Goal: Task Accomplishment & Management: Manage account settings

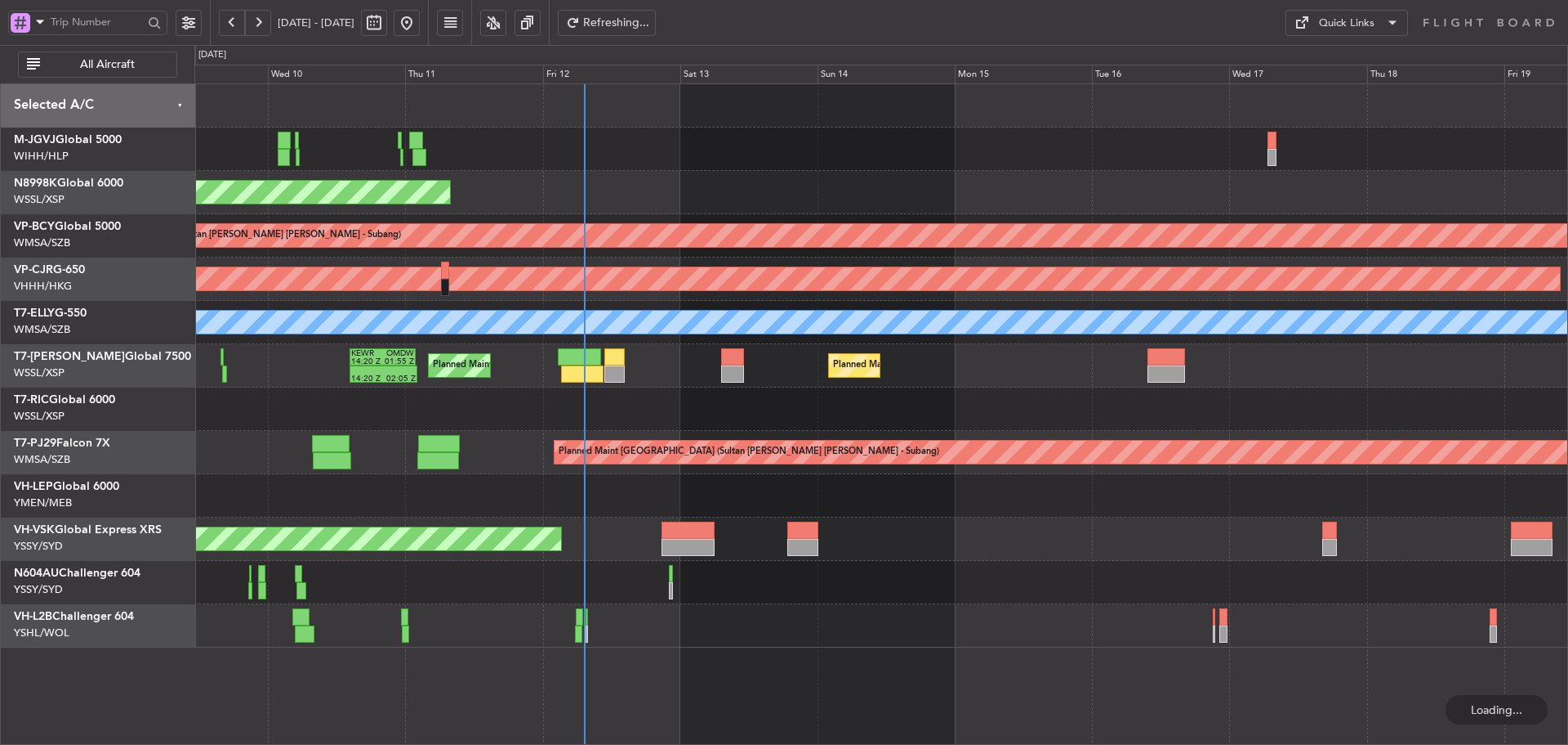
click at [741, 397] on div "Planned Maint Singapore (Seletar) Unplanned Maint Kuala Lumpur (Sultan Abdul Az…" at bounding box center [881, 366] width 1373 height 564
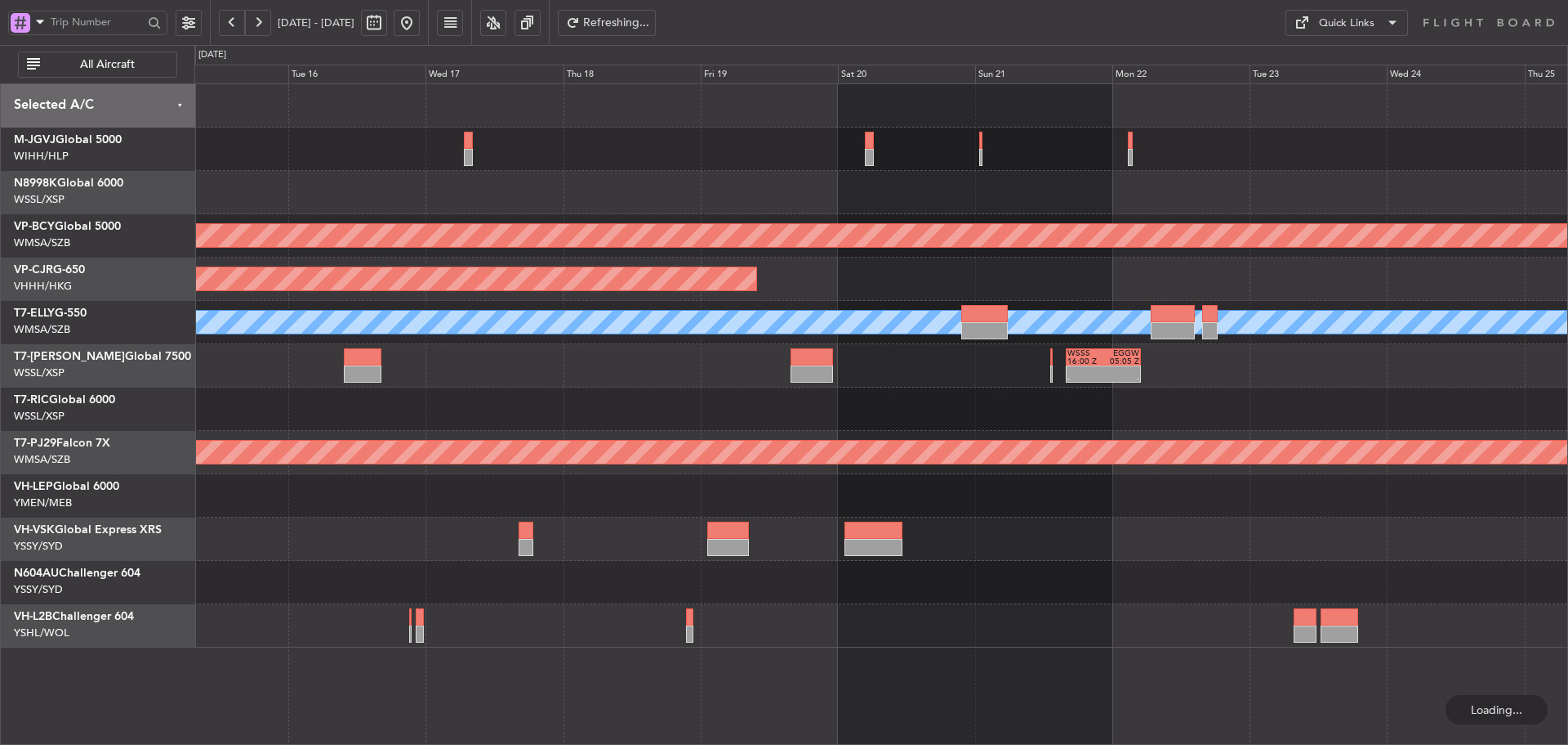
click at [498, 507] on div "Unplanned Maint Kuala Lumpur (Sultan Abdul Aziz Shah - Subang) Planned Maint Ho…" at bounding box center [881, 366] width 1373 height 564
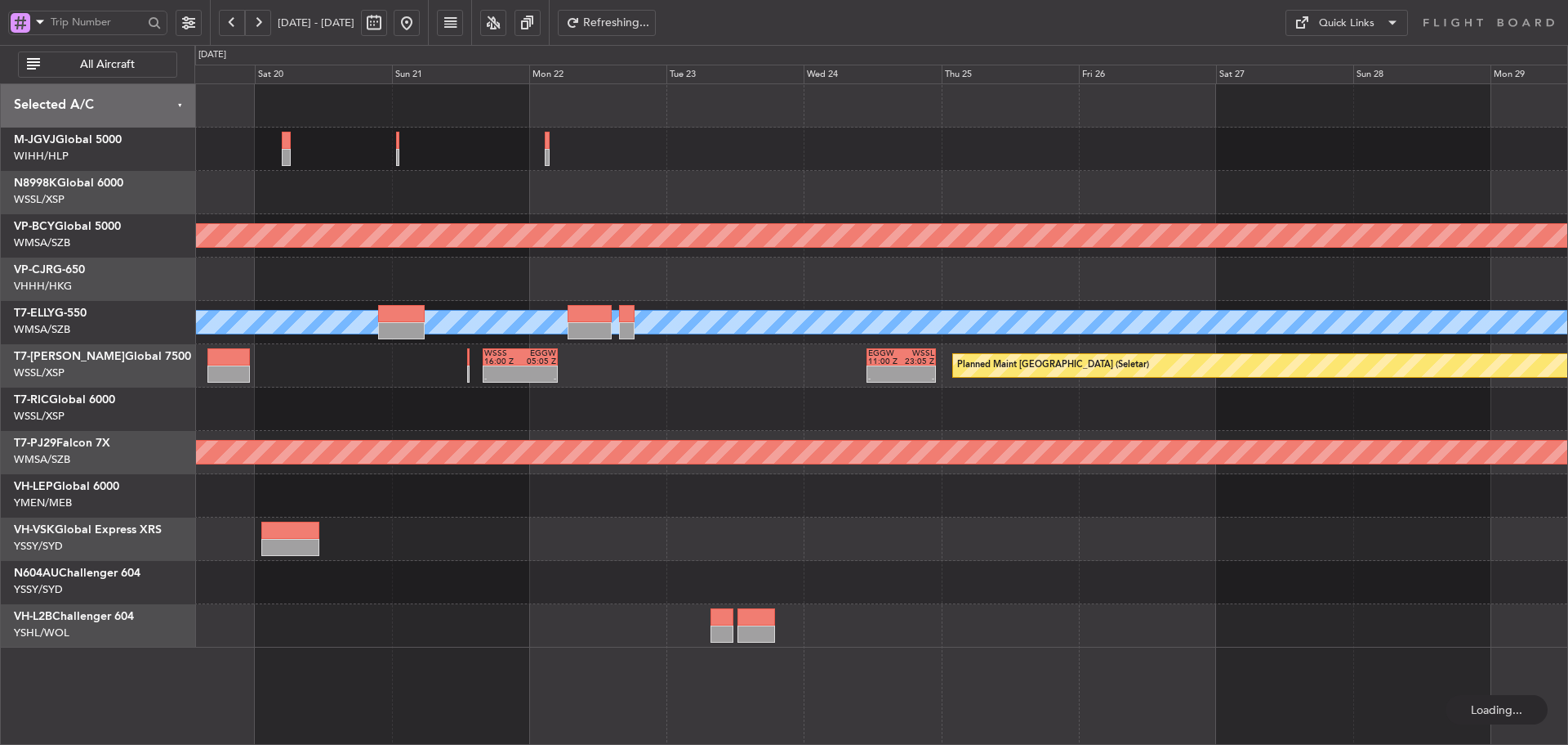
click at [256, 22] on button at bounding box center [258, 23] width 26 height 26
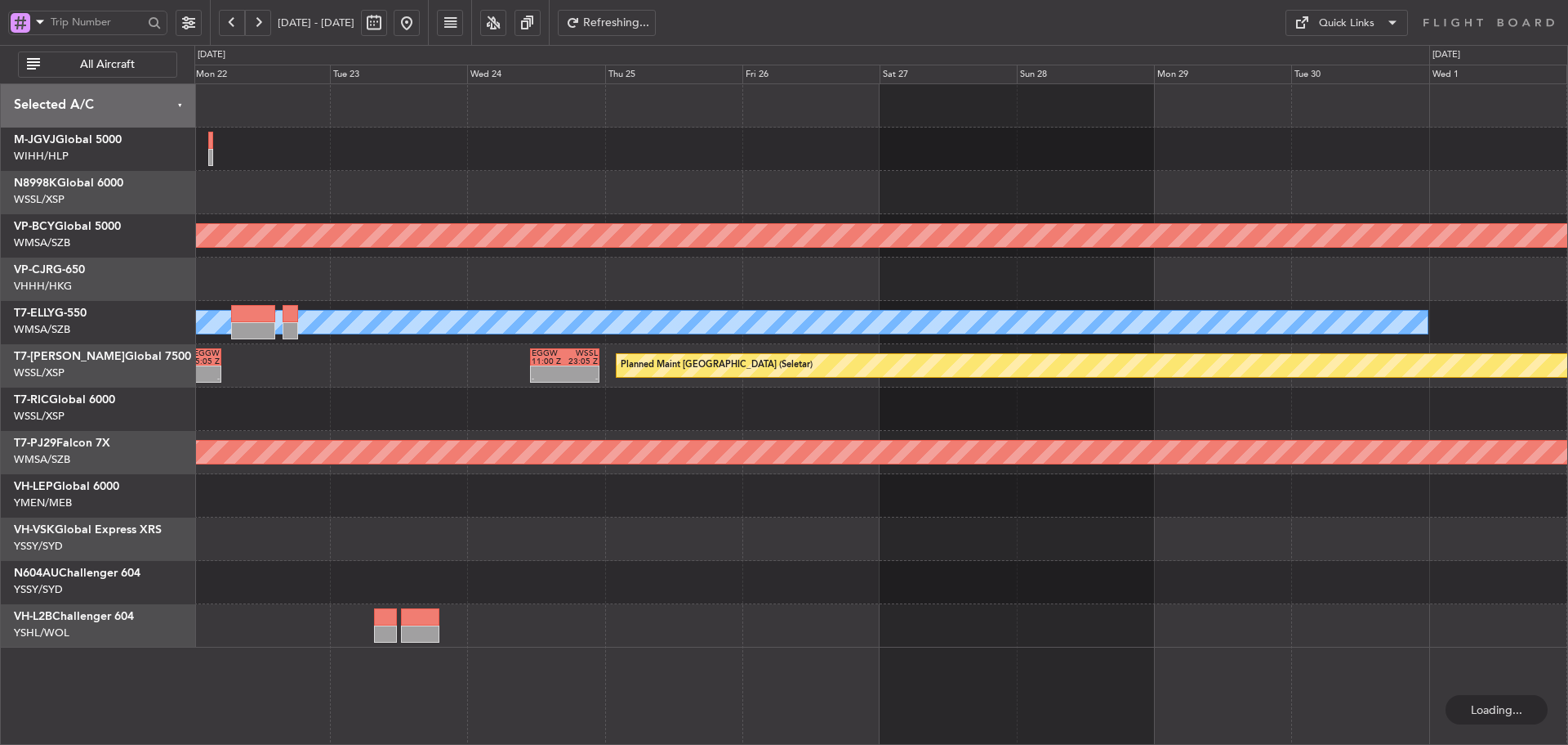
click at [256, 22] on button at bounding box center [258, 23] width 26 height 26
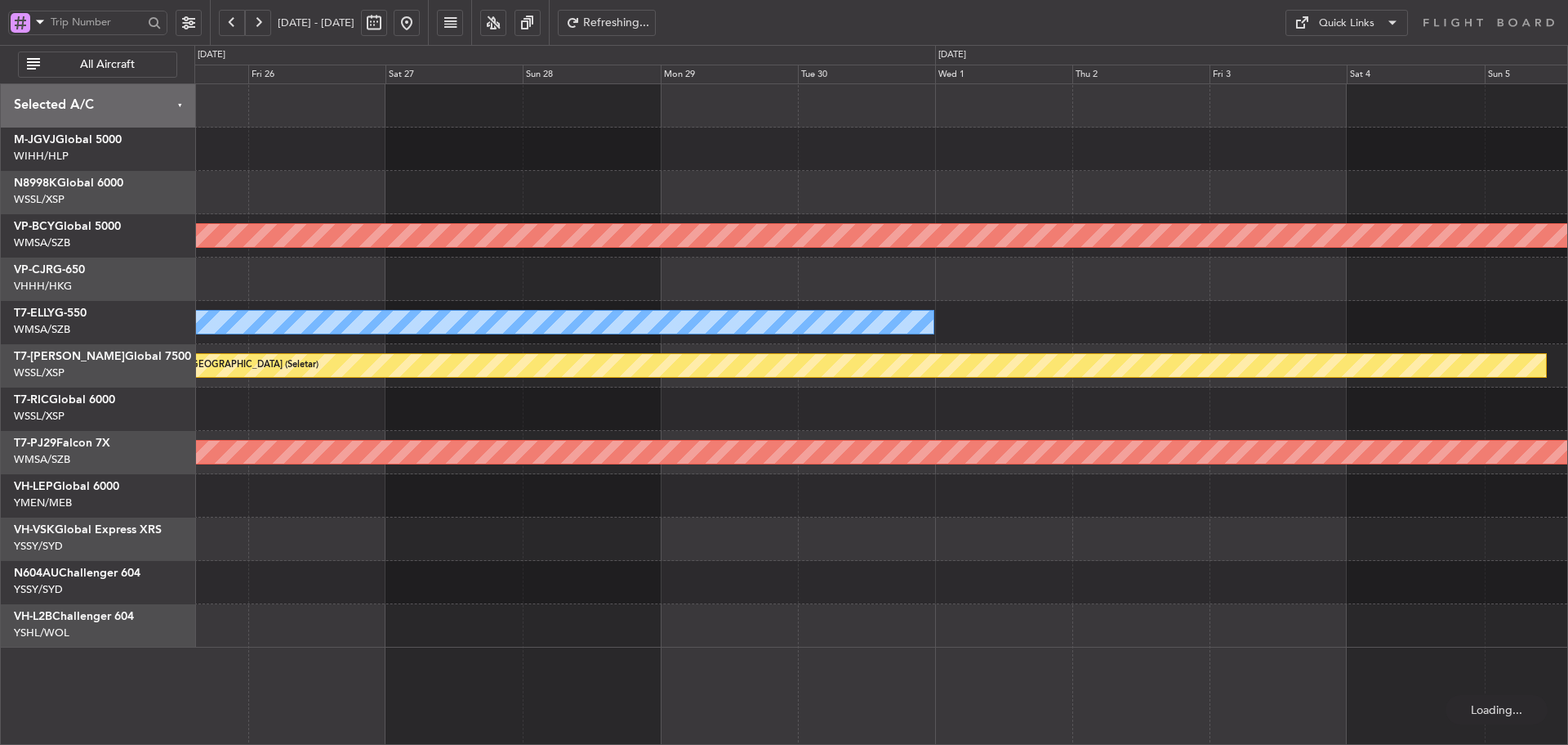
click at [256, 22] on button at bounding box center [258, 23] width 26 height 26
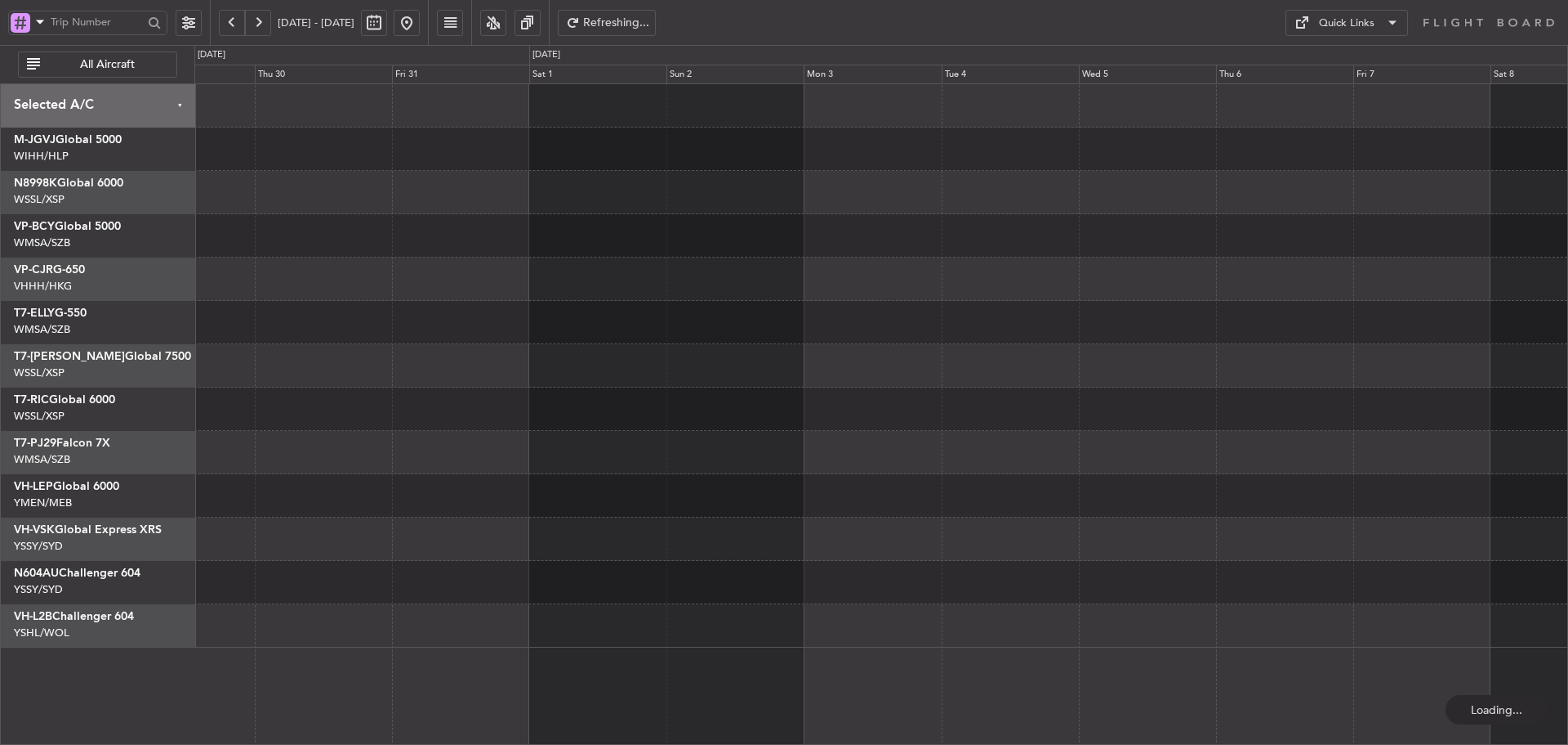
click at [256, 22] on button at bounding box center [258, 23] width 26 height 26
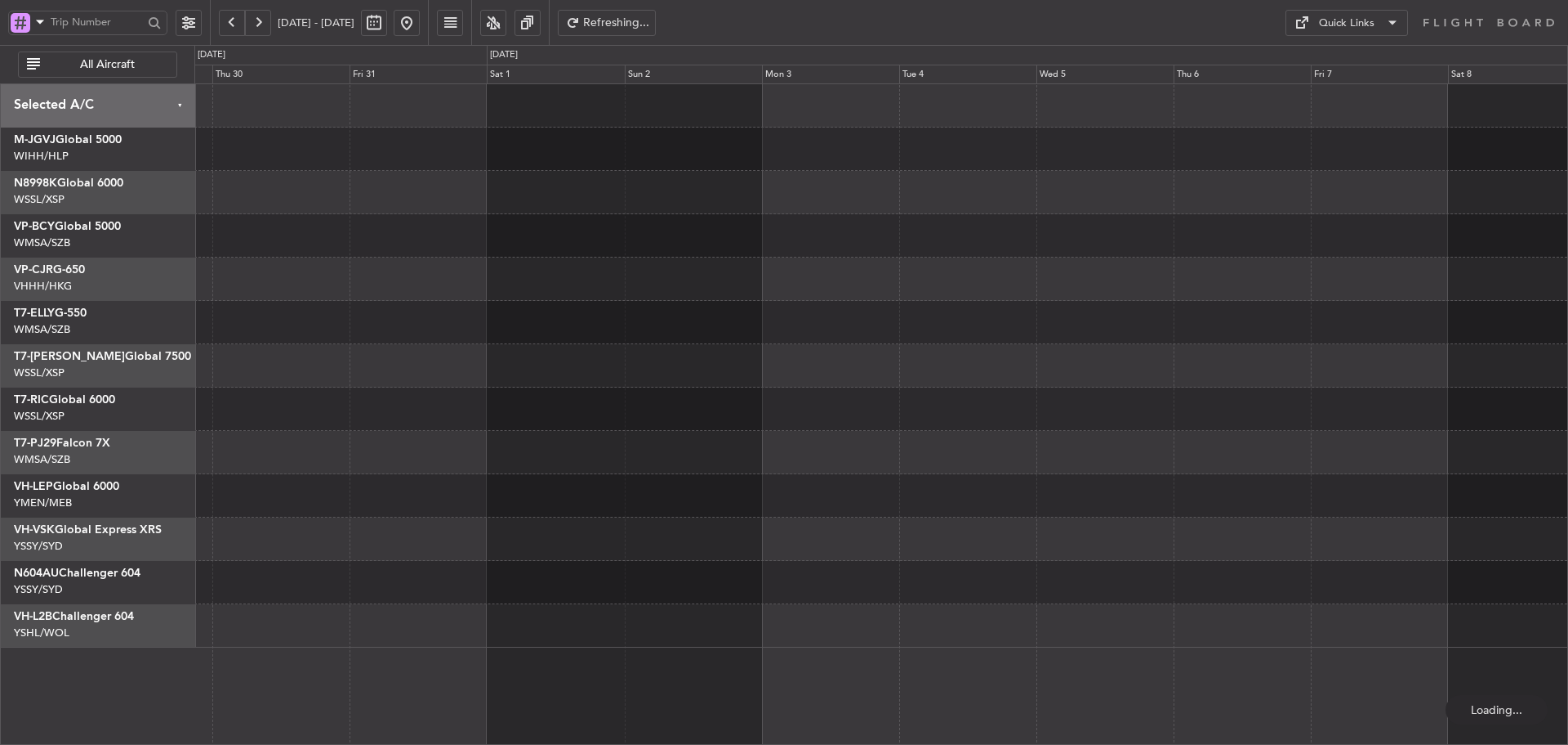
click at [256, 22] on button at bounding box center [258, 23] width 26 height 26
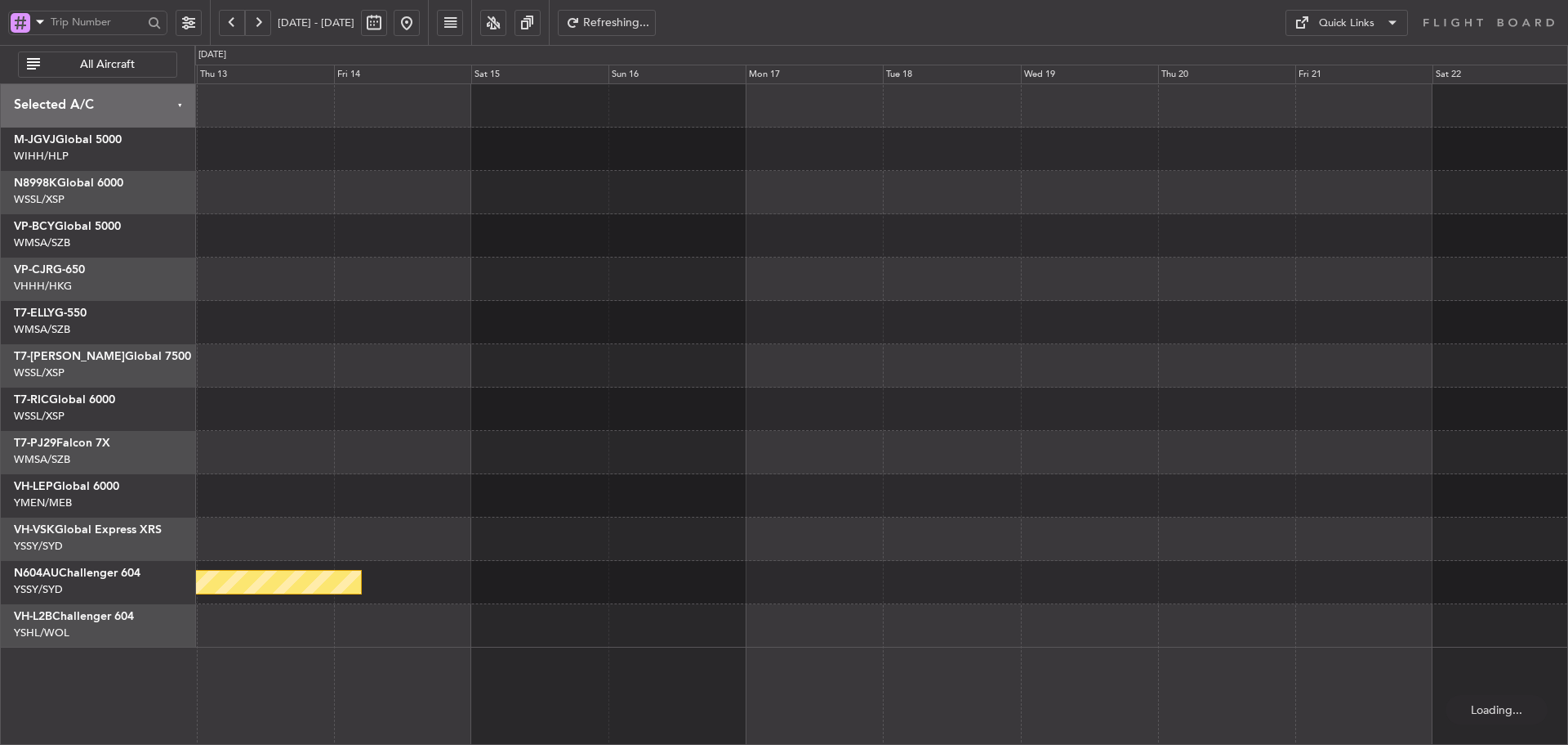
click at [256, 22] on button at bounding box center [258, 23] width 26 height 26
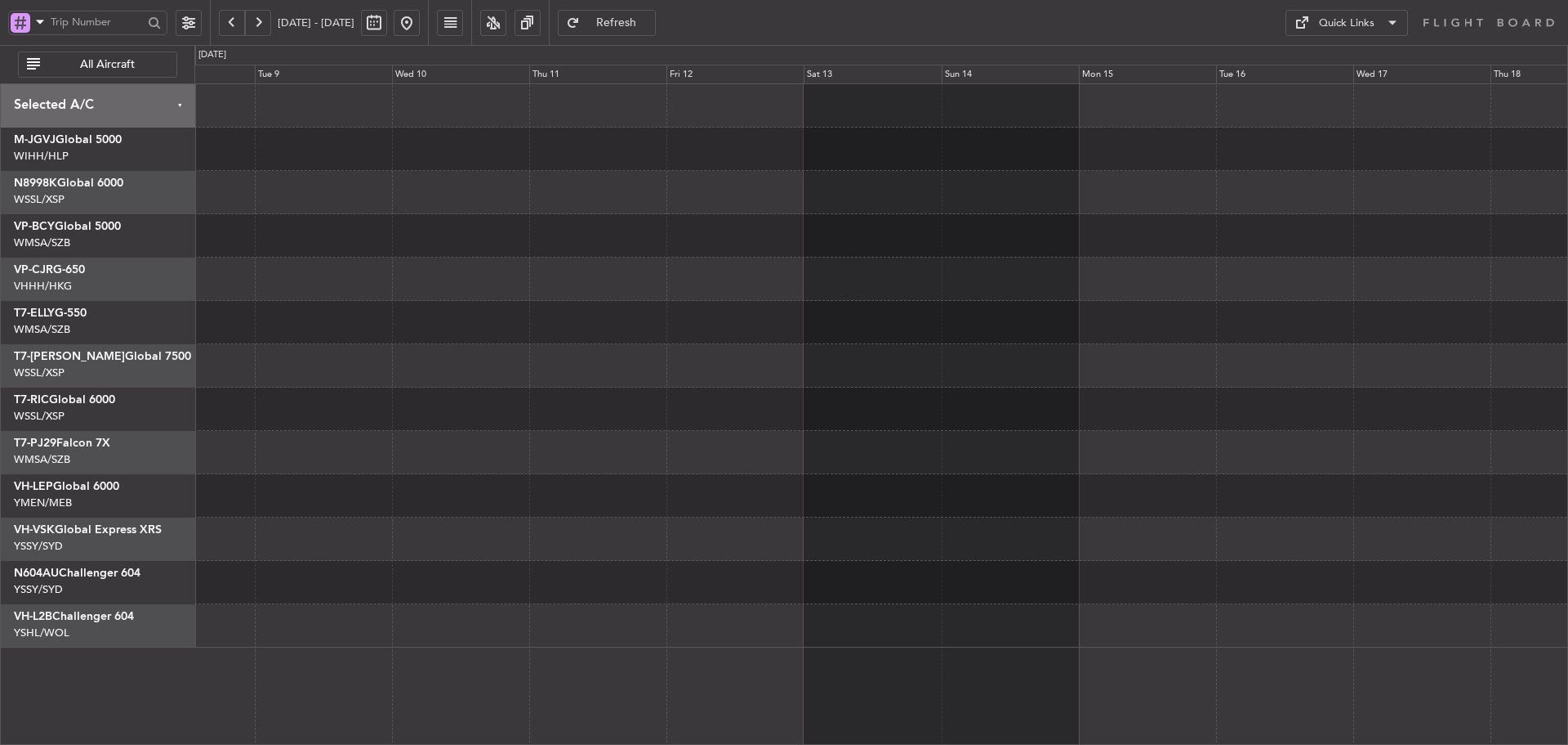
click at [227, 23] on button at bounding box center [231, 23] width 26 height 26
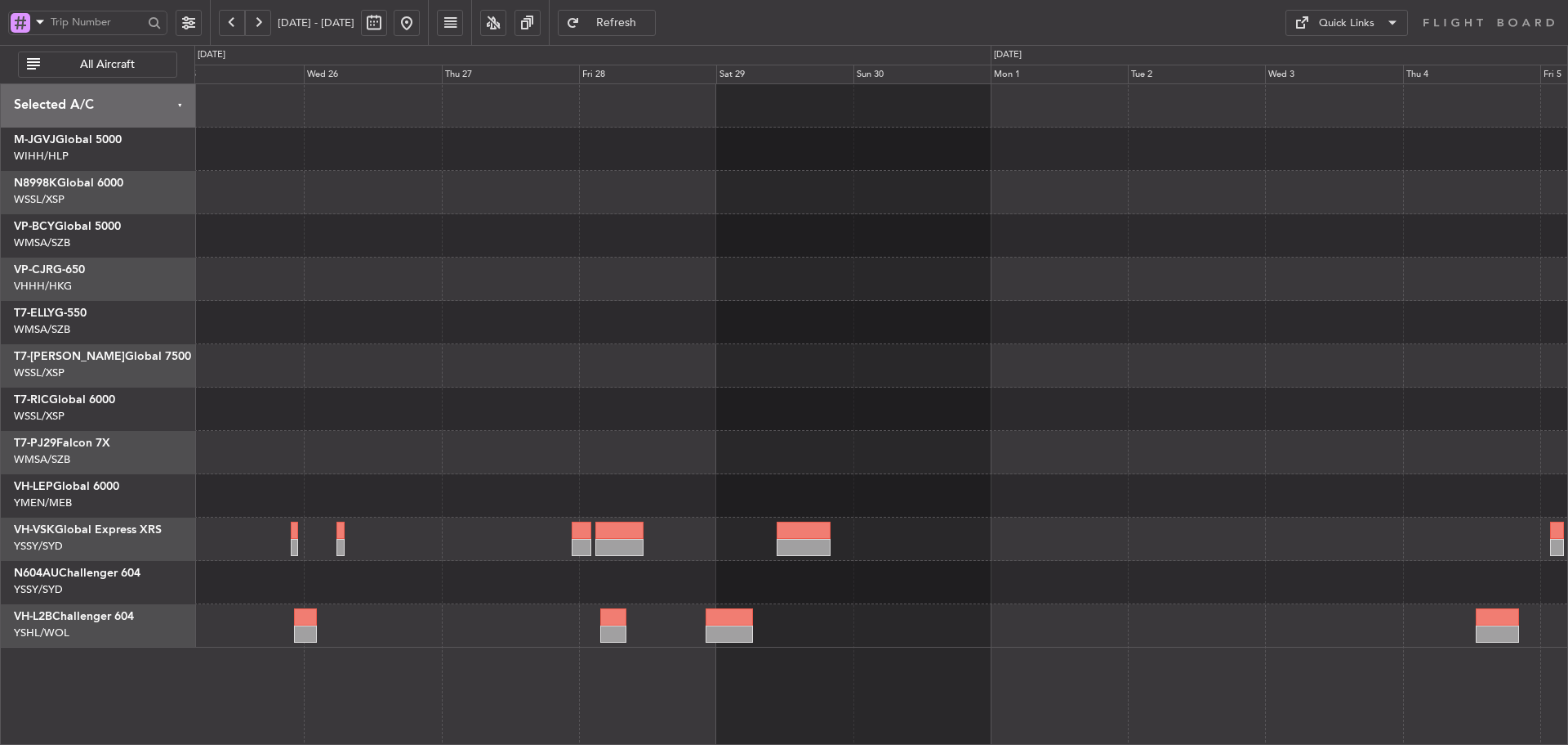
click at [1201, 634] on div at bounding box center [881, 626] width 1373 height 44
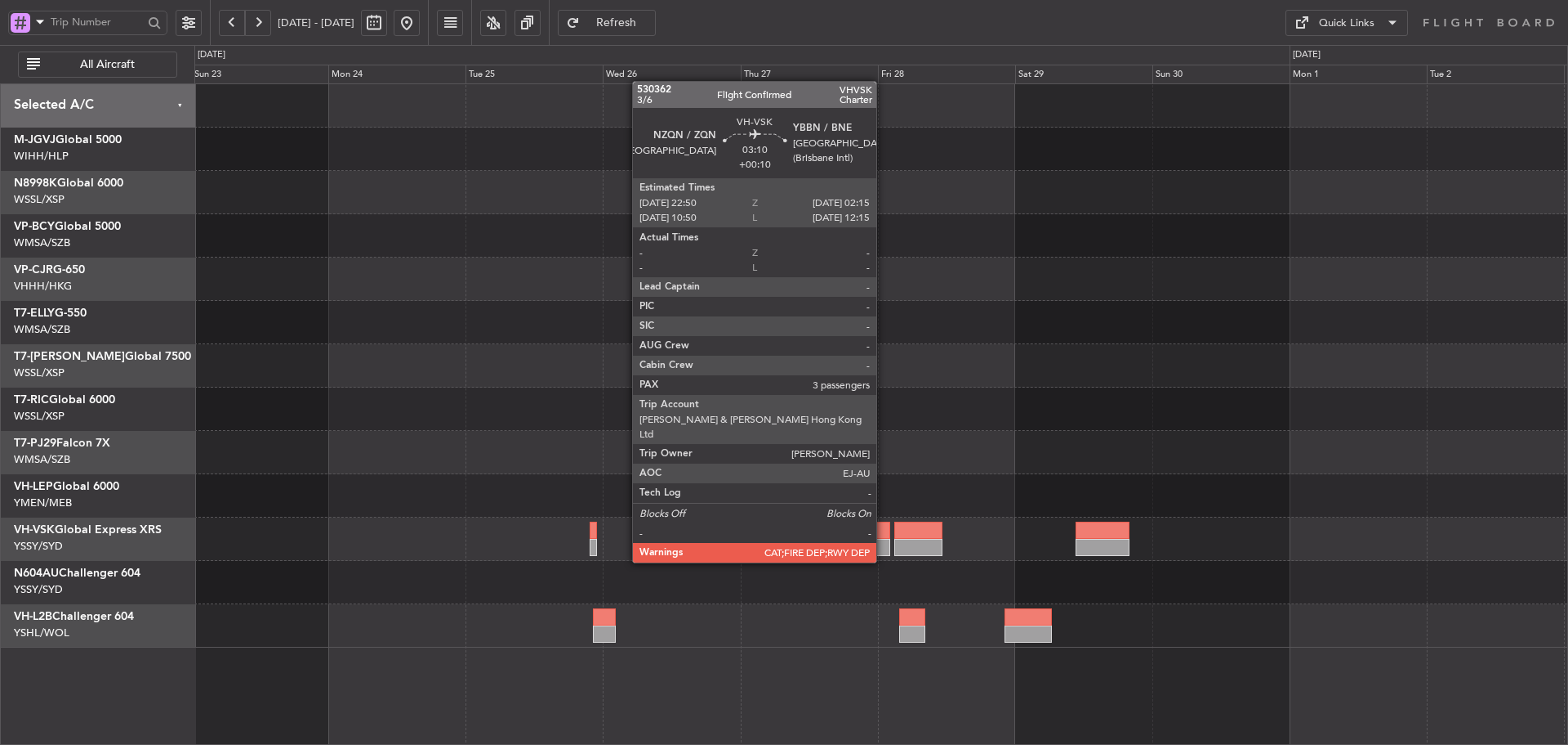
click at [884, 531] on div at bounding box center [881, 530] width 20 height 17
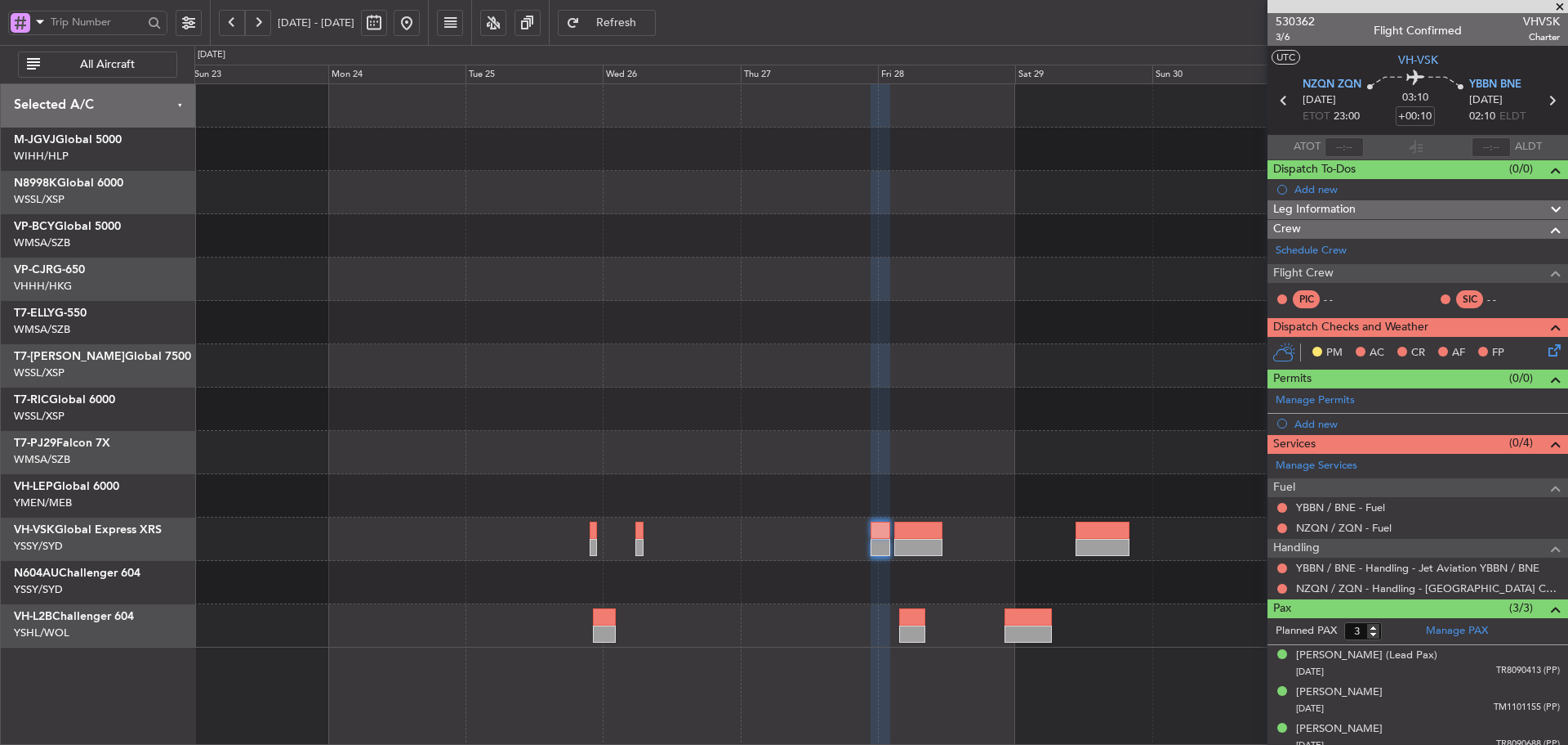
click at [1564, 9] on span at bounding box center [1560, 7] width 16 height 15
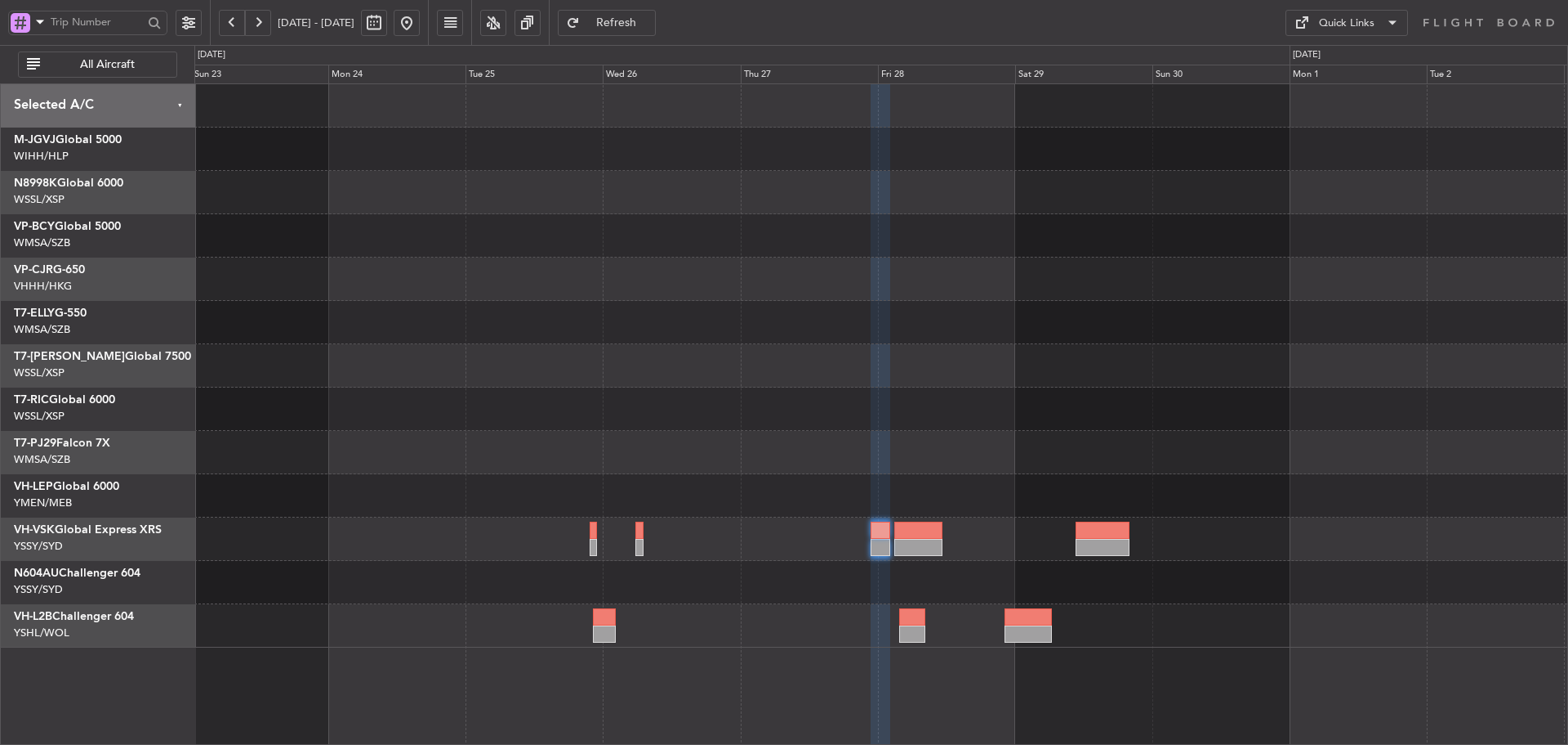
type input "0"
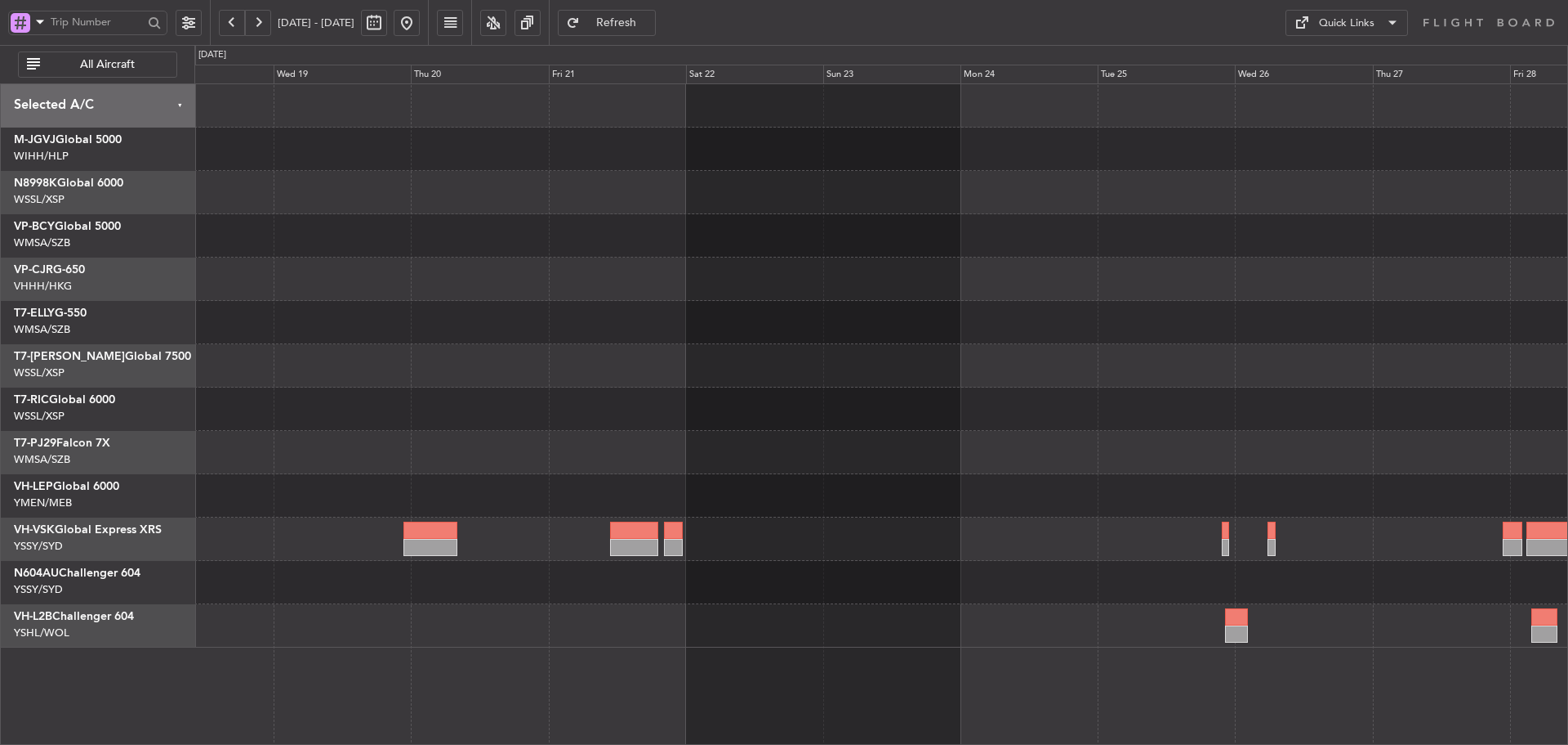
click at [1364, 340] on div at bounding box center [881, 322] width 1373 height 44
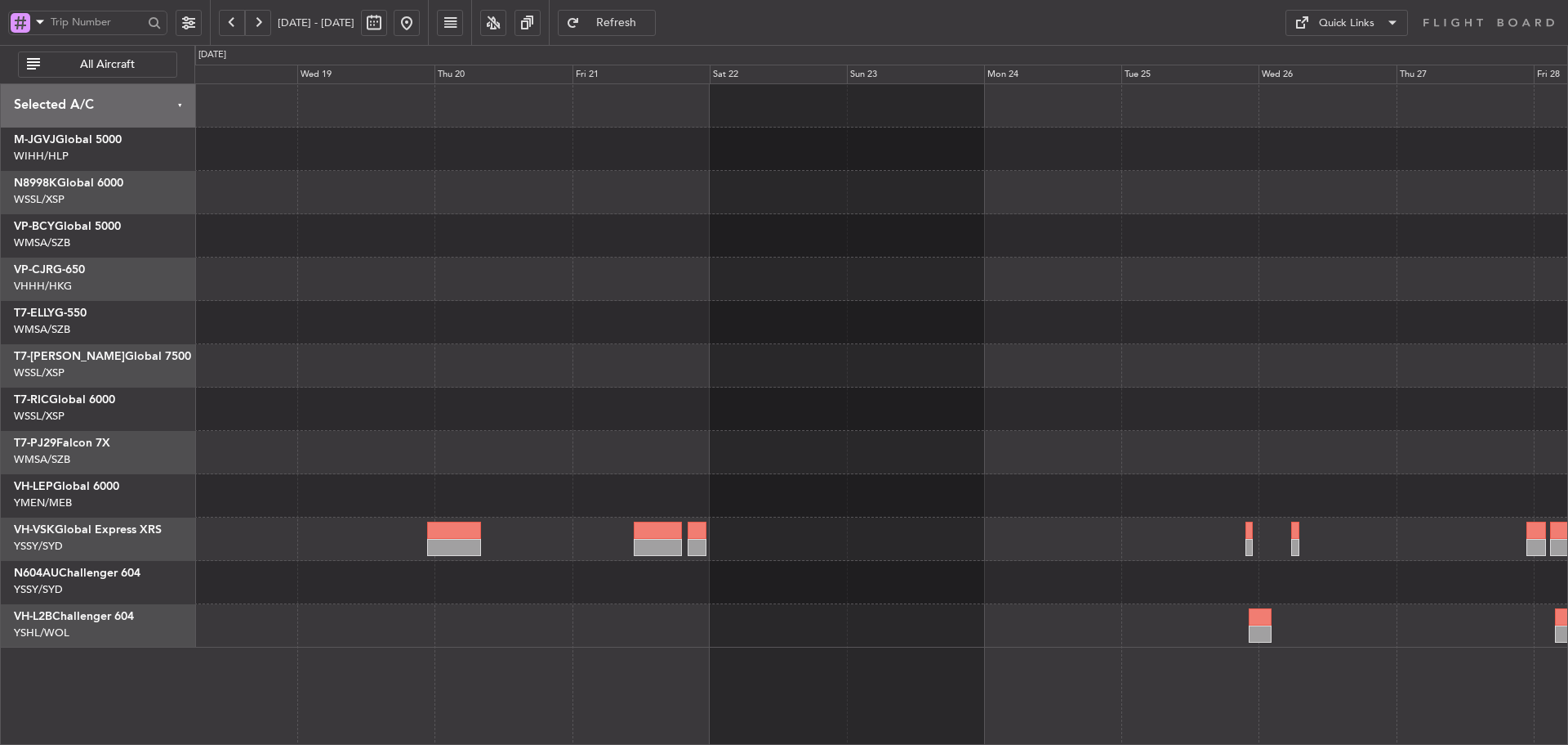
click at [1441, 334] on div at bounding box center [881, 322] width 1373 height 44
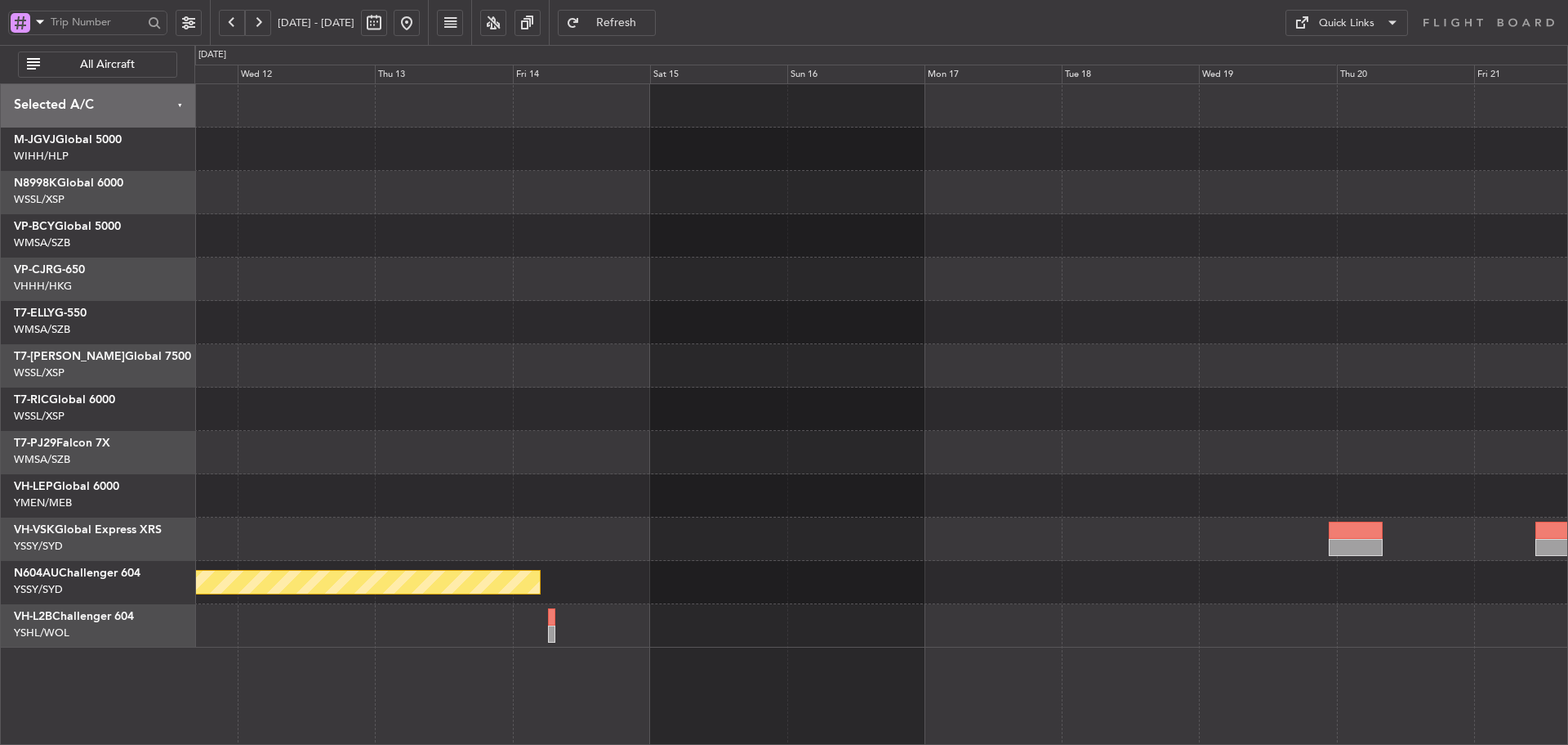
click at [1454, 322] on div at bounding box center [881, 322] width 1373 height 44
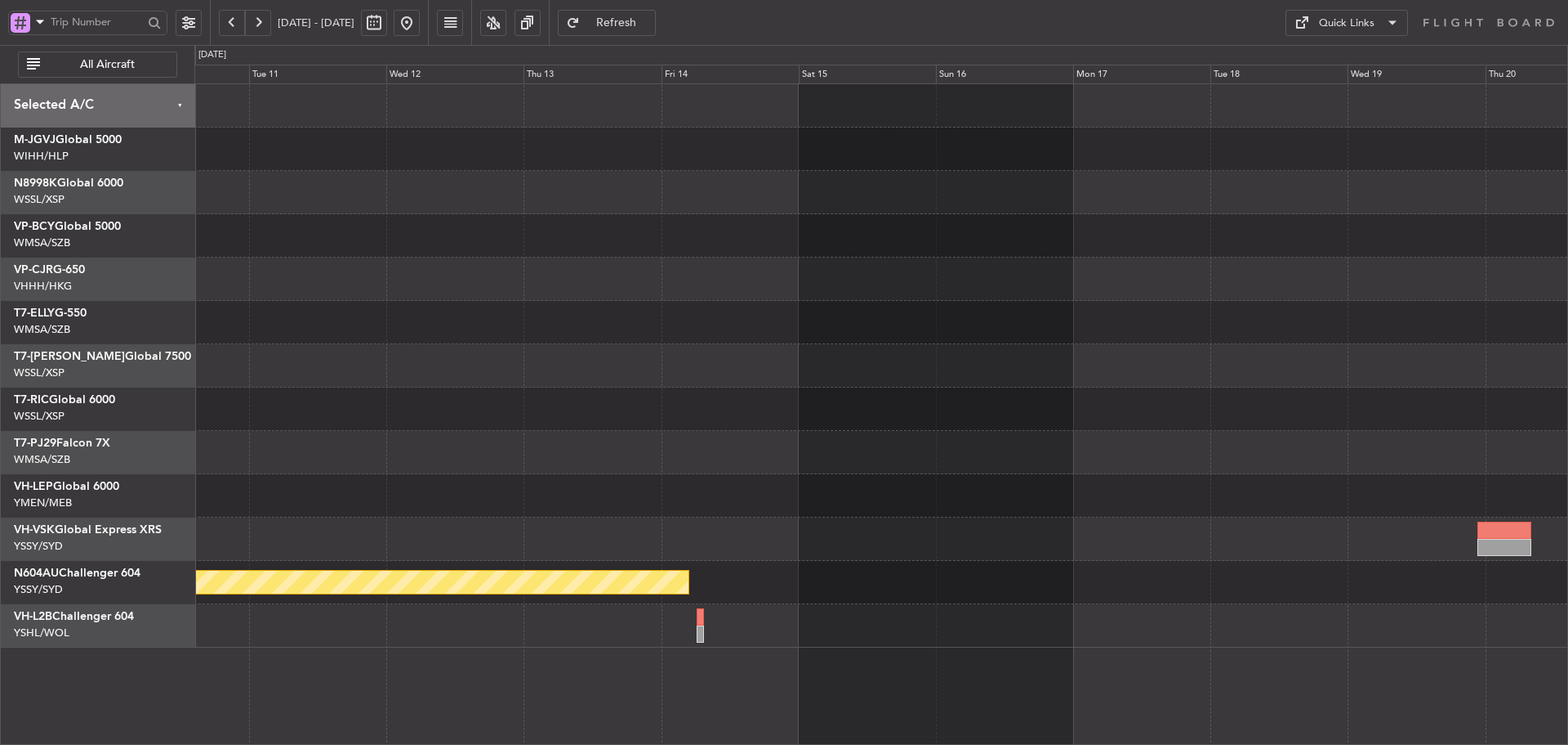
click at [1456, 326] on div "Planned Maint Sydney (Kingsford Smith Intl)" at bounding box center [881, 366] width 1373 height 564
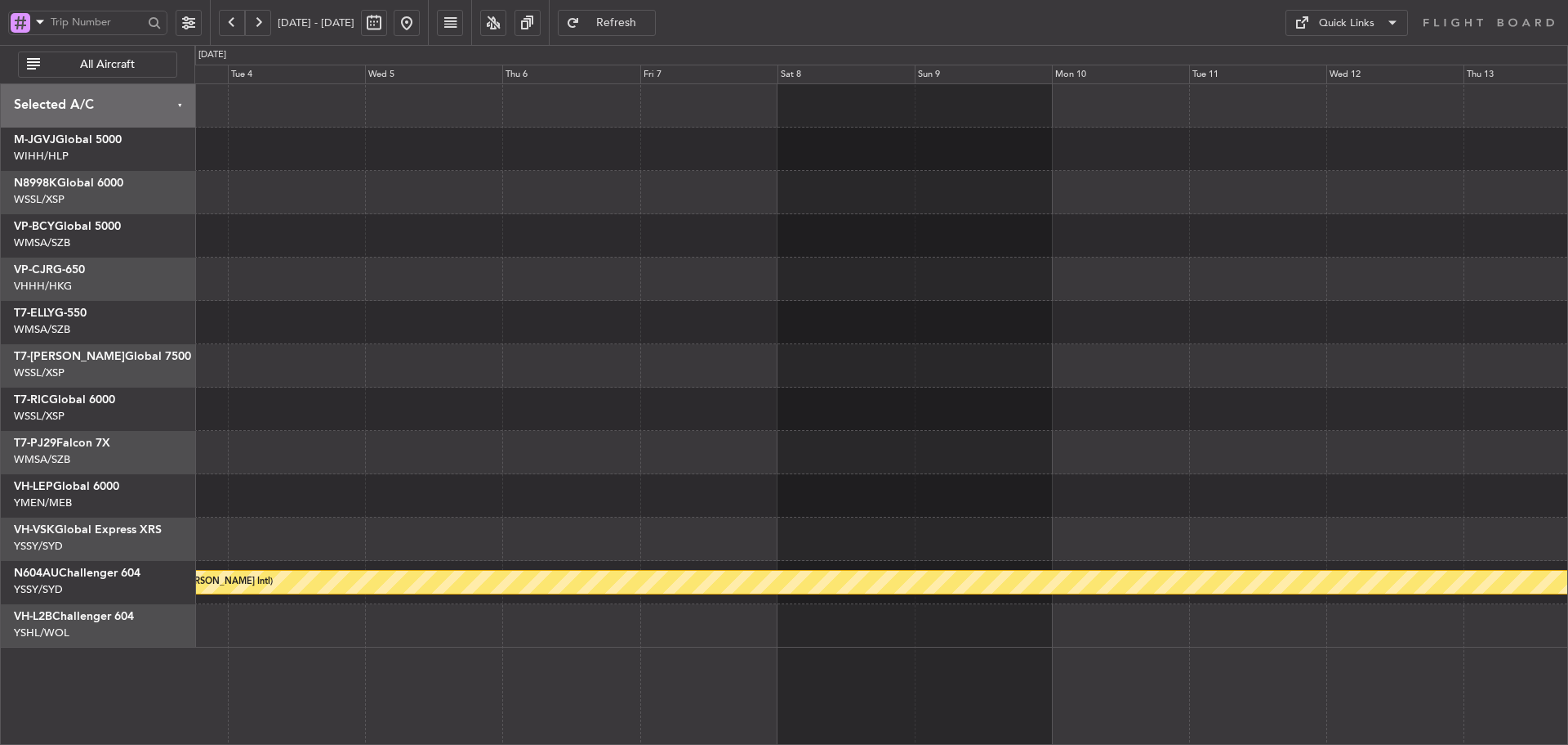
click at [1255, 333] on div "Planned Maint Sydney (Kingsford Smith Intl)" at bounding box center [881, 366] width 1373 height 564
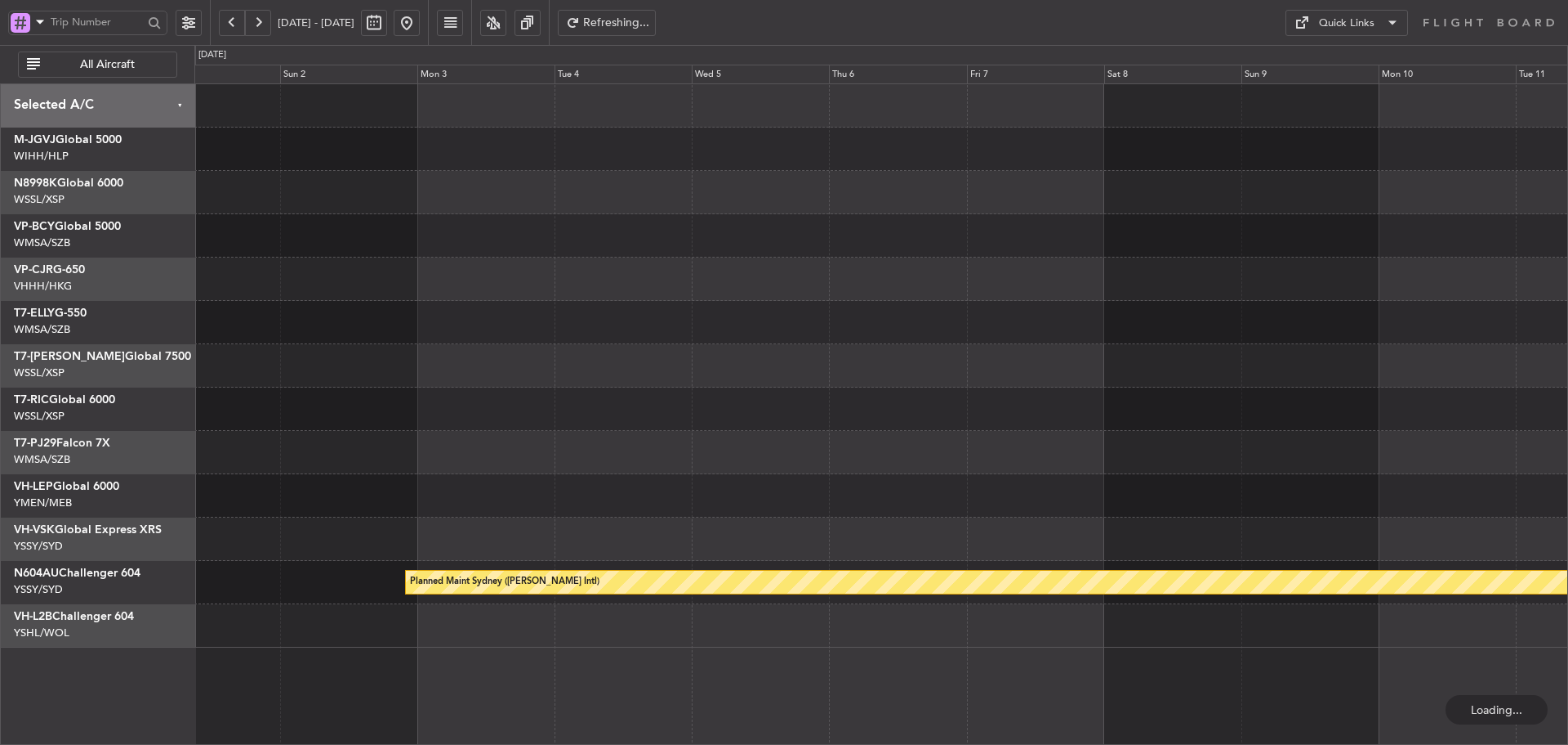
click at [420, 20] on button at bounding box center [406, 23] width 26 height 26
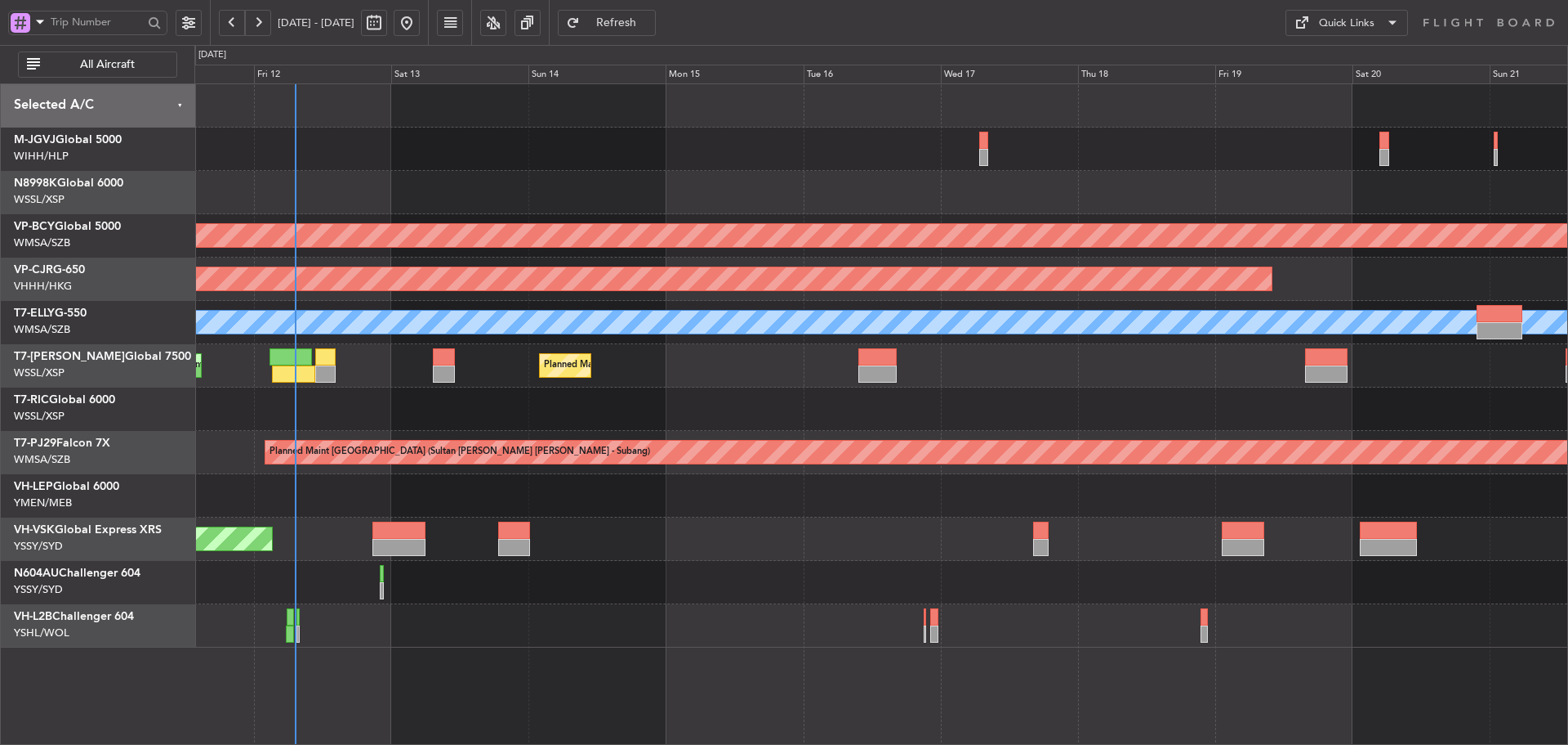
click at [684, 523] on div "Unplanned Maint Sydney ([PERSON_NAME] Intl)" at bounding box center [881, 539] width 1373 height 44
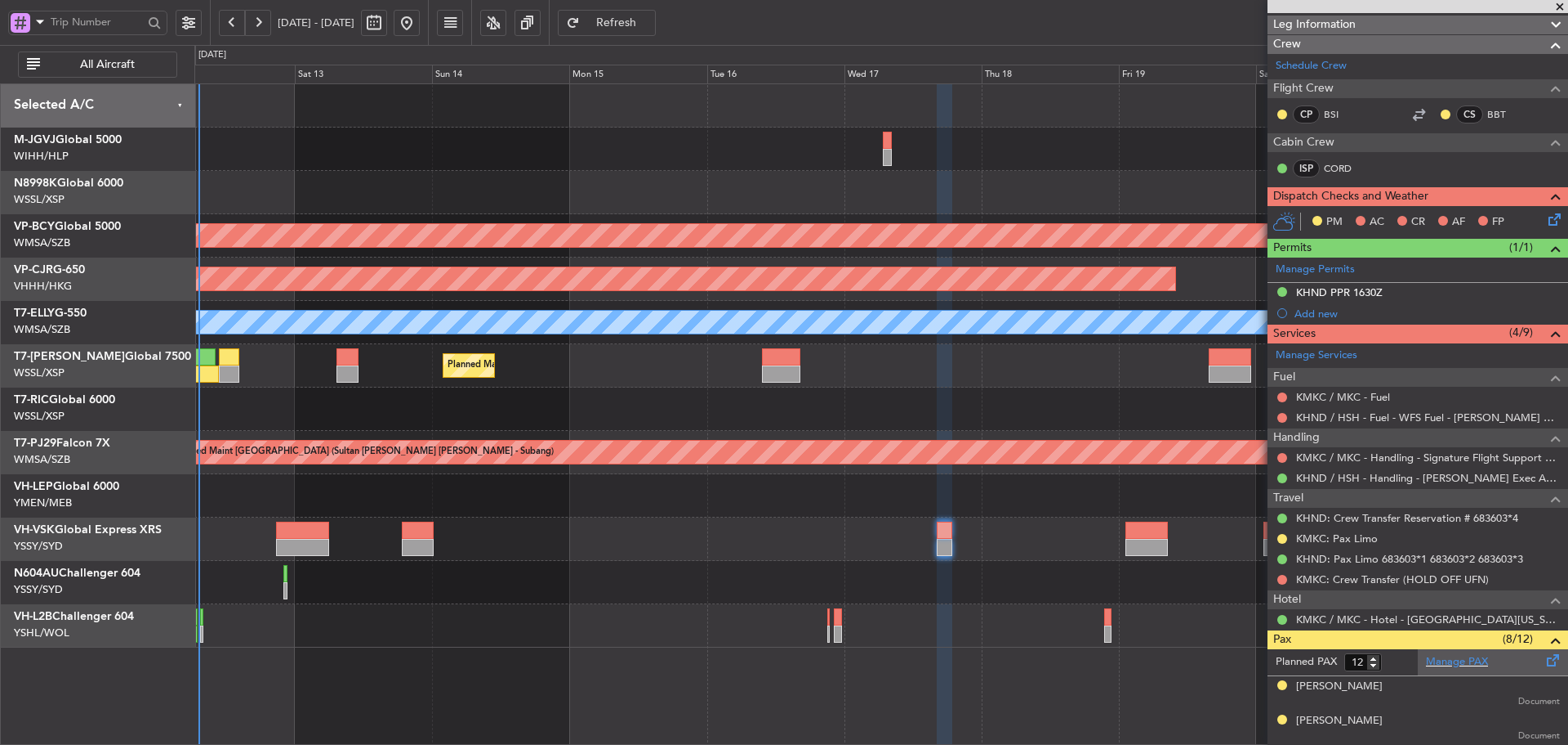
scroll to position [245, 0]
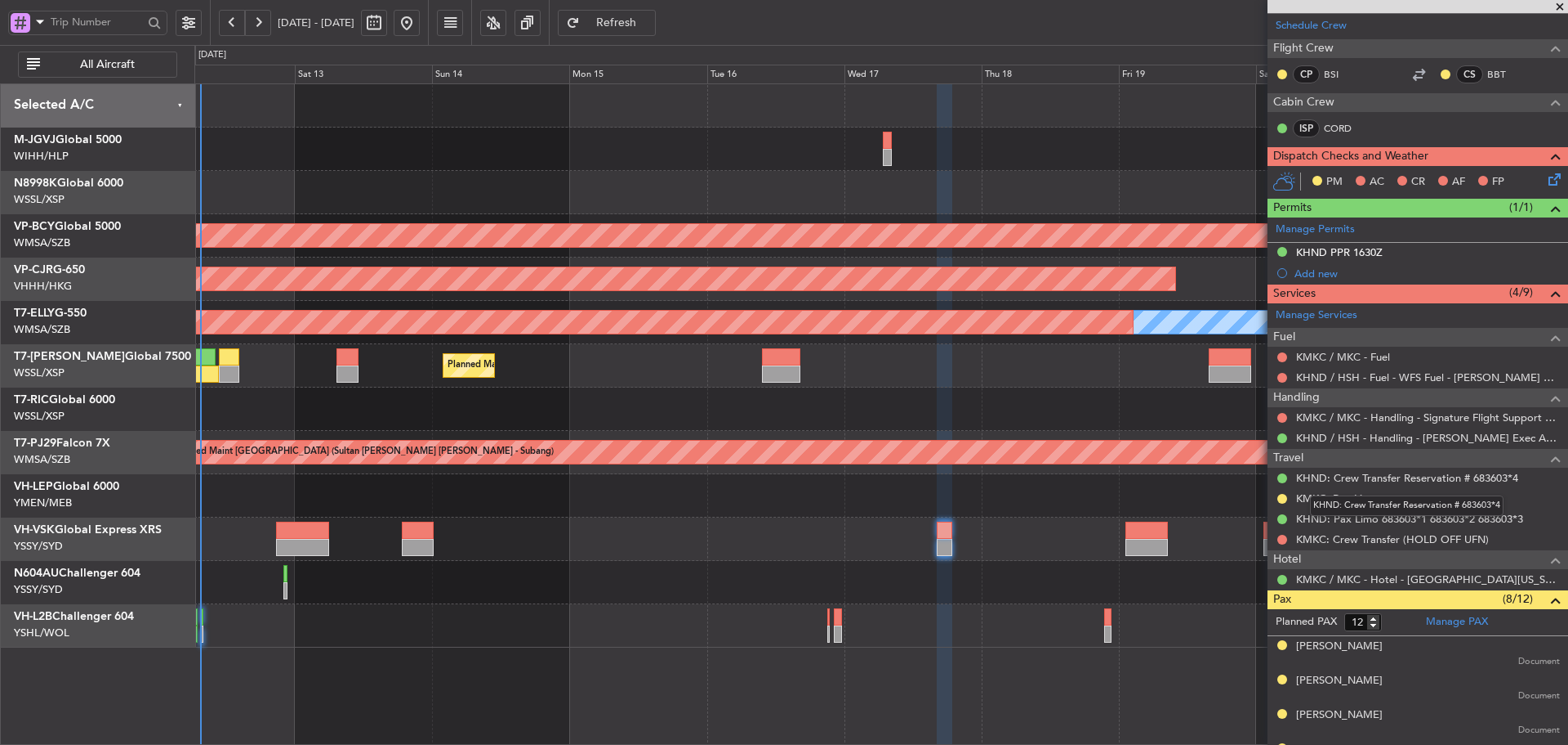
click at [1306, 497] on mat-tooltip-component "KHND: Crew Transfer Reservation # 683603*4" at bounding box center [1407, 505] width 217 height 44
click at [1305, 496] on link "KMKC: Pax Limo" at bounding box center [1338, 497] width 82 height 14
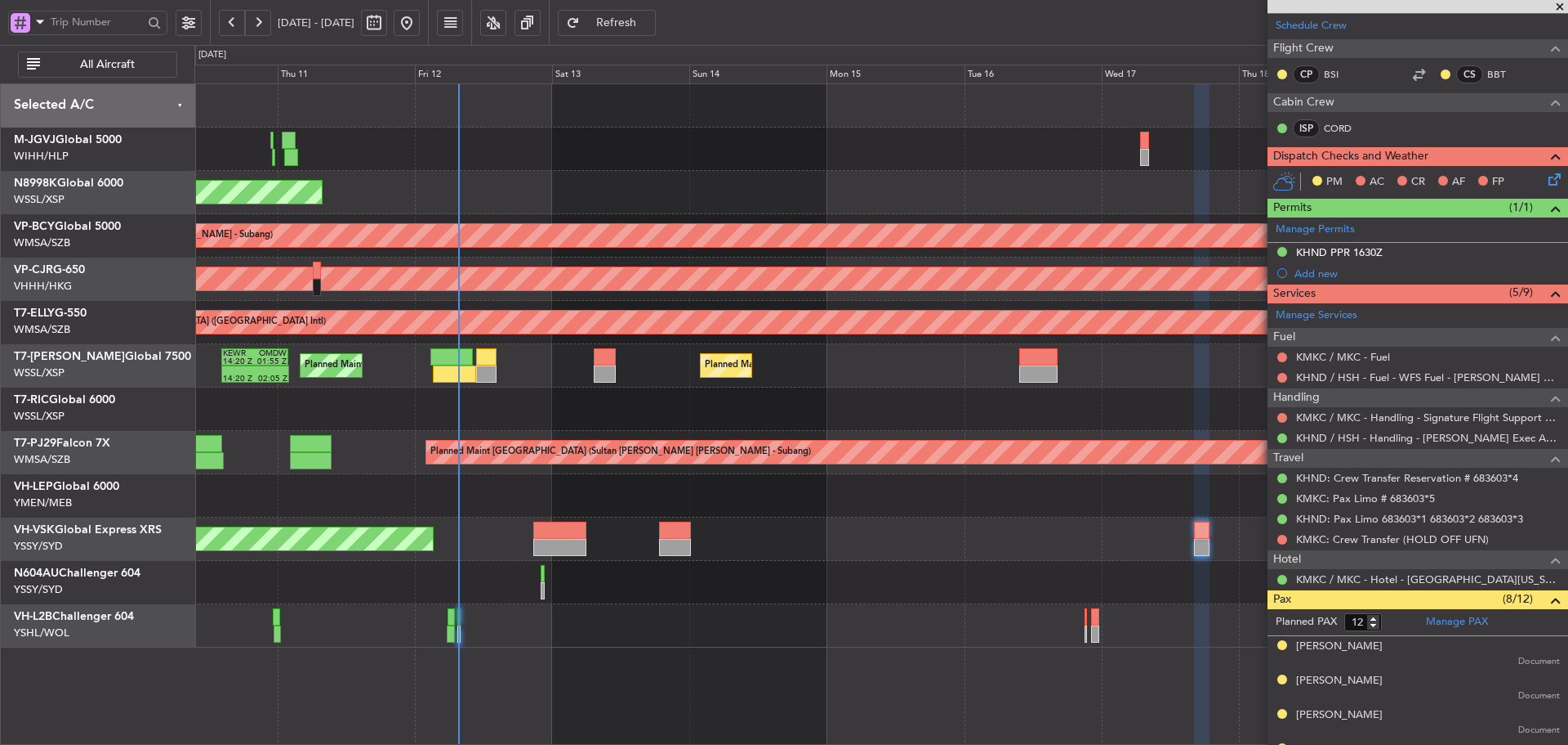
click at [870, 494] on div "Unplanned Maint Wichita (Wichita Mid-continent)" at bounding box center [881, 495] width 1373 height 44
click at [86, 535] on link "VH-VSK Global Express XRS" at bounding box center [87, 529] width 148 height 12
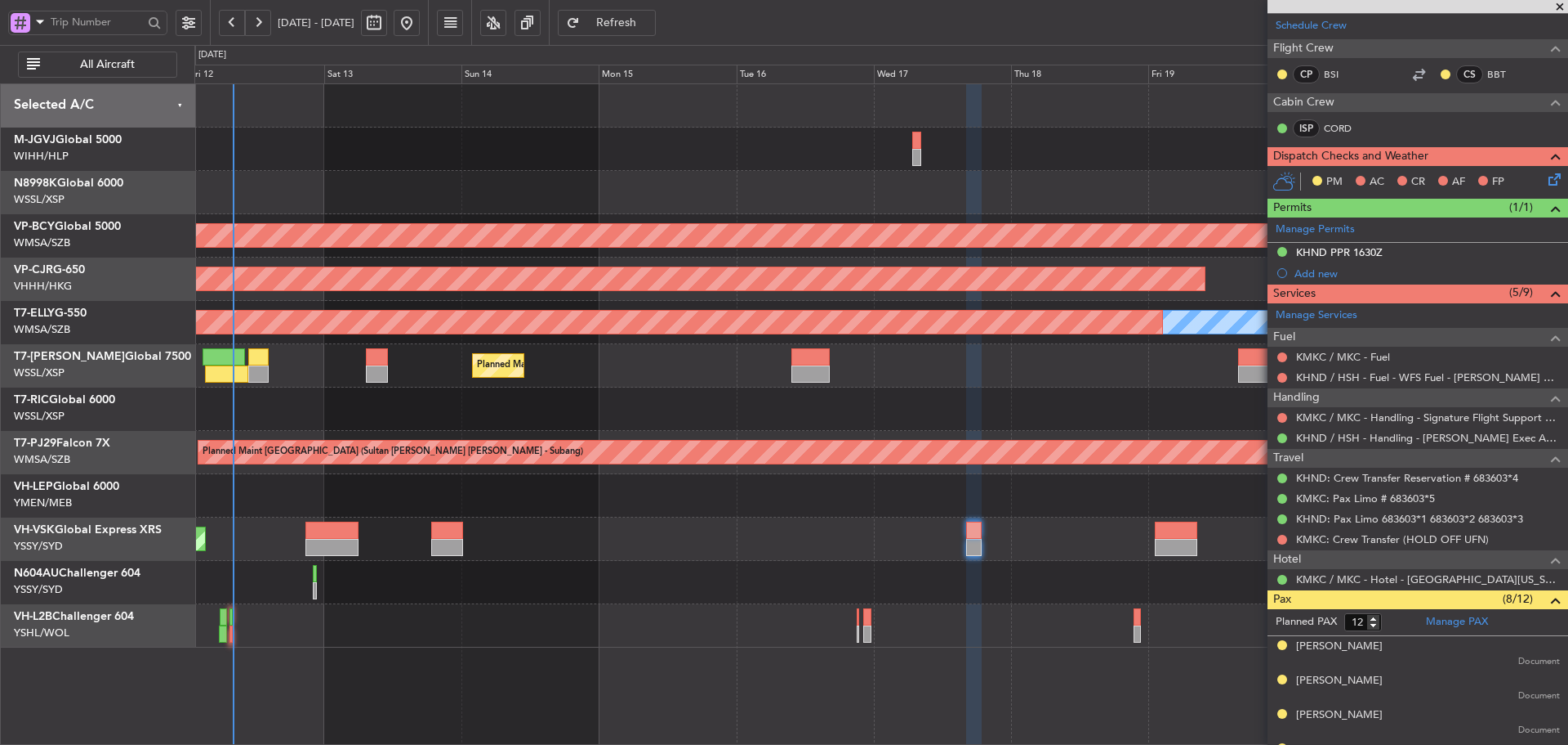
click at [662, 485] on div at bounding box center [881, 495] width 1373 height 44
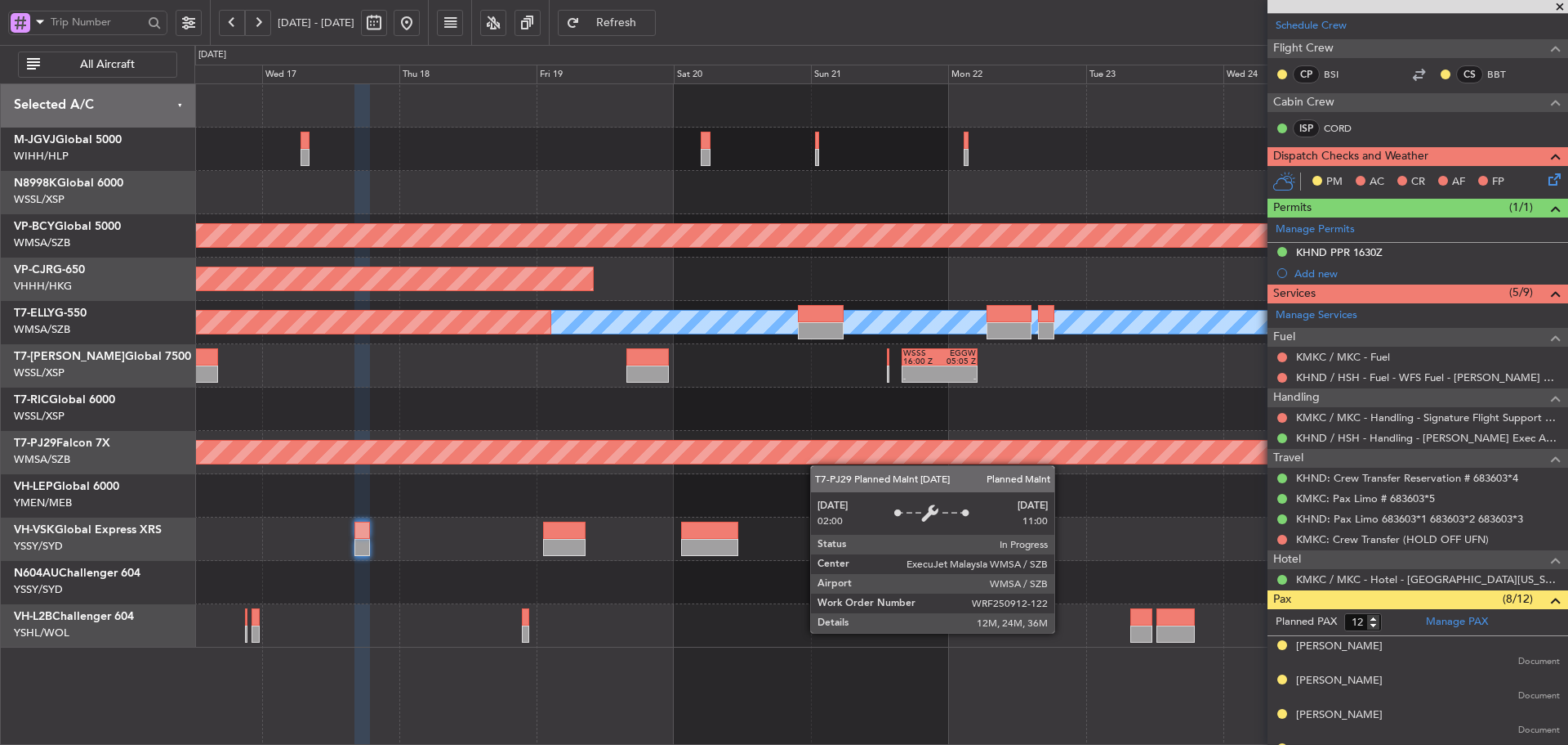
click at [614, 441] on div "Unplanned Maint Kuala Lumpur (Sultan Abdul Aziz Shah - Subang) Planned Maint Ho…" at bounding box center [881, 366] width 1373 height 564
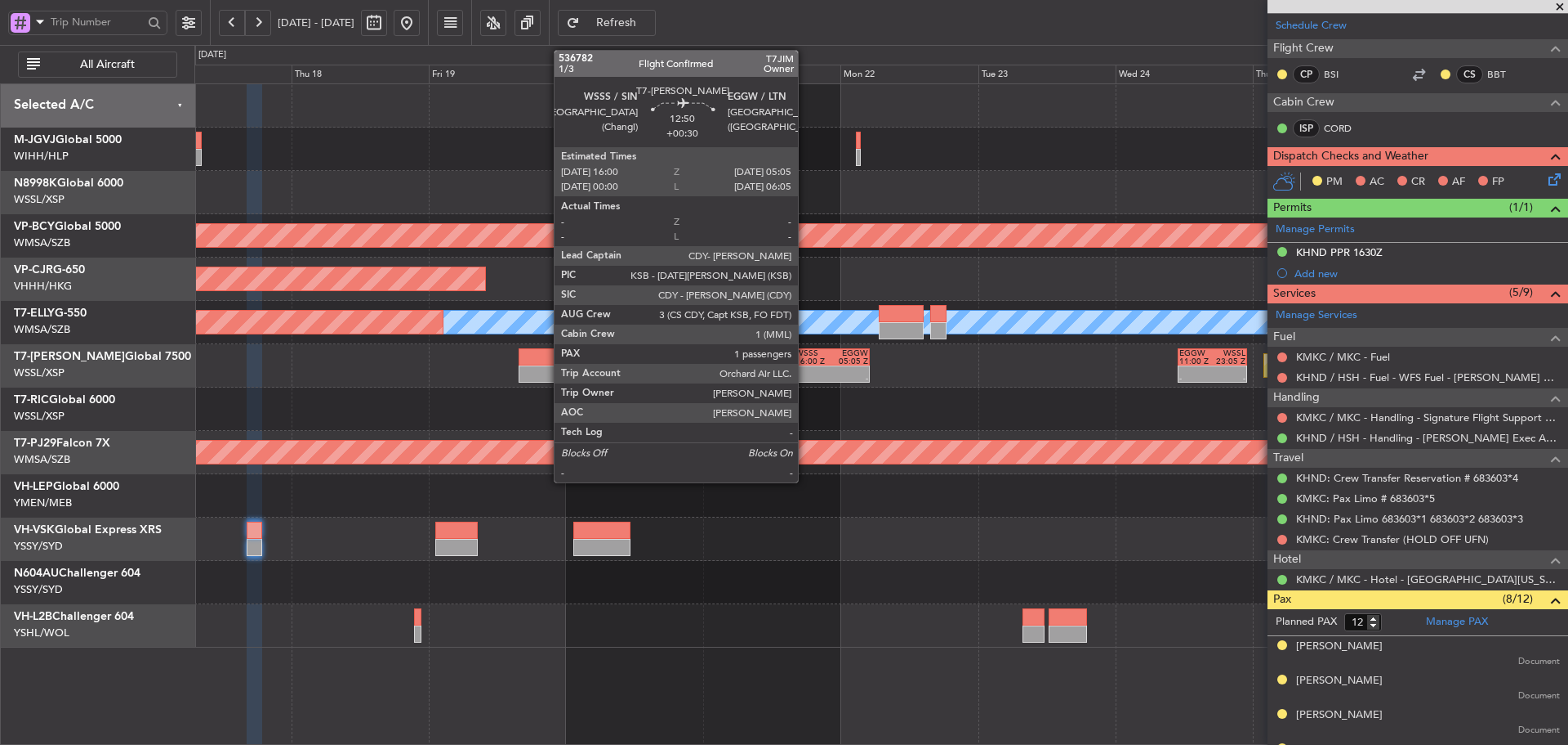
click at [805, 359] on div "16:00 Z" at bounding box center [813, 361] width 36 height 8
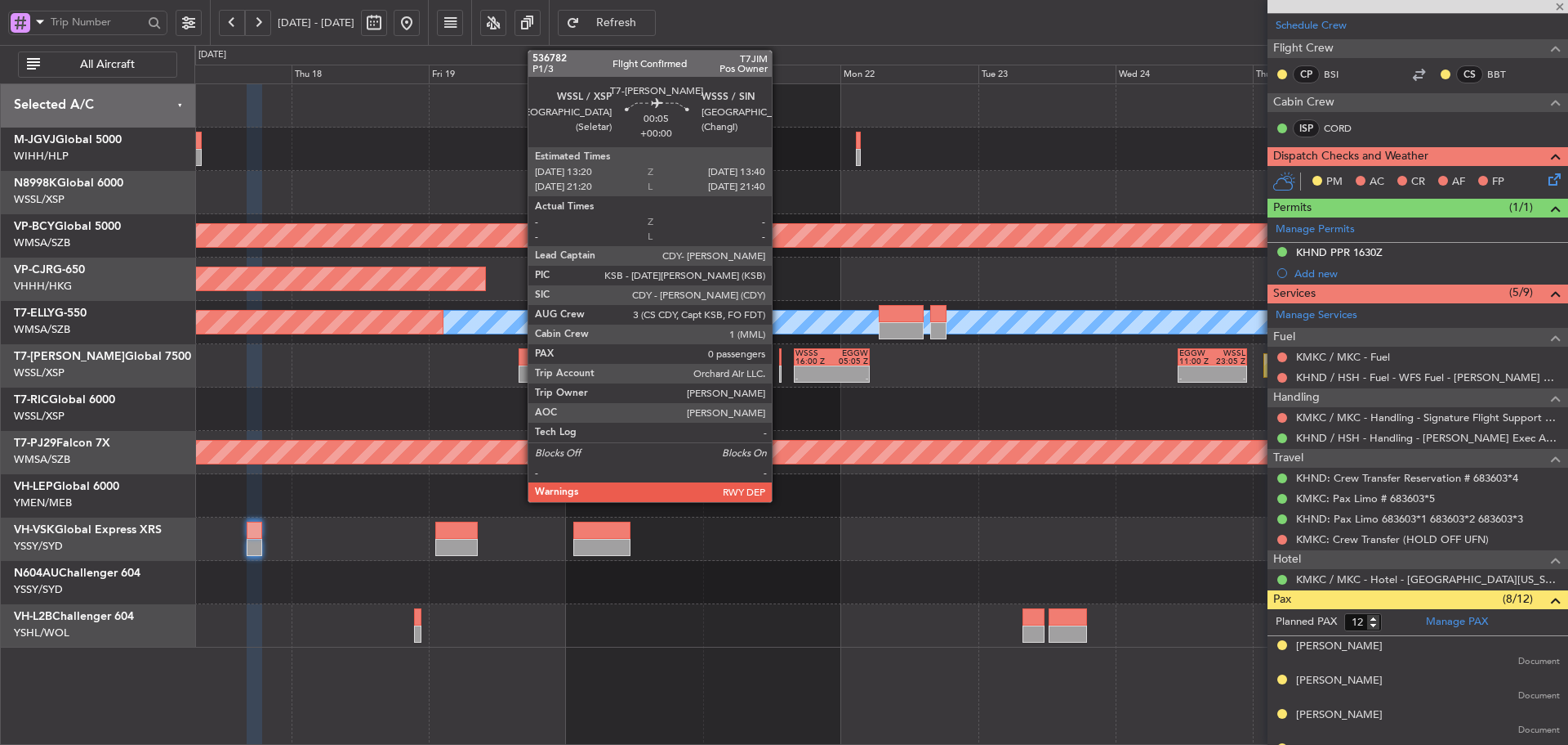
type input "+00:30"
type input "1"
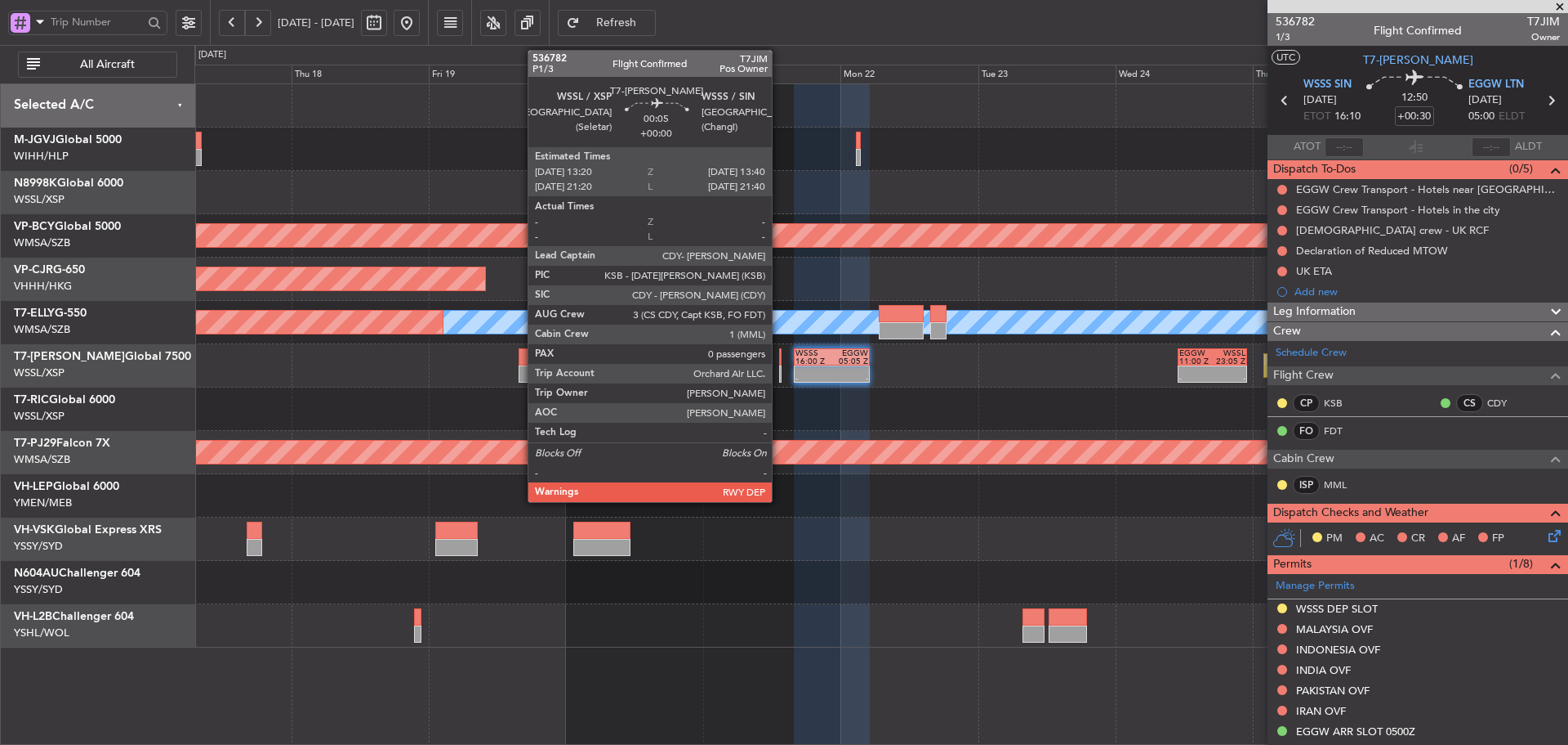
click at [779, 365] on div at bounding box center [780, 357] width 3 height 17
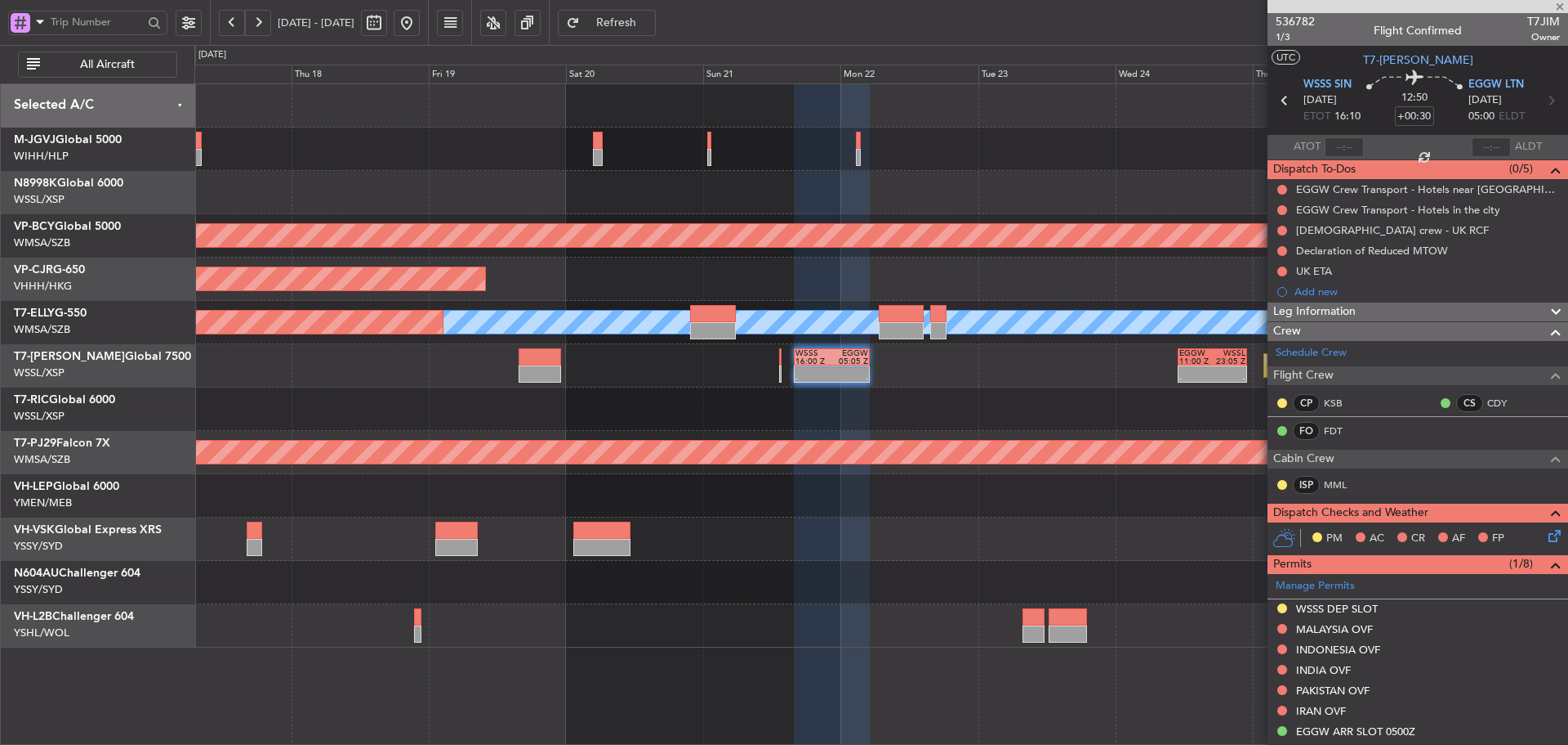
type input "0"
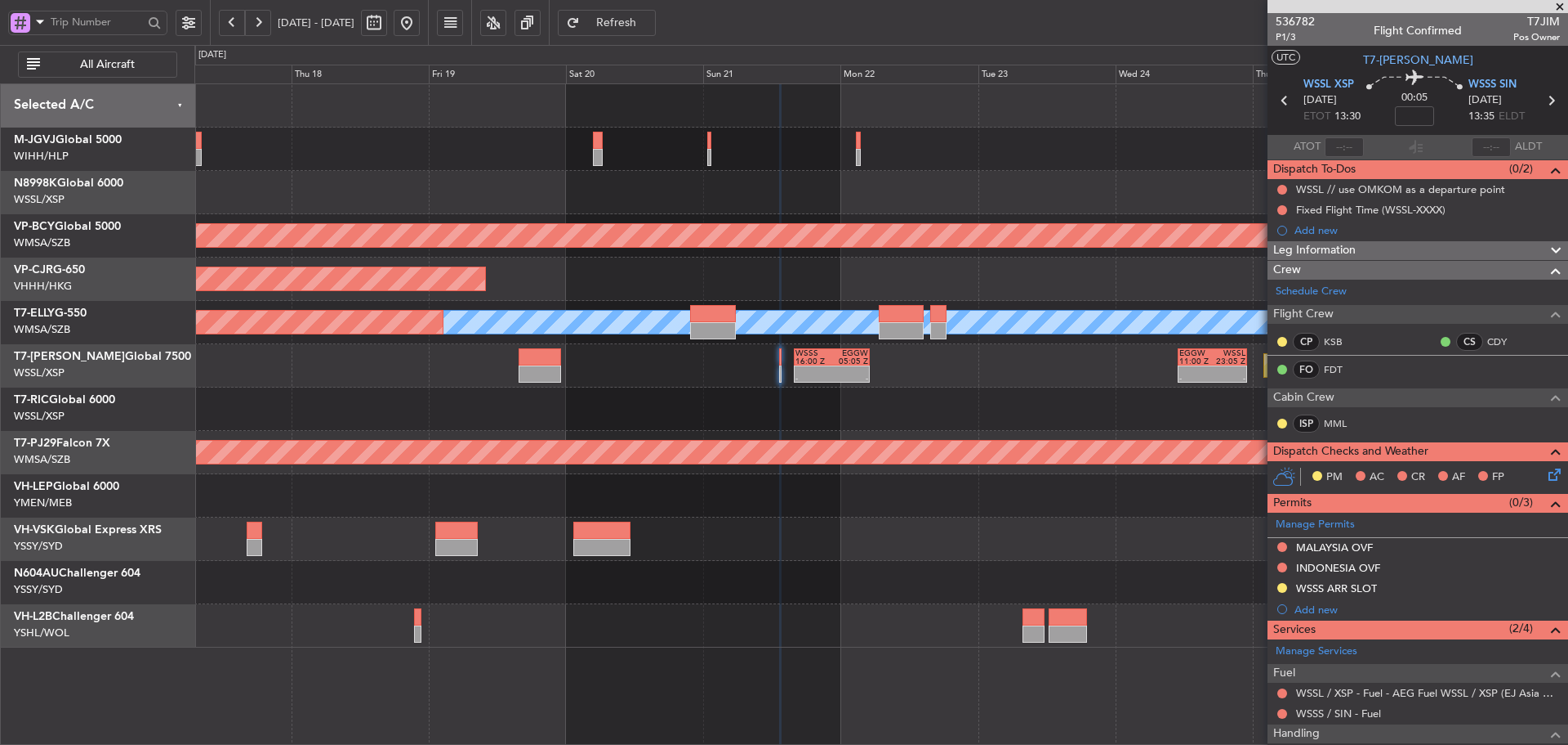
click at [803, 373] on div at bounding box center [813, 370] width 36 height 8
type input "+00:30"
type input "1"
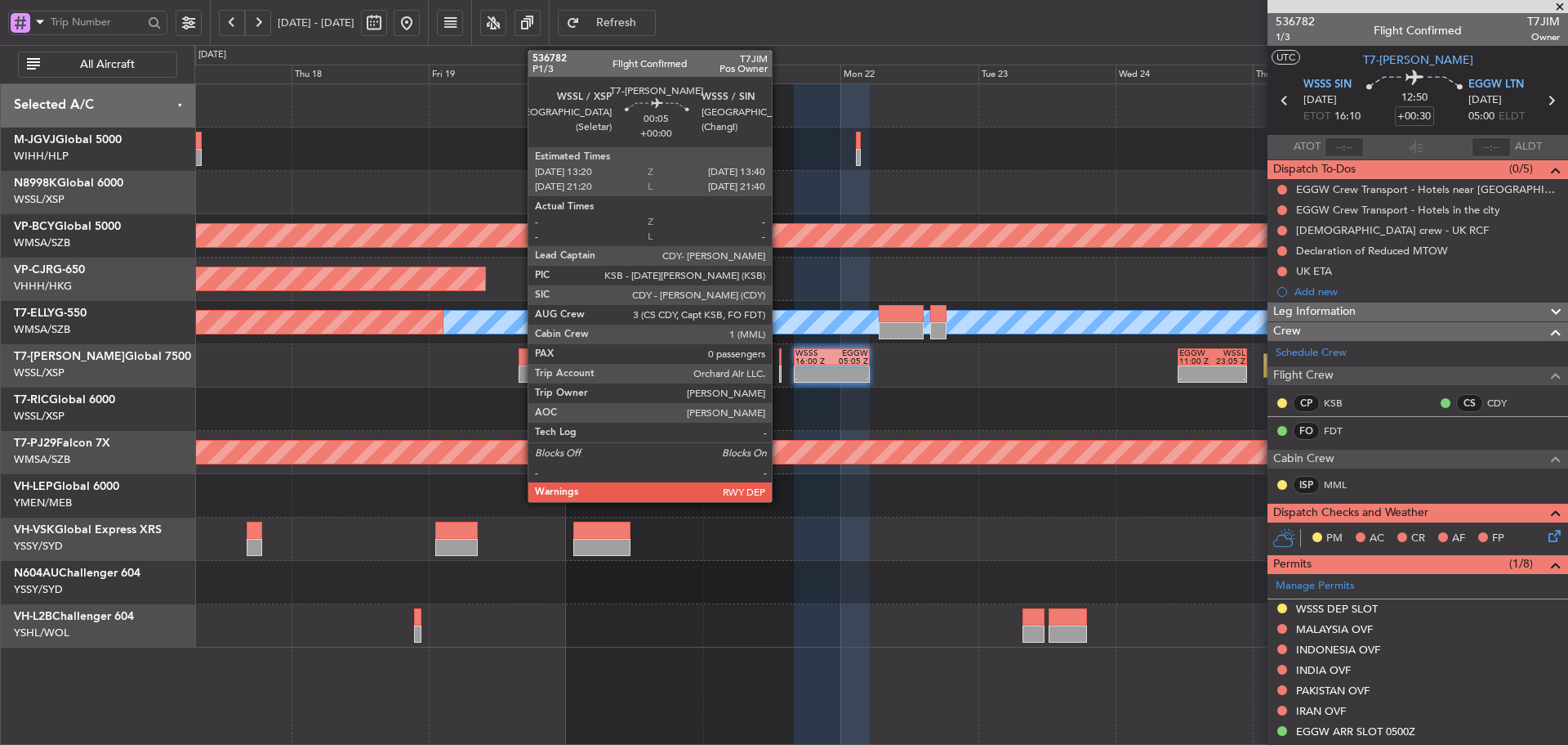
click at [779, 361] on div at bounding box center [780, 357] width 3 height 17
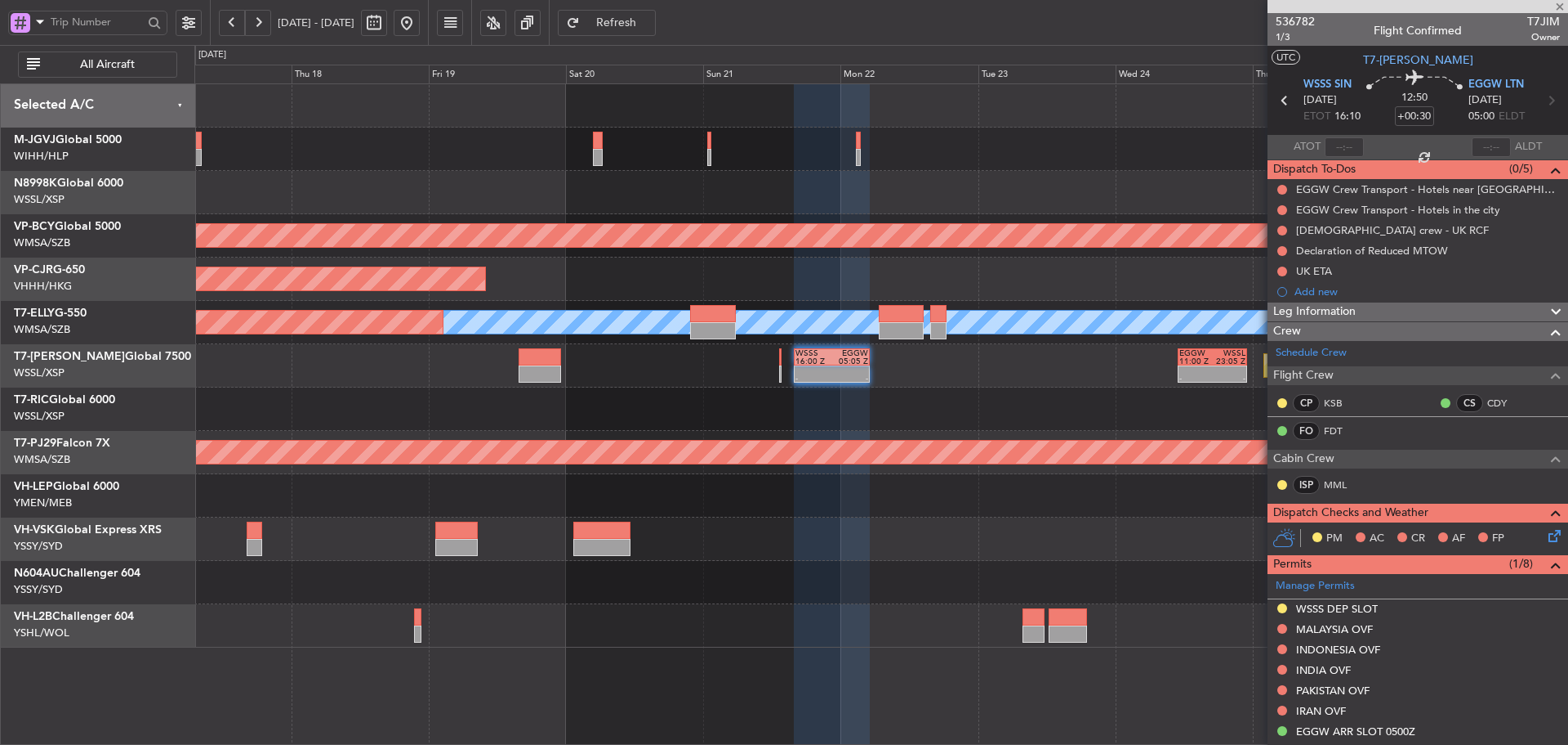
type input "0"
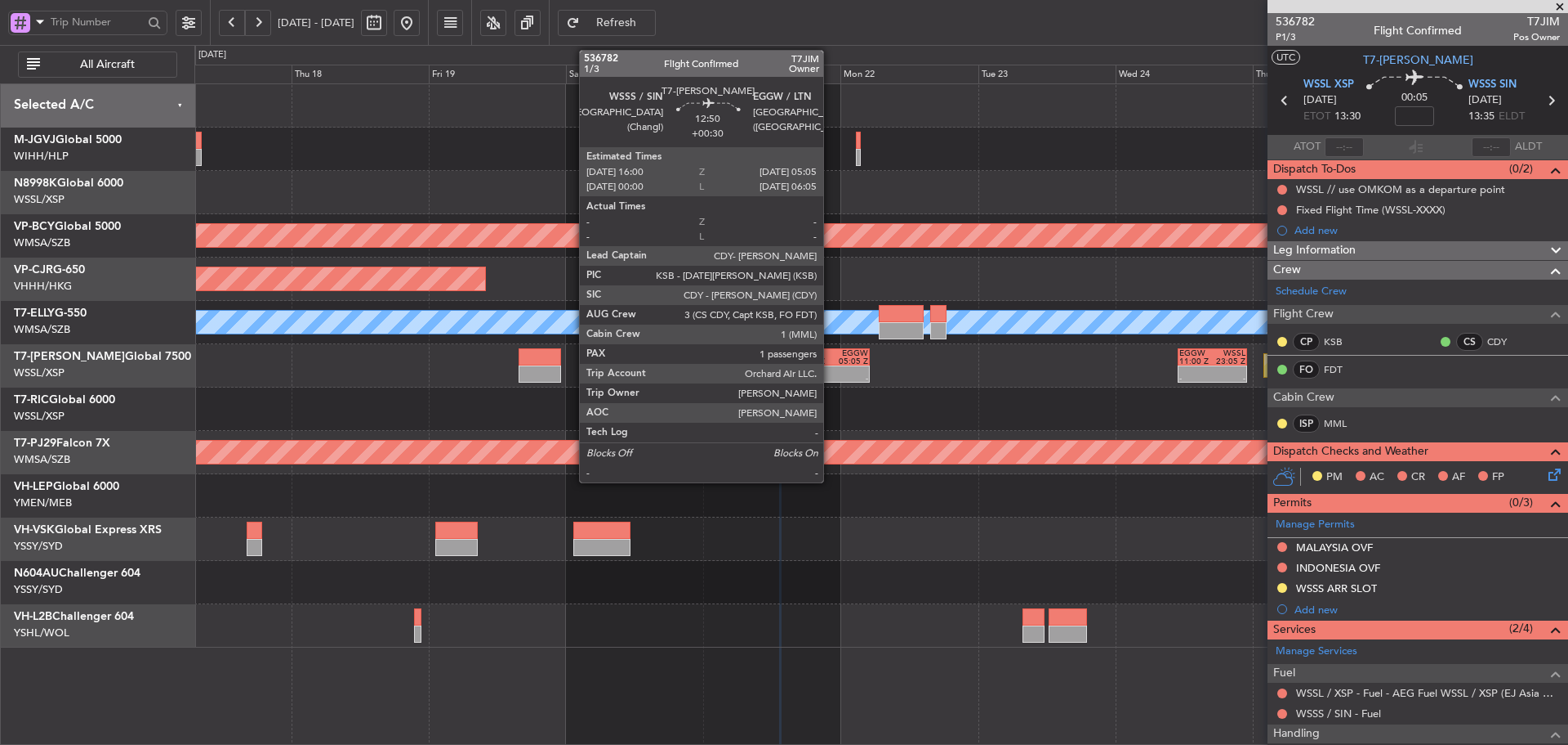
click at [832, 358] on div "WSSS 16:00 Z EGGW 05:05 Z" at bounding box center [831, 357] width 73 height 15
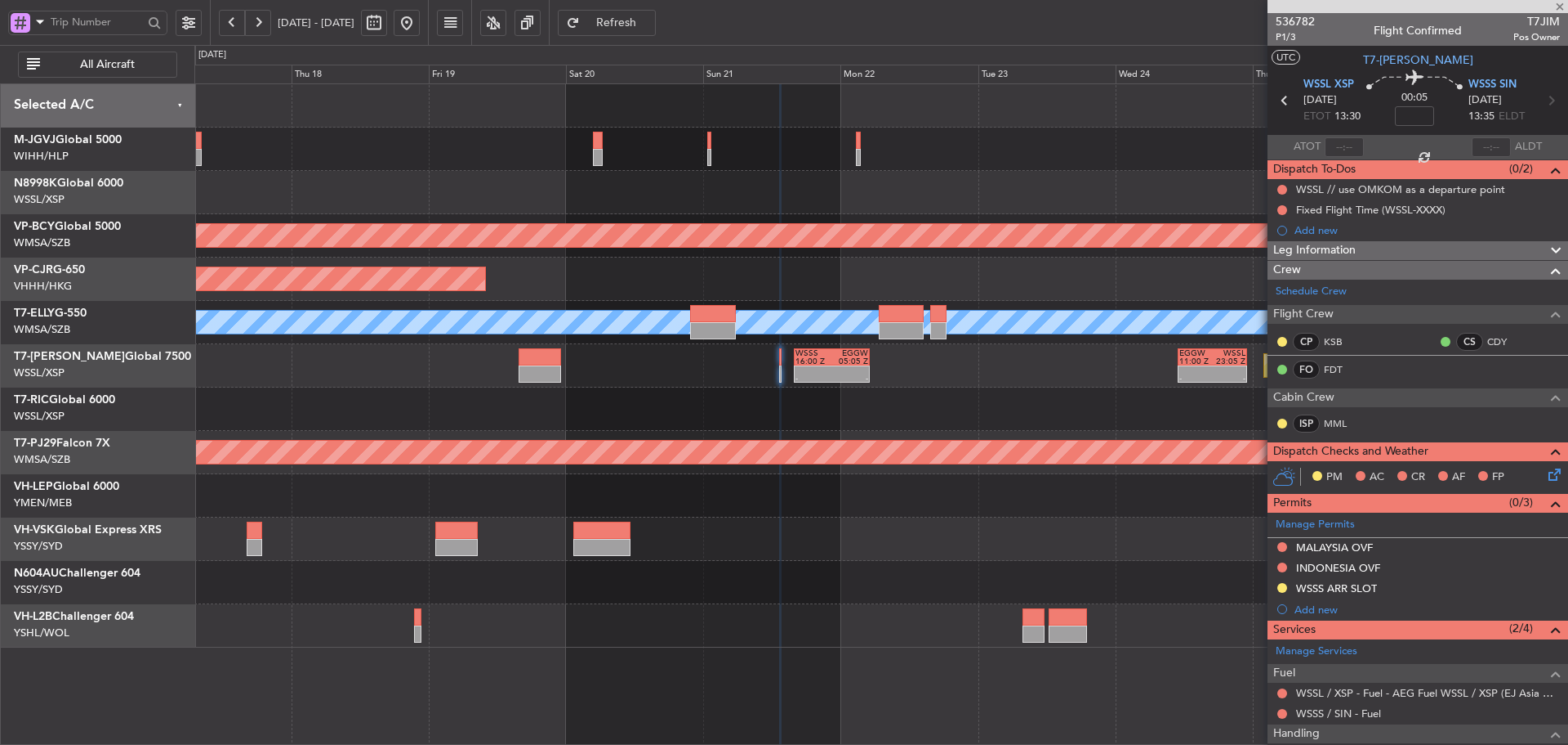
type input "+00:30"
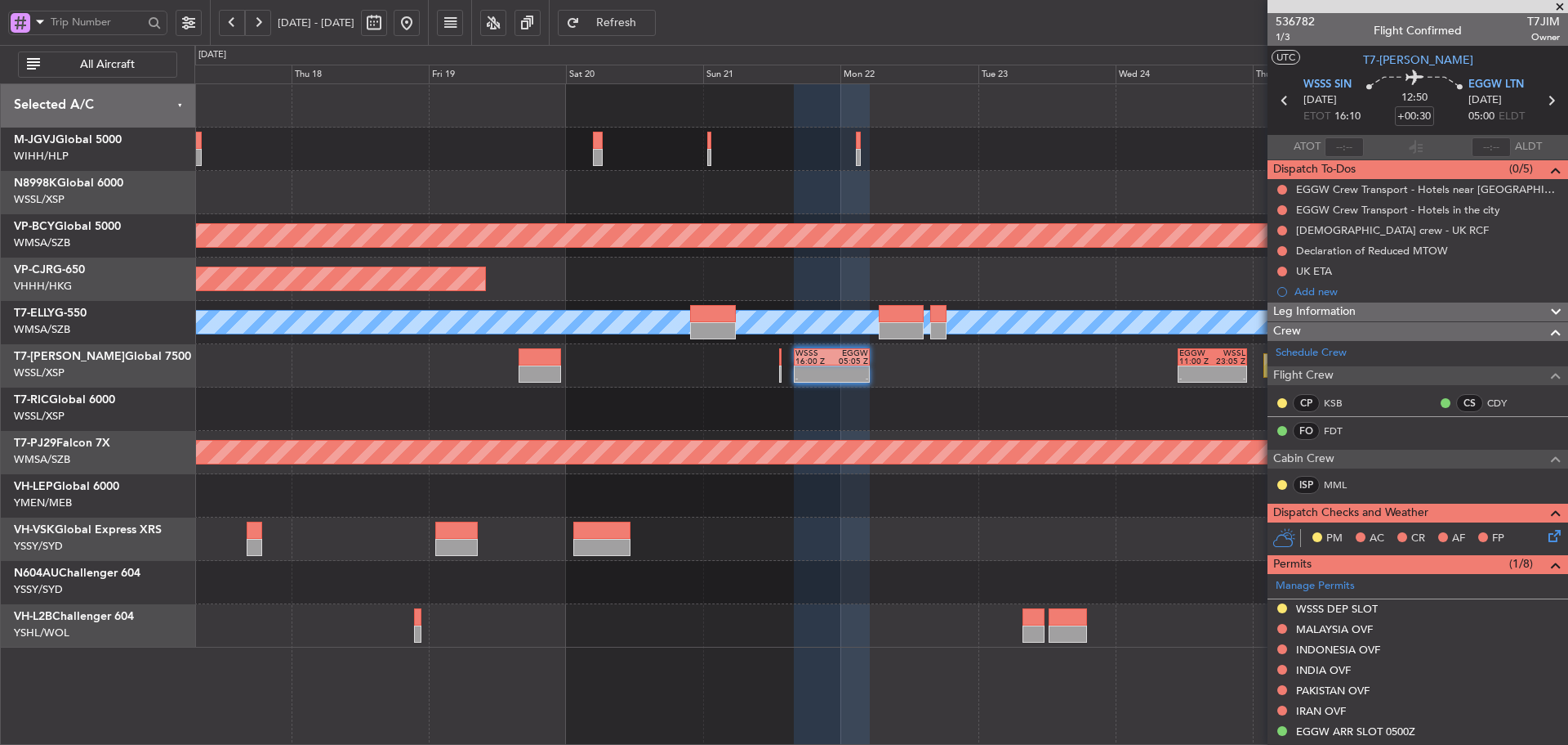
click at [1560, 6] on span at bounding box center [1560, 7] width 16 height 15
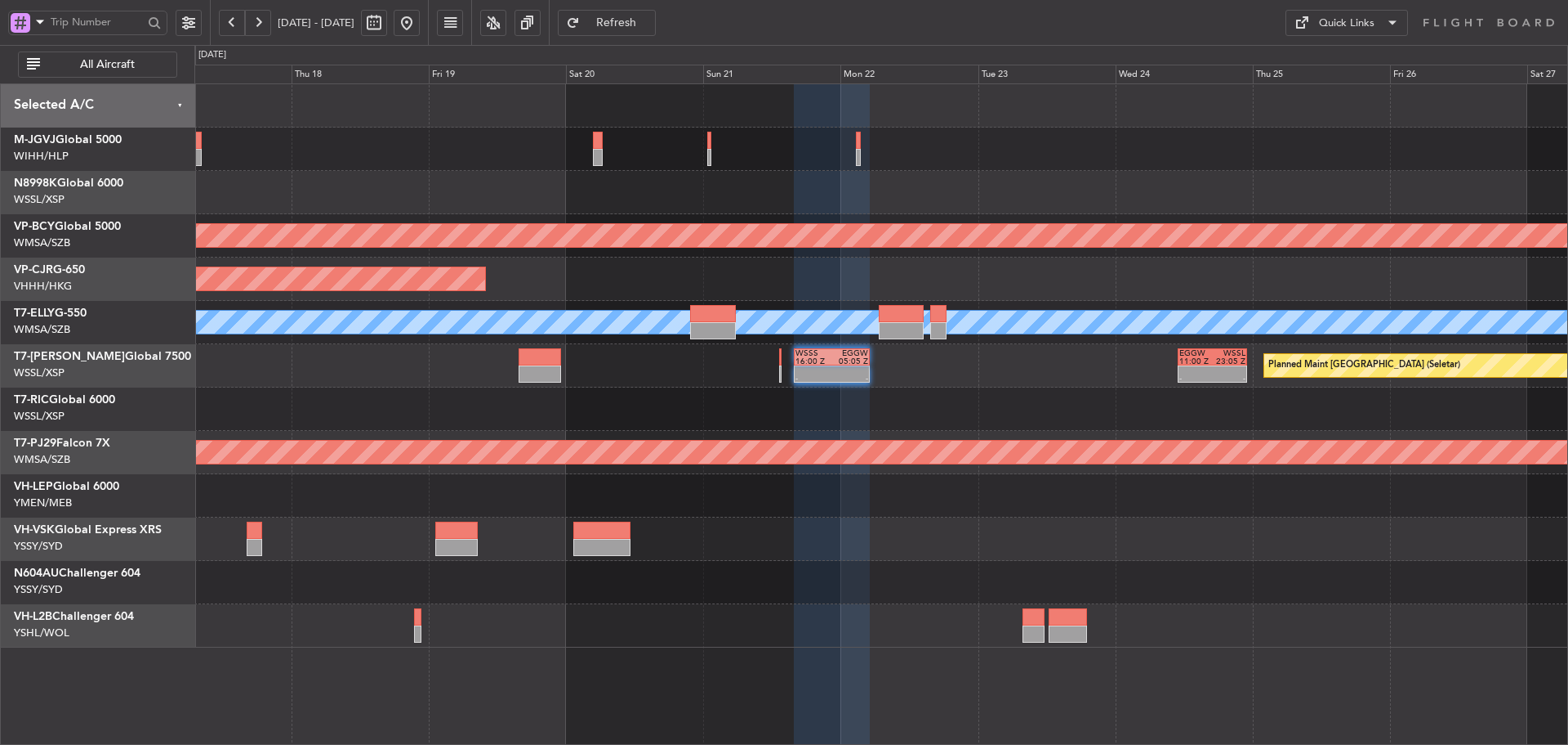
type input "0"
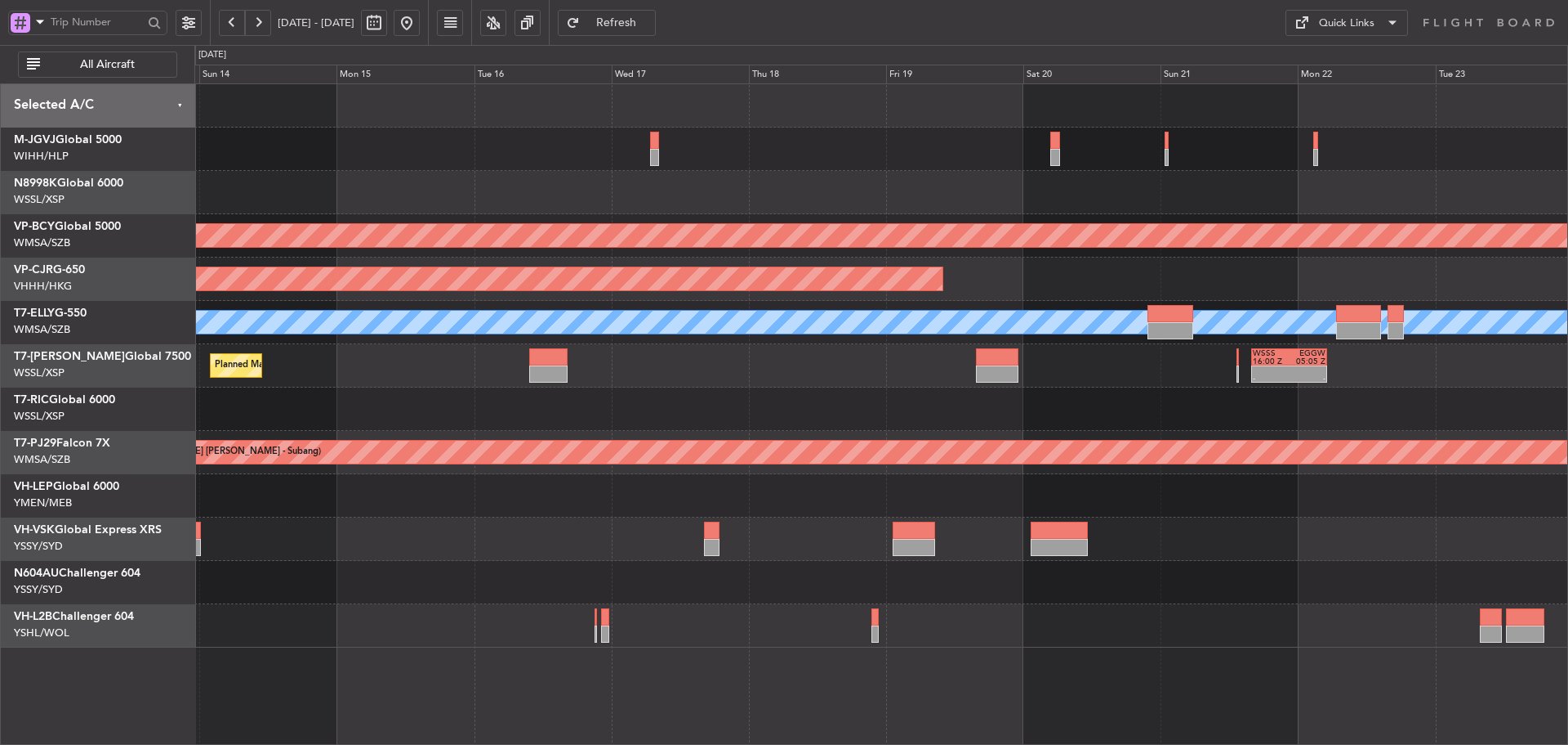
click at [1257, 416] on div "Unplanned Maint Kuala Lumpur (Sultan Abdul Aziz Shah - Subang) Planned Maint Ho…" at bounding box center [881, 366] width 1373 height 564
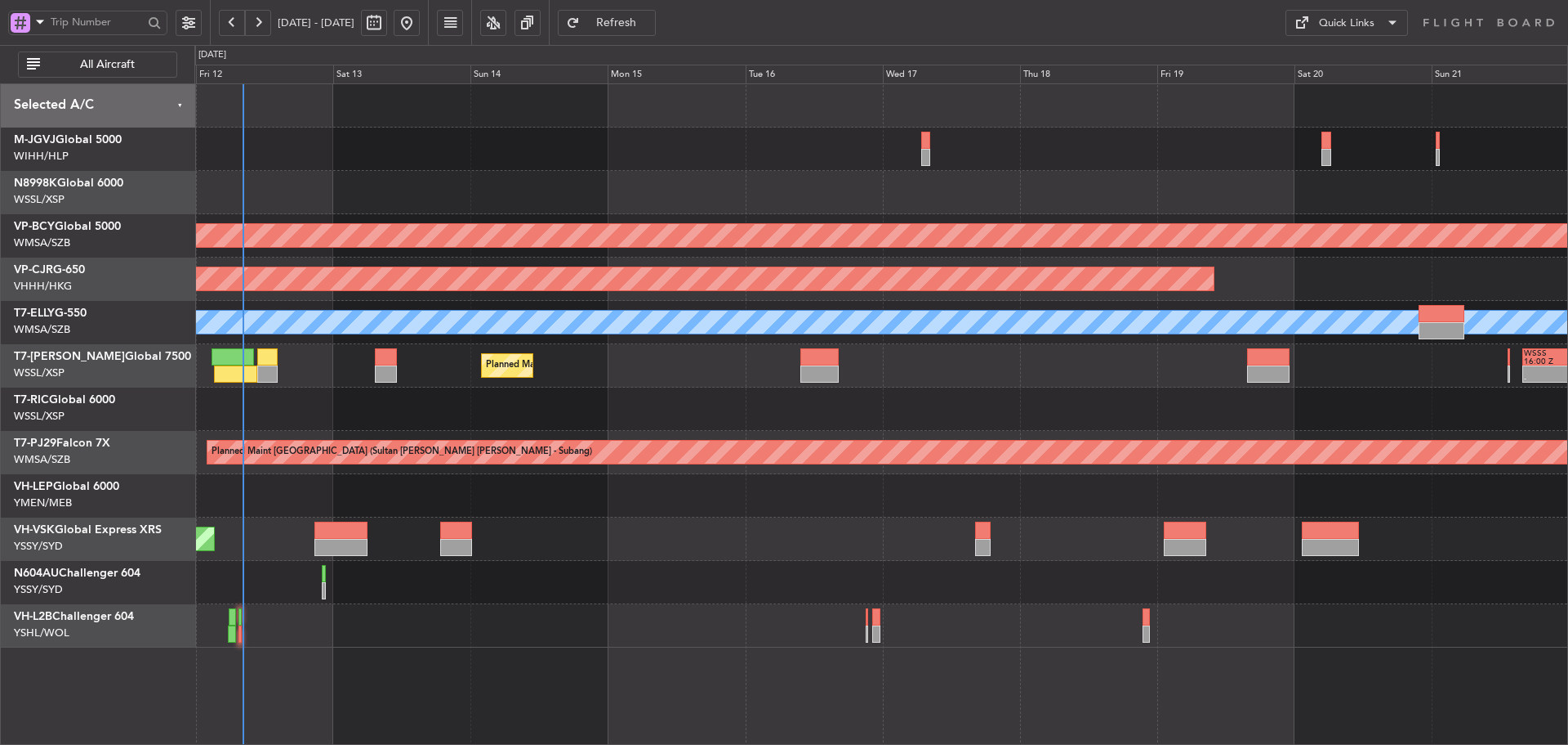
click at [1113, 391] on div "Planned Maint Singapore (Seletar) Unplanned Maint Kuala Lumpur (Sultan Abdul Az…" at bounding box center [881, 366] width 1373 height 564
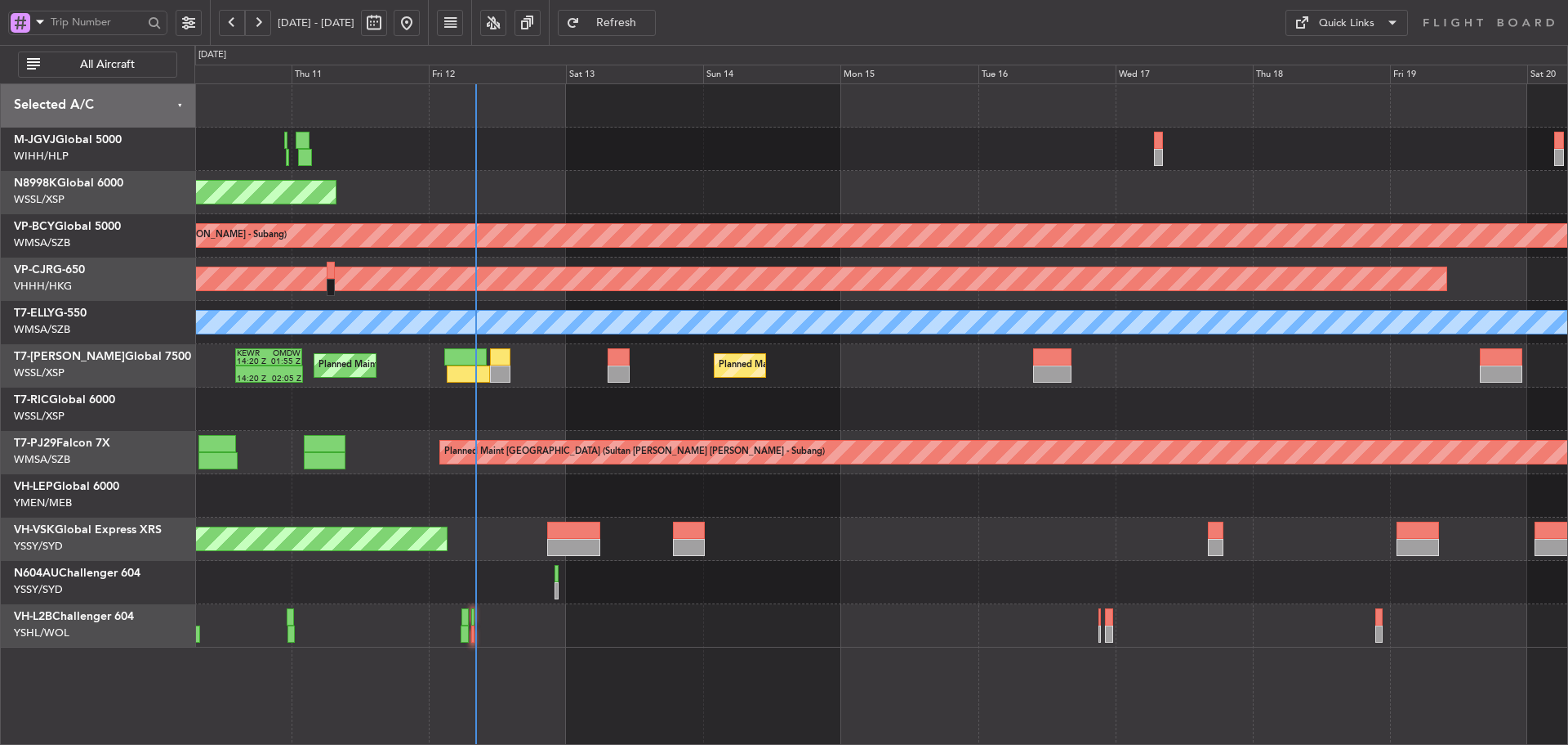
click at [833, 385] on div "Planned Maint Singapore (Seletar) Planned Maint Dubai (Al Maktoum Intl) KEWR 14…" at bounding box center [881, 366] width 1373 height 44
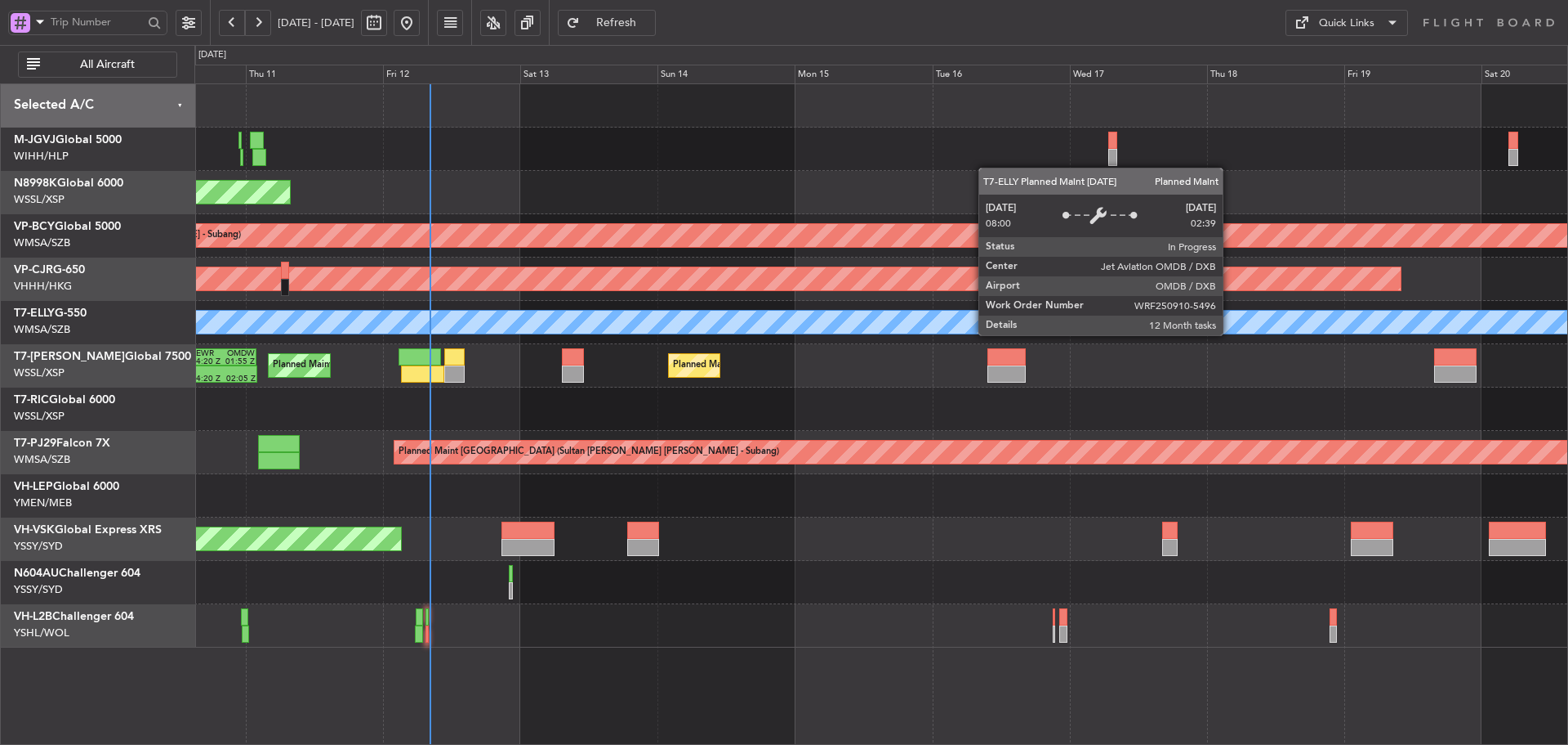
click at [1182, 334] on div "Planned Maint Dubai (Dubai Intl) MEL" at bounding box center [881, 322] width 1373 height 44
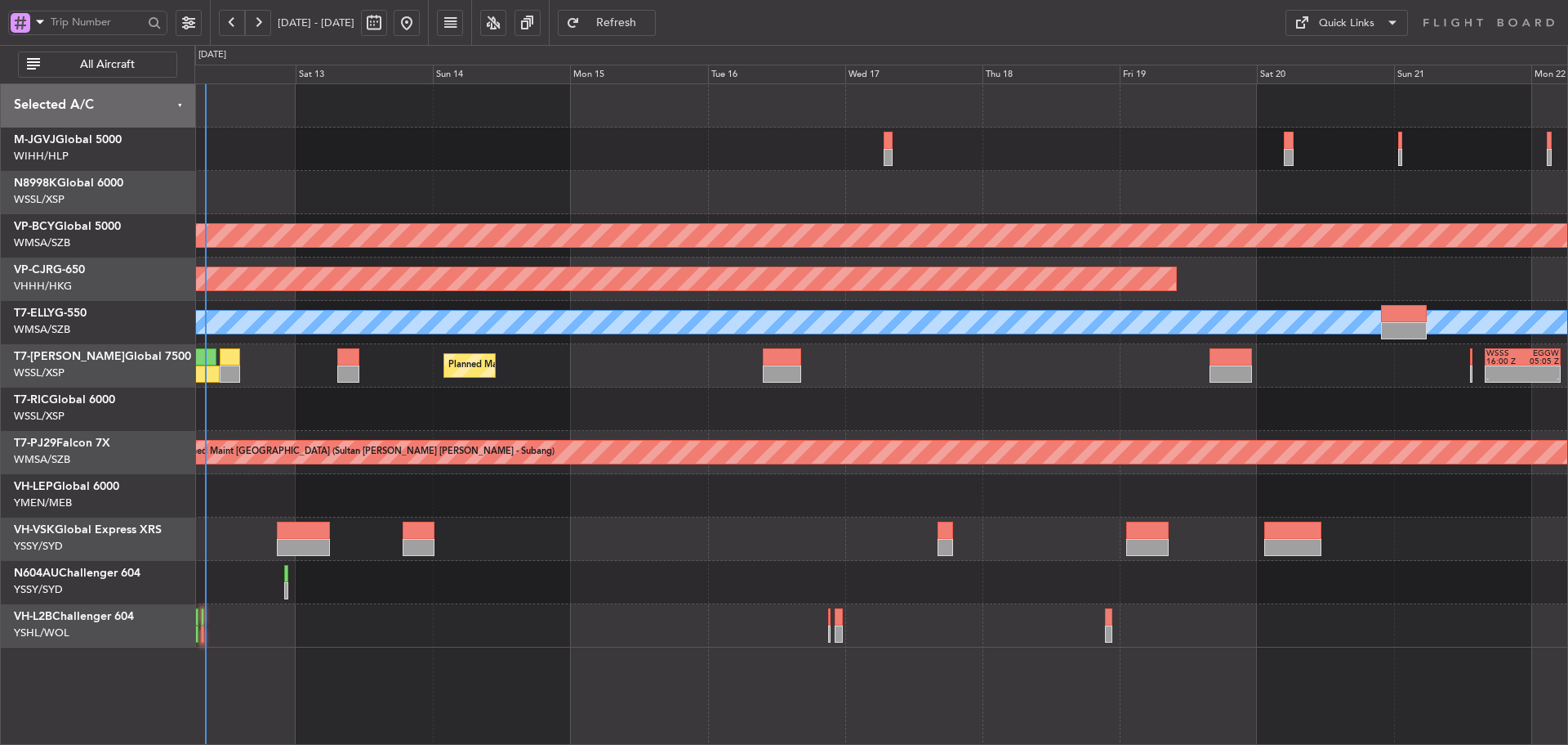
click at [1115, 368] on div "Planned Maint Singapore (Seletar) - - WSSS 16:00 Z EGGW 05:05 Z KEWR 14:20 Z OM…" at bounding box center [881, 366] width 1373 height 44
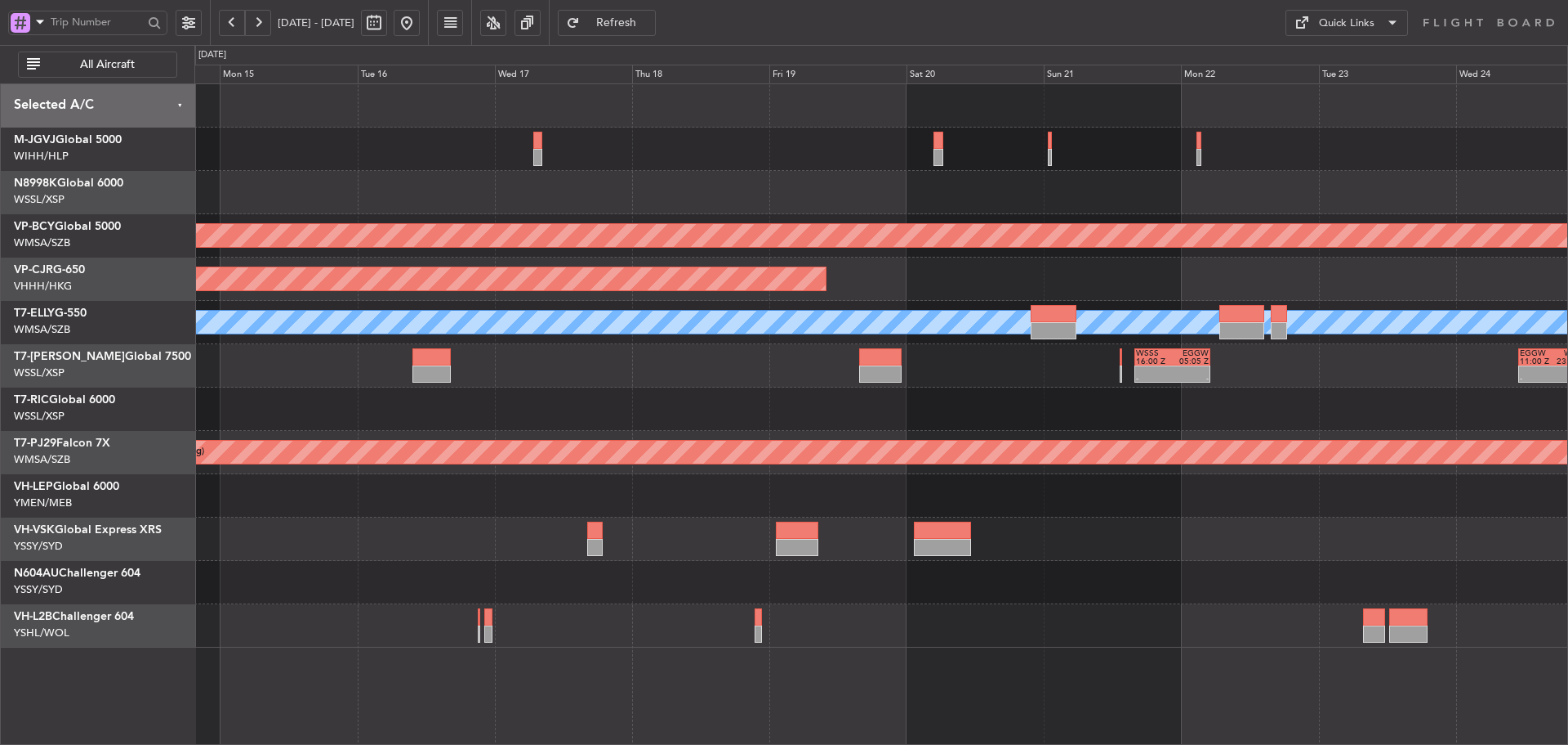
click at [901, 380] on div "- - WSSS 16:00 Z EGGW 05:05 Z - - EGGW 11:00 Z WSSL 23:05 Z Planned Maint Singa…" at bounding box center [881, 366] width 1373 height 44
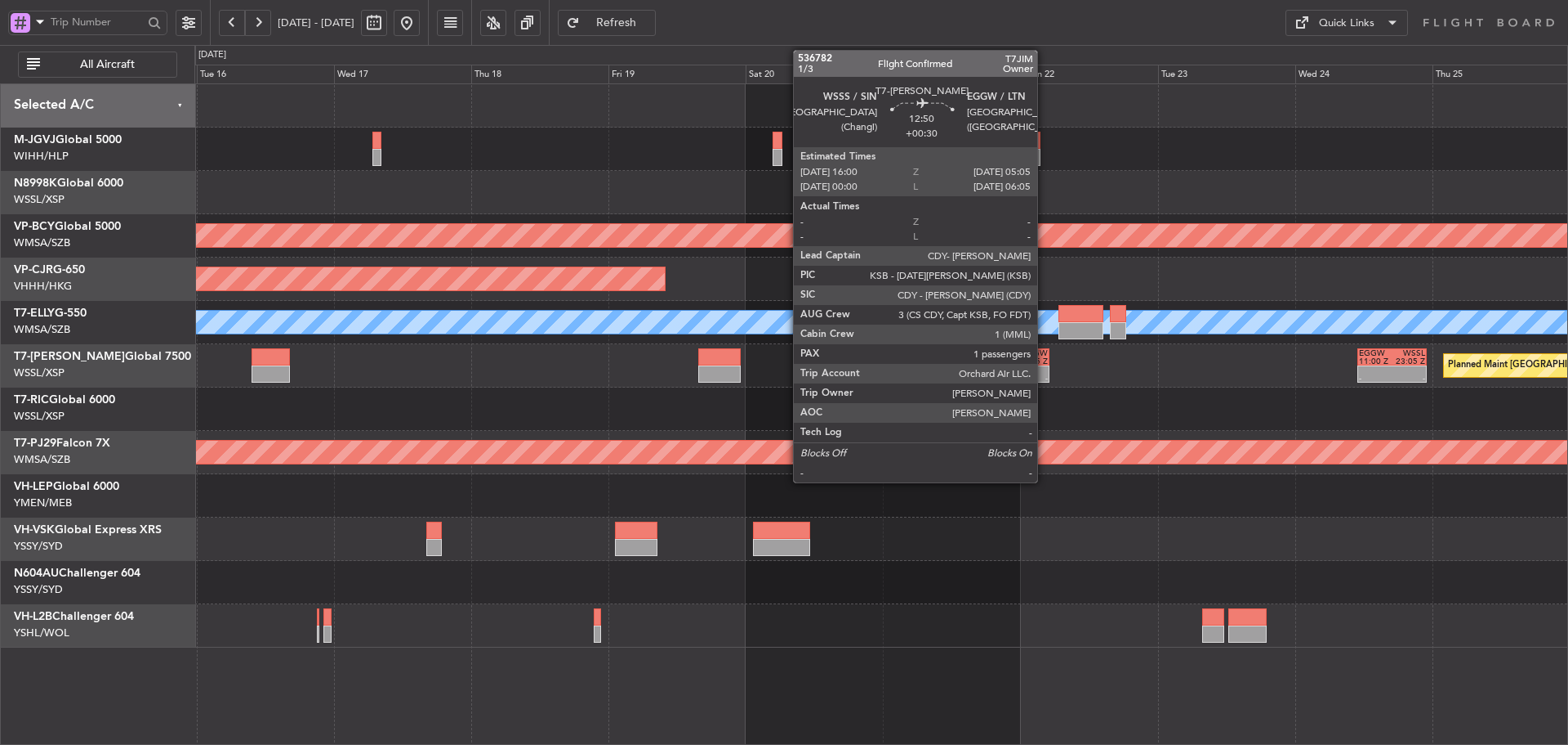
click at [1045, 361] on div "05:05 Z" at bounding box center [1030, 361] width 36 height 8
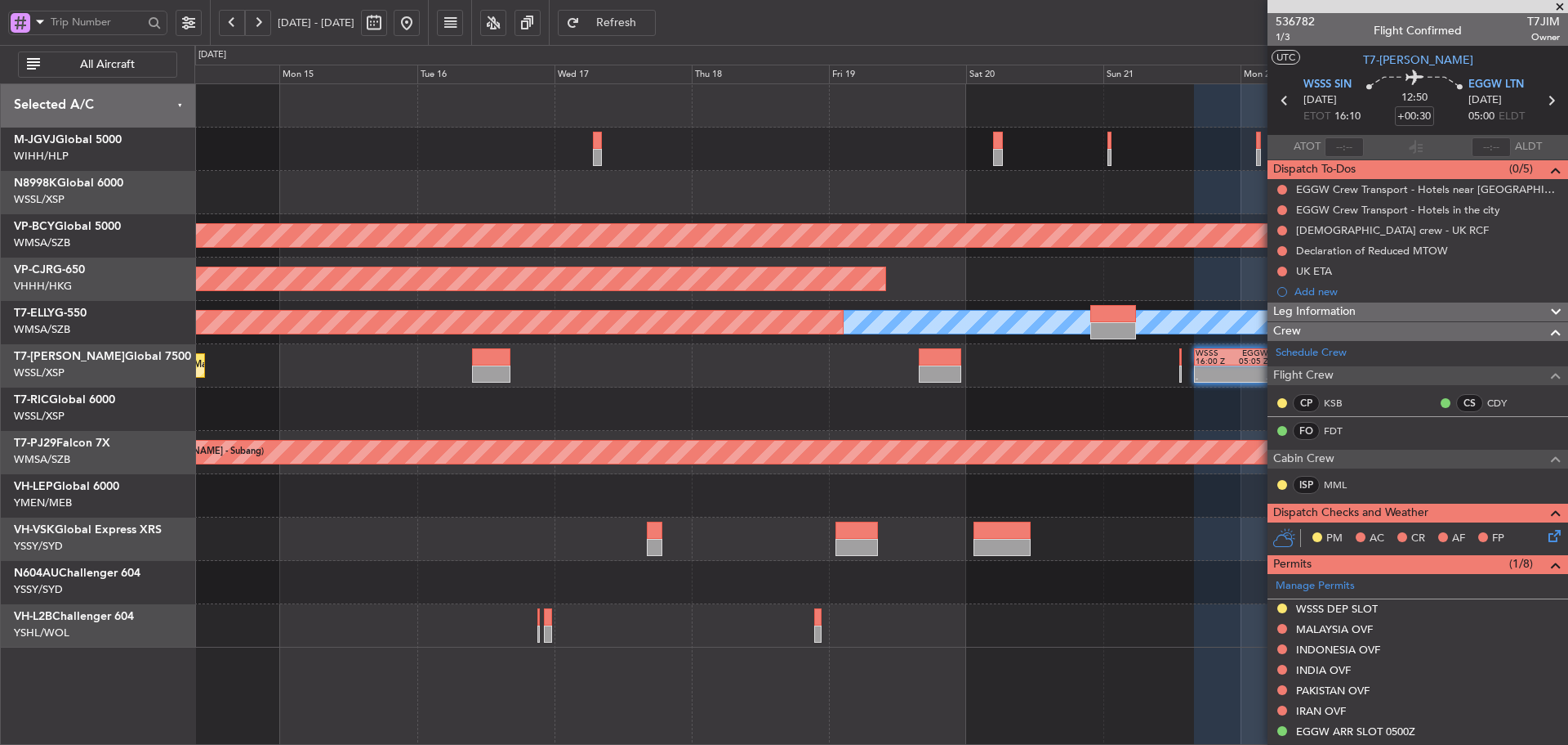
click at [884, 444] on div "Unplanned Maint Kuala Lumpur (Sultan Abdul Aziz Shah - Subang) Planned Maint Ho…" at bounding box center [881, 366] width 1373 height 564
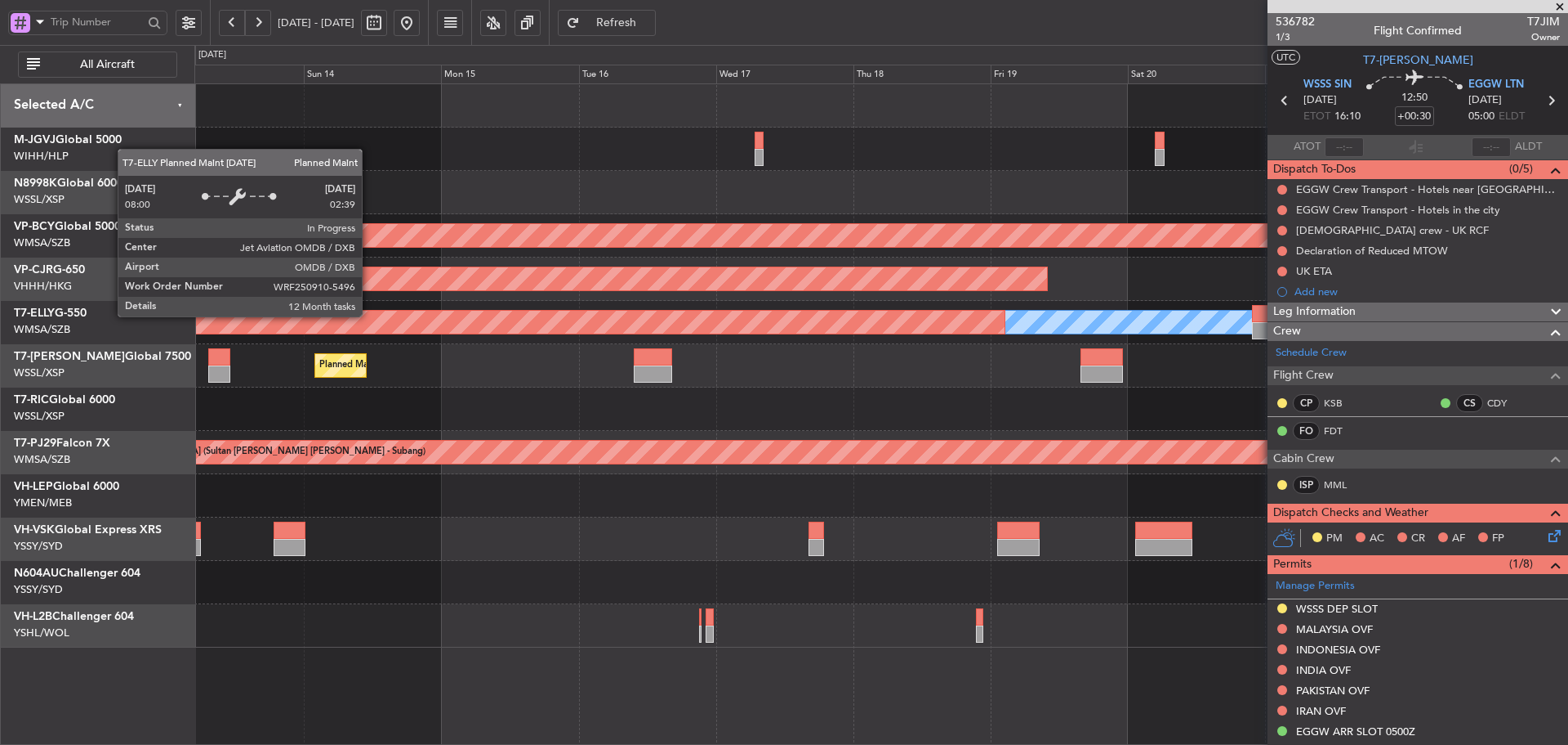
click at [656, 317] on div "Planned Maint Singapore (Seletar) Unplanned Maint Kuala Lumpur (Sultan Abdul Az…" at bounding box center [881, 366] width 1373 height 564
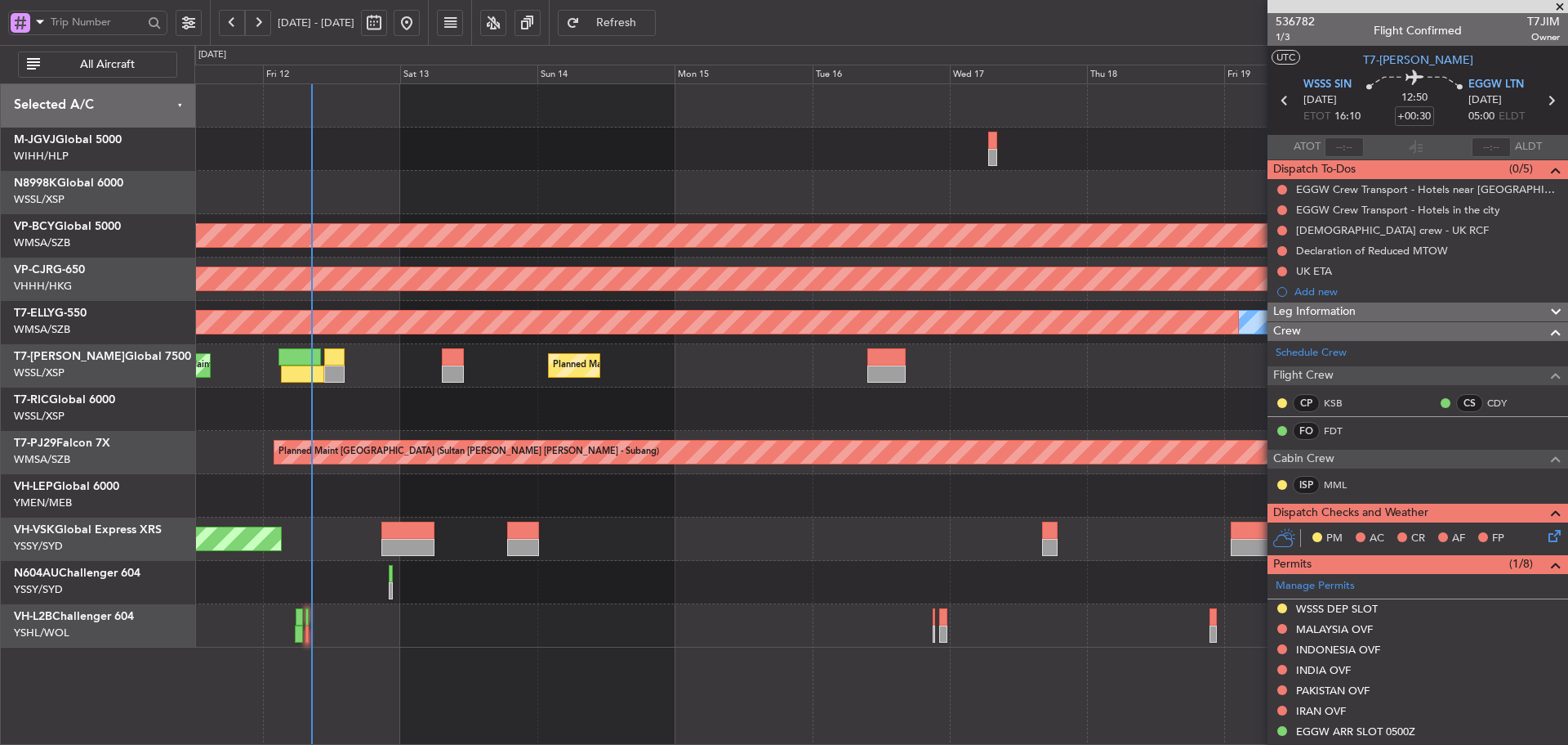
click at [1557, 11] on span at bounding box center [1560, 7] width 16 height 15
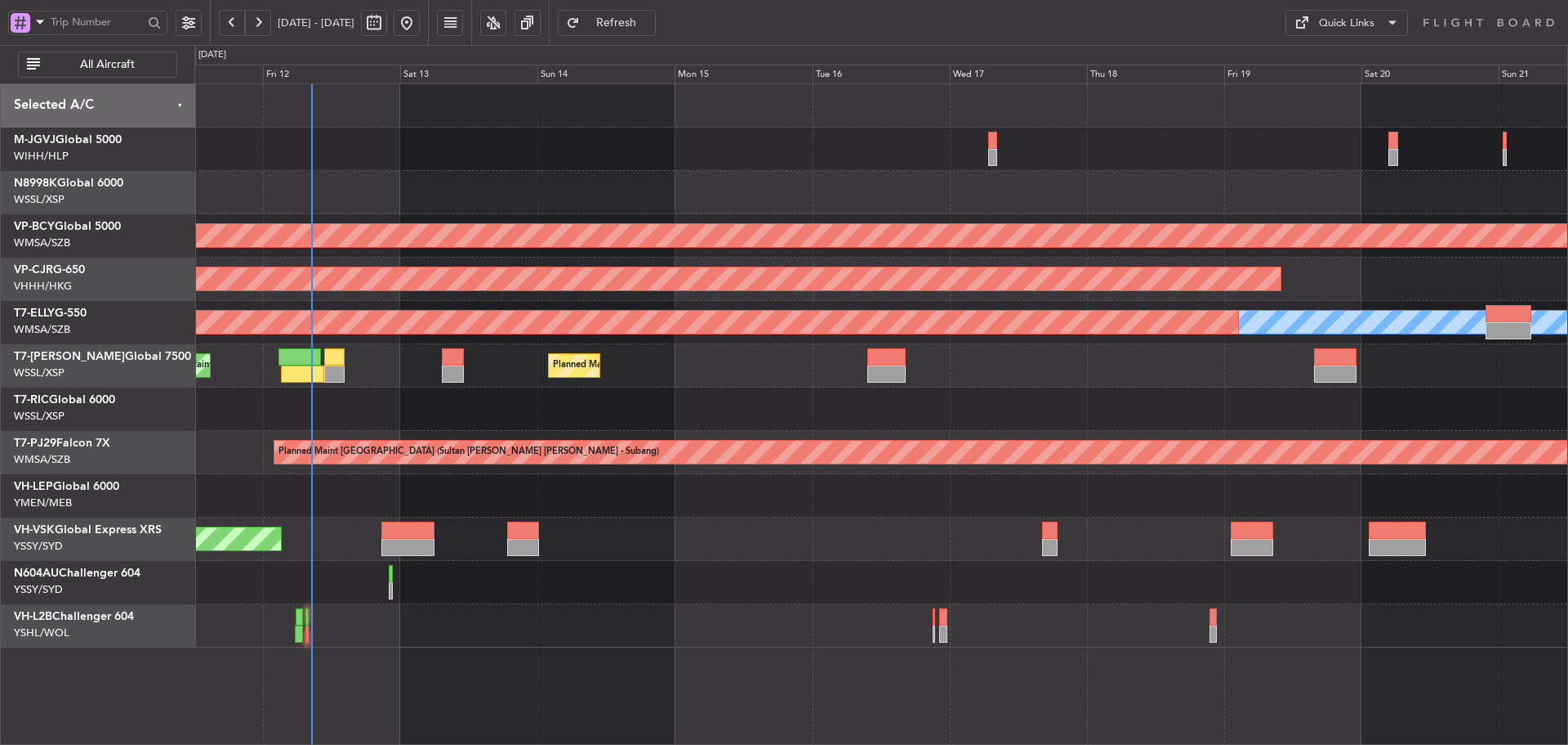
type input "0"
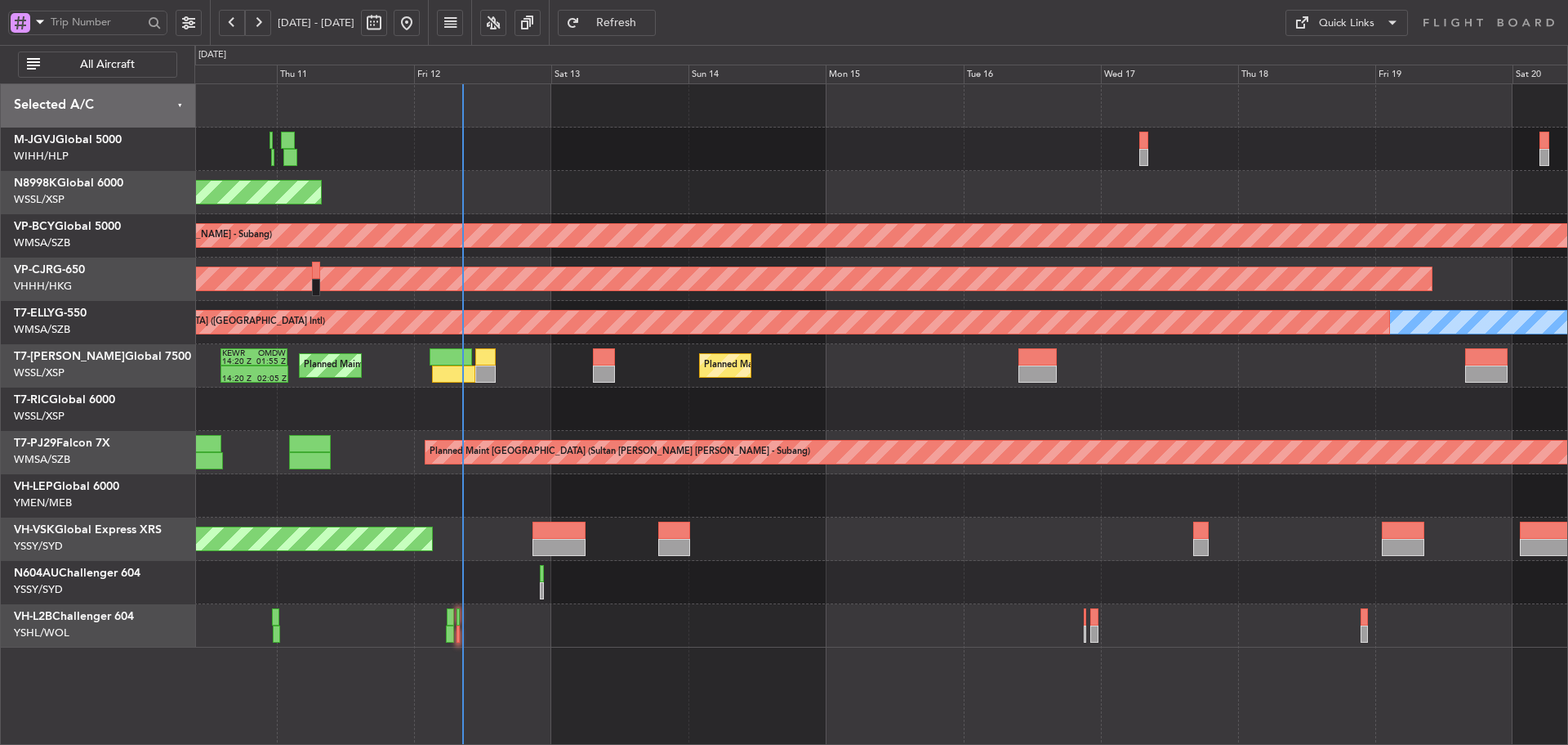
click at [697, 351] on div "Planned Maint Singapore (Seletar) Unplanned Maint Kuala Lumpur (Sultan Abdul Az…" at bounding box center [881, 366] width 1373 height 564
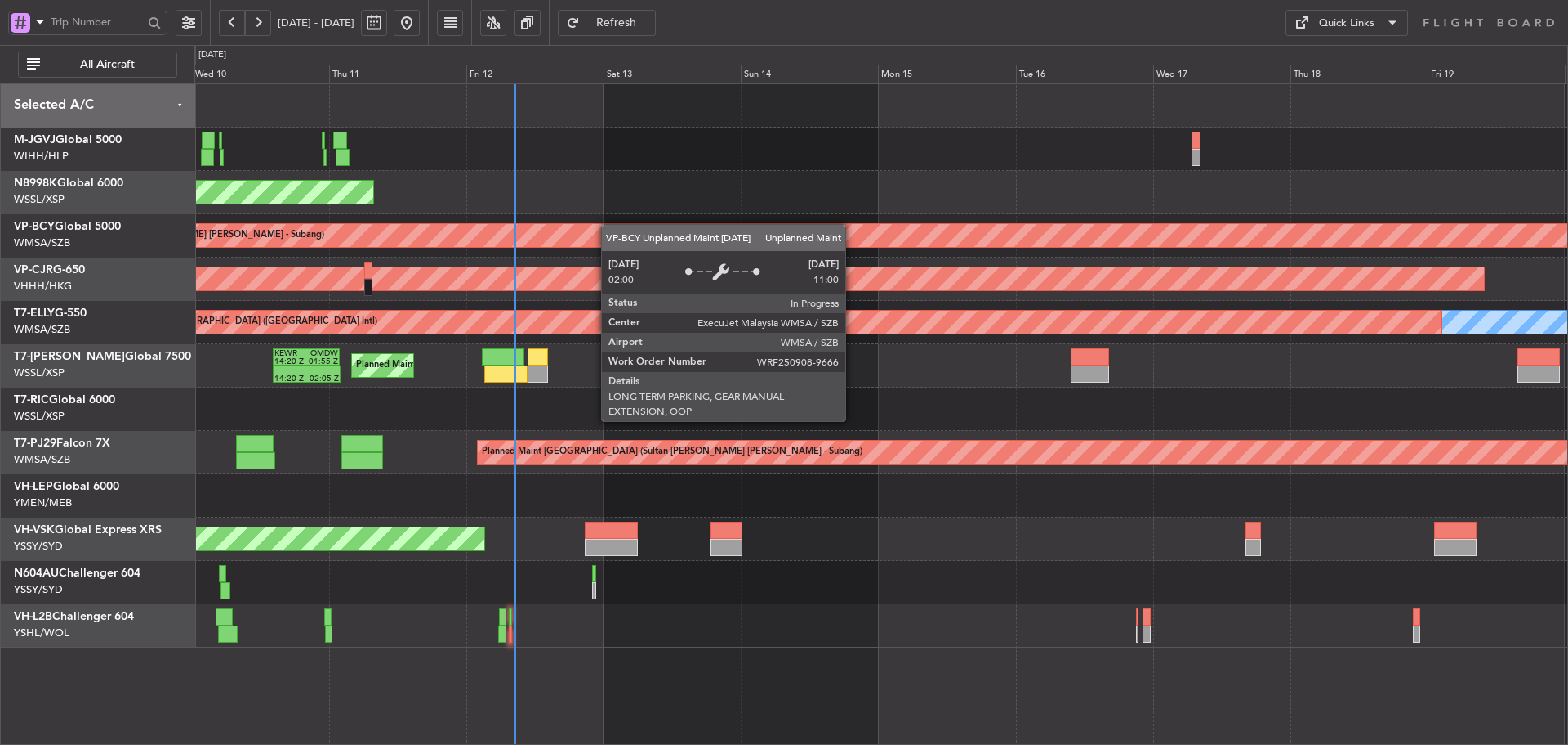
click at [633, 235] on div "Planned Maint Singapore (Seletar) Unplanned Maint Kuala Lumpur (Sultan Abdul Az…" at bounding box center [881, 366] width 1373 height 564
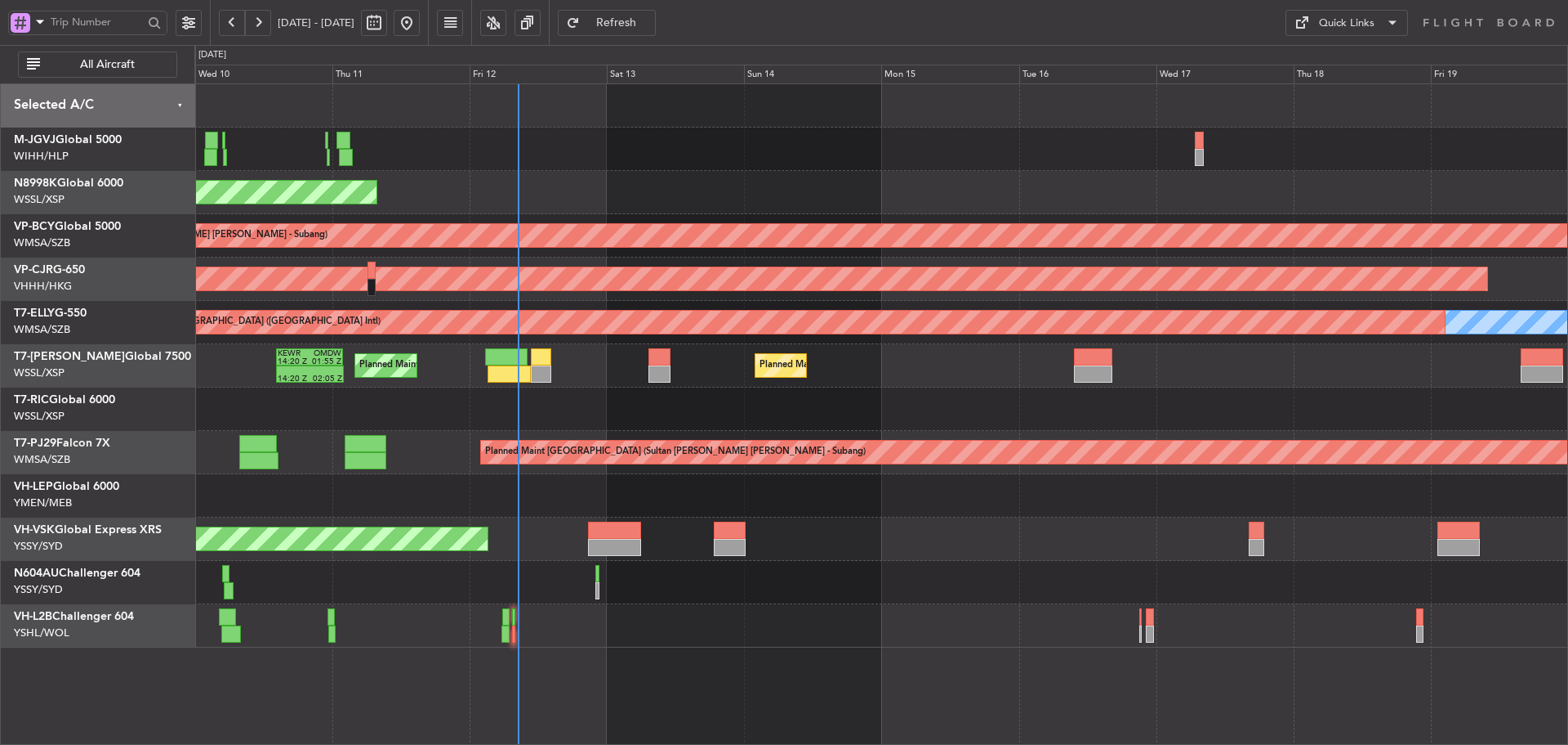
click at [605, 197] on div "Planned Maint [GEOGRAPHIC_DATA] (Seletar)" at bounding box center [881, 192] width 1373 height 44
click at [1381, 24] on button "Quick Links" at bounding box center [1347, 23] width 122 height 26
click at [1351, 62] on button "Trip Builder" at bounding box center [1347, 62] width 122 height 39
click at [641, 17] on span "Refresh" at bounding box center [617, 23] width 67 height 12
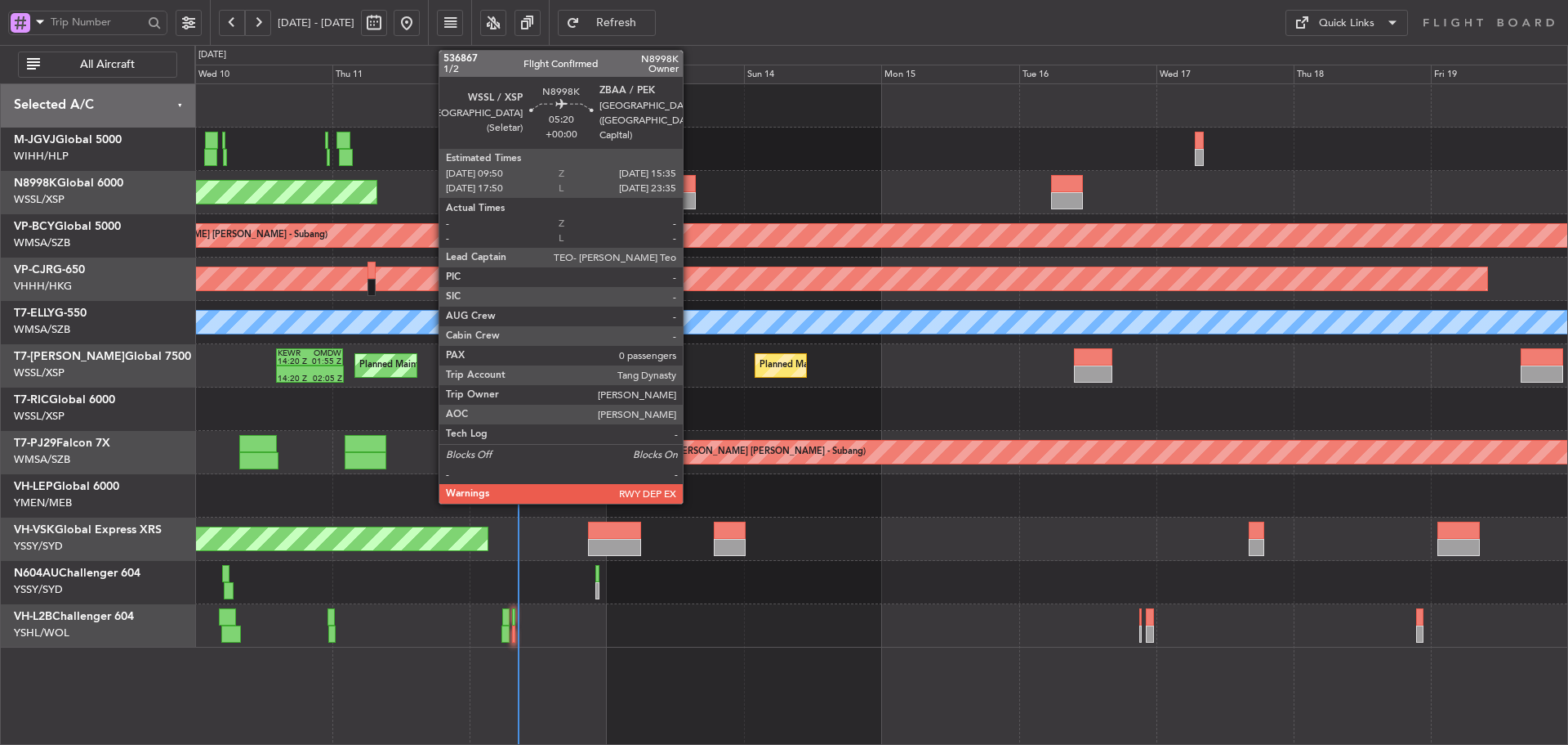
click at [690, 201] on div at bounding box center [679, 201] width 34 height 17
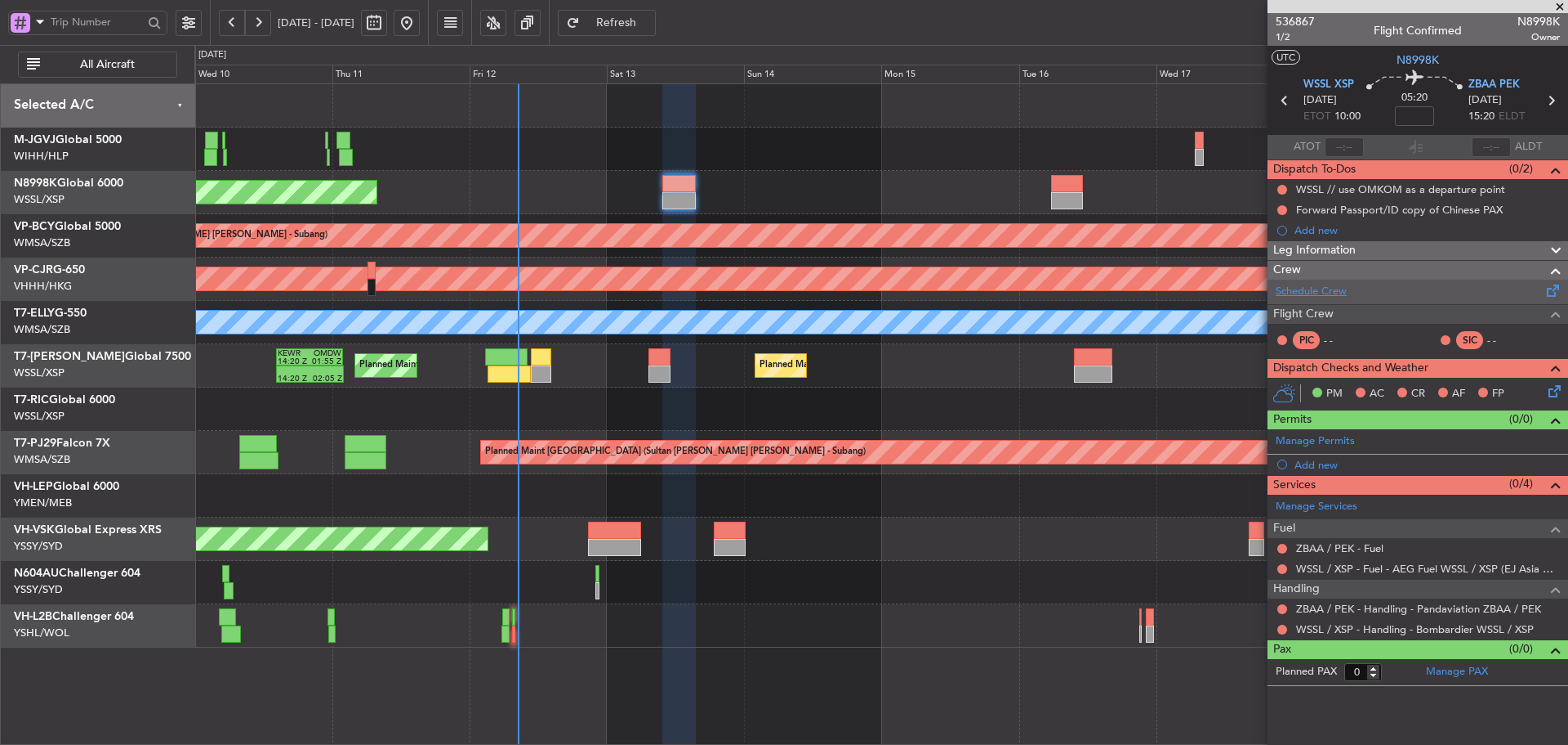
click at [1319, 292] on link "Schedule Crew" at bounding box center [1311, 292] width 71 height 16
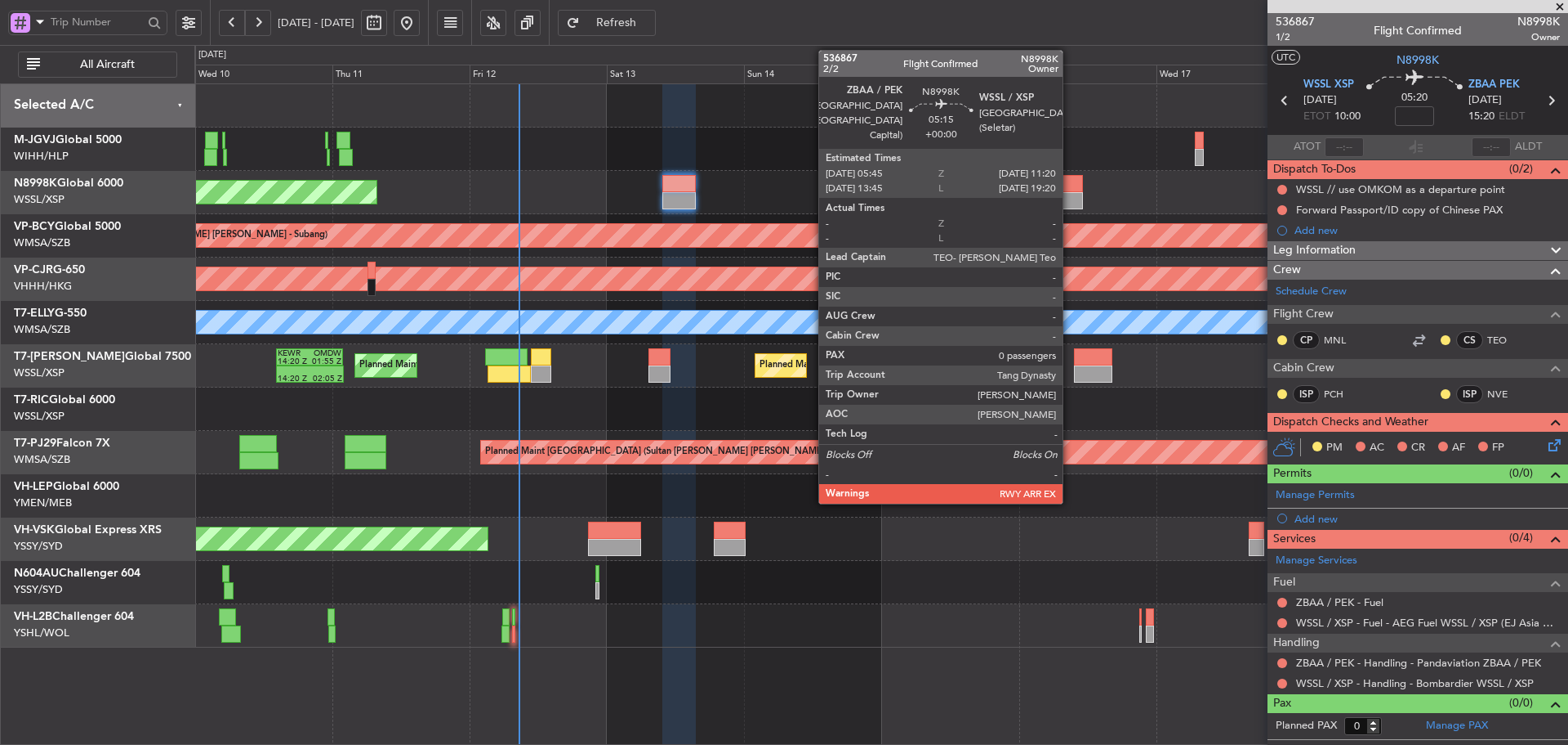
click at [1070, 187] on div at bounding box center [1067, 183] width 33 height 17
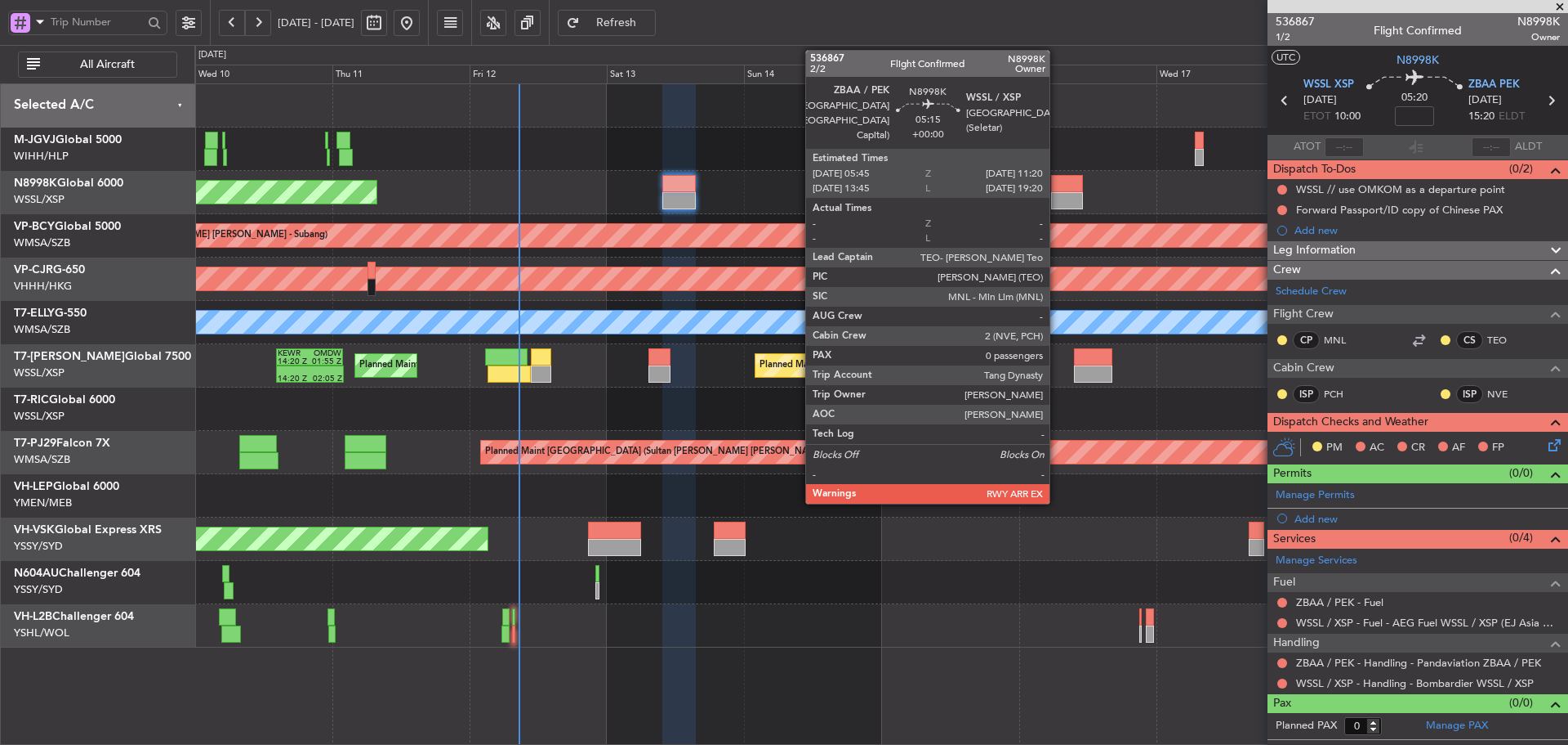
click at [1057, 186] on div at bounding box center [1067, 183] width 33 height 17
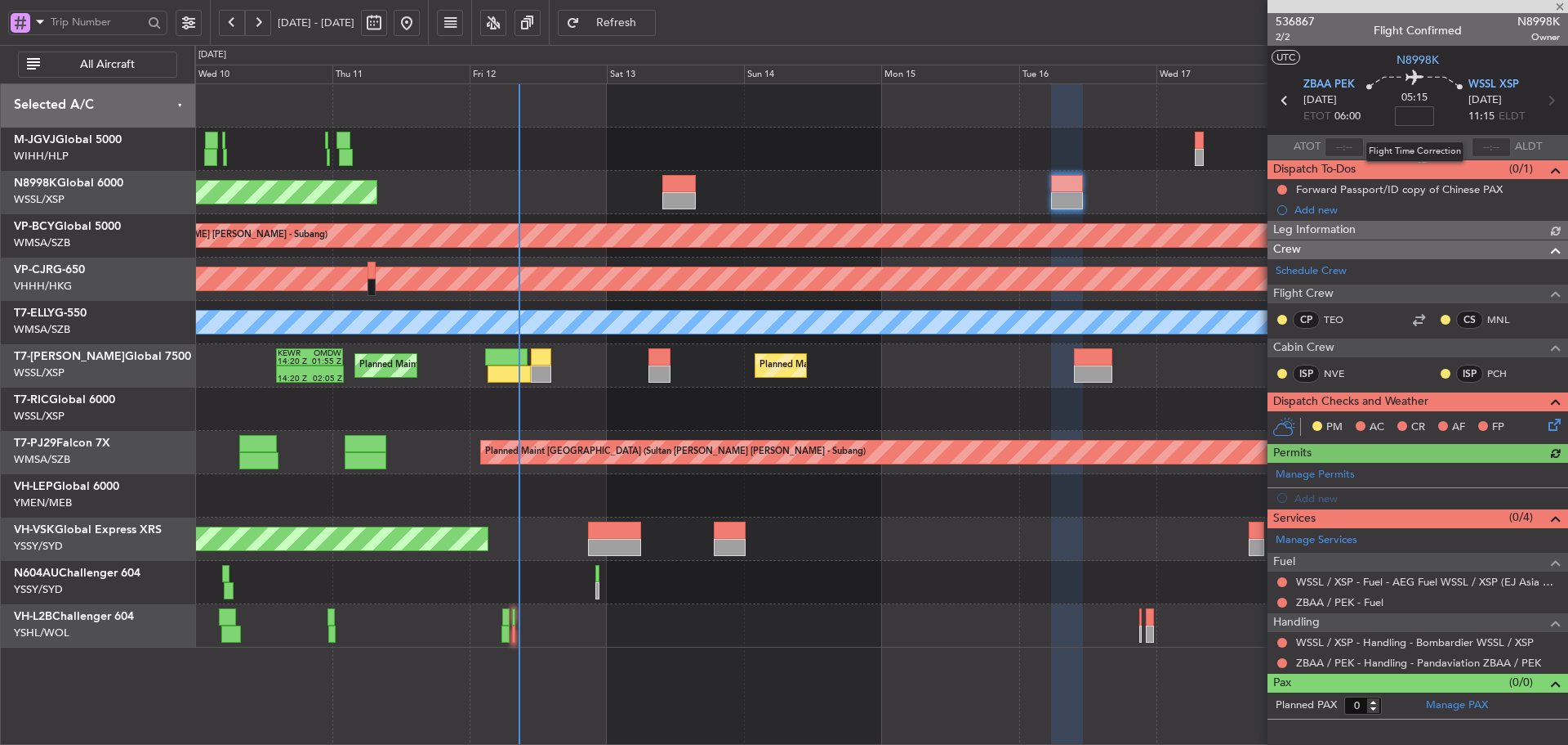
click at [1410, 119] on input at bounding box center [1414, 116] width 39 height 20
type input "+00:20"
click at [1384, 138] on section "ATOT ALDT" at bounding box center [1417, 147] width 300 height 25
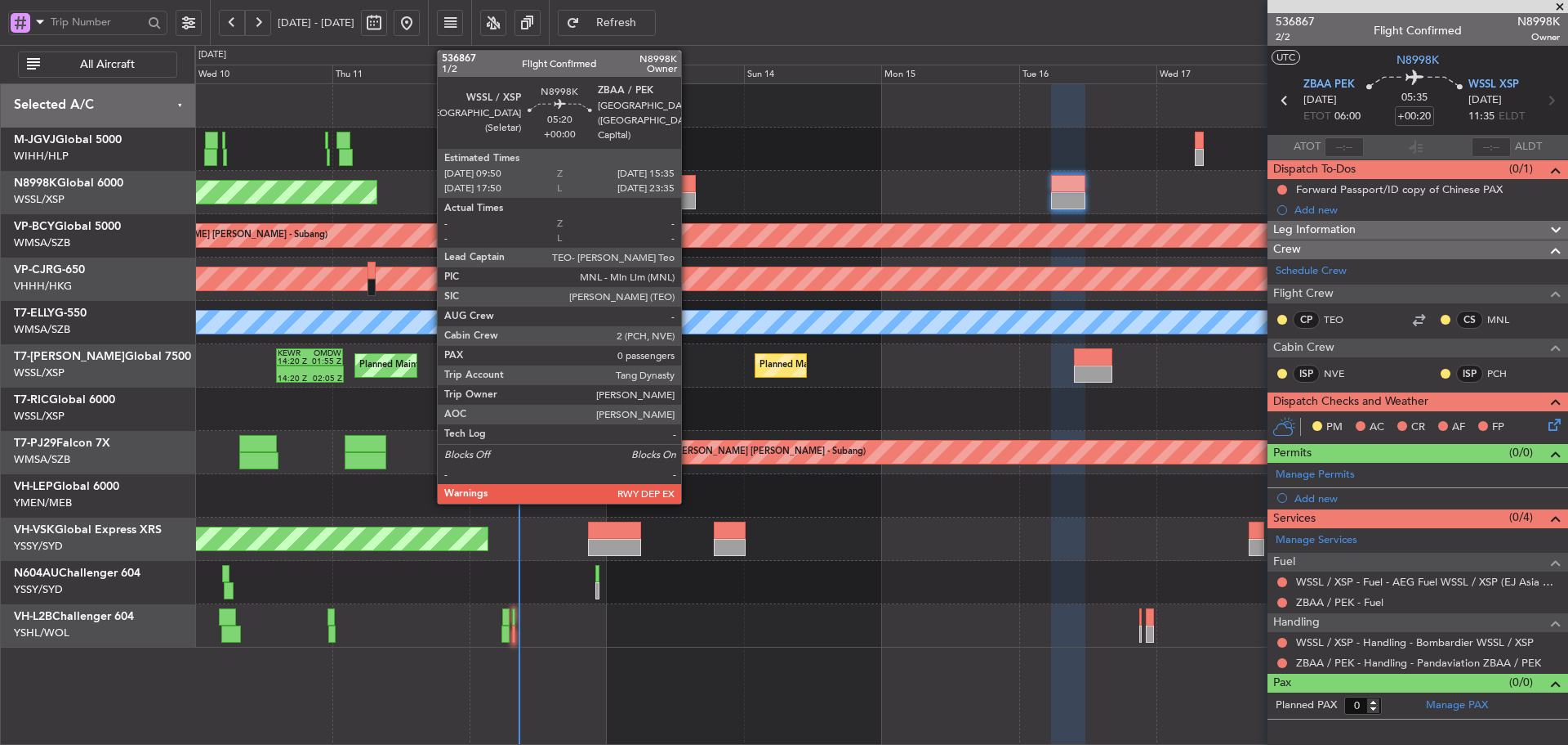
click at [687, 191] on div at bounding box center [679, 183] width 34 height 17
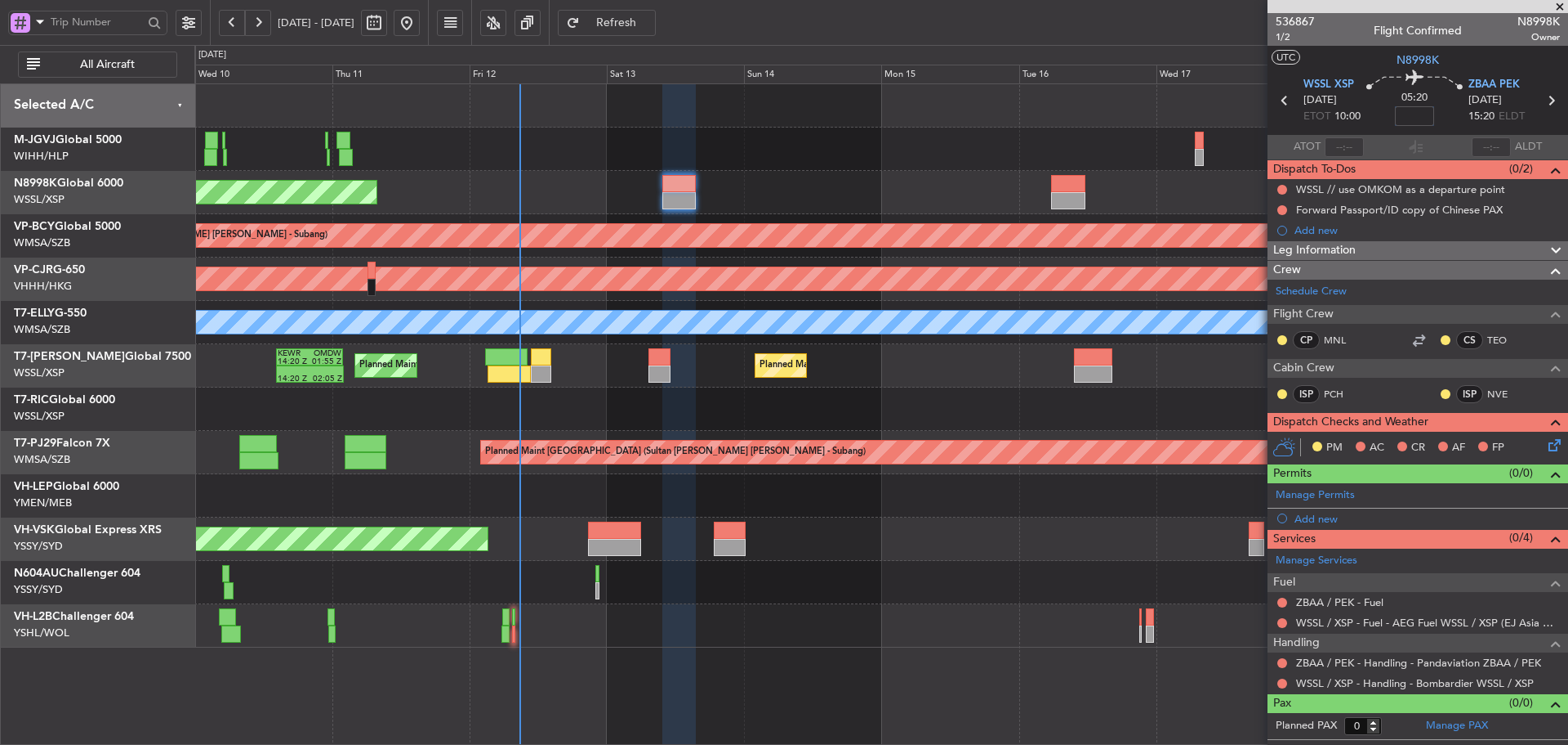
click at [1404, 117] on input at bounding box center [1414, 116] width 39 height 20
click at [1388, 129] on div "05:20 +00:10" at bounding box center [1415, 100] width 108 height 61
click at [1376, 661] on link "ZBAA / PEK - Handling - Pandaviation ZBAA / PEK" at bounding box center [1419, 662] width 245 height 14
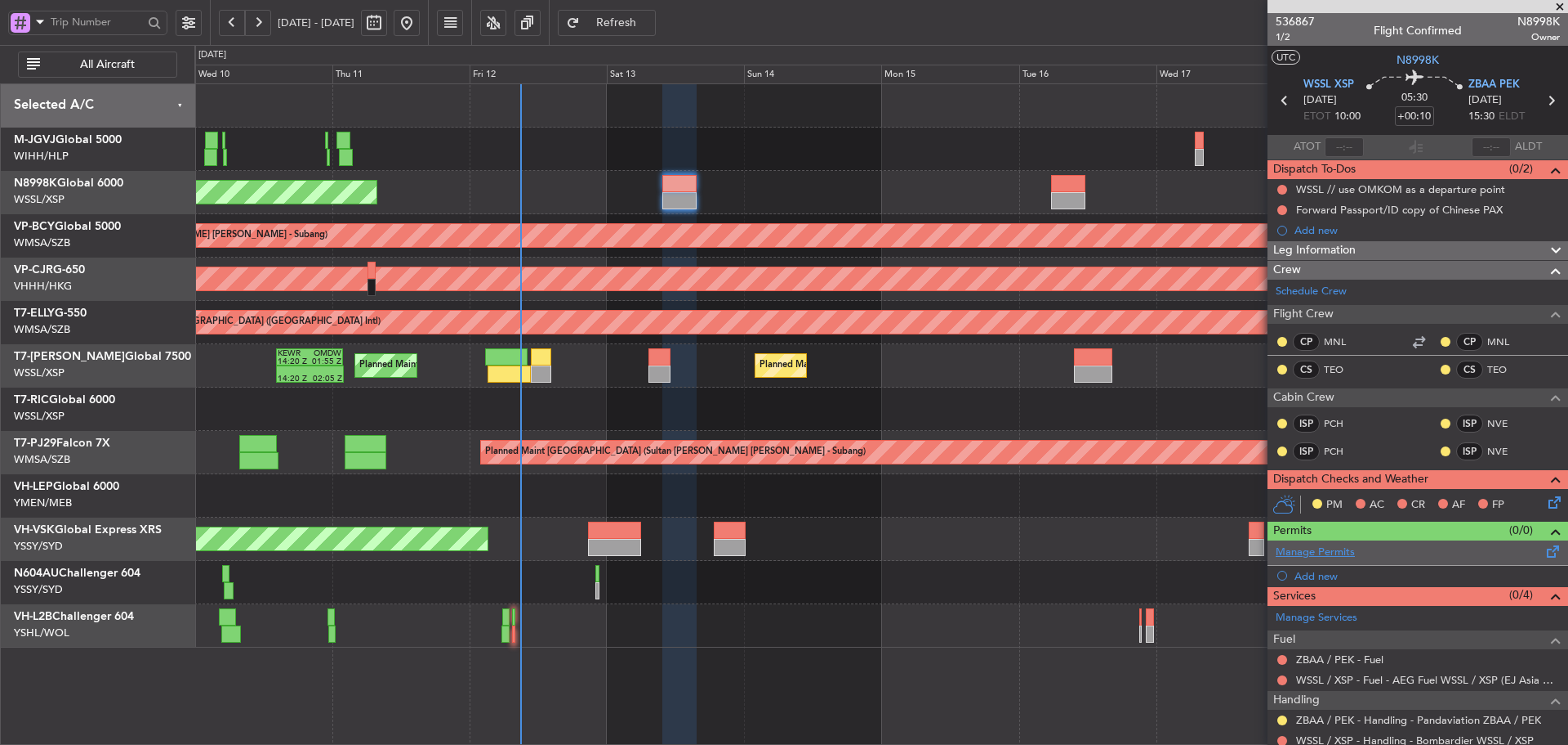
click at [1322, 556] on link "Manage Permits" at bounding box center [1315, 553] width 79 height 16
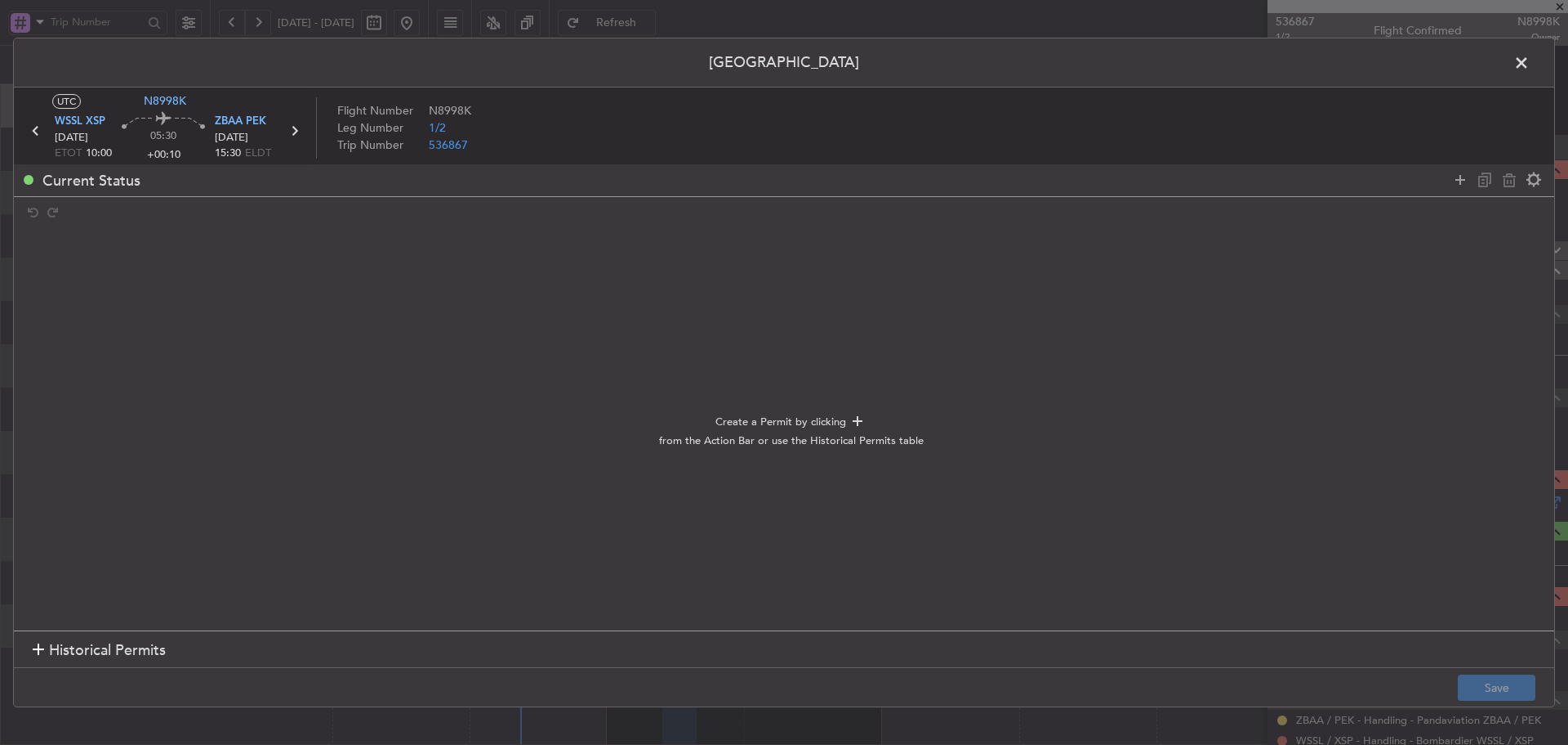
click at [1530, 67] on span at bounding box center [1530, 67] width 0 height 33
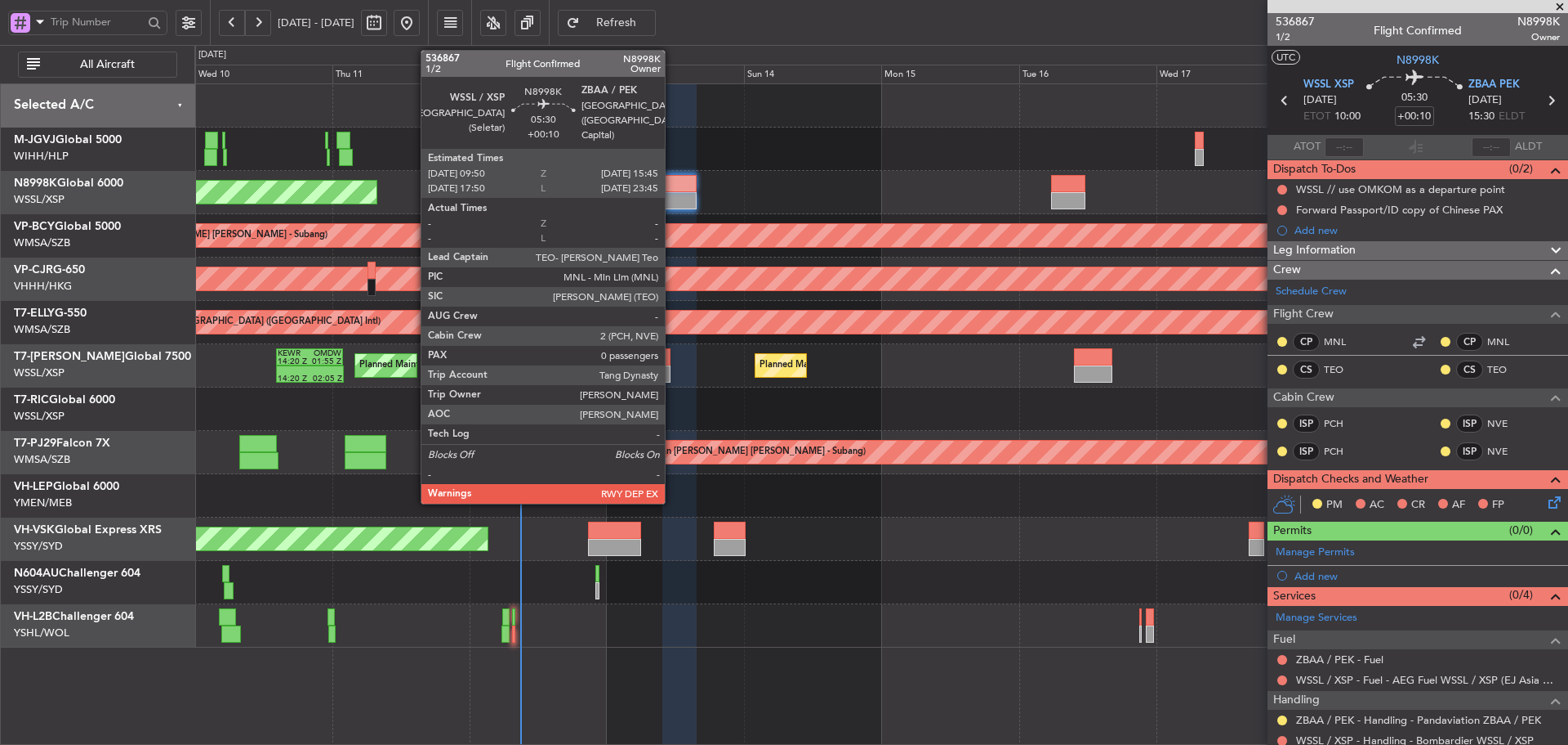
click at [672, 181] on div at bounding box center [680, 183] width 34 height 17
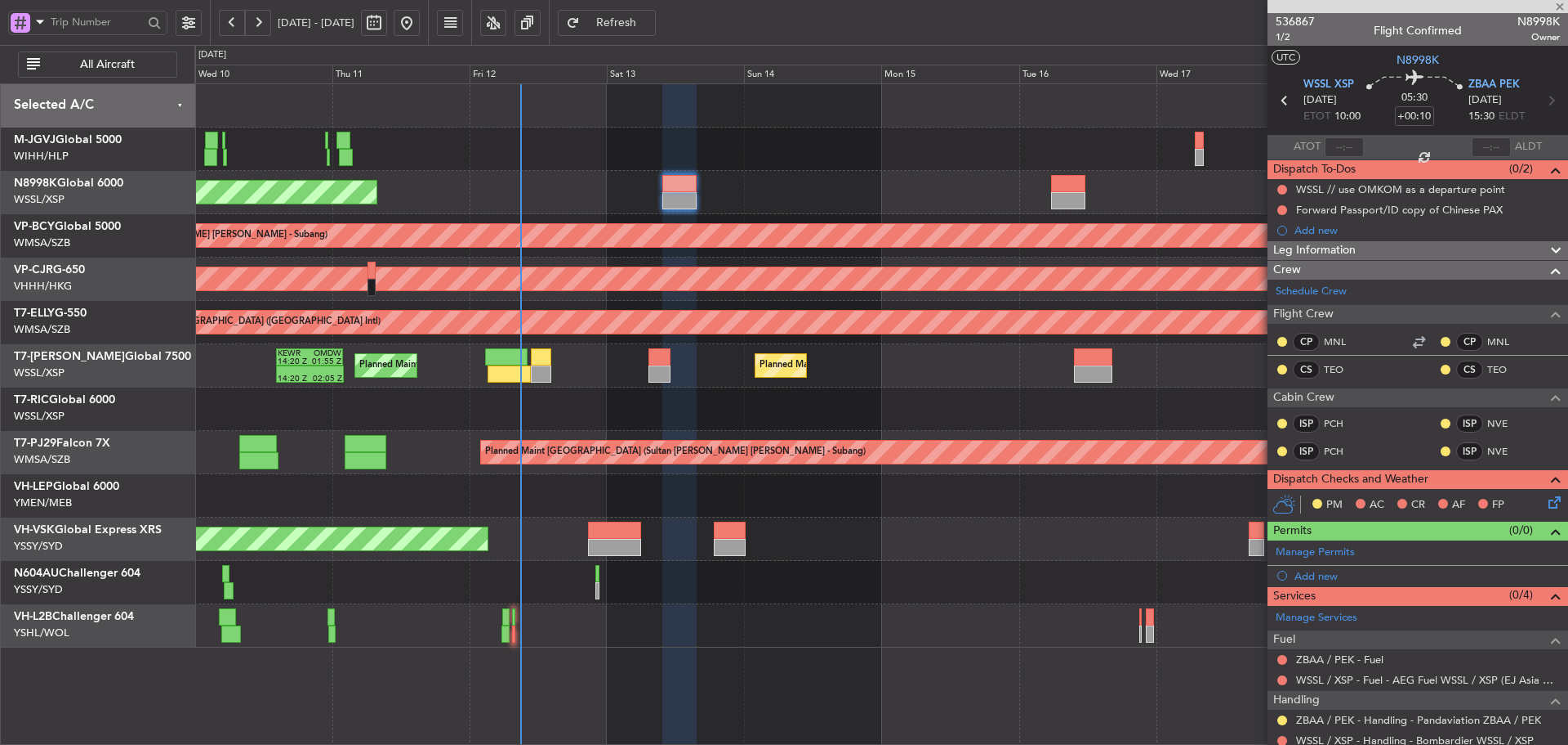
click at [804, 192] on div "Planned Maint [GEOGRAPHIC_DATA] (Seletar)" at bounding box center [881, 192] width 1373 height 44
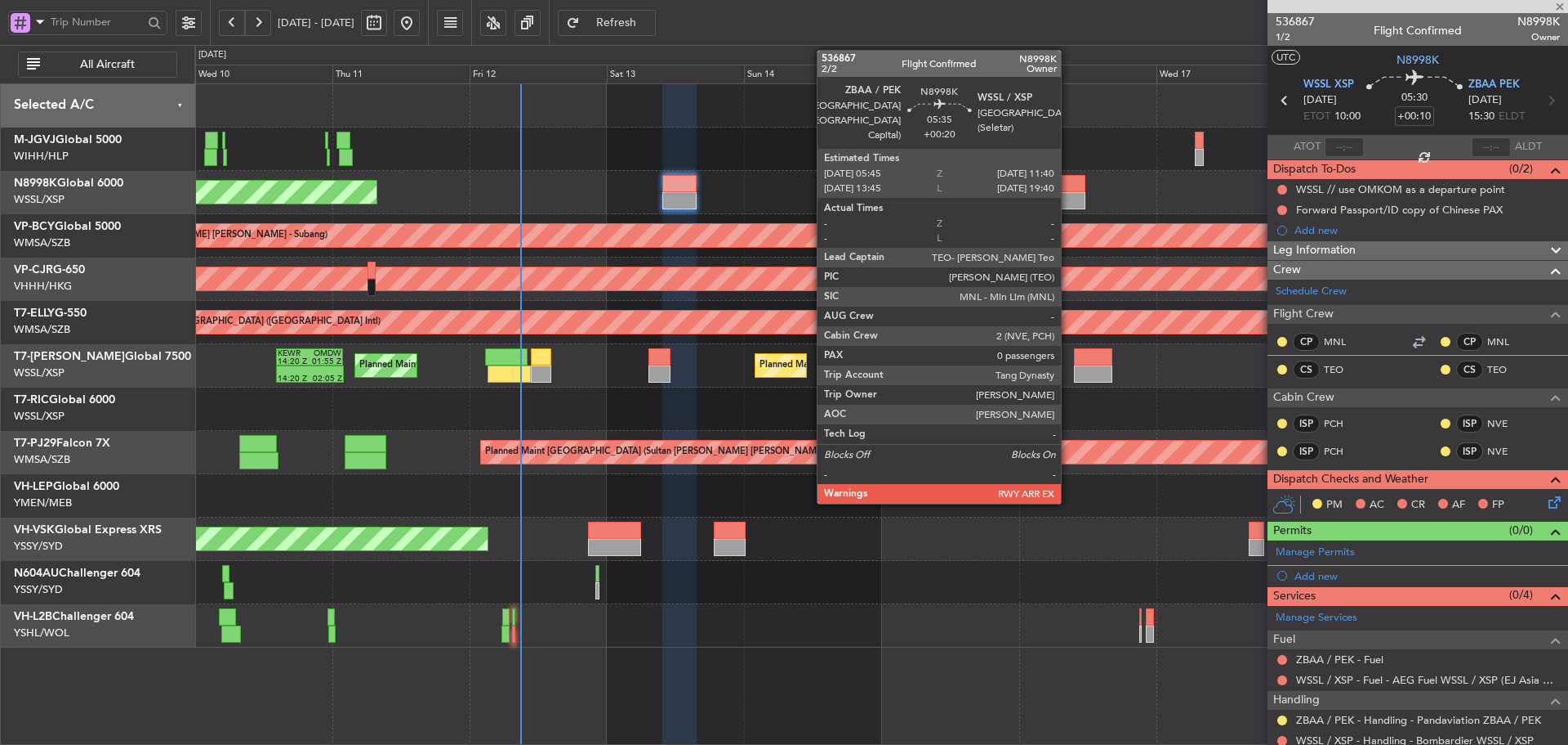
click at [1068, 185] on div at bounding box center [1068, 183] width 34 height 17
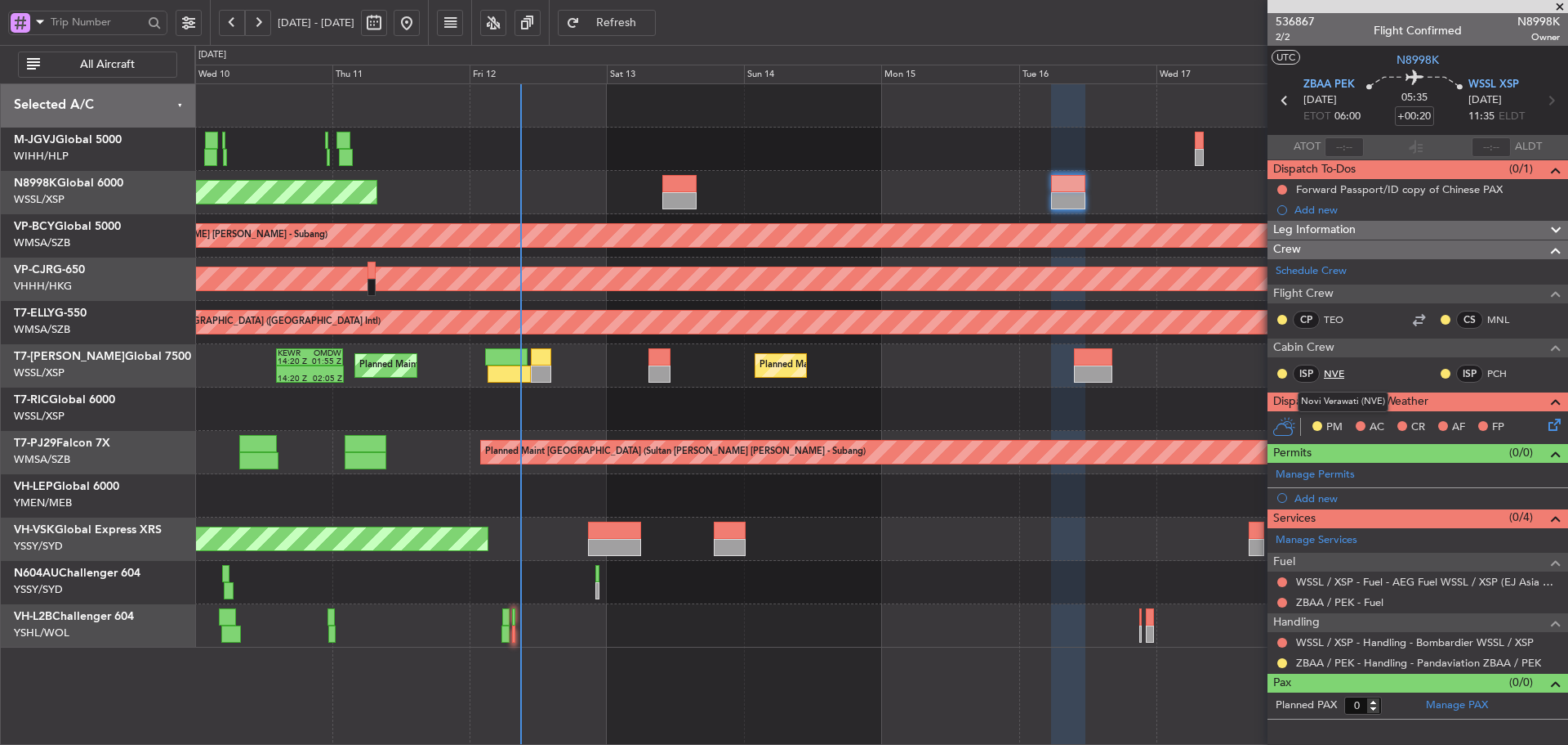
click at [1329, 371] on link "NVE" at bounding box center [1342, 374] width 37 height 15
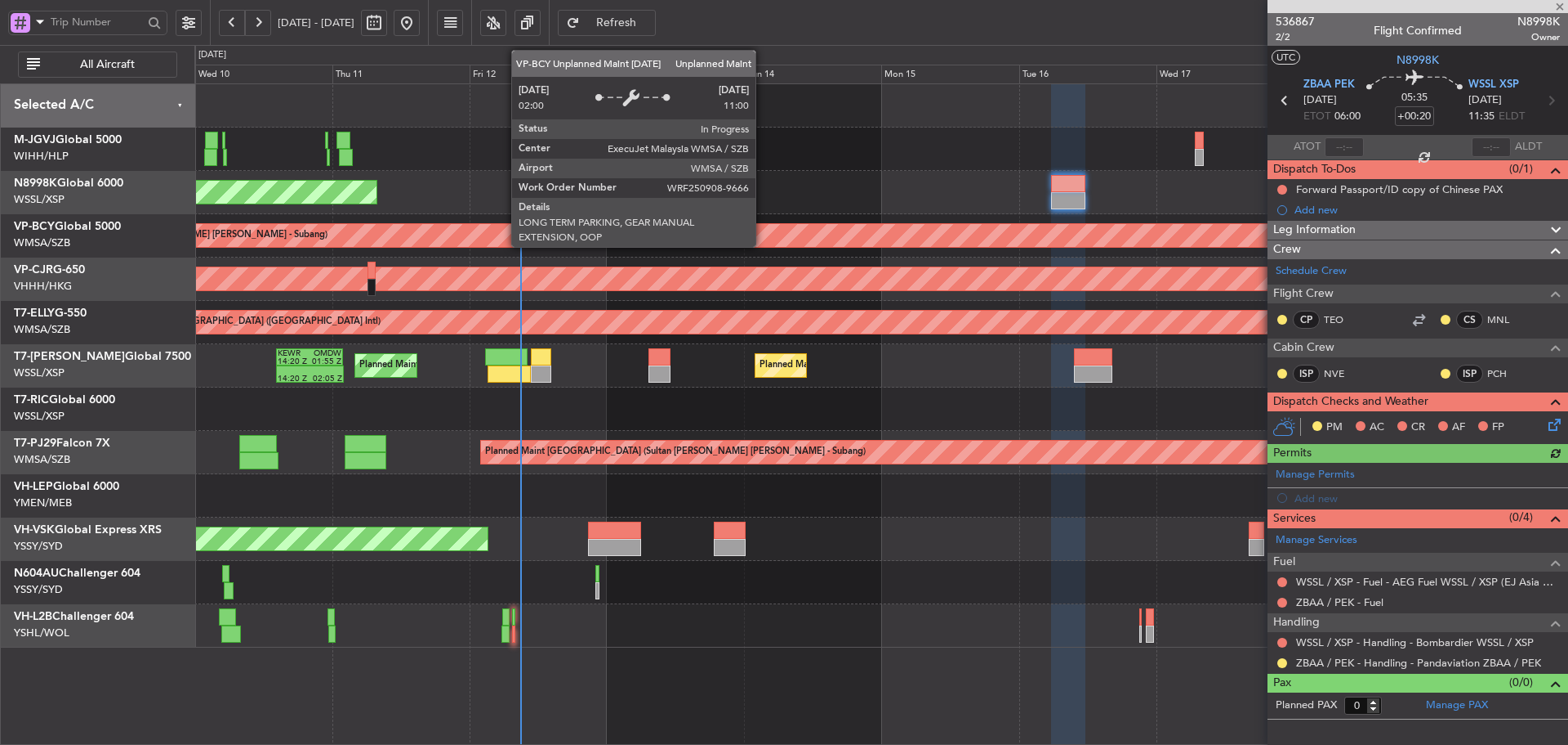
type input "+00:10"
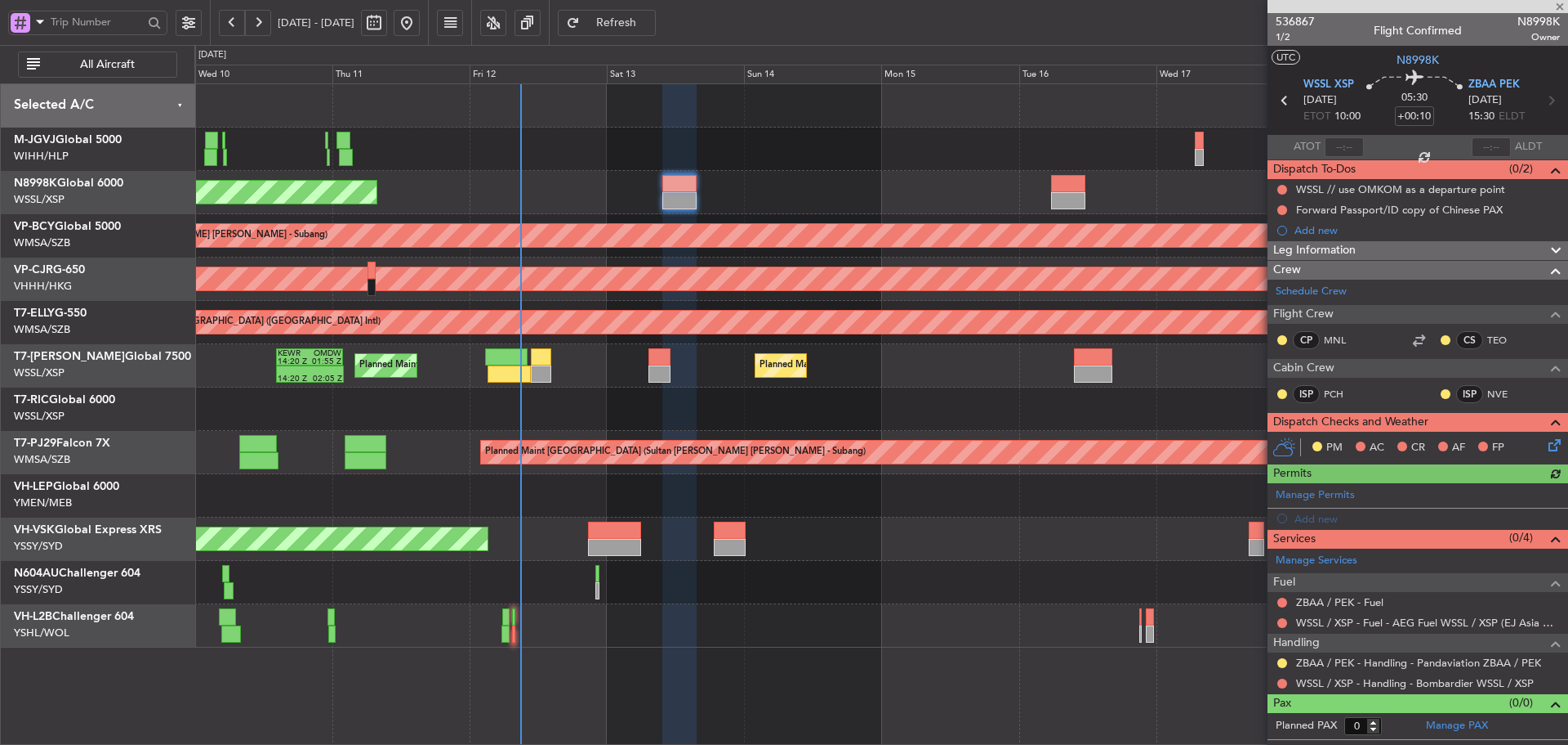
click at [1313, 496] on div "Manage Permits Add new" at bounding box center [1417, 505] width 300 height 45
click at [1315, 495] on link "Manage Permits" at bounding box center [1315, 495] width 79 height 16
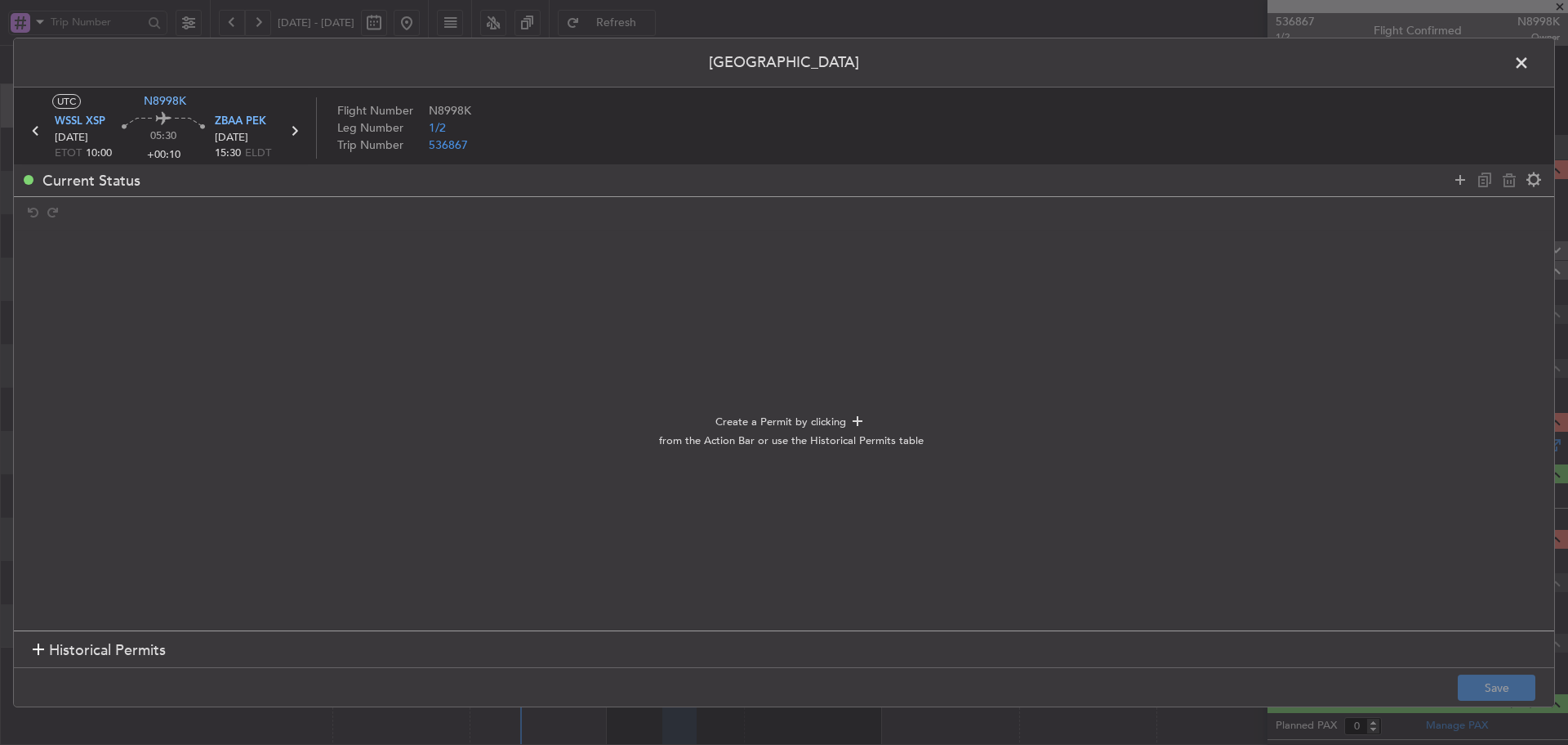
click at [45, 646] on h1 "Historical Permits" at bounding box center [99, 650] width 133 height 22
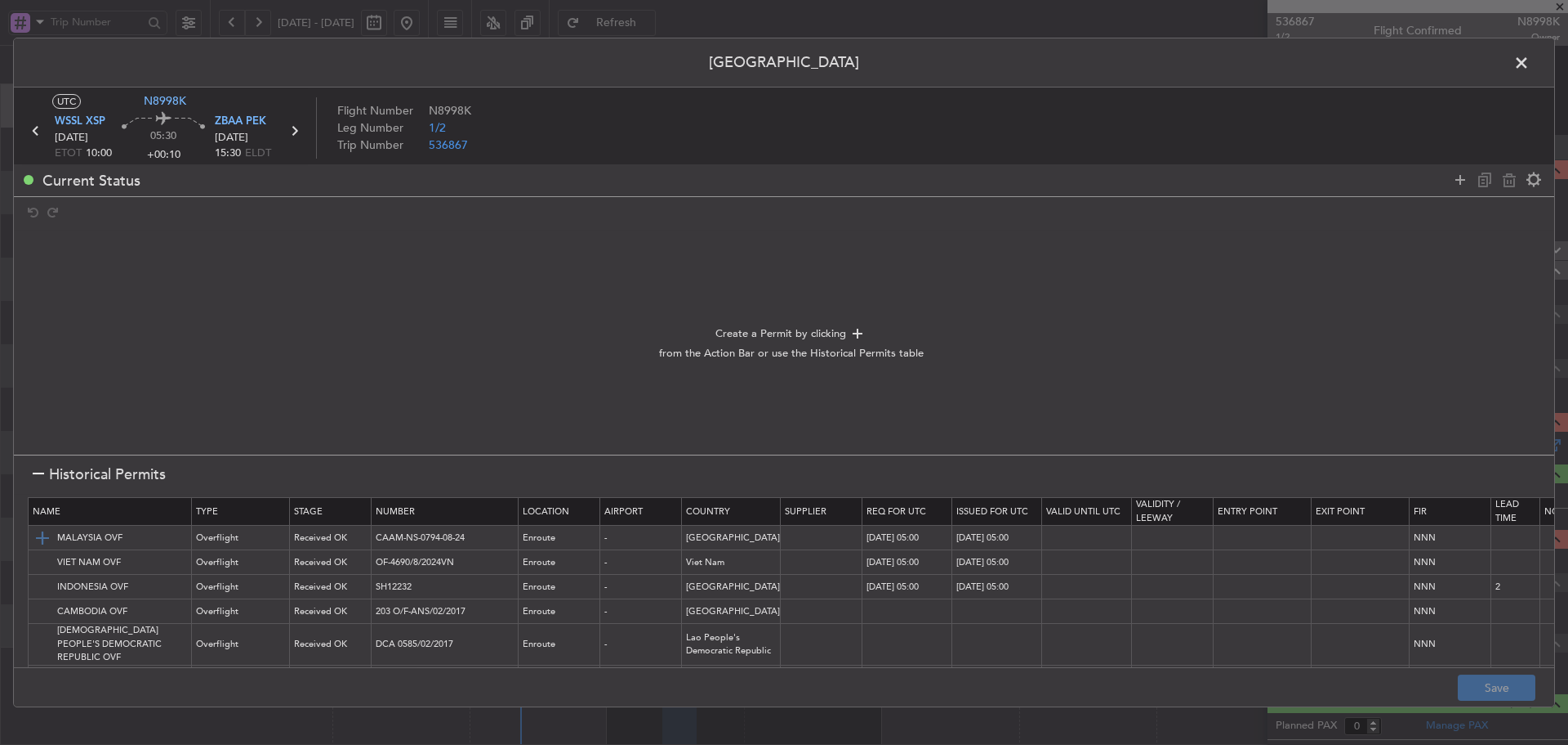
click at [44, 539] on img at bounding box center [43, 538] width 20 height 20
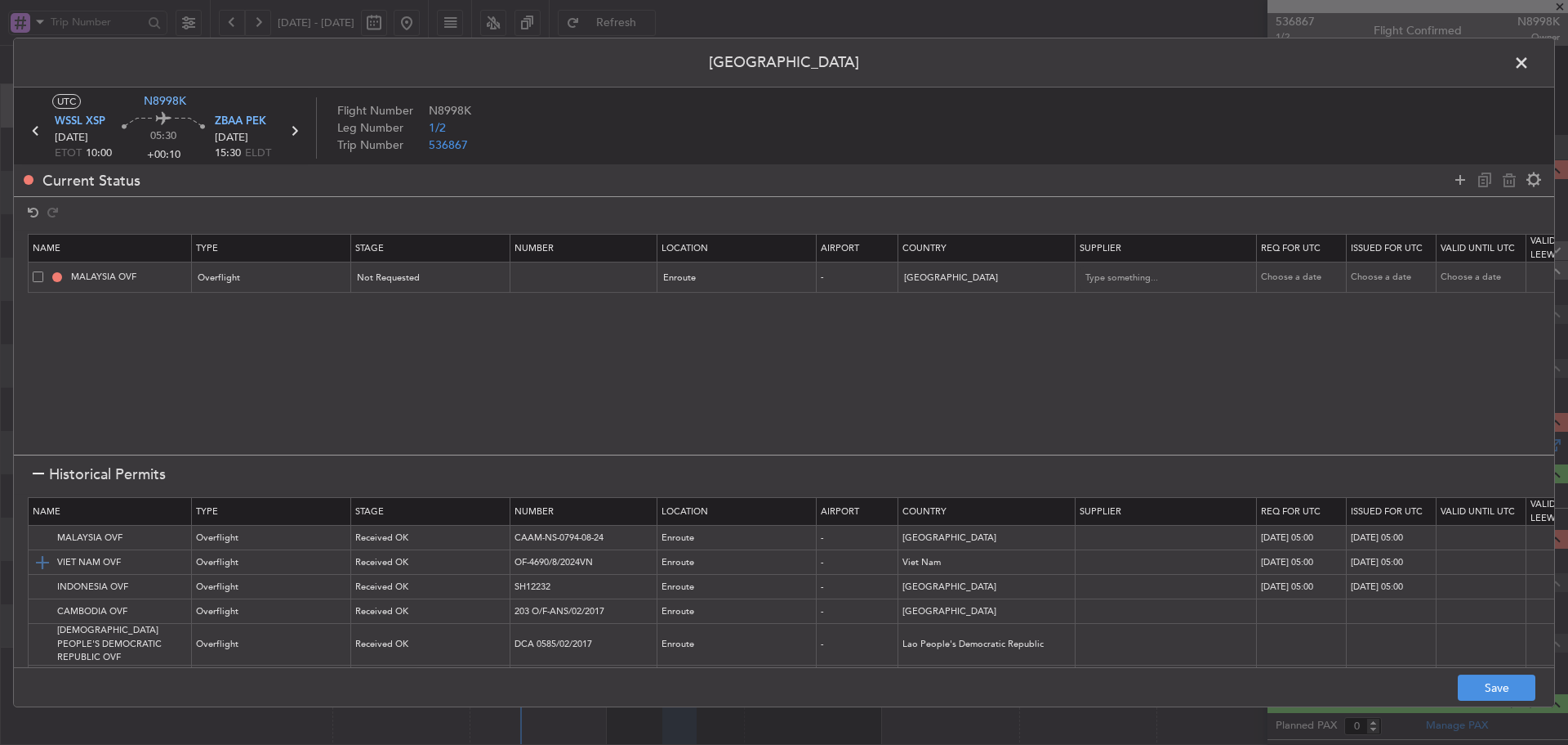
click at [41, 556] on img at bounding box center [43, 563] width 20 height 20
click at [40, 585] on img at bounding box center [43, 587] width 20 height 20
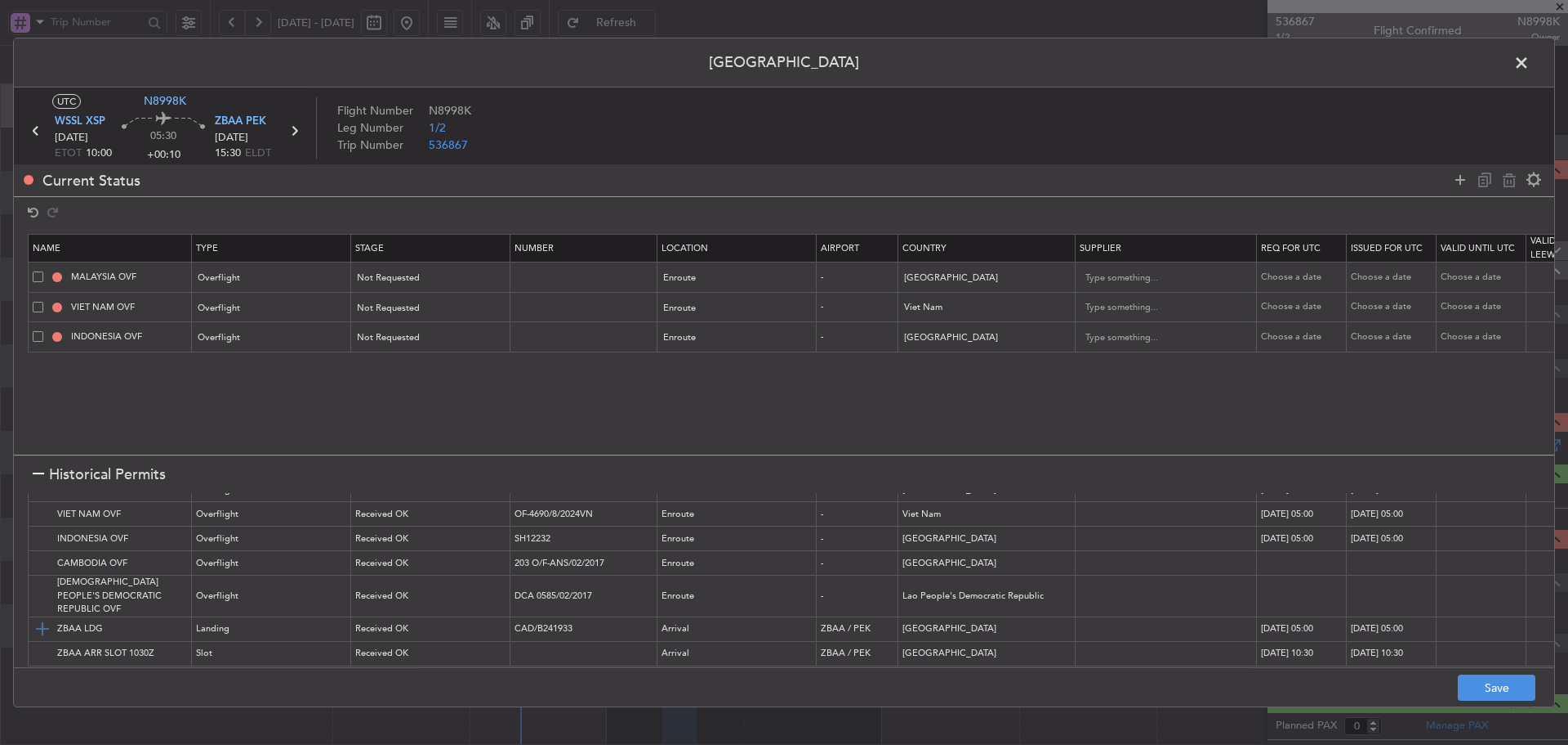
click at [42, 619] on img at bounding box center [43, 629] width 20 height 20
click at [41, 643] on img at bounding box center [43, 653] width 20 height 20
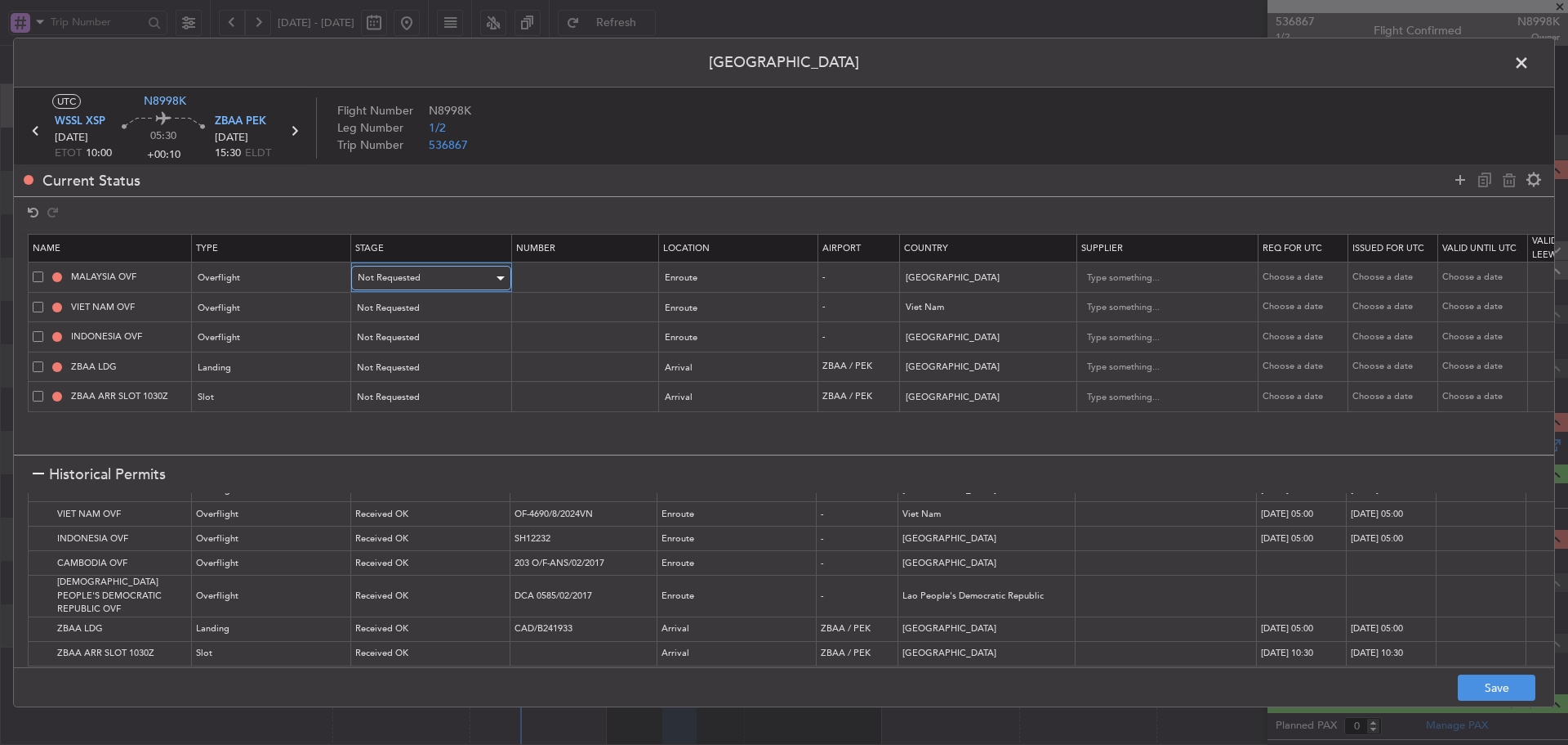
click at [421, 278] on div "Not Requested" at bounding box center [426, 278] width 136 height 25
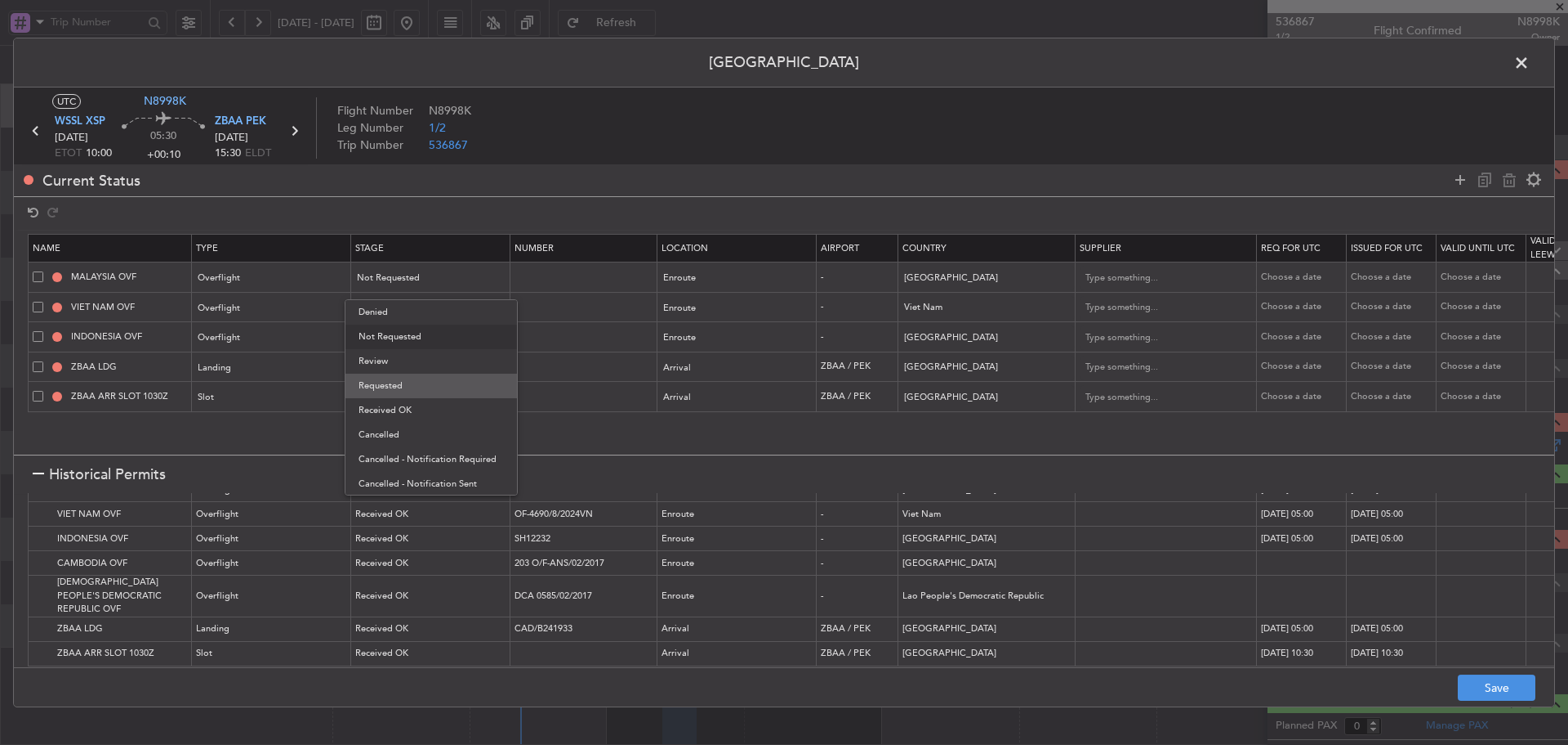
click at [406, 391] on span "Requested" at bounding box center [431, 386] width 145 height 25
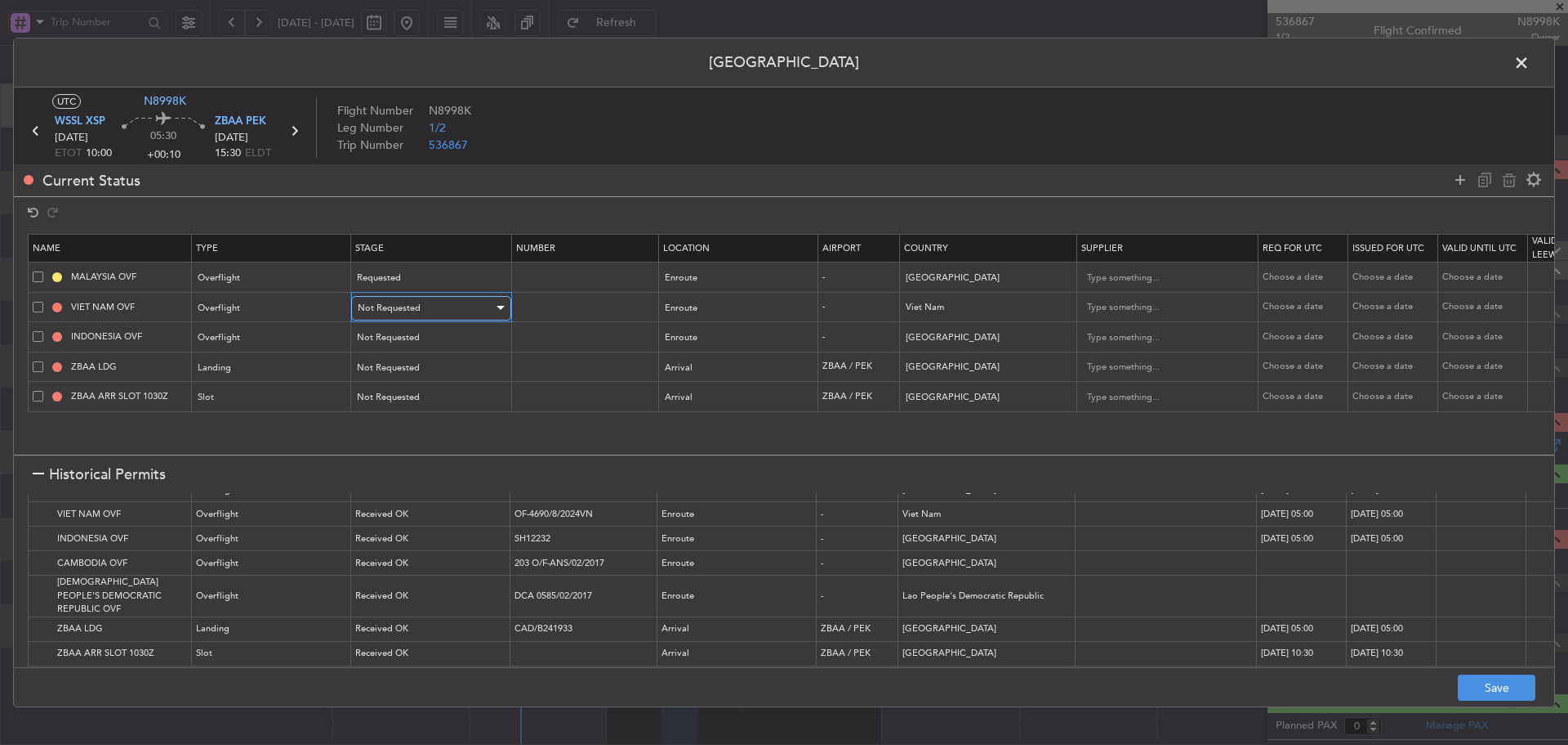
click at [414, 318] on div "Not Requested" at bounding box center [426, 308] width 136 height 25
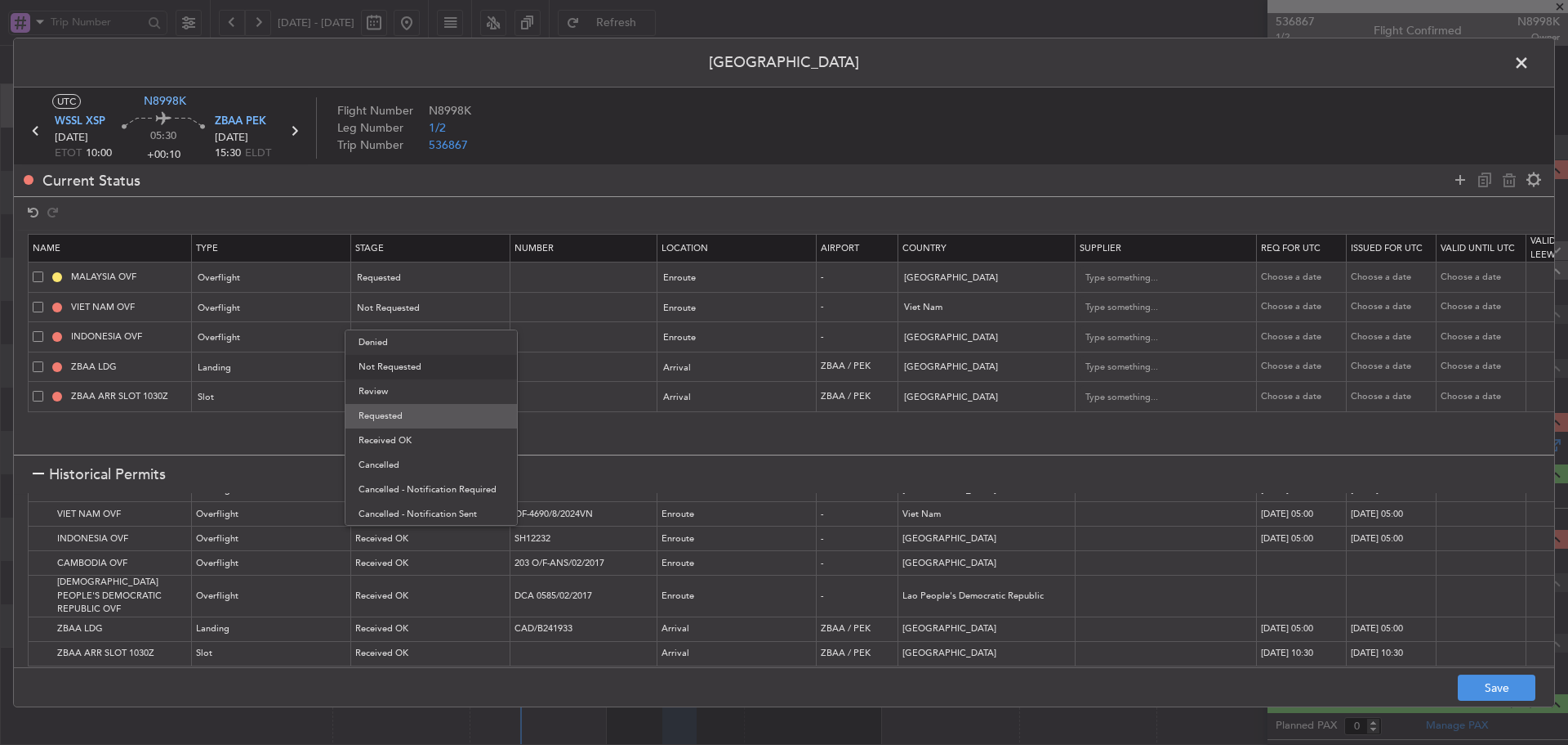
click at [408, 408] on span "Requested" at bounding box center [431, 416] width 145 height 25
click at [416, 336] on span "Not Requested" at bounding box center [389, 338] width 63 height 13
click at [407, 447] on span "Requested" at bounding box center [431, 445] width 145 height 25
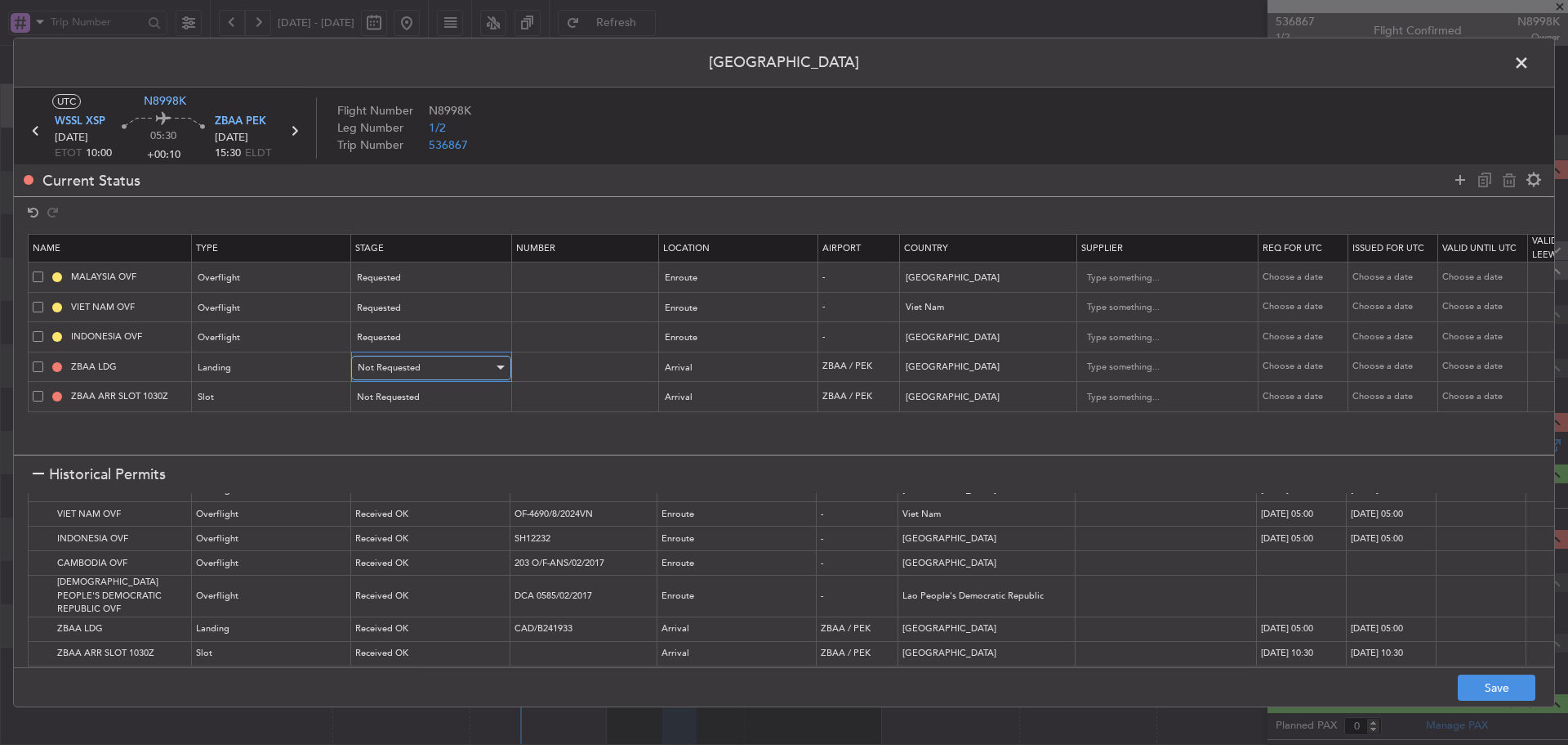
click at [401, 371] on span "Not Requested" at bounding box center [389, 368] width 63 height 13
click at [394, 467] on span "Requested" at bounding box center [431, 475] width 145 height 25
click at [407, 394] on span "Not Requested" at bounding box center [389, 397] width 63 height 13
click at [401, 503] on span "Requested" at bounding box center [431, 505] width 145 height 25
click at [1495, 691] on button "Save" at bounding box center [1497, 687] width 78 height 26
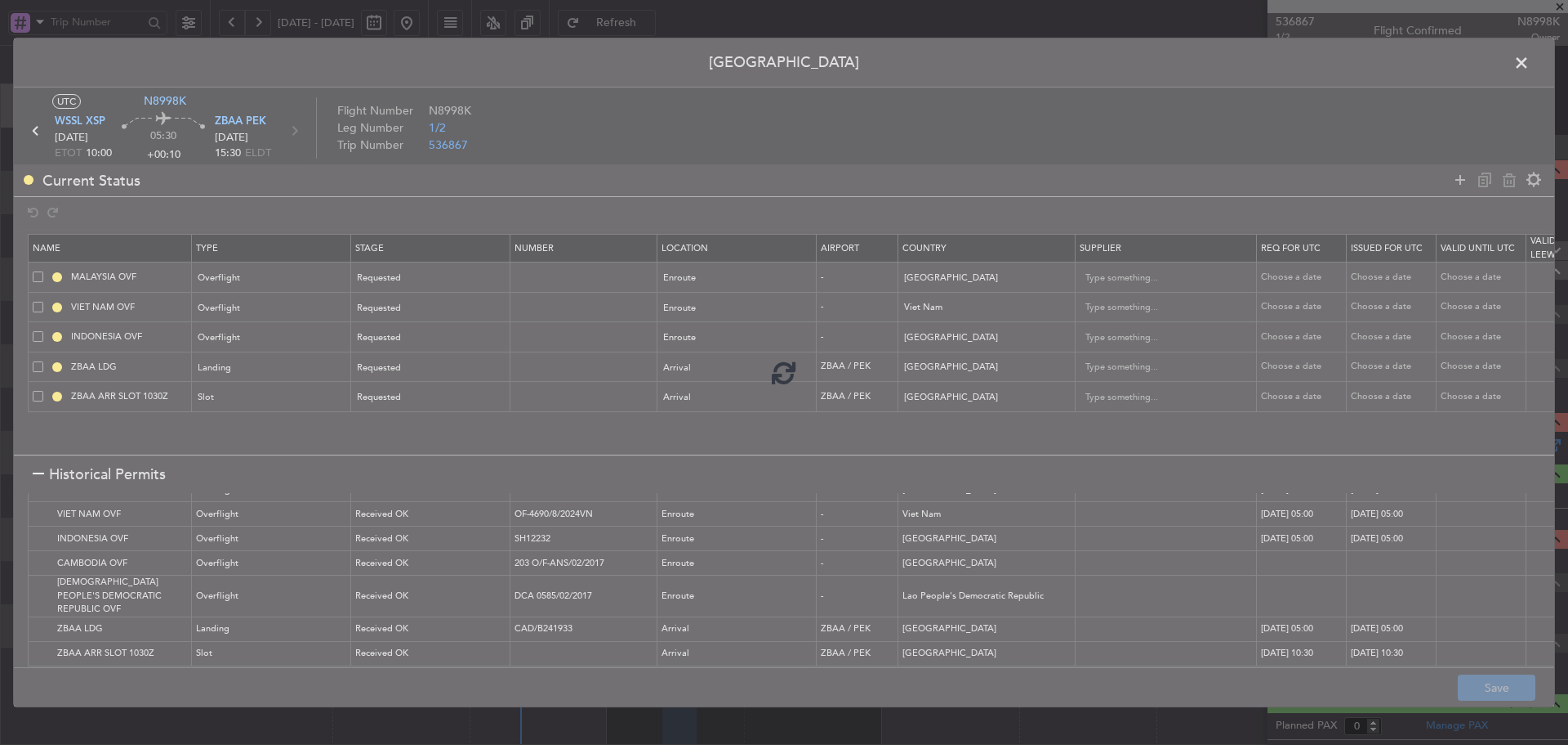
type input "NNN"
type input "2"
type input "NNN"
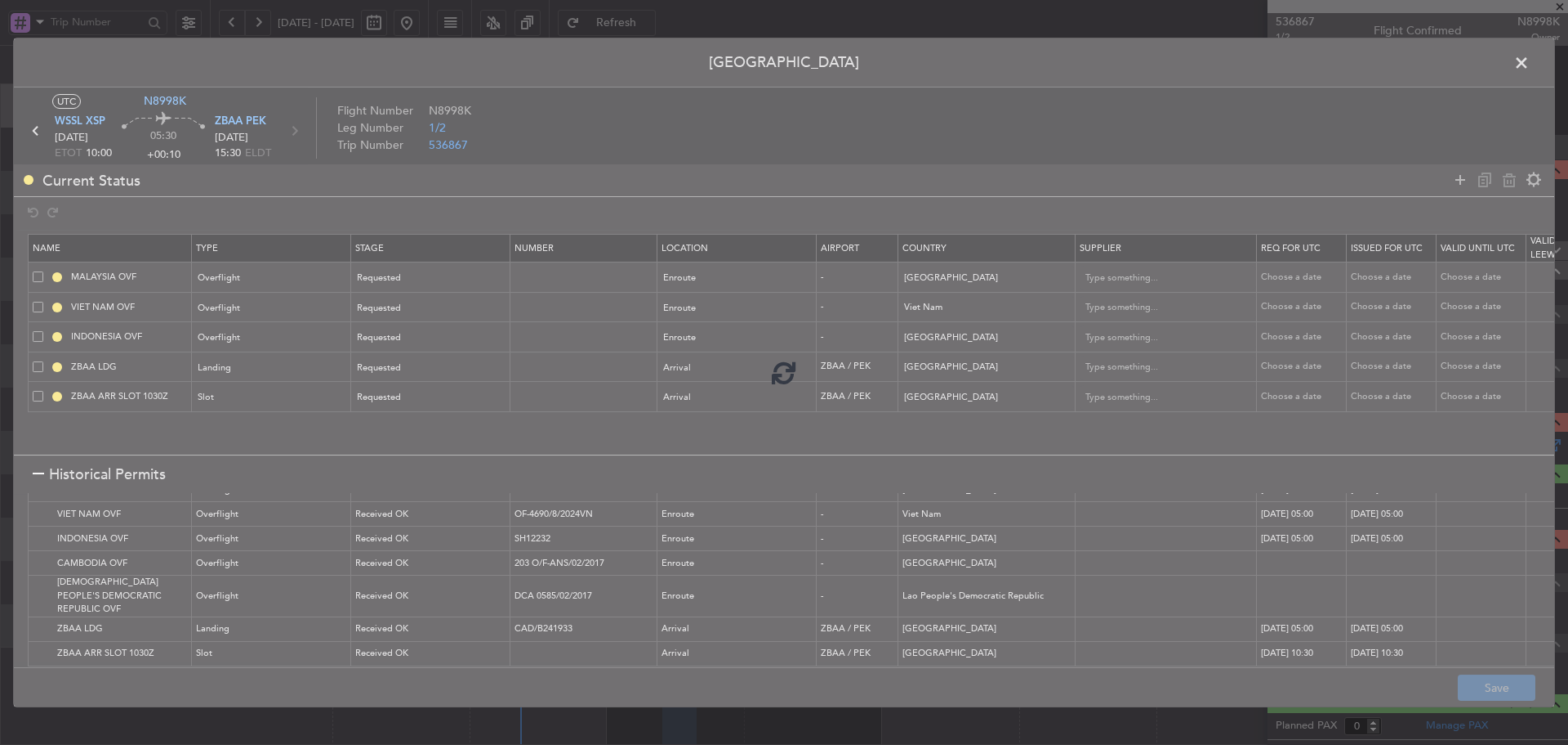
type input "3"
type input "ZBAA ARR SLOT"
type input "NNN"
type input "3"
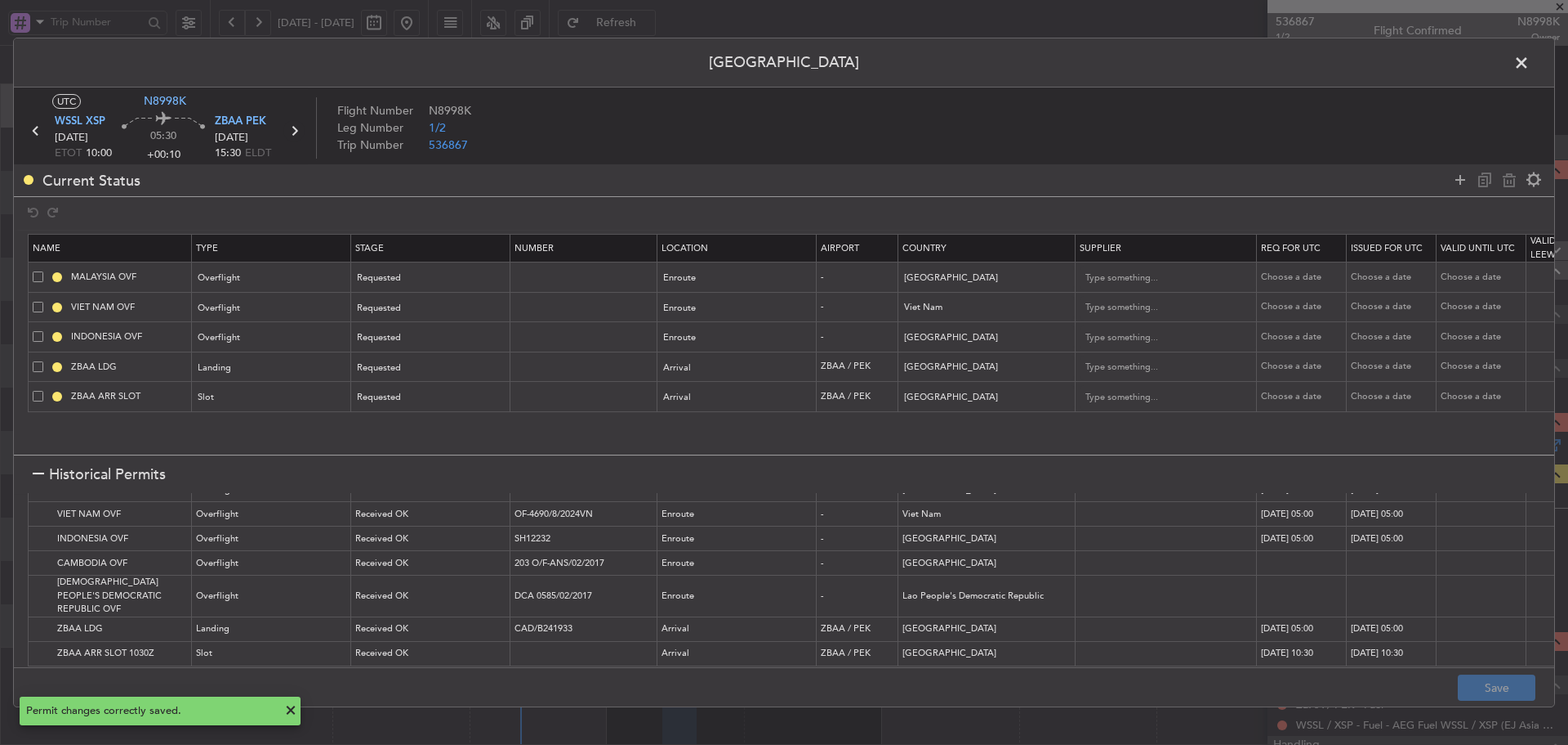
click at [292, 128] on icon at bounding box center [294, 130] width 21 height 21
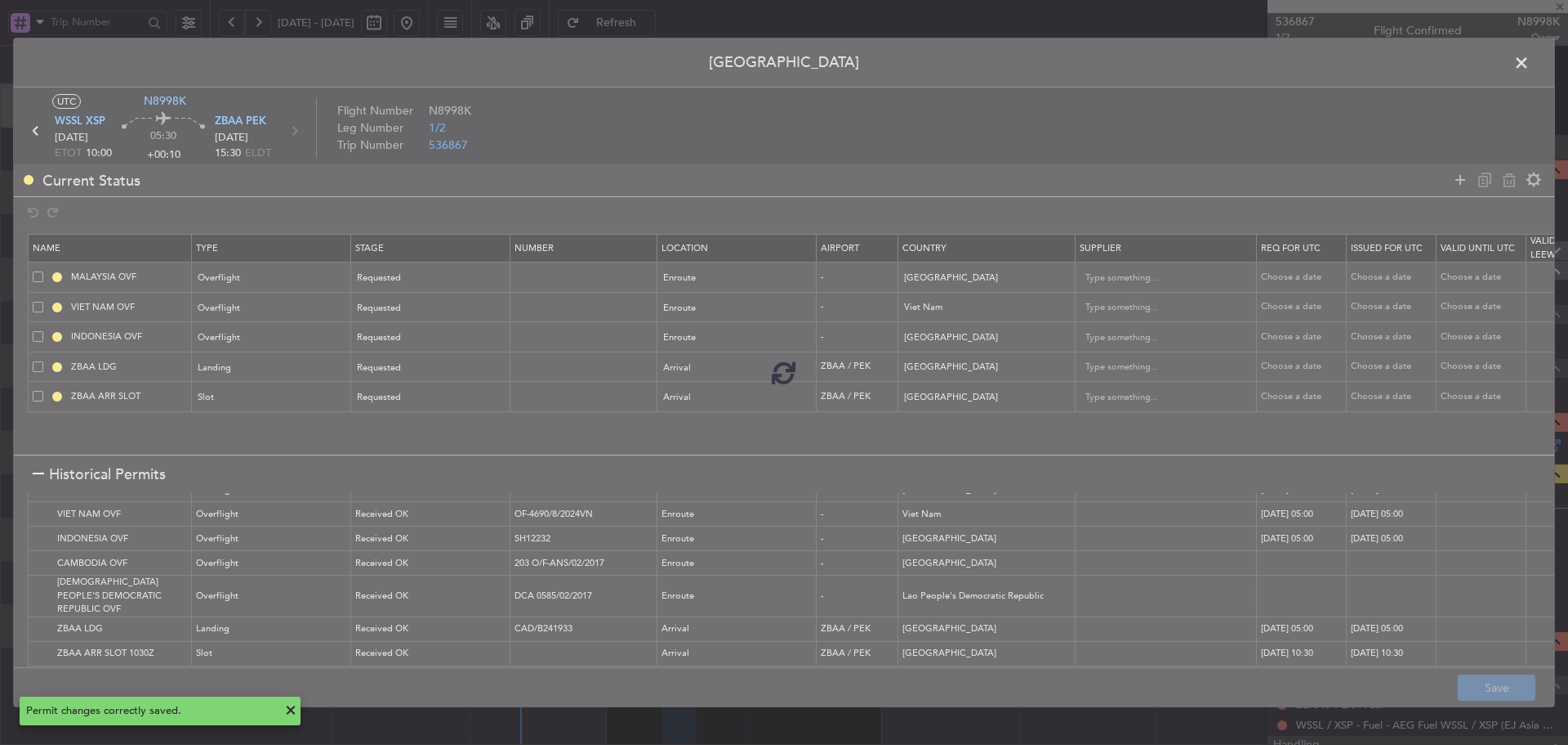
type input "+00:20"
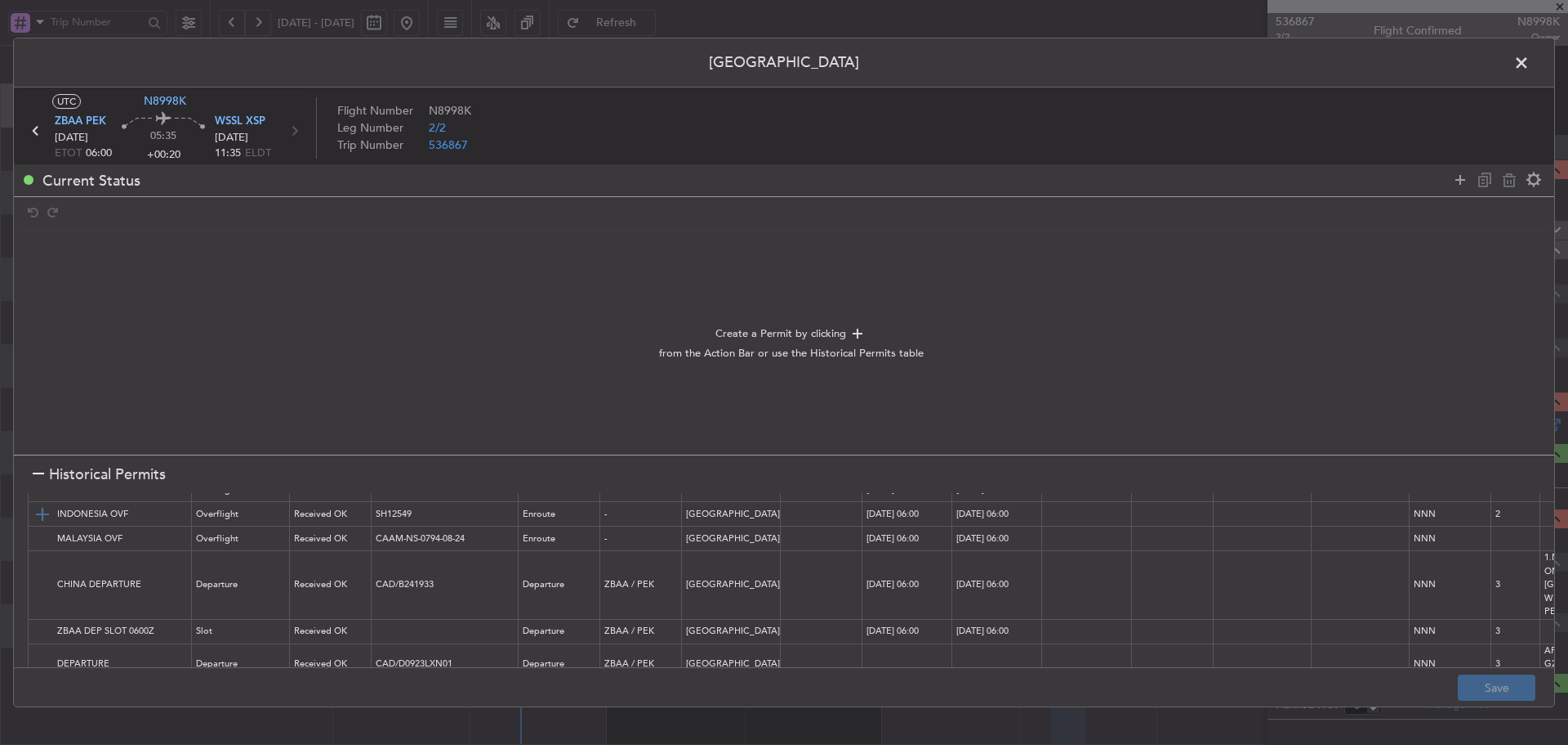
click at [47, 519] on img at bounding box center [43, 515] width 20 height 20
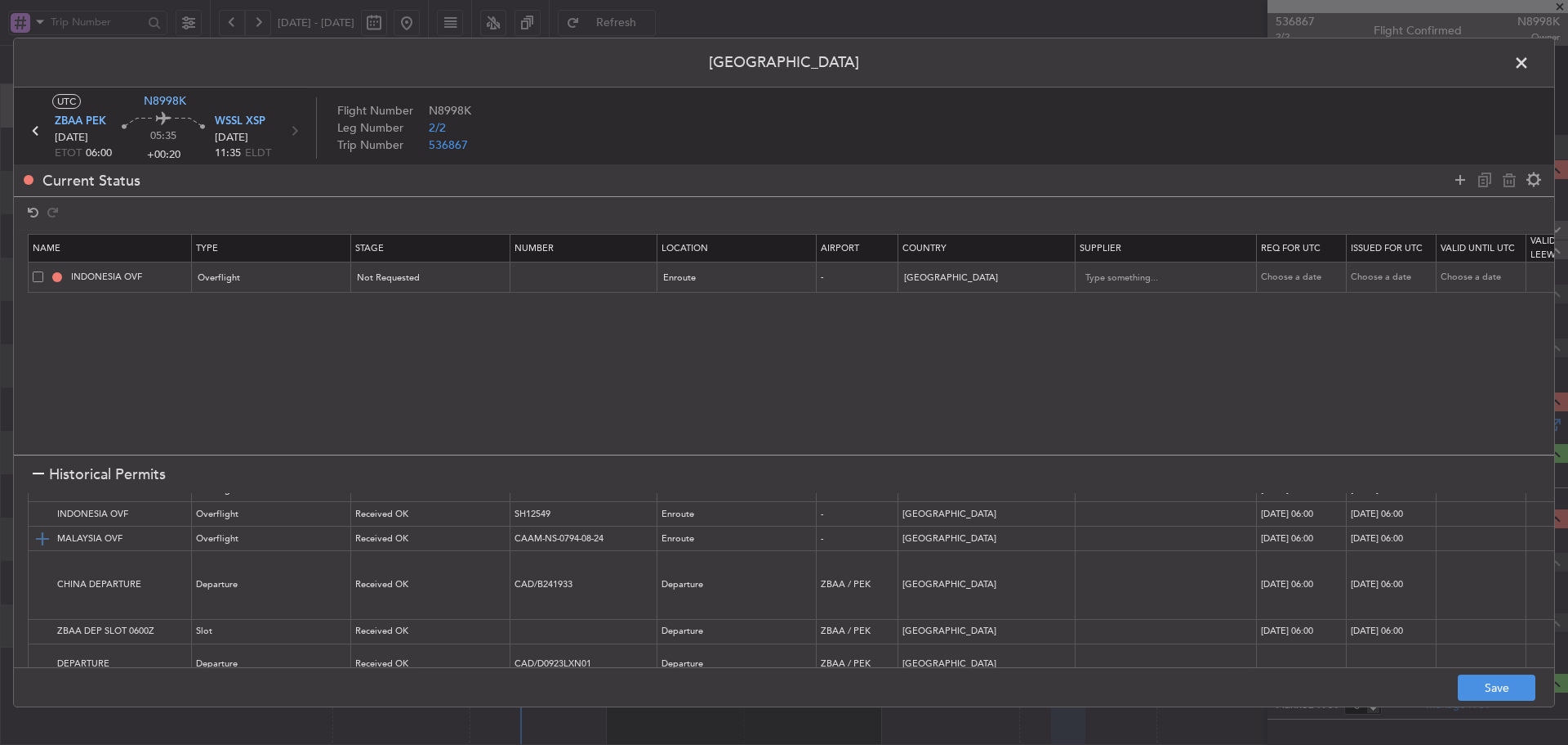
click at [48, 544] on img at bounding box center [43, 539] width 20 height 20
click at [44, 589] on img at bounding box center [43, 585] width 20 height 20
click at [46, 641] on img at bounding box center [43, 632] width 20 height 20
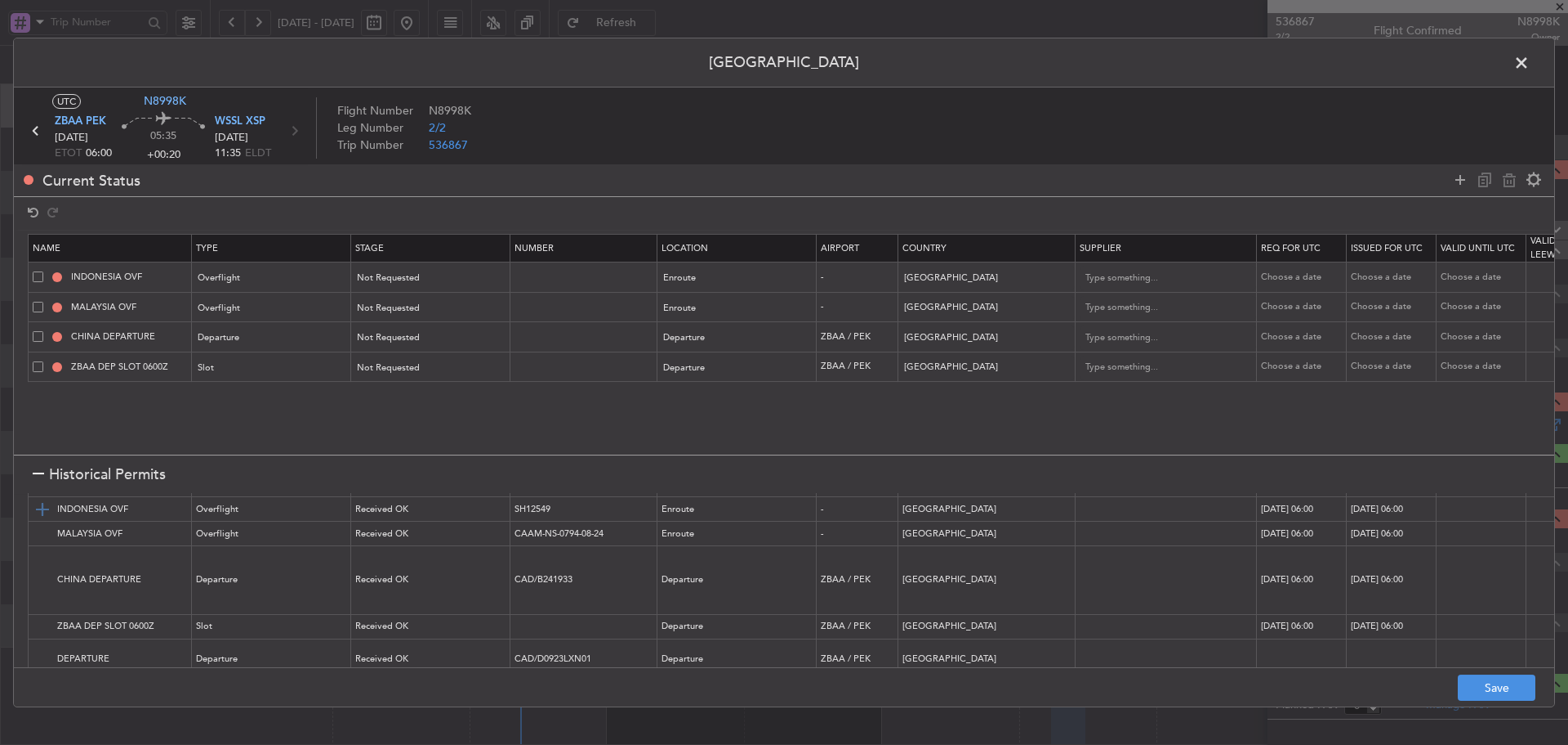
scroll to position [0, 0]
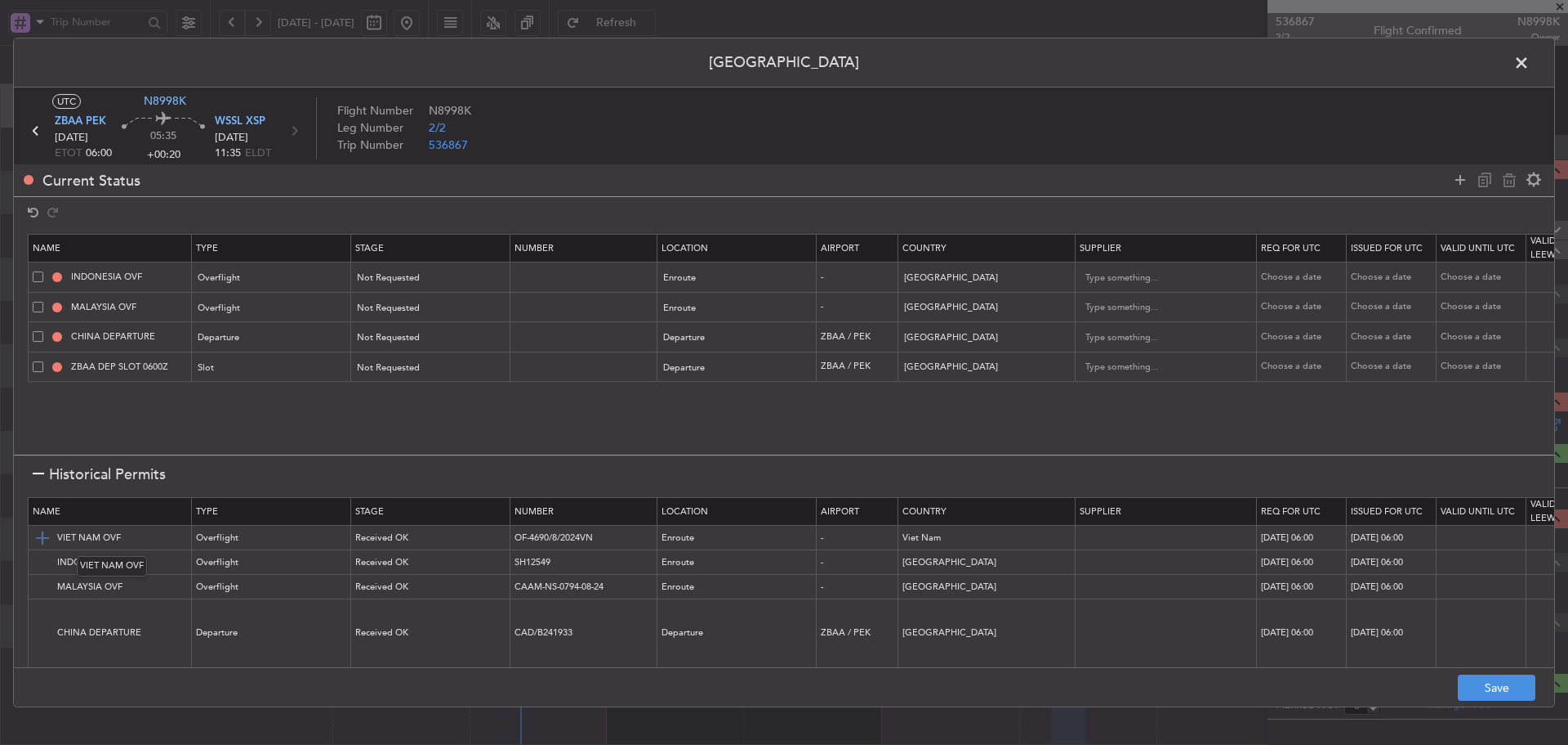
click at [40, 534] on img at bounding box center [43, 538] width 20 height 20
click at [422, 275] on div "Not Requested" at bounding box center [426, 278] width 136 height 25
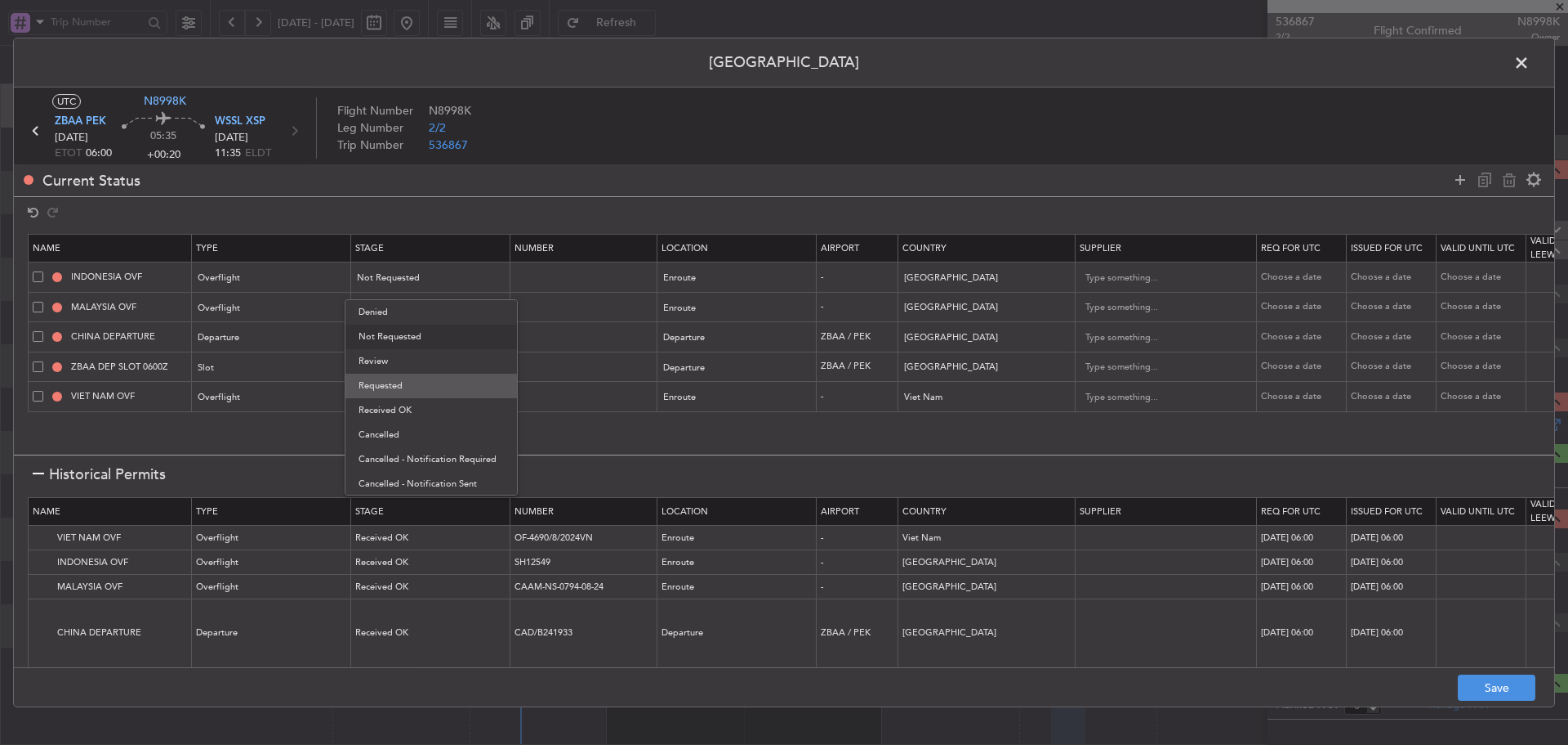
click at [399, 385] on span "Requested" at bounding box center [431, 386] width 145 height 25
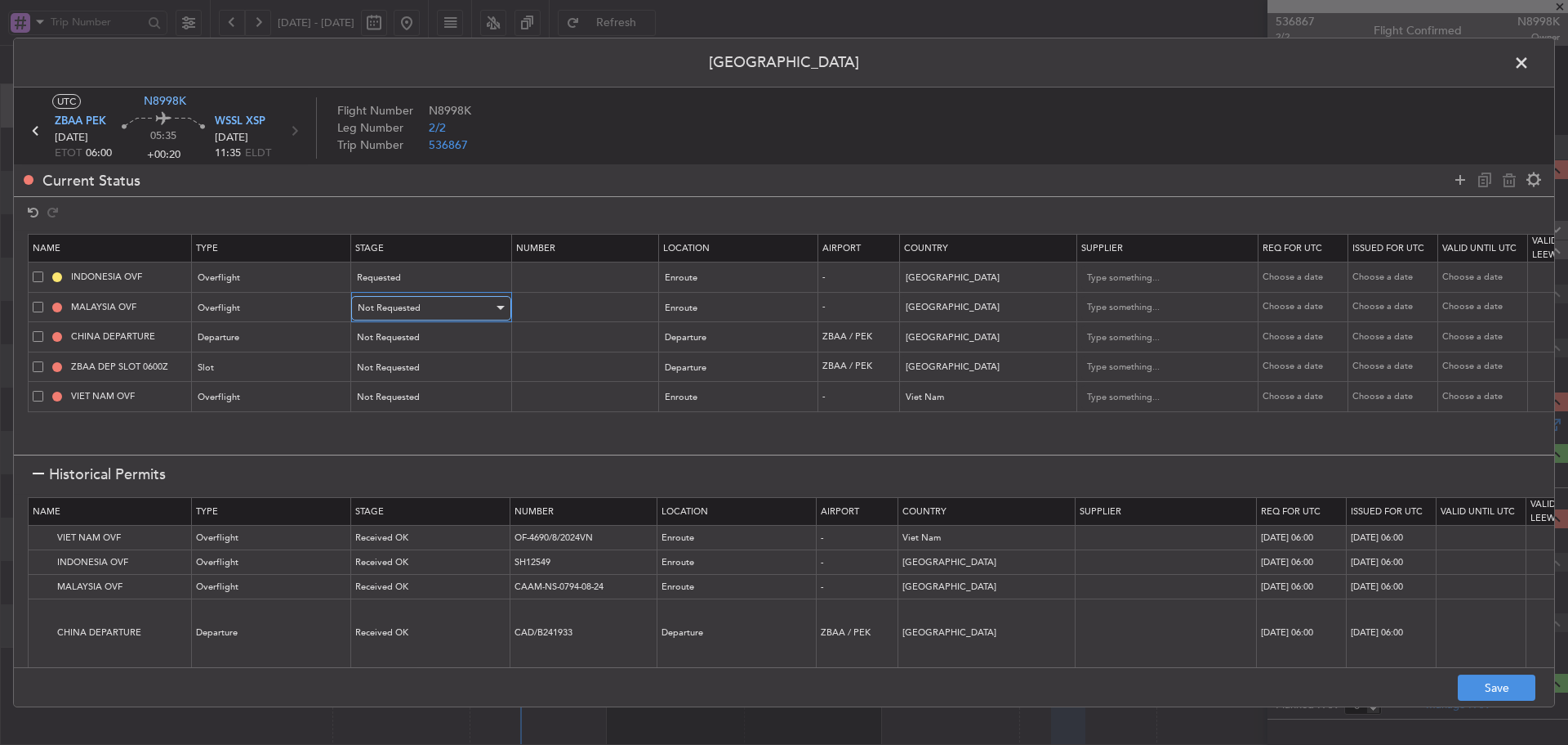
click at [407, 312] on span "Not Requested" at bounding box center [389, 308] width 63 height 13
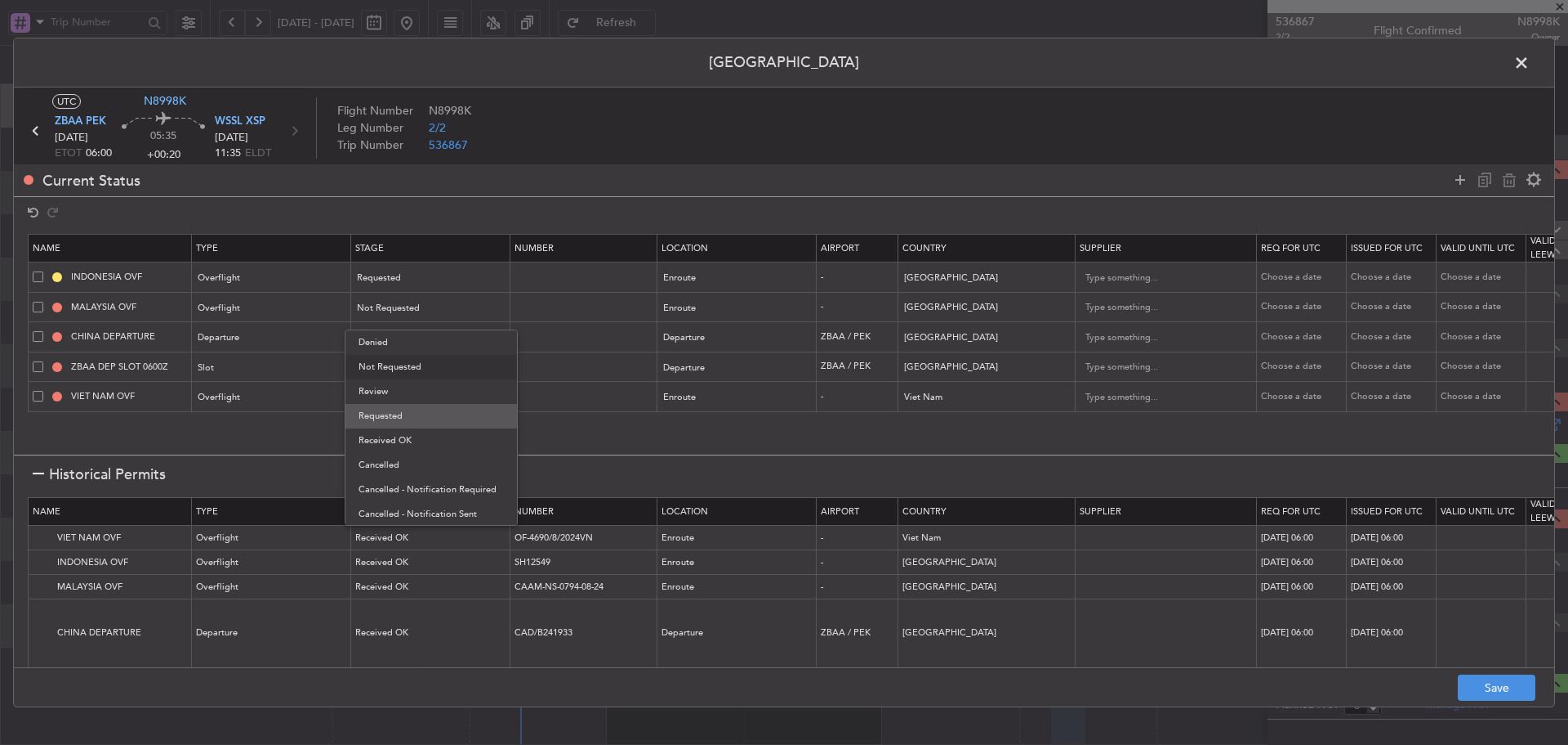
click at [398, 409] on span "Requested" at bounding box center [431, 416] width 145 height 25
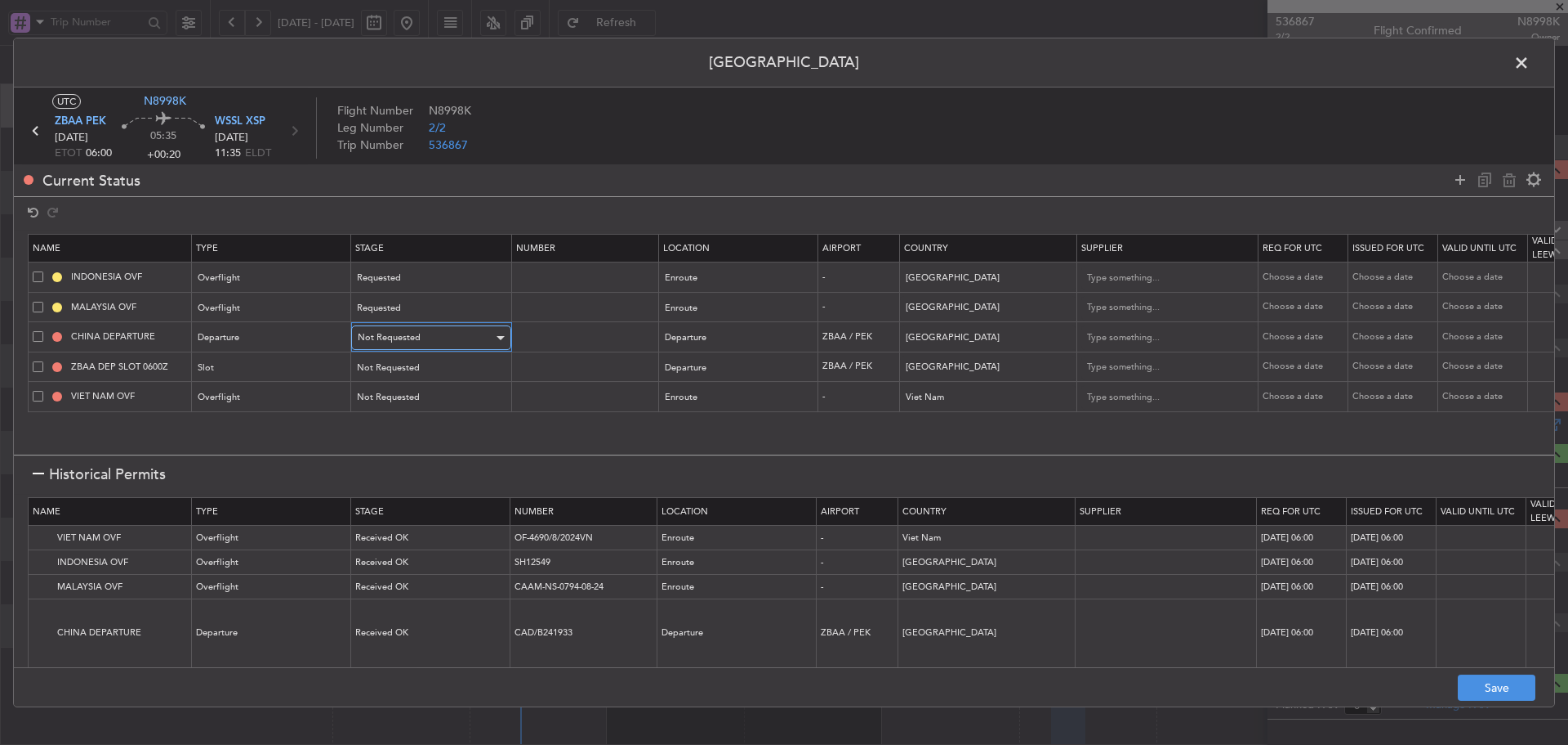
click at [421, 333] on div "Not Requested" at bounding box center [426, 338] width 136 height 25
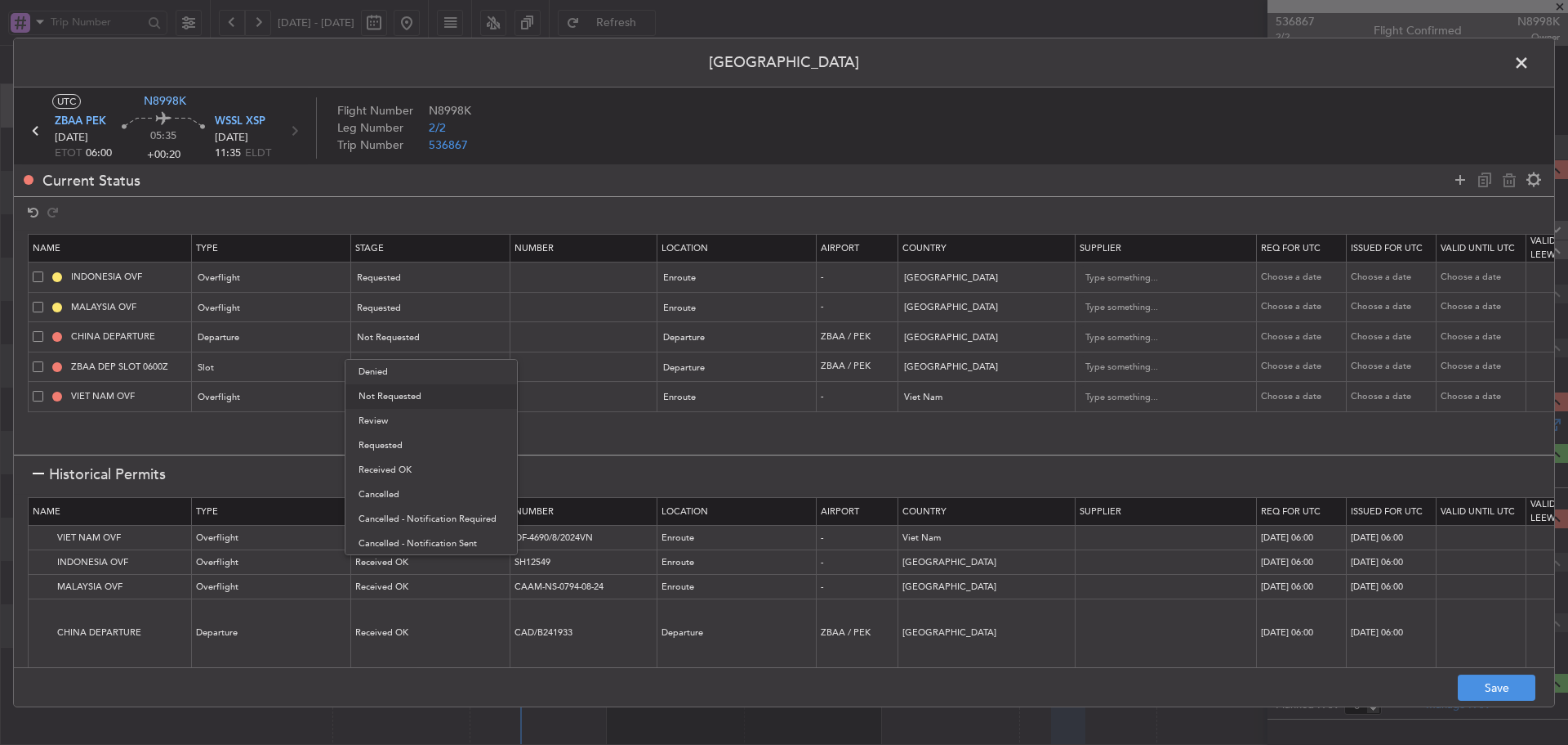
drag, startPoint x: 406, startPoint y: 440, endPoint x: 421, endPoint y: 386, distance: 56.0
click at [404, 438] on span "Requested" at bounding box center [431, 445] width 145 height 25
click at [424, 362] on div "Not Requested" at bounding box center [426, 368] width 136 height 25
click at [400, 476] on span "Requested" at bounding box center [431, 475] width 145 height 25
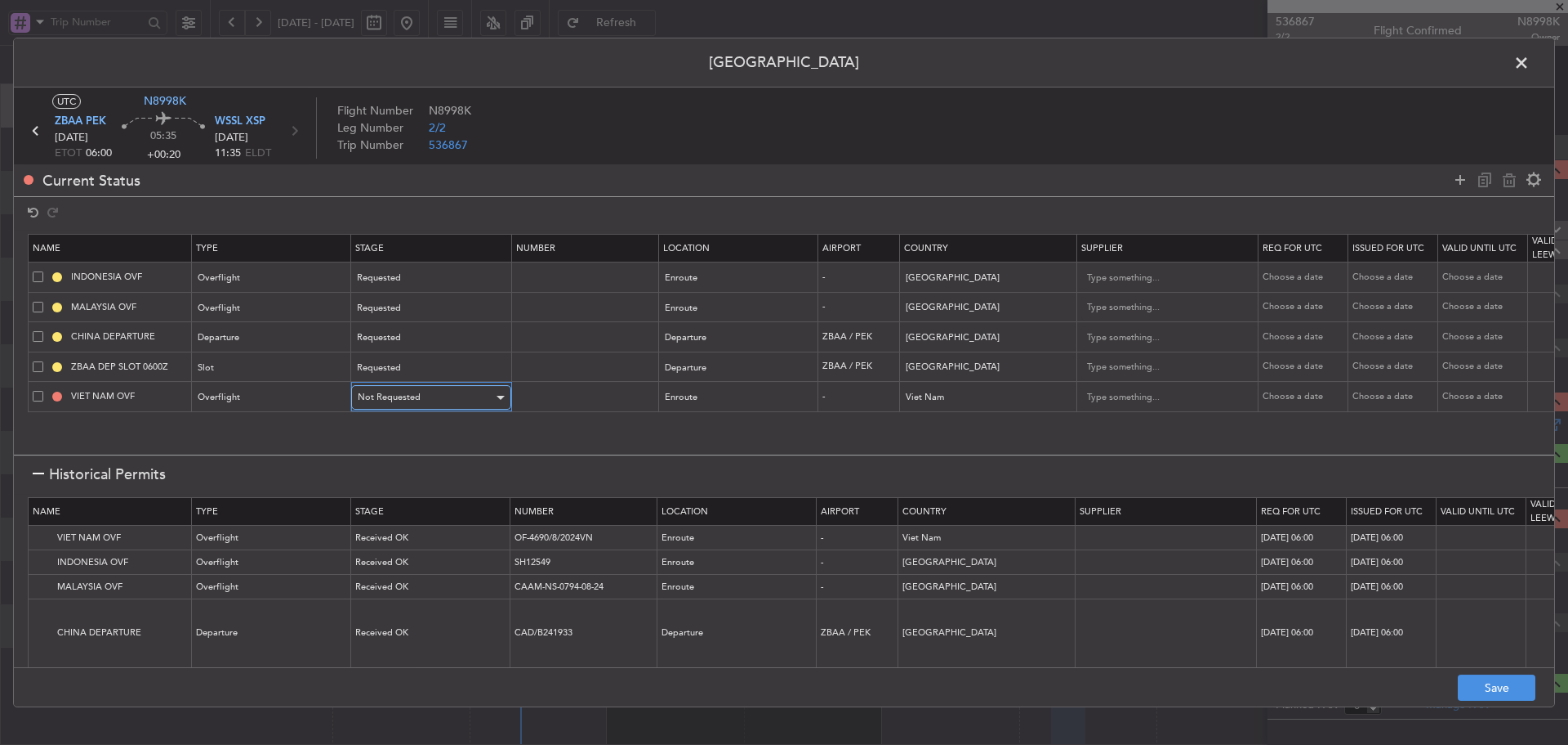
click at [410, 397] on span "Not Requested" at bounding box center [389, 397] width 63 height 13
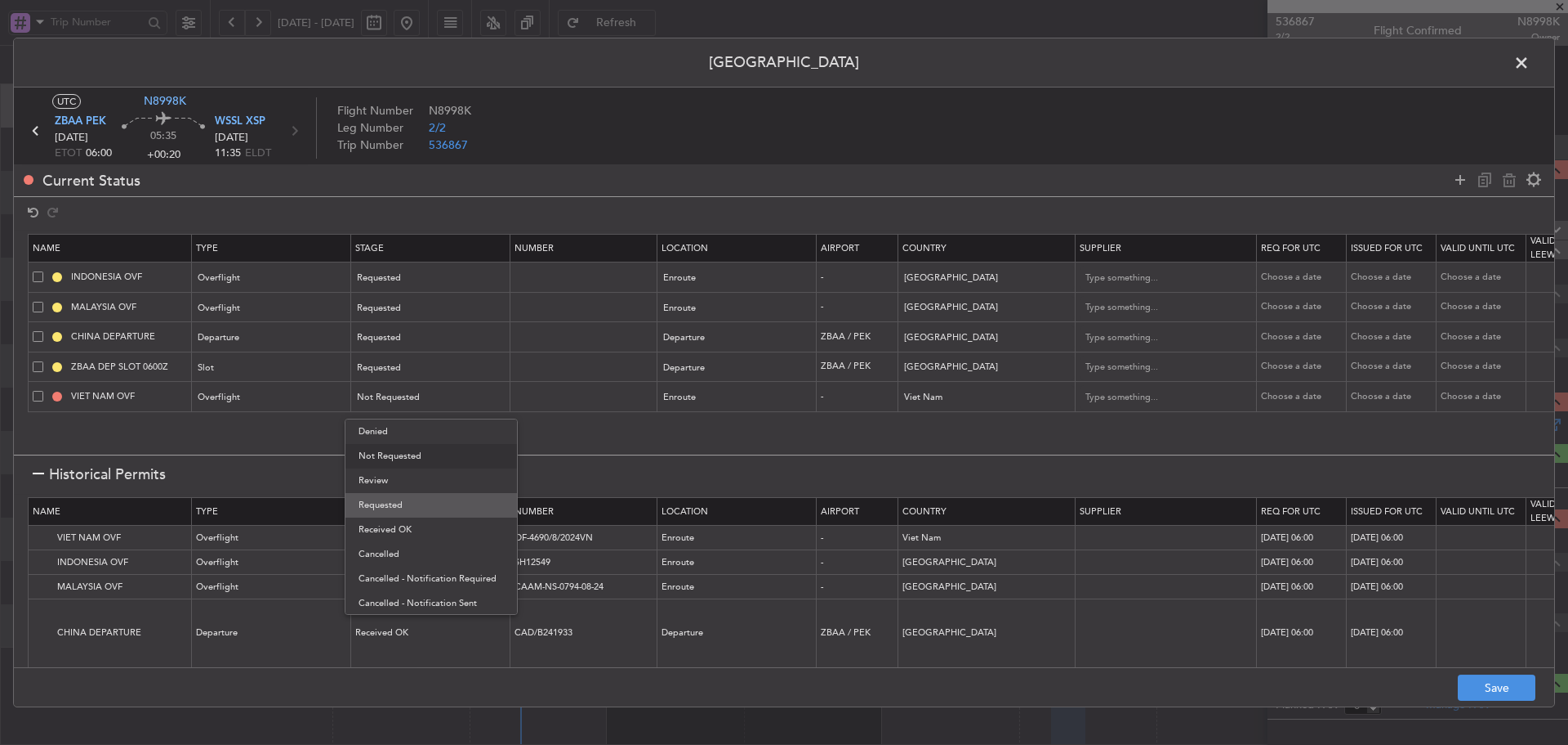
click at [401, 505] on span "Requested" at bounding box center [431, 505] width 145 height 25
click at [1469, 687] on button "Save" at bounding box center [1497, 687] width 78 height 26
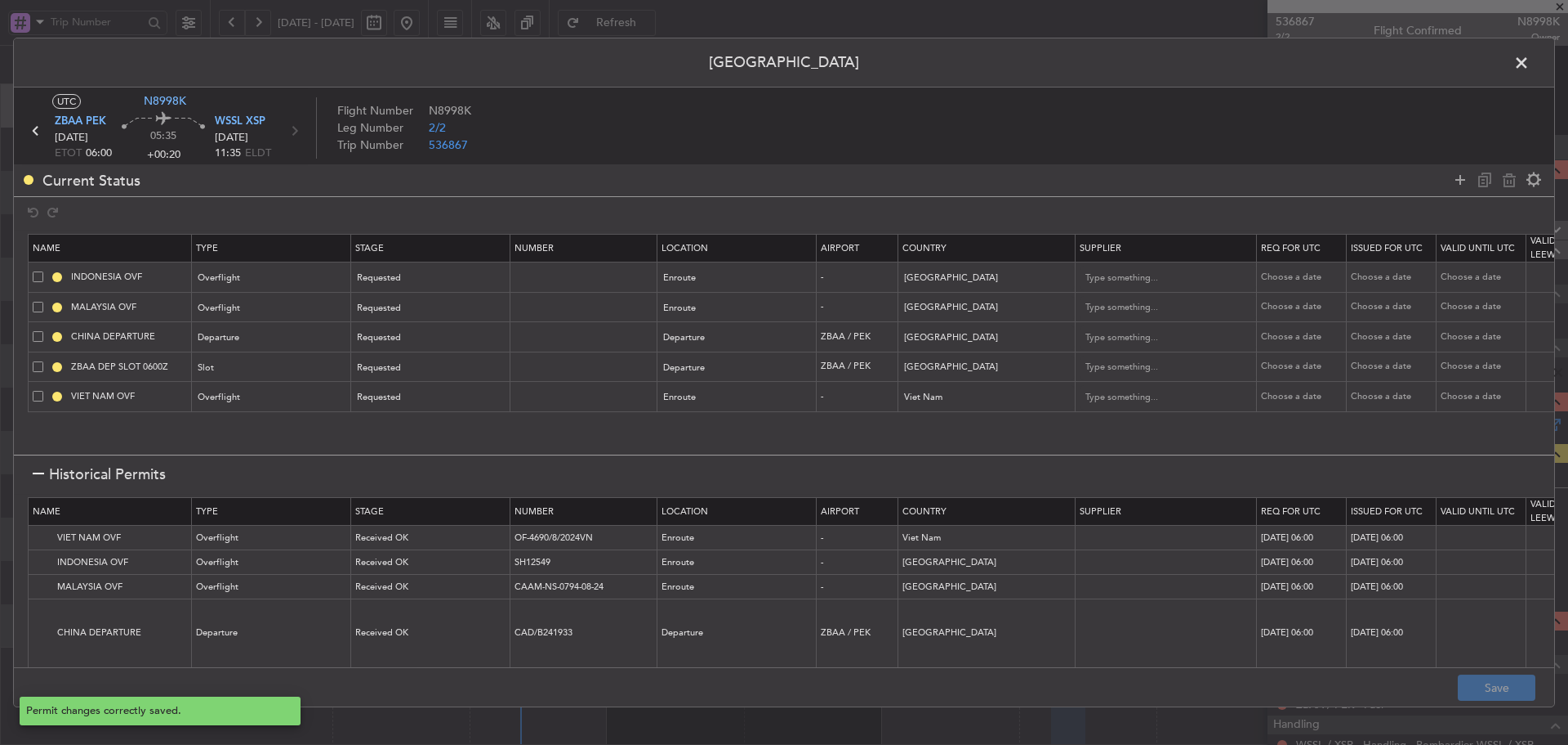
type input "NNN"
type input "2"
type input "NNN"
type input "3"
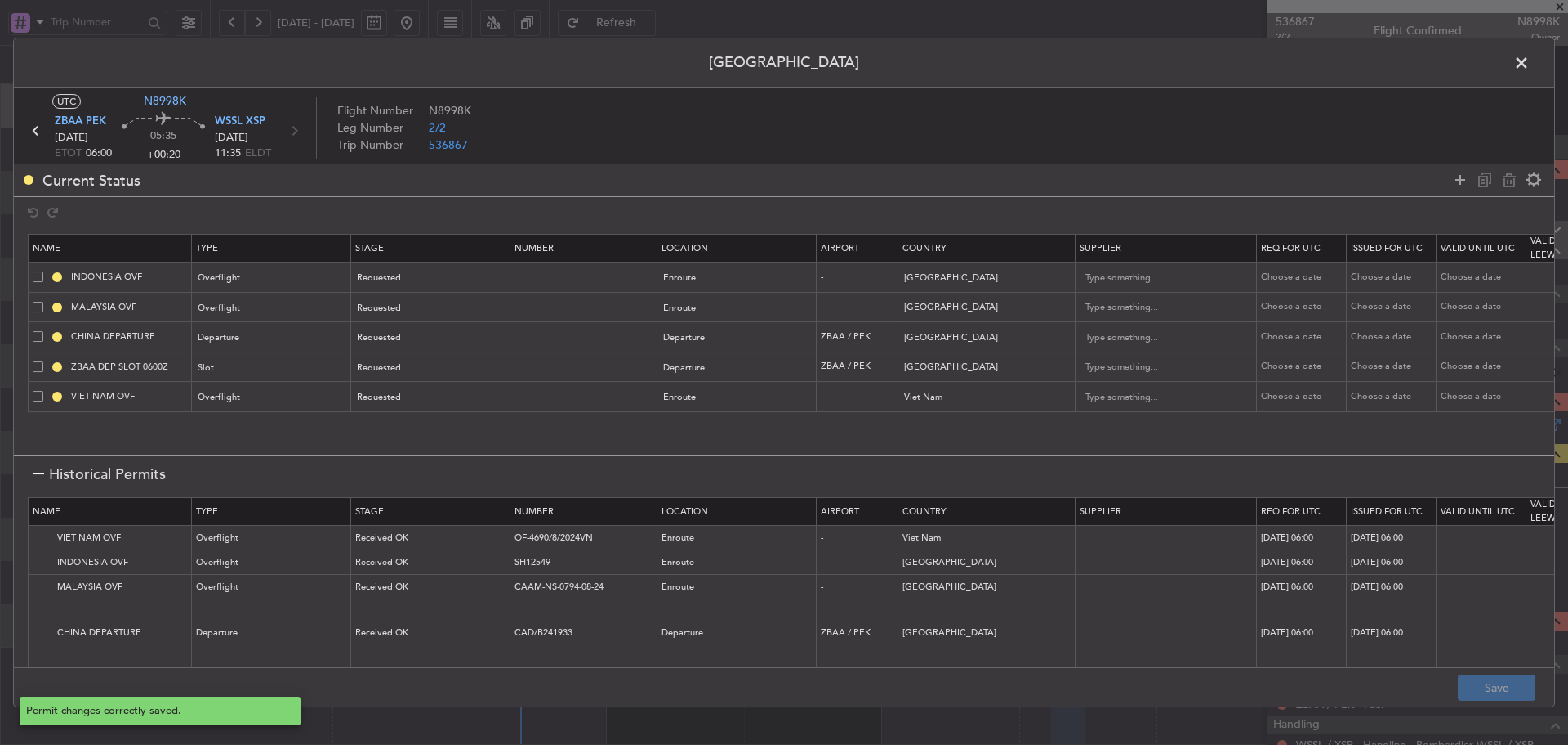
type input "ZBAA DEP SLOT"
type input "NNN"
type input "3"
type input "NNN"
click at [1530, 68] on span at bounding box center [1530, 67] width 0 height 33
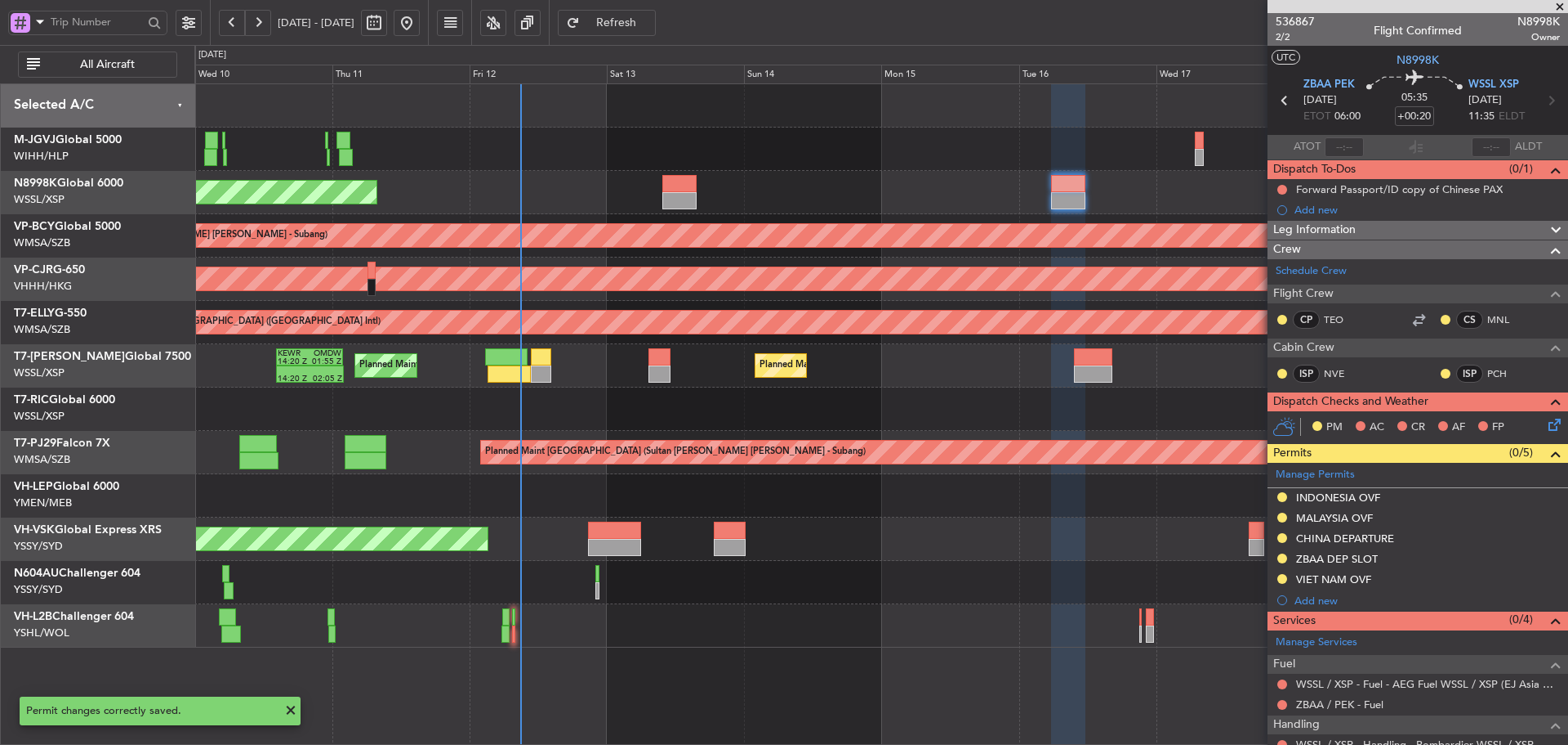
scroll to position [76, 0]
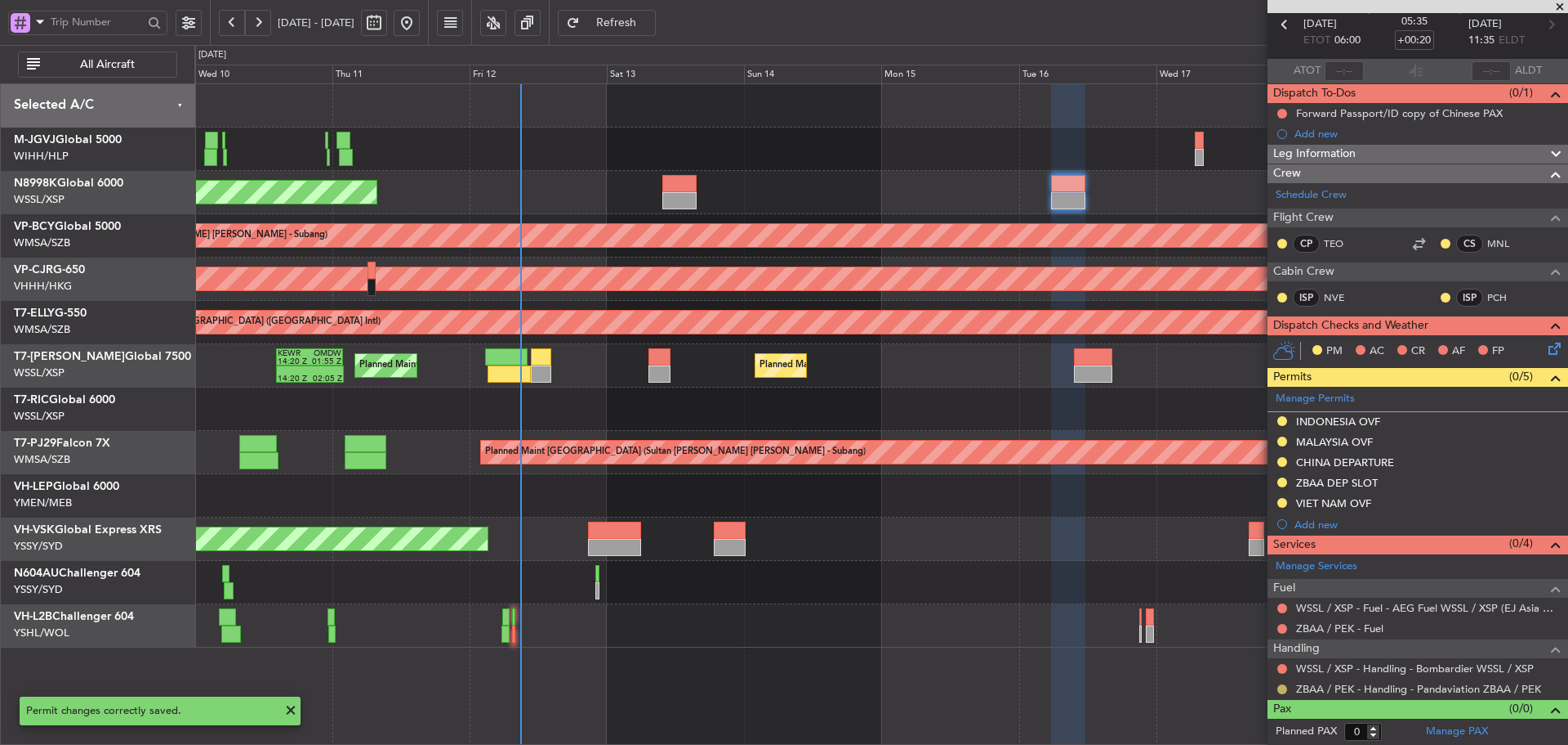
click at [1279, 690] on button at bounding box center [1282, 689] width 10 height 10
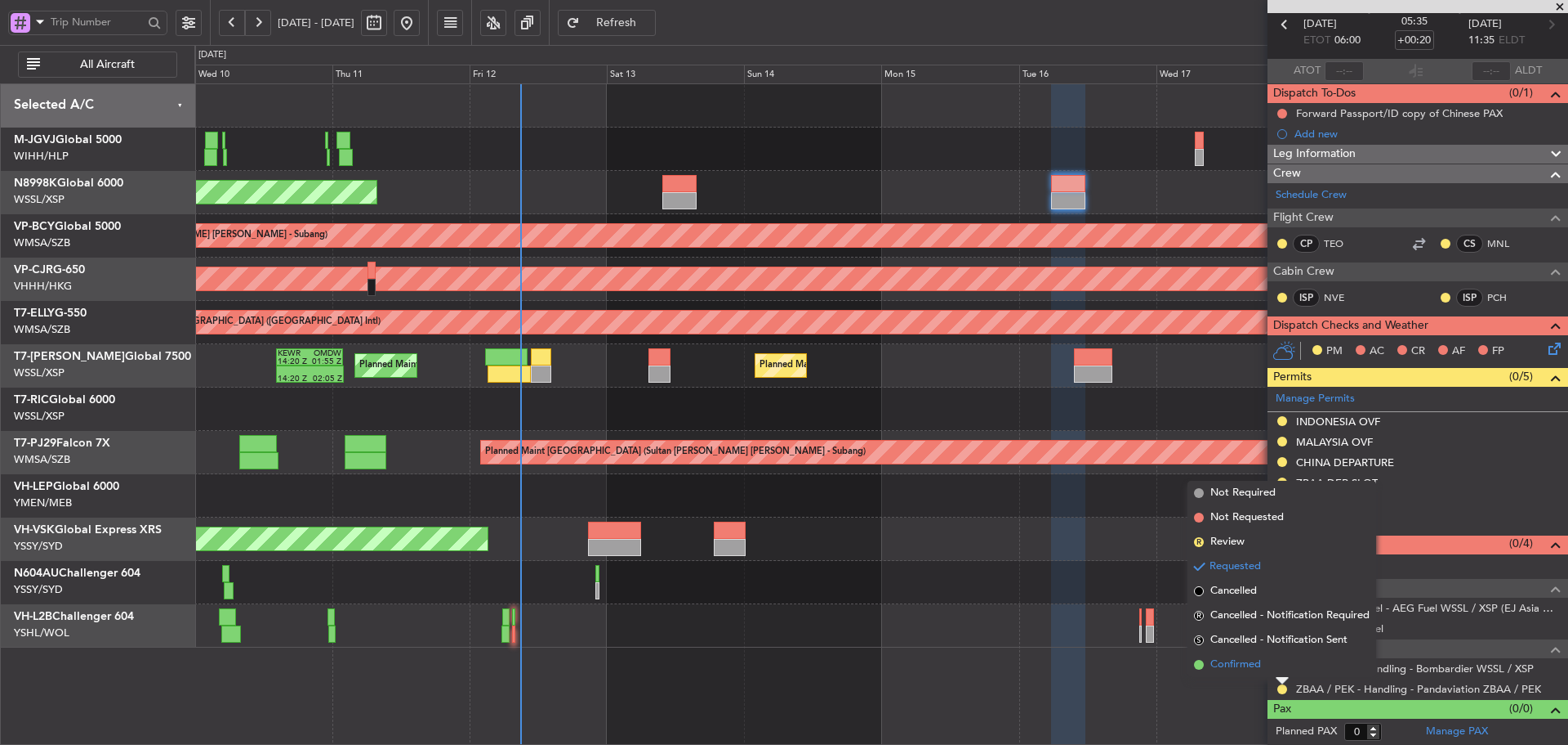
click at [1201, 663] on span at bounding box center [1199, 664] width 10 height 10
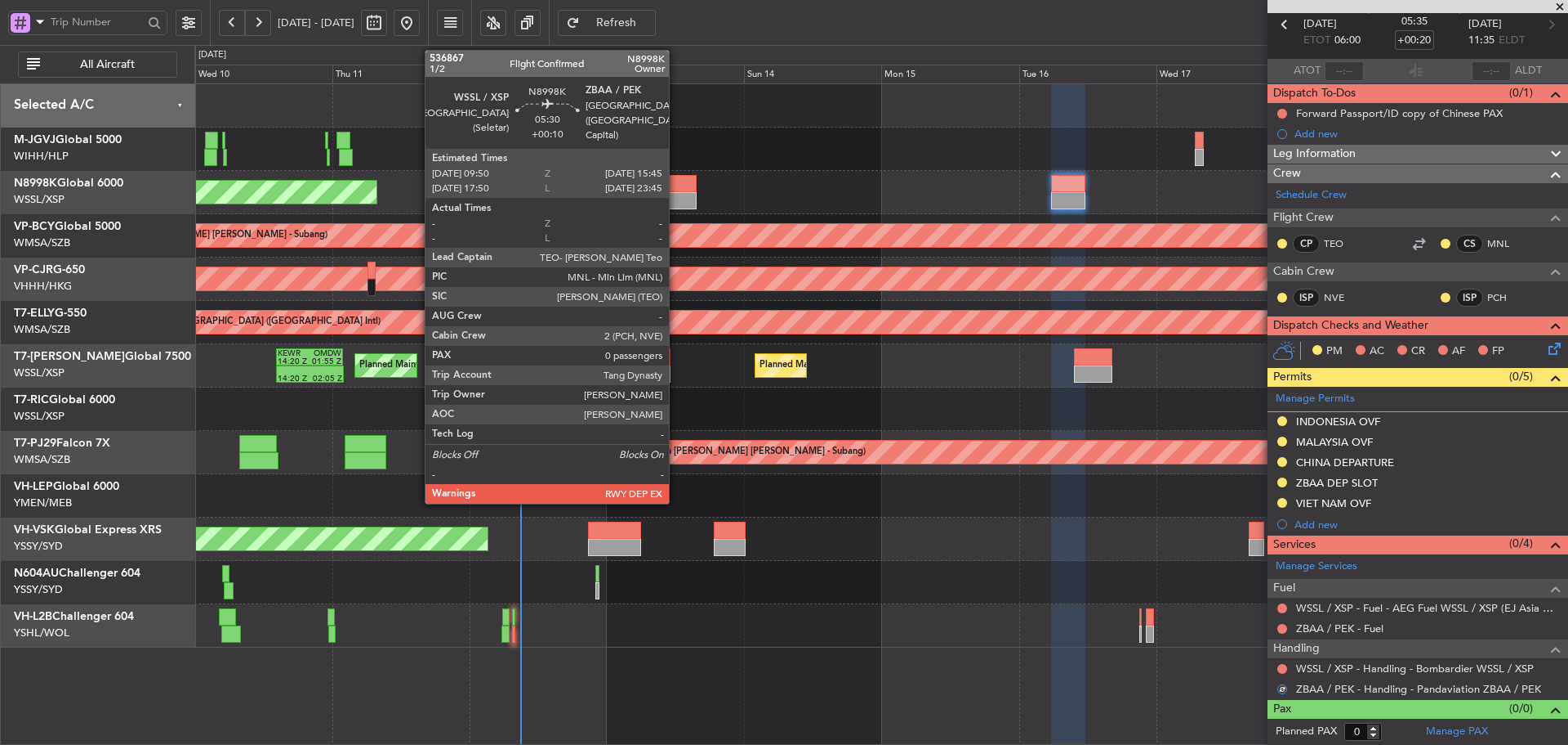
click at [677, 181] on div at bounding box center [680, 183] width 34 height 17
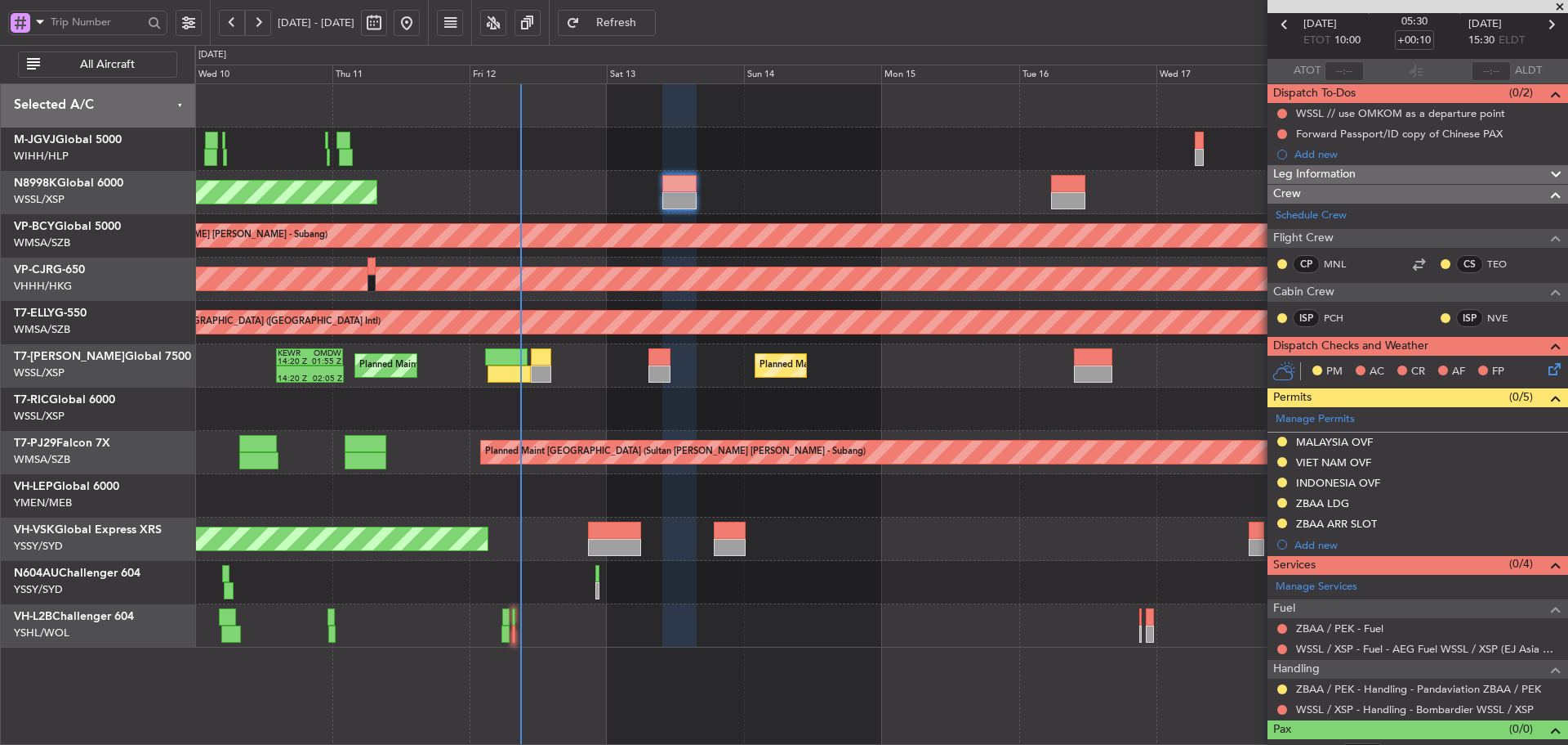
scroll to position [0, 0]
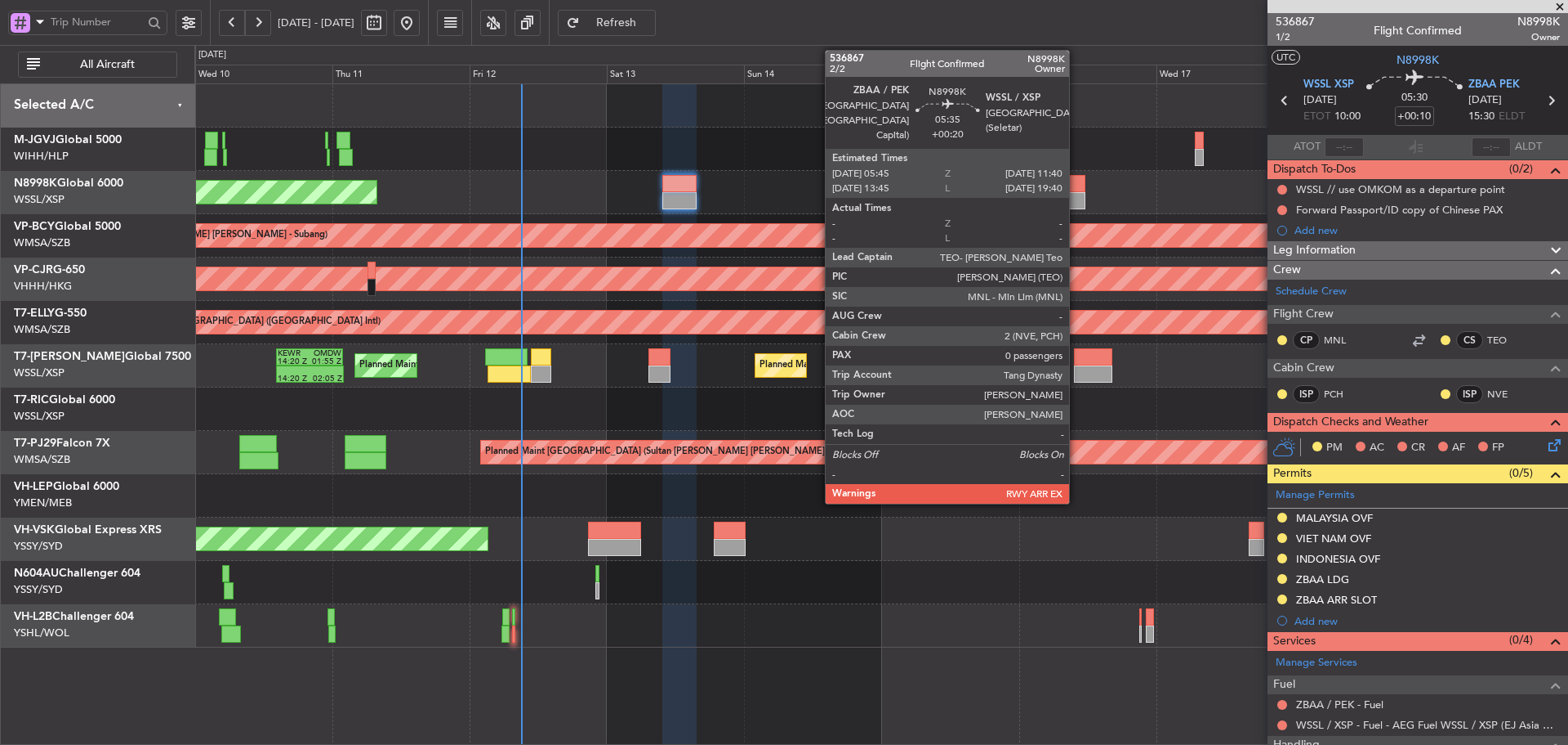
click at [1063, 188] on div at bounding box center [1068, 183] width 34 height 17
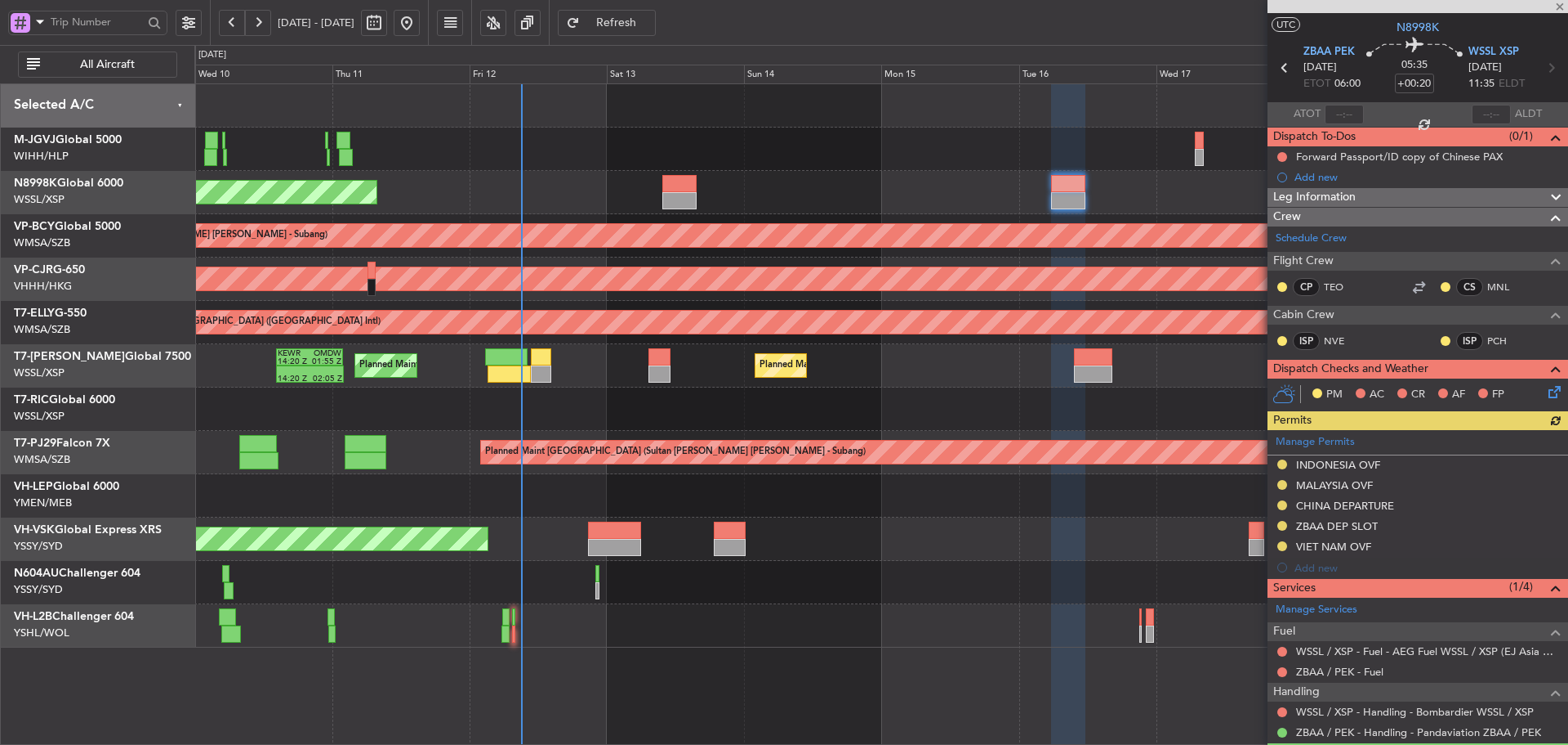
scroll to position [76, 0]
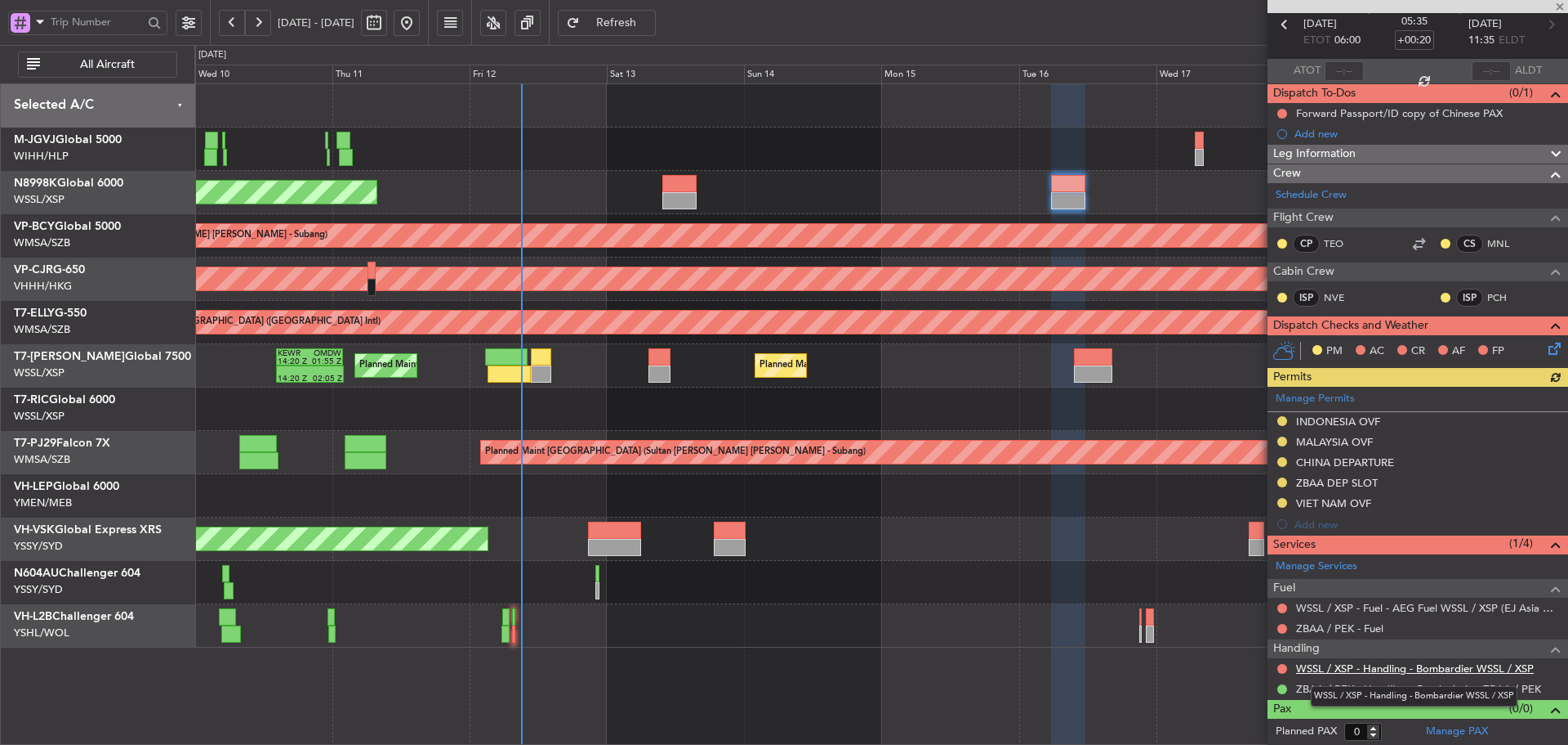
click at [1342, 671] on link "WSSL / XSP - Handling - Bombardier WSSL / XSP" at bounding box center [1416, 668] width 238 height 14
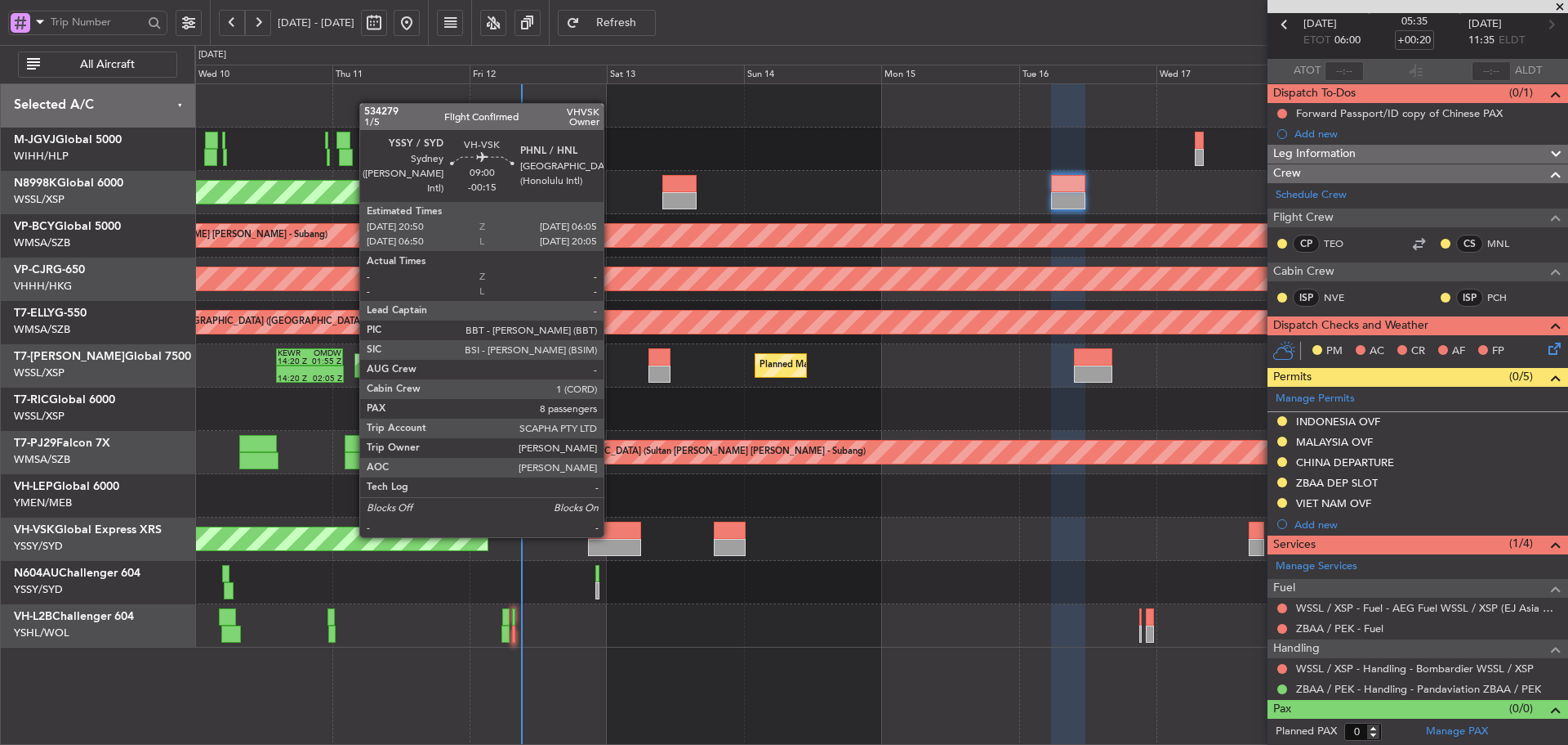
click at [610, 535] on div at bounding box center [615, 530] width 54 height 17
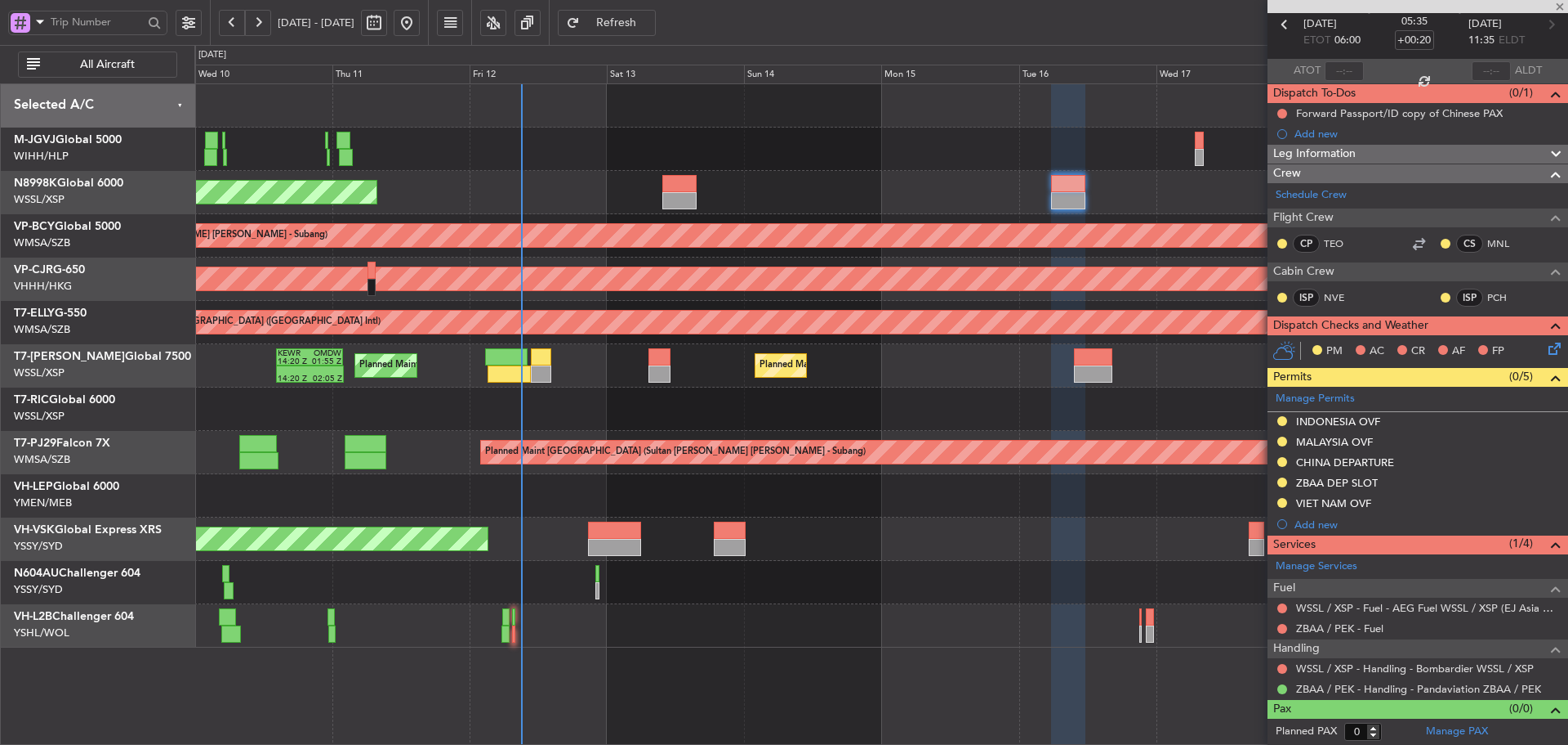
type input "-00:15"
type input "8"
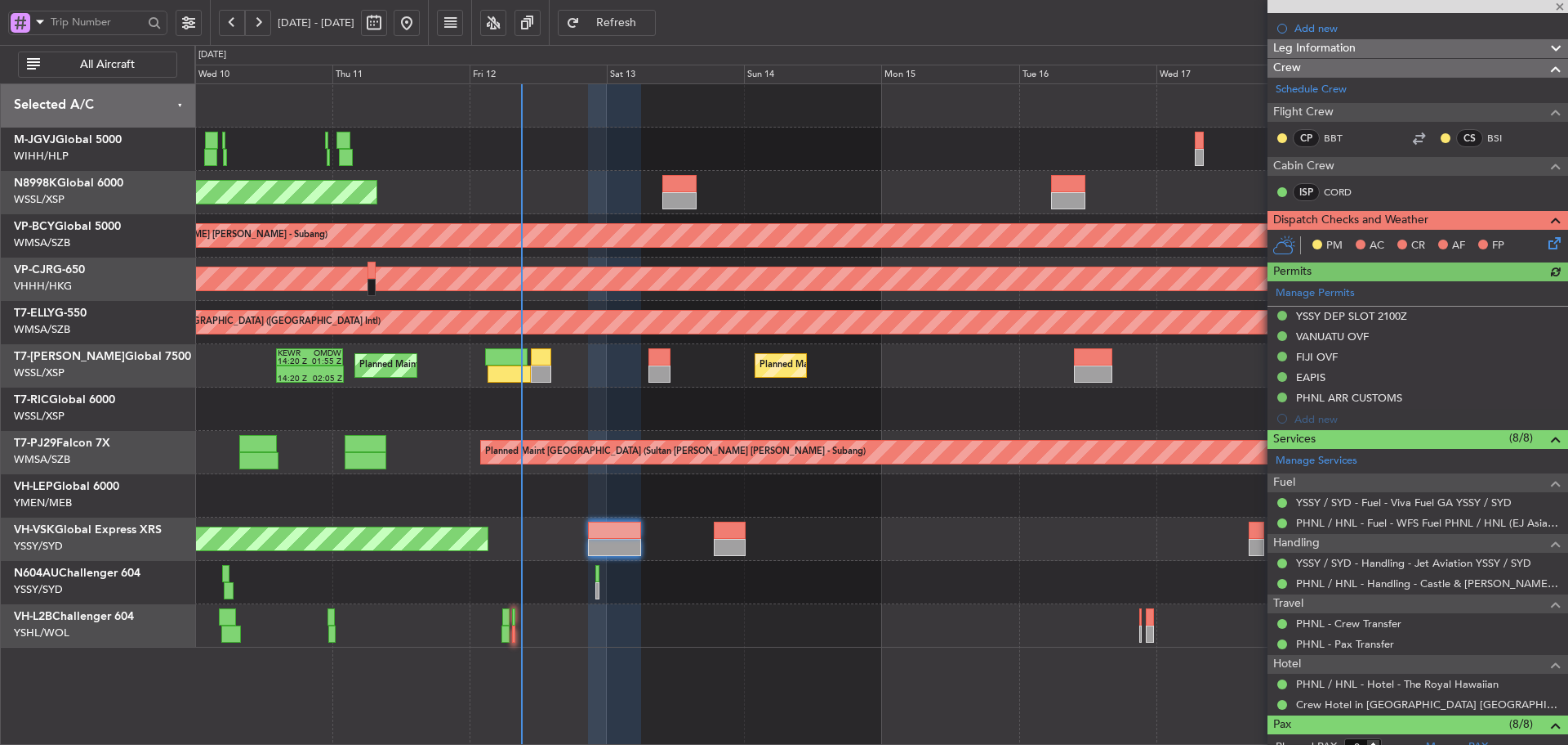
scroll to position [245, 0]
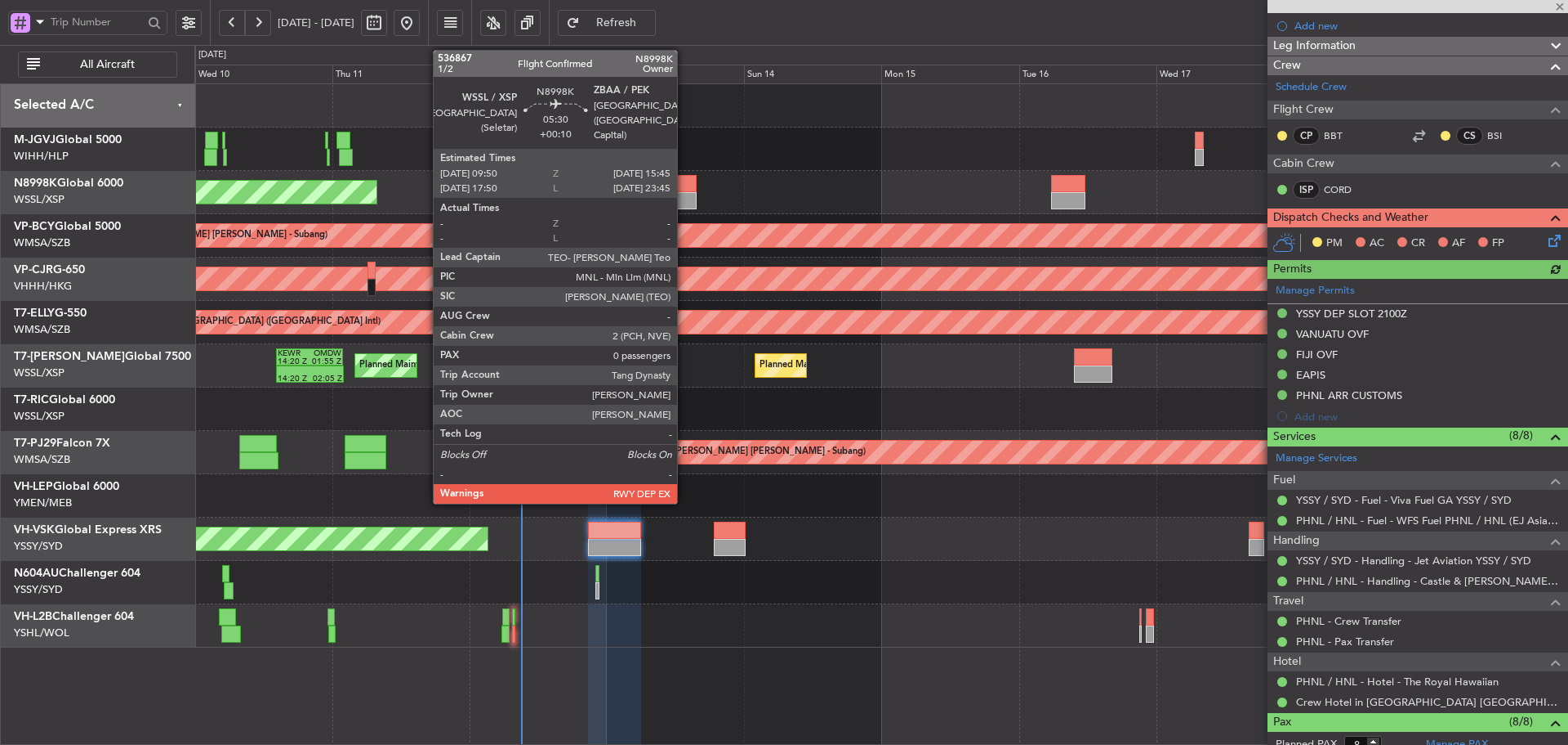
click at [685, 190] on div at bounding box center [680, 183] width 34 height 17
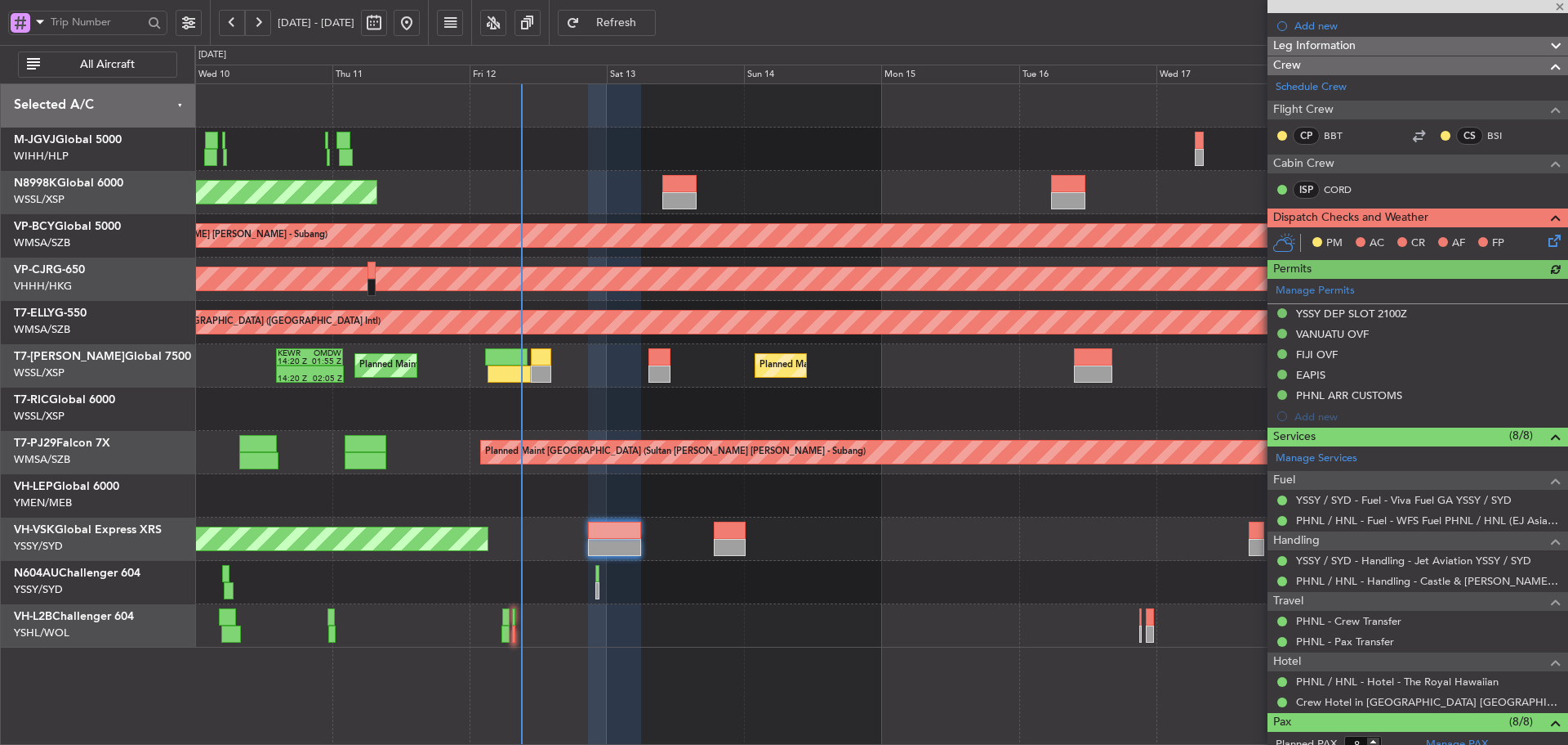
type input "+00:10"
type input "0"
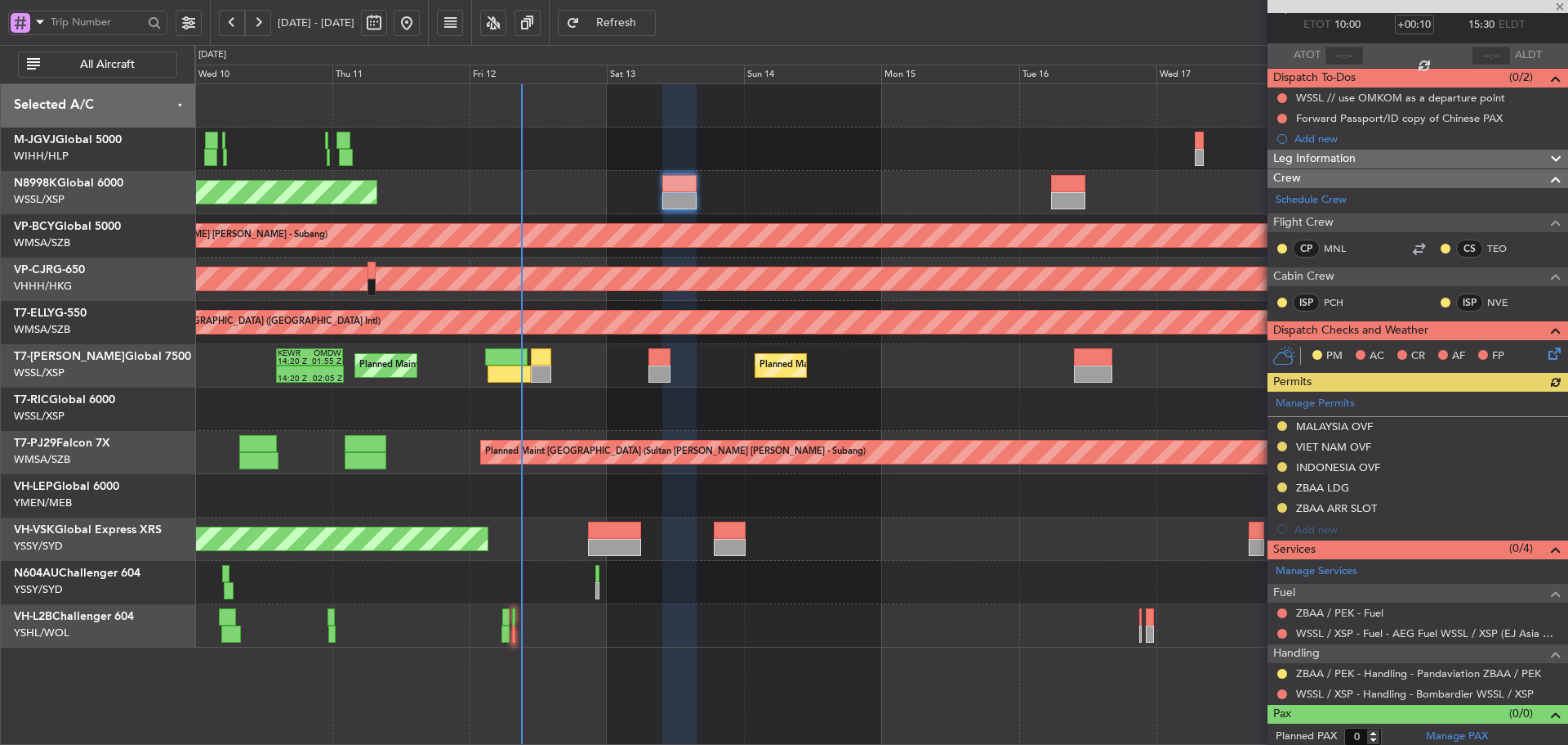
scroll to position [96, 0]
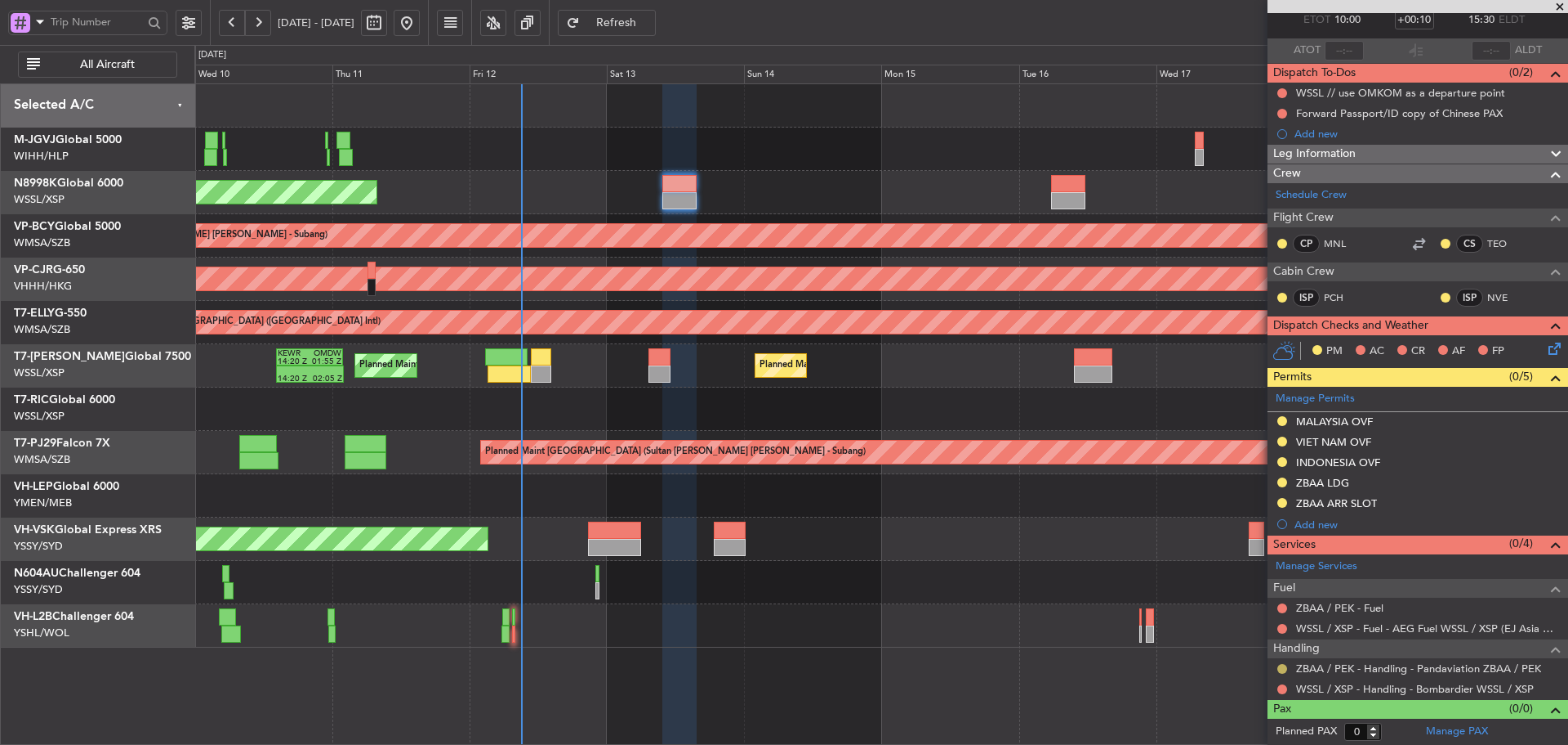
click at [1284, 668] on button at bounding box center [1282, 668] width 10 height 10
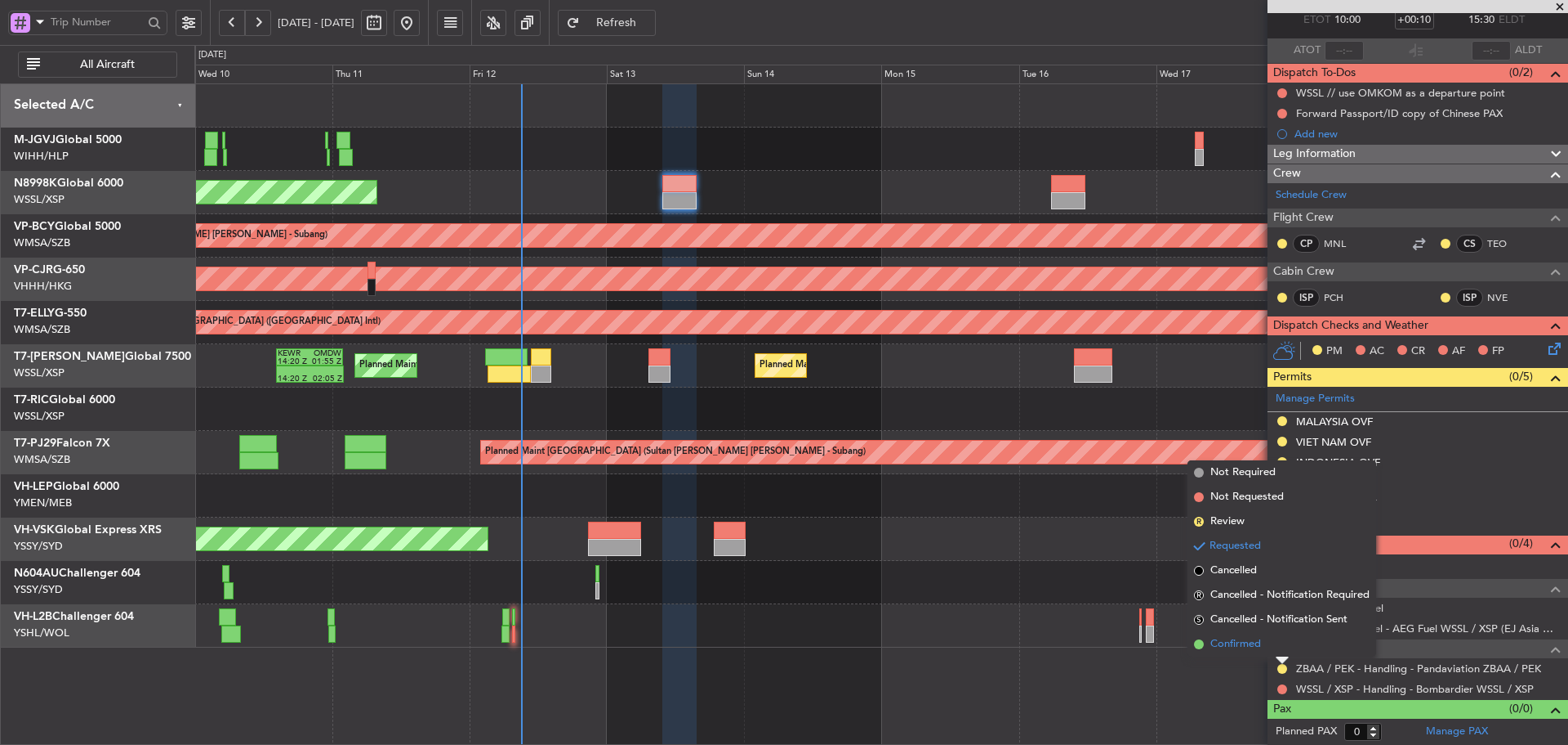
click at [1195, 642] on span at bounding box center [1199, 643] width 10 height 10
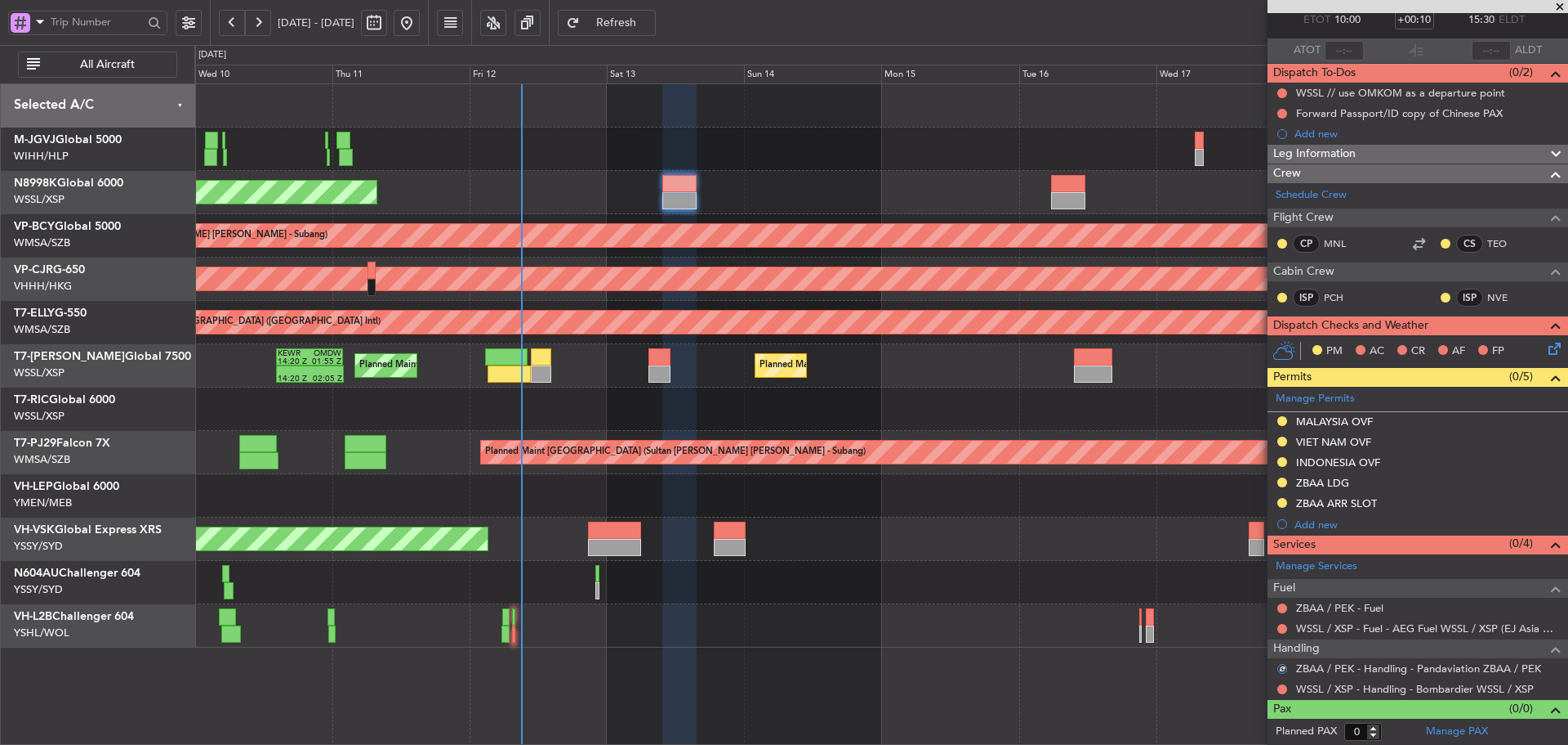
click at [643, 20] on span "Refresh" at bounding box center [617, 23] width 67 height 12
click at [1327, 607] on link "ZBAA / PEK - Fuel" at bounding box center [1340, 607] width 87 height 14
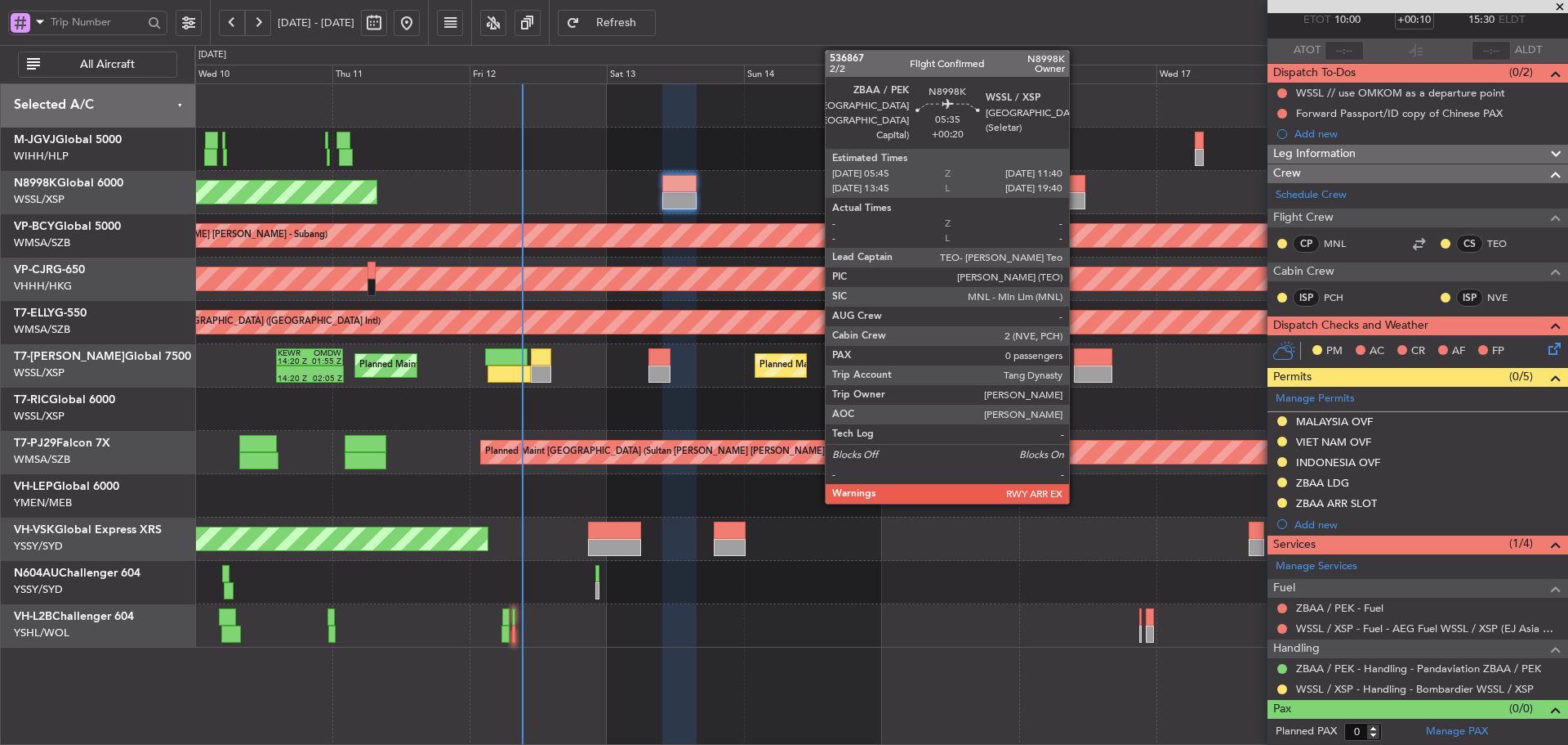
click at [1076, 193] on div at bounding box center [1068, 201] width 34 height 17
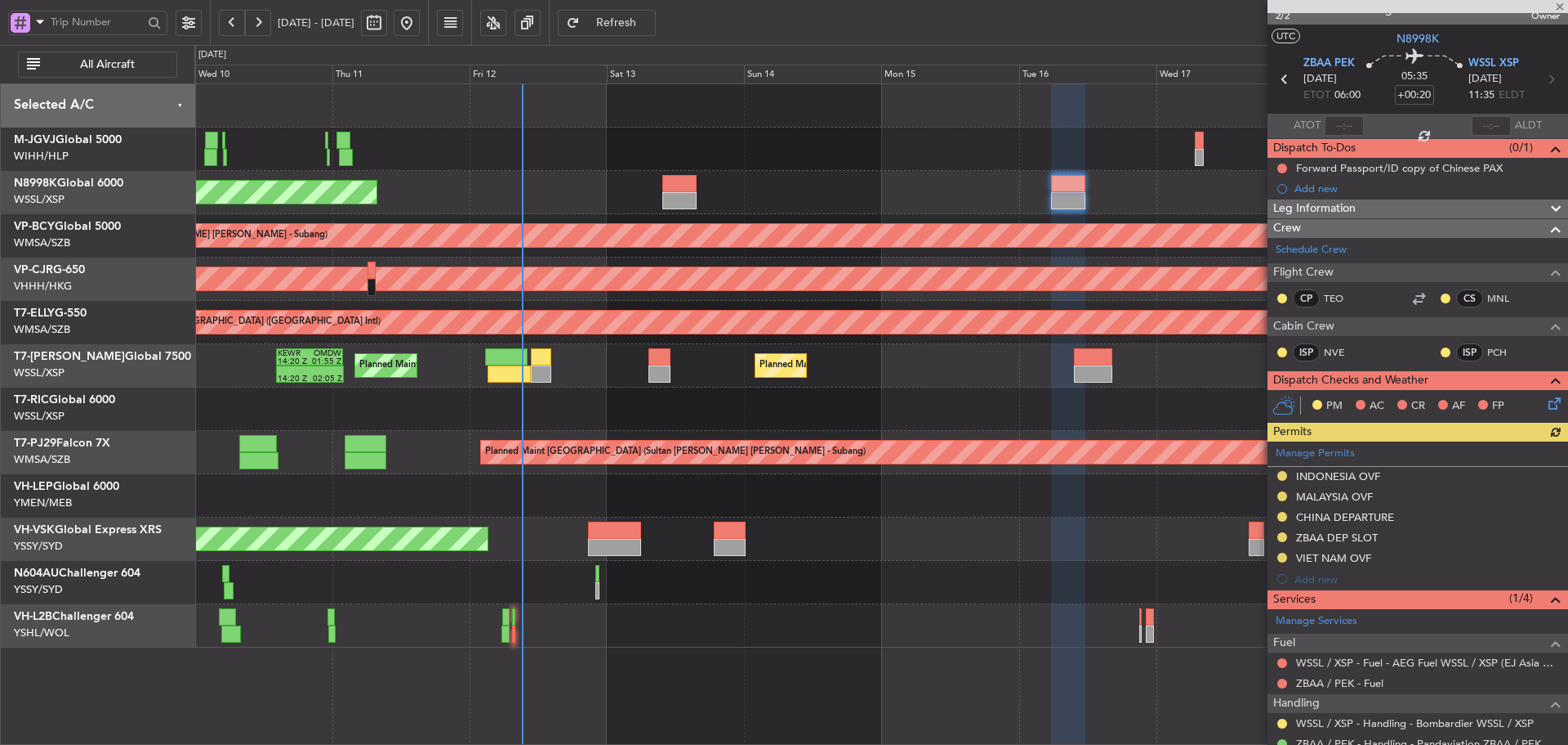
scroll to position [76, 0]
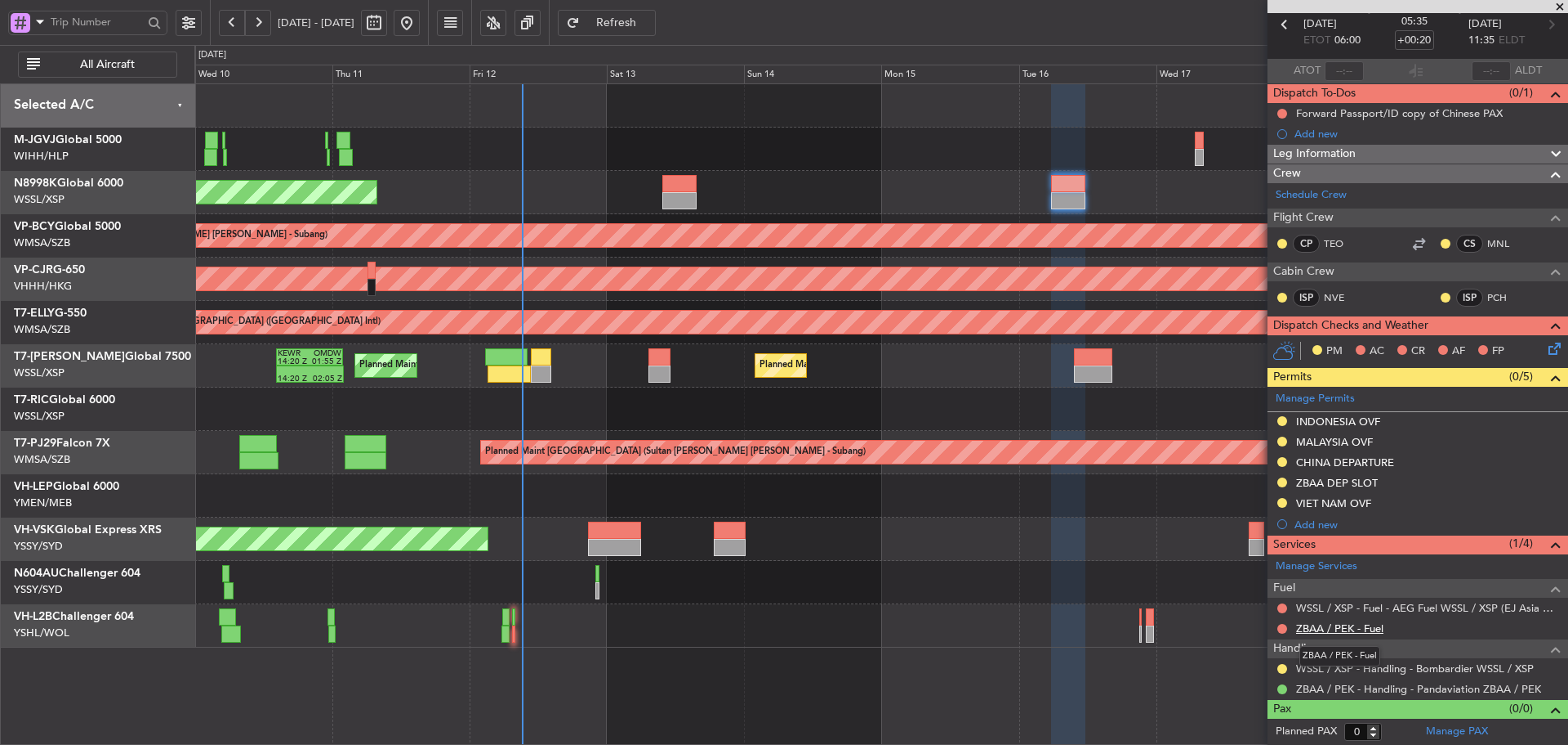
click at [1329, 629] on link "ZBAA / PEK - Fuel" at bounding box center [1340, 628] width 87 height 14
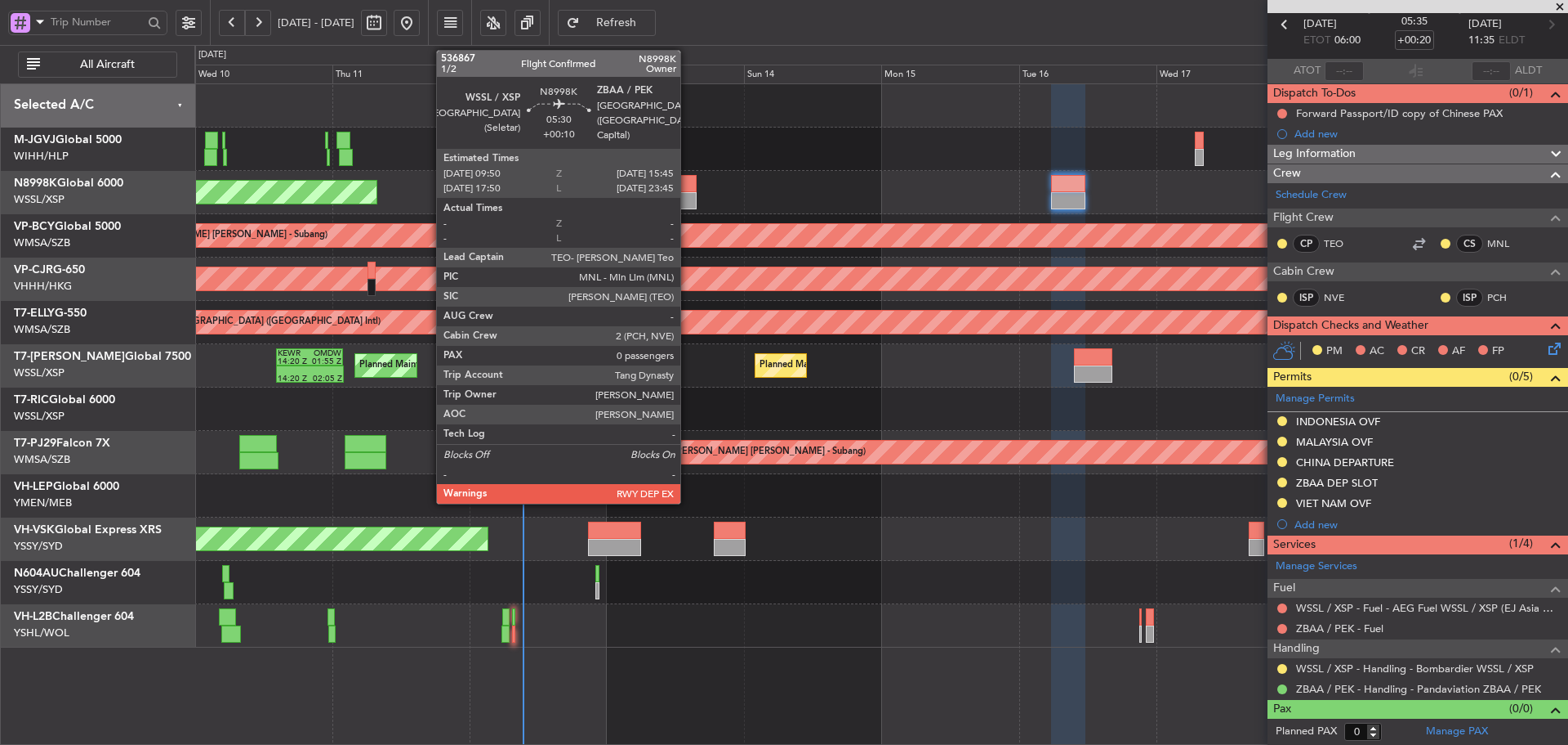
click at [687, 185] on div at bounding box center [680, 183] width 34 height 17
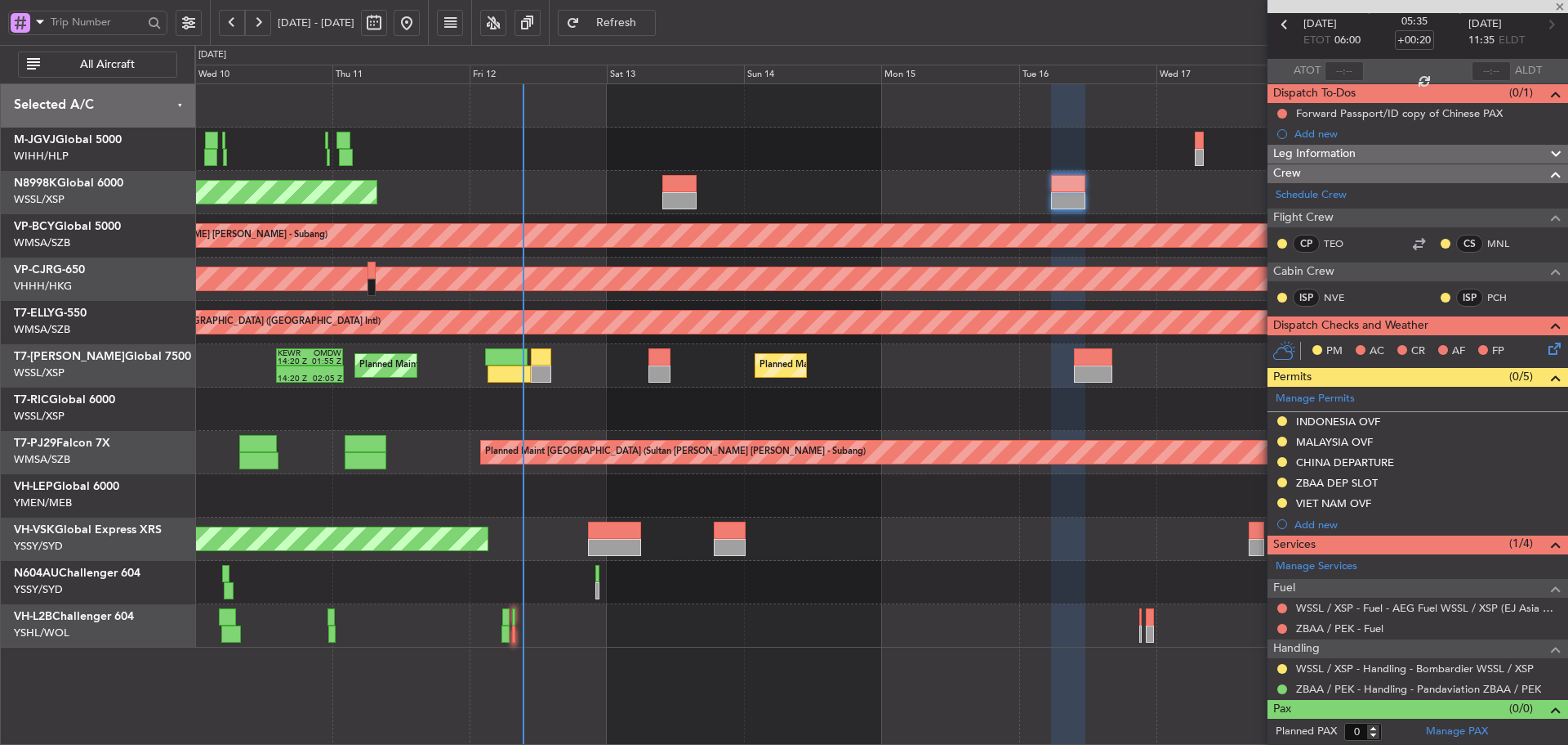
type input "+00:10"
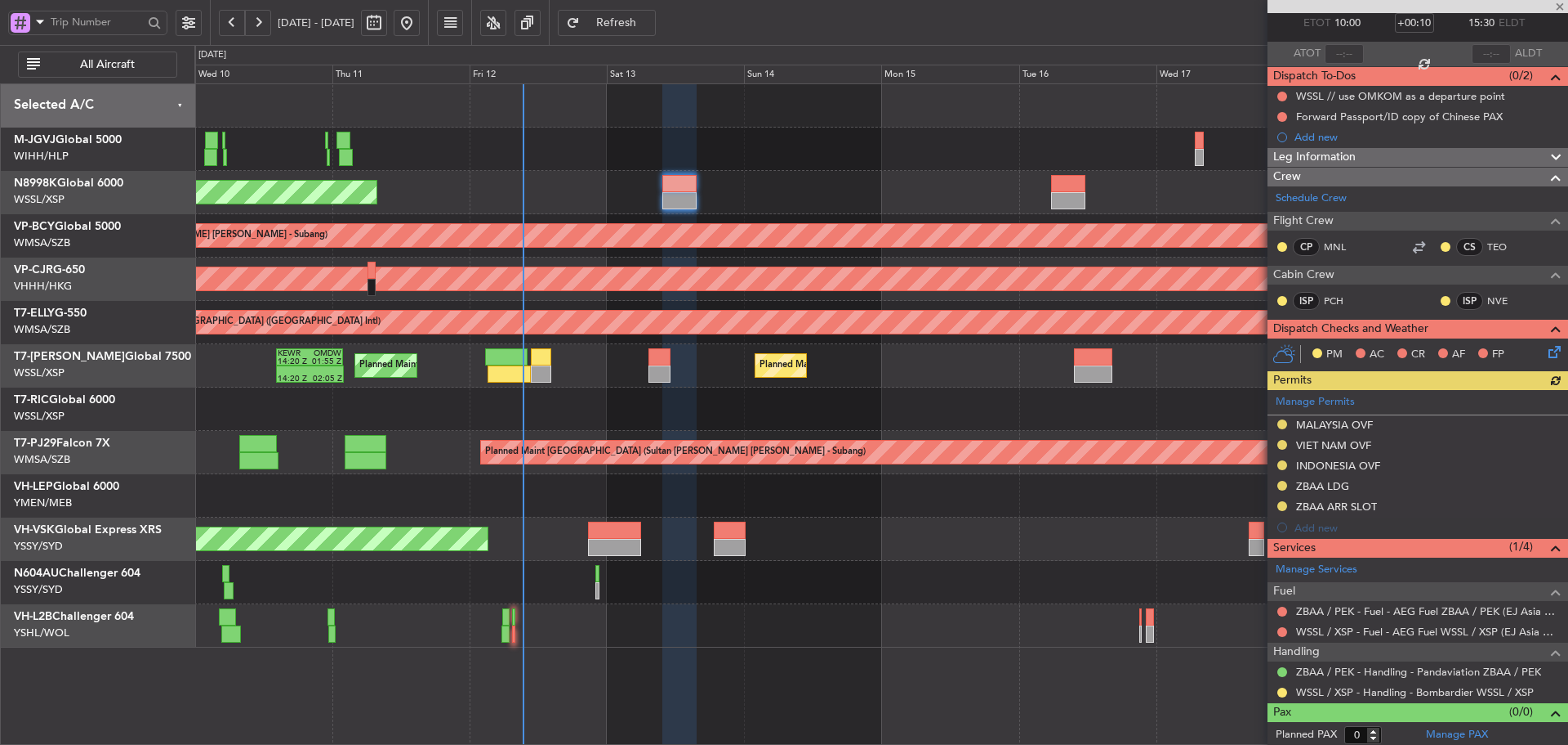
scroll to position [96, 0]
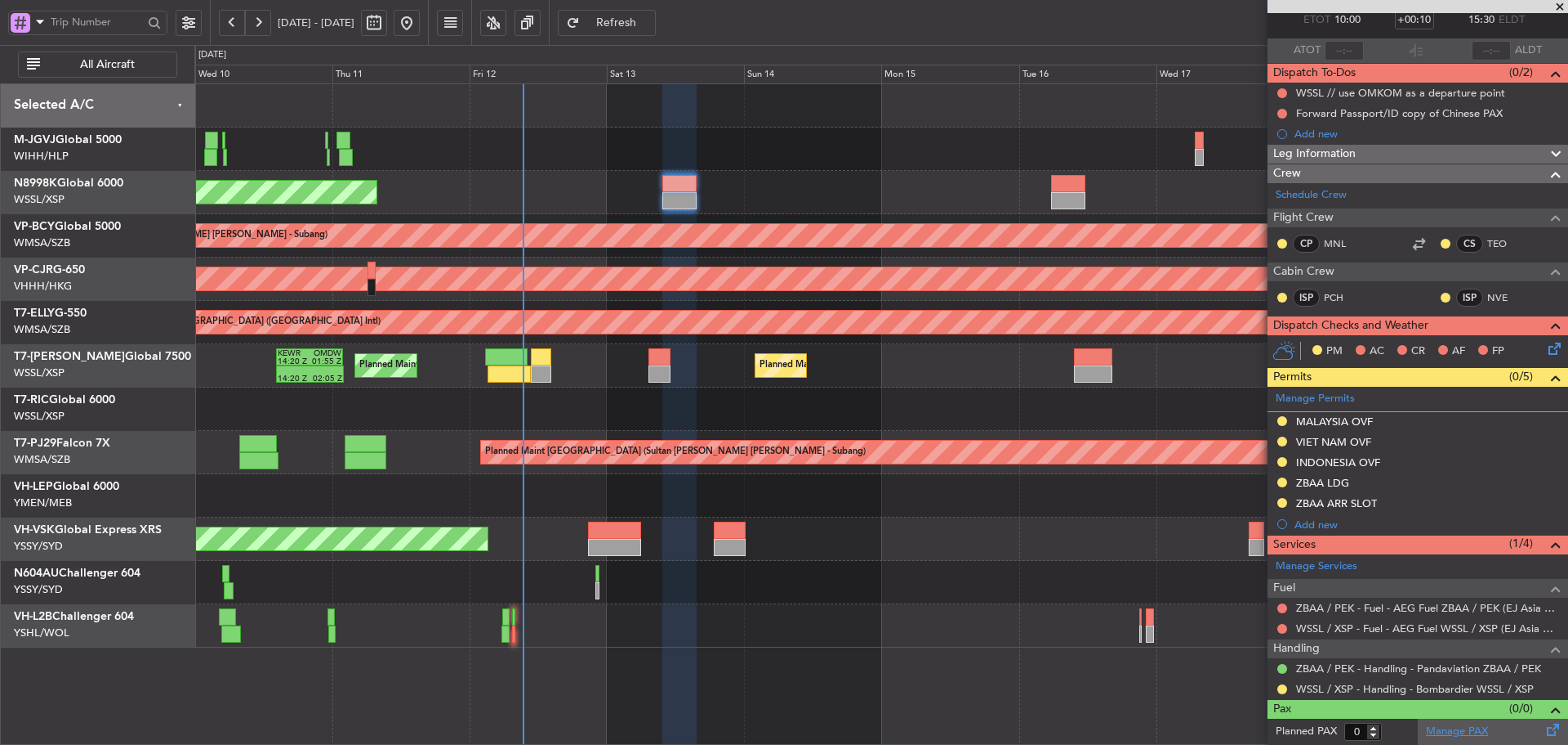
click at [1456, 727] on link "Manage PAX" at bounding box center [1457, 731] width 62 height 16
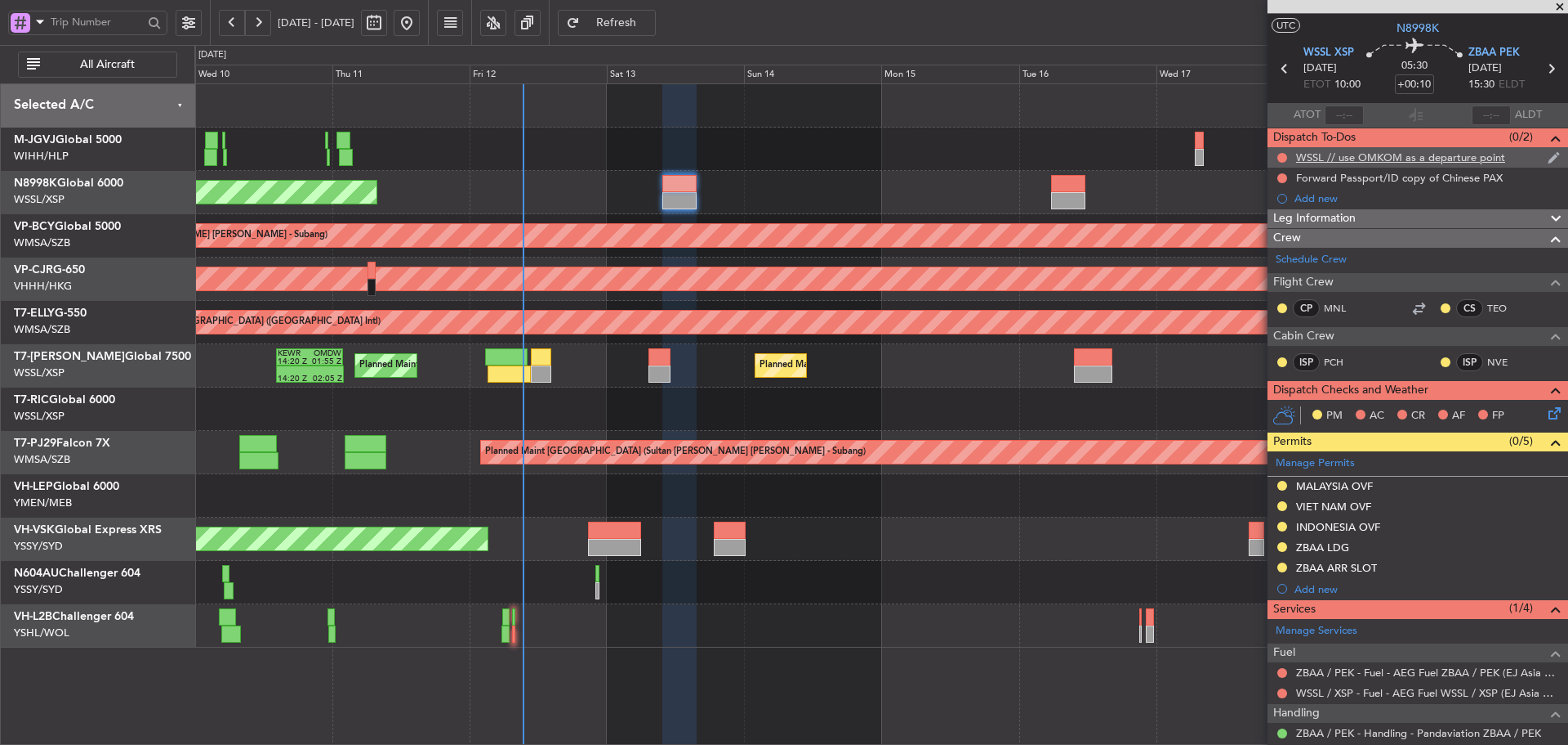
scroll to position [0, 0]
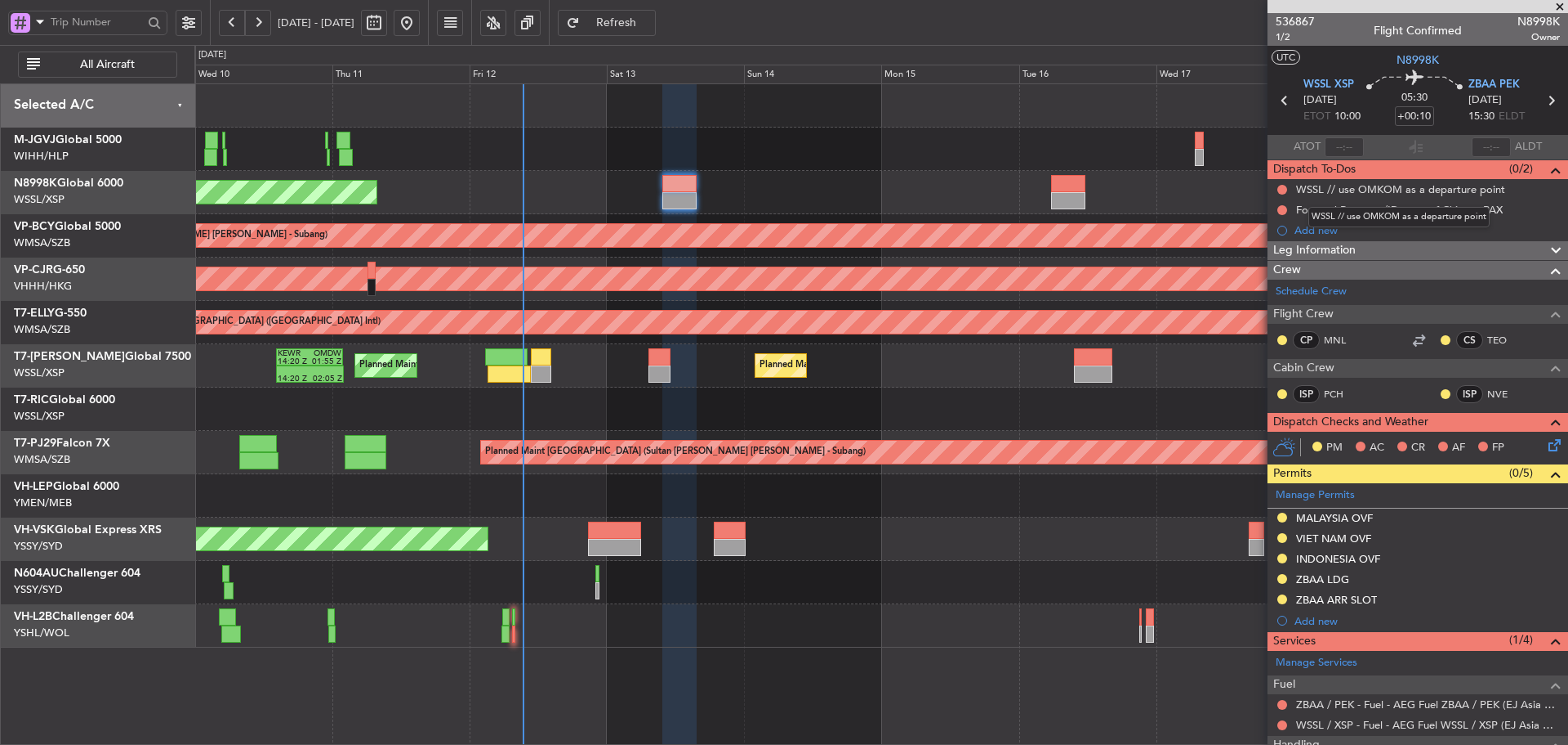
click at [1311, 234] on mat-tooltip-component "WSSL // use OMKOM as a departure point" at bounding box center [1398, 217] width 204 height 44
click at [1304, 229] on mat-tooltip-component "WSSL // use OMKOM as a departure point" at bounding box center [1398, 217] width 204 height 44
click at [1320, 230] on div "Add new" at bounding box center [1420, 230] width 251 height 14
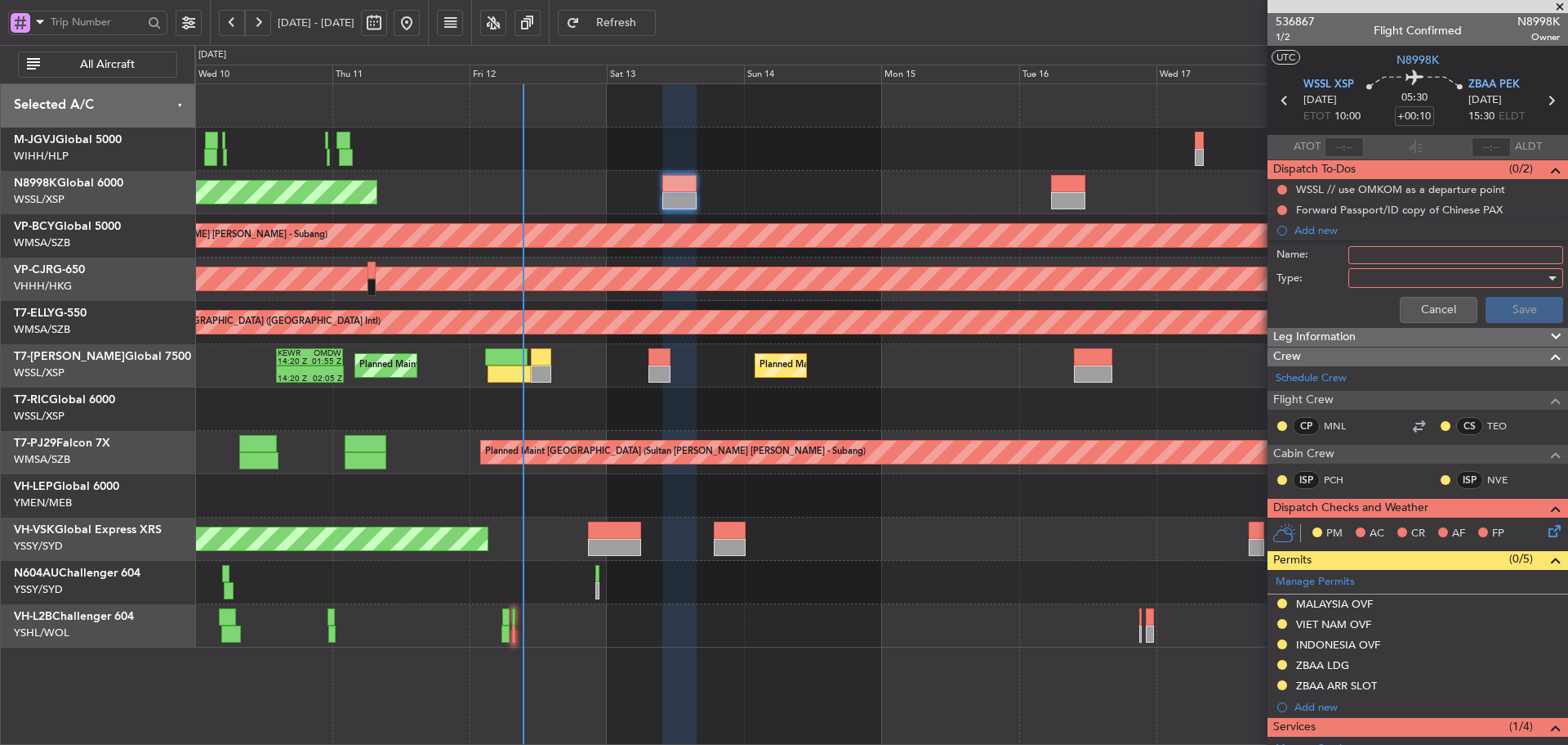
click at [1361, 252] on input "Name:" at bounding box center [1456, 255] width 215 height 18
type input "FPL"
click at [1362, 274] on div at bounding box center [1450, 278] width 190 height 25
click at [1371, 300] on span "Generic" at bounding box center [1448, 311] width 191 height 25
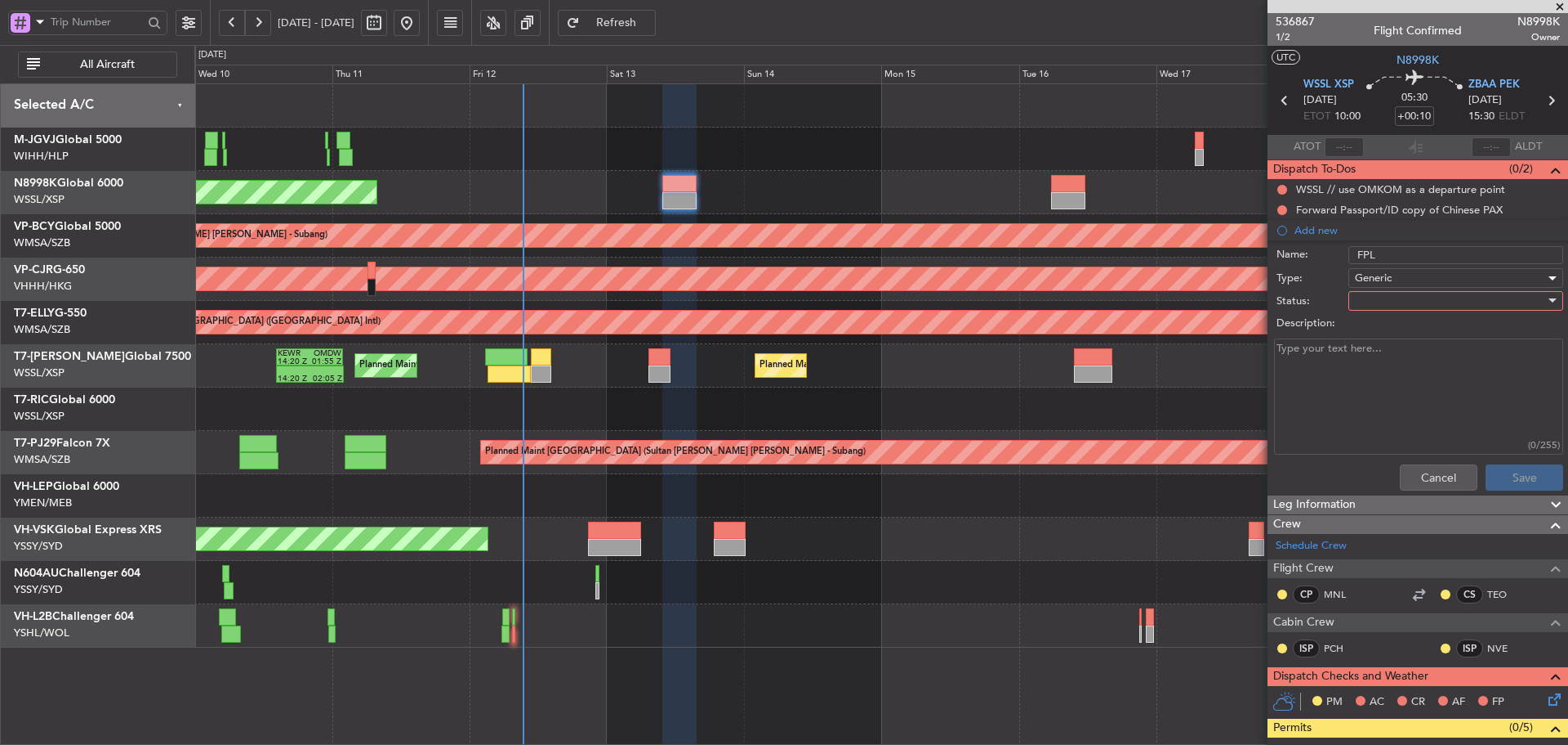
click at [1365, 295] on div at bounding box center [1450, 300] width 190 height 25
click at [1366, 323] on span "Not Started" at bounding box center [1448, 333] width 191 height 25
click at [1319, 358] on textarea "Description:" at bounding box center [1418, 397] width 289 height 117
type textarea "FL411 FOB 28000 M85"
click at [1494, 480] on button "Save" at bounding box center [1524, 477] width 78 height 26
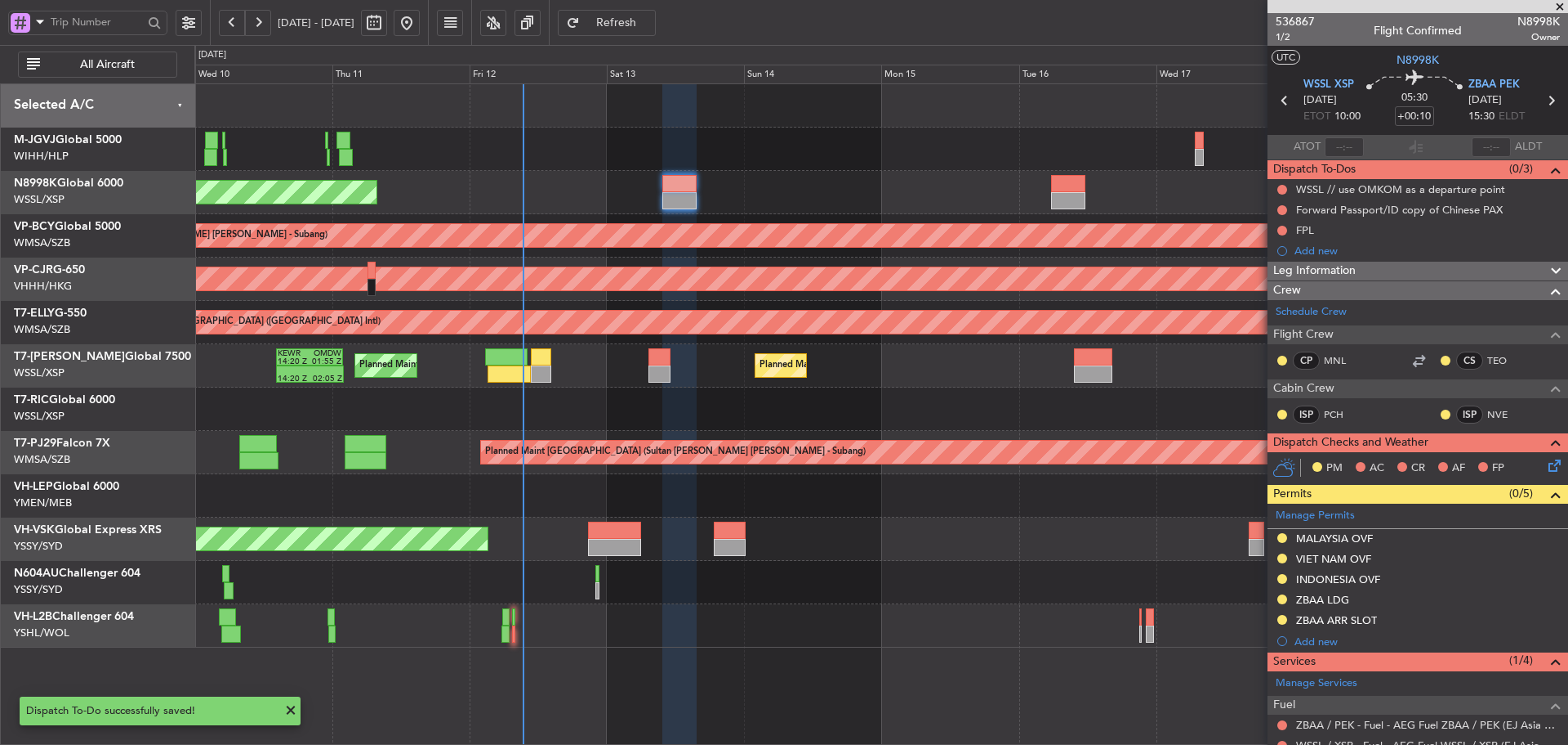
type input "2"
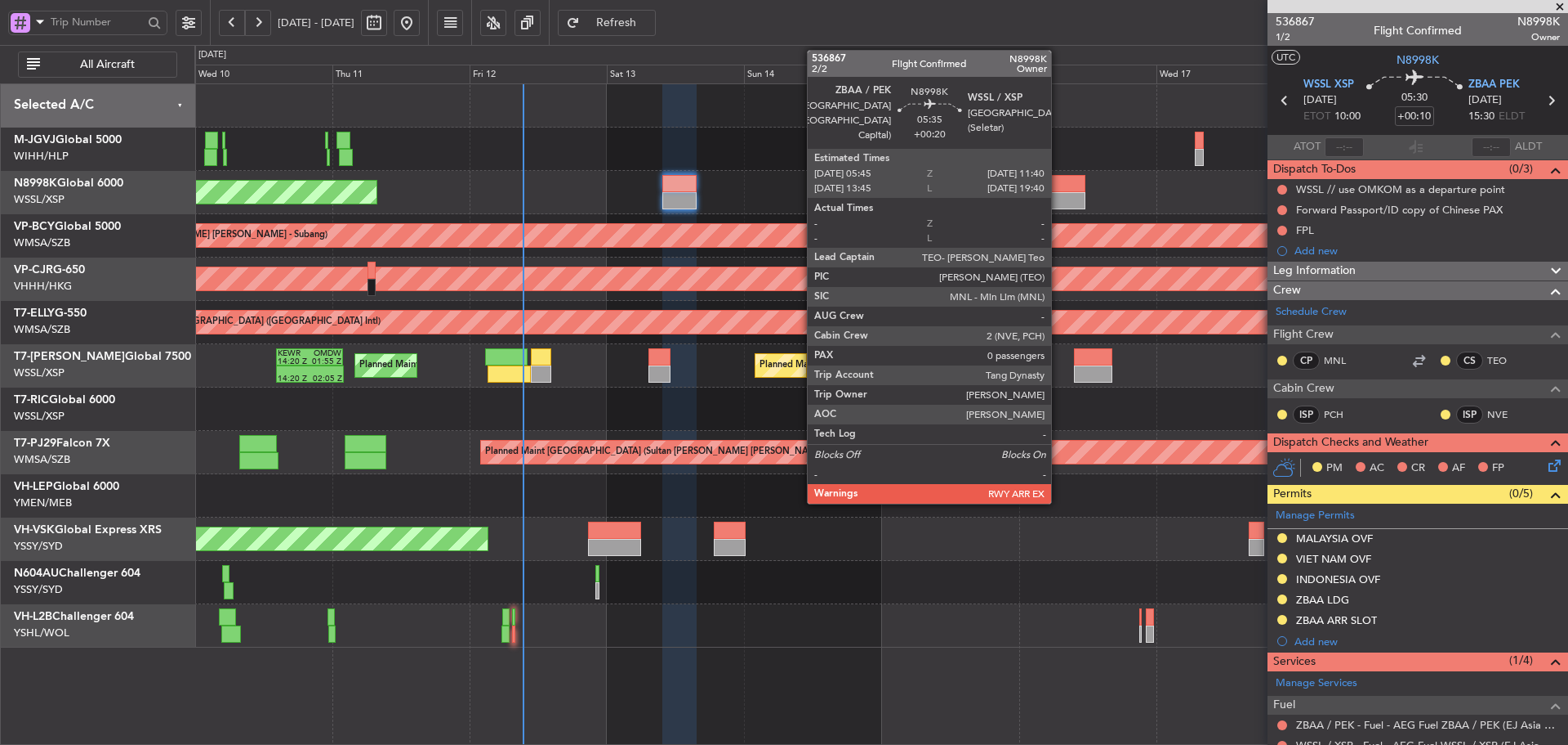
click at [1066, 189] on div at bounding box center [1068, 183] width 34 height 17
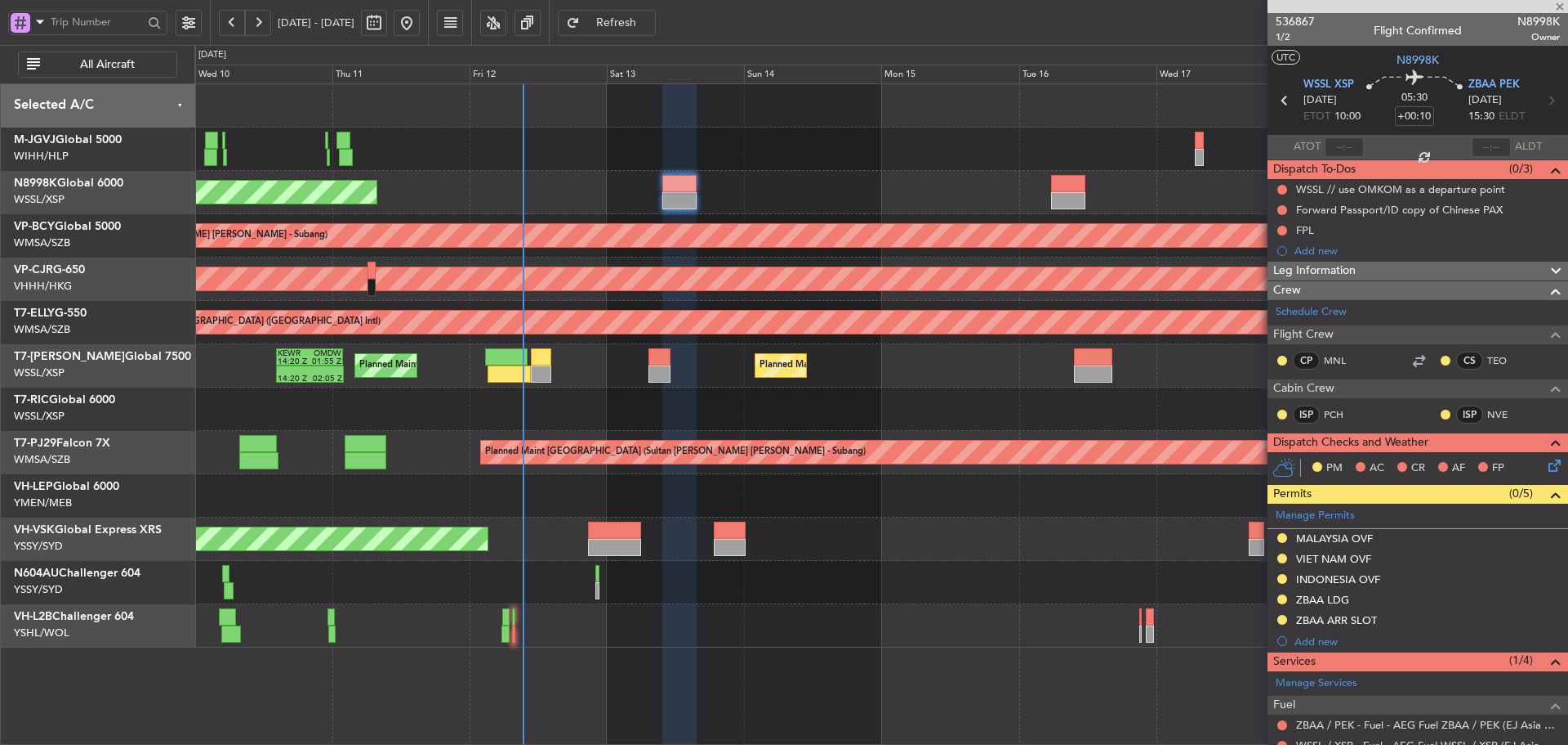
type input "+00:20"
type input "0"
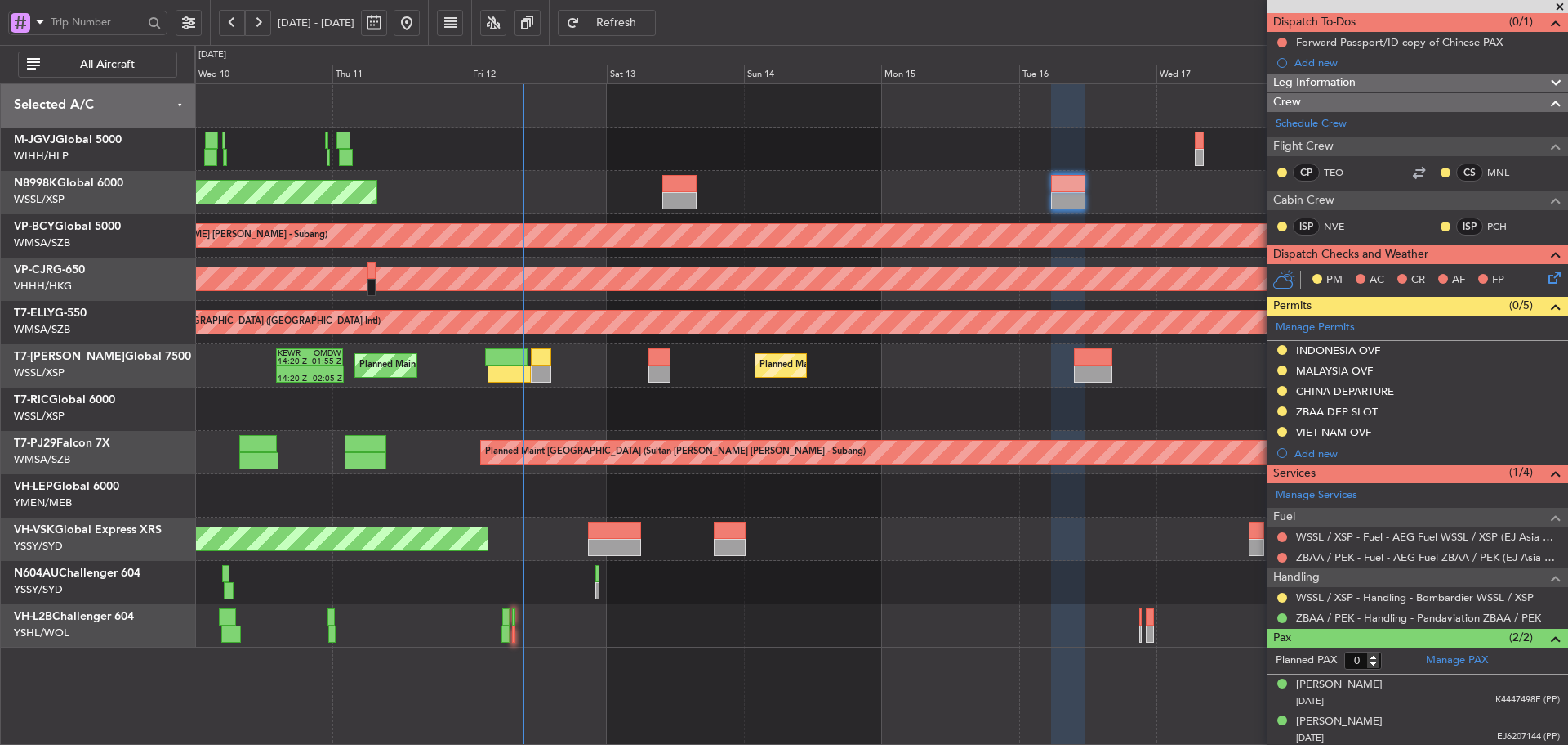
scroll to position [150, 0]
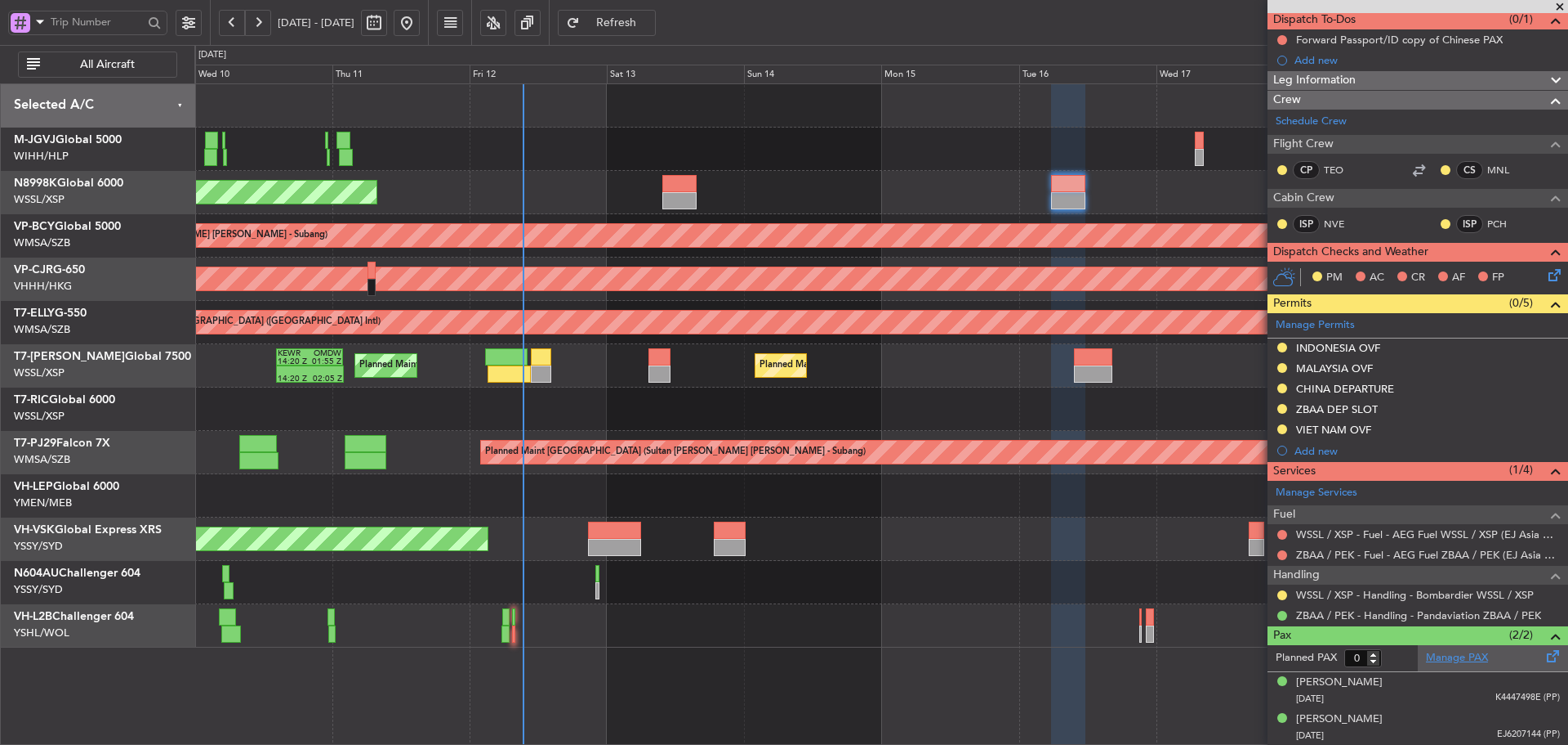
click at [1428, 655] on link "Manage PAX" at bounding box center [1457, 658] width 62 height 16
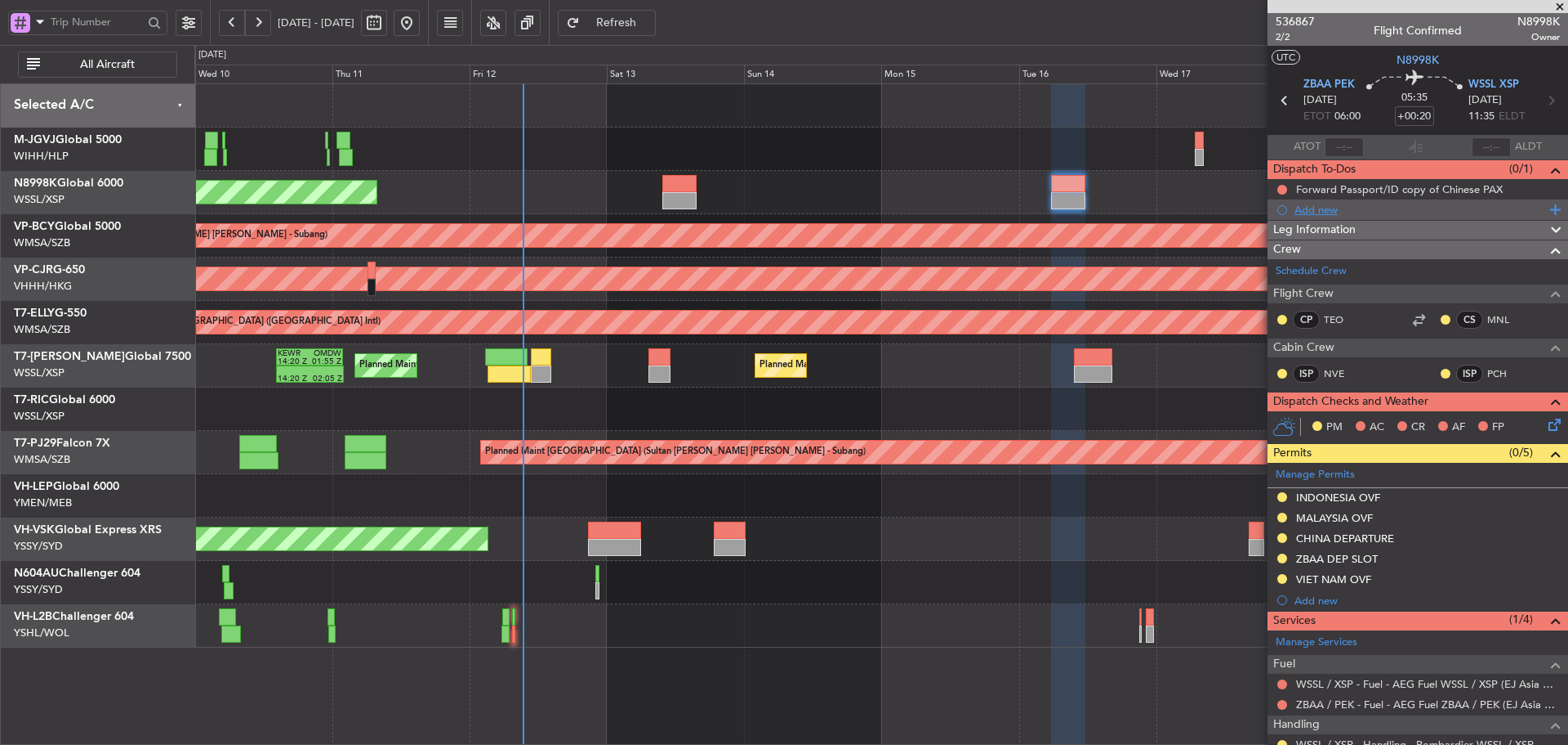
click at [1321, 210] on div "Add new" at bounding box center [1420, 209] width 251 height 14
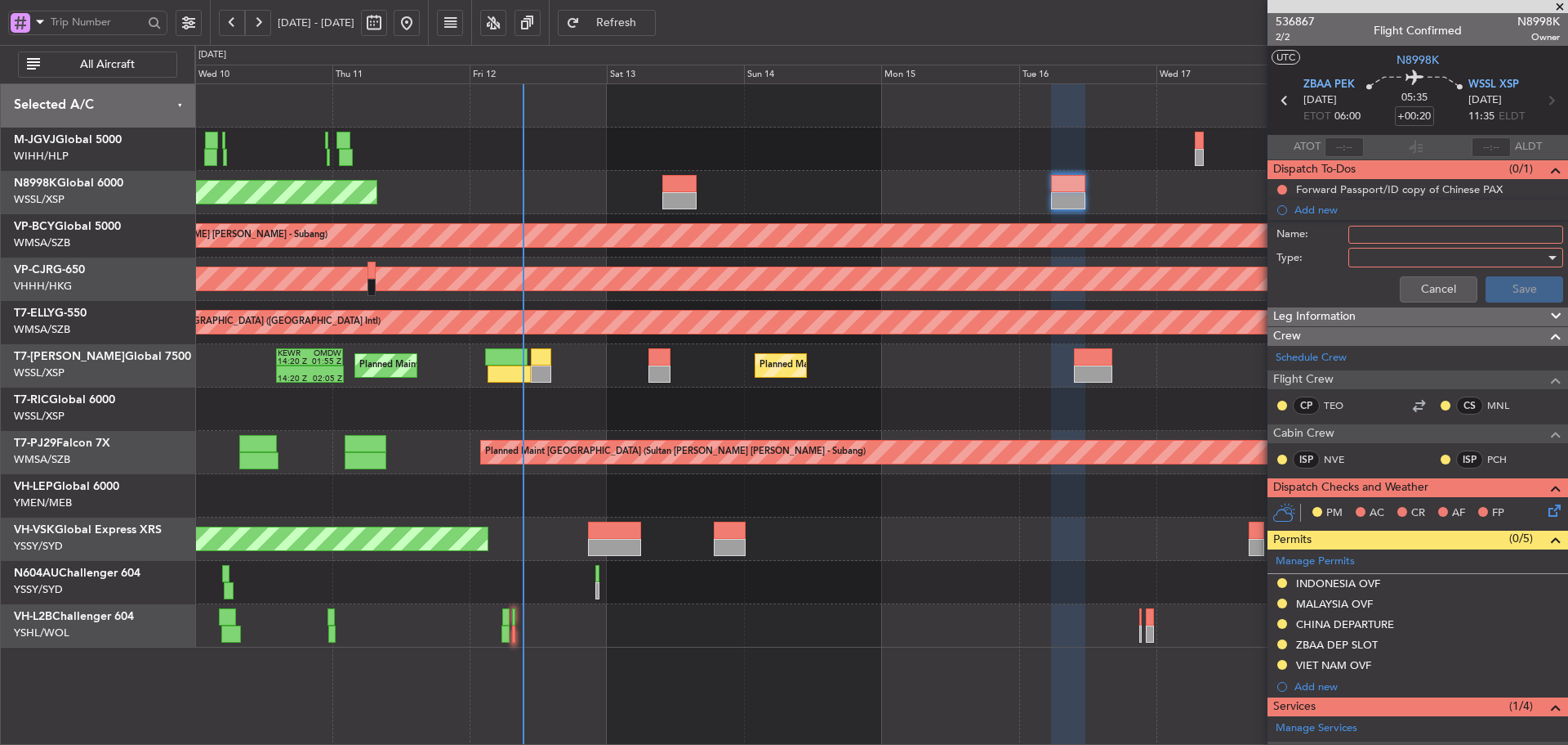
click at [1361, 234] on input "Name:" at bounding box center [1456, 235] width 215 height 18
type input "FPL"
click at [1370, 261] on div at bounding box center [1450, 257] width 190 height 25
click at [1389, 285] on span "Generic" at bounding box center [1448, 290] width 191 height 25
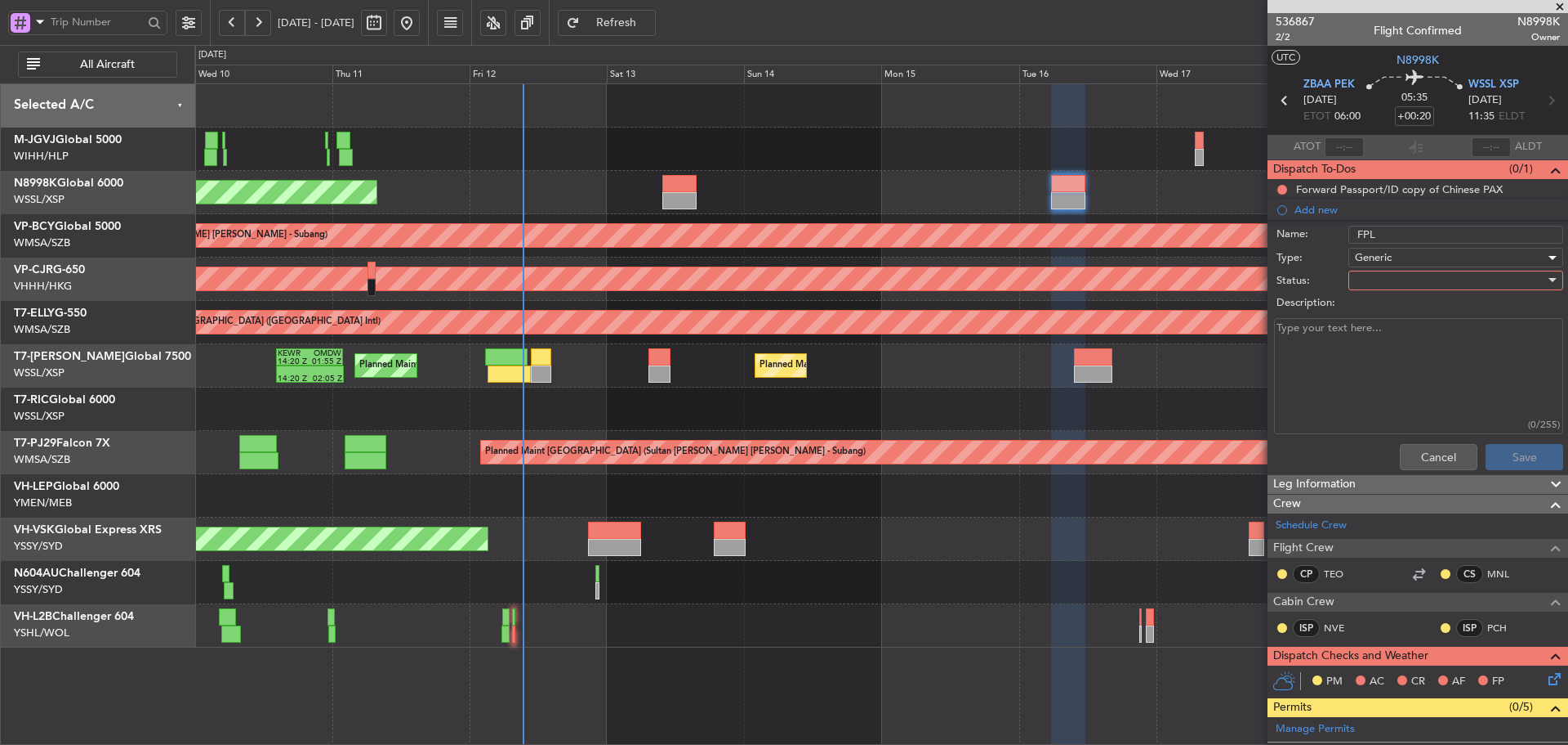
click at [1362, 284] on div at bounding box center [1450, 279] width 190 height 25
click at [1367, 311] on span "Not Started" at bounding box center [1448, 312] width 191 height 25
click at [1305, 341] on textarea "Description:" at bounding box center [1418, 376] width 289 height 117
type textarea "FL401 FOB 28000 M85"
click at [1502, 449] on button "Save" at bounding box center [1524, 456] width 78 height 26
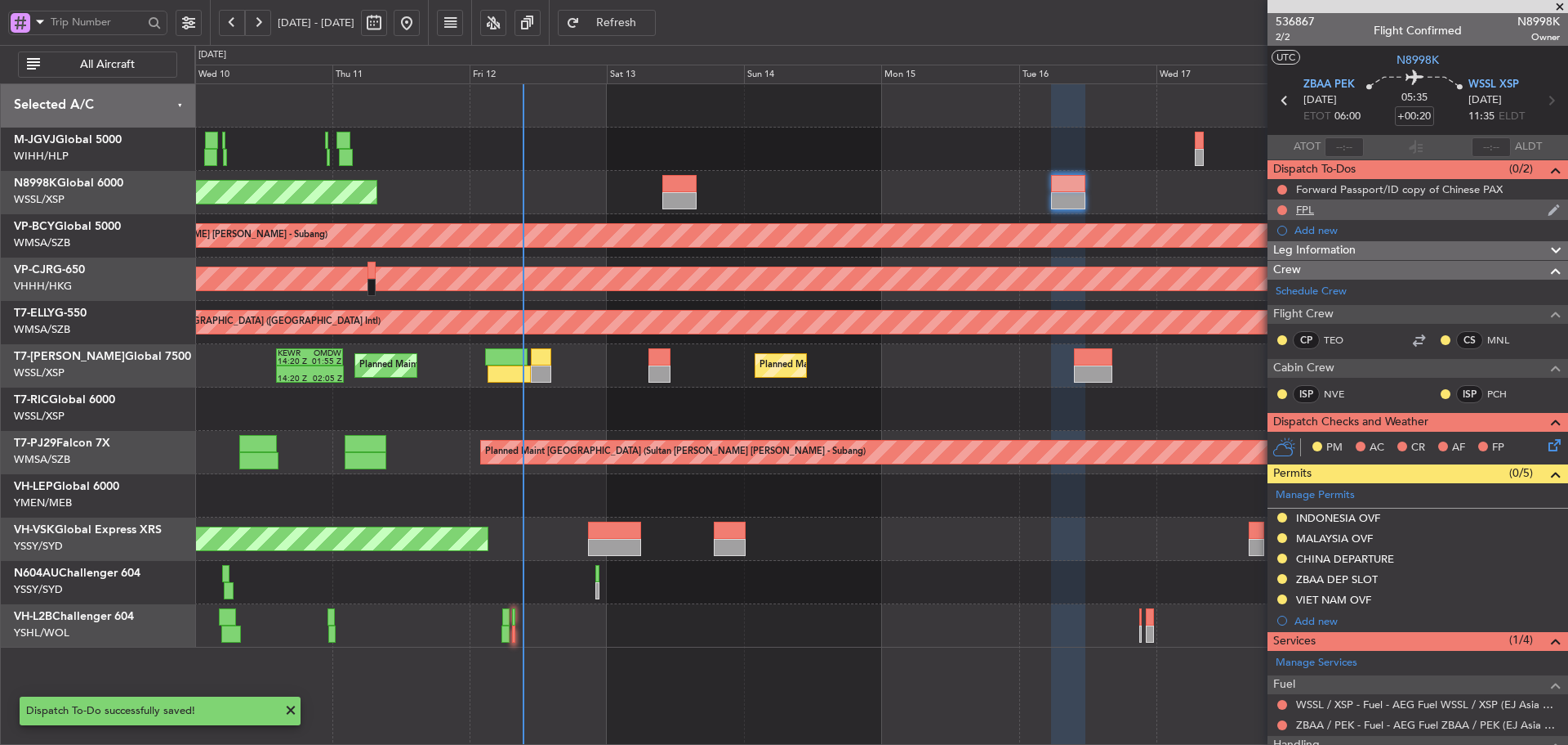
type input "2"
click at [1329, 228] on div "Add new" at bounding box center [1420, 230] width 251 height 14
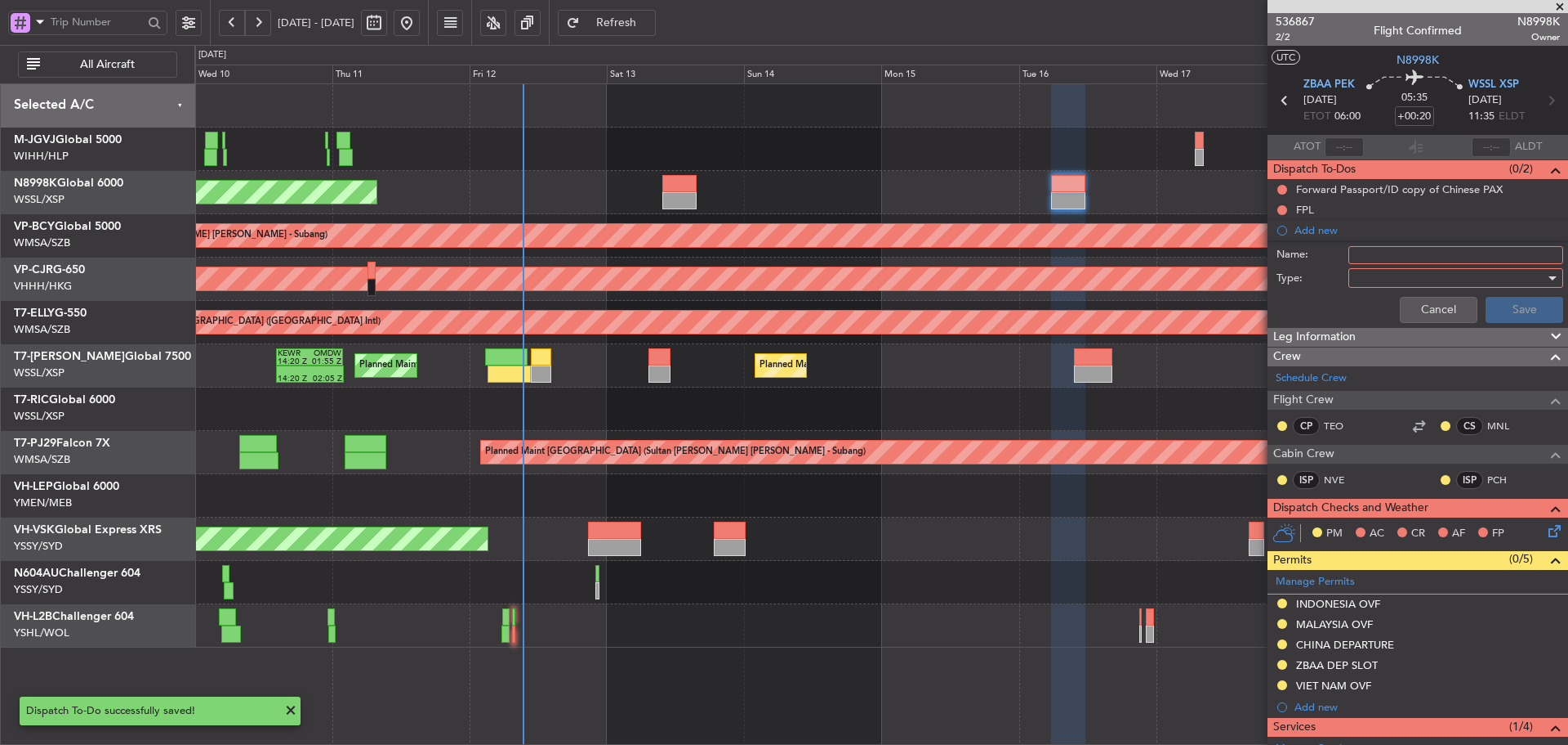
click at [1371, 248] on input "Name:" at bounding box center [1456, 255] width 215 height 18
type input "LEA GD"
click at [1379, 272] on div at bounding box center [1450, 278] width 190 height 25
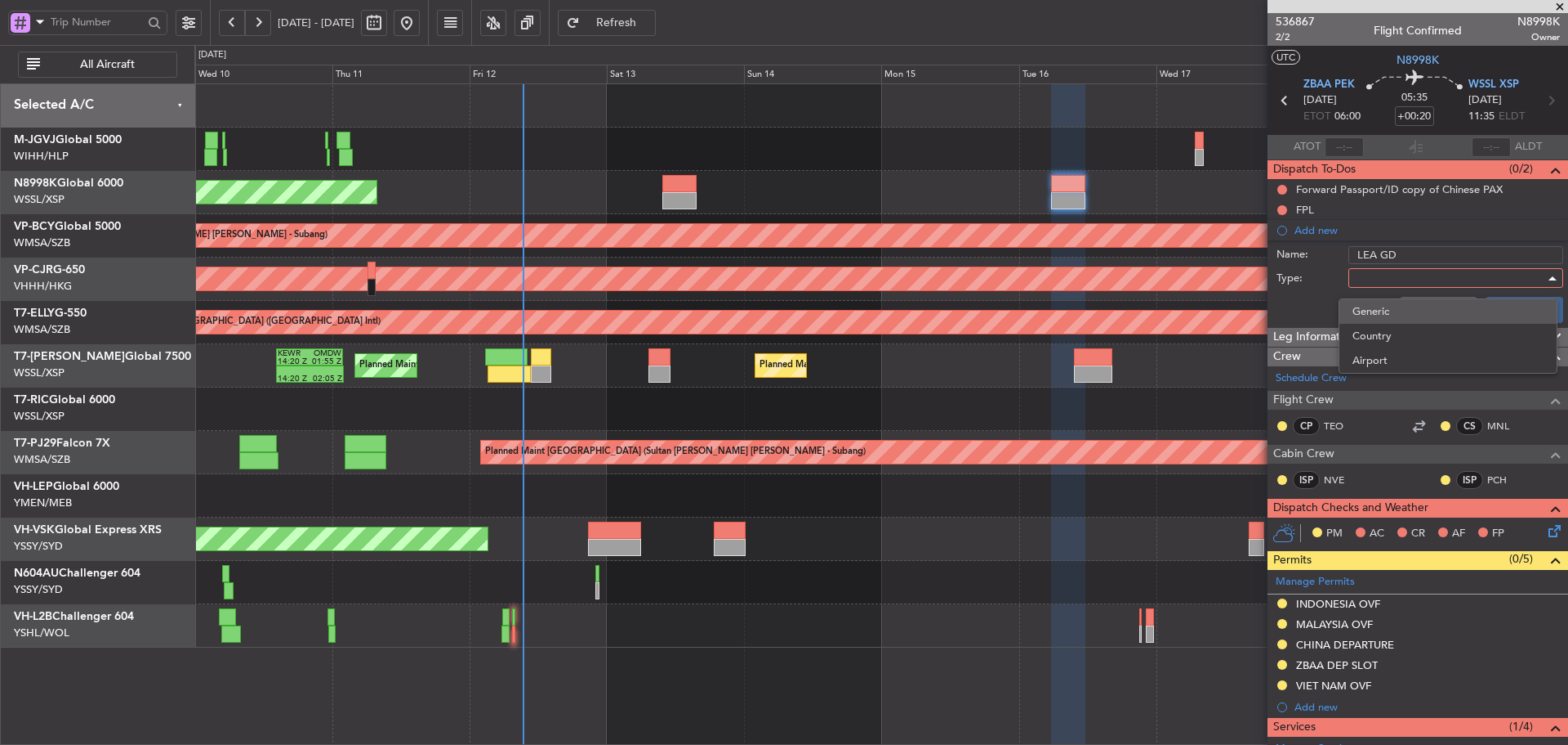
click at [1386, 308] on span "Generic" at bounding box center [1448, 311] width 191 height 25
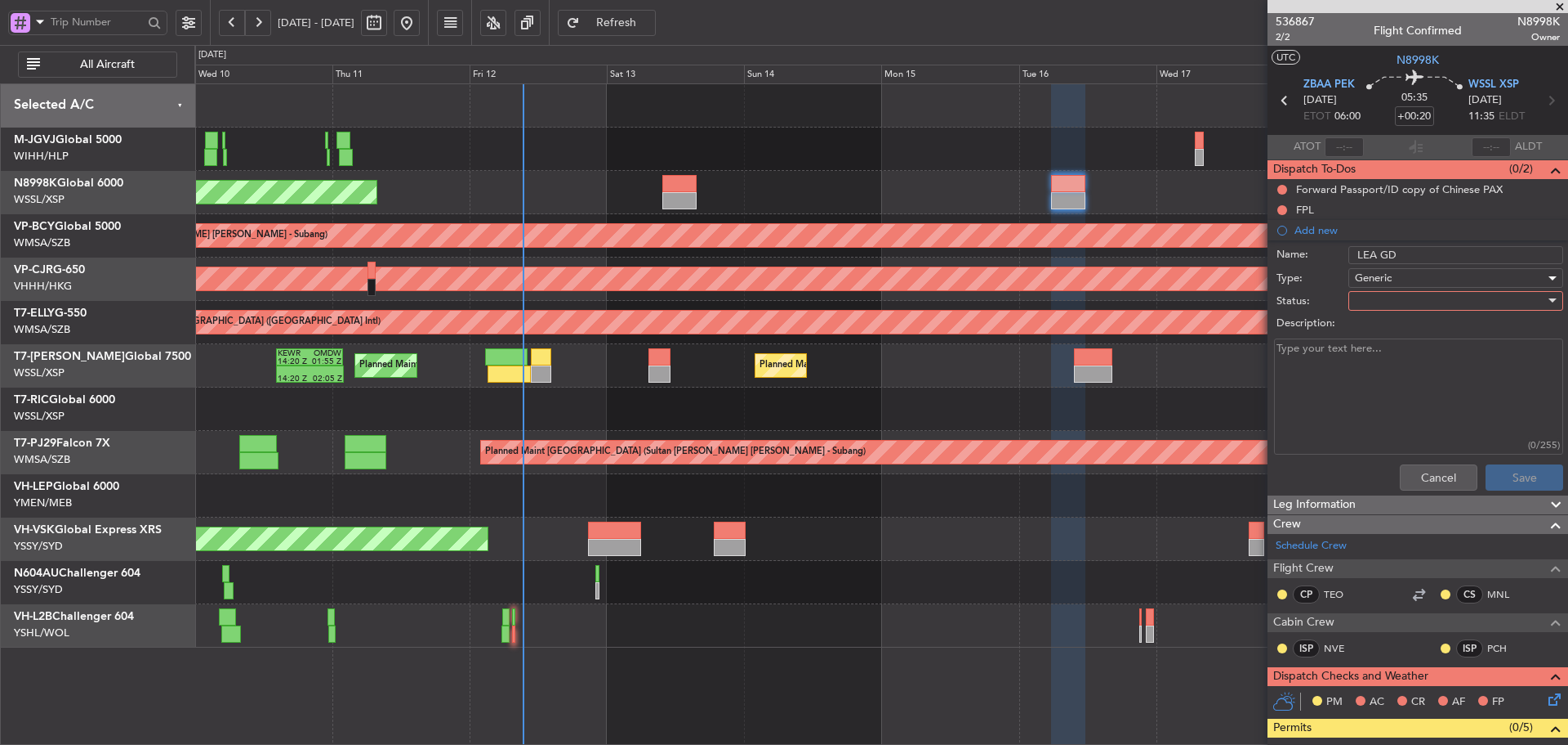
click at [1378, 317] on label "Description:" at bounding box center [1427, 324] width 300 height 16
click at [1378, 338] on textarea "Description:" at bounding box center [1418, 397] width 289 height 117
click at [1378, 298] on div at bounding box center [1450, 300] width 190 height 25
click at [1380, 330] on span "Not Started" at bounding box center [1448, 333] width 191 height 25
click at [1334, 362] on textarea "Description:" at bounding box center [1418, 397] width 289 height 117
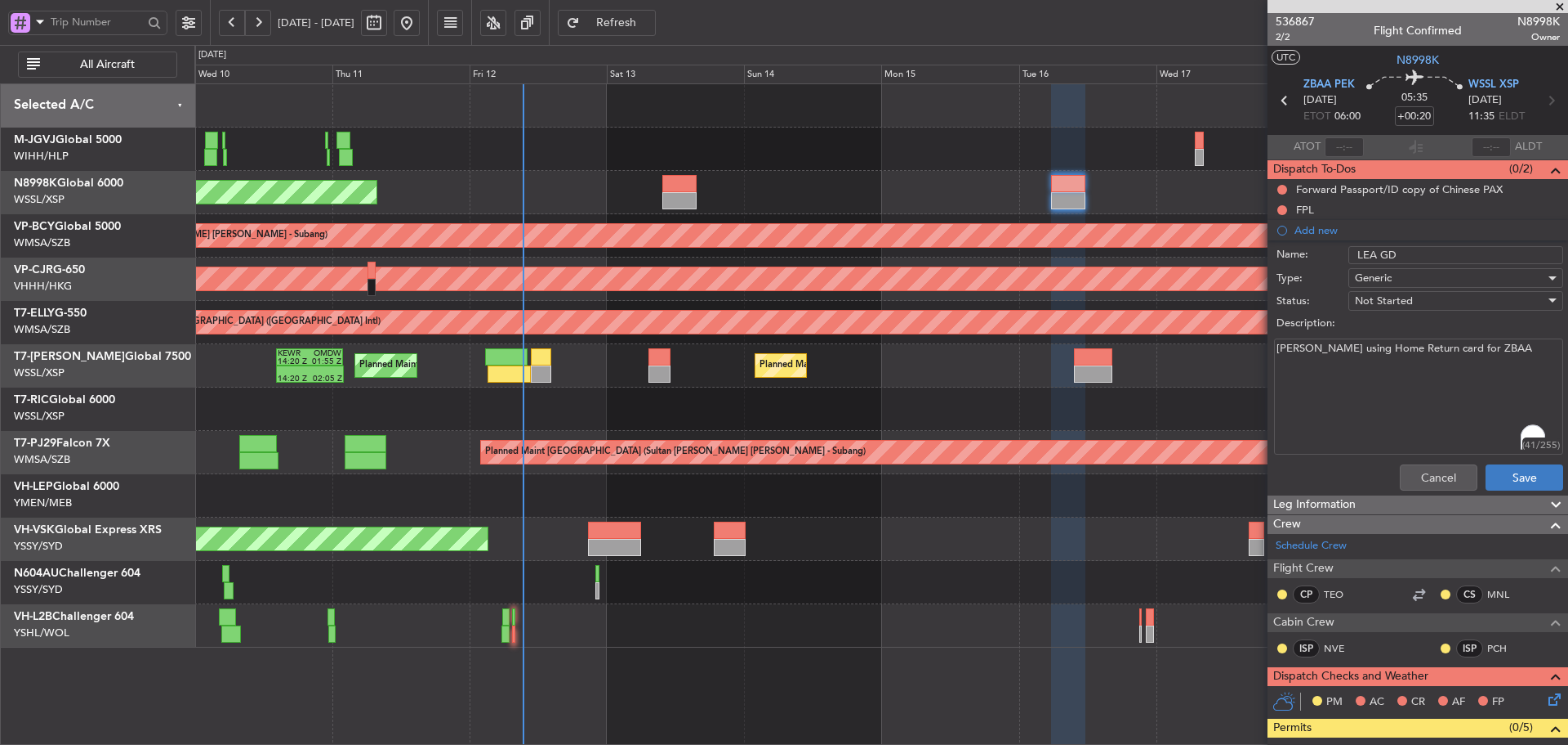
type textarea "Mrs. Tang using Home Return card for ZBAA"
click at [1506, 481] on button "Save" at bounding box center [1524, 477] width 78 height 26
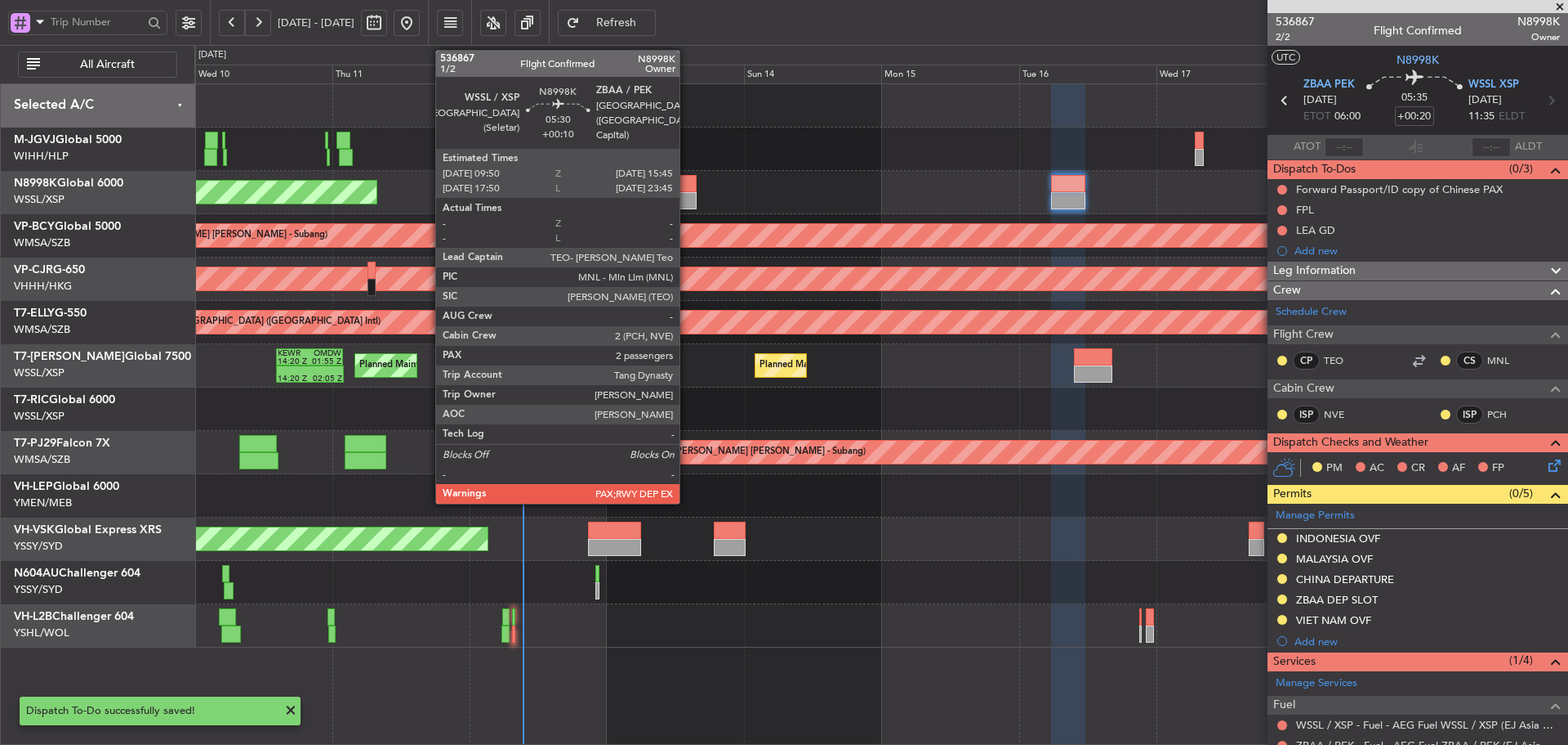
click at [675, 187] on div at bounding box center [680, 183] width 34 height 17
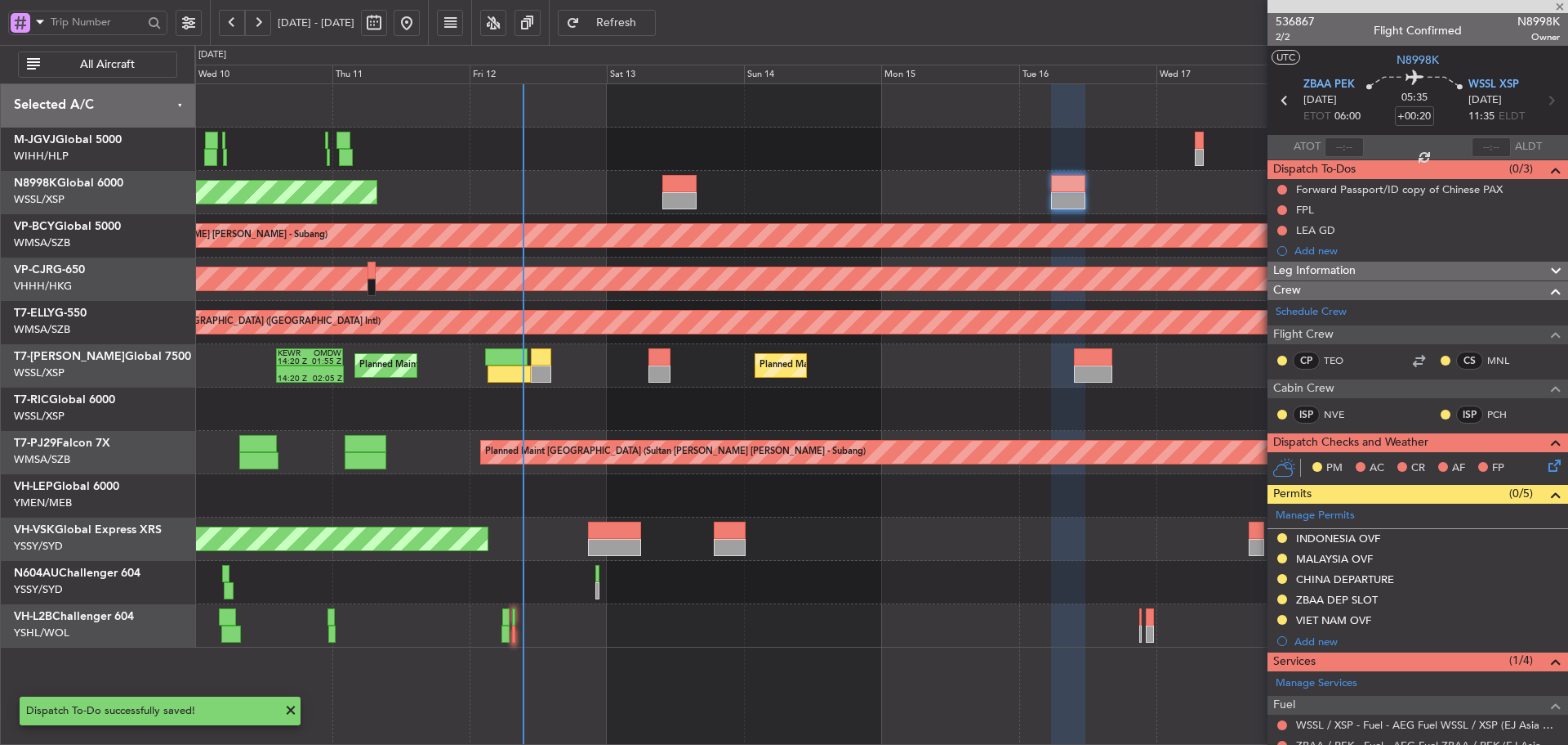
type input "+00:10"
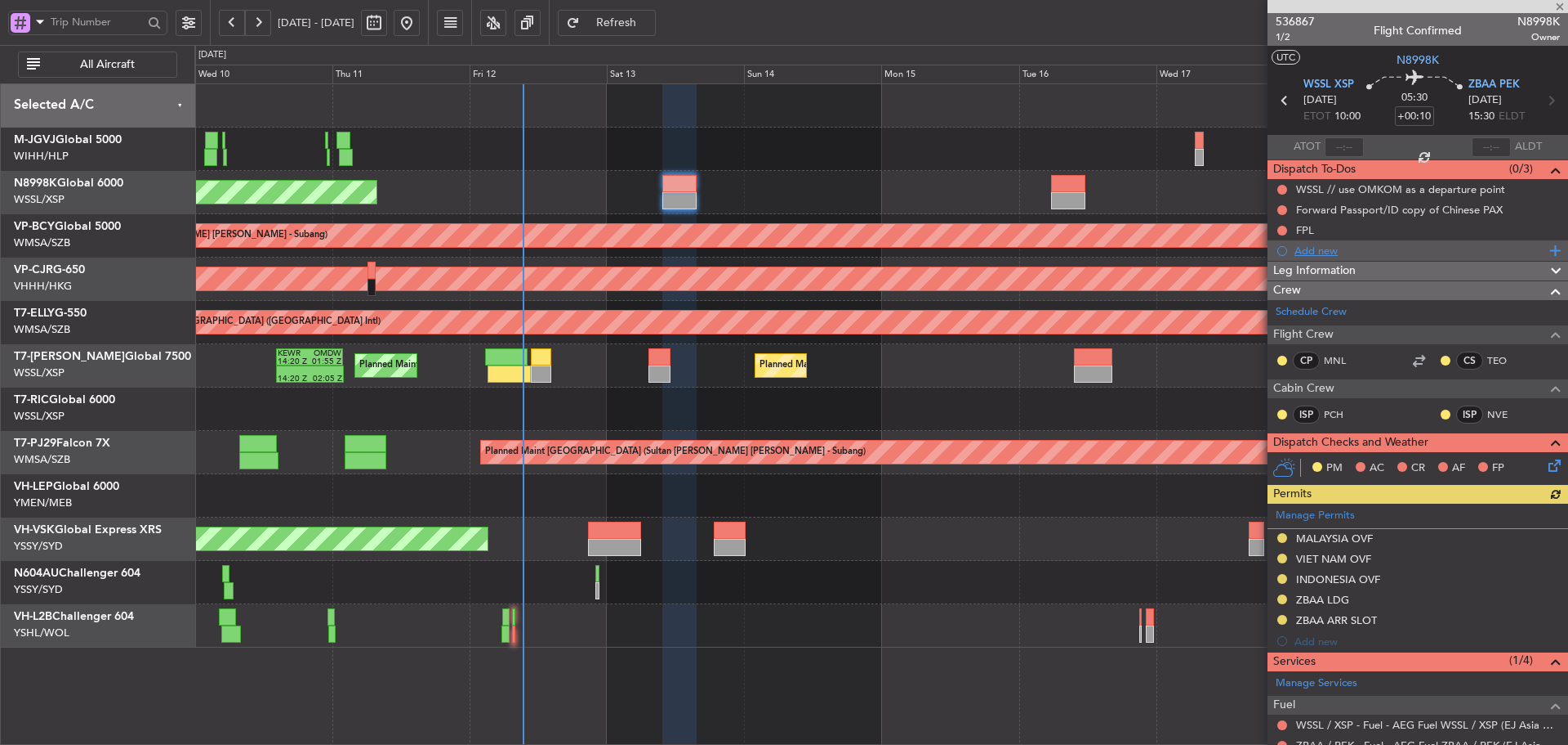
click at [1329, 254] on div "Add new" at bounding box center [1420, 250] width 251 height 14
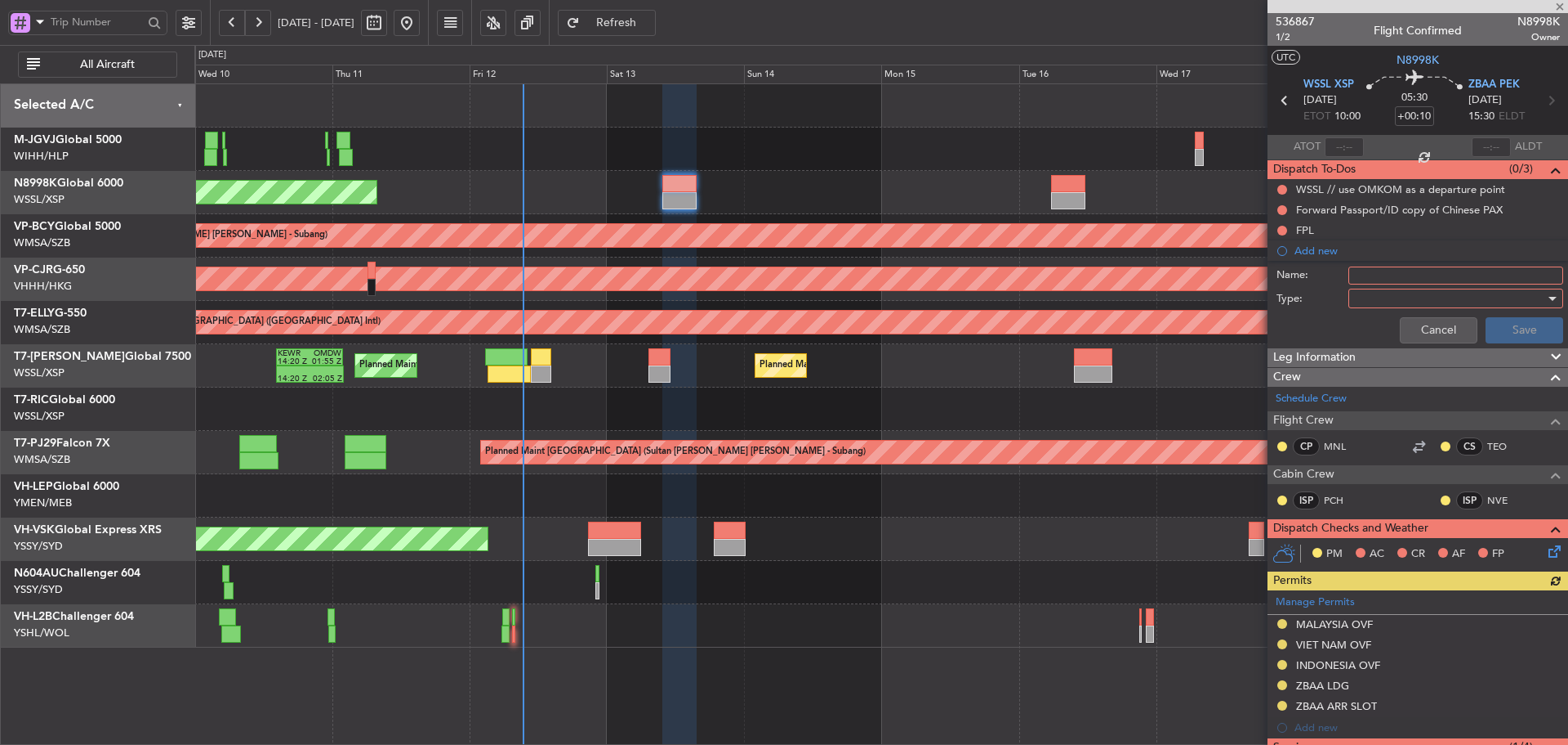
click at [1356, 272] on input "Name:" at bounding box center [1456, 276] width 215 height 18
type input "LEA GD"
click at [1370, 296] on div at bounding box center [1450, 298] width 190 height 25
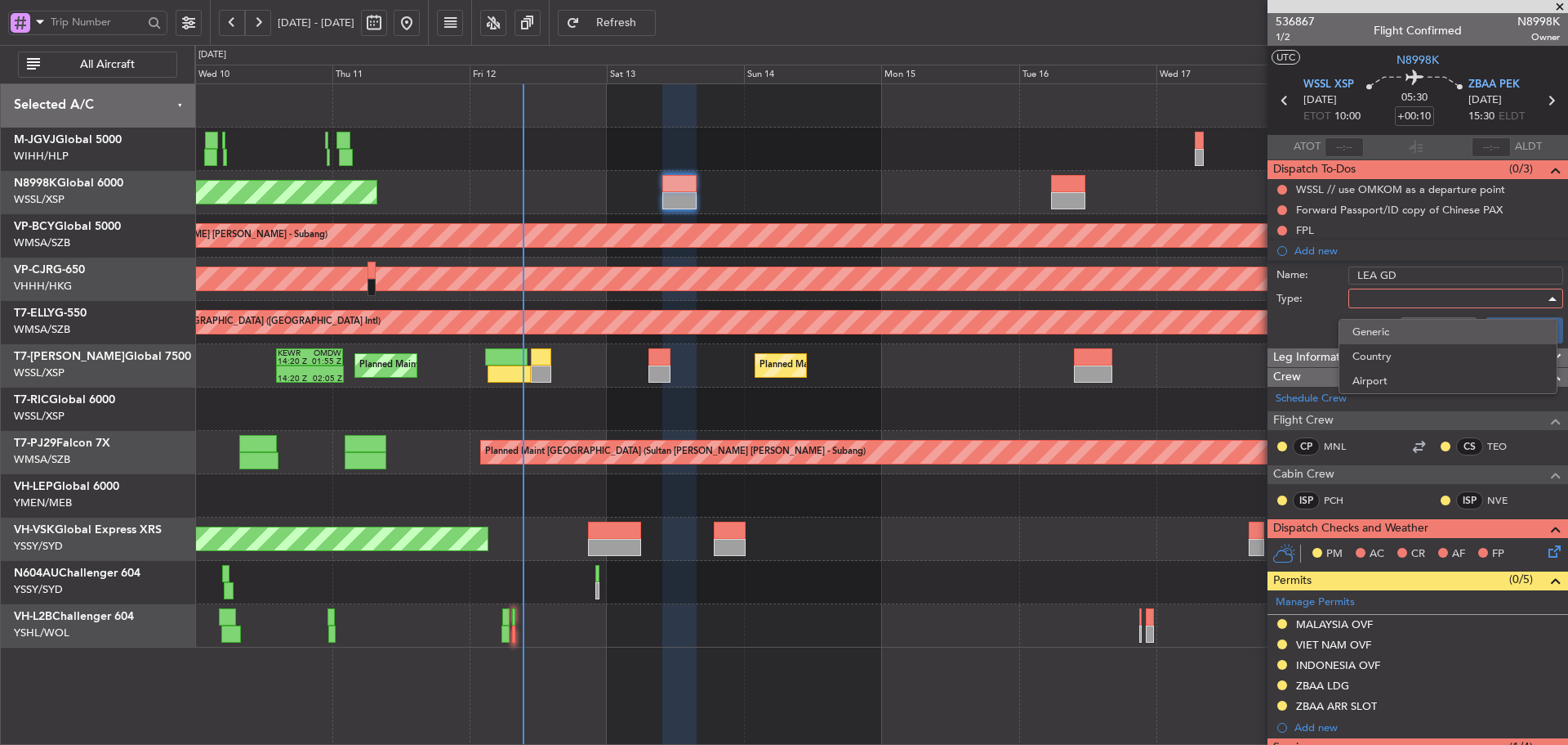
click at [1378, 323] on span "Generic" at bounding box center [1448, 331] width 191 height 25
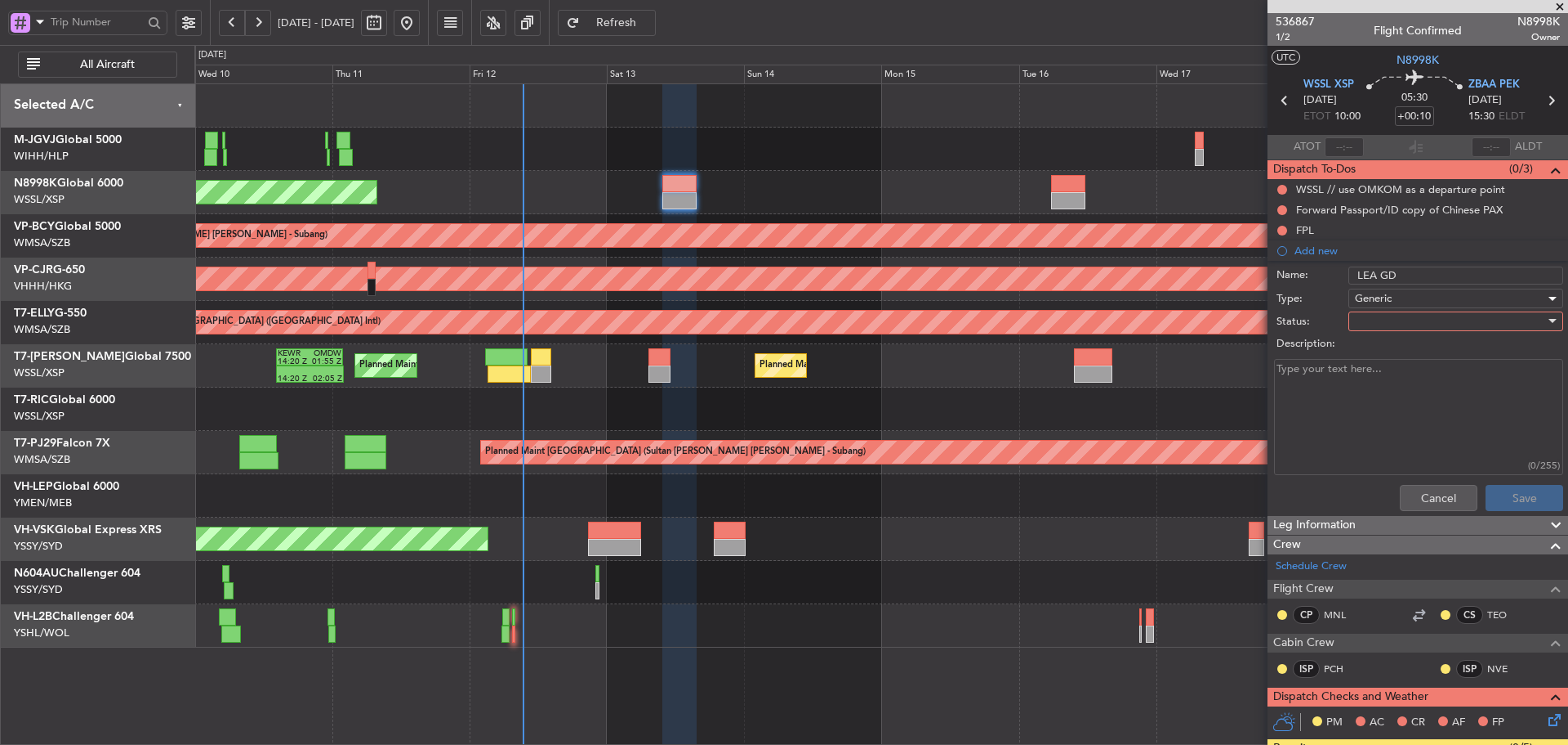
click at [1362, 320] on div at bounding box center [1450, 320] width 190 height 25
click at [1368, 349] on span "Not Started" at bounding box center [1448, 354] width 191 height 25
click at [1313, 382] on textarea "Description:" at bounding box center [1418, 417] width 289 height 117
type textarea "Mrs. Tang using Home Return Card for ZBAA"
click at [1525, 495] on button "Save" at bounding box center [1524, 497] width 78 height 26
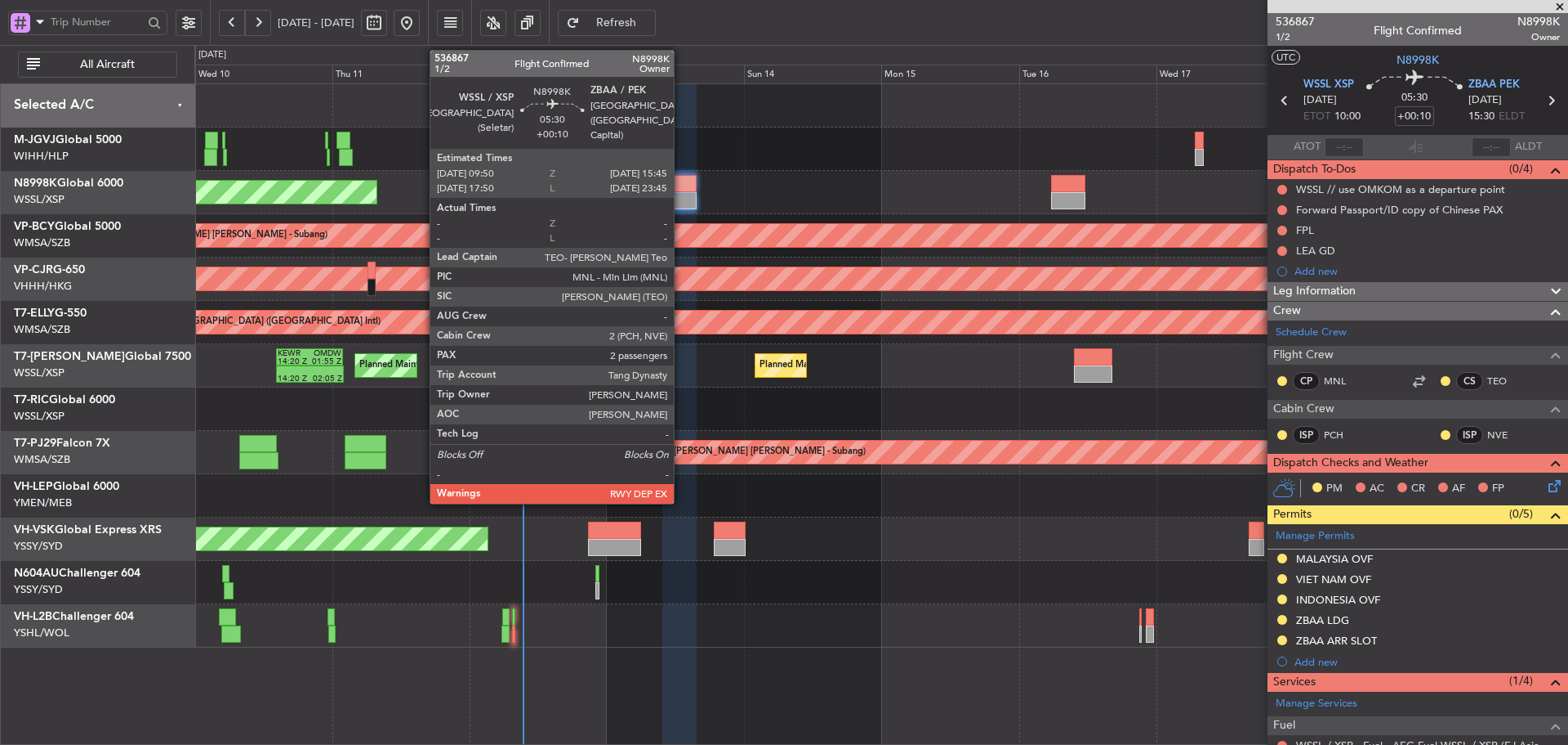
click at [681, 192] on div at bounding box center [680, 201] width 34 height 17
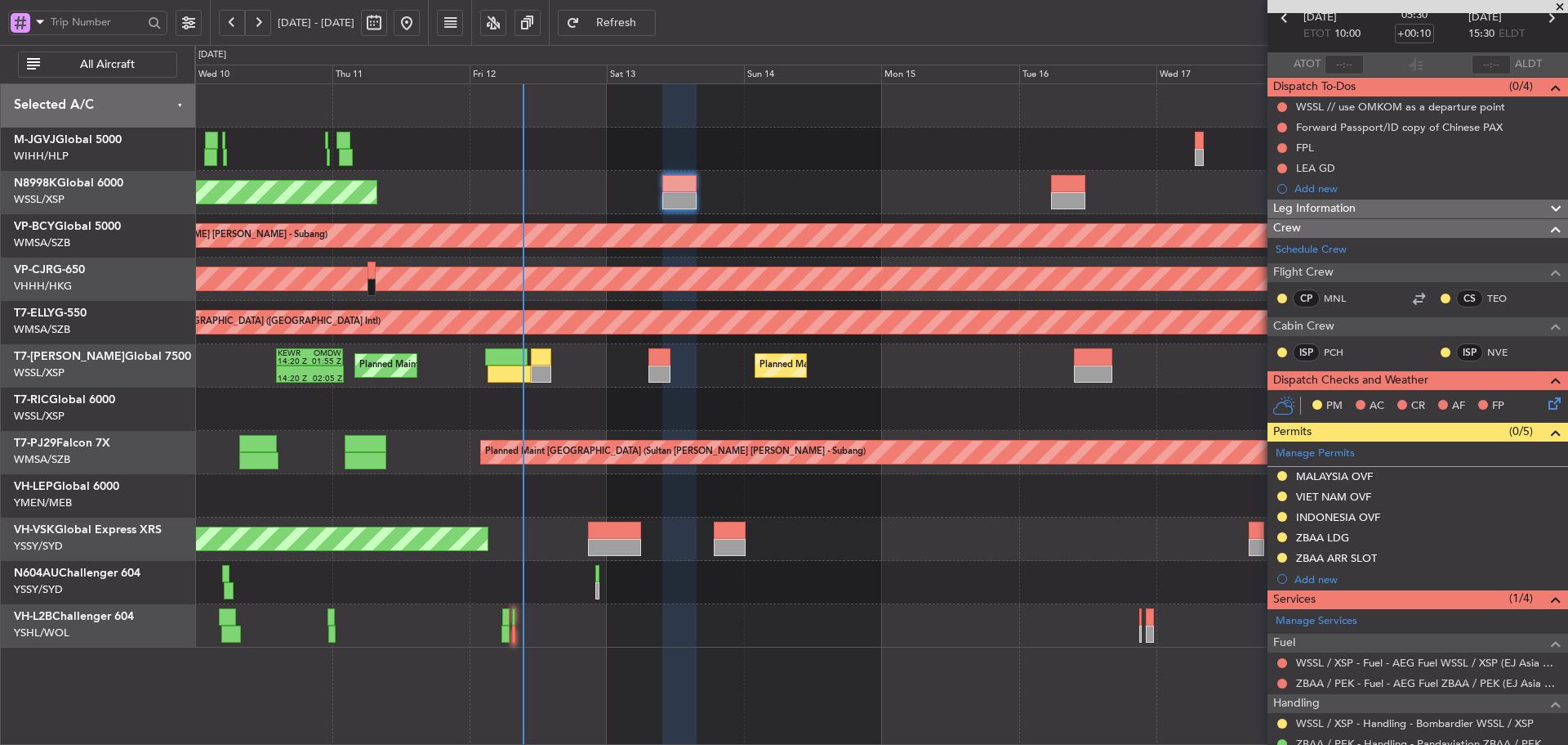
scroll to position [211, 0]
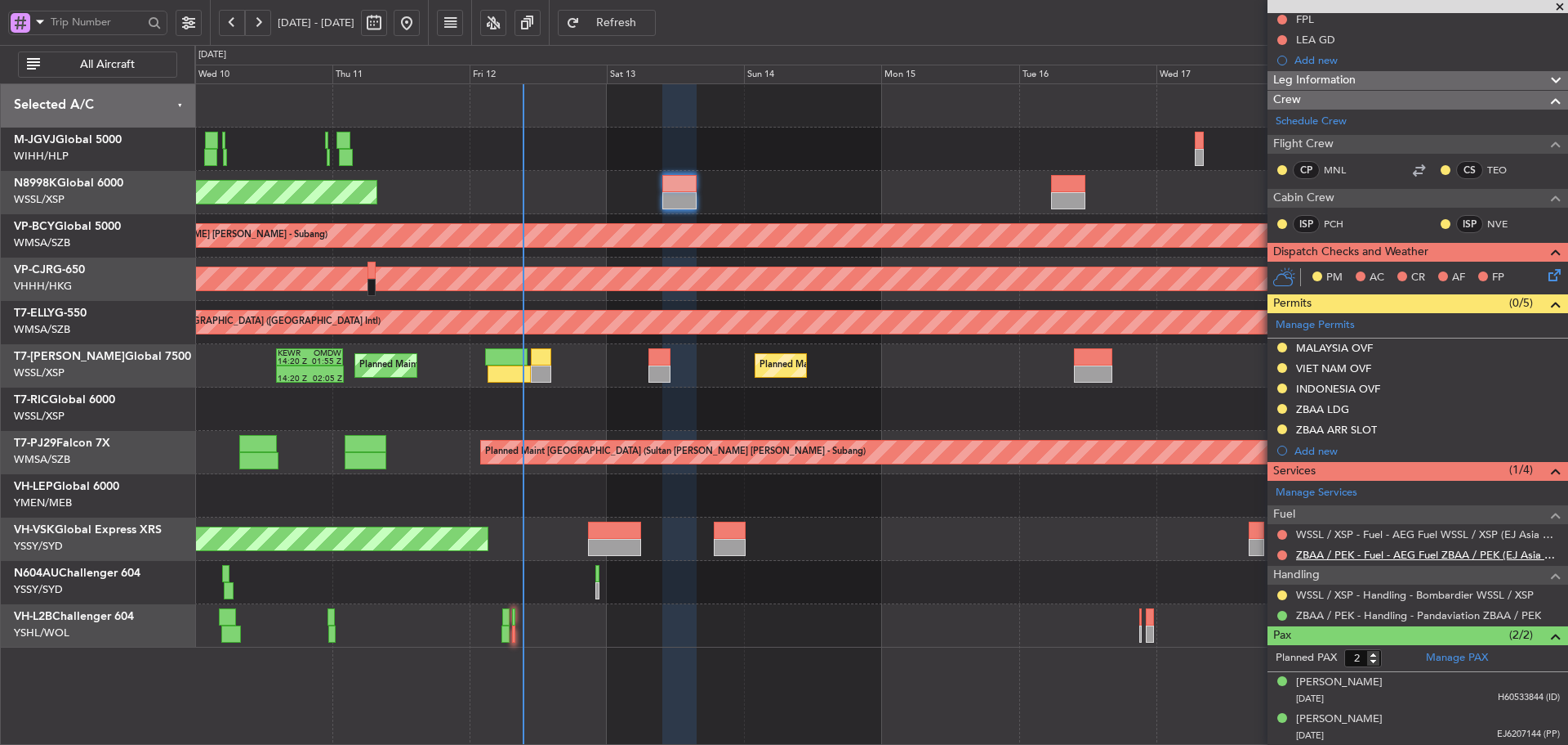
click at [1339, 554] on link "ZBAA / PEK - Fuel - AEG Fuel ZBAA / PEK (EJ Asia Only)" at bounding box center [1428, 554] width 264 height 14
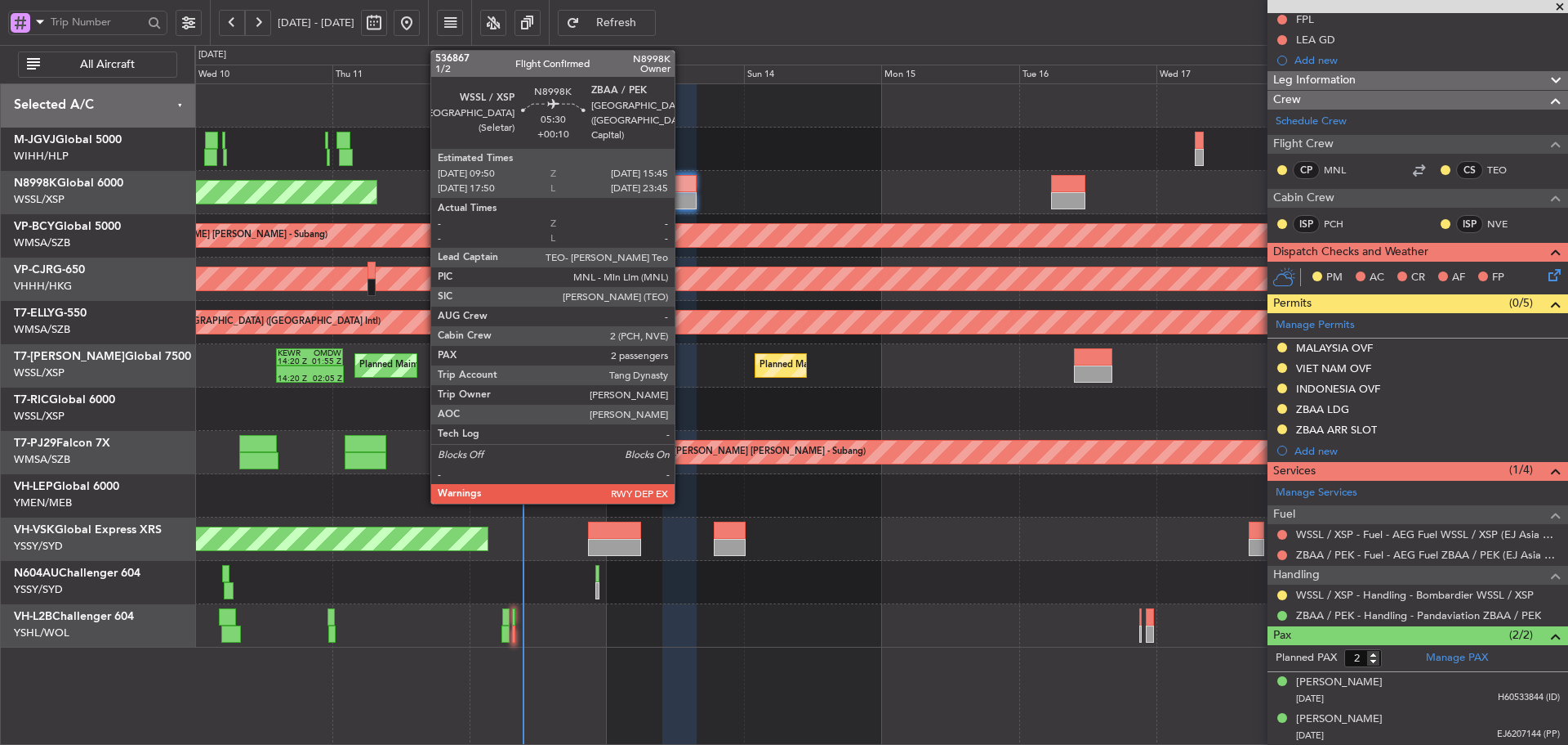
click at [682, 179] on div at bounding box center [680, 183] width 34 height 17
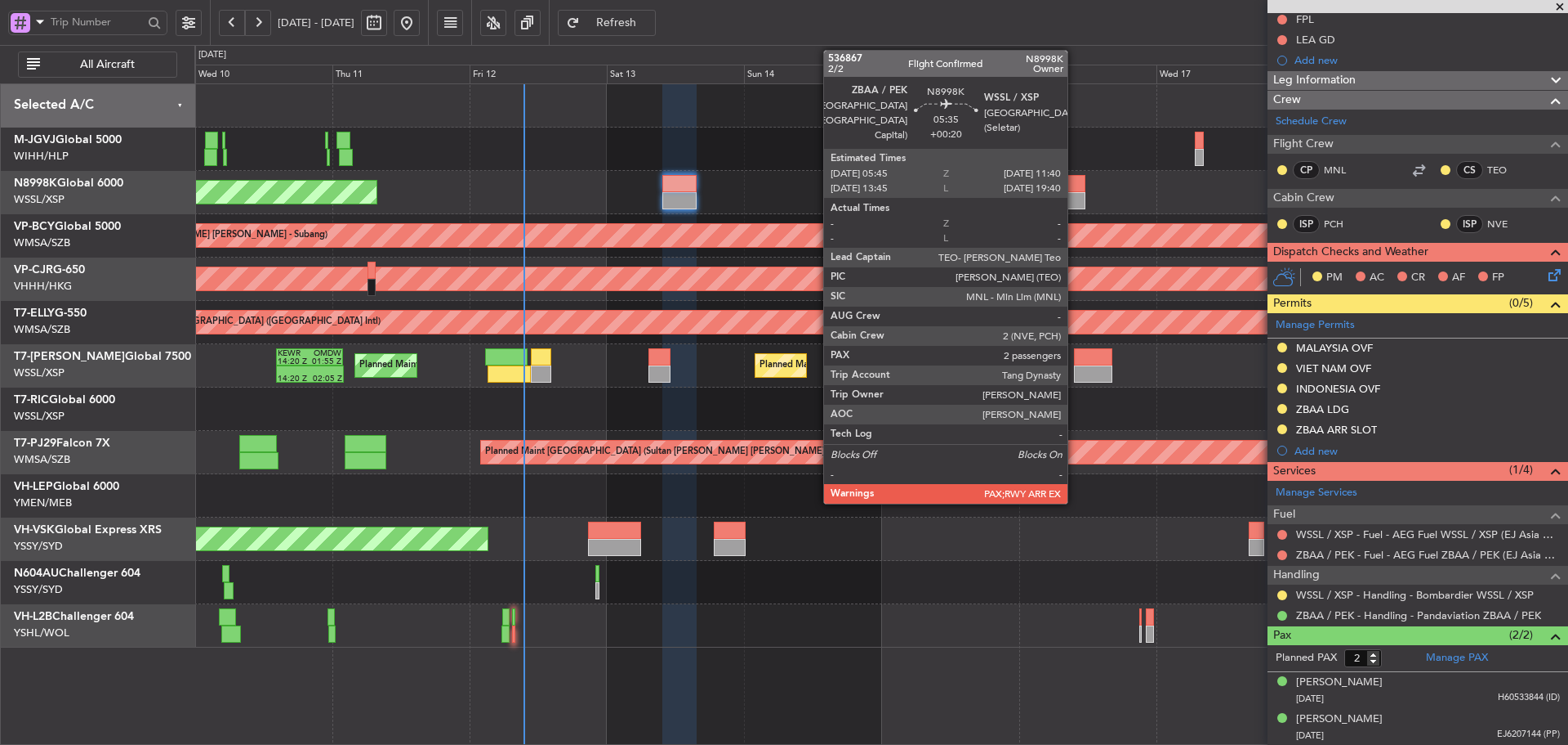
click at [1082, 186] on div at bounding box center [1068, 183] width 34 height 17
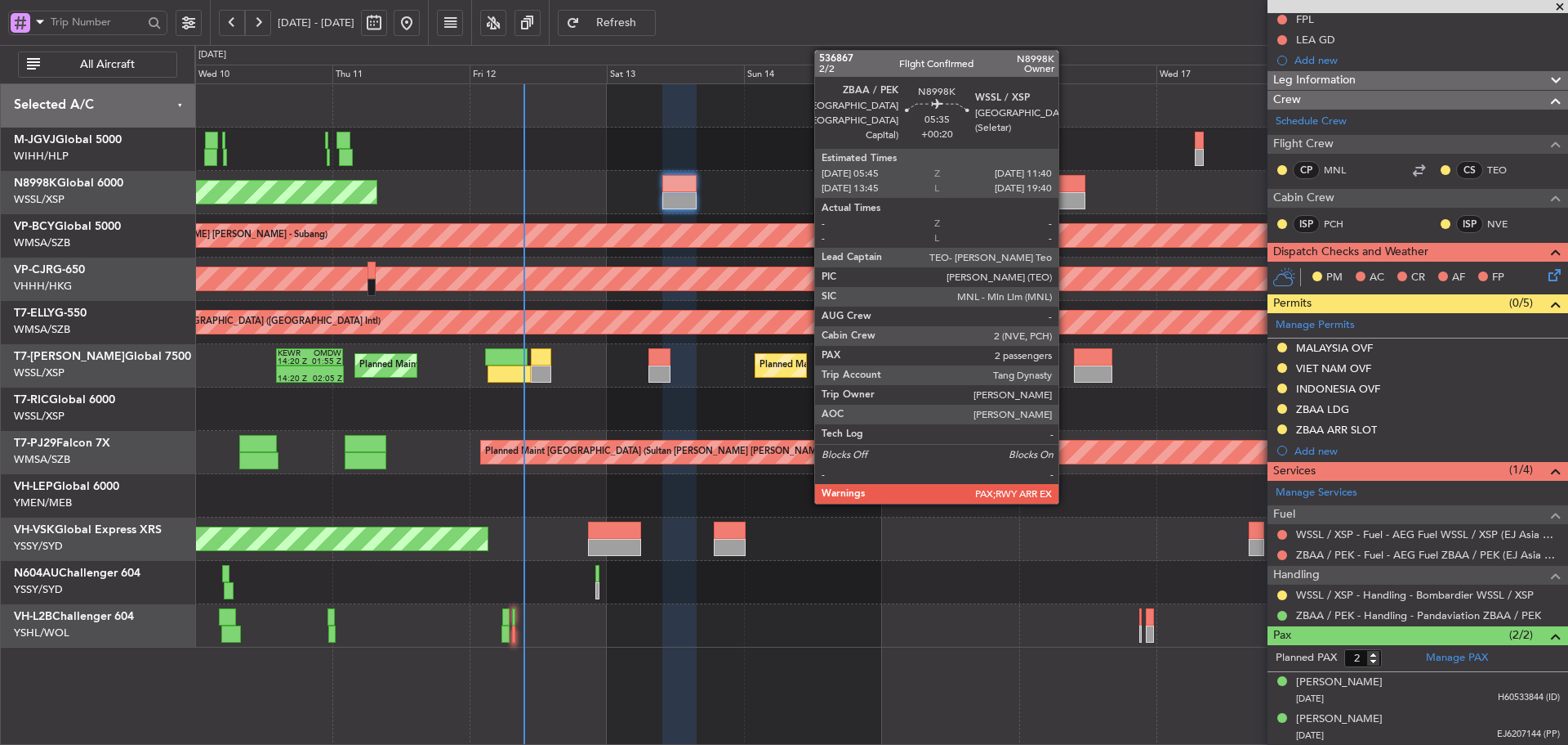
click at [1066, 205] on div at bounding box center [1068, 201] width 34 height 17
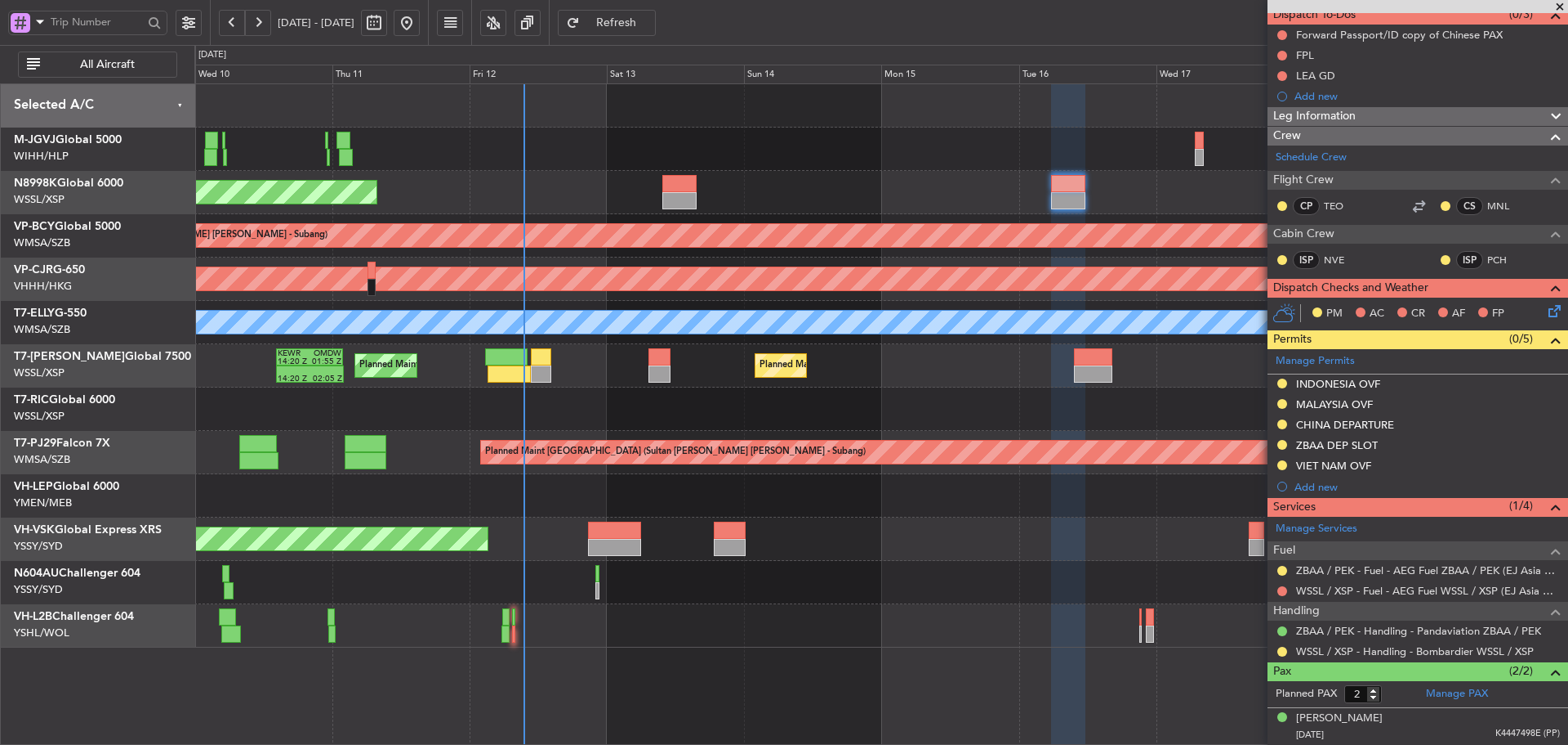
scroll to position [191, 0]
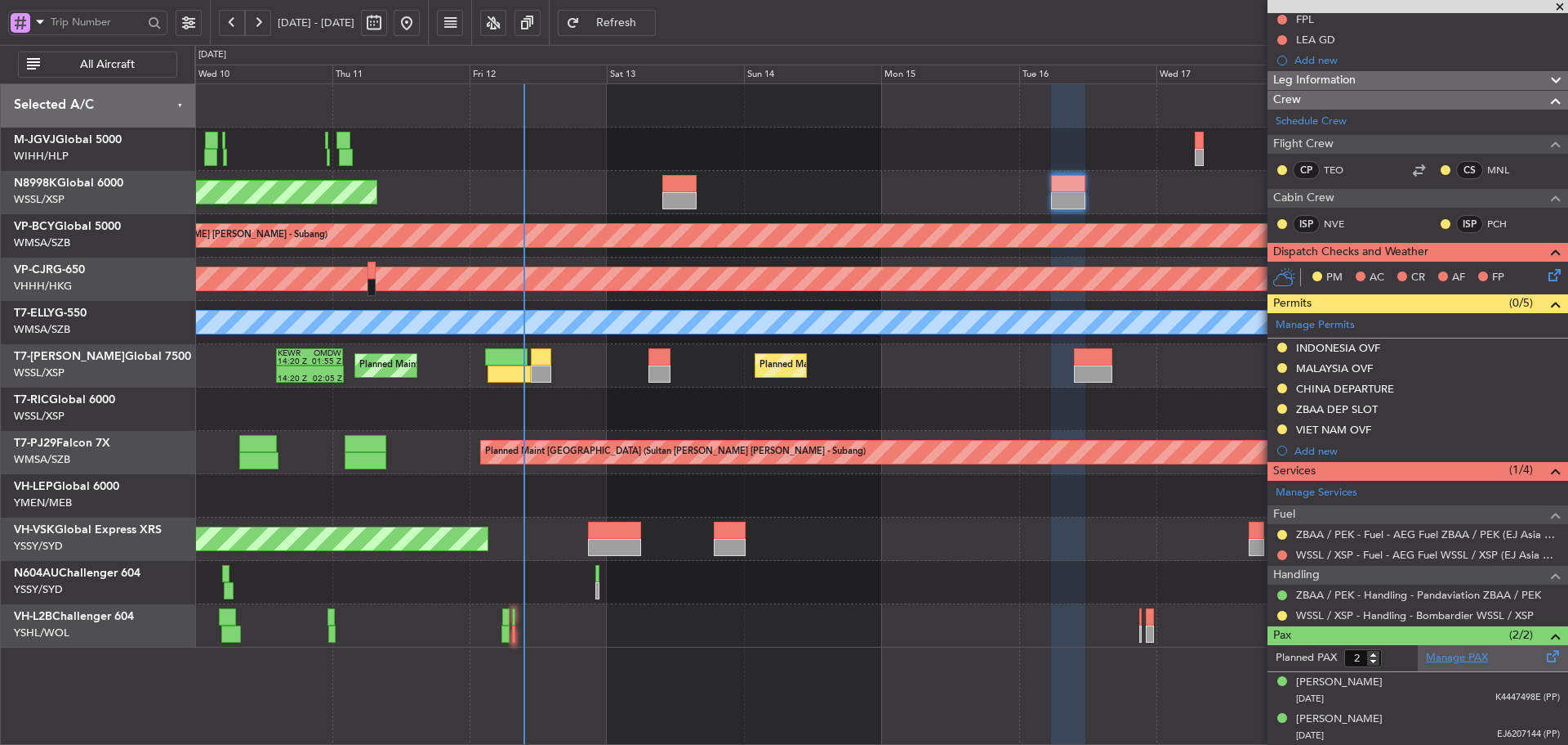
click at [1437, 664] on link "Manage PAX" at bounding box center [1457, 658] width 62 height 16
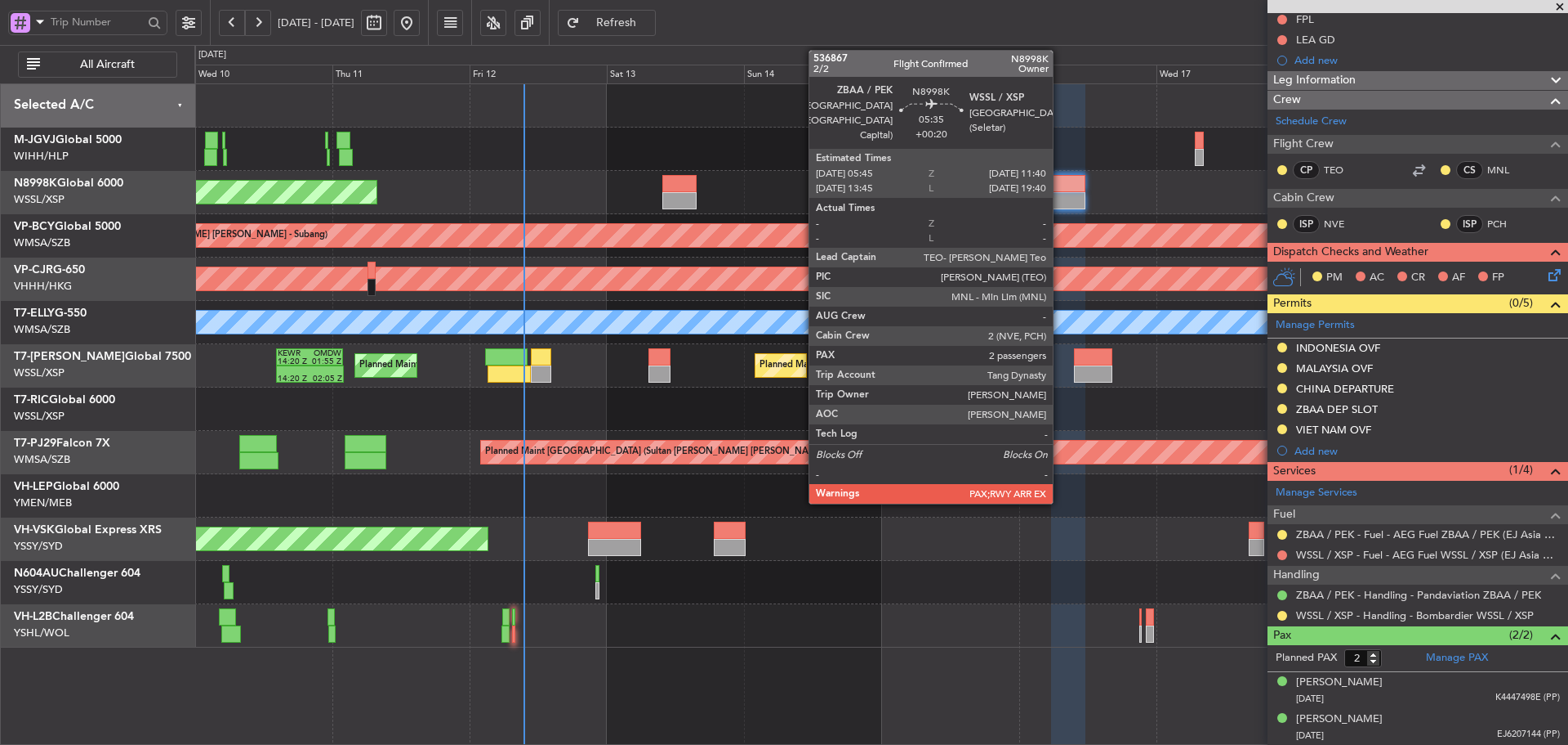
click at [1060, 185] on div at bounding box center [1068, 183] width 34 height 17
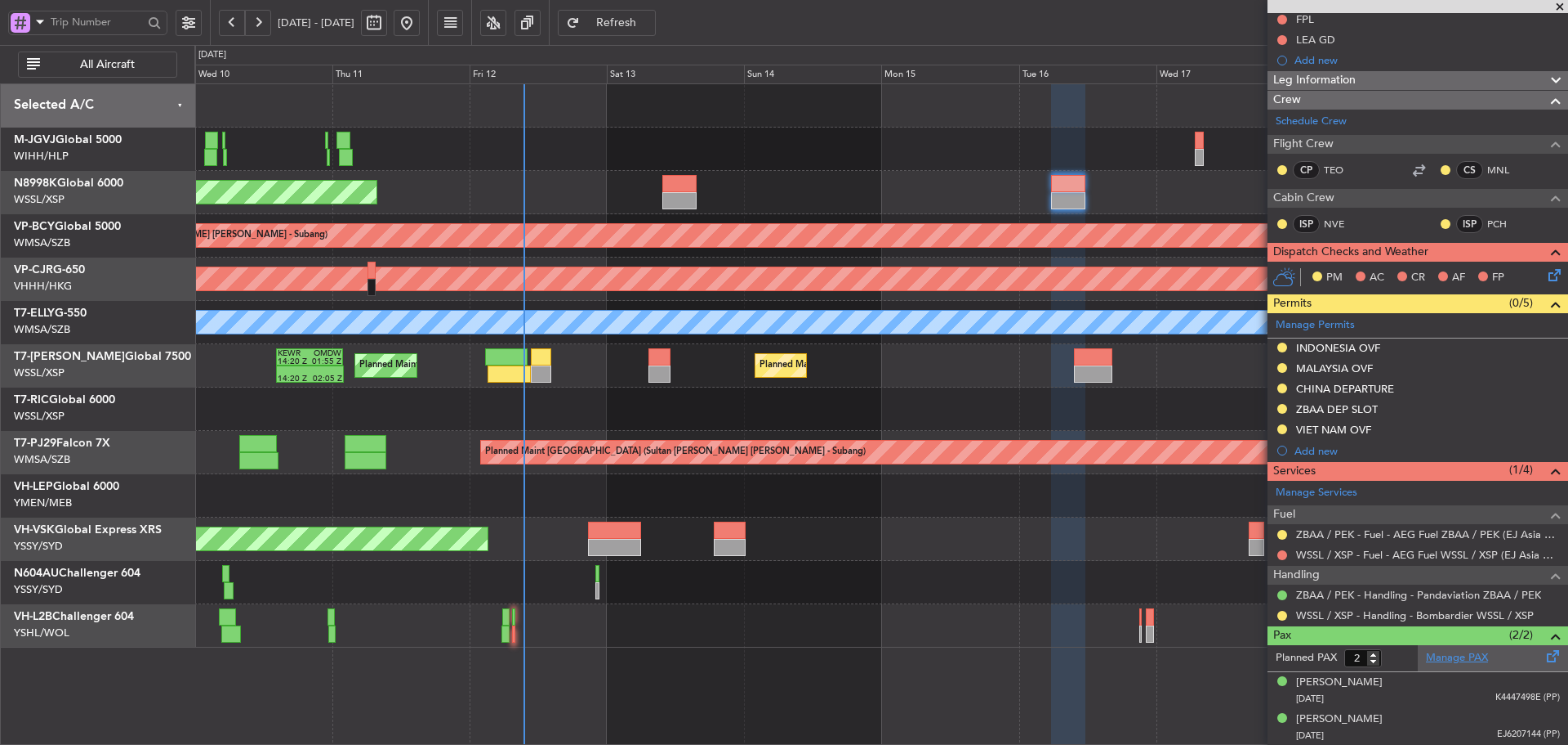
click at [1461, 660] on link "Manage PAX" at bounding box center [1457, 658] width 62 height 16
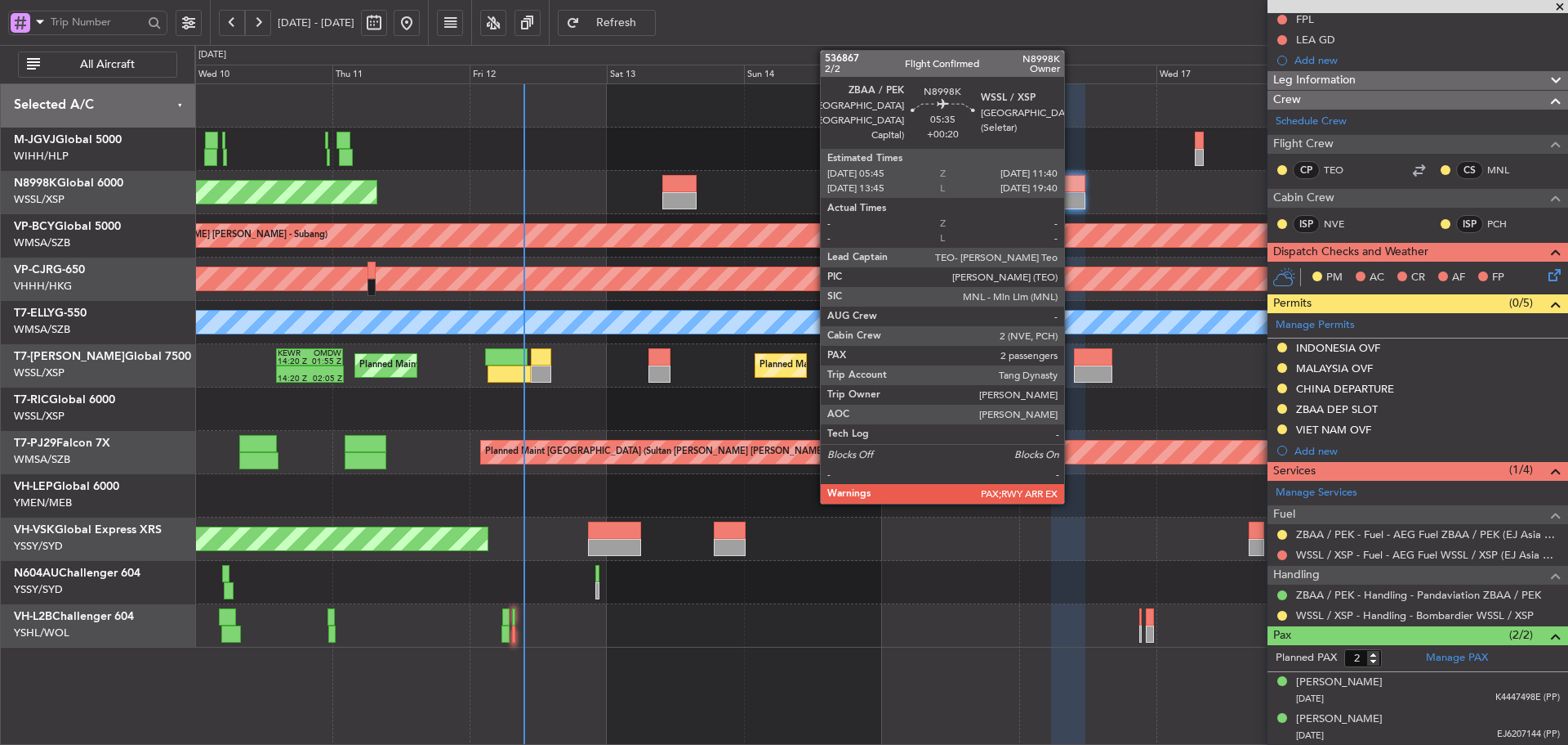
click at [1085, 193] on div at bounding box center [1068, 201] width 34 height 17
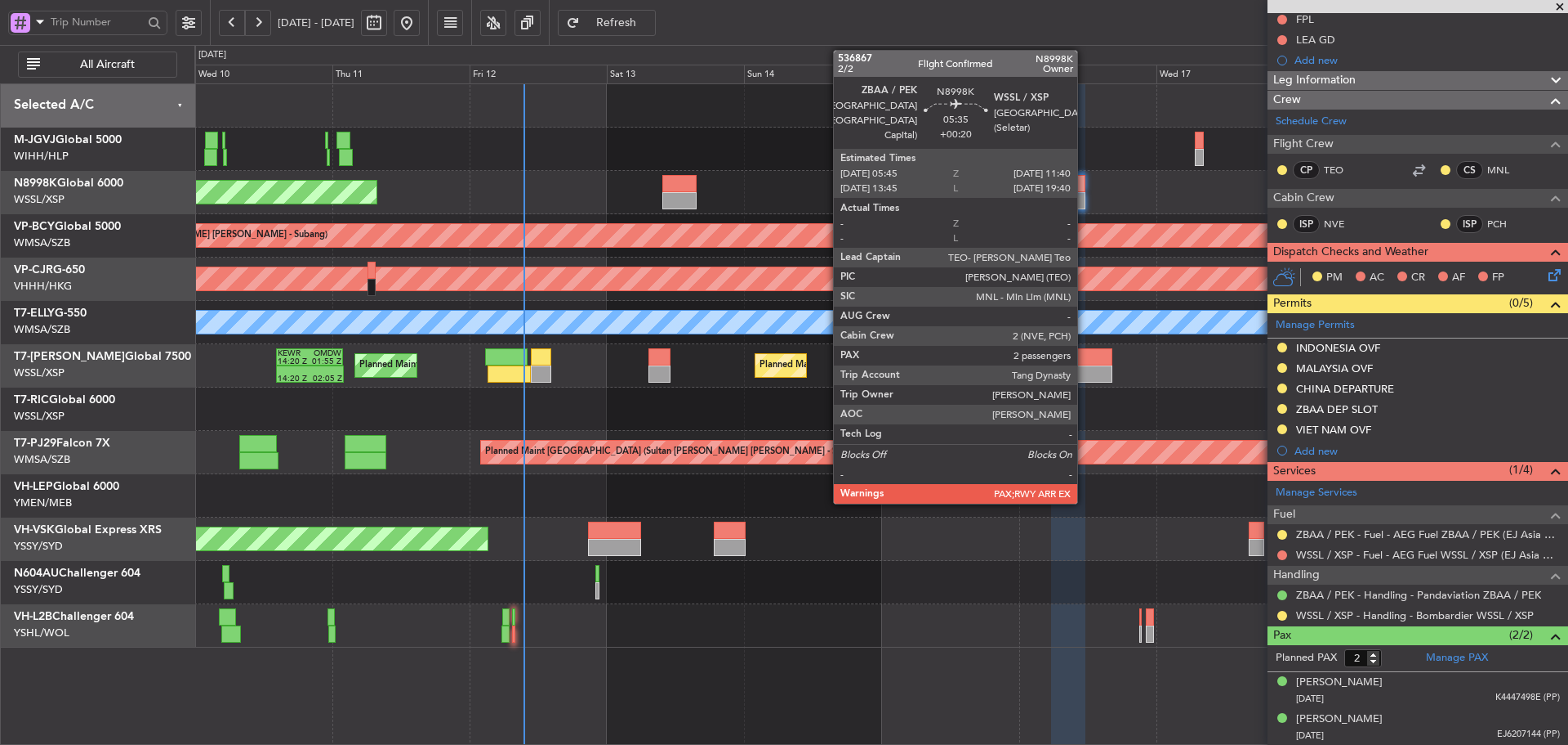
click at [1085, 193] on div at bounding box center [1068, 201] width 34 height 17
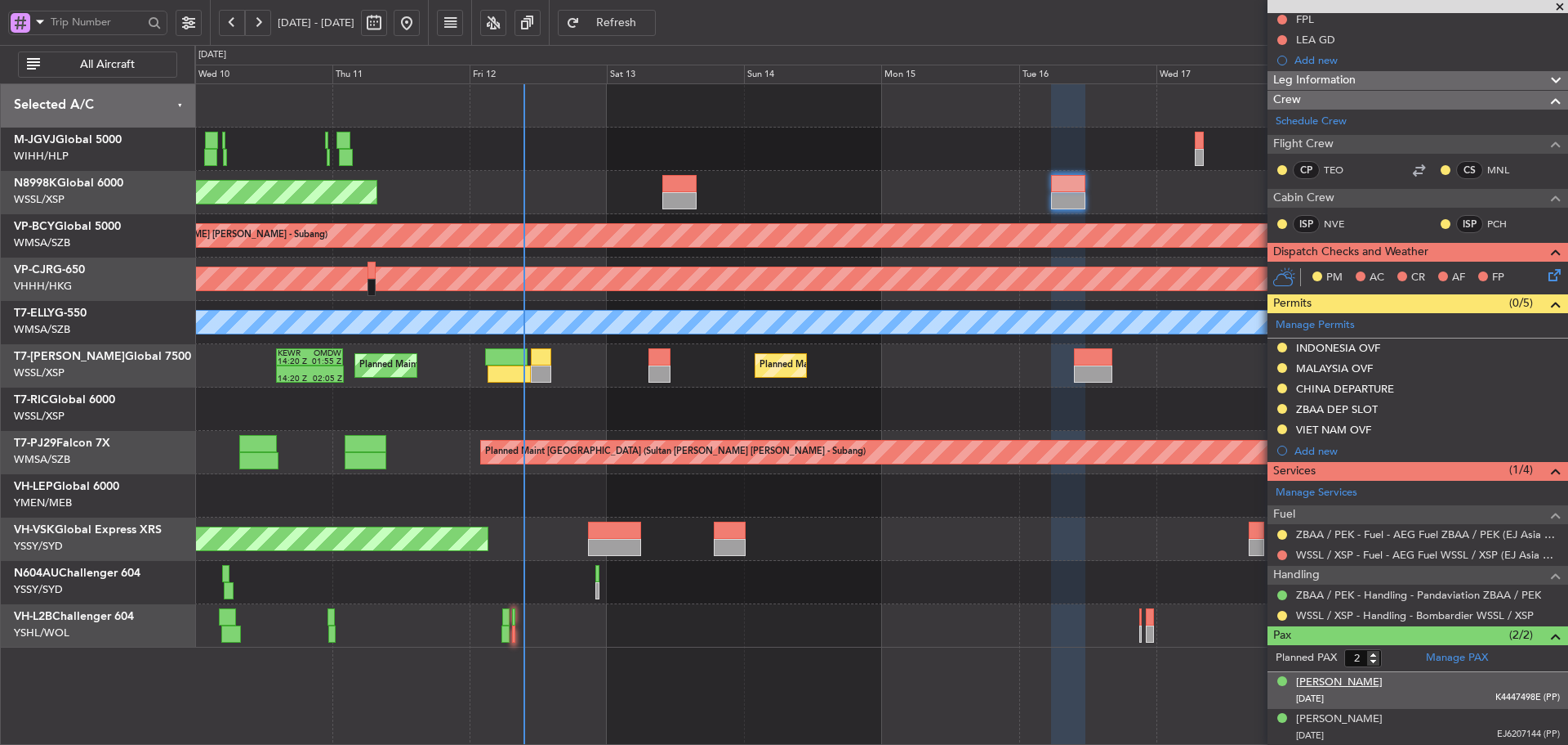
click at [1330, 679] on div "Huaidan CHEN" at bounding box center [1339, 682] width 86 height 16
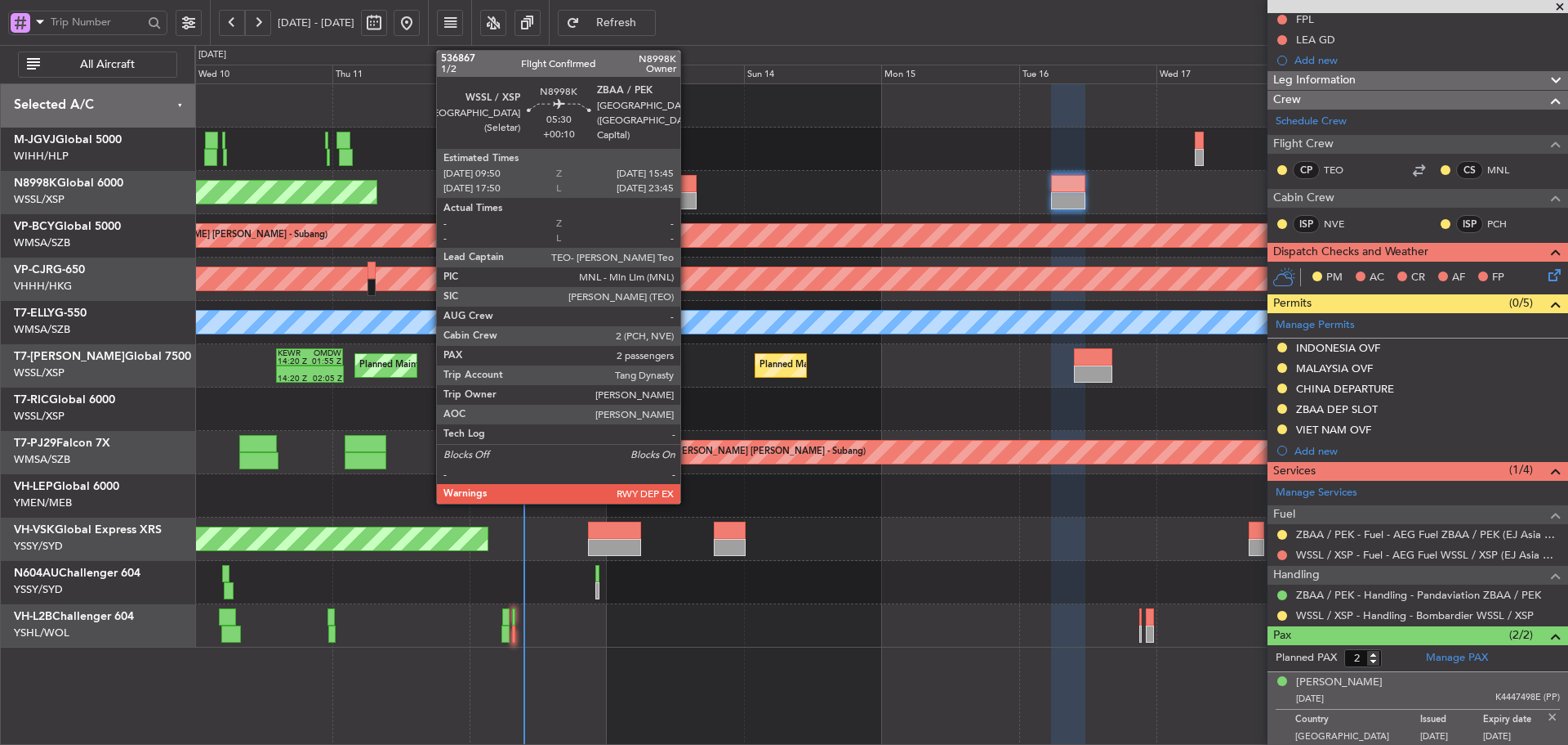
click at [677, 202] on div at bounding box center [680, 201] width 34 height 17
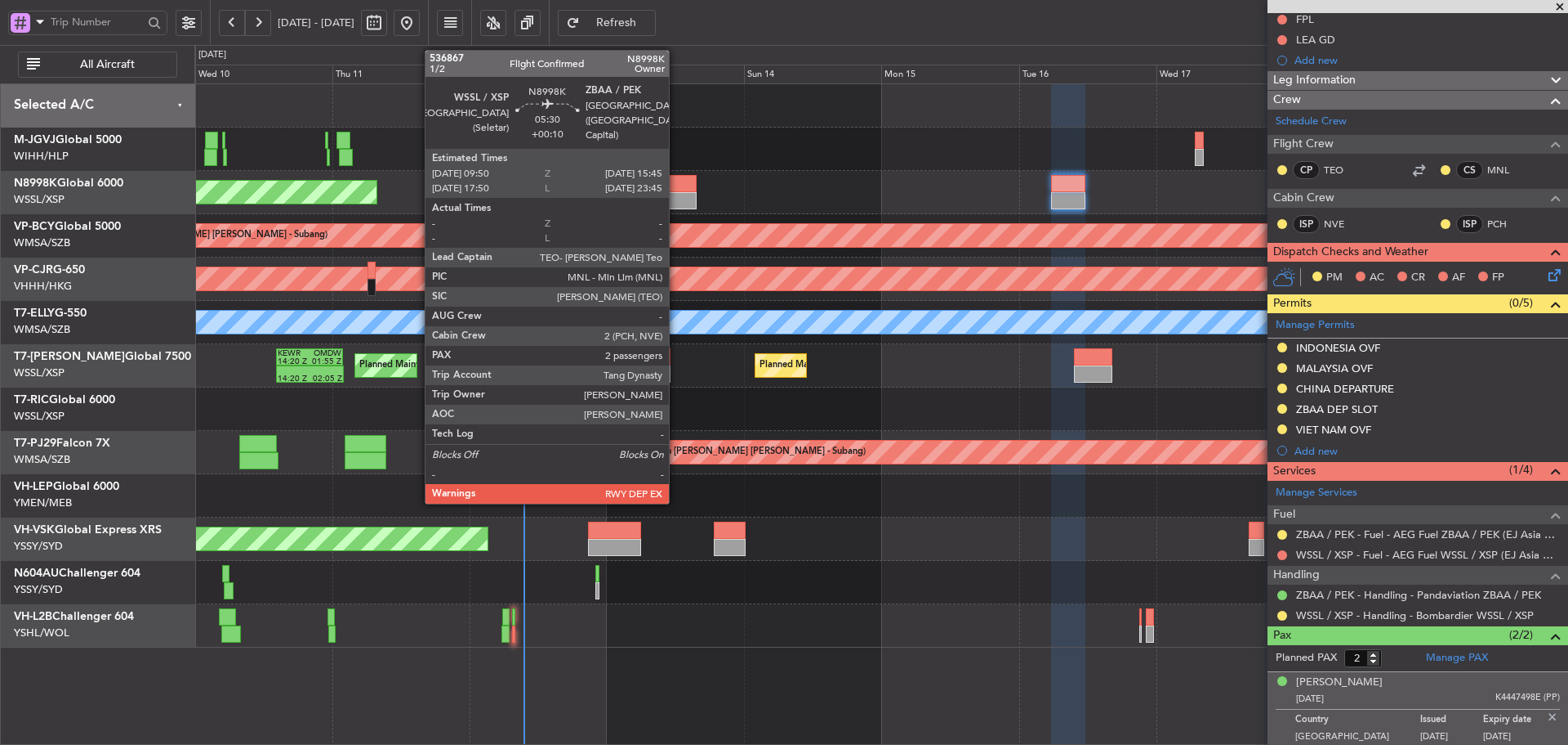
click at [677, 202] on div at bounding box center [680, 201] width 34 height 17
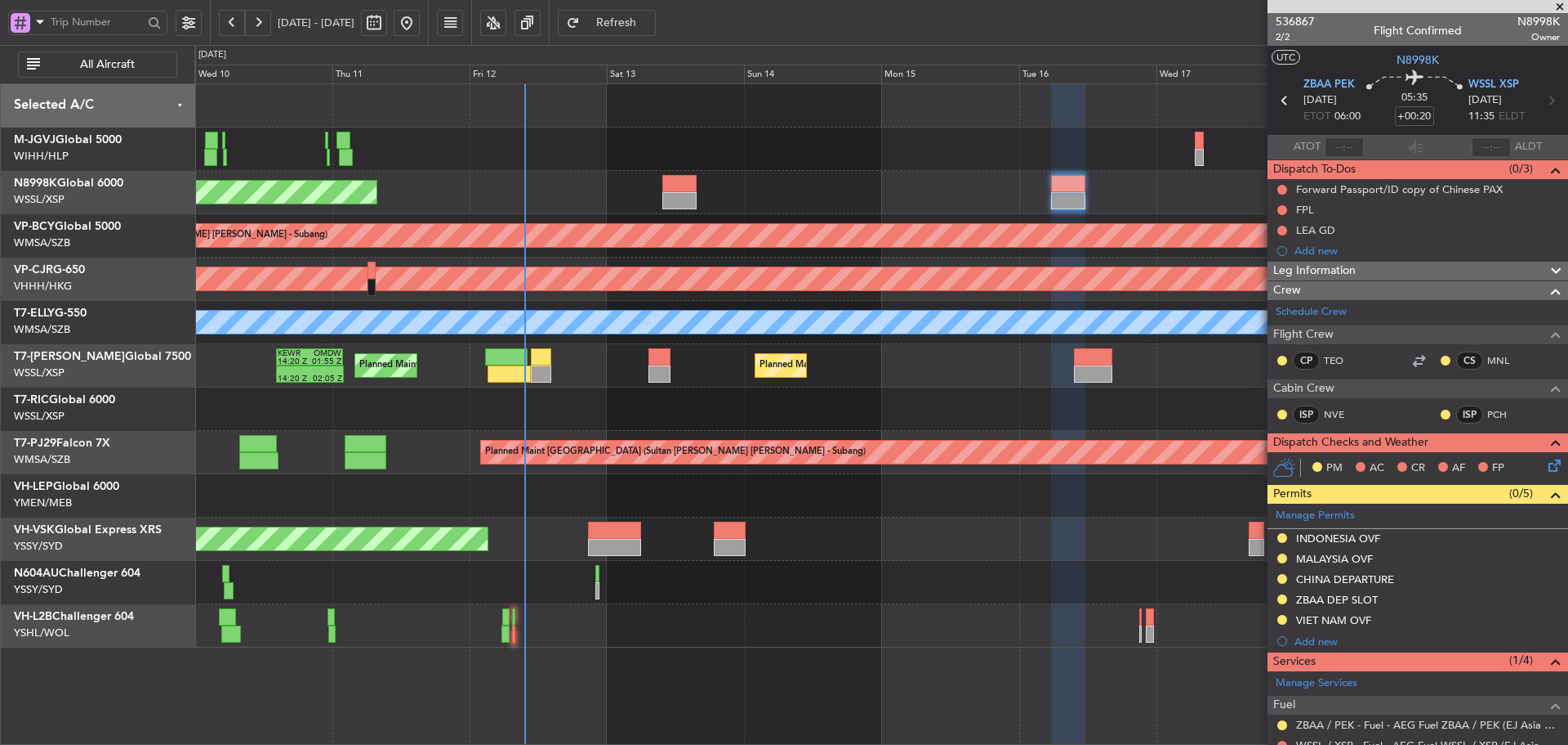
scroll to position [163, 0]
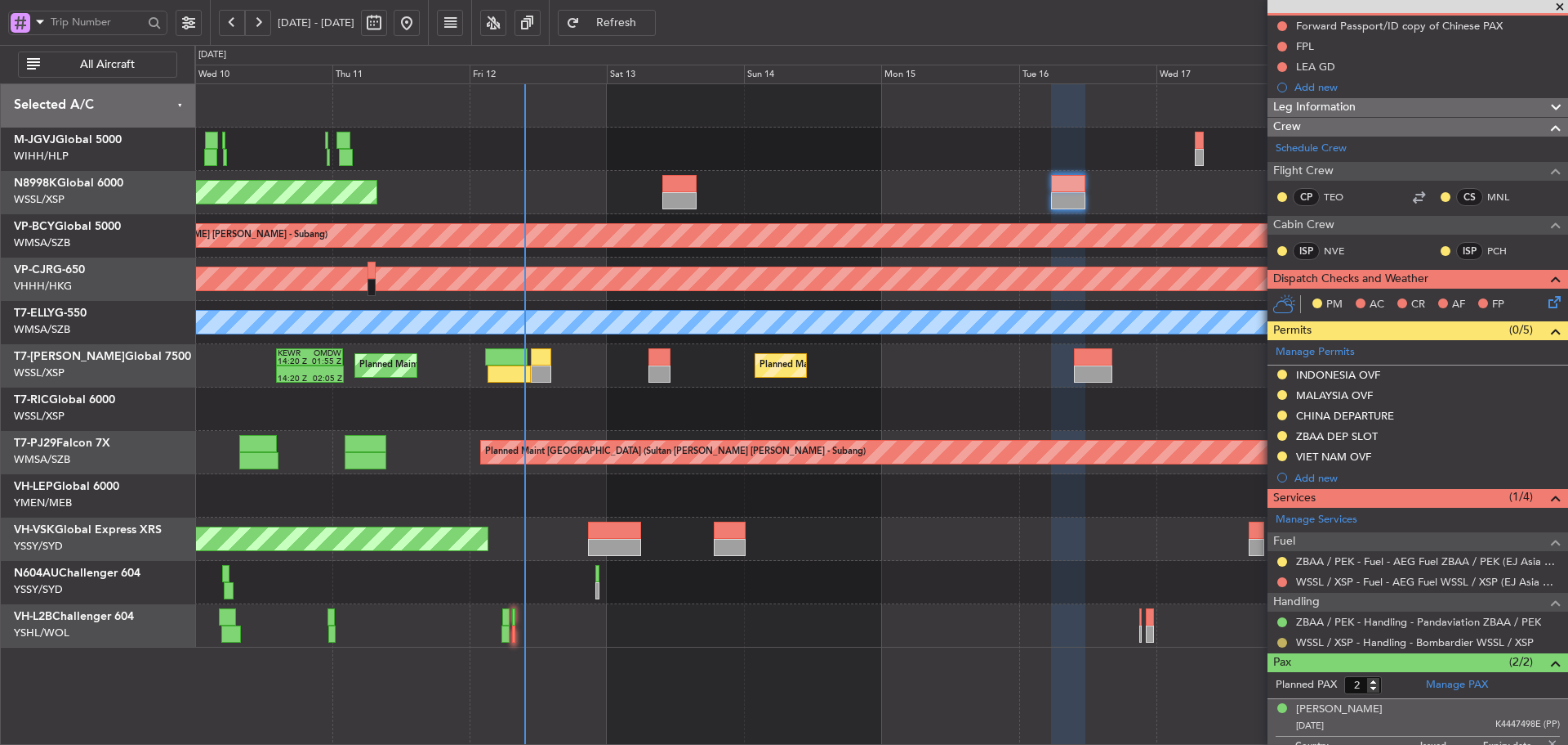
click at [1281, 643] on button at bounding box center [1282, 642] width 10 height 10
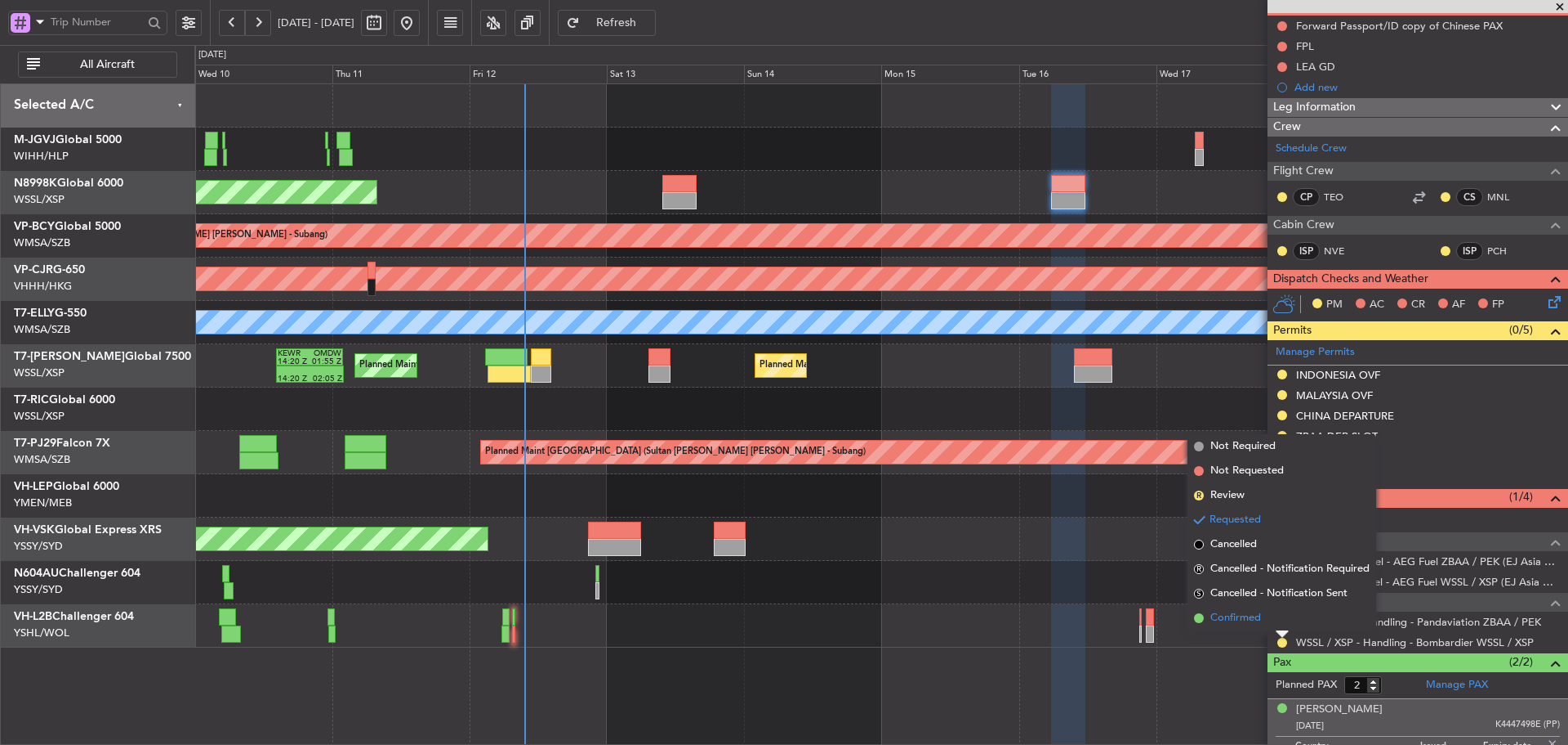
click at [1199, 619] on span at bounding box center [1199, 618] width 10 height 10
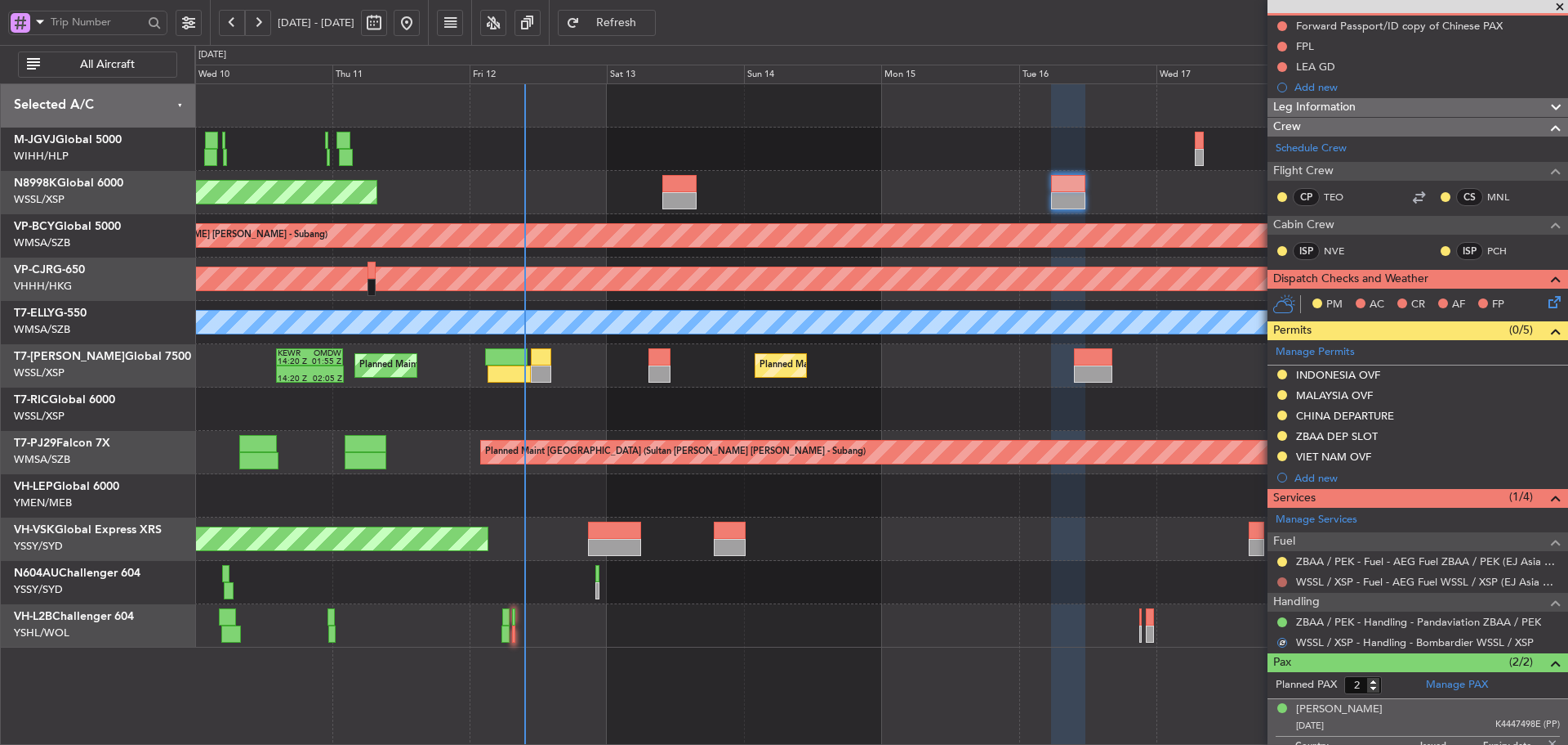
click at [1281, 581] on button at bounding box center [1282, 582] width 10 height 10
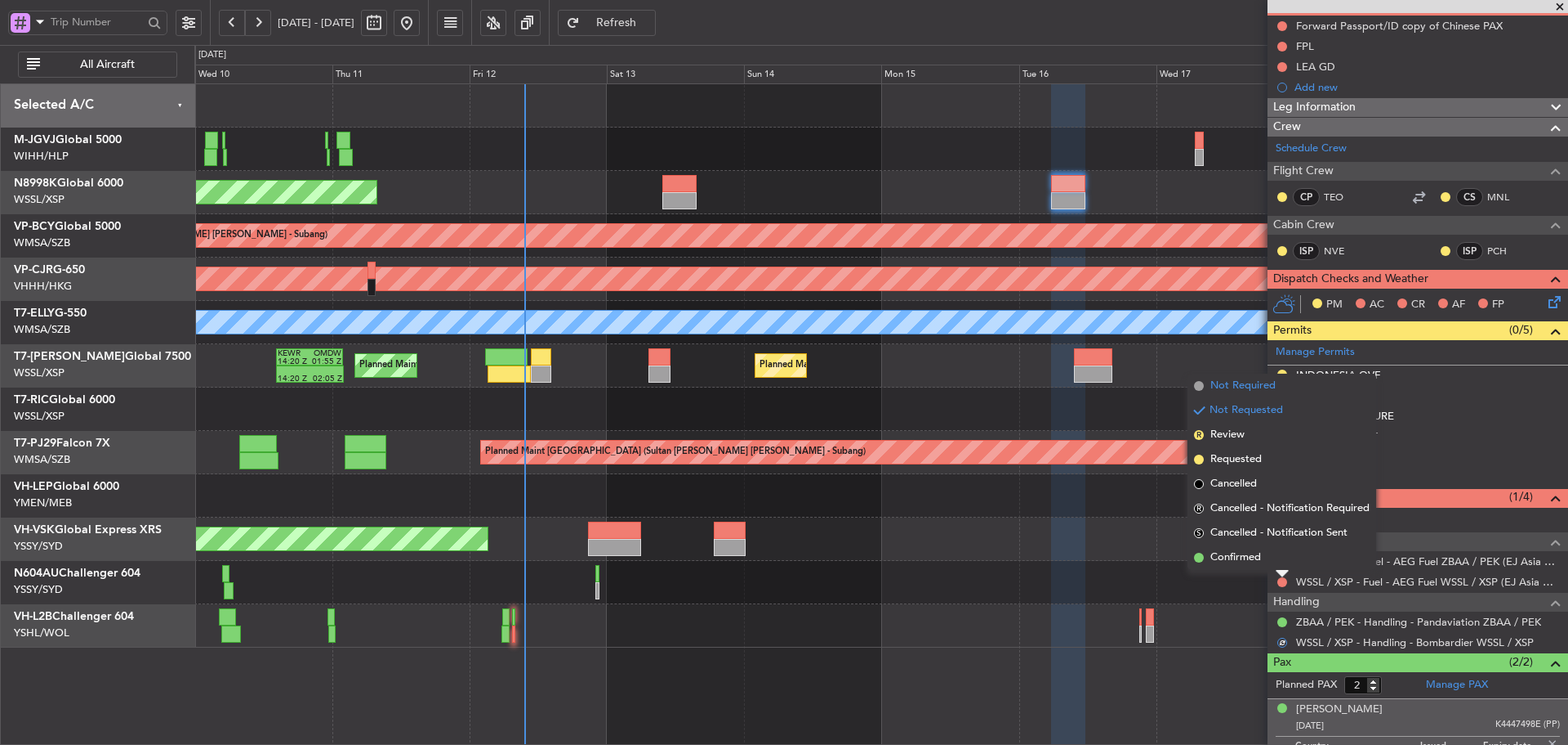
click at [1201, 385] on span at bounding box center [1199, 386] width 10 height 10
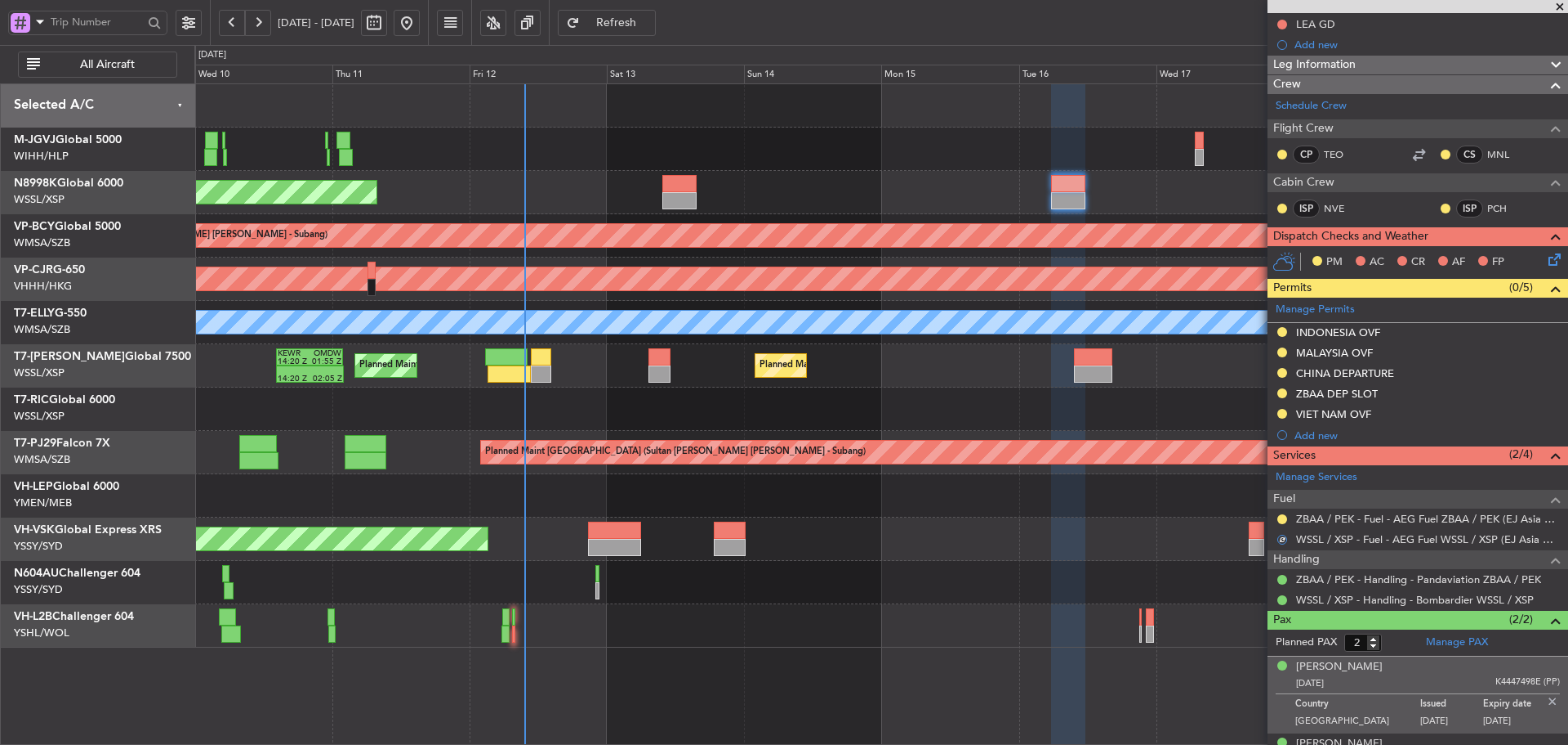
scroll to position [230, 0]
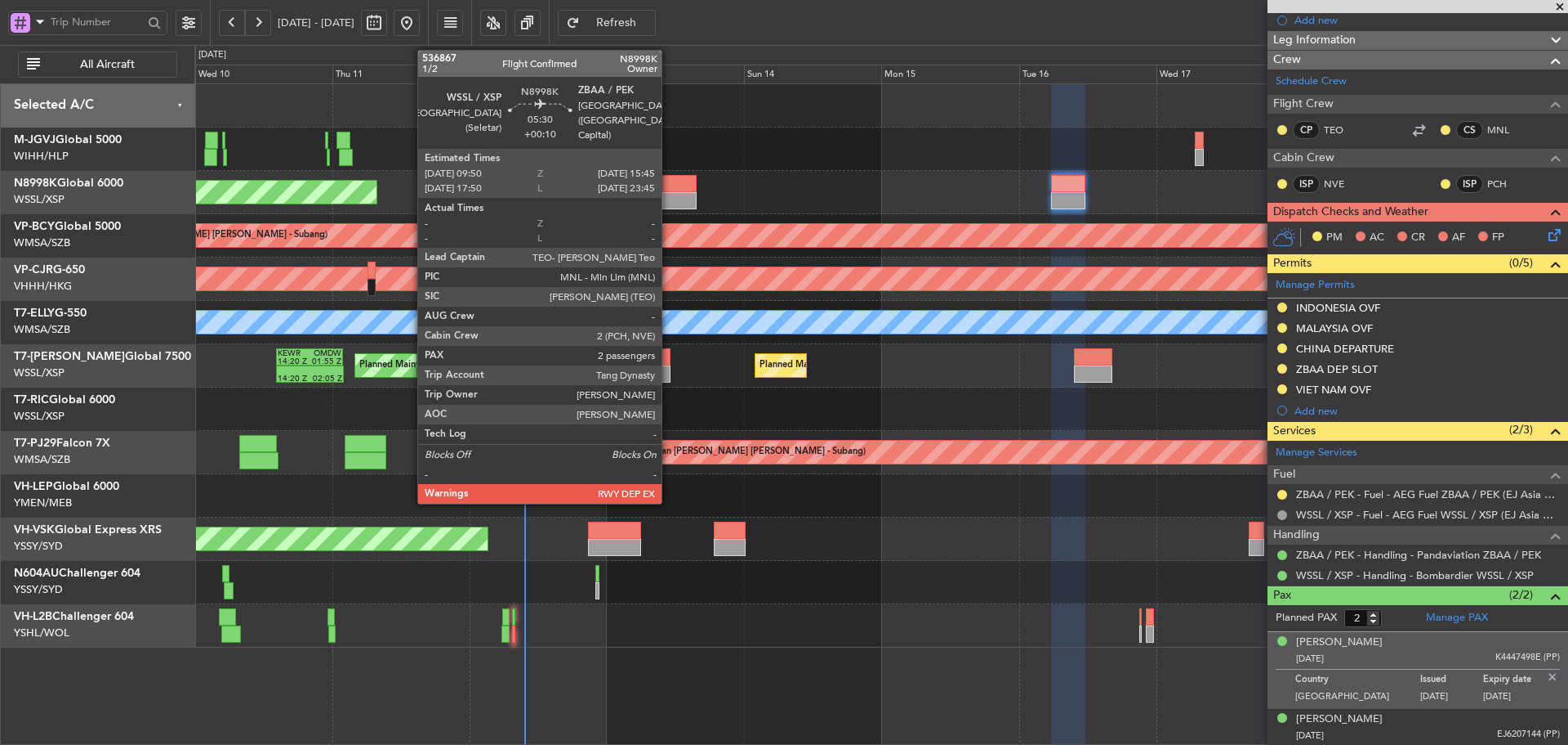
click at [669, 188] on div at bounding box center [680, 183] width 34 height 17
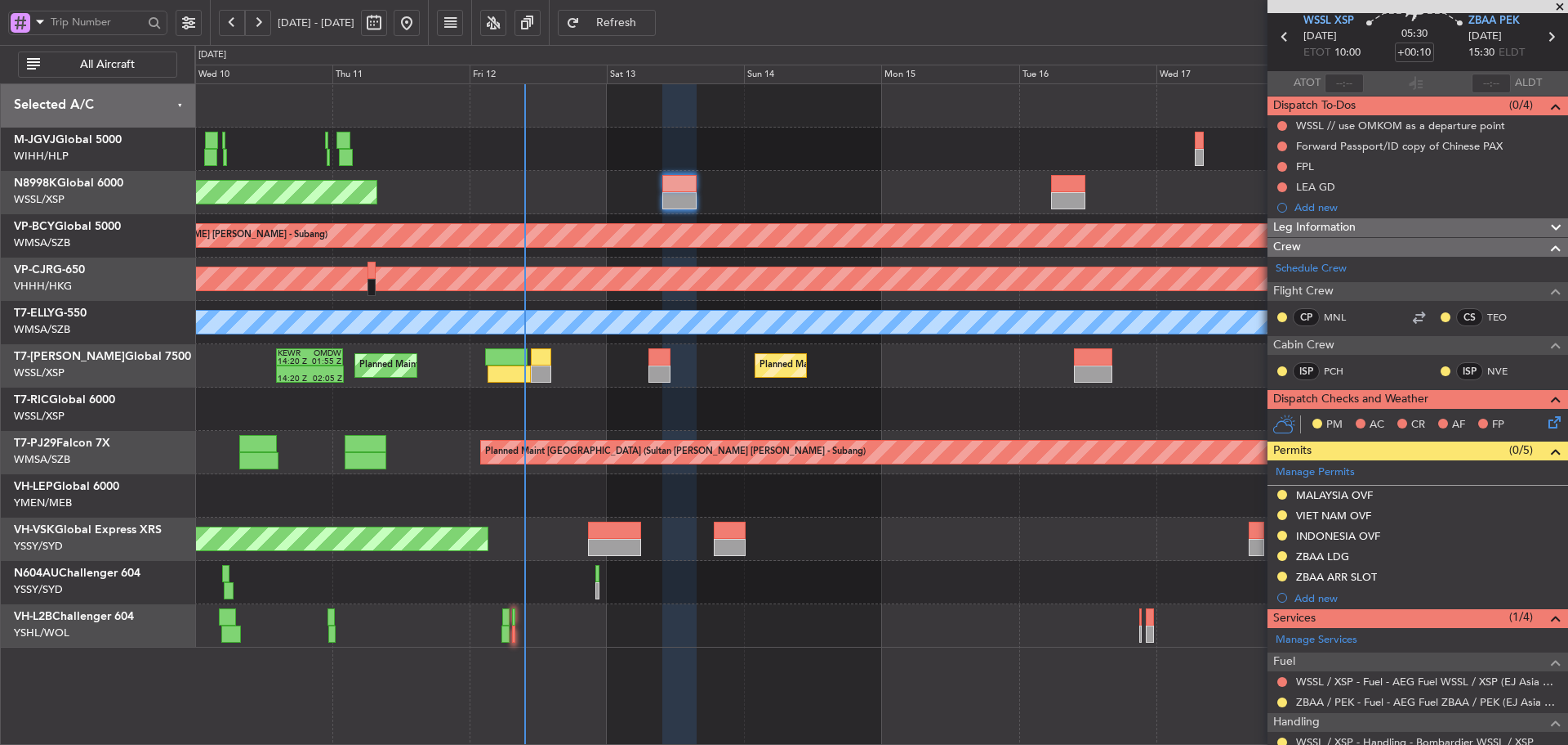
scroll to position [211, 0]
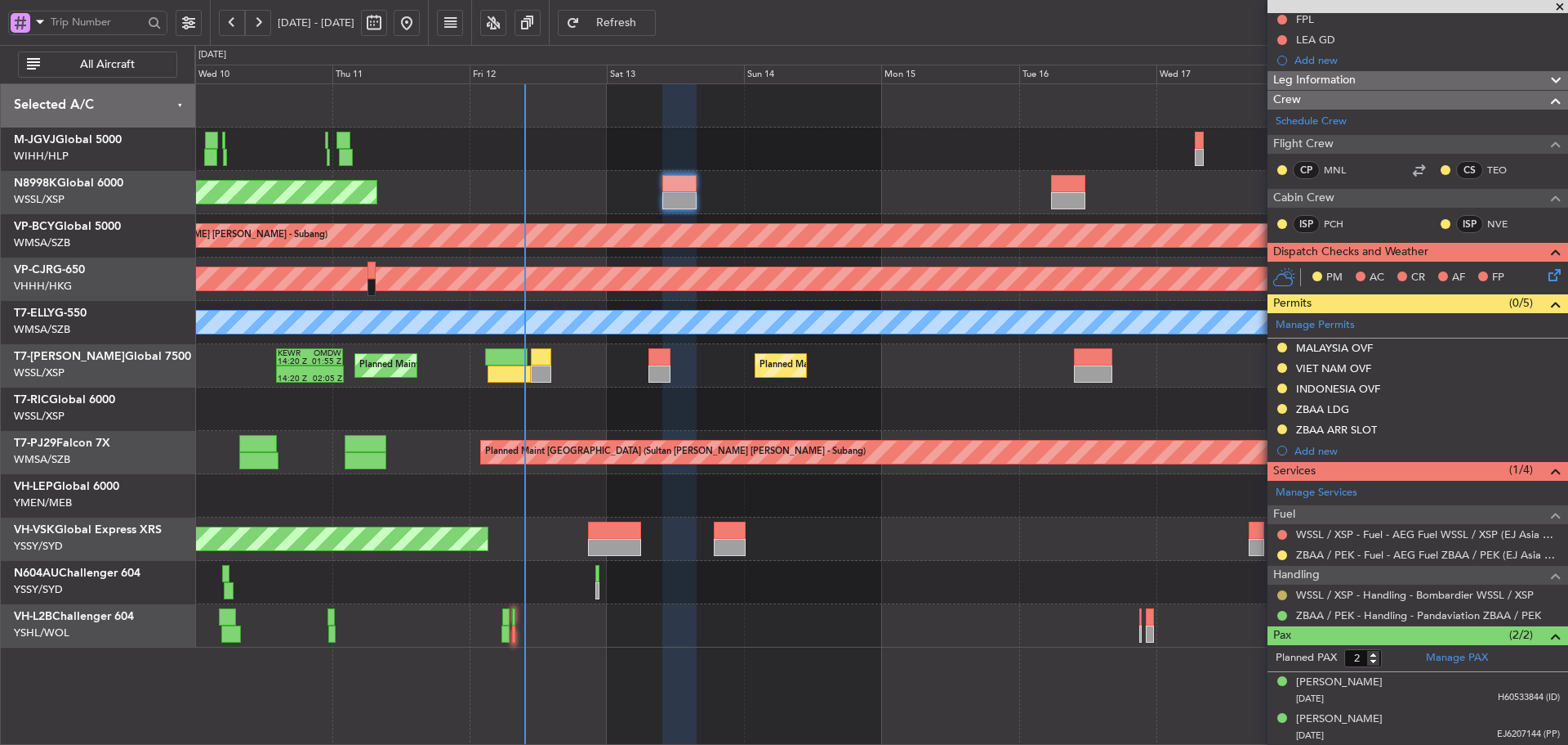
click at [1283, 592] on button at bounding box center [1282, 594] width 10 height 10
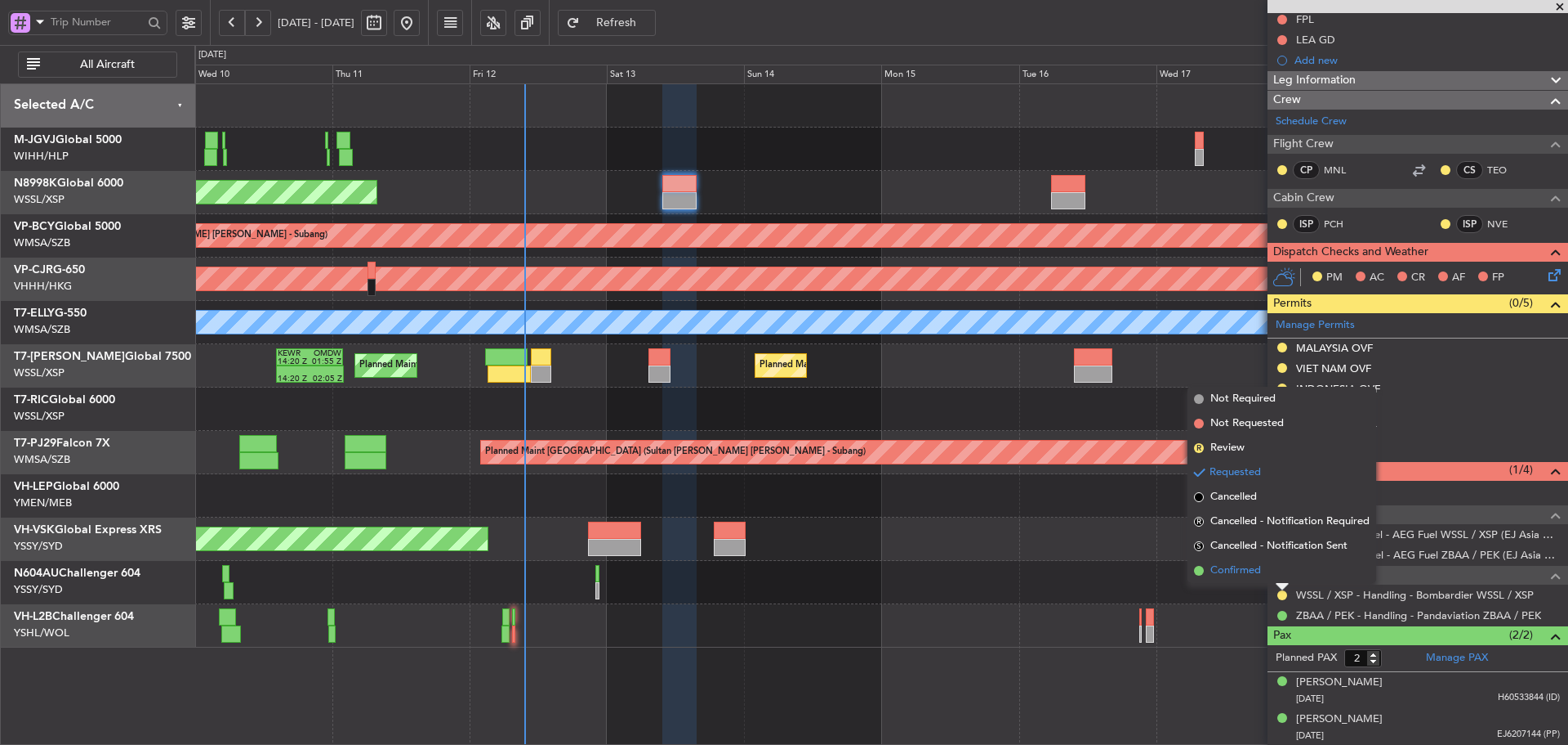
click at [1199, 568] on span at bounding box center [1199, 570] width 10 height 10
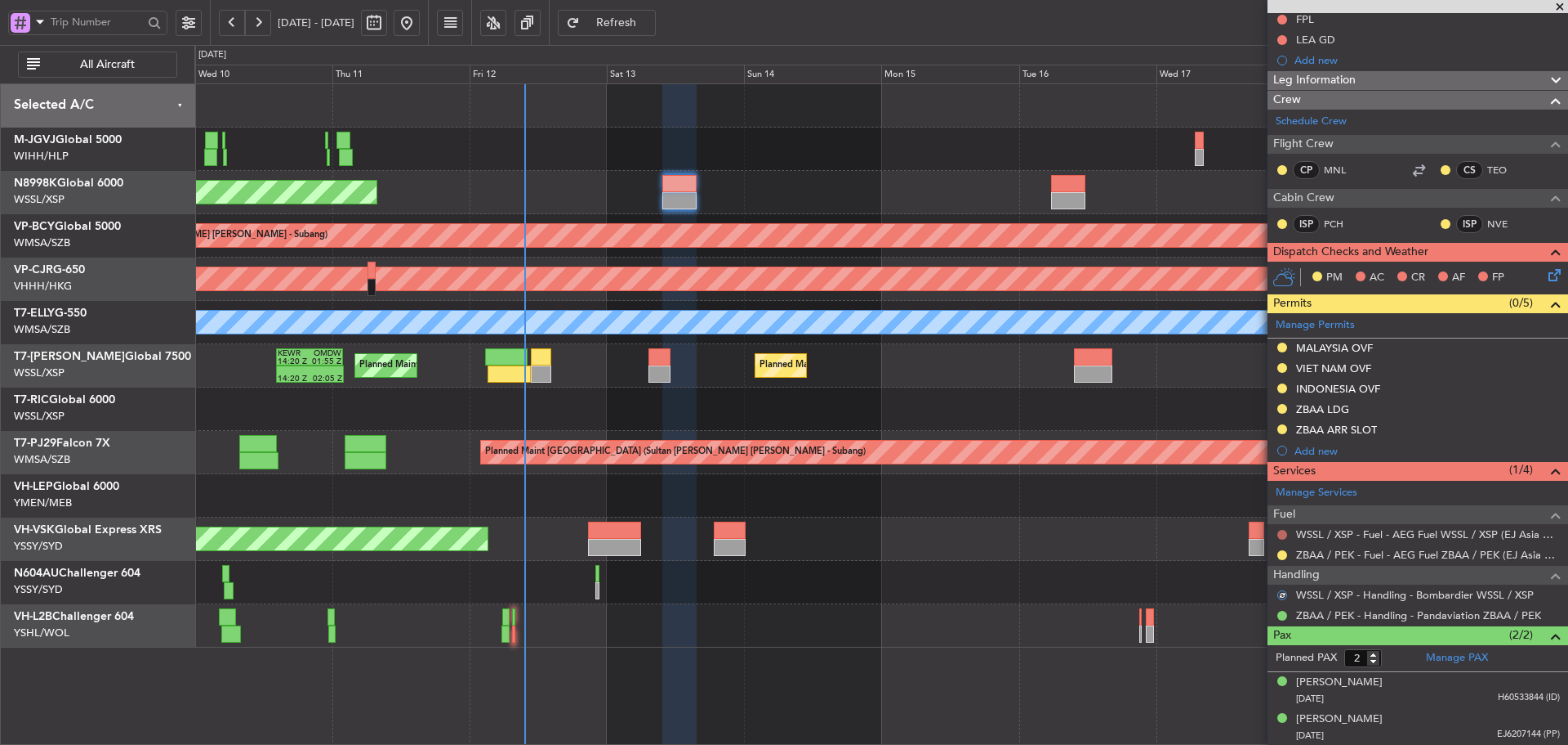
click at [1281, 531] on button at bounding box center [1282, 534] width 10 height 10
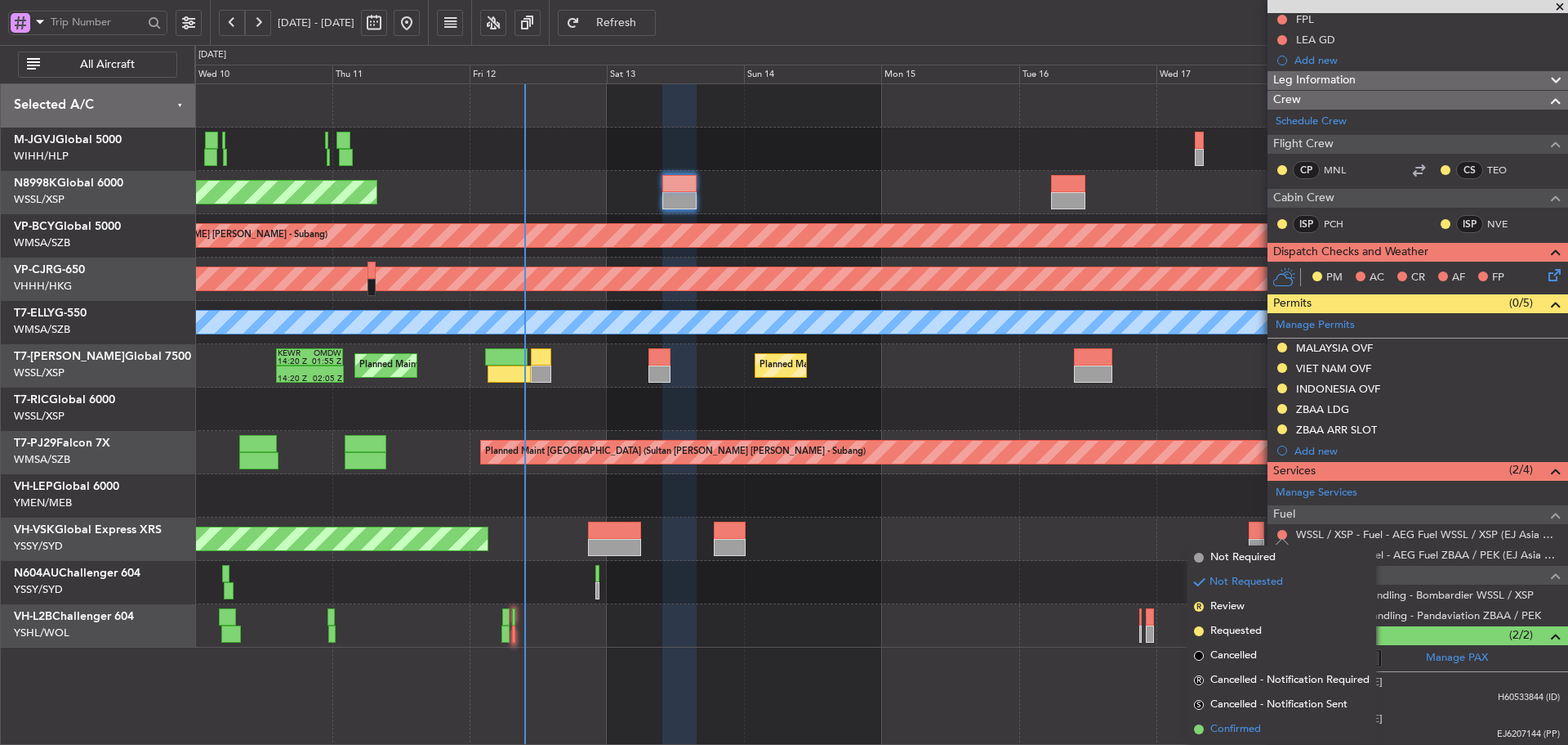
click at [1198, 729] on span at bounding box center [1199, 729] width 10 height 10
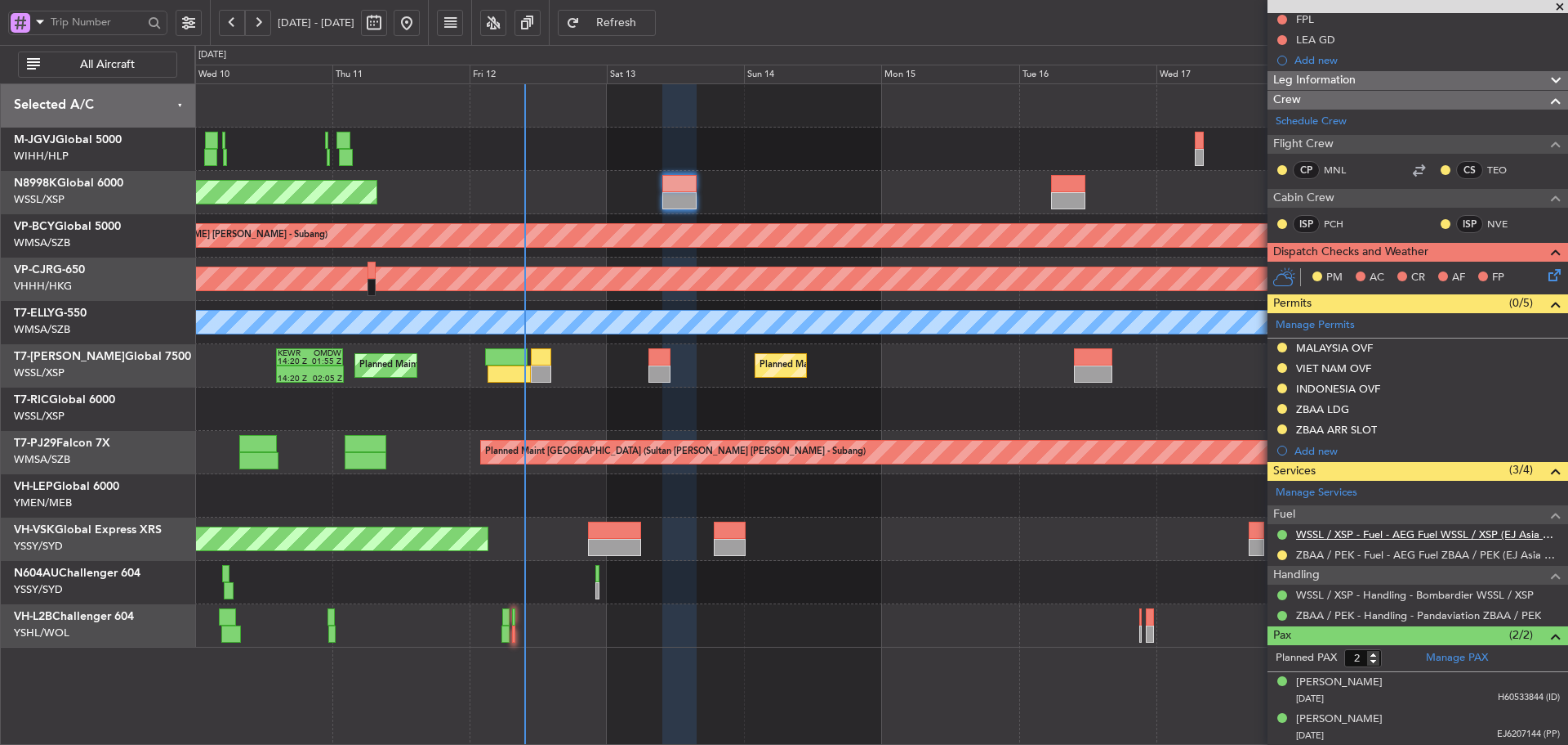
click at [1336, 535] on link "WSSL / XSP - Fuel - AEG Fuel WSSL / XSP (EJ Asia Only)" at bounding box center [1428, 534] width 264 height 14
click at [1325, 497] on link "Manage Services" at bounding box center [1317, 493] width 82 height 16
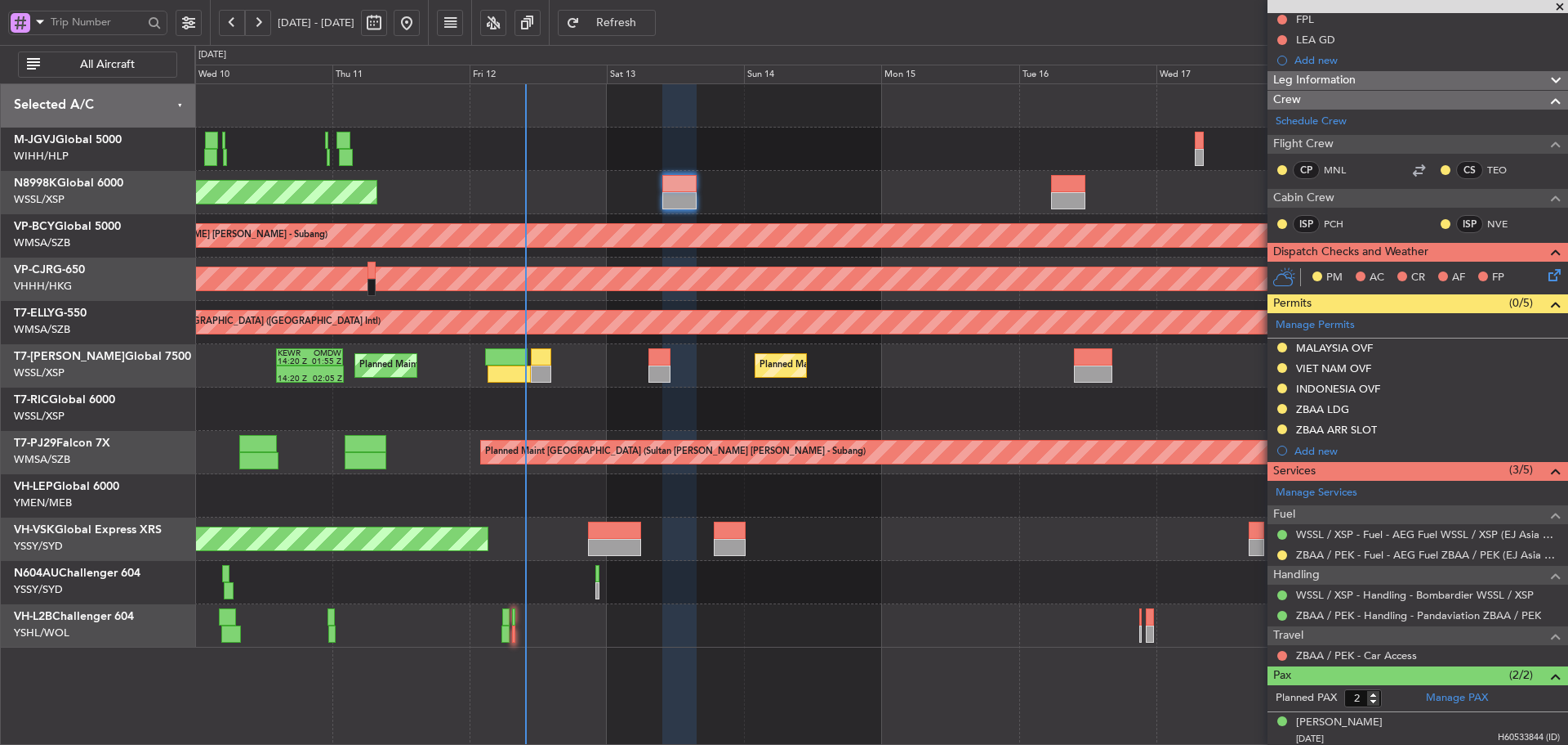
click at [1066, 187] on div at bounding box center [1068, 183] width 34 height 17
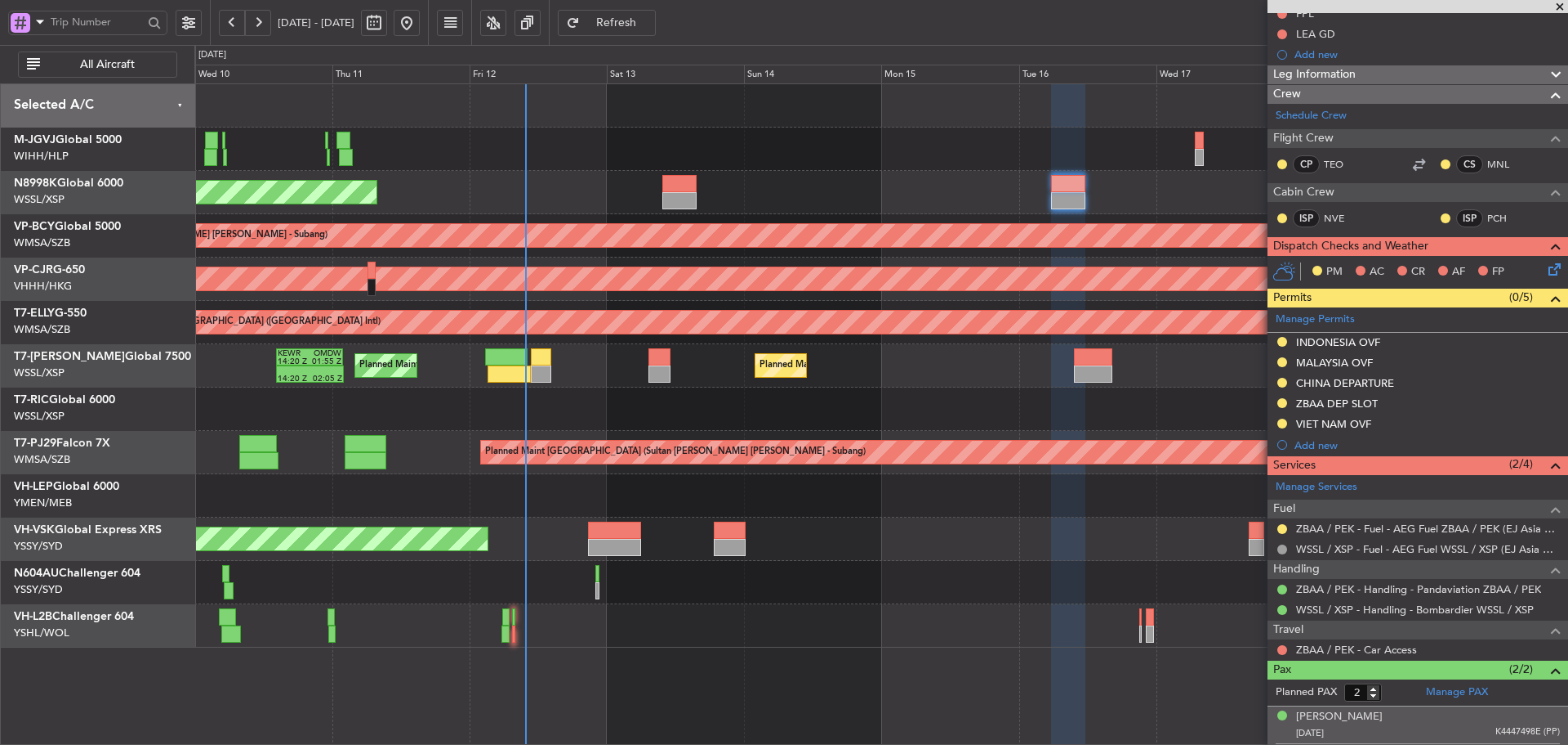
scroll to position [245, 0]
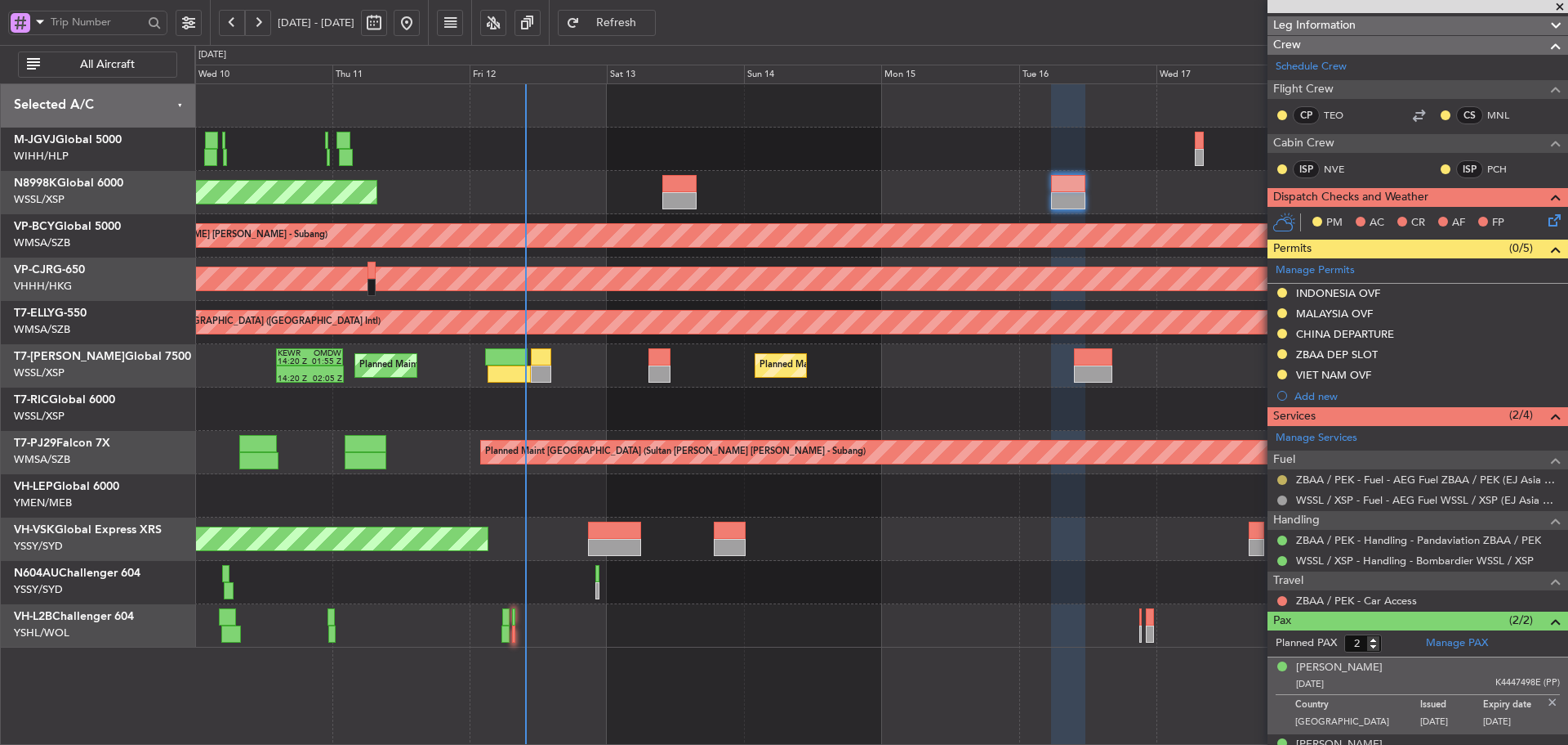
click at [1281, 479] on button at bounding box center [1282, 479] width 10 height 10
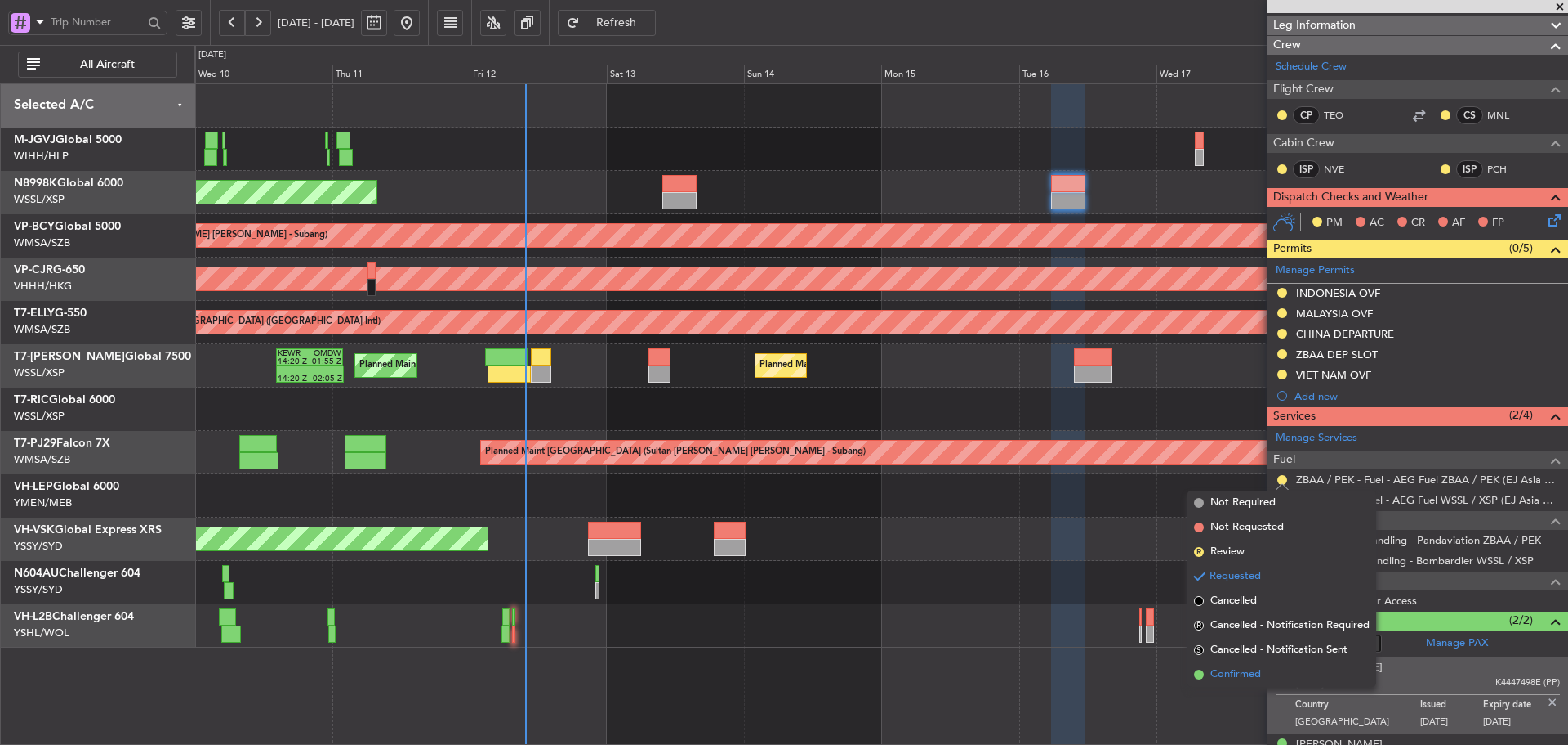
click at [1197, 671] on span at bounding box center [1199, 674] width 10 height 10
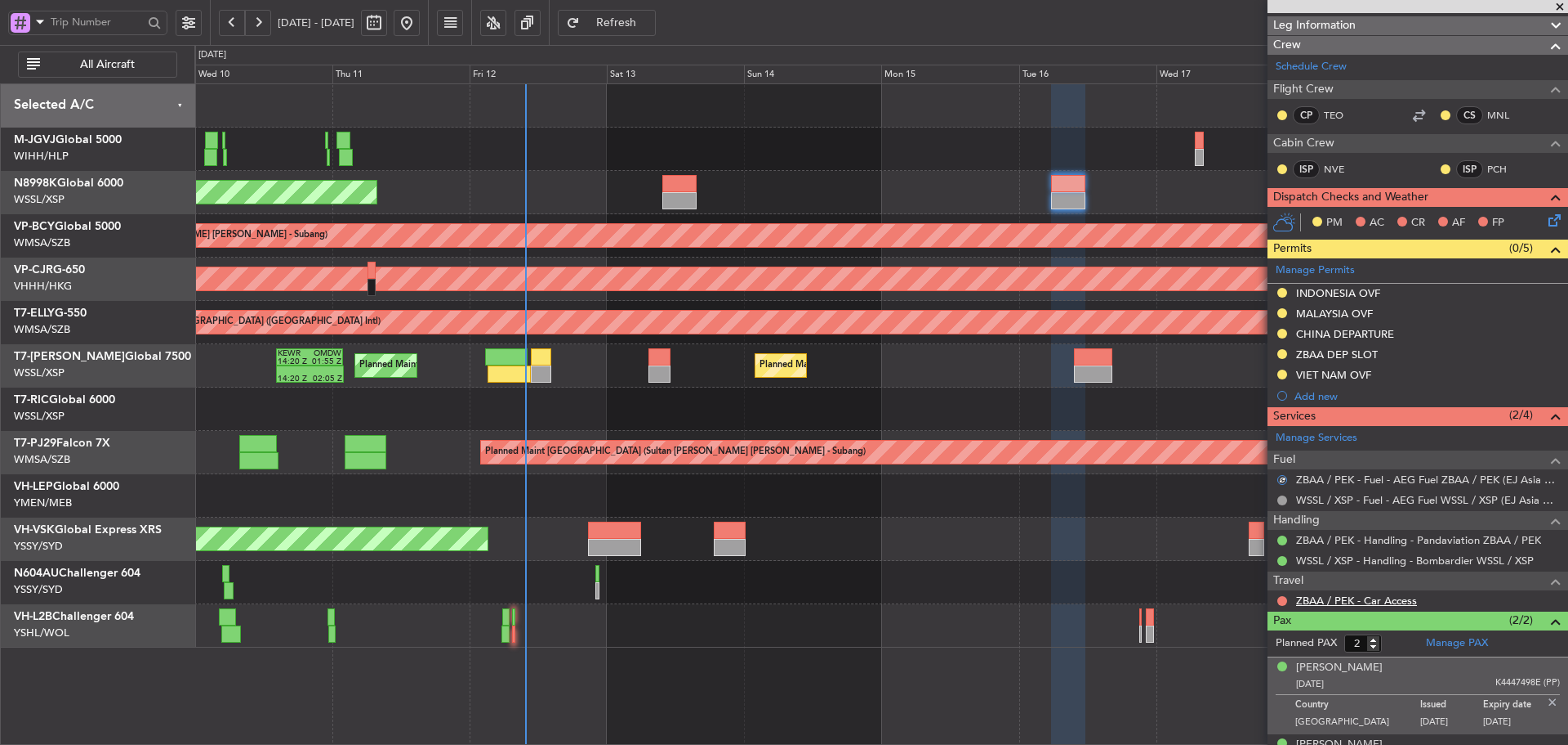
click at [1335, 600] on link "ZBAA / PEK - Car Access" at bounding box center [1357, 600] width 121 height 14
click at [650, 19] on span "Refresh" at bounding box center [617, 23] width 67 height 12
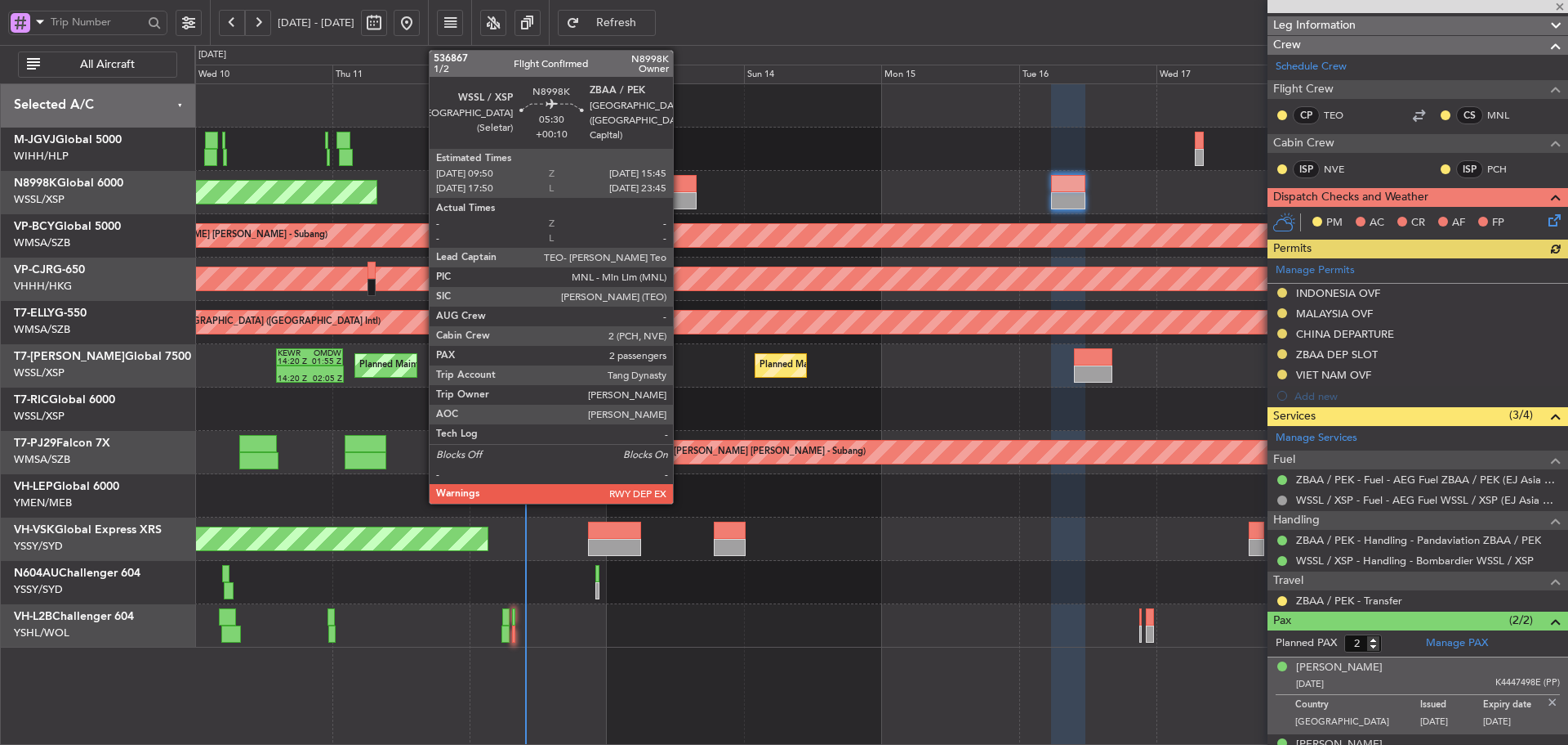
click at [680, 194] on div at bounding box center [680, 201] width 34 height 17
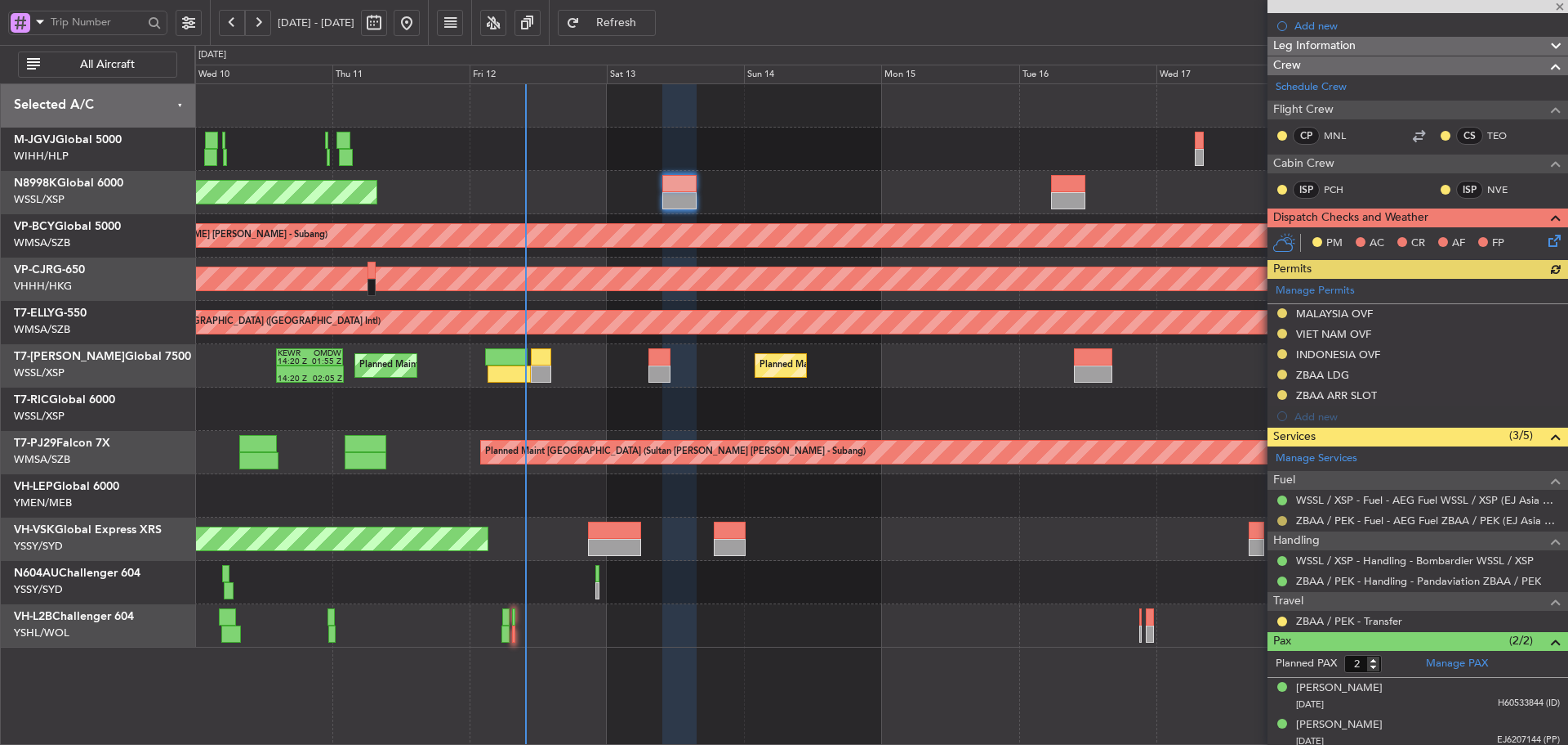
click at [1282, 519] on button at bounding box center [1282, 520] width 10 height 10
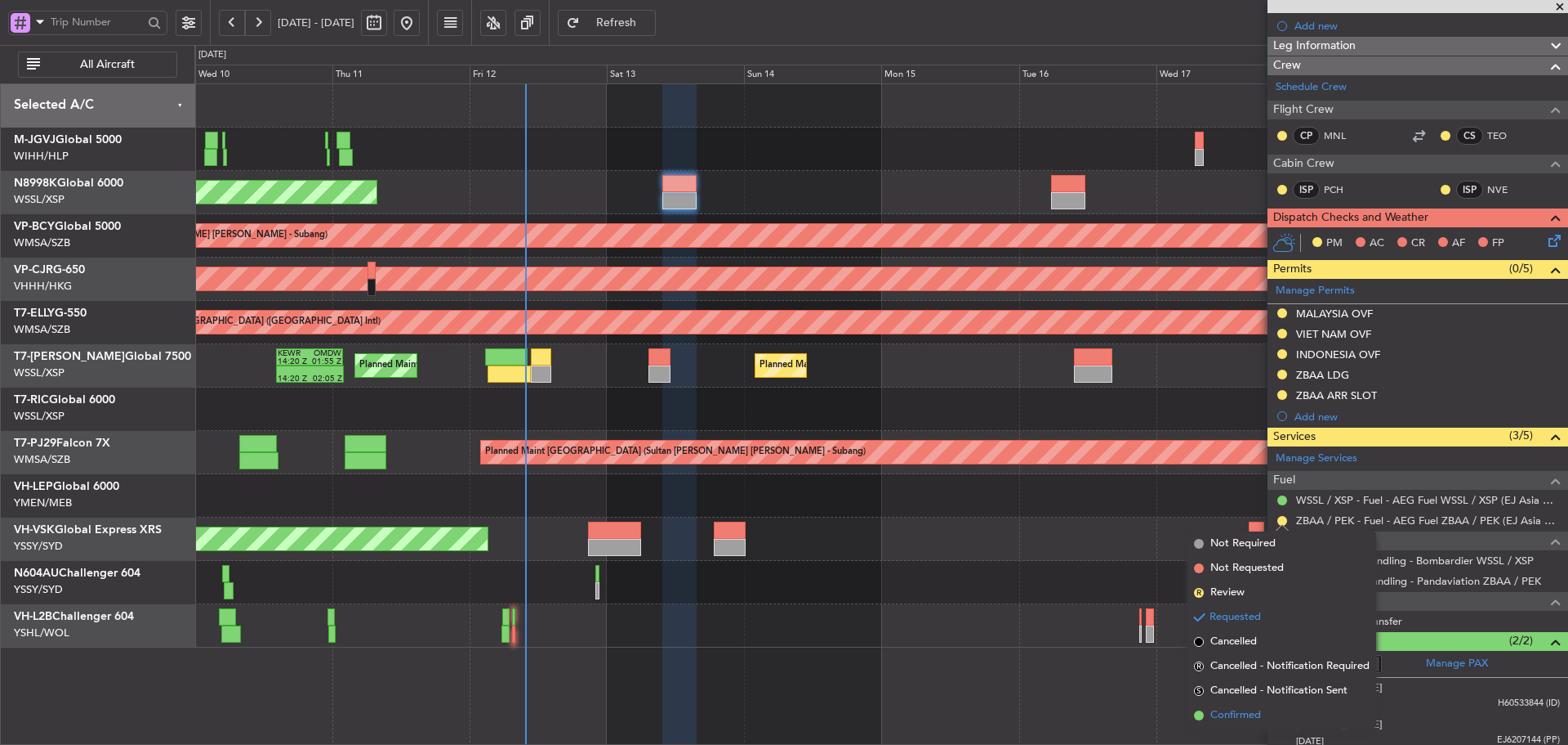
click at [1196, 716] on span at bounding box center [1199, 715] width 10 height 10
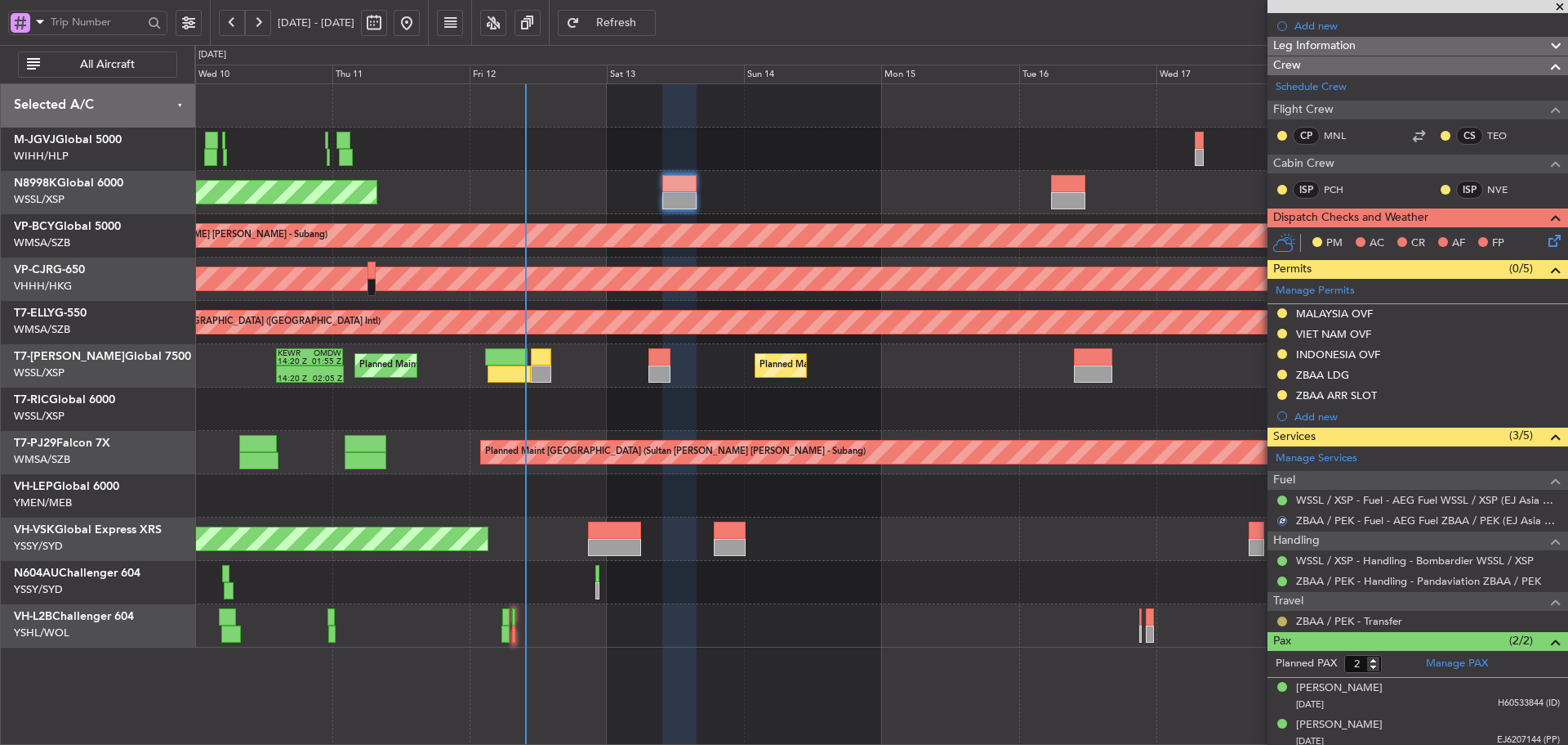
click at [1283, 622] on button at bounding box center [1282, 621] width 10 height 10
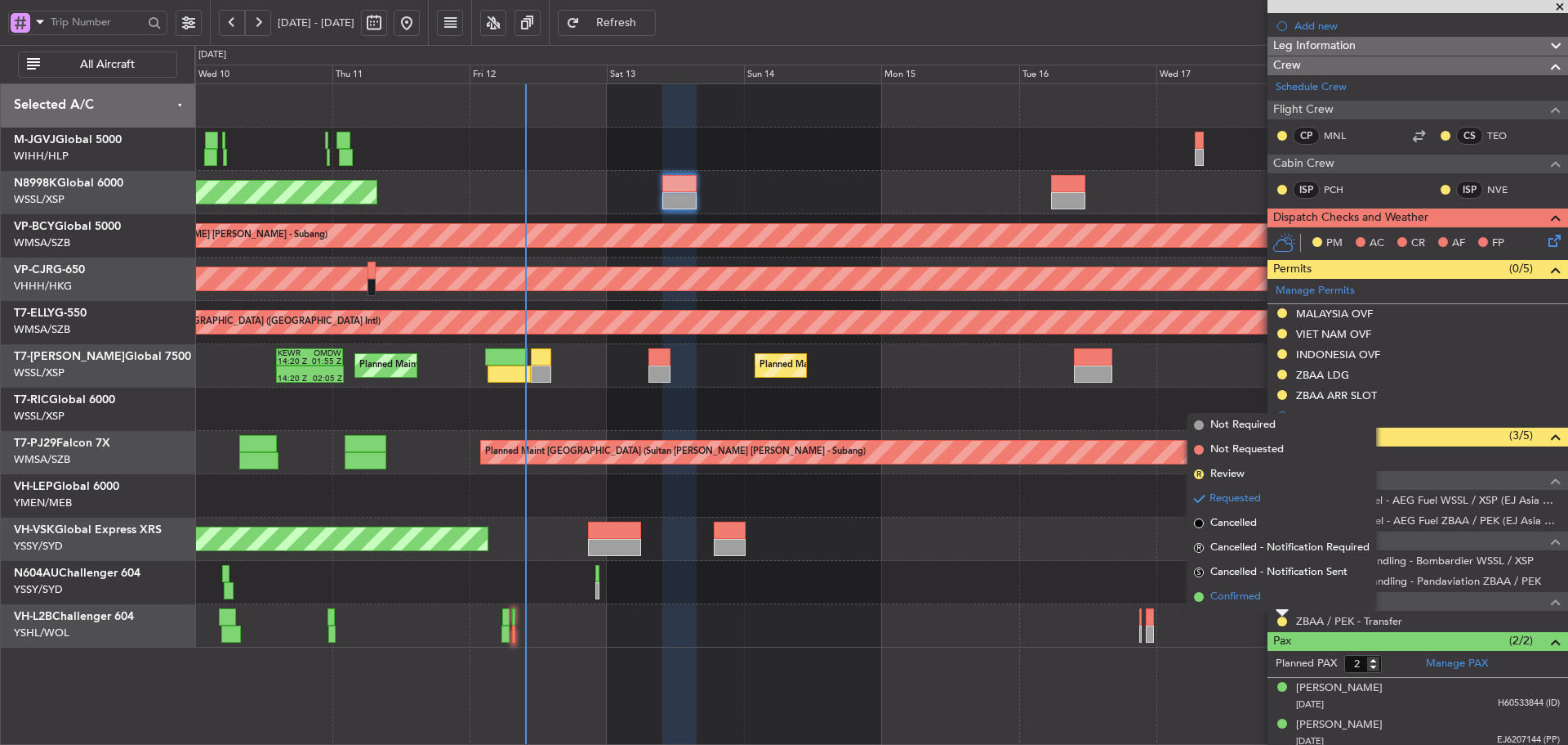
click at [1200, 599] on span at bounding box center [1199, 596] width 10 height 10
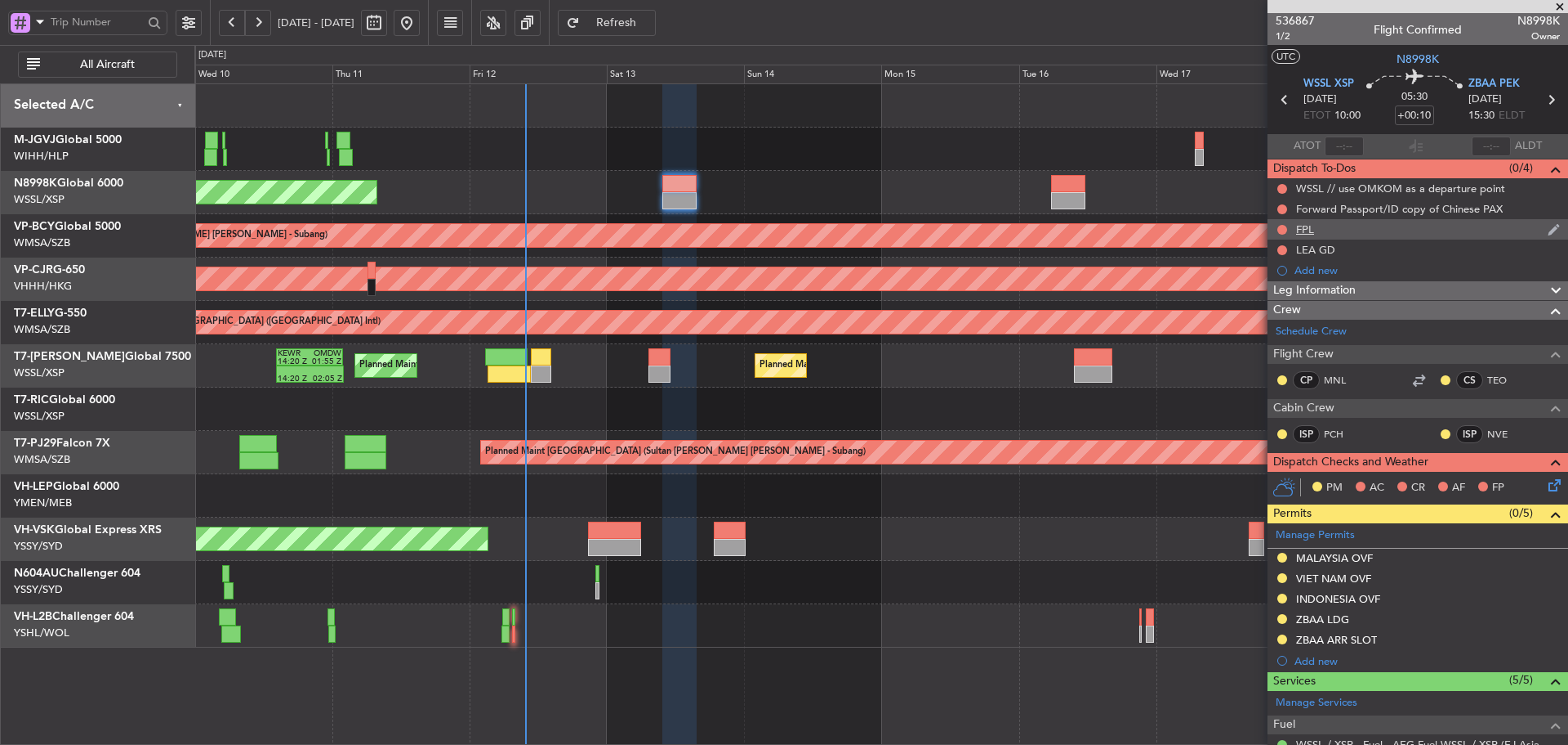
scroll to position [0, 0]
click at [1308, 235] on div "FPL" at bounding box center [1306, 230] width 18 height 14
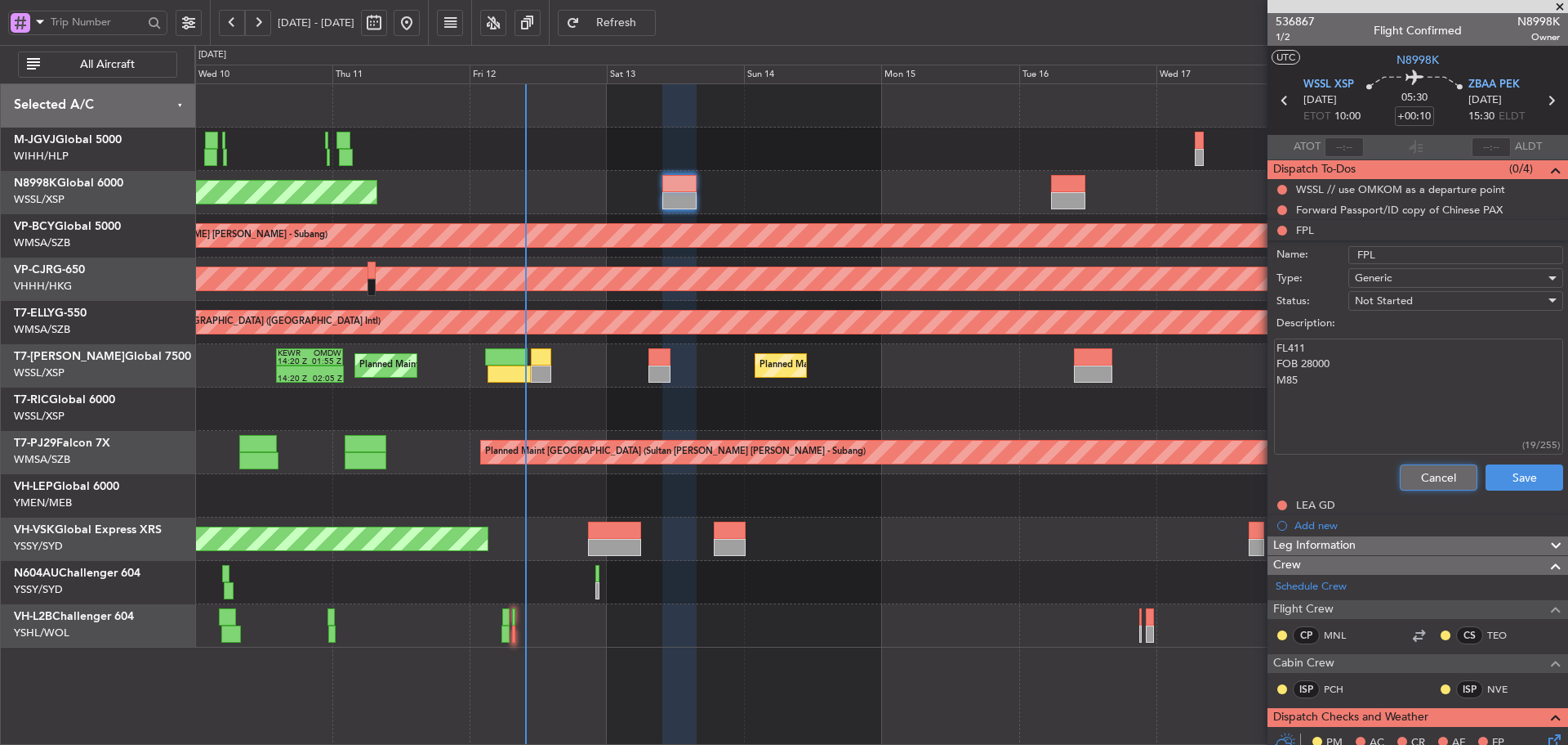
click at [1428, 468] on button "Cancel" at bounding box center [1439, 477] width 78 height 26
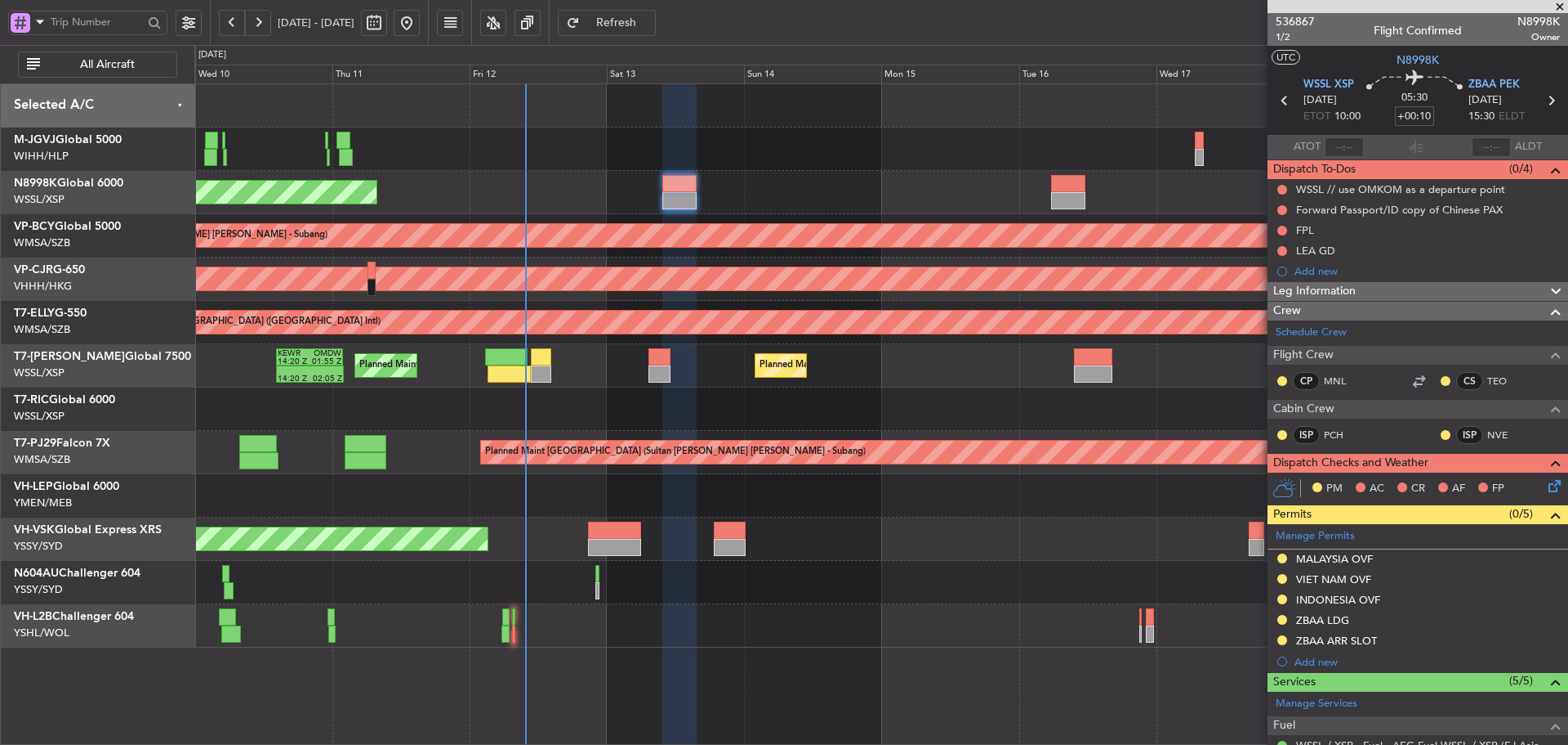
click at [1412, 117] on input "+00:10" at bounding box center [1414, 116] width 39 height 20
click at [1381, 116] on div "05:30 15" at bounding box center [1415, 100] width 108 height 61
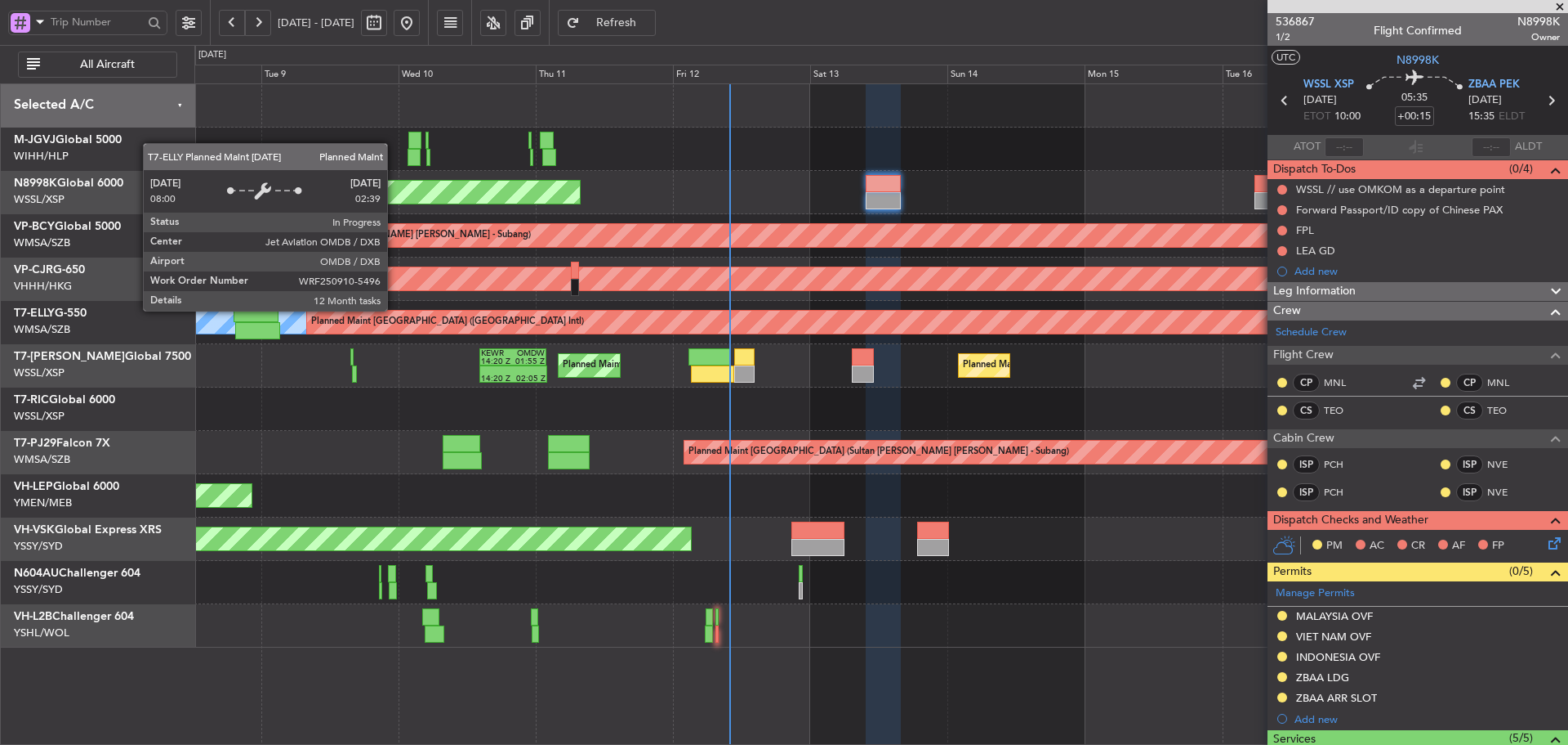
click at [1027, 390] on div "Planned Maint Singapore (Seletar) Unplanned Maint Kuala Lumpur (Sultan Abdul Az…" at bounding box center [881, 366] width 1373 height 564
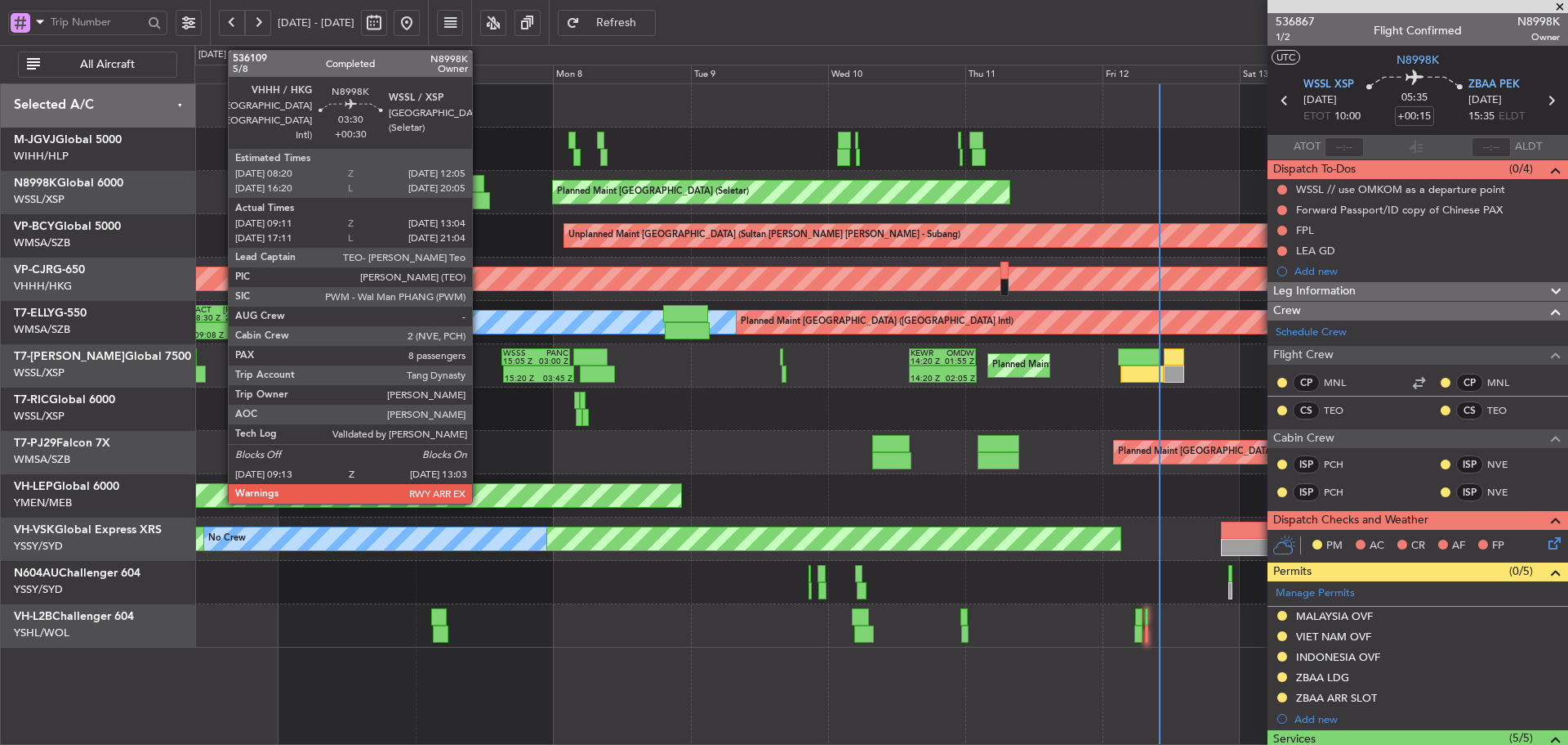
click at [480, 185] on div at bounding box center [474, 183] width 22 height 17
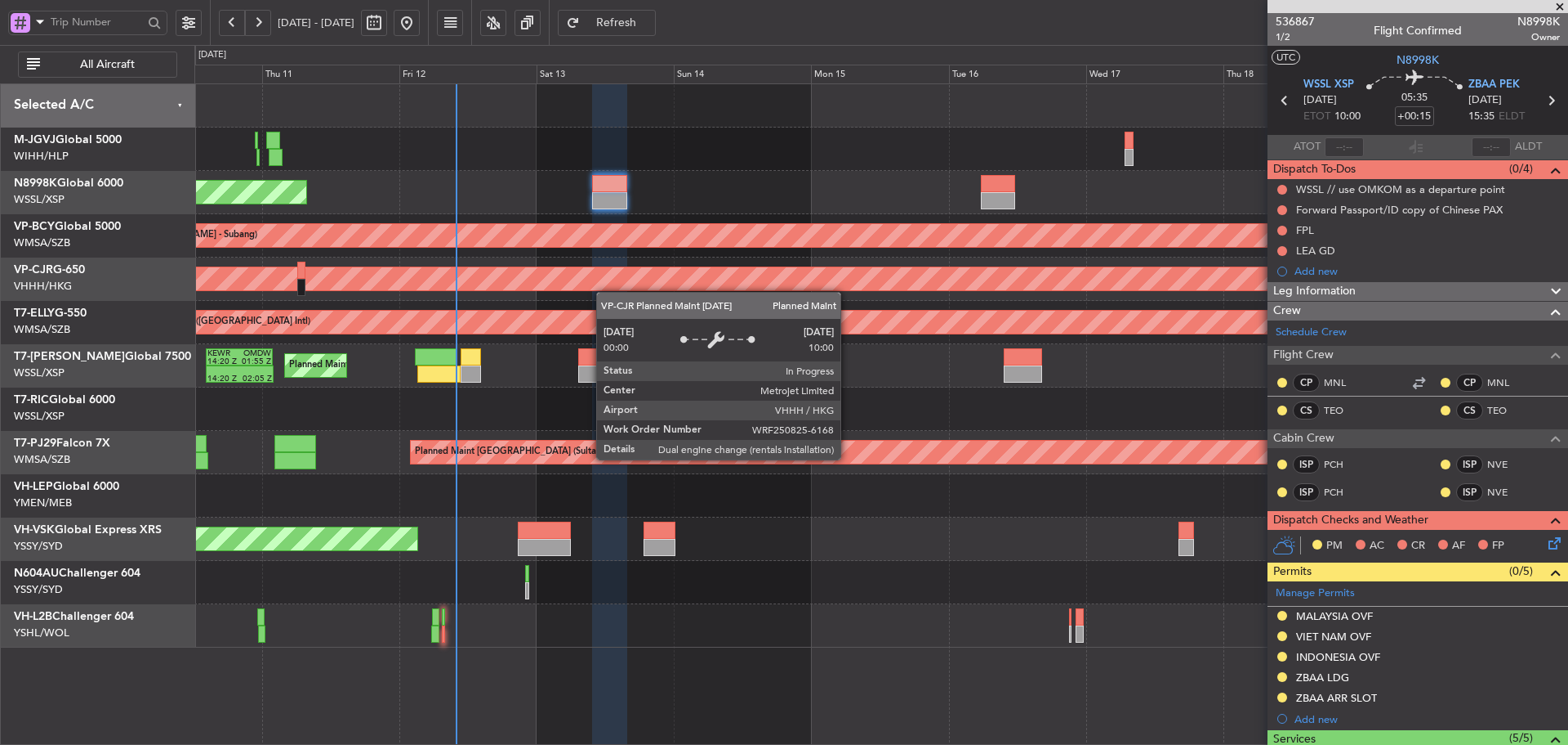
click at [408, 290] on div "Planned Maint Singapore (Seletar) Unplanned Maint Kuala Lumpur (Sultan Abdul Az…" at bounding box center [881, 366] width 1373 height 564
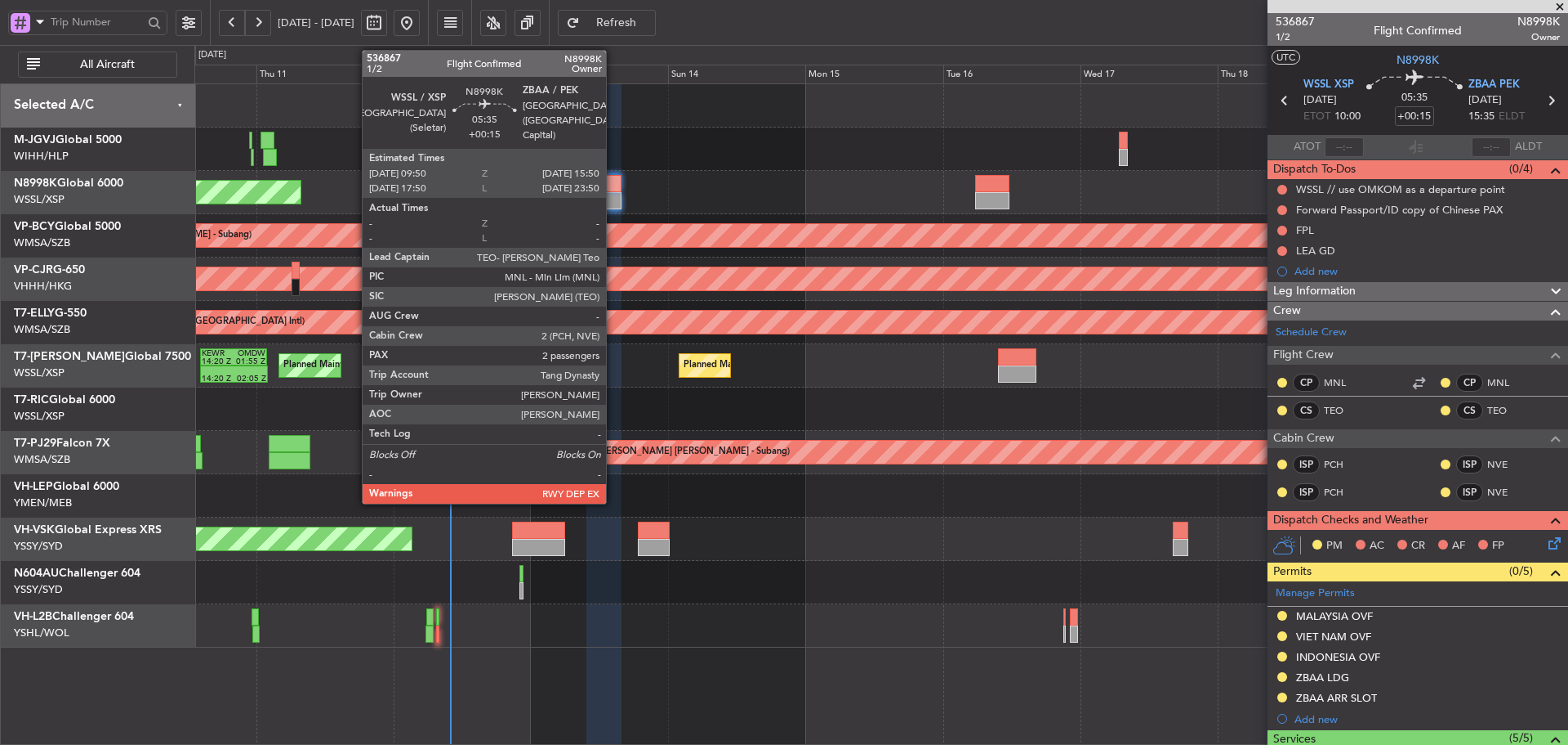
click at [613, 193] on div at bounding box center [604, 201] width 35 height 17
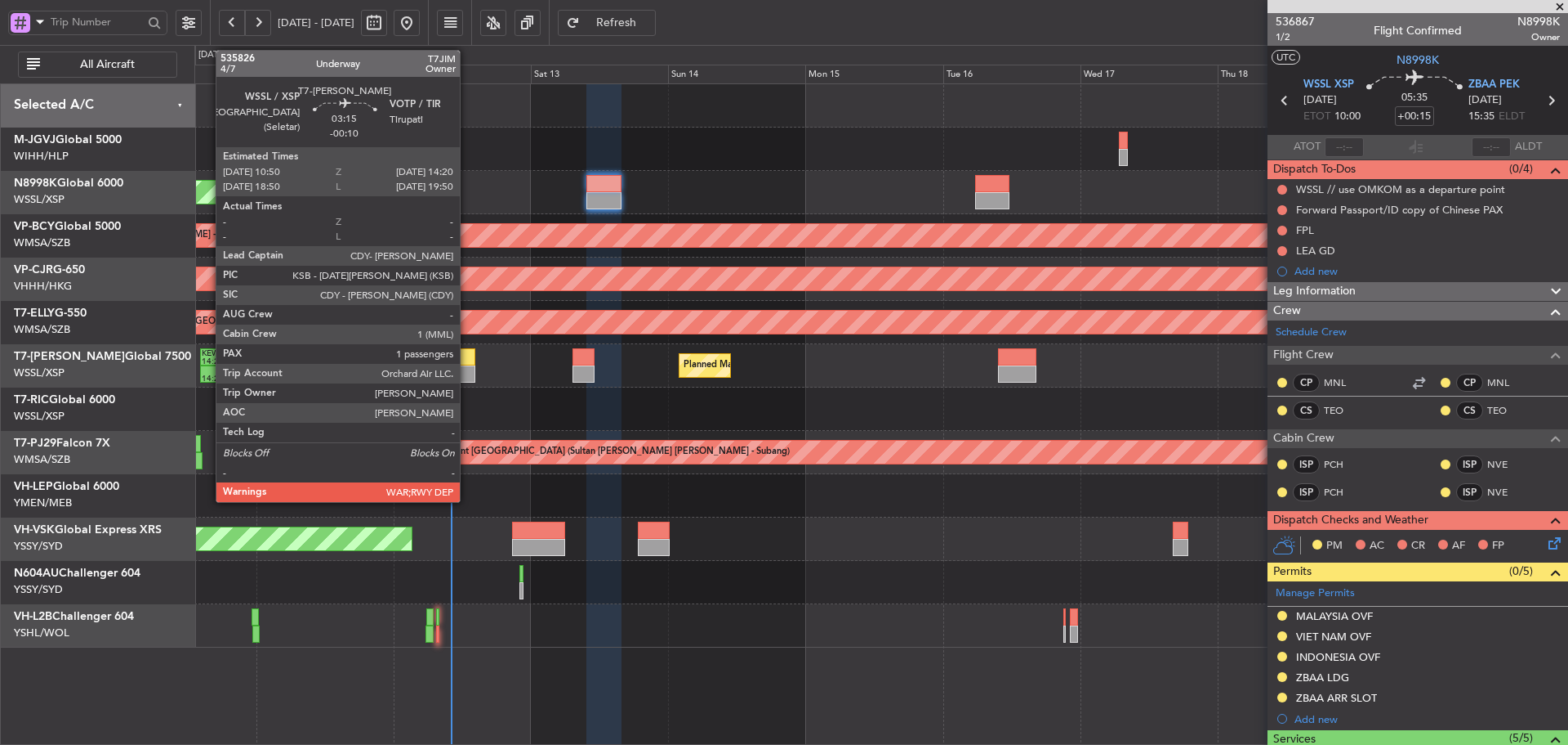
click at [467, 370] on div at bounding box center [465, 374] width 21 height 17
type input "-00:10"
type input "1"
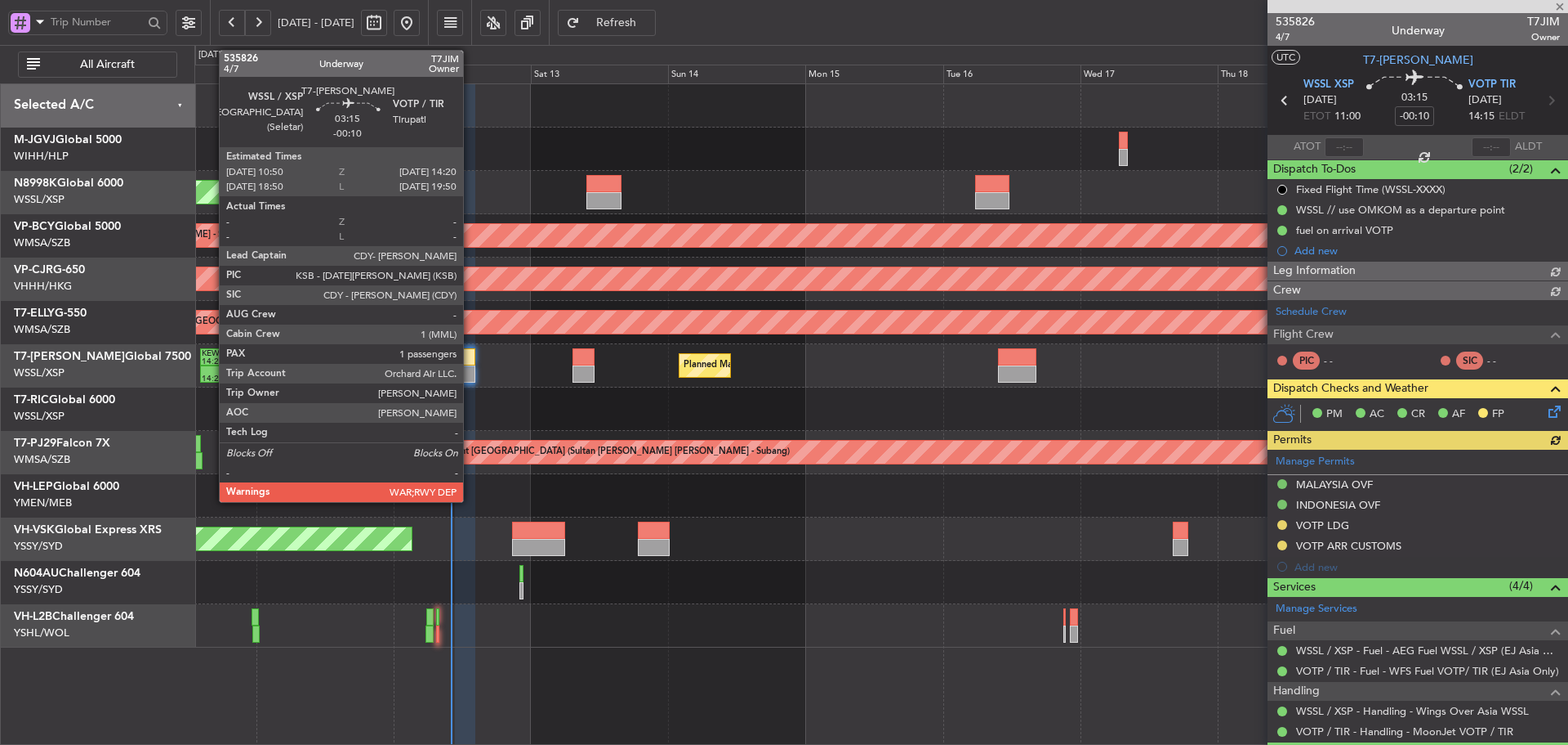
type input "[PERSON_NAME] (KYA)"
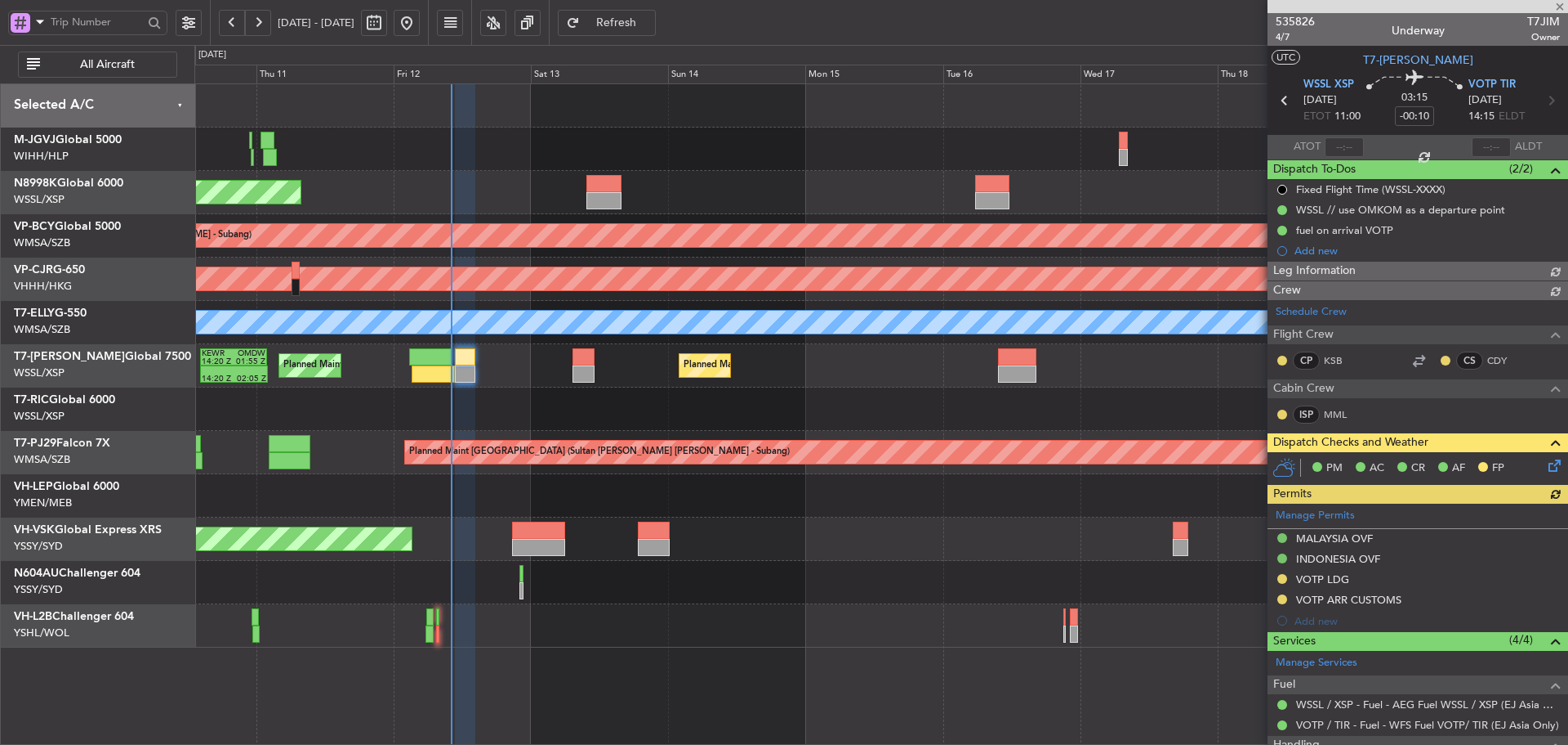
type input "[PERSON_NAME] (KYA)"
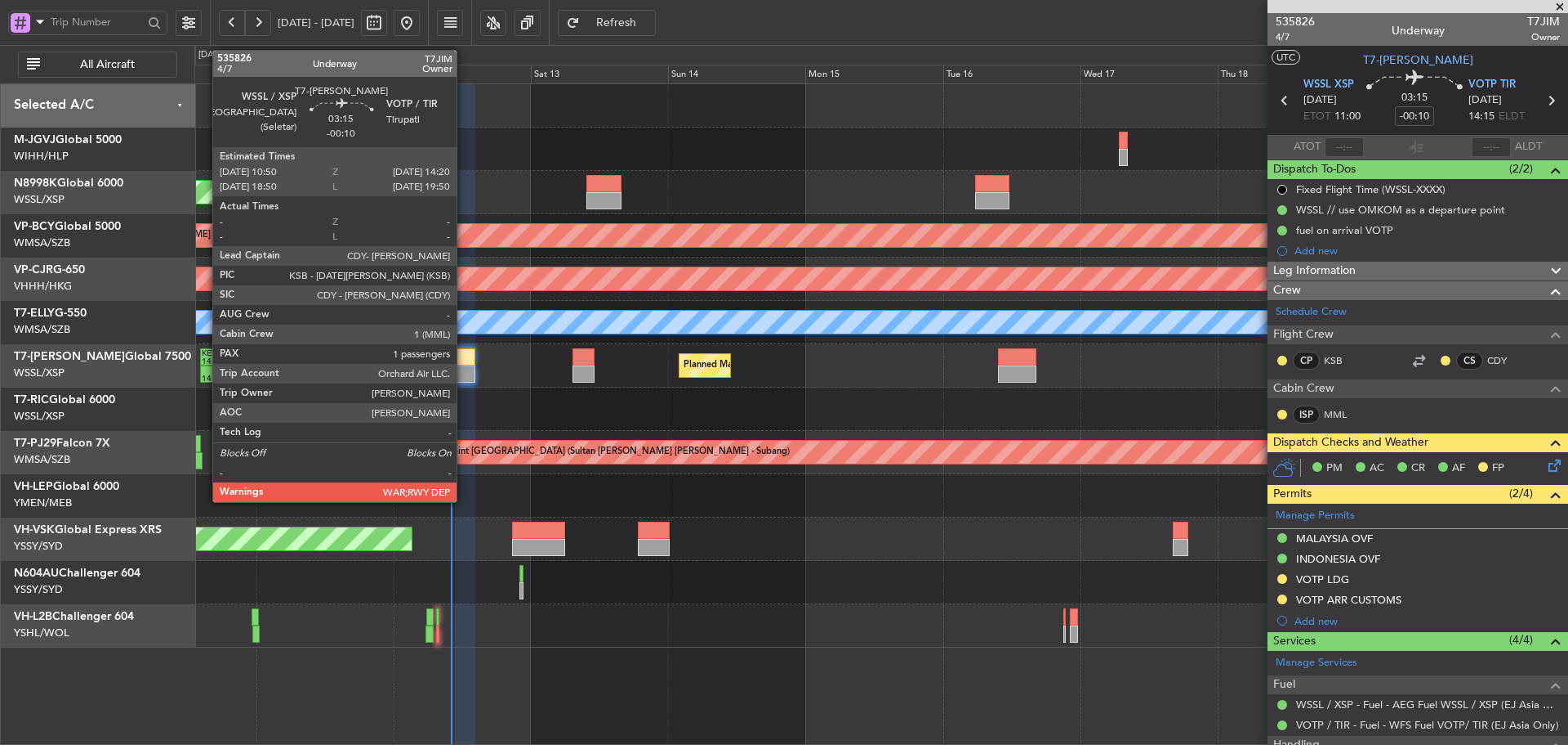
click at [464, 368] on div at bounding box center [465, 374] width 21 height 17
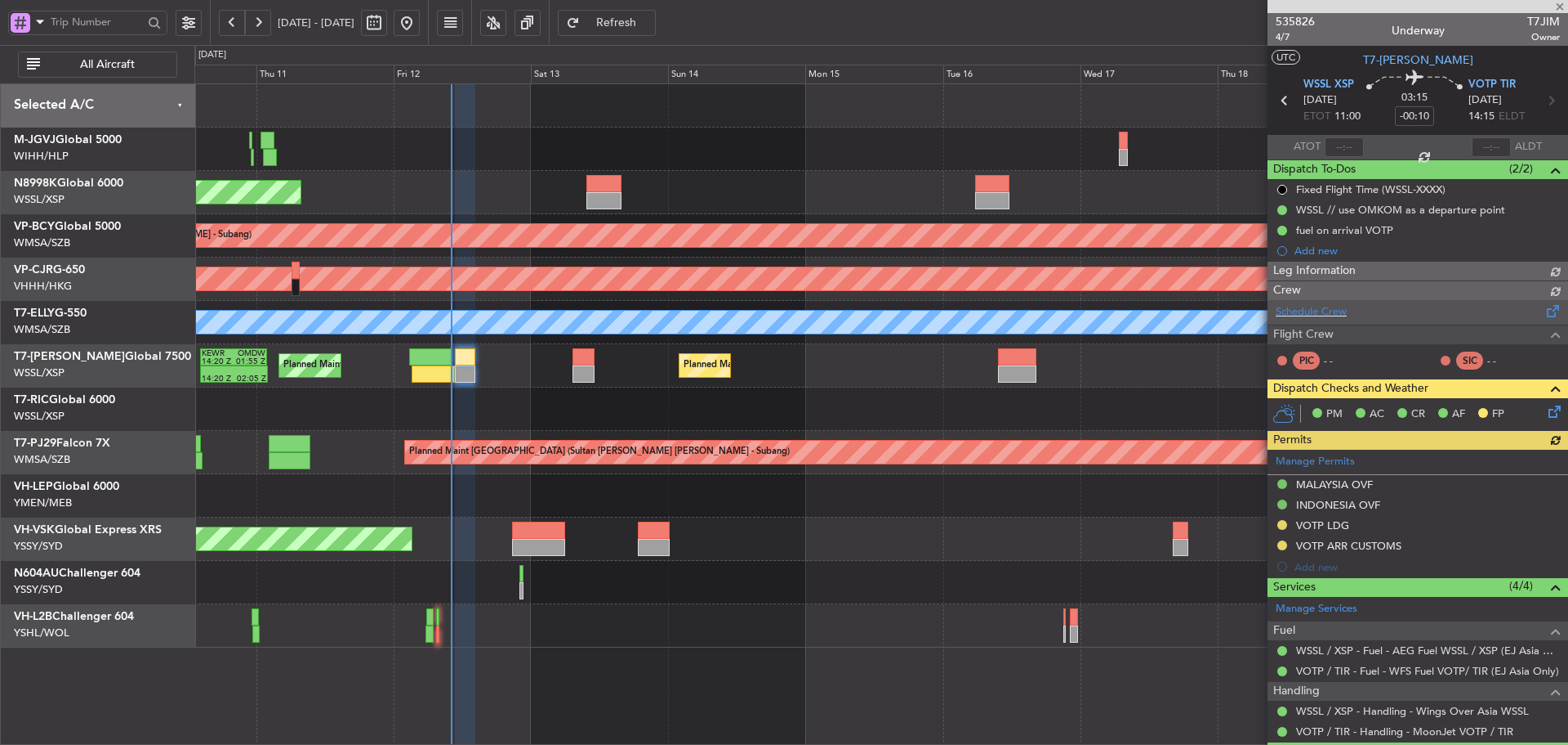
type input "[PERSON_NAME] (KYA)"
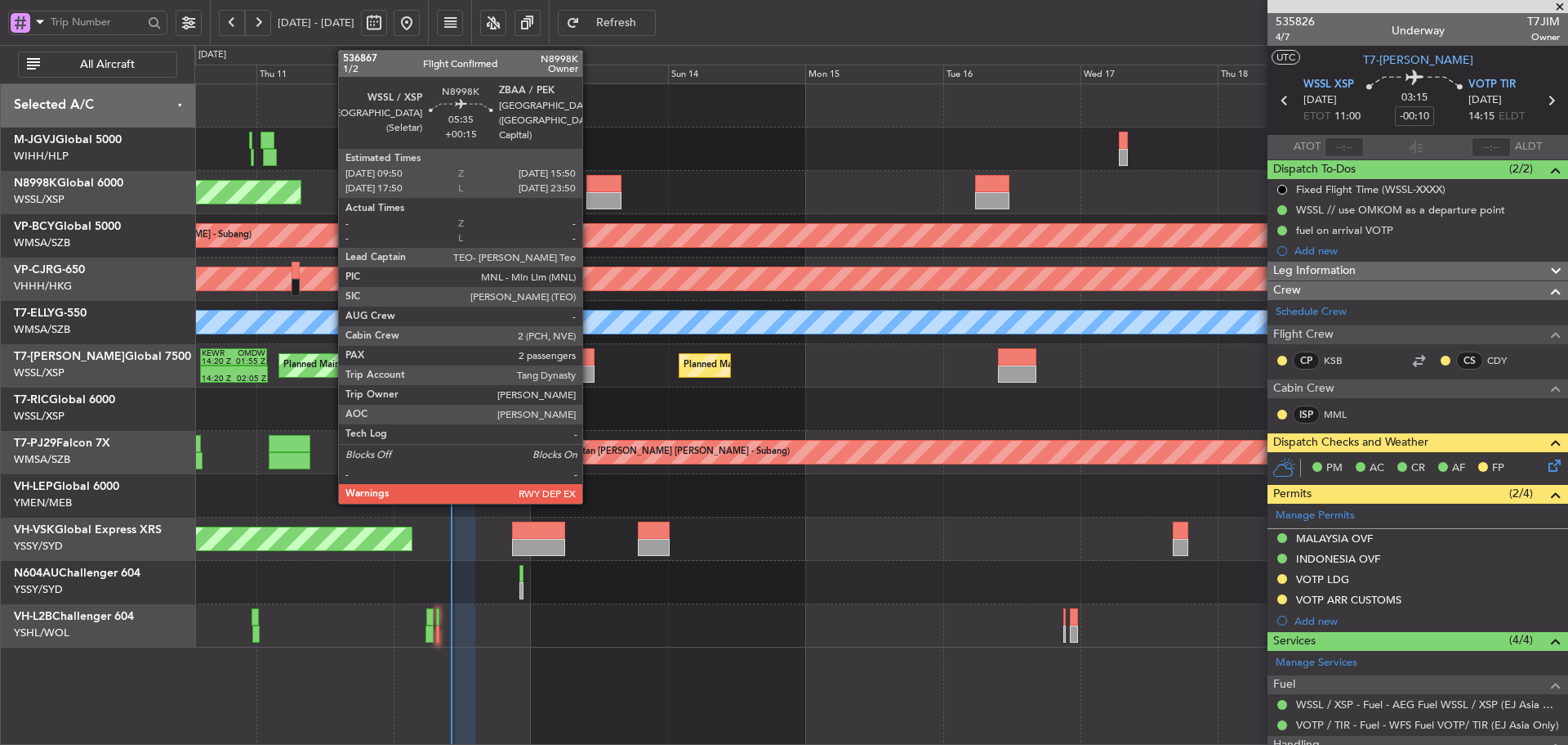
click at [589, 194] on div at bounding box center [604, 201] width 35 height 17
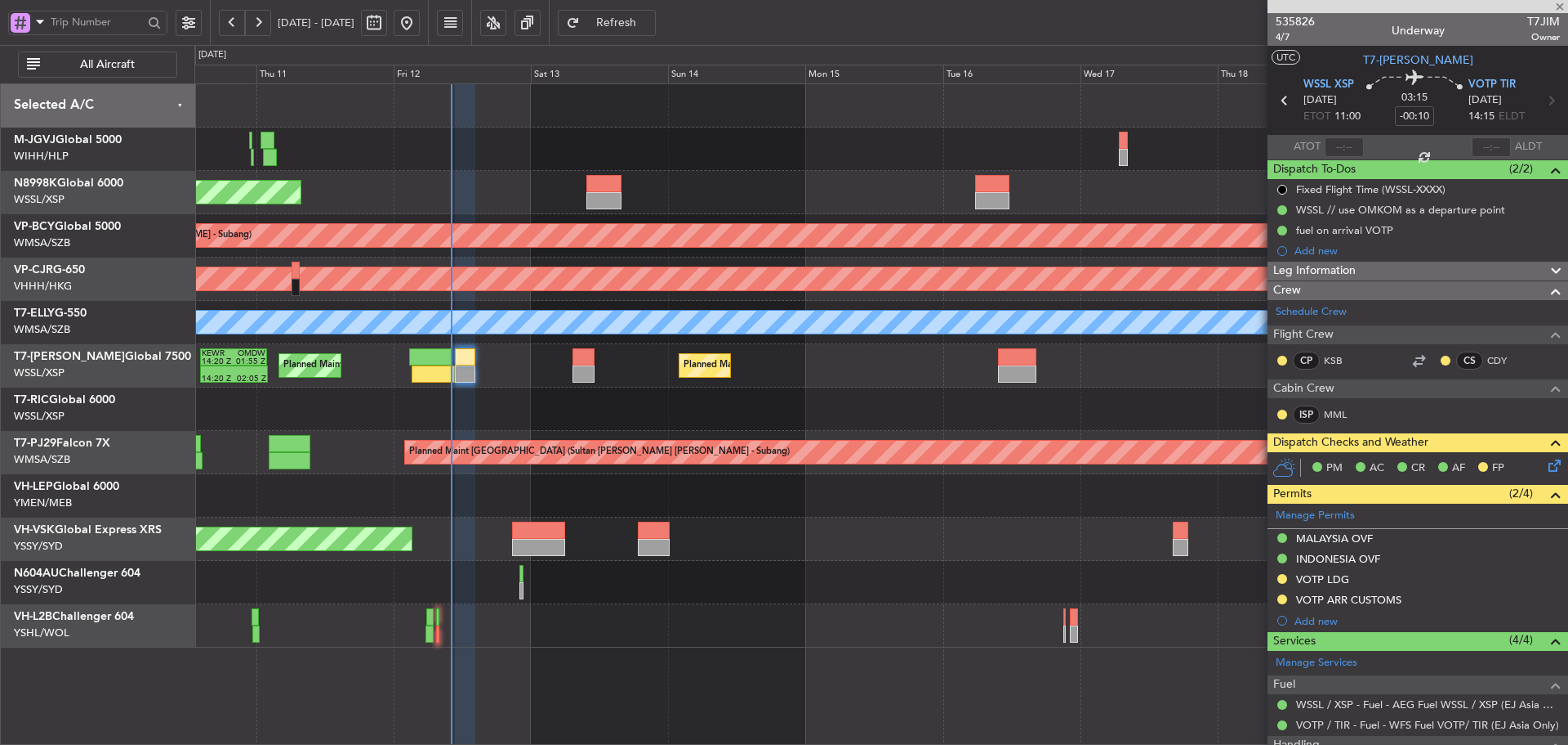
type input "+00:15"
type input "2"
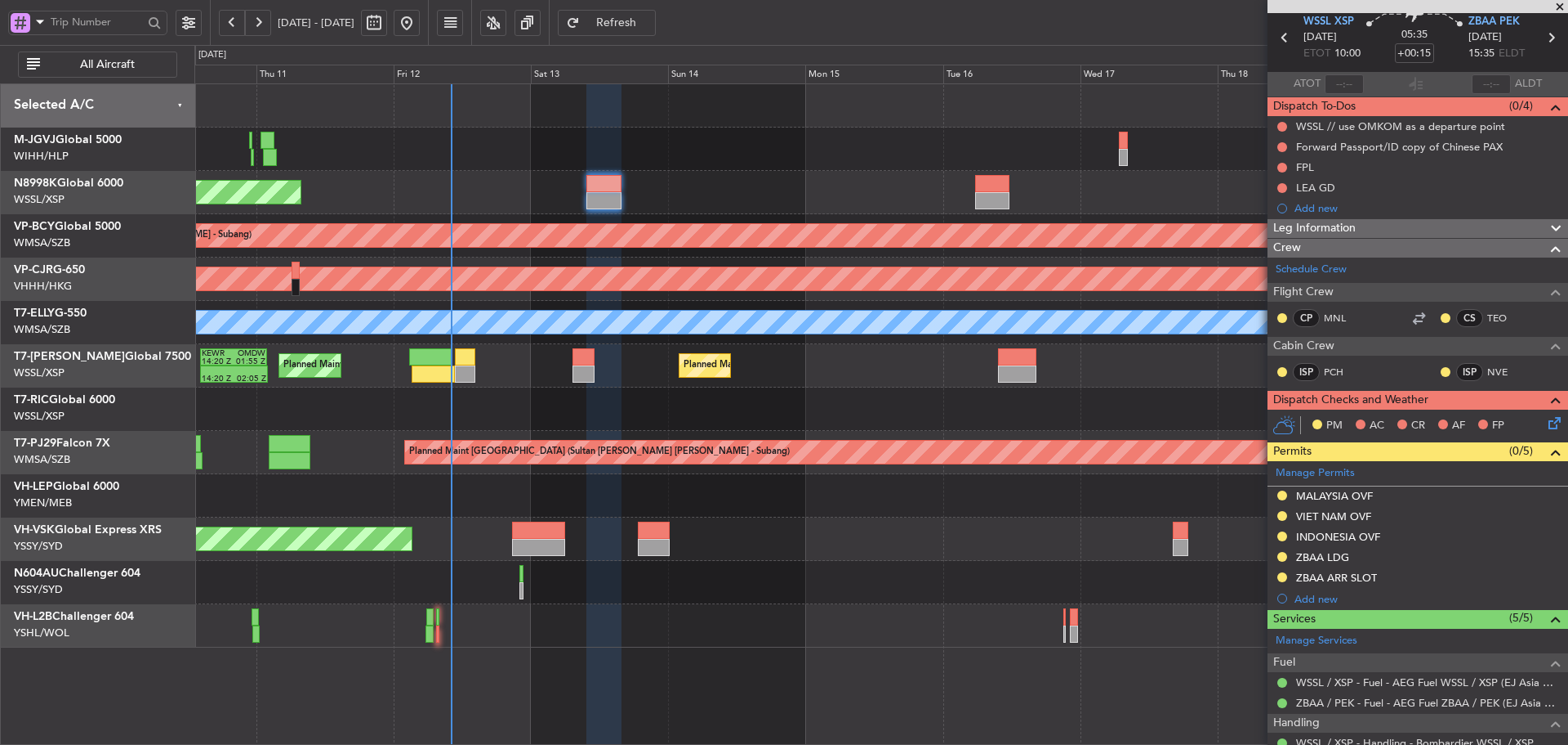
scroll to position [245, 0]
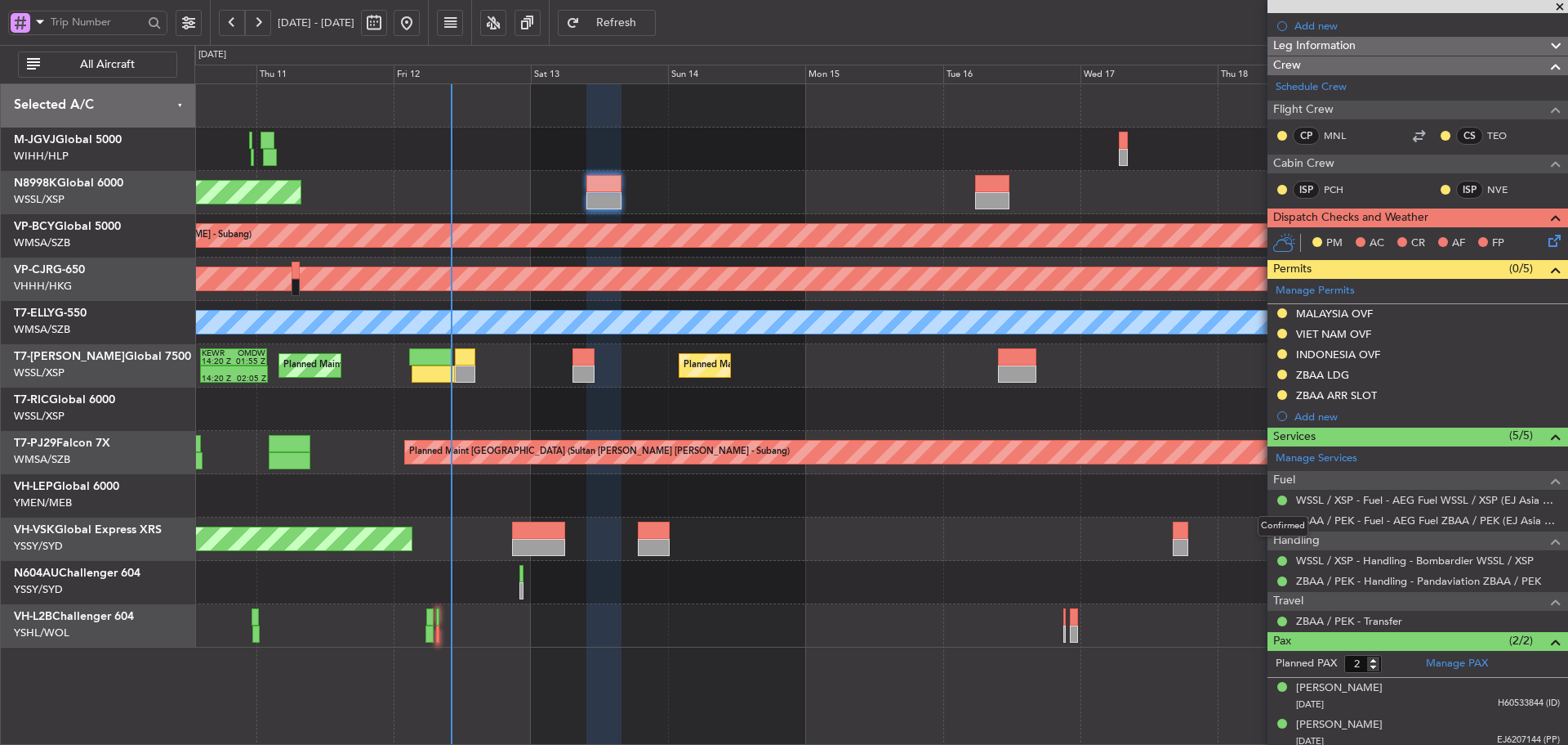
click at [1282, 521] on div "Confirmed" at bounding box center [1283, 525] width 51 height 21
click at [1281, 523] on button at bounding box center [1282, 520] width 10 height 10
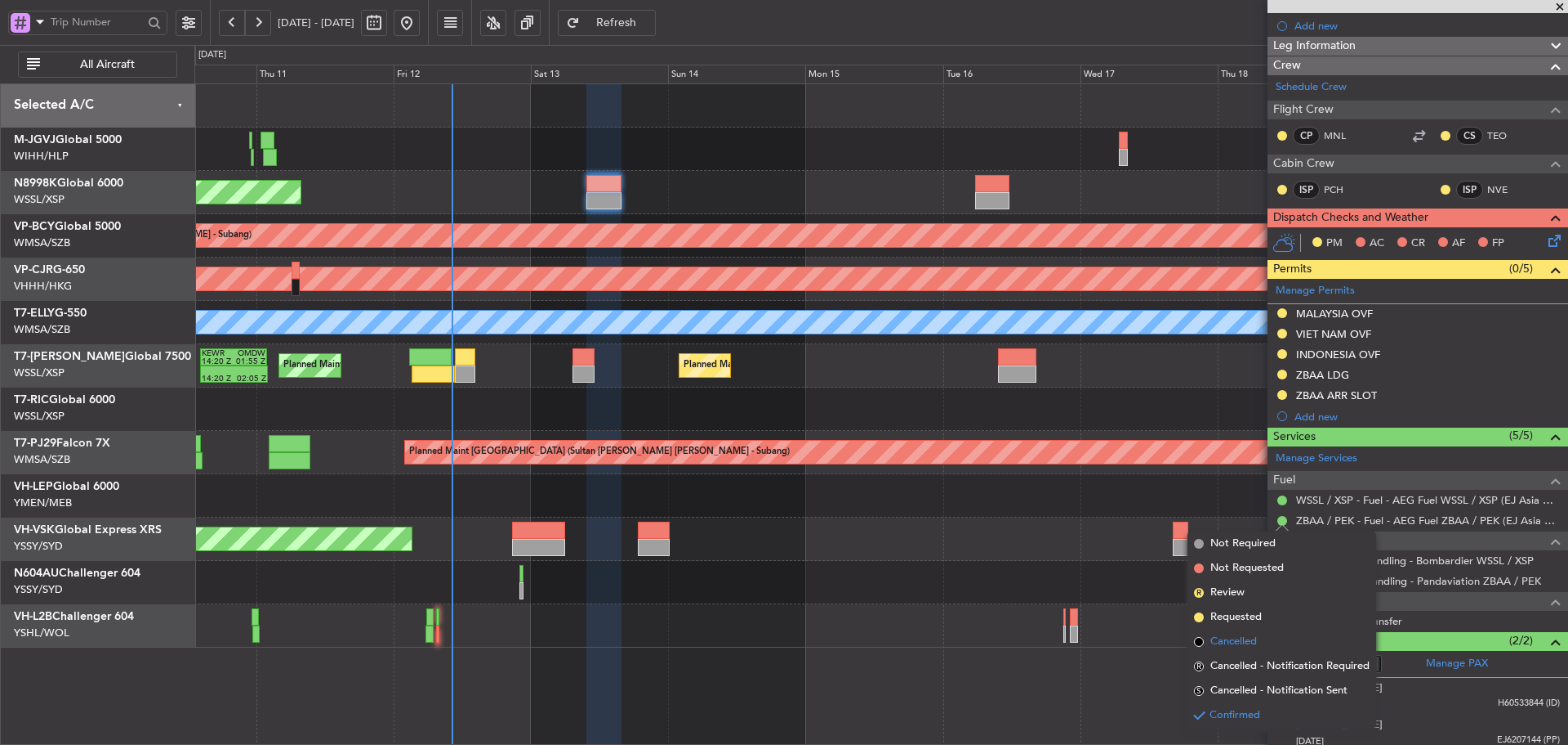
click at [1200, 640] on span at bounding box center [1199, 642] width 10 height 10
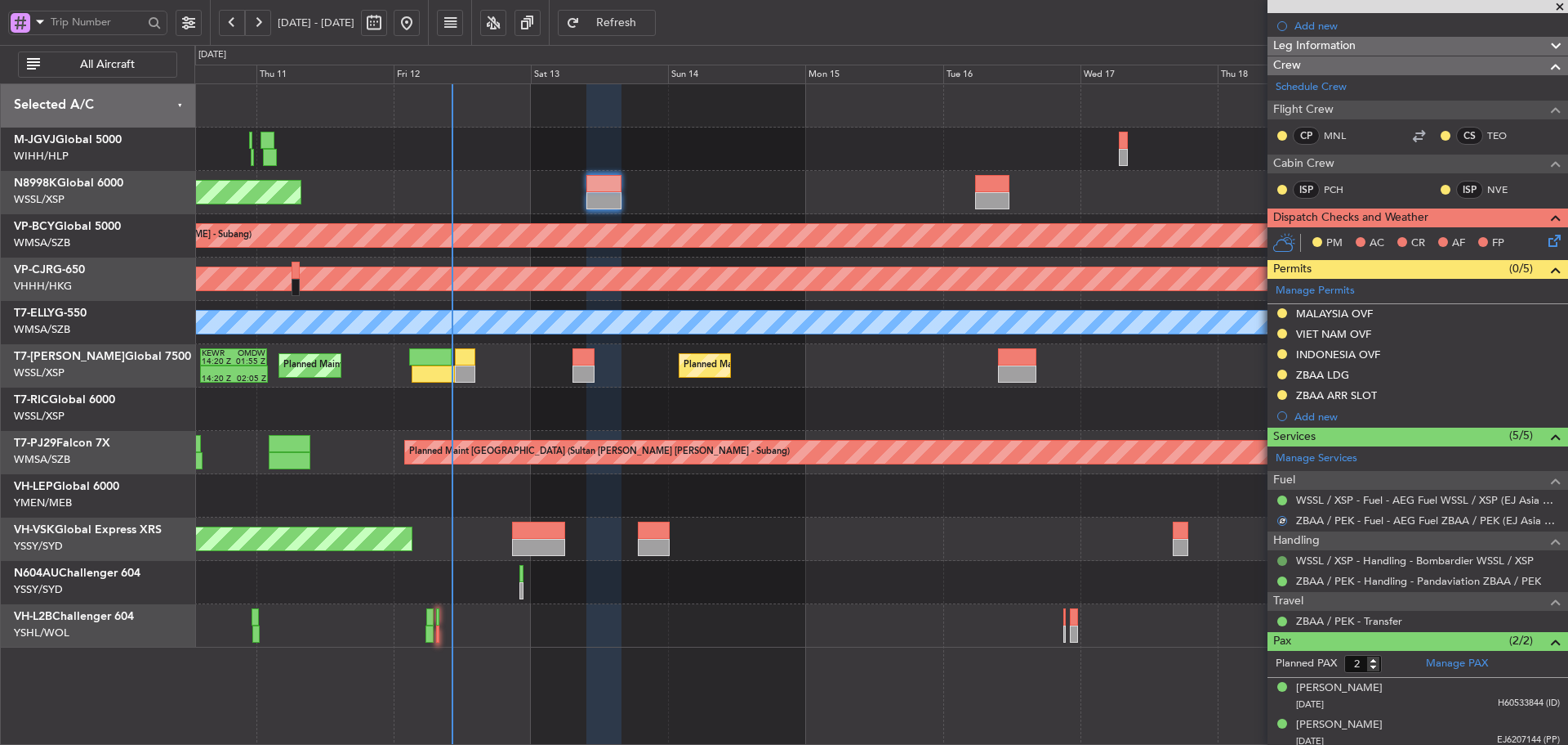
click at [1281, 560] on button at bounding box center [1282, 561] width 10 height 10
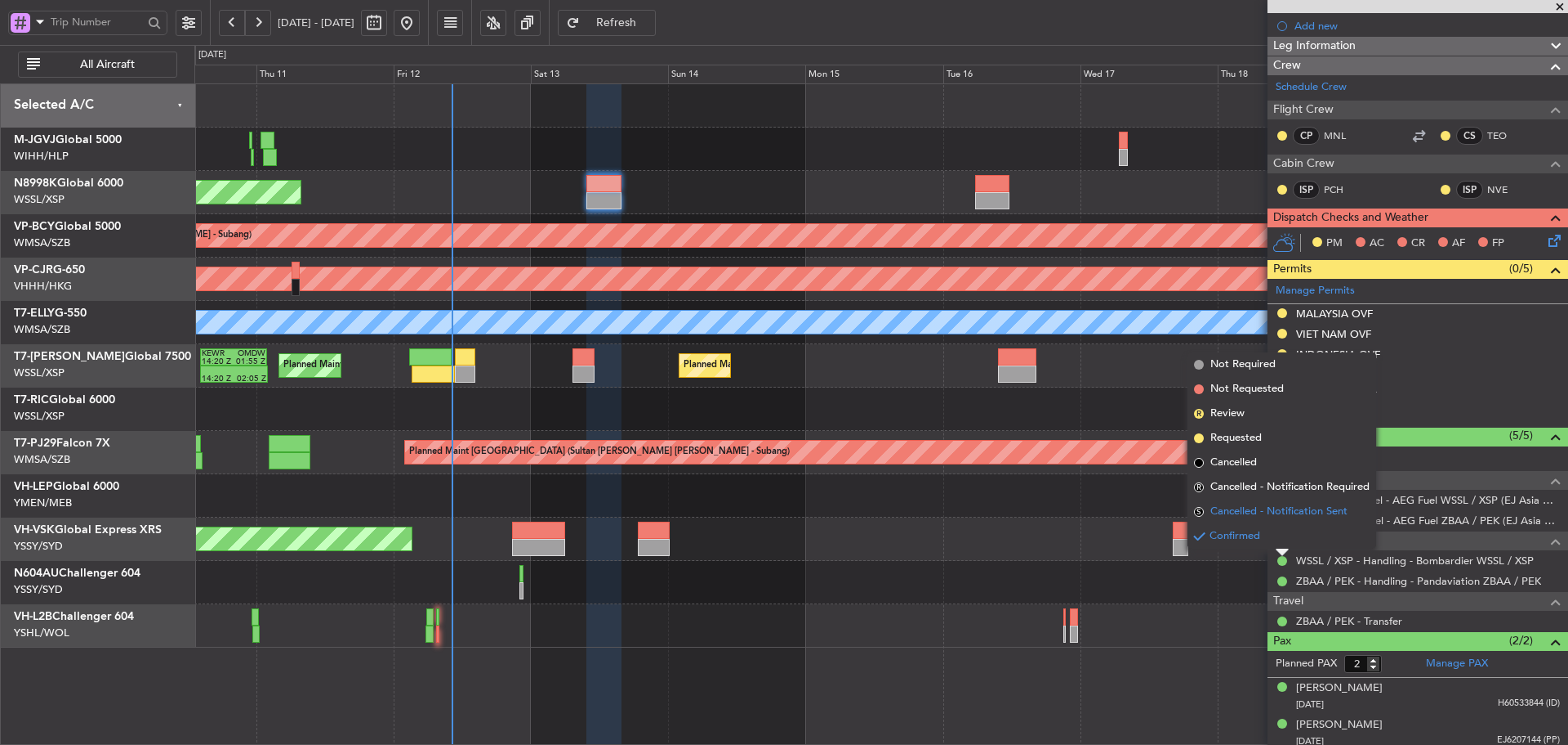
click at [1198, 511] on span "S" at bounding box center [1199, 511] width 10 height 10
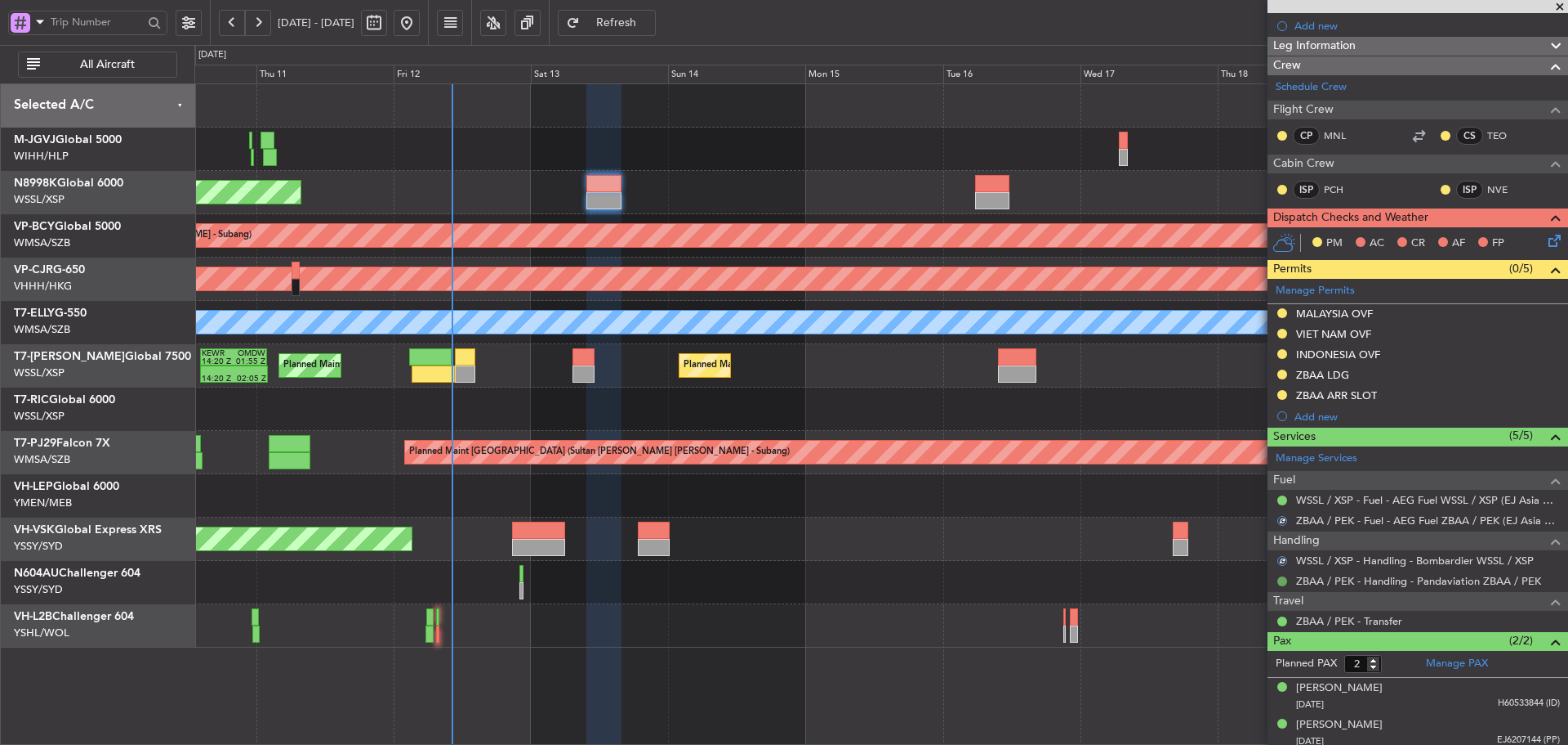
click at [1281, 579] on button at bounding box center [1282, 581] width 10 height 10
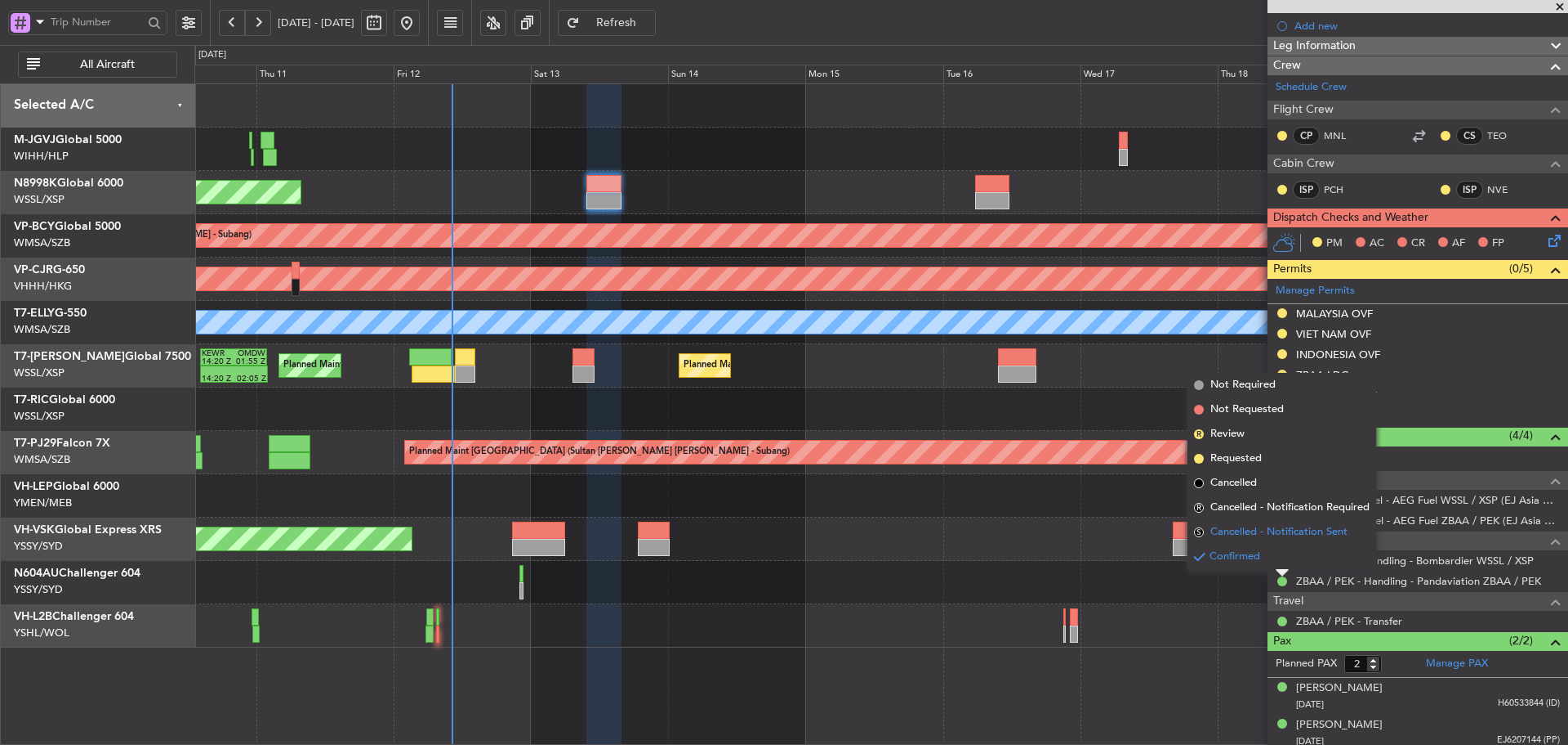
click at [1200, 532] on span "S" at bounding box center [1199, 532] width 10 height 10
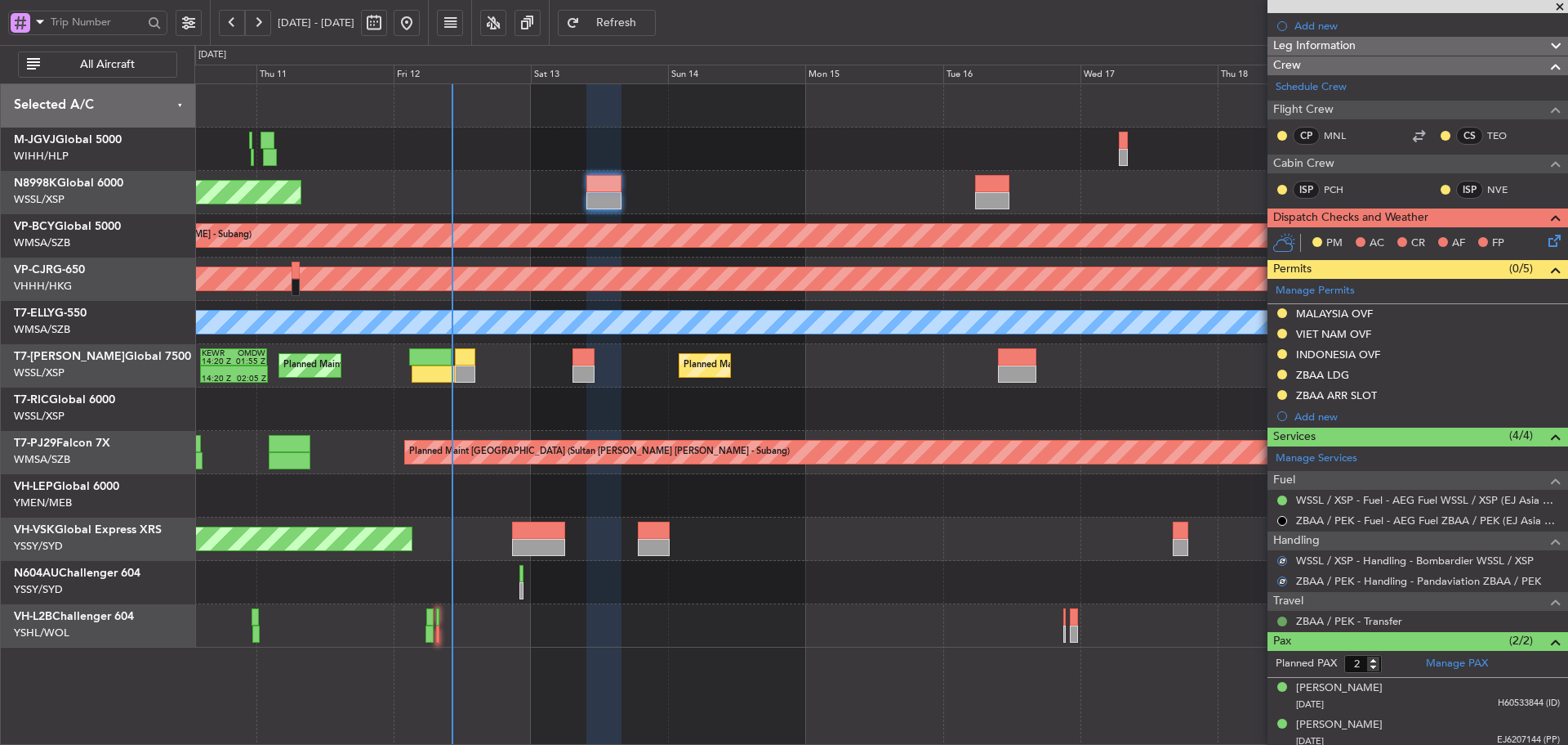
click at [1284, 618] on button at bounding box center [1282, 621] width 10 height 10
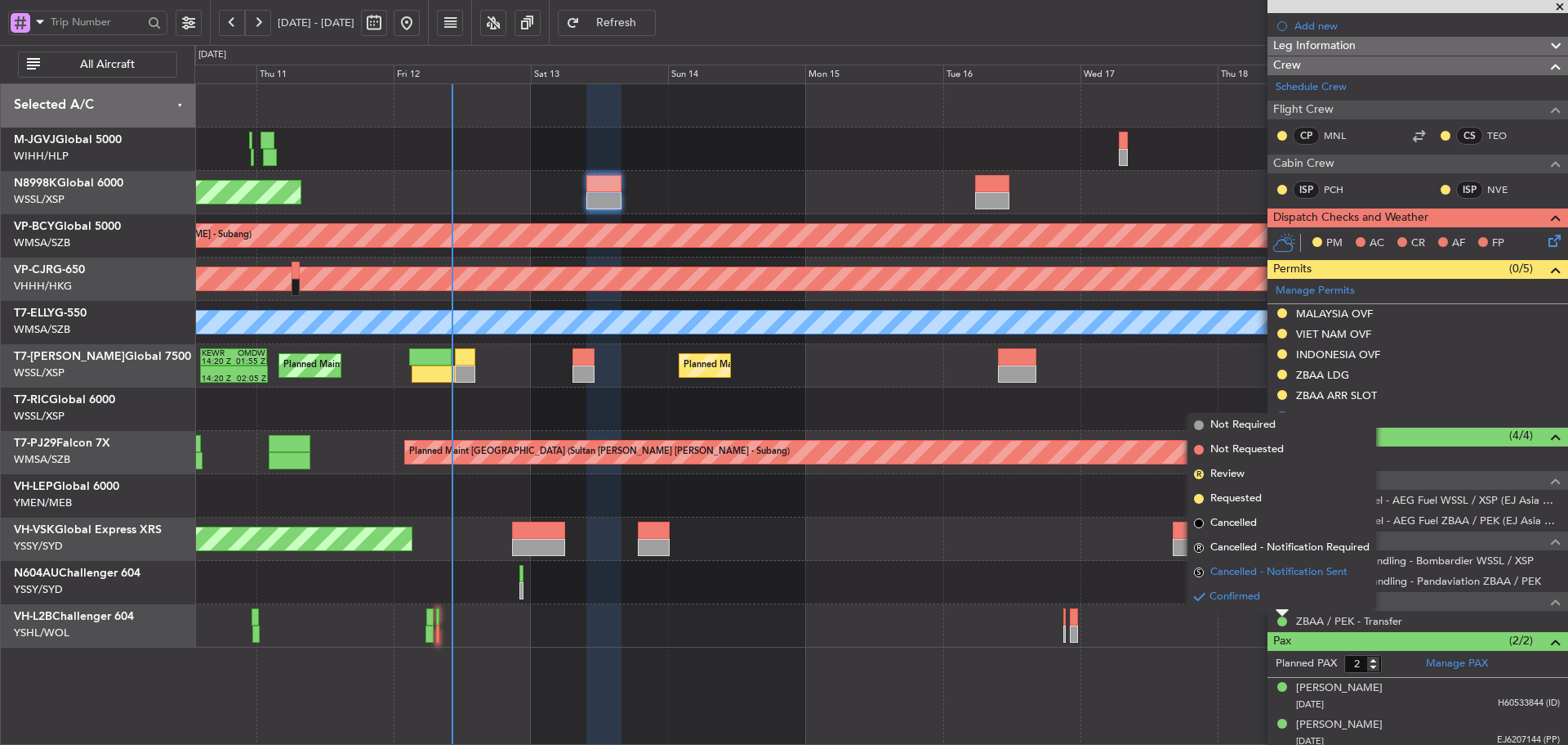
click at [1202, 572] on span "S" at bounding box center [1199, 572] width 10 height 10
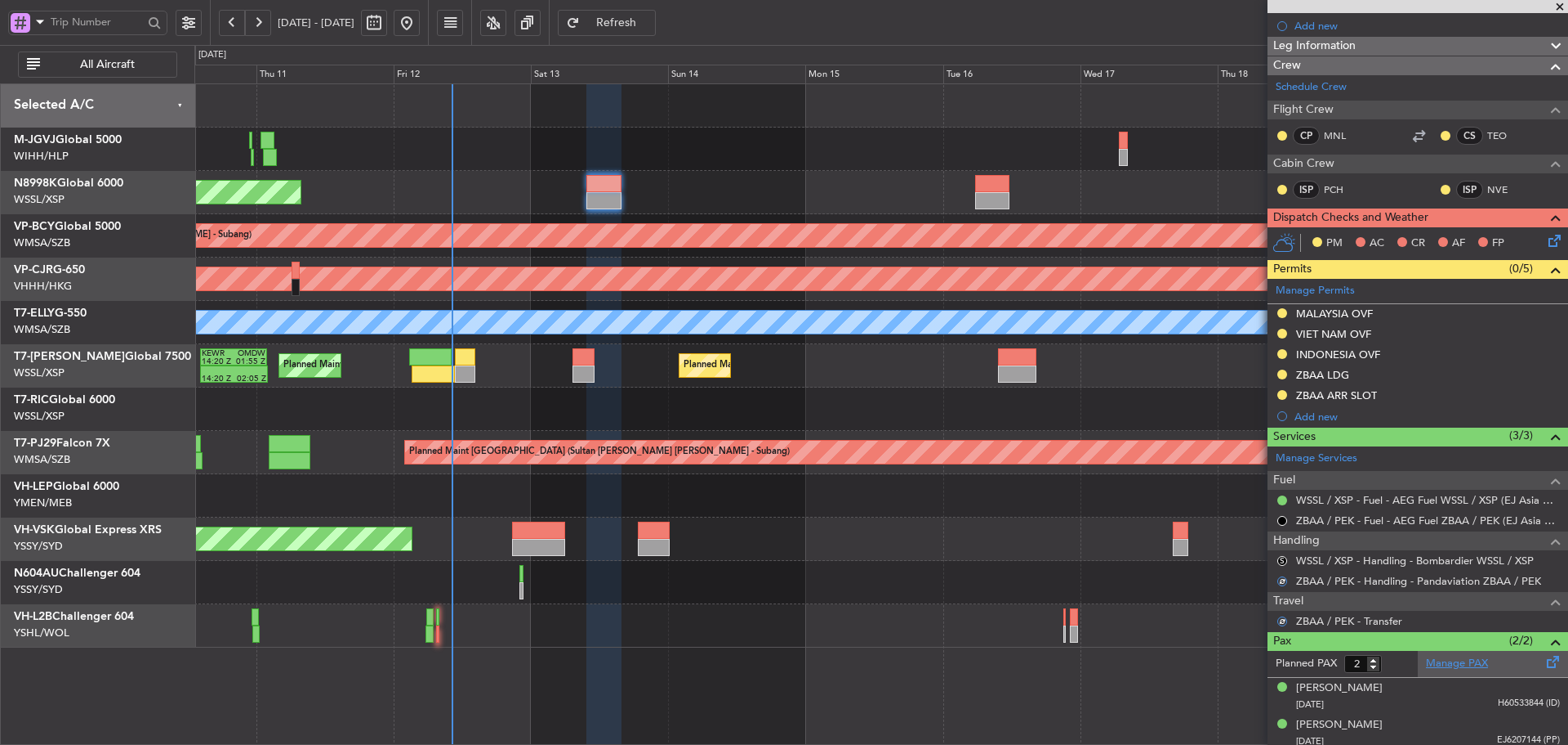
click at [1433, 667] on link "Manage PAX" at bounding box center [1457, 663] width 62 height 16
click at [1327, 87] on link "Schedule Crew" at bounding box center [1311, 87] width 71 height 16
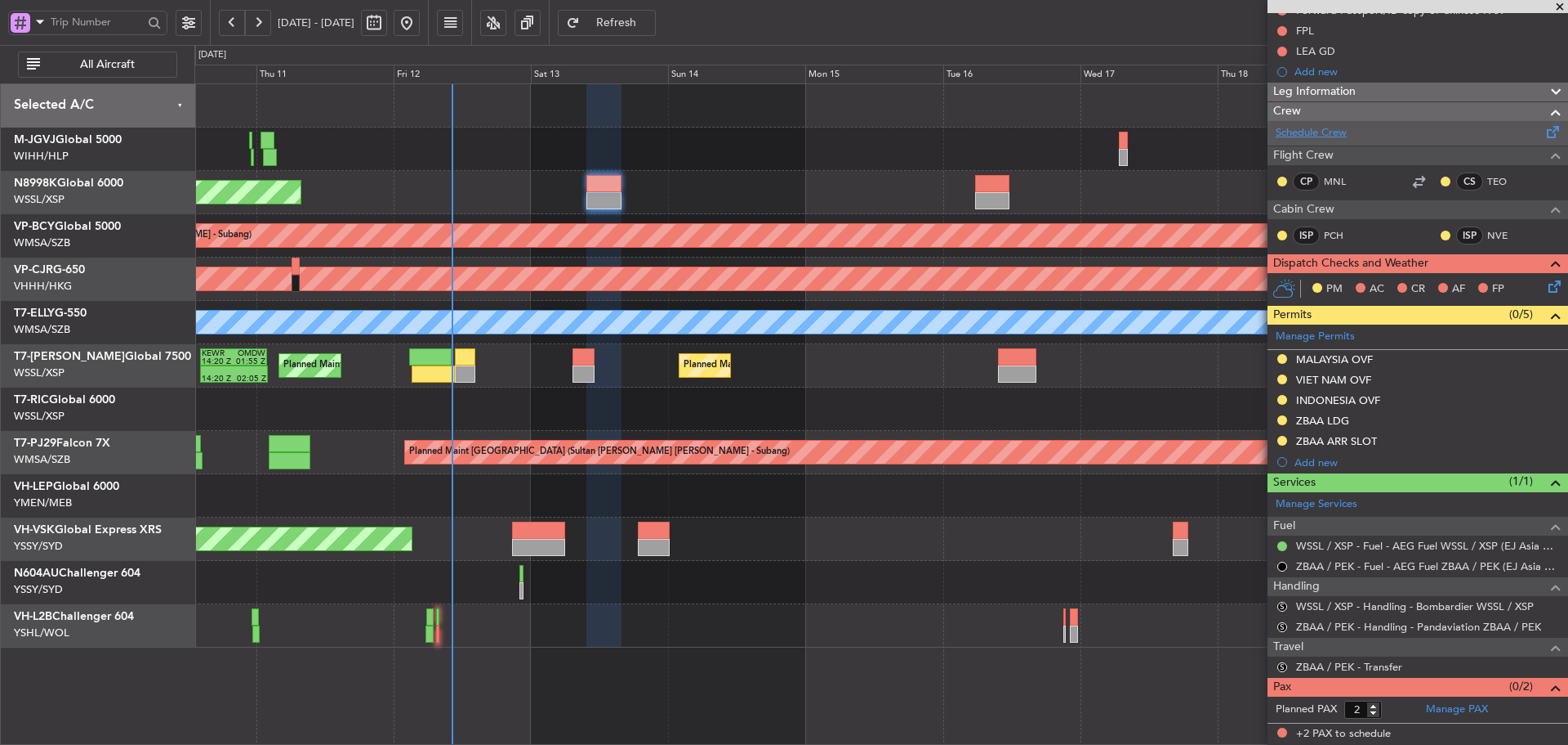
scroll to position [199, 0]
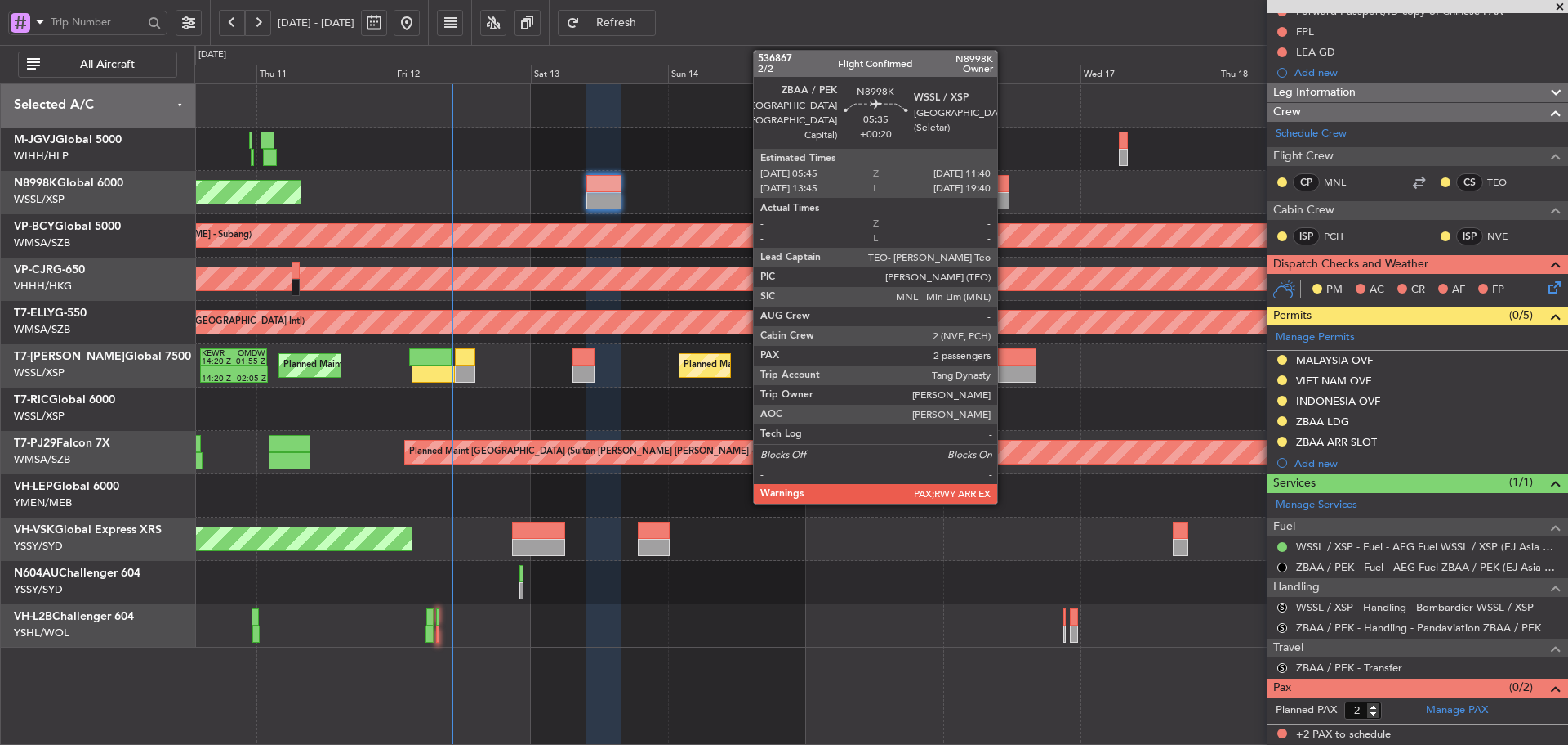
click at [1005, 192] on div at bounding box center [993, 201] width 34 height 17
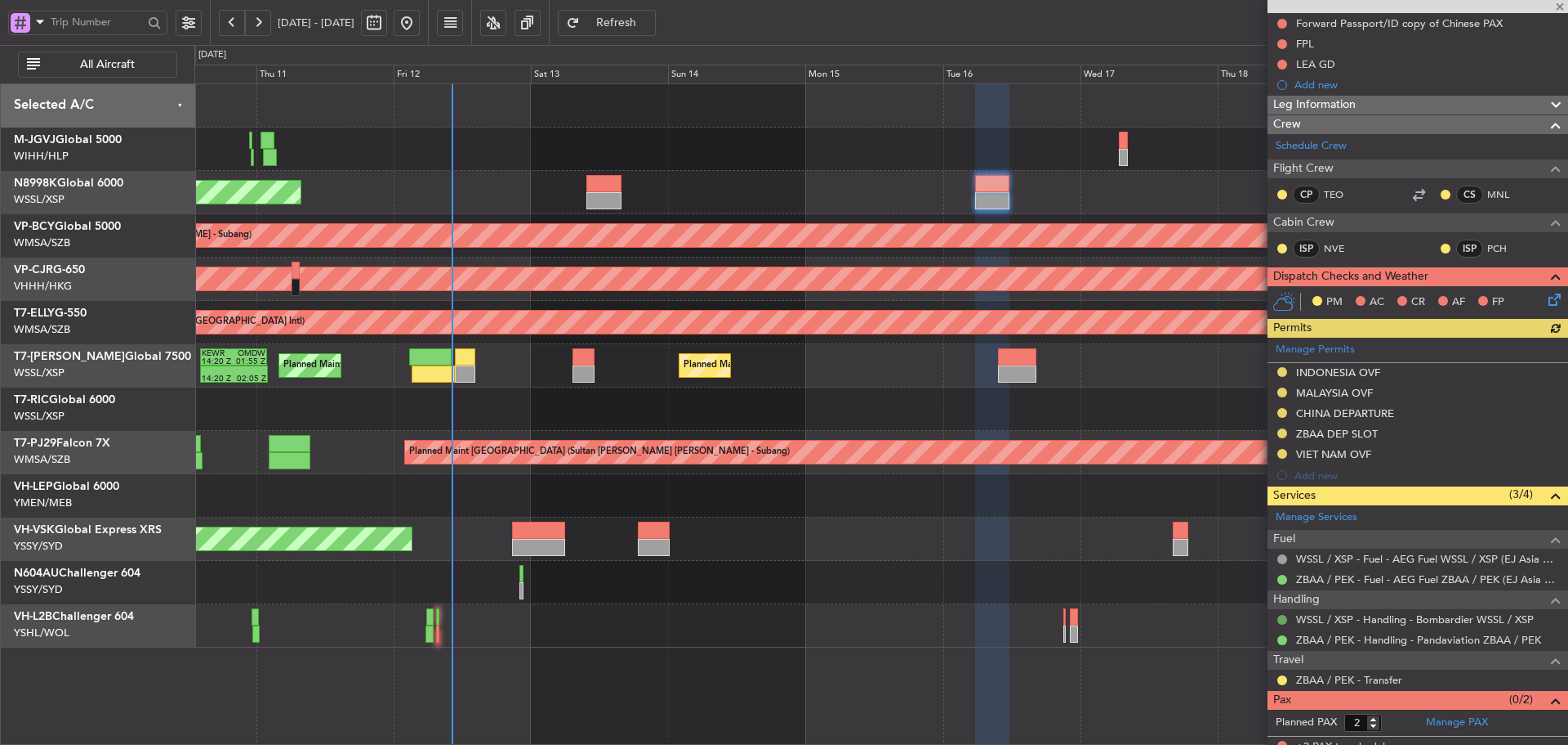
scroll to position [178, 0]
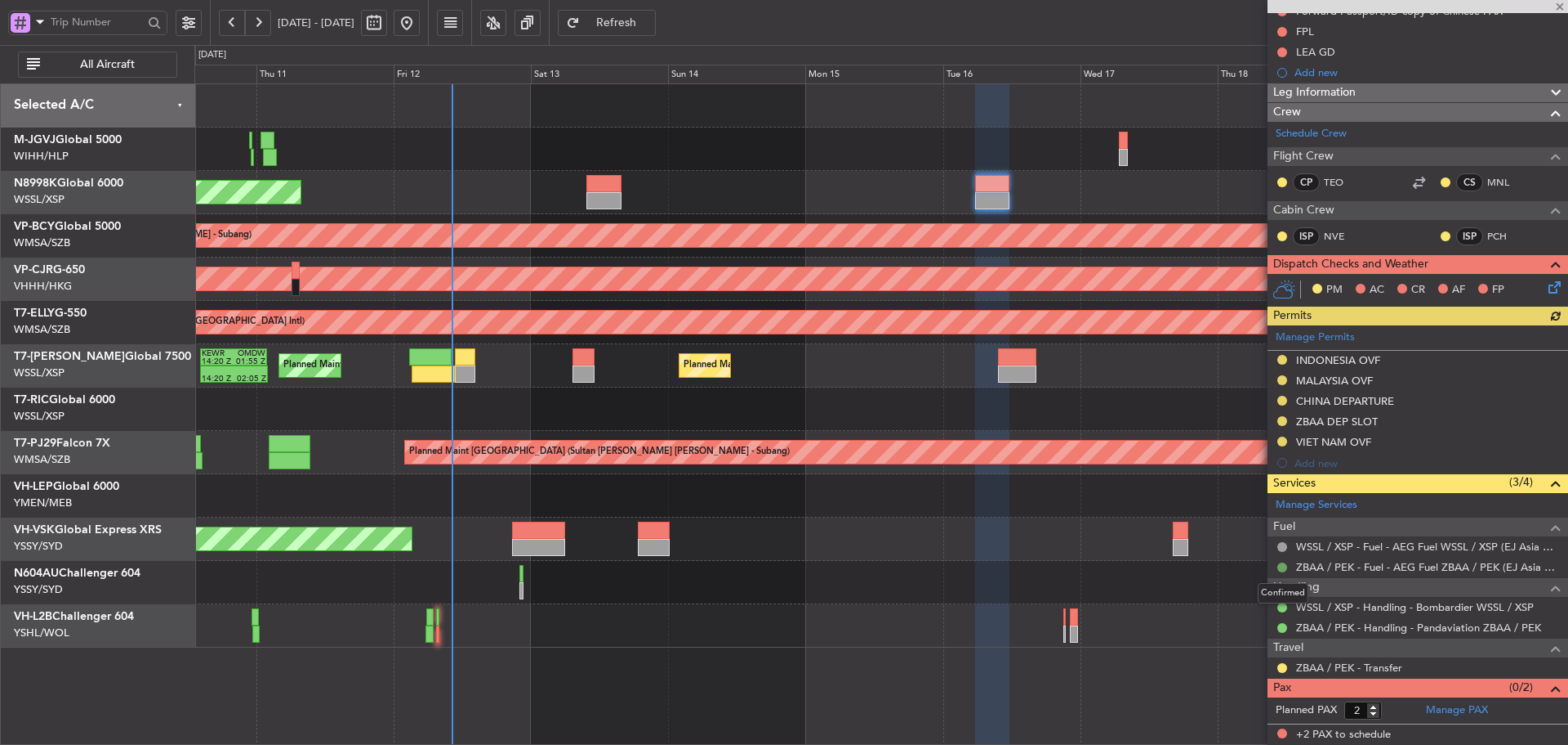
click at [1280, 569] on button at bounding box center [1282, 567] width 10 height 10
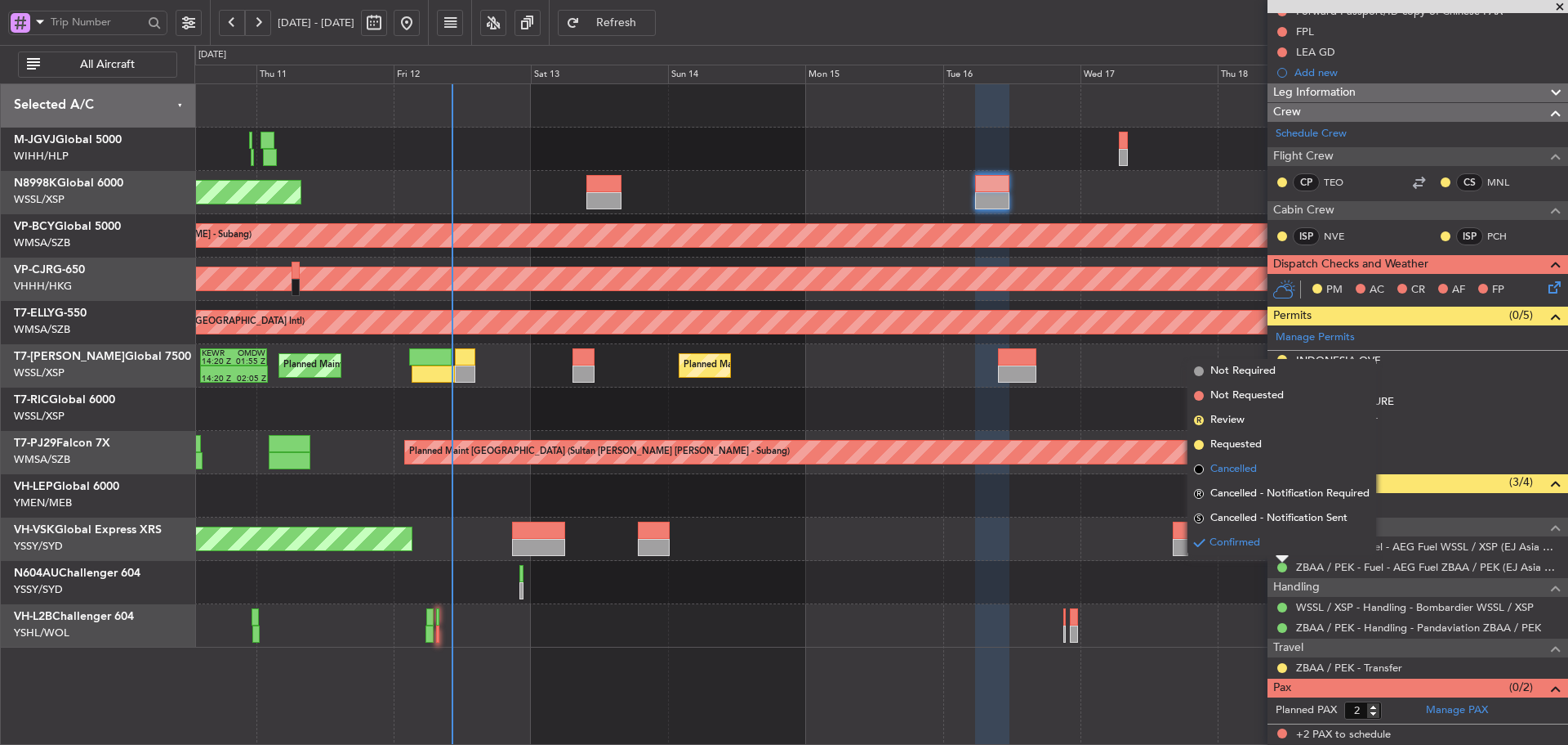
click at [1200, 466] on span at bounding box center [1199, 469] width 10 height 10
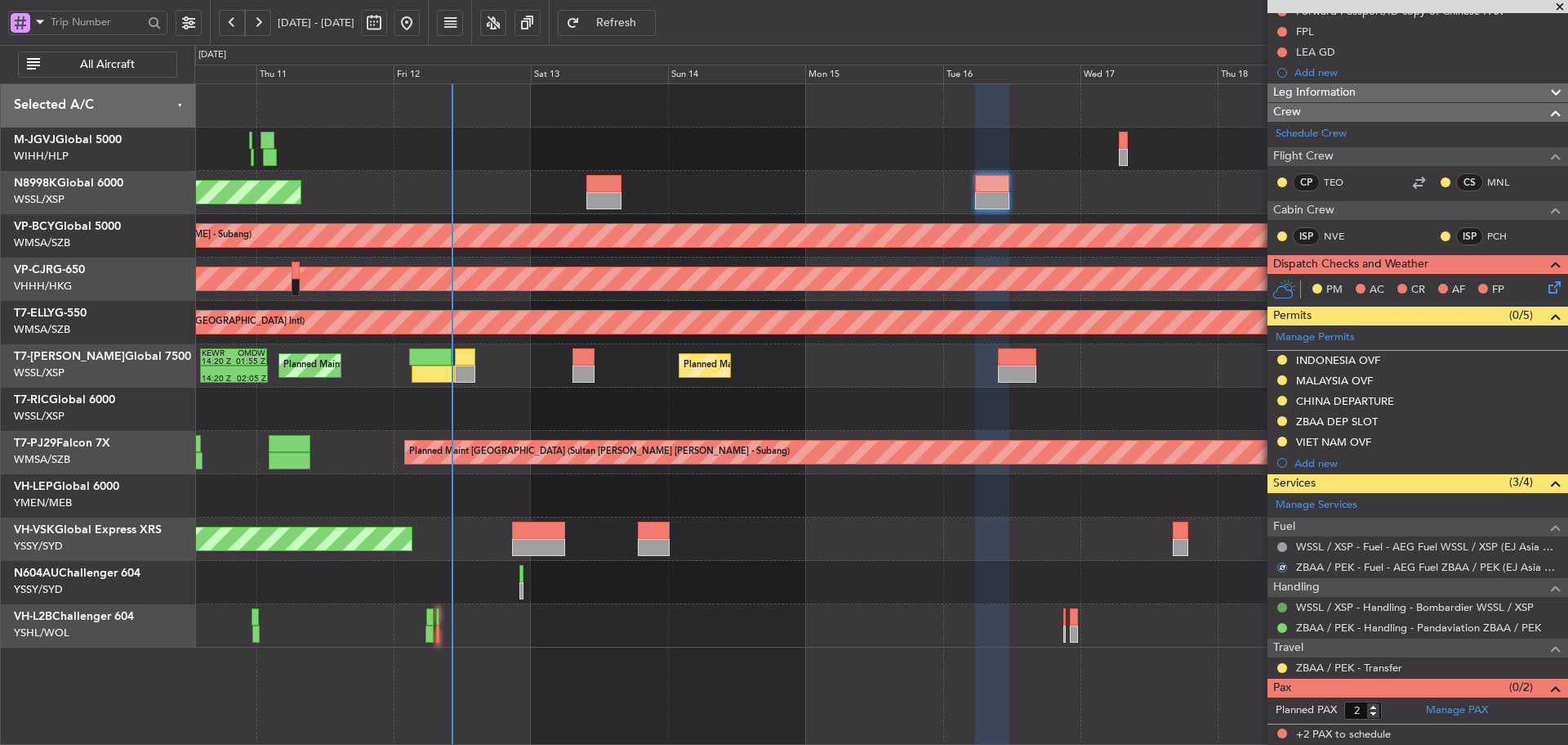
click at [1278, 605] on button at bounding box center [1282, 607] width 10 height 10
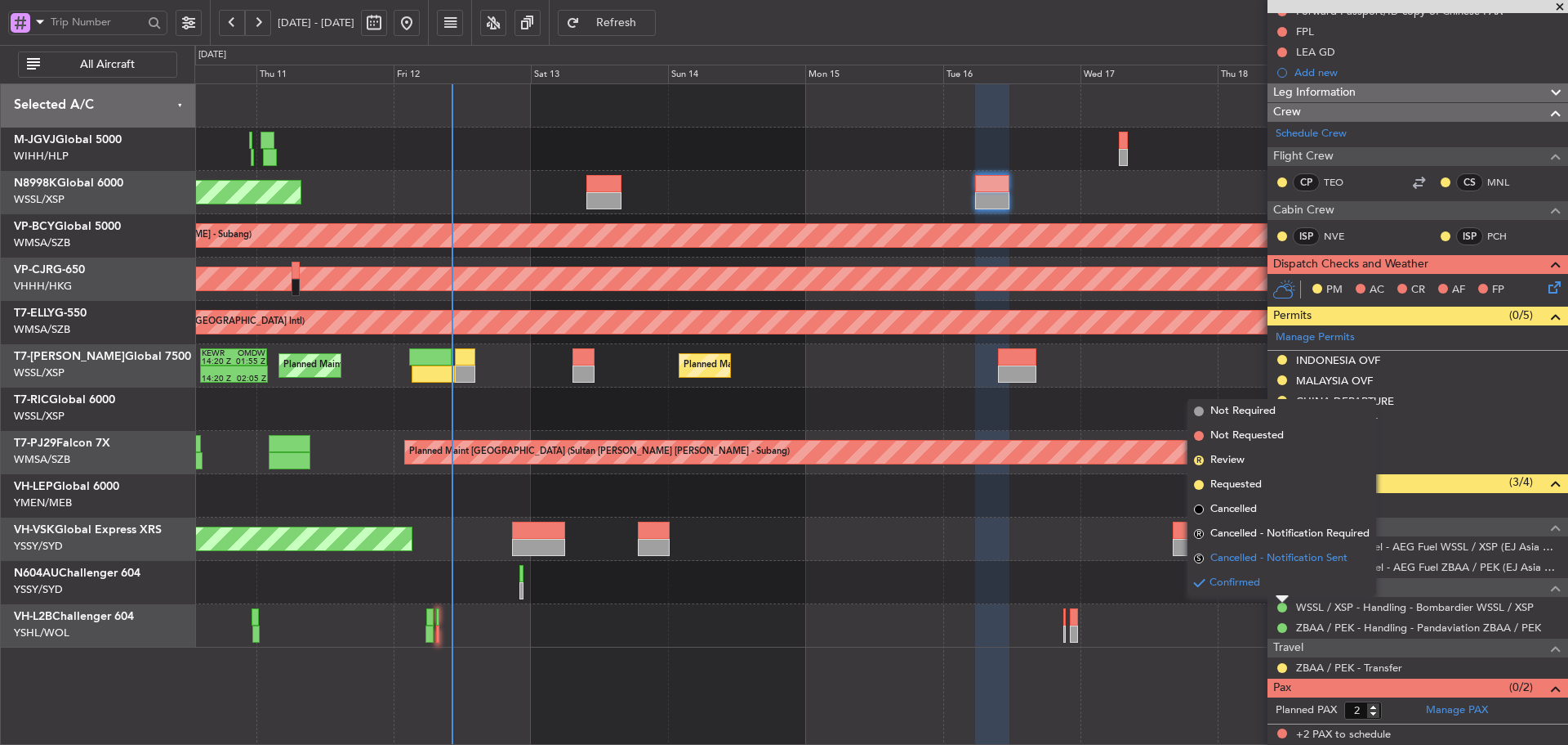
click at [1198, 561] on span "S" at bounding box center [1199, 558] width 10 height 10
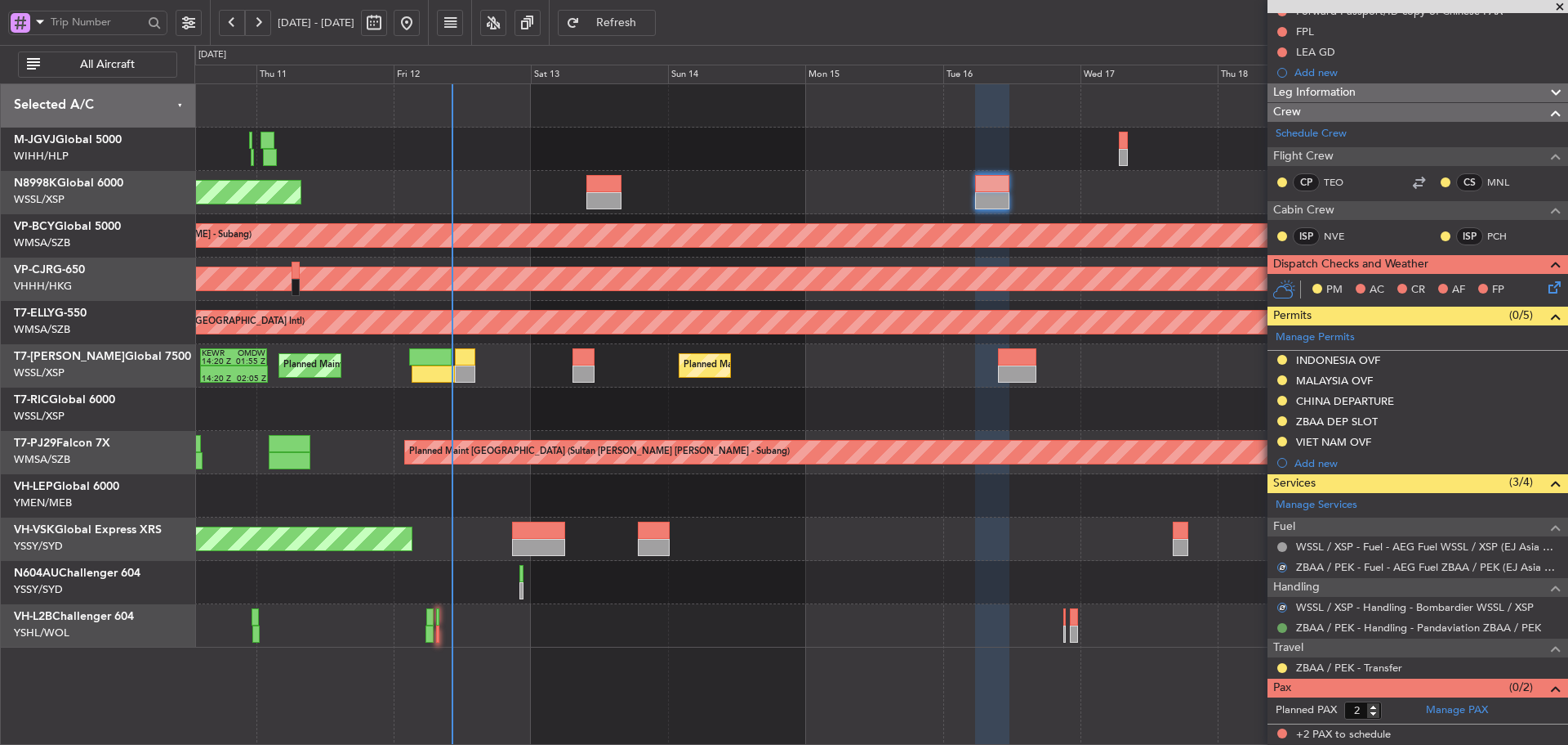
click at [1281, 624] on button at bounding box center [1282, 627] width 10 height 10
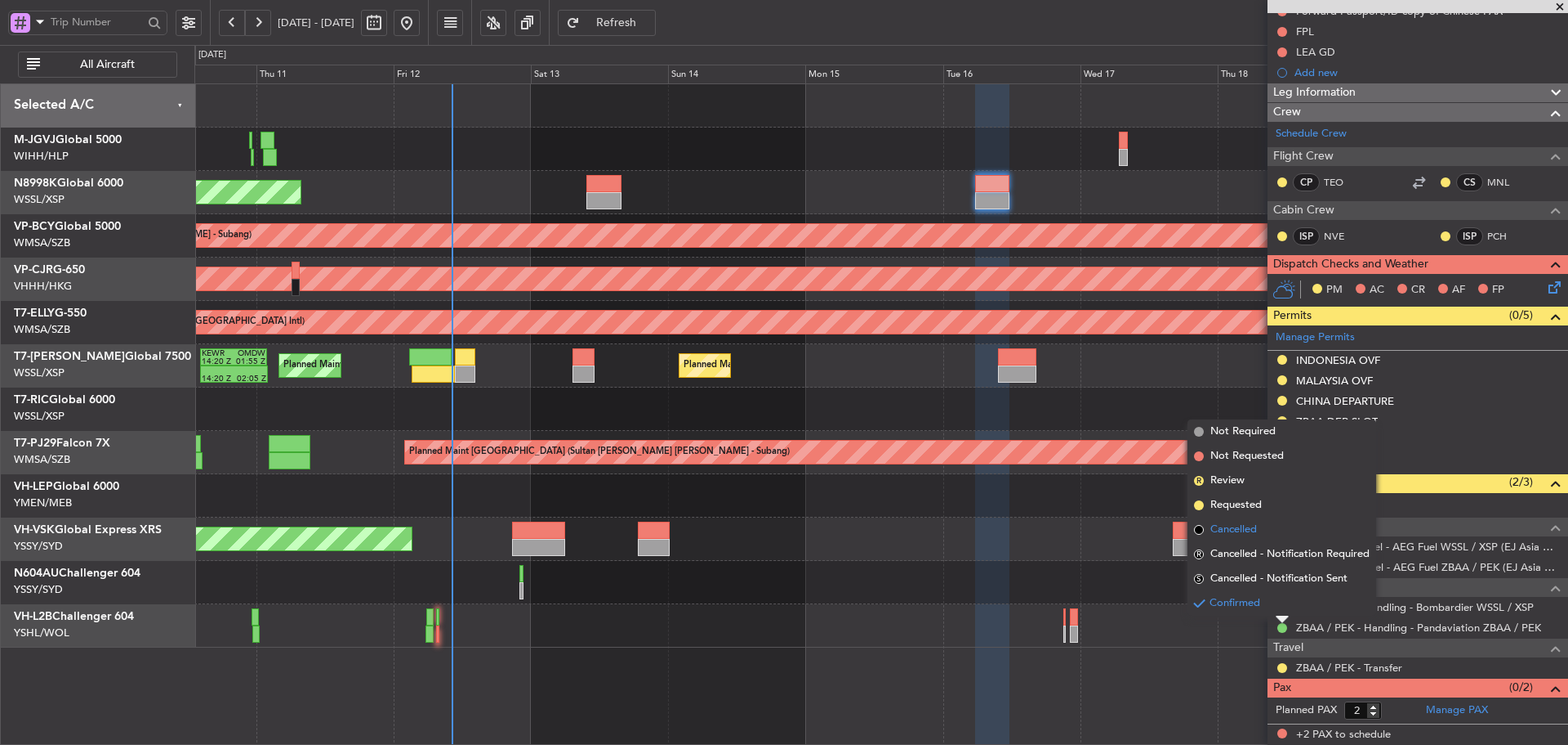
click at [1197, 530] on span at bounding box center [1199, 529] width 10 height 10
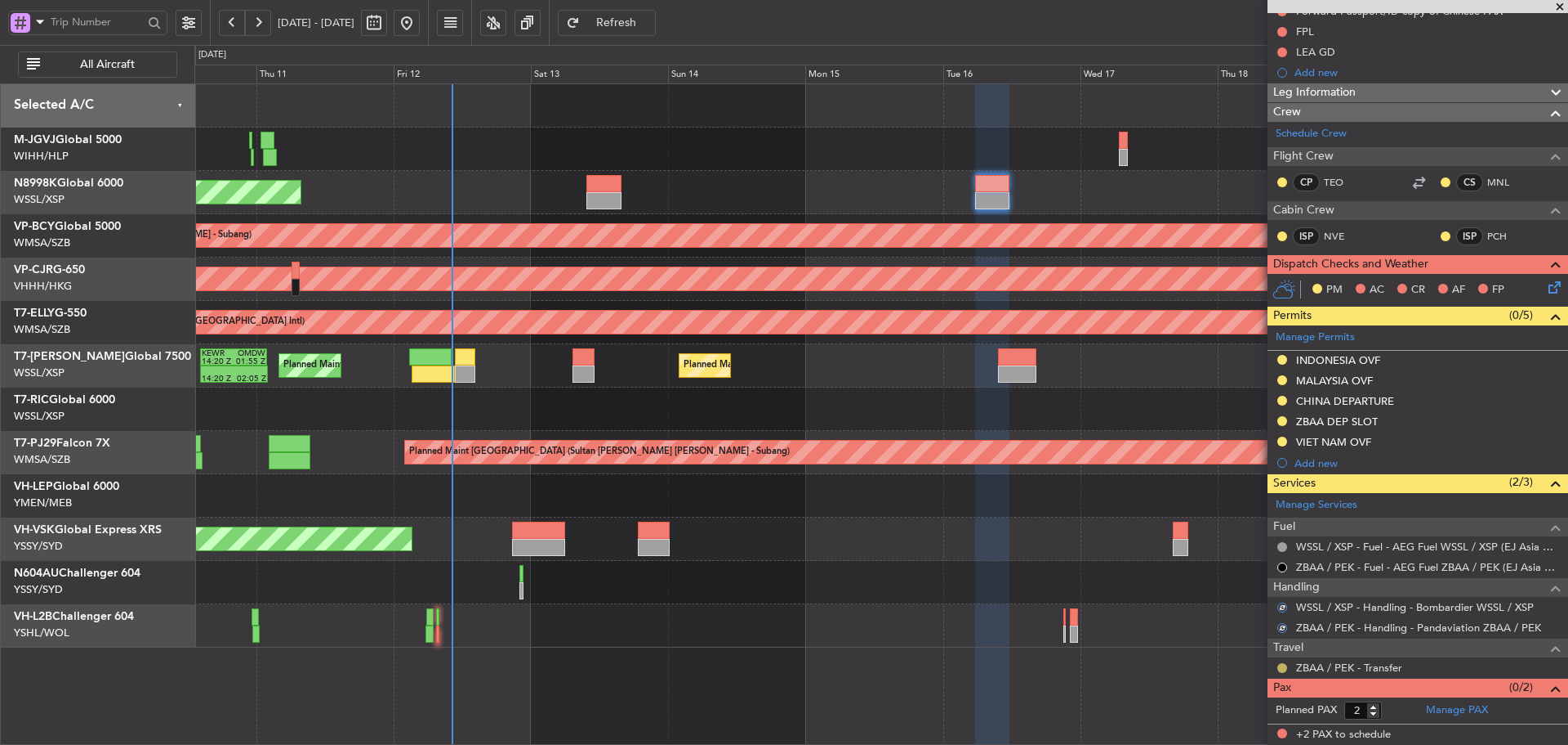
click at [1280, 665] on button at bounding box center [1282, 668] width 10 height 10
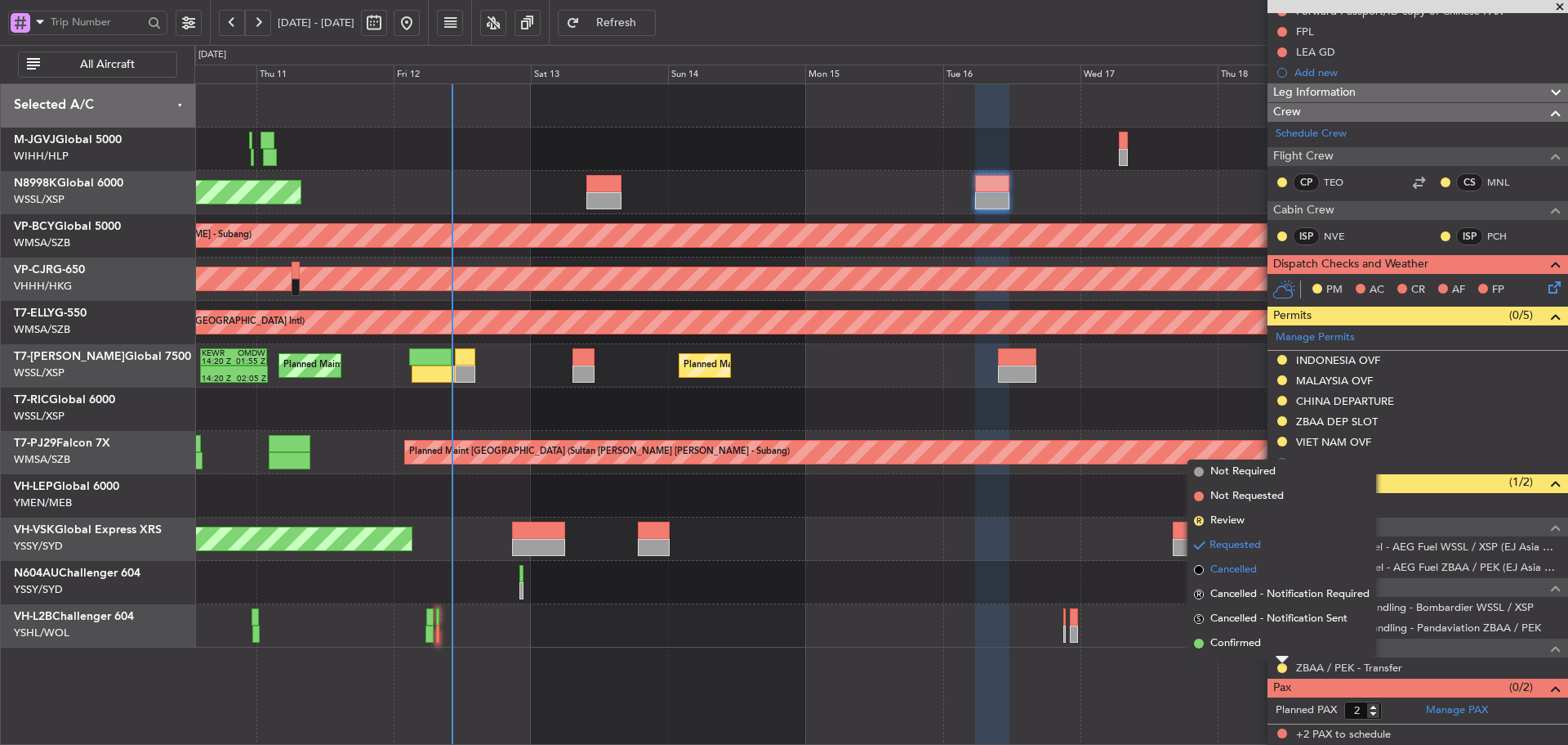
click at [1198, 573] on span at bounding box center [1199, 569] width 10 height 10
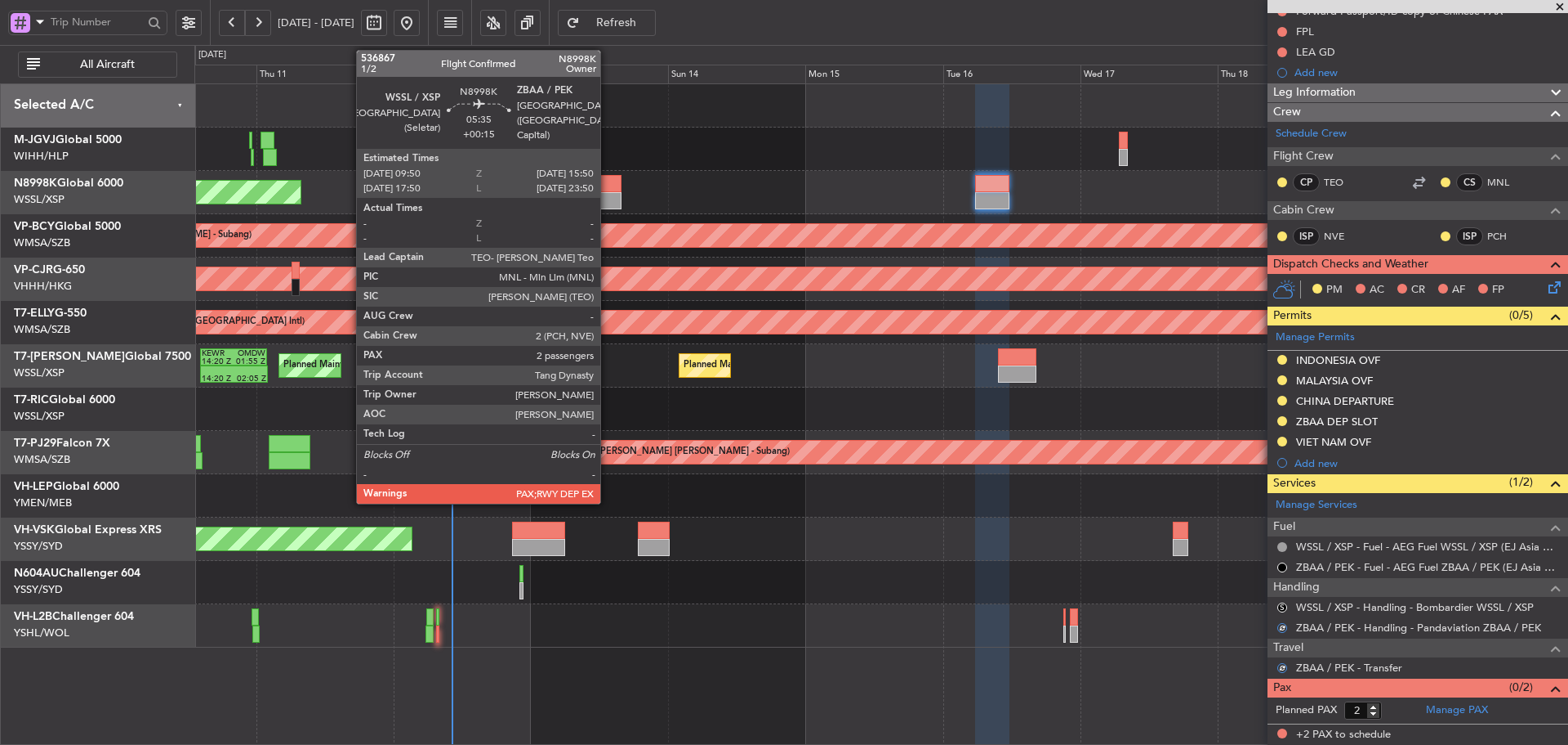
click at [608, 188] on div at bounding box center [604, 183] width 35 height 17
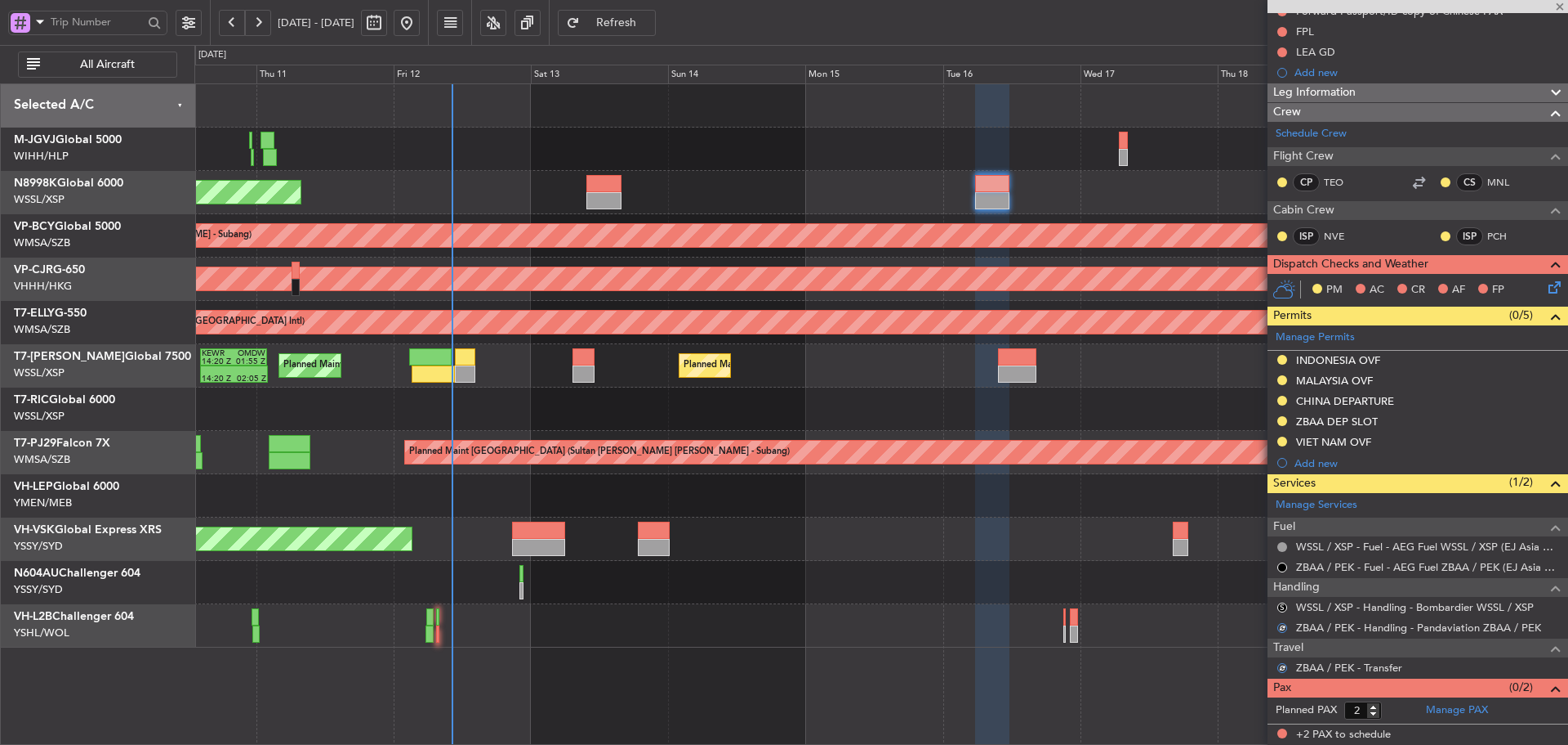
type input "+00:15"
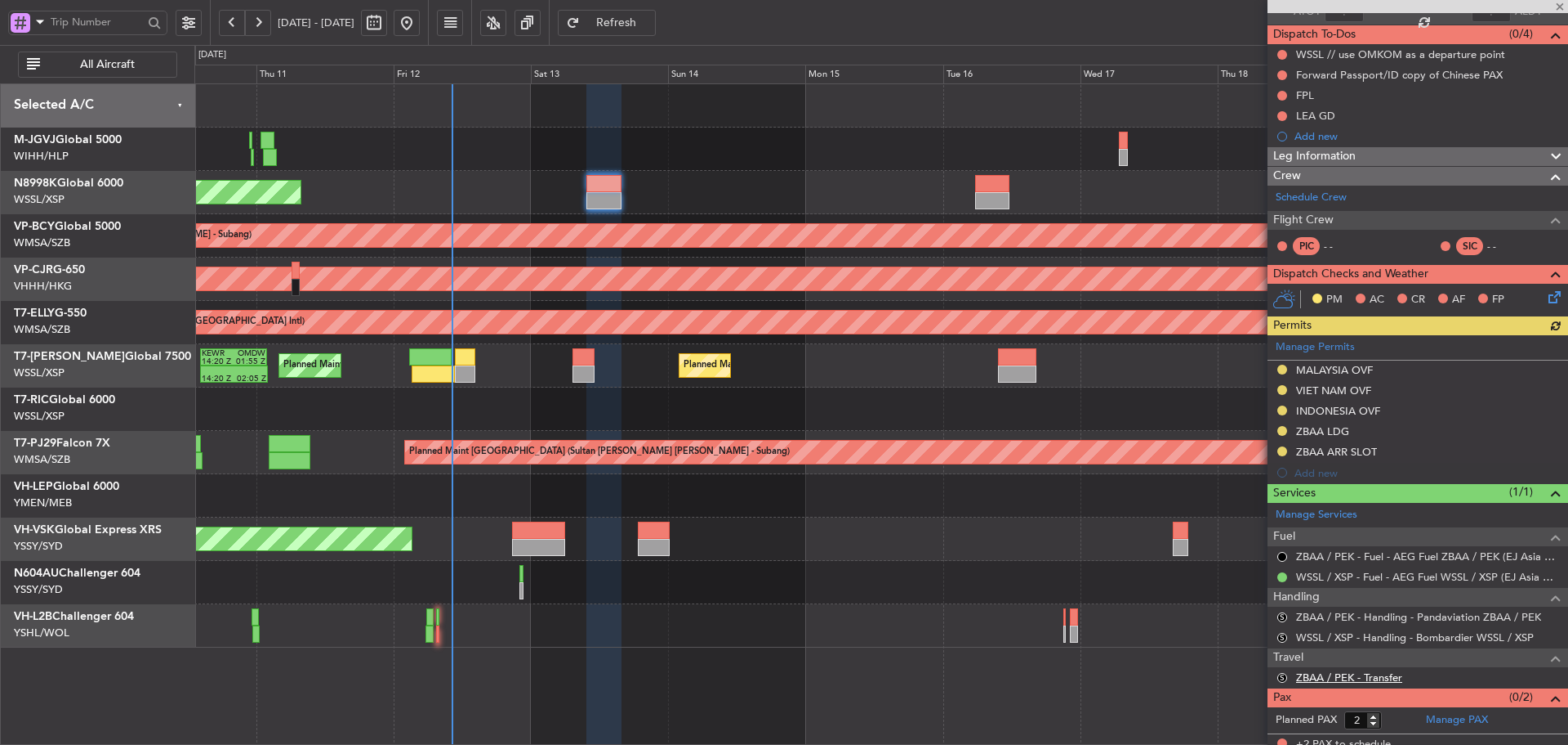
scroll to position [144, 0]
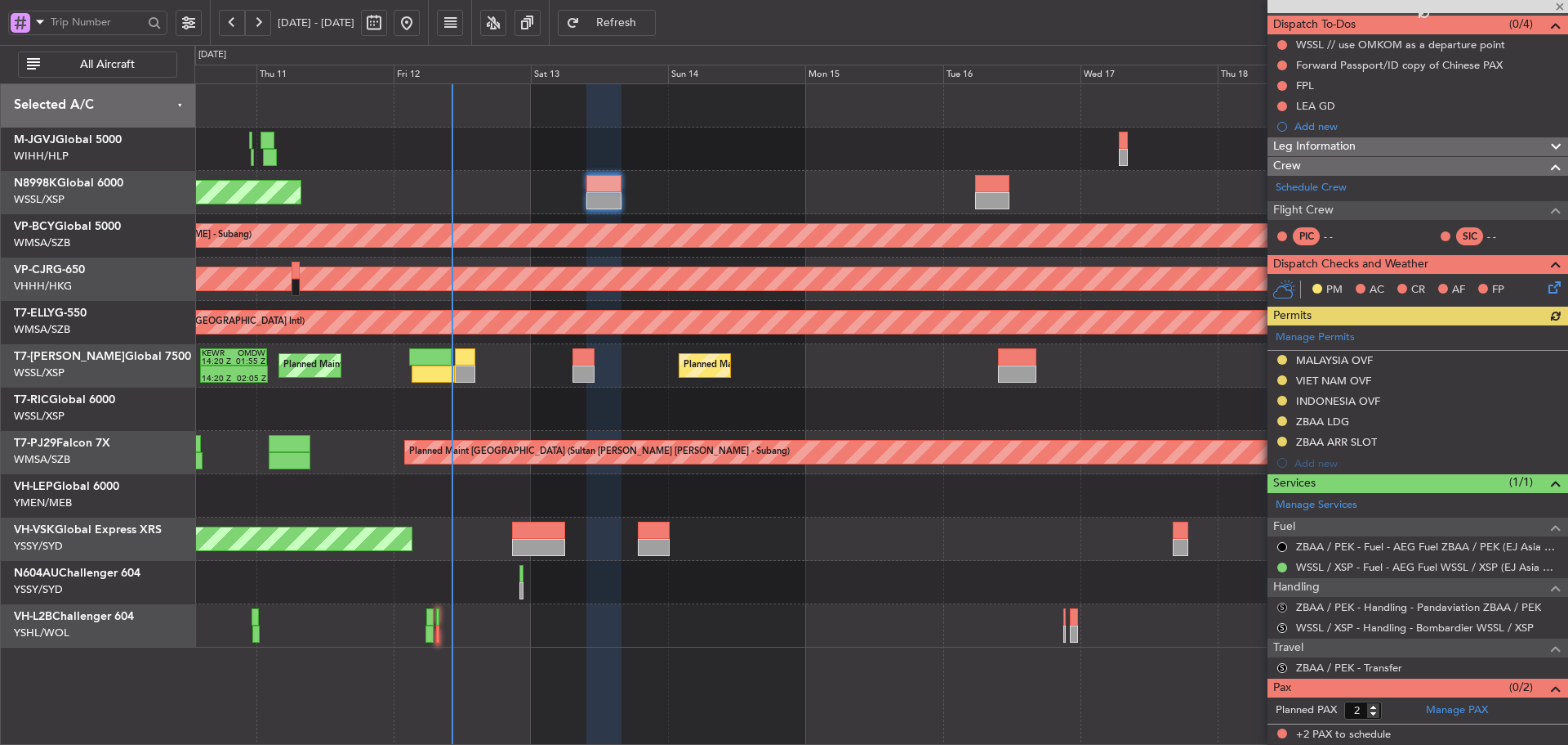
click at [1280, 609] on button "S" at bounding box center [1282, 607] width 10 height 10
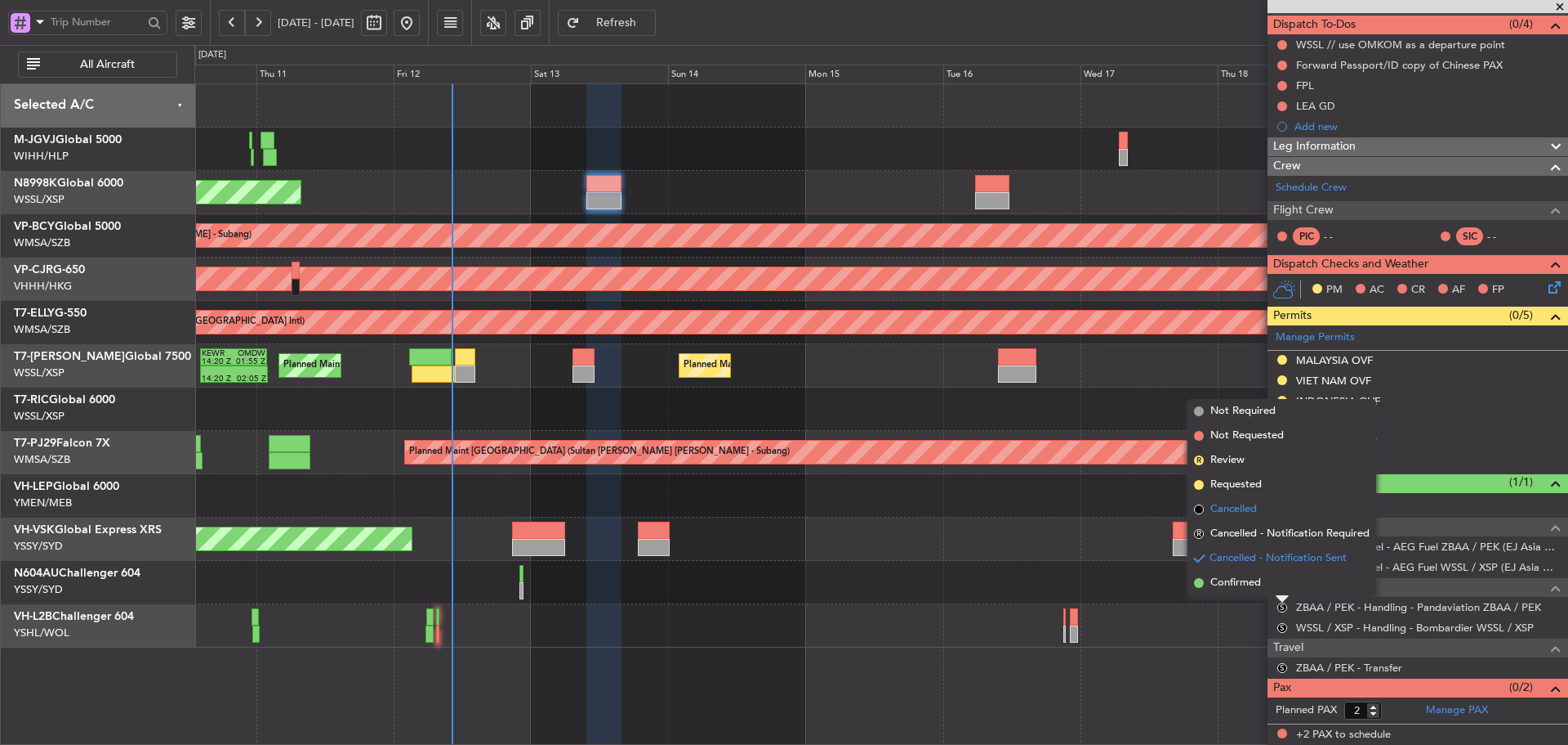
click at [1201, 509] on span at bounding box center [1199, 509] width 10 height 10
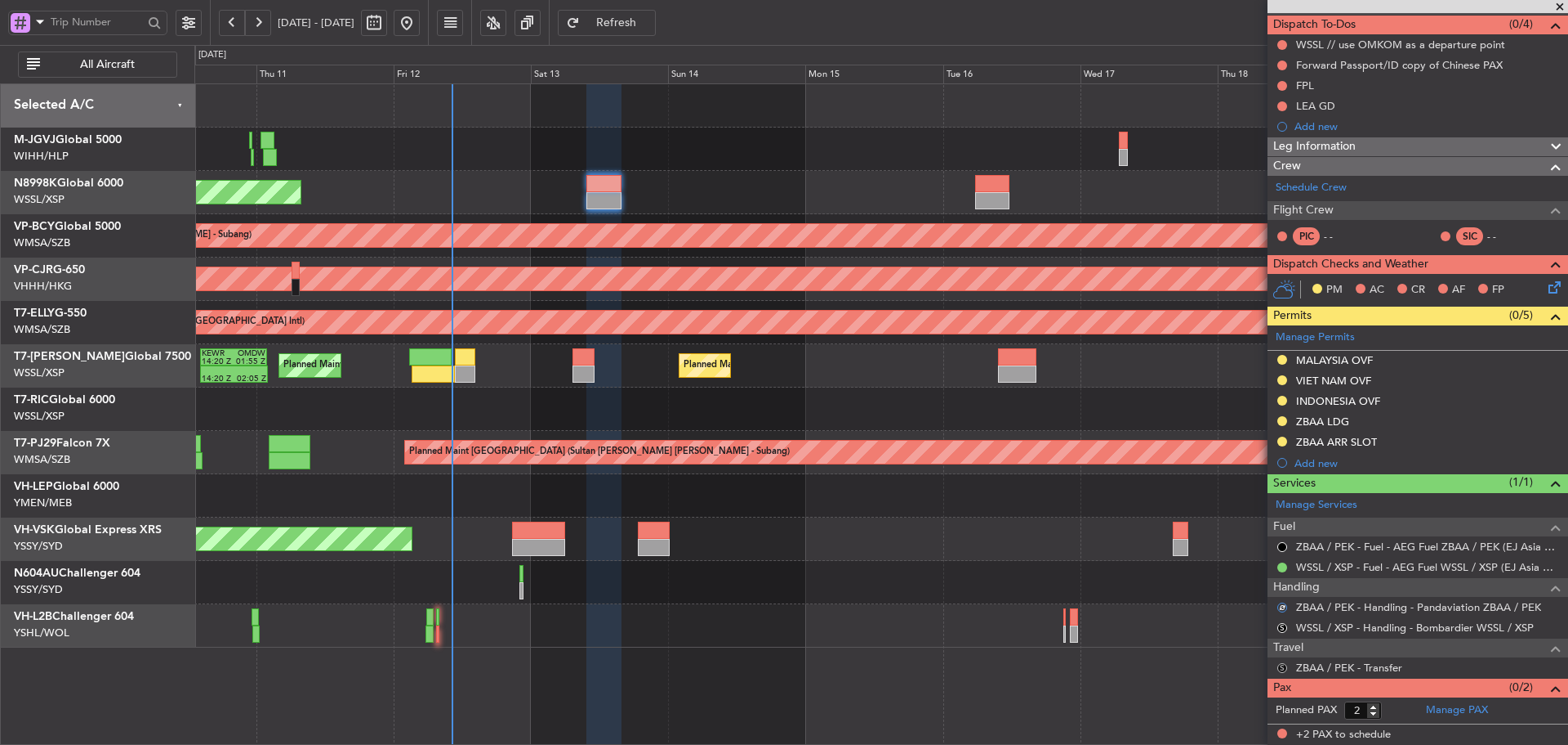
click at [1285, 664] on button "S" at bounding box center [1282, 668] width 10 height 10
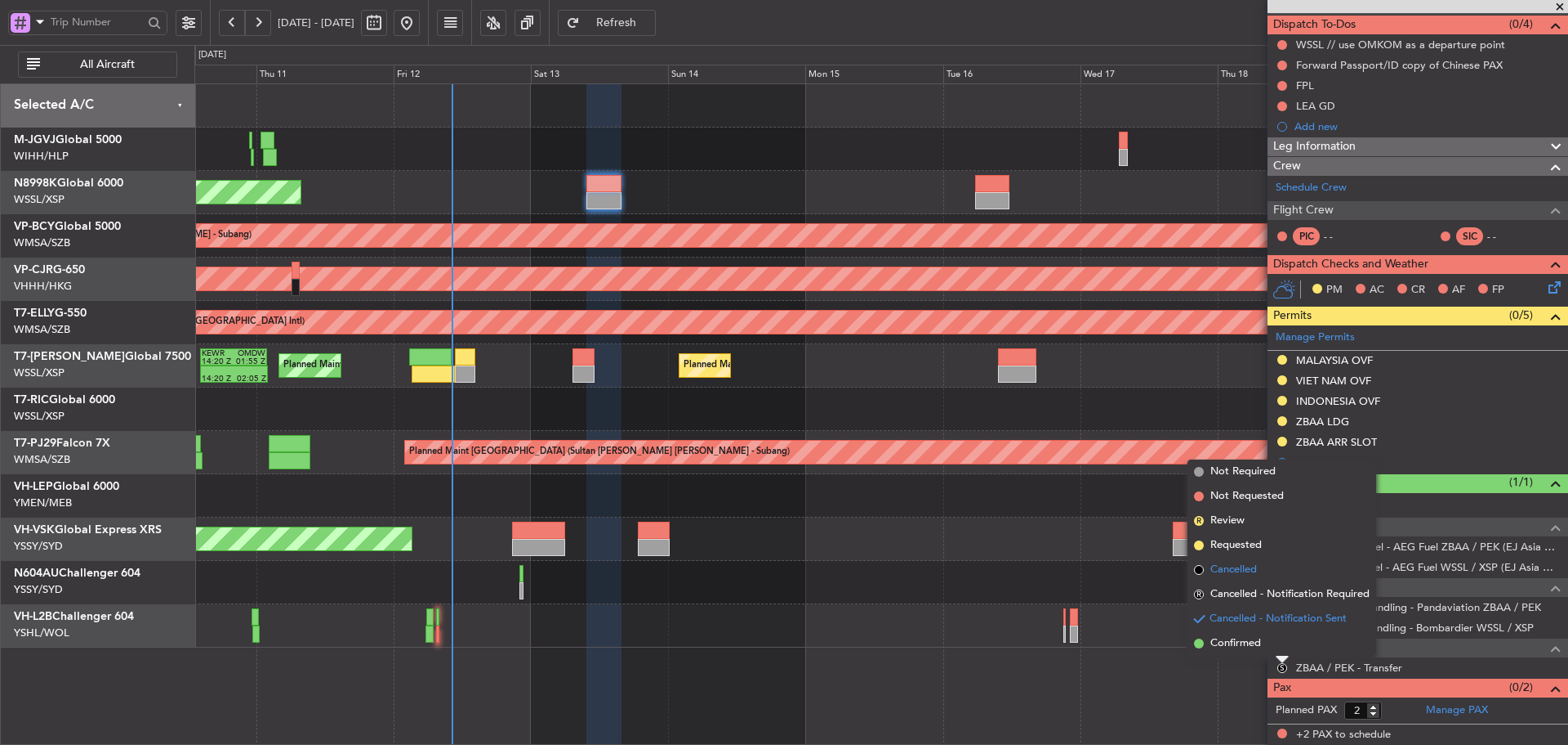
click at [1201, 573] on span at bounding box center [1199, 569] width 10 height 10
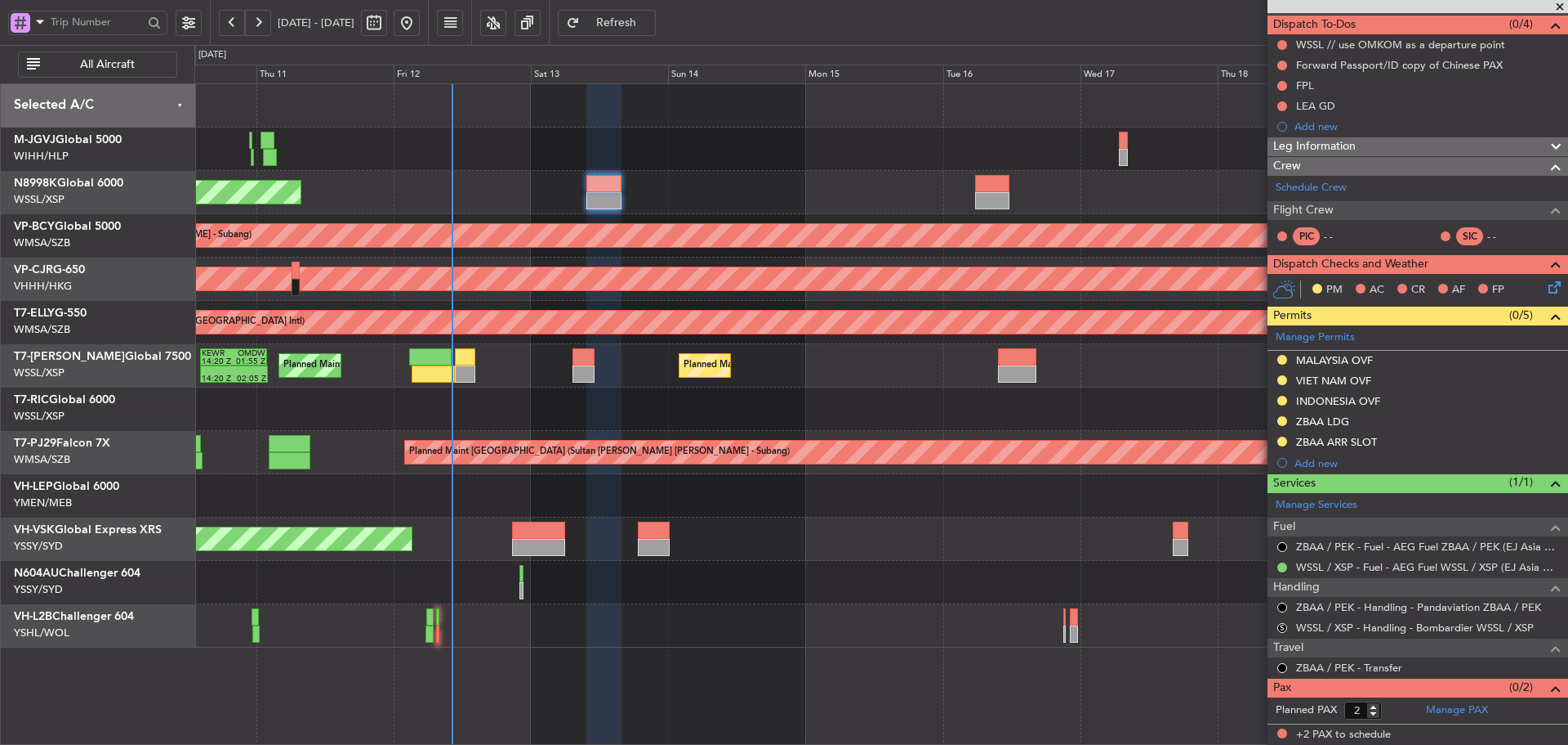
click at [650, 28] on span "Refresh" at bounding box center [617, 23] width 67 height 12
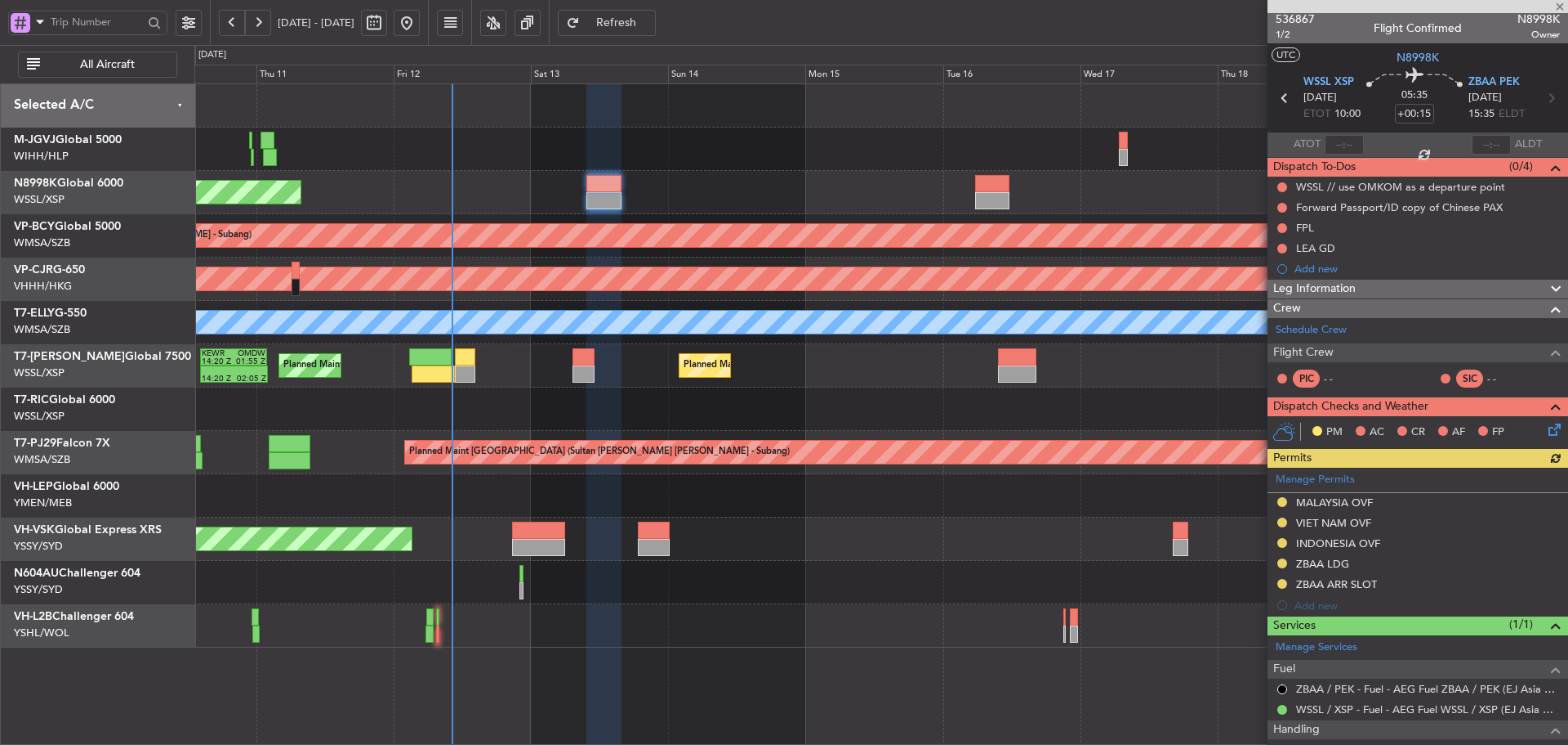
scroll to position [0, 0]
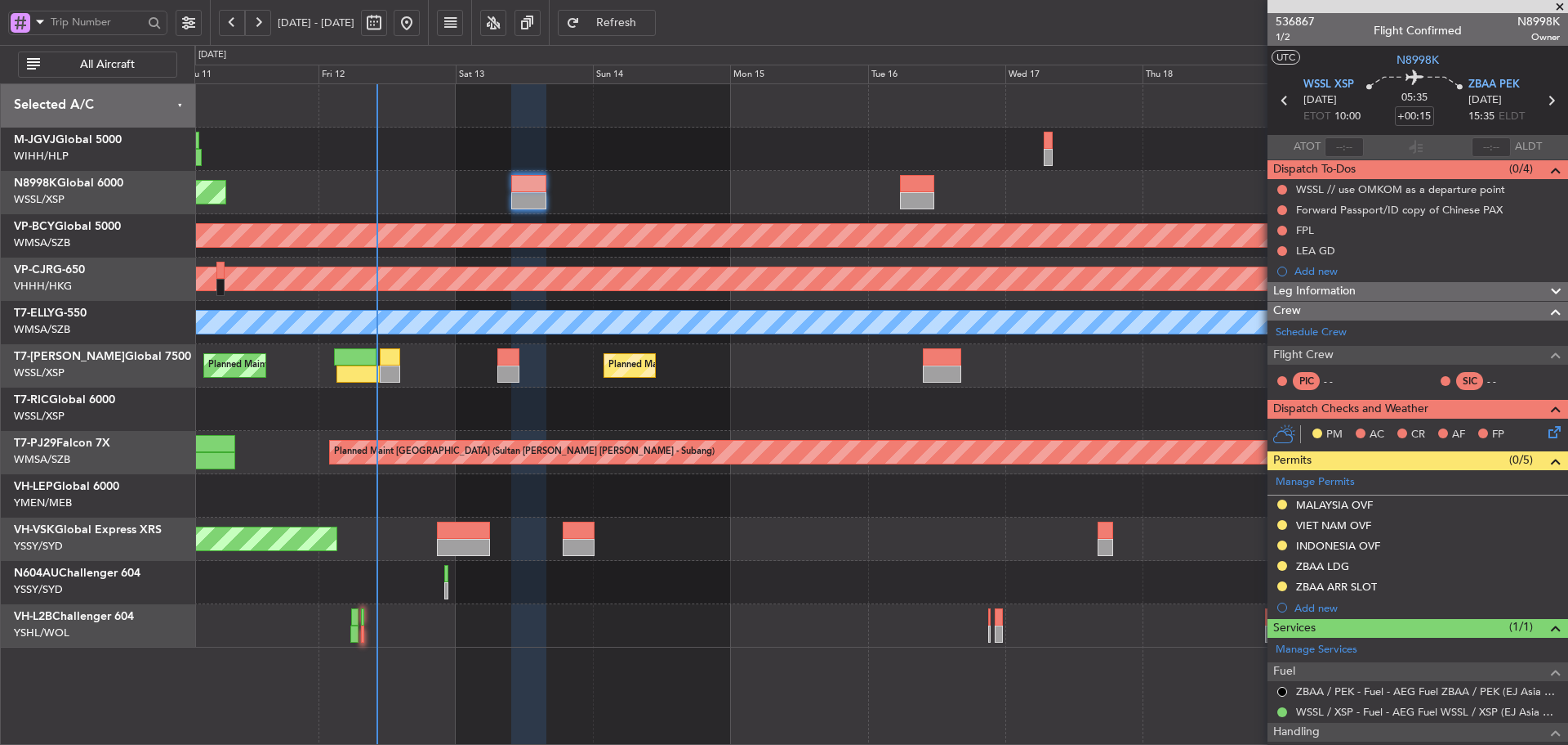
click at [391, 490] on div "Unplanned Maint Wichita (Wichita Mid-continent)" at bounding box center [881, 495] width 1373 height 44
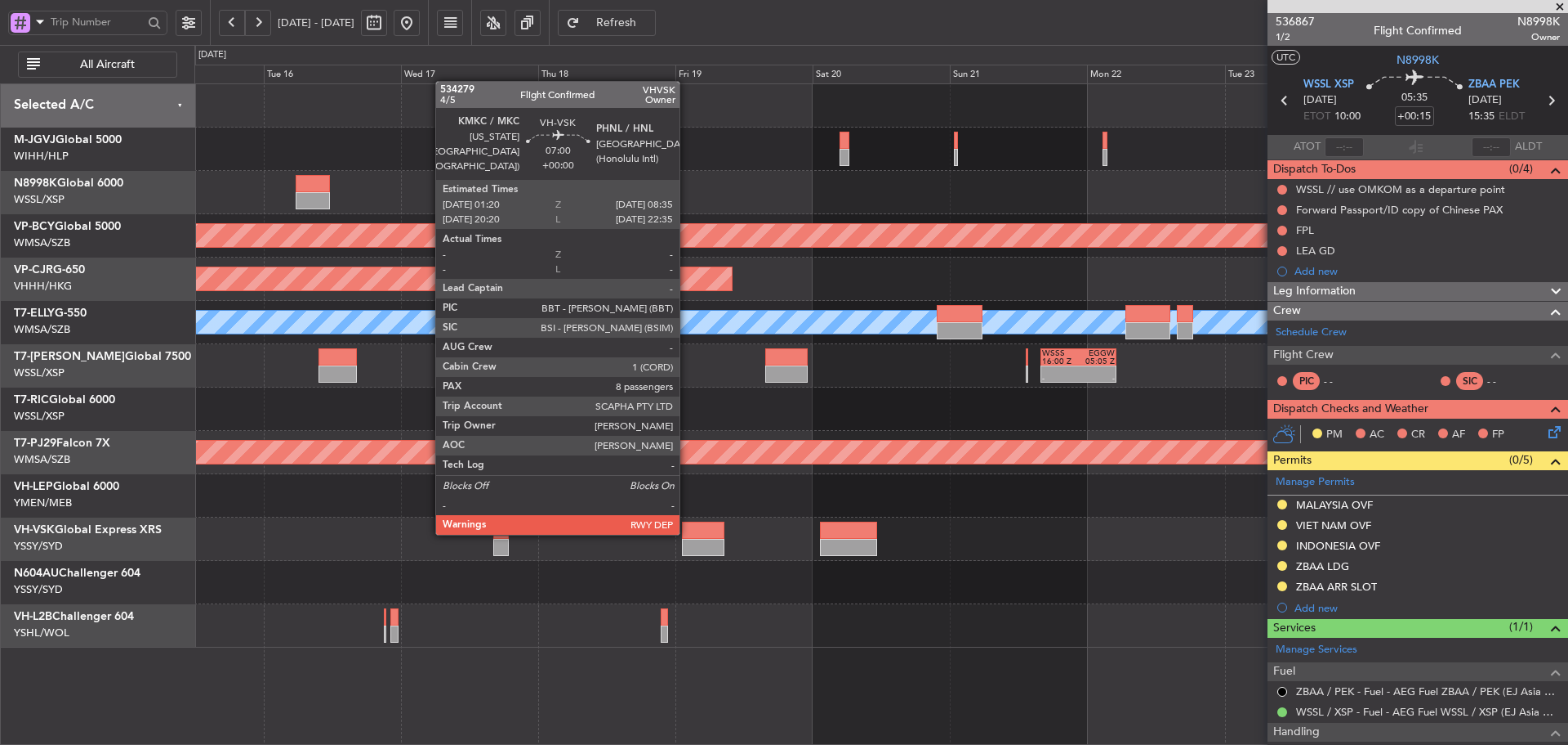
click at [687, 533] on div at bounding box center [703, 530] width 42 height 17
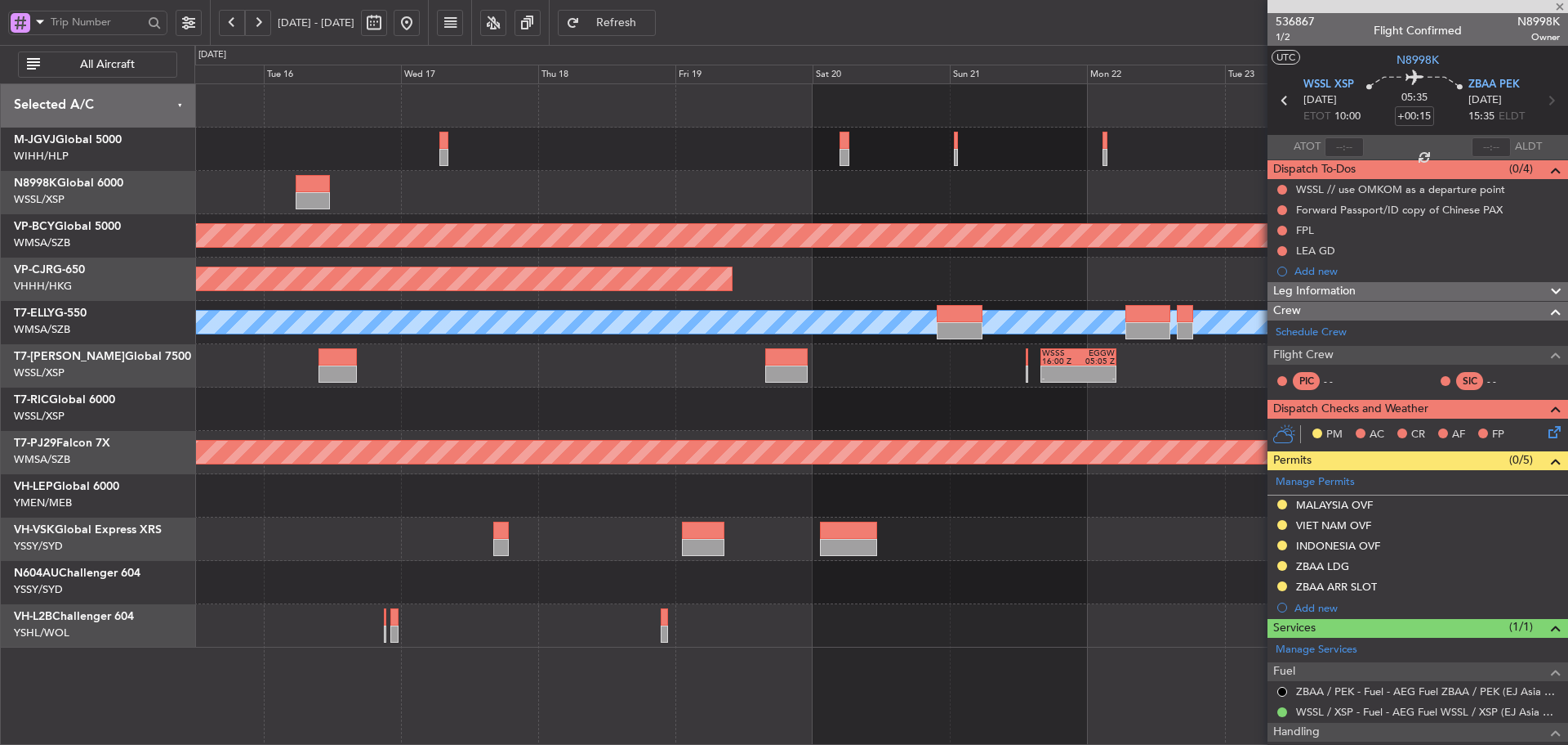
type input "8"
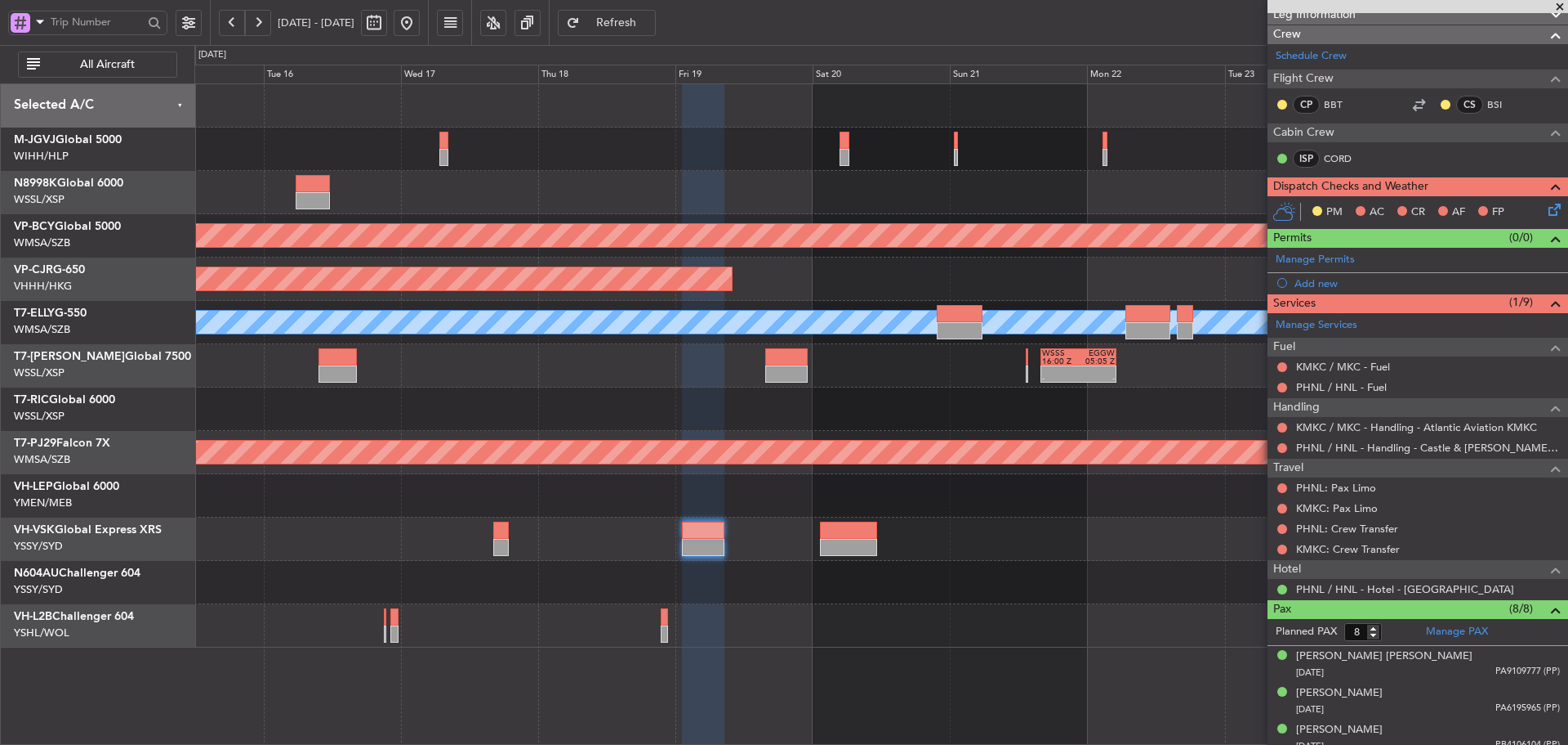
scroll to position [245, 0]
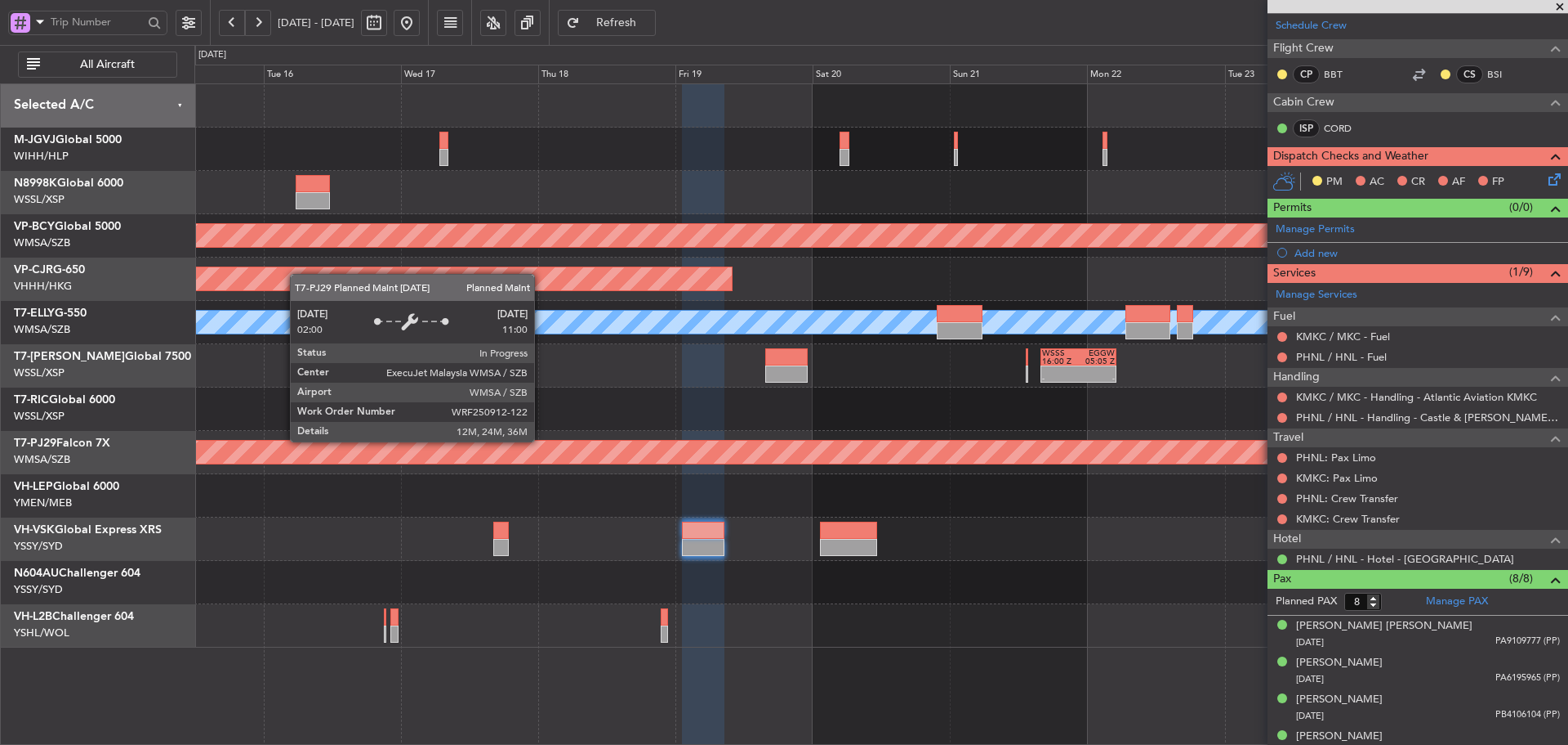
click at [1149, 462] on div "Planned Maint [GEOGRAPHIC_DATA] (Sultan [PERSON_NAME] [PERSON_NAME] - Subang)" at bounding box center [1332, 452] width 3215 height 23
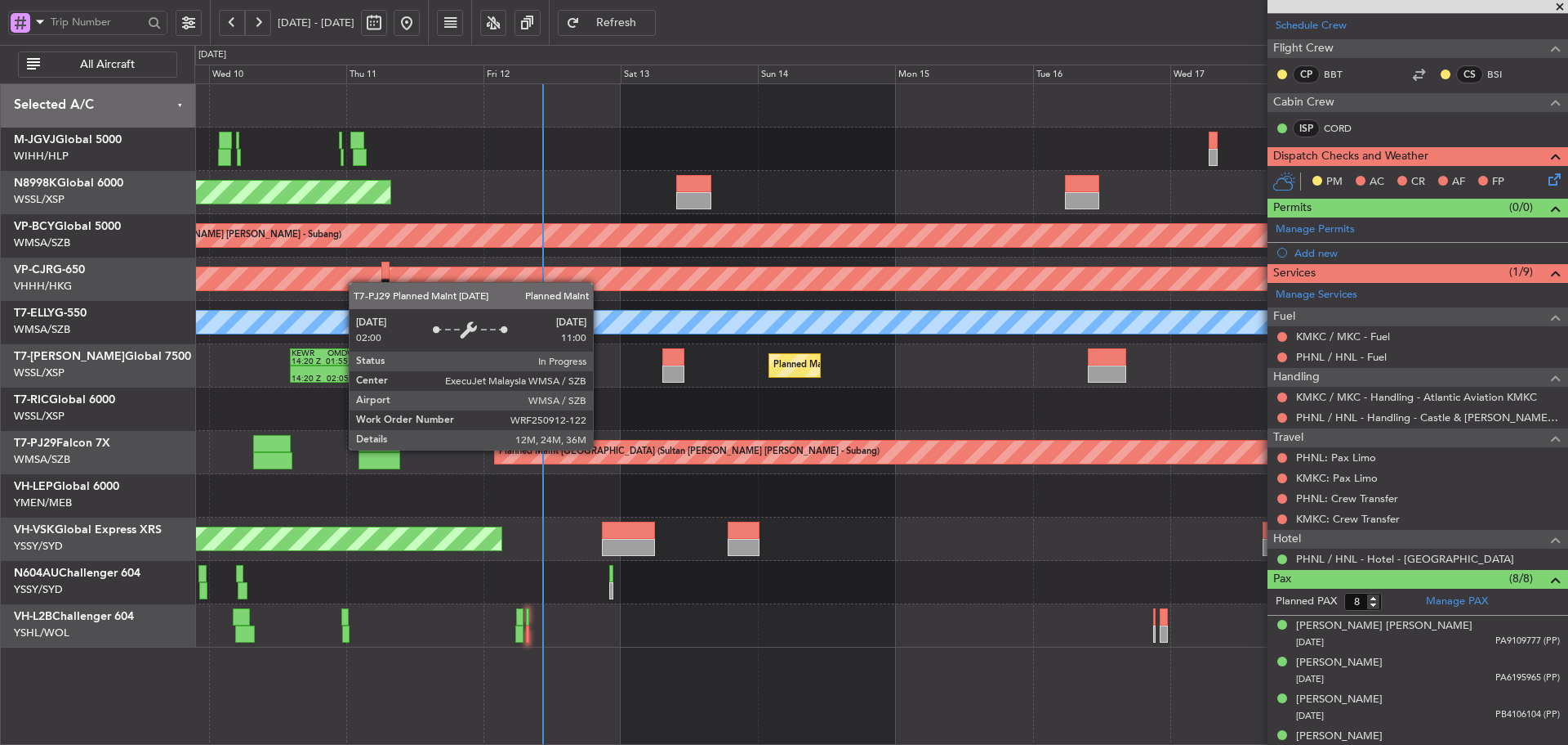
click at [762, 457] on div "Planned Maint [GEOGRAPHIC_DATA] (Sultan [PERSON_NAME] [PERSON_NAME] - Subang)" at bounding box center [689, 452] width 381 height 25
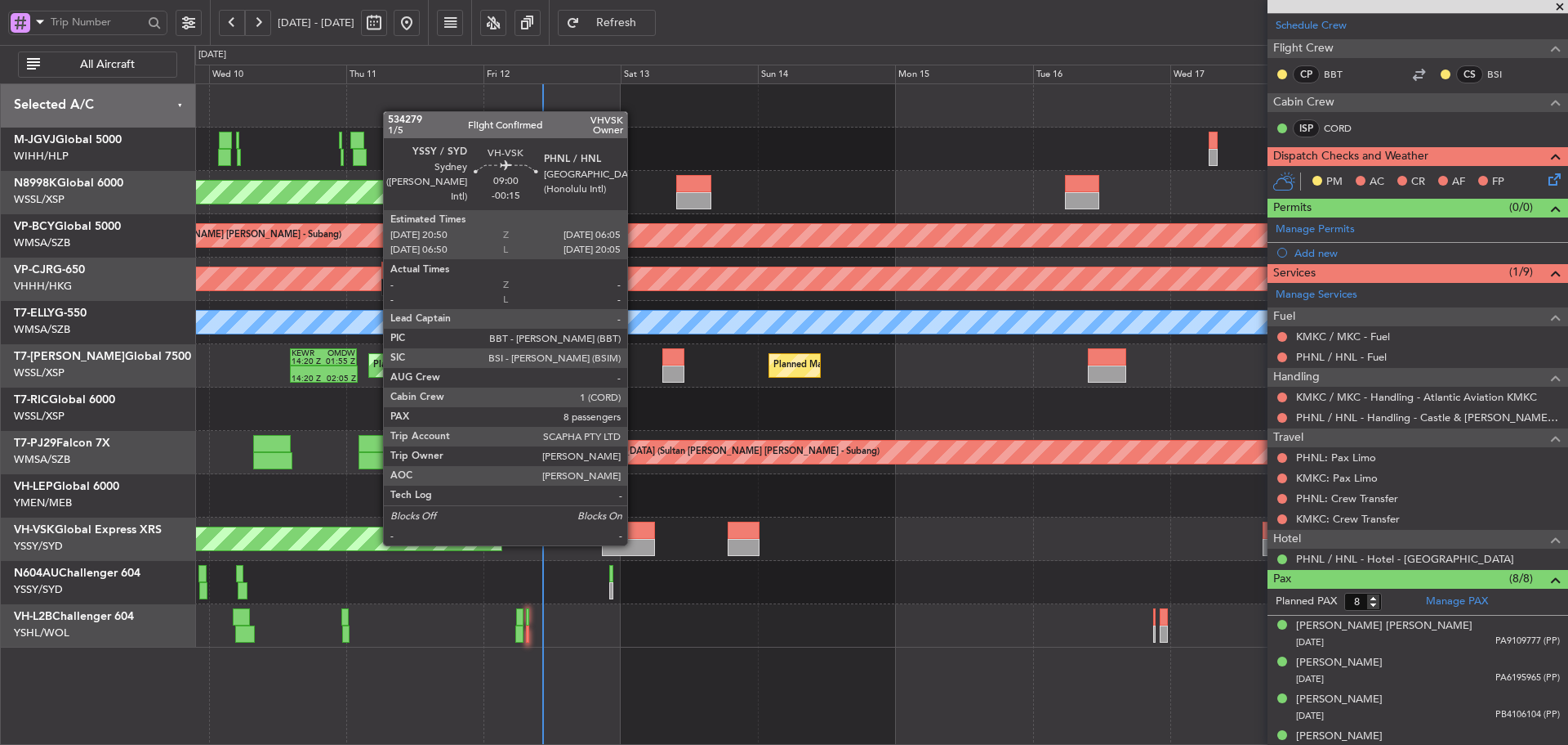
click at [635, 544] on div at bounding box center [628, 547] width 54 height 17
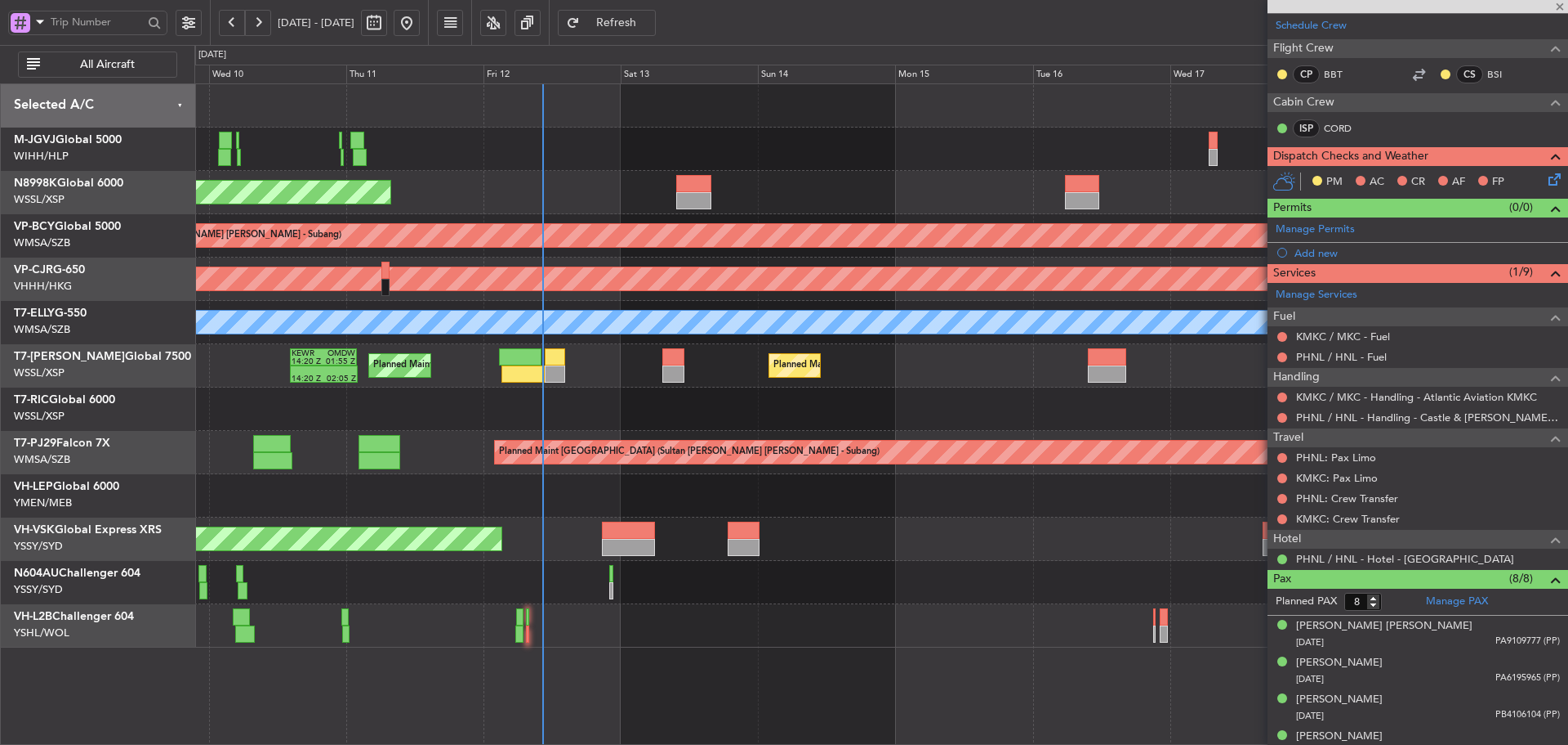
type input "-00:15"
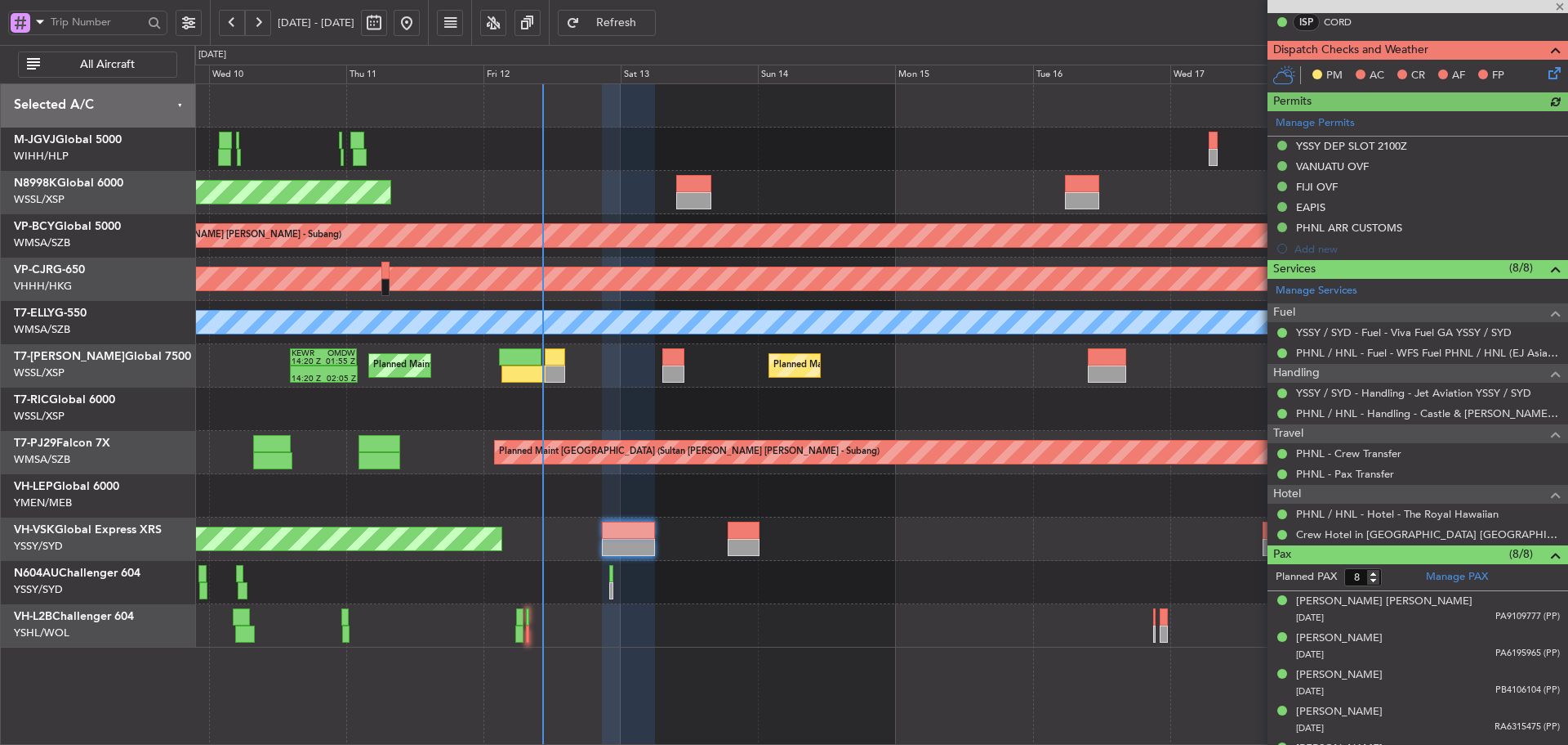
scroll to position [553, 0]
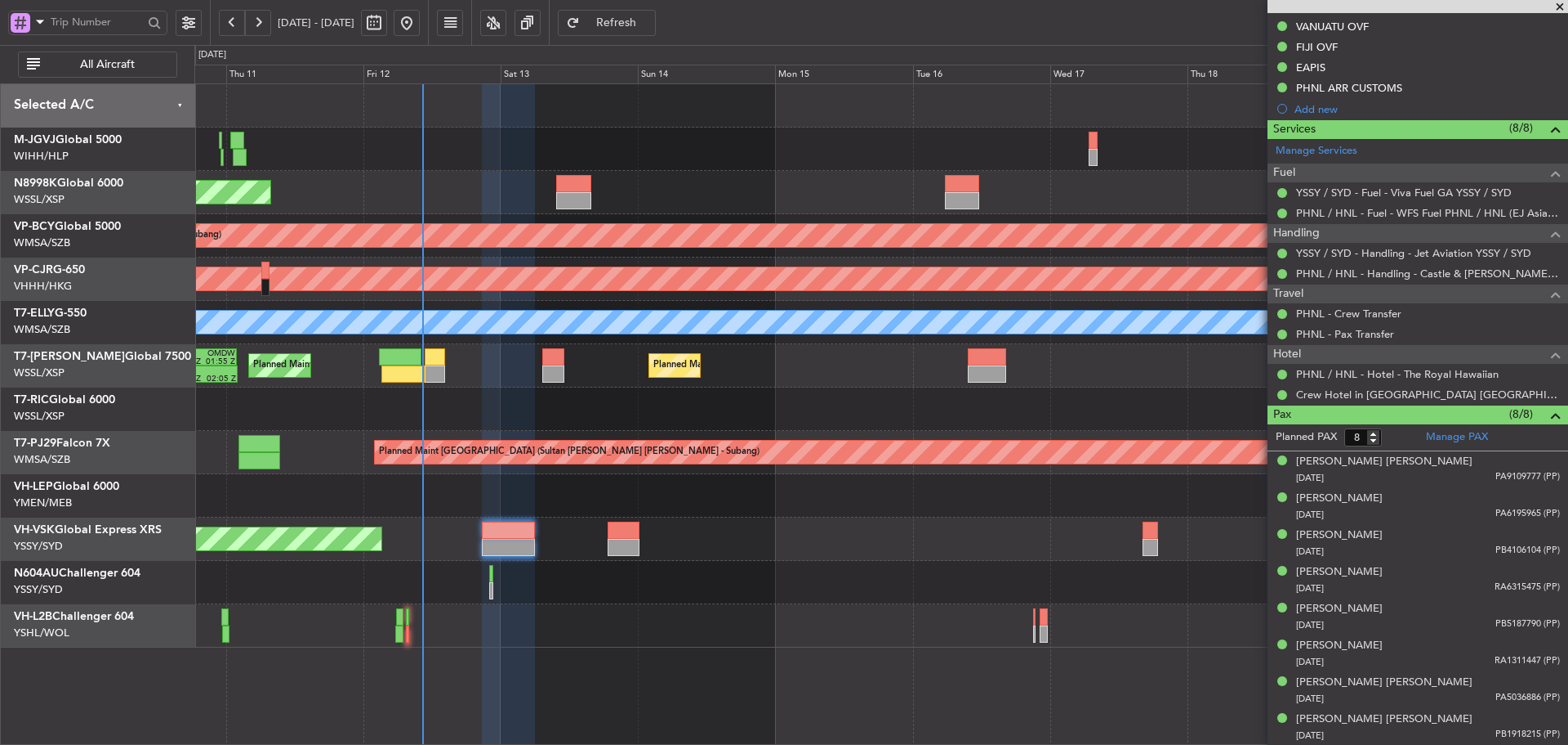
click at [570, 531] on div "Unplanned Maint Sydney ([PERSON_NAME] Intl)" at bounding box center [881, 539] width 1373 height 44
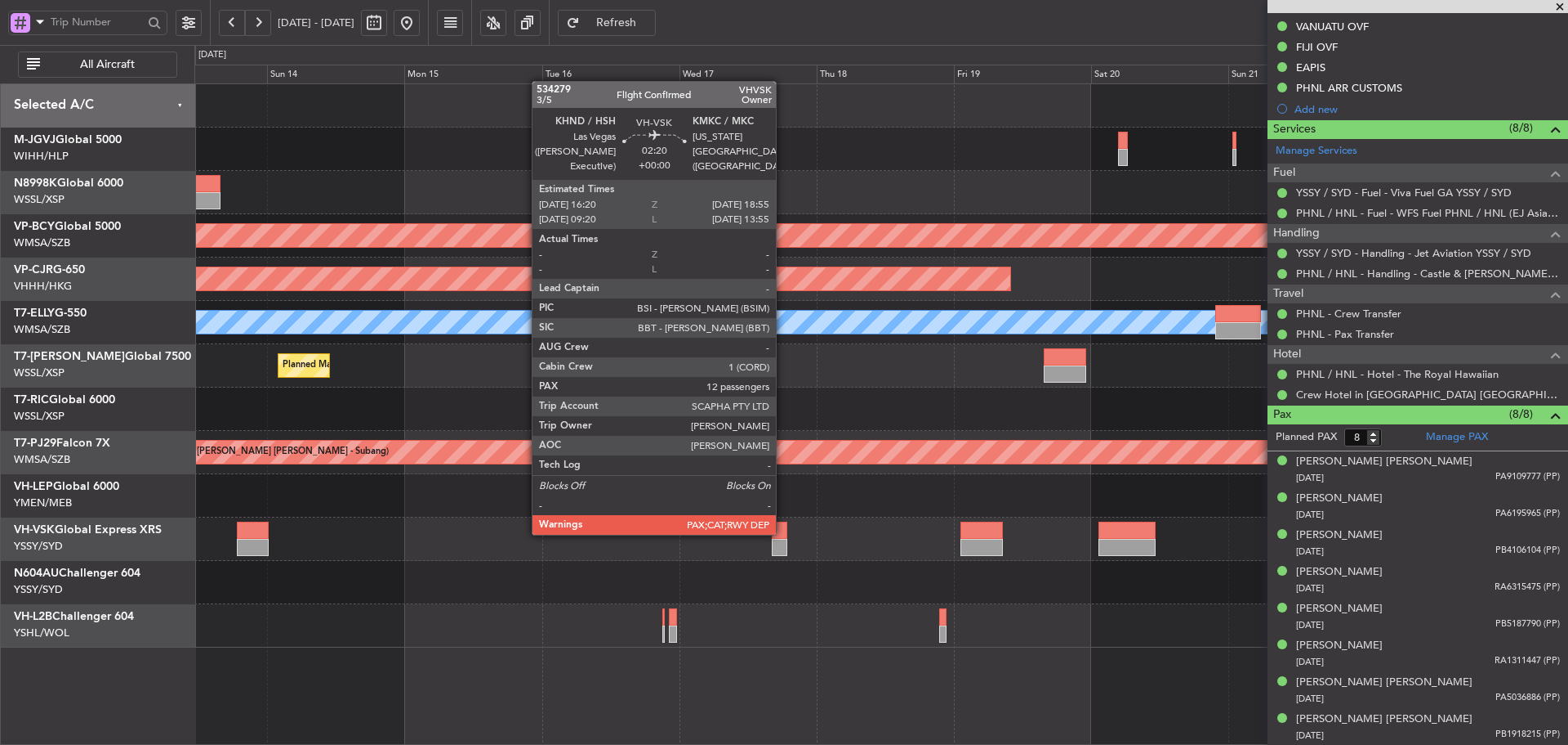
click at [784, 533] on div at bounding box center [779, 530] width 15 height 17
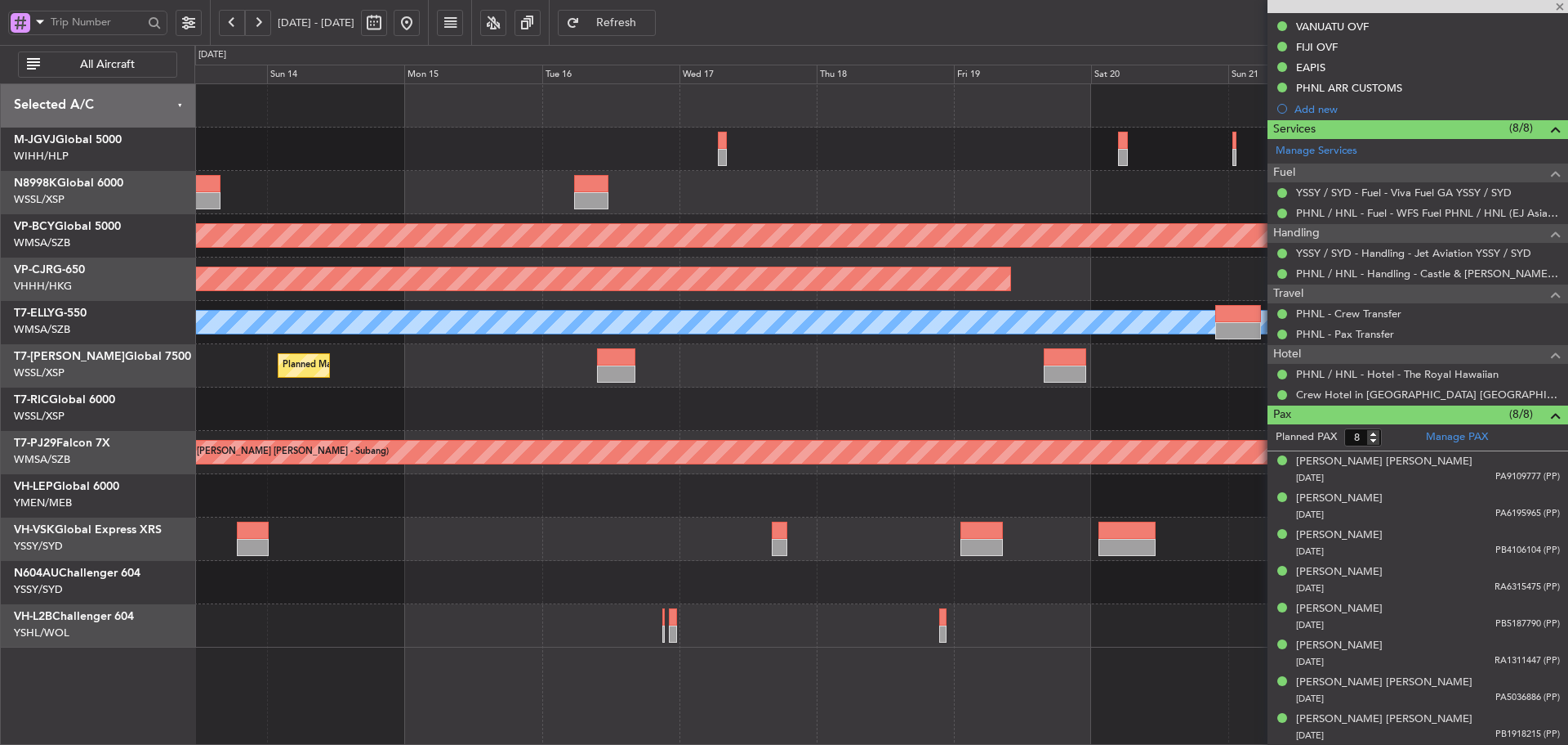
type input "12"
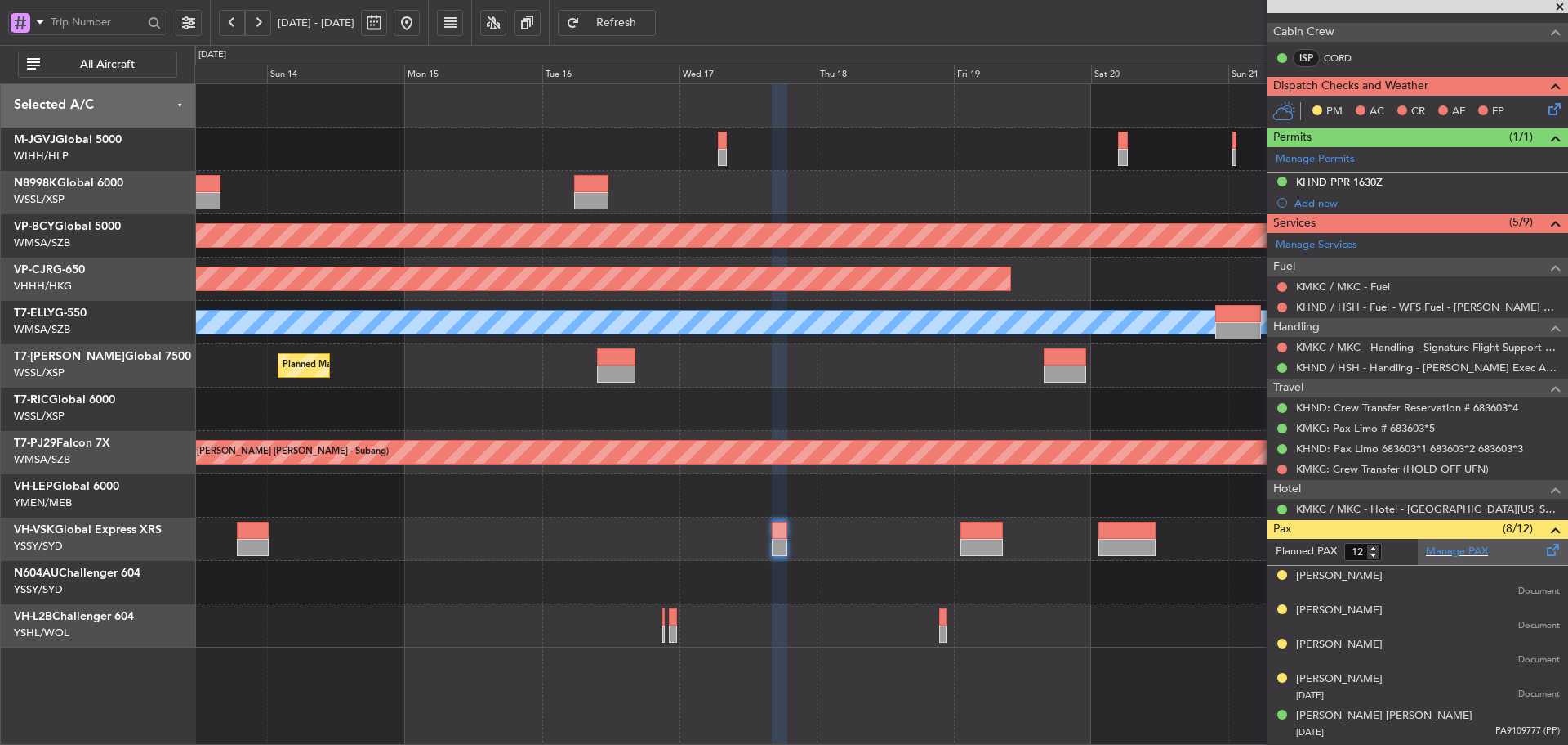
scroll to position [327, 0]
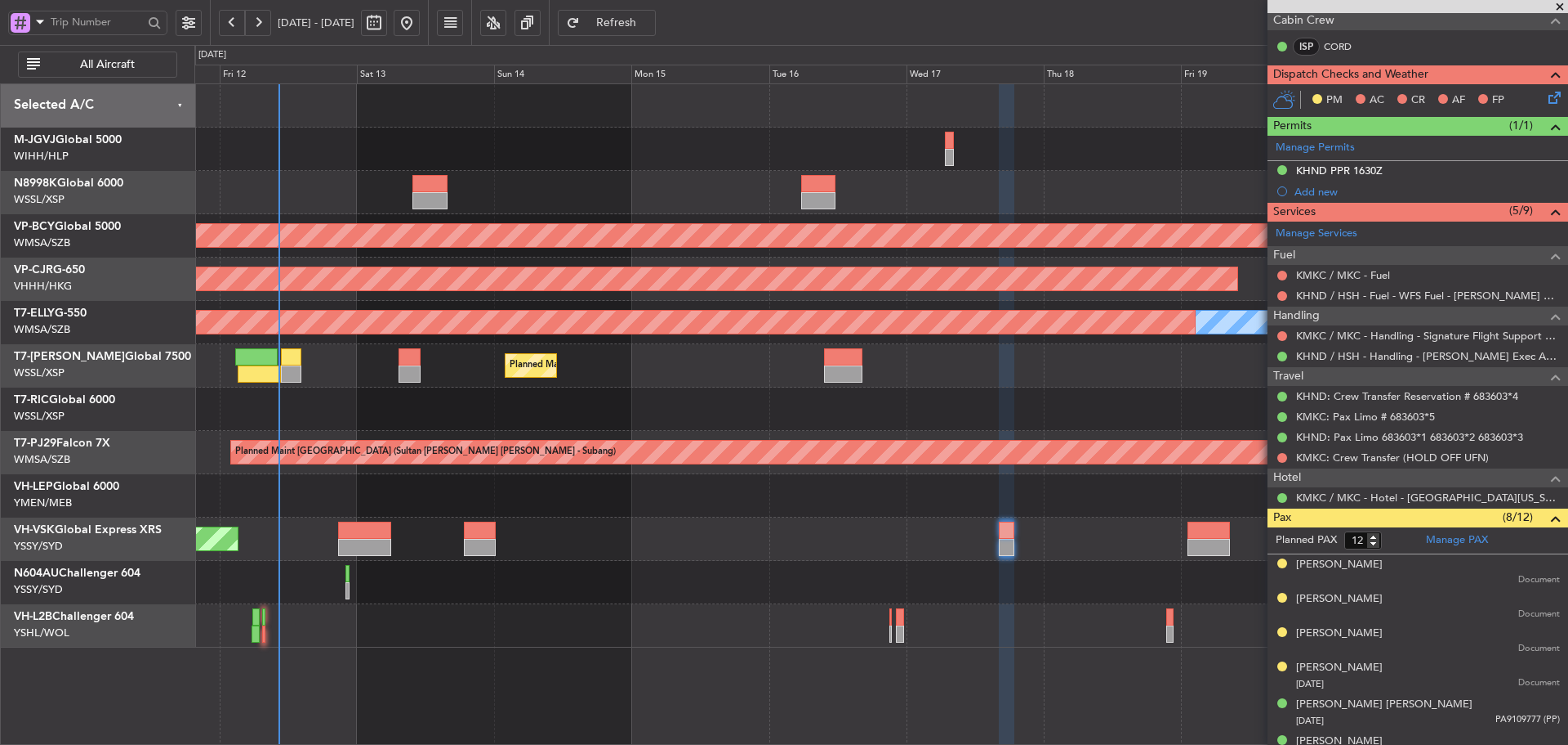
click at [982, 388] on div at bounding box center [881, 409] width 1373 height 44
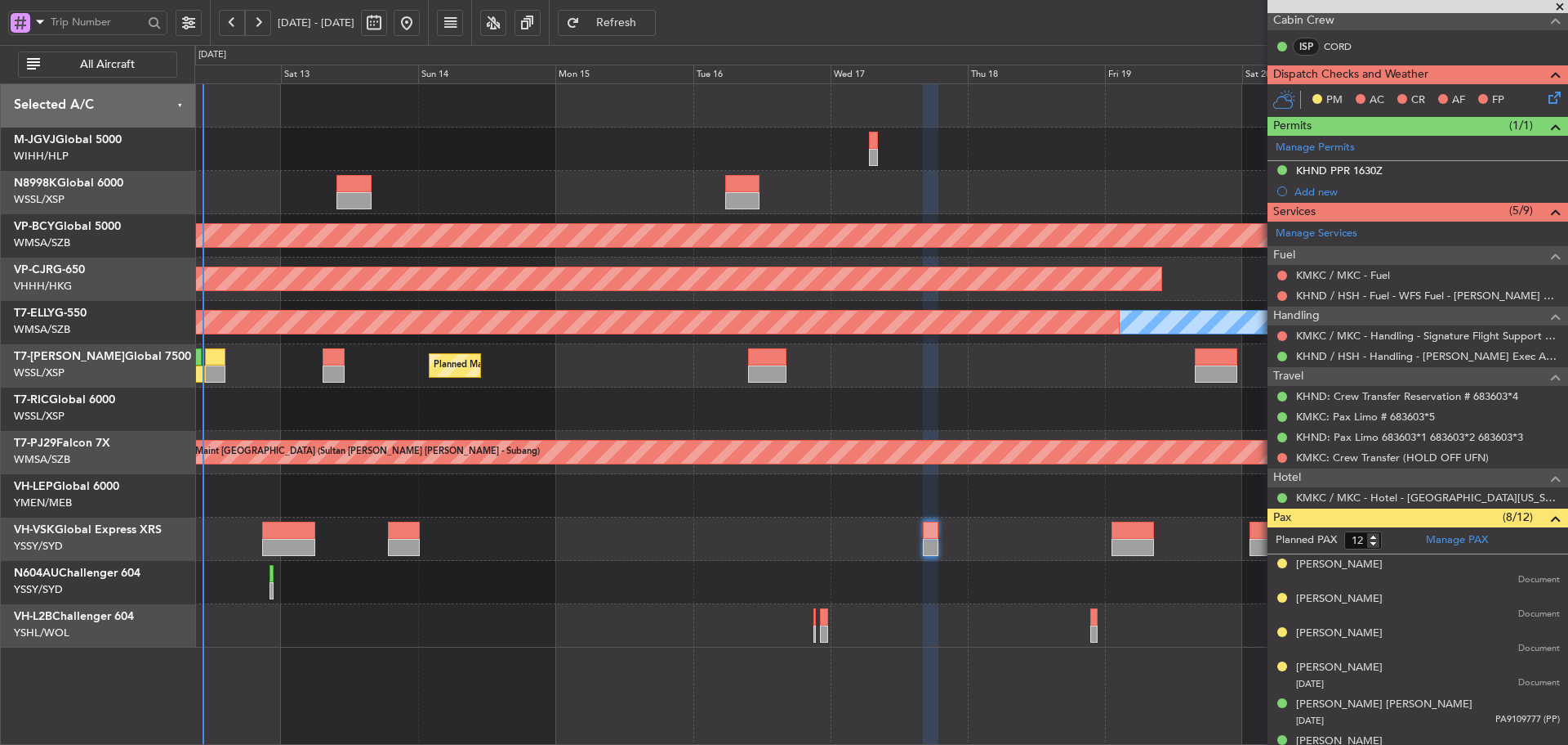
click at [872, 396] on div at bounding box center [881, 409] width 1373 height 44
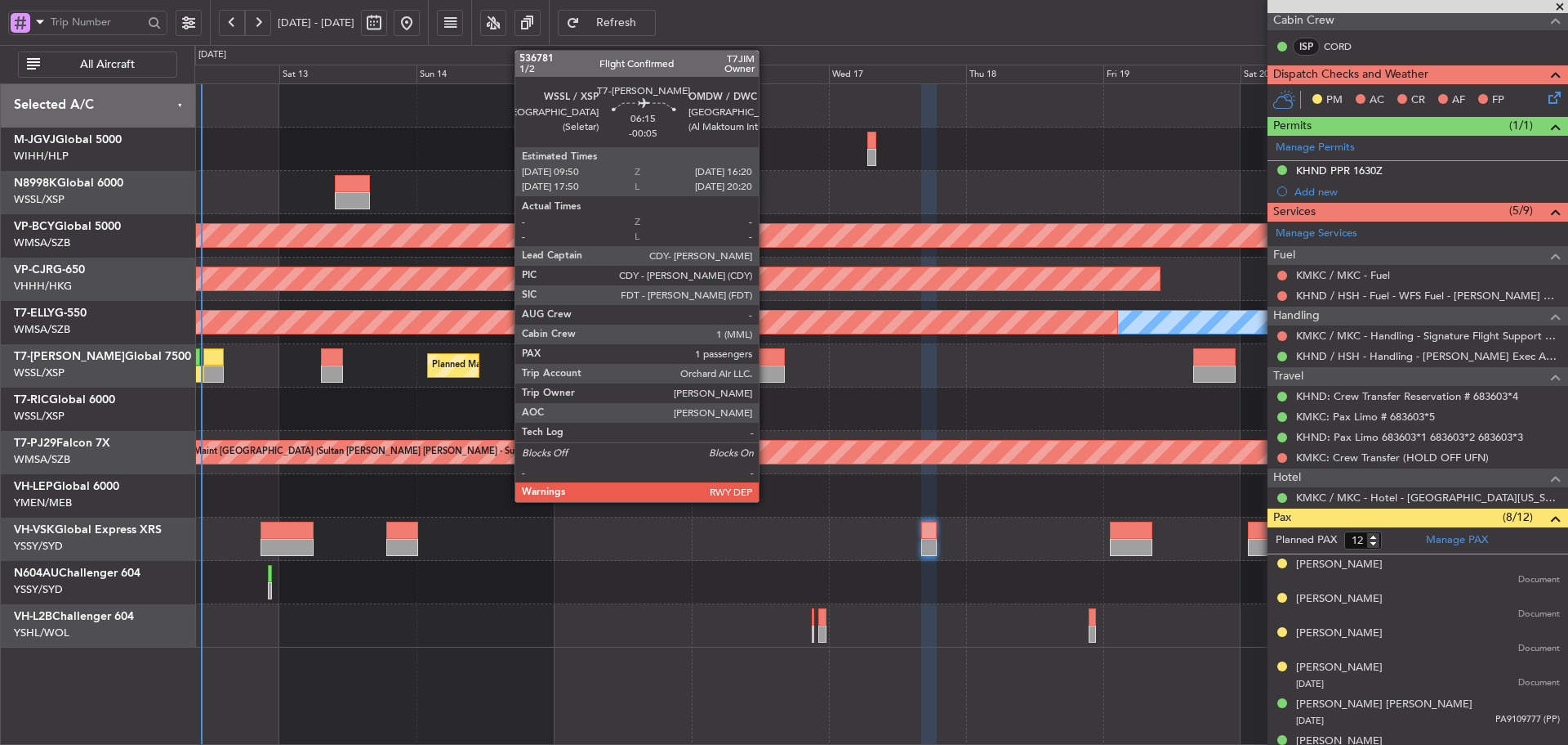
click at [766, 370] on div at bounding box center [765, 374] width 37 height 17
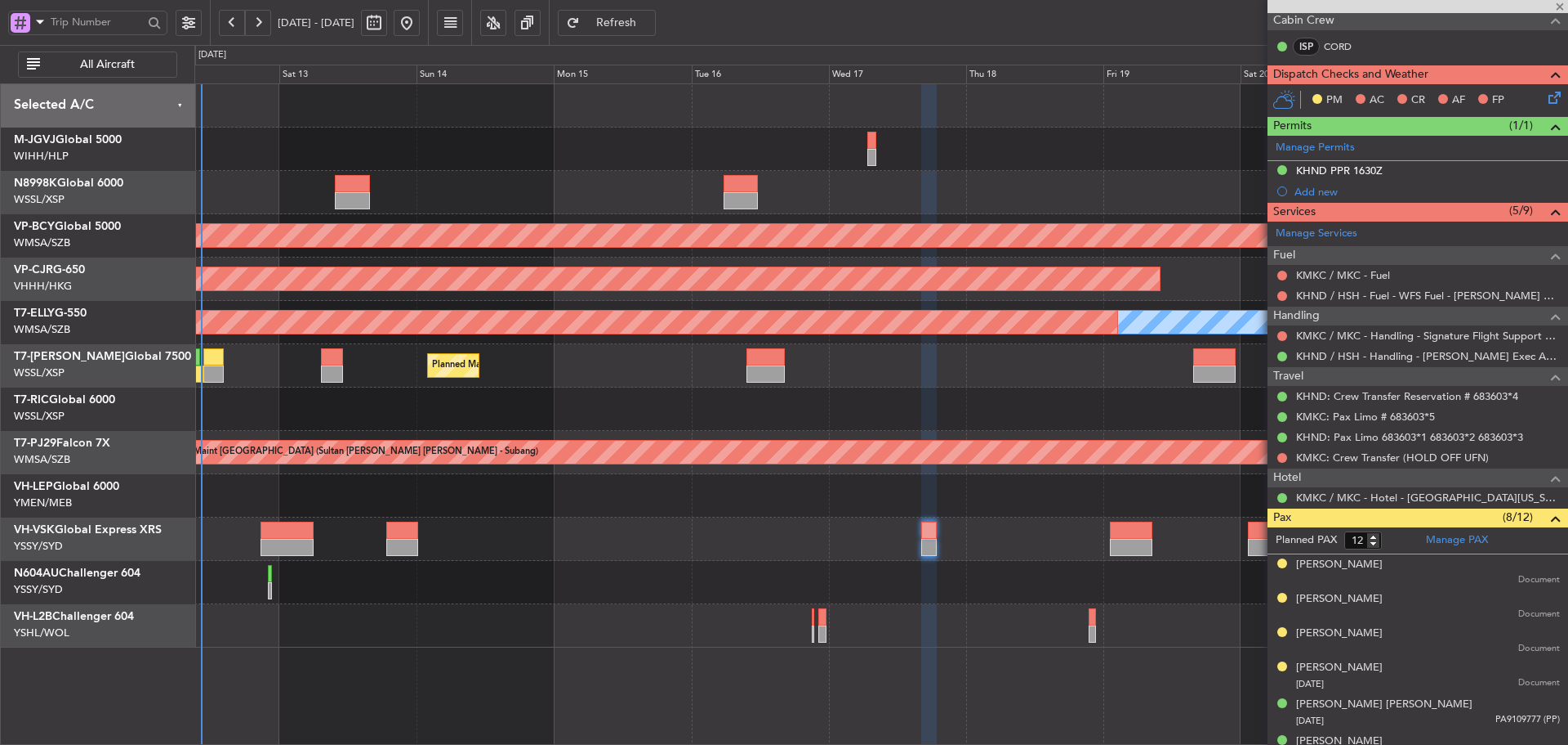
type input "-00:05"
type input "1"
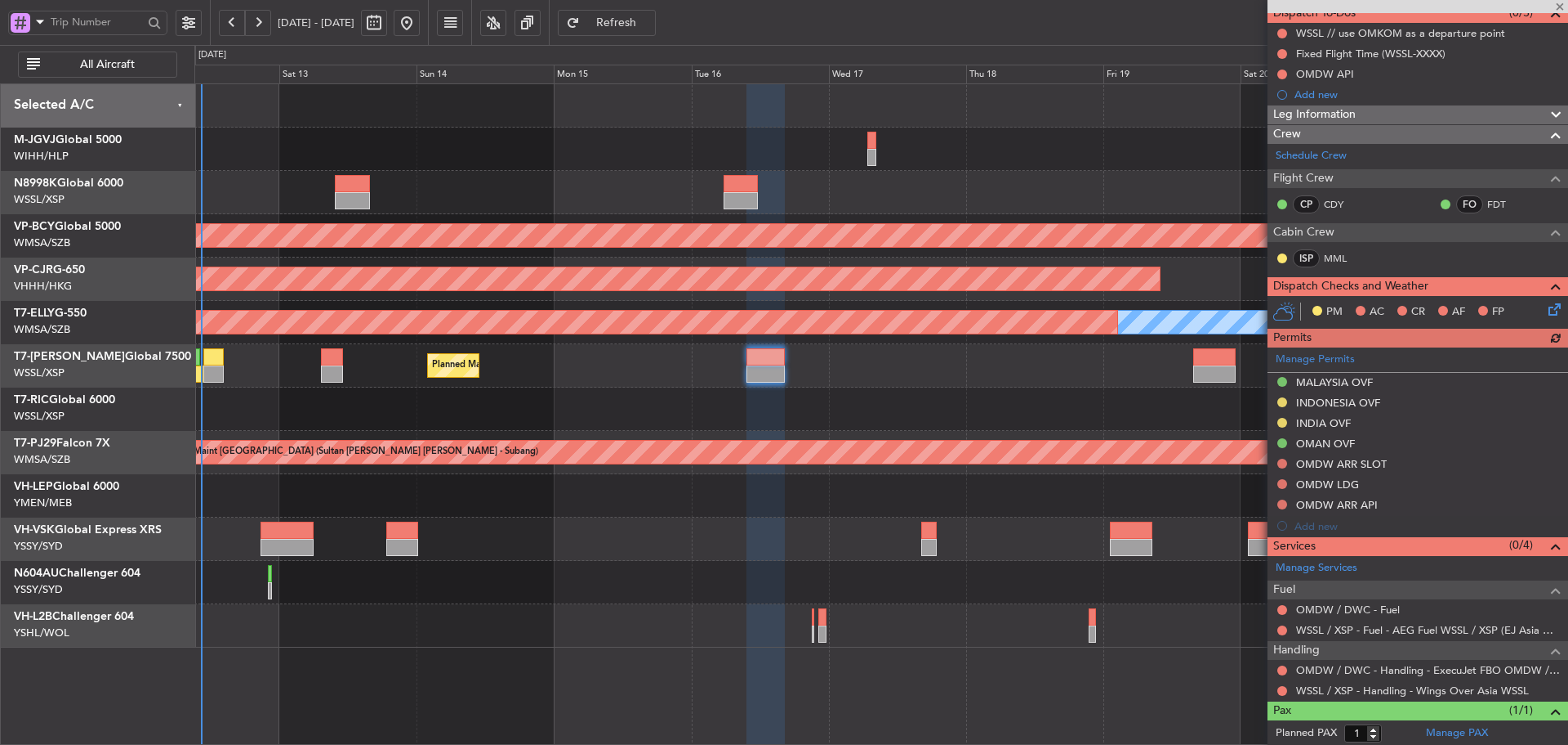
scroll to position [194, 0]
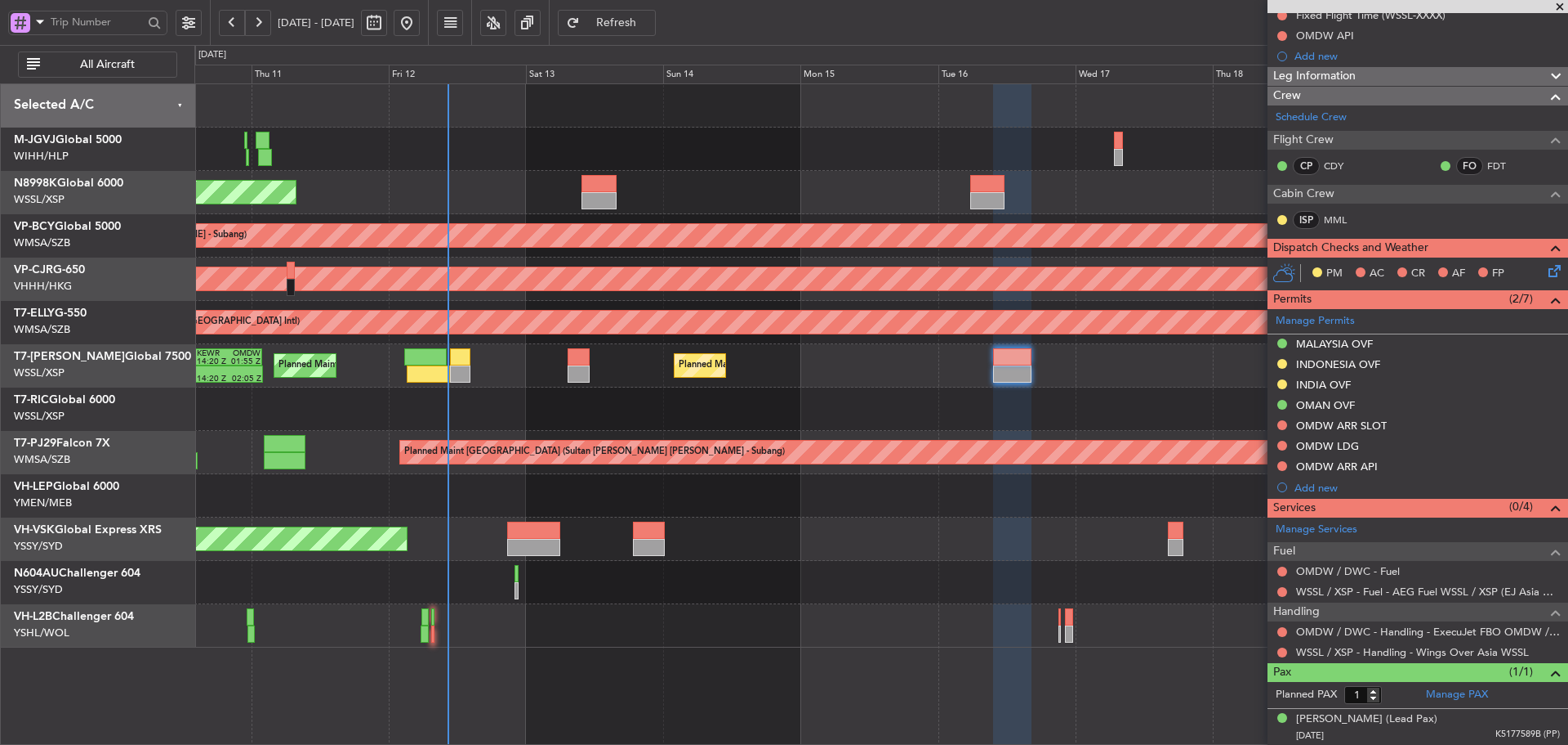
click at [720, 399] on div at bounding box center [881, 409] width 1373 height 44
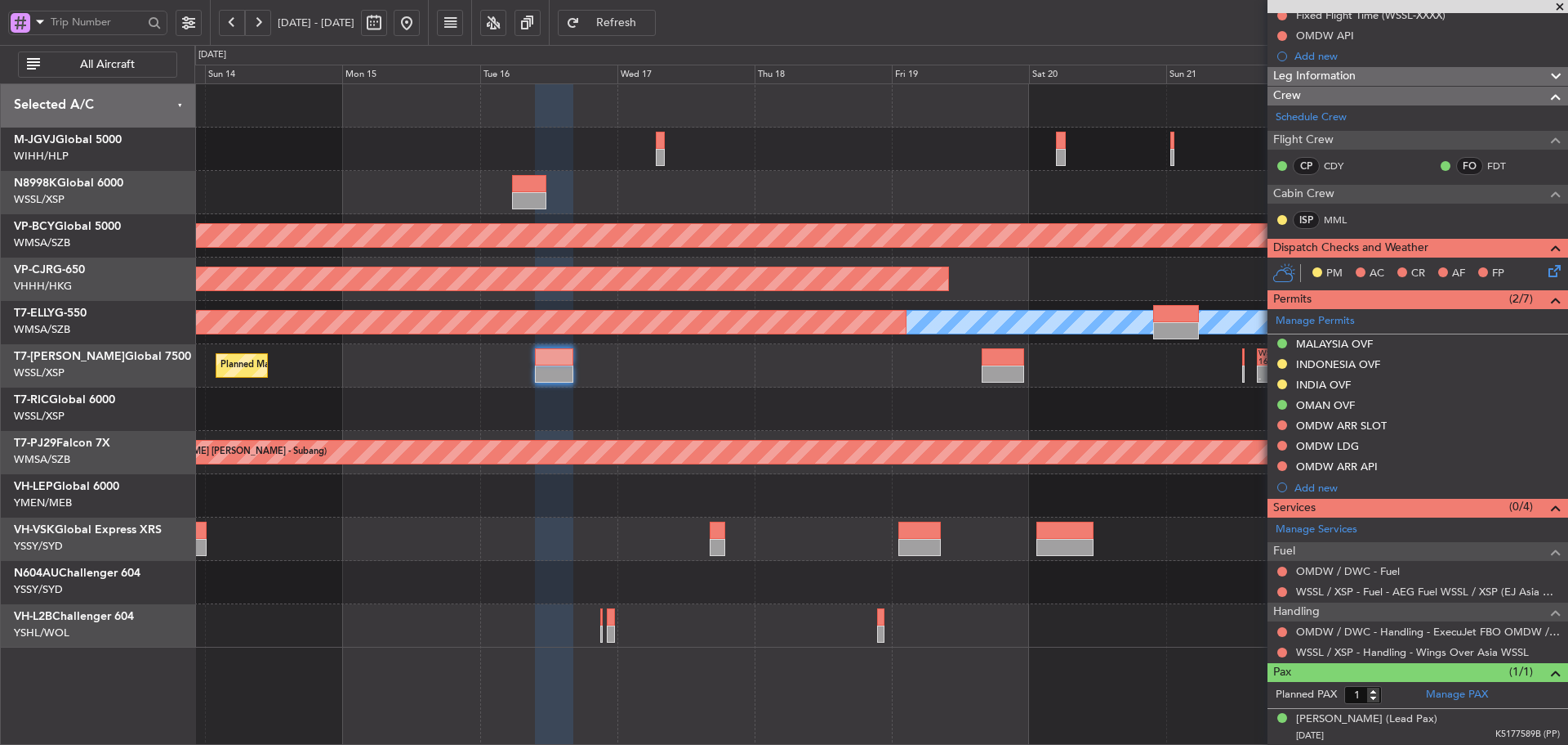
click at [647, 386] on div "Unplanned Maint Kuala Lumpur (Sultan Abdul Aziz Shah - Subang) Planned Maint Ho…" at bounding box center [881, 366] width 1373 height 564
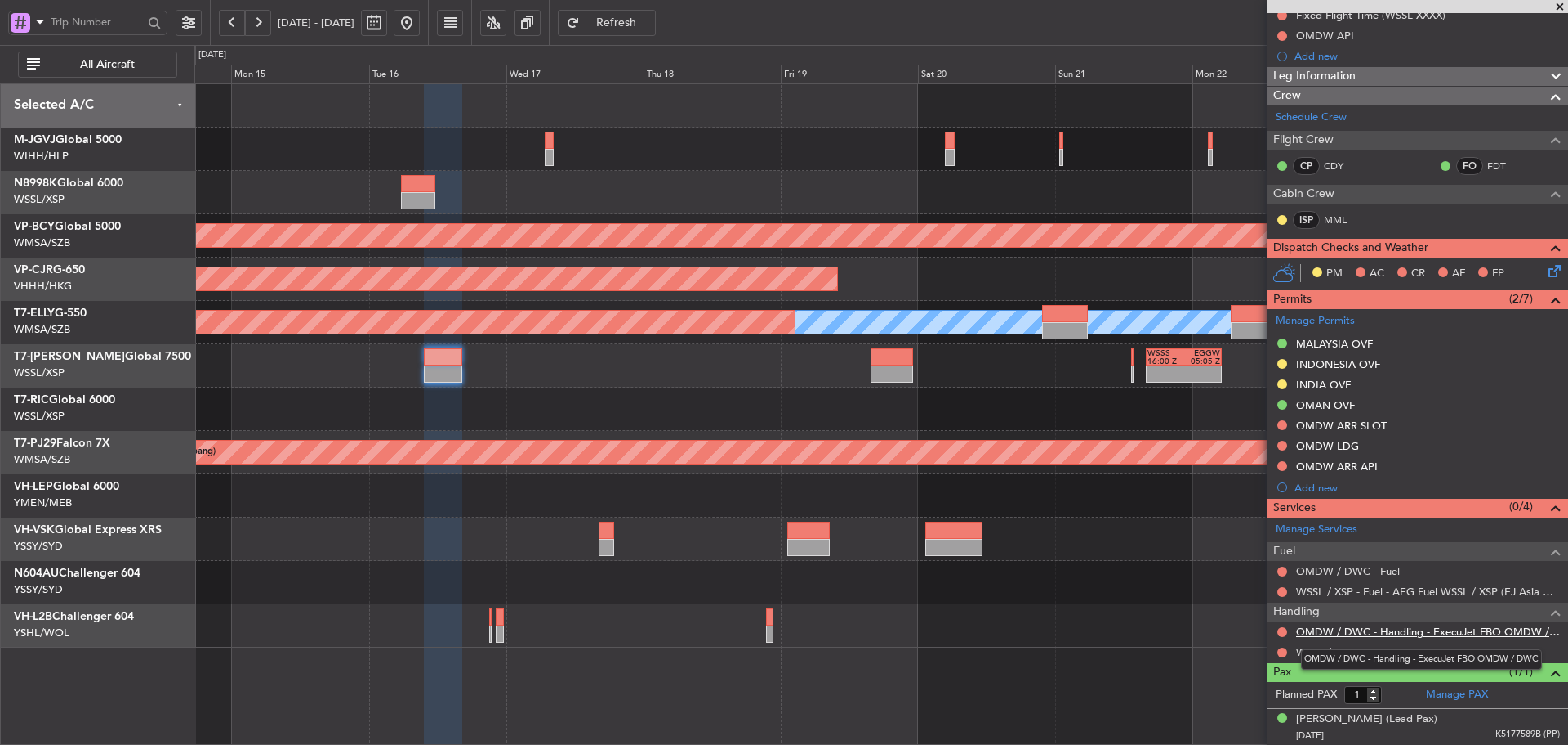
click at [1374, 636] on link "OMDW / DWC - Handling - ExecuJet FBO OMDW / DWC" at bounding box center [1428, 631] width 264 height 14
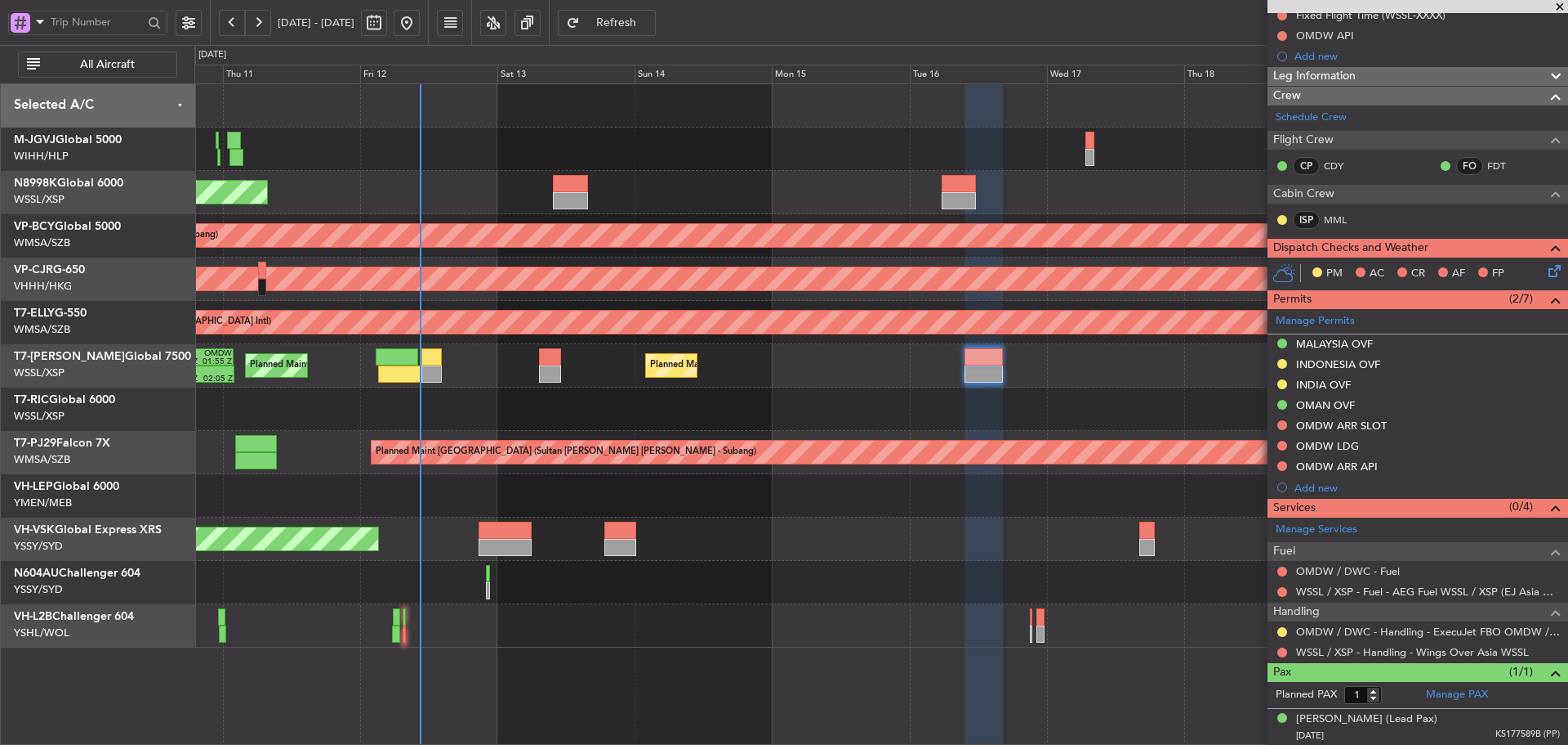
click at [1081, 531] on div "Unplanned Maint Sydney ([PERSON_NAME] Intl)" at bounding box center [881, 539] width 1373 height 44
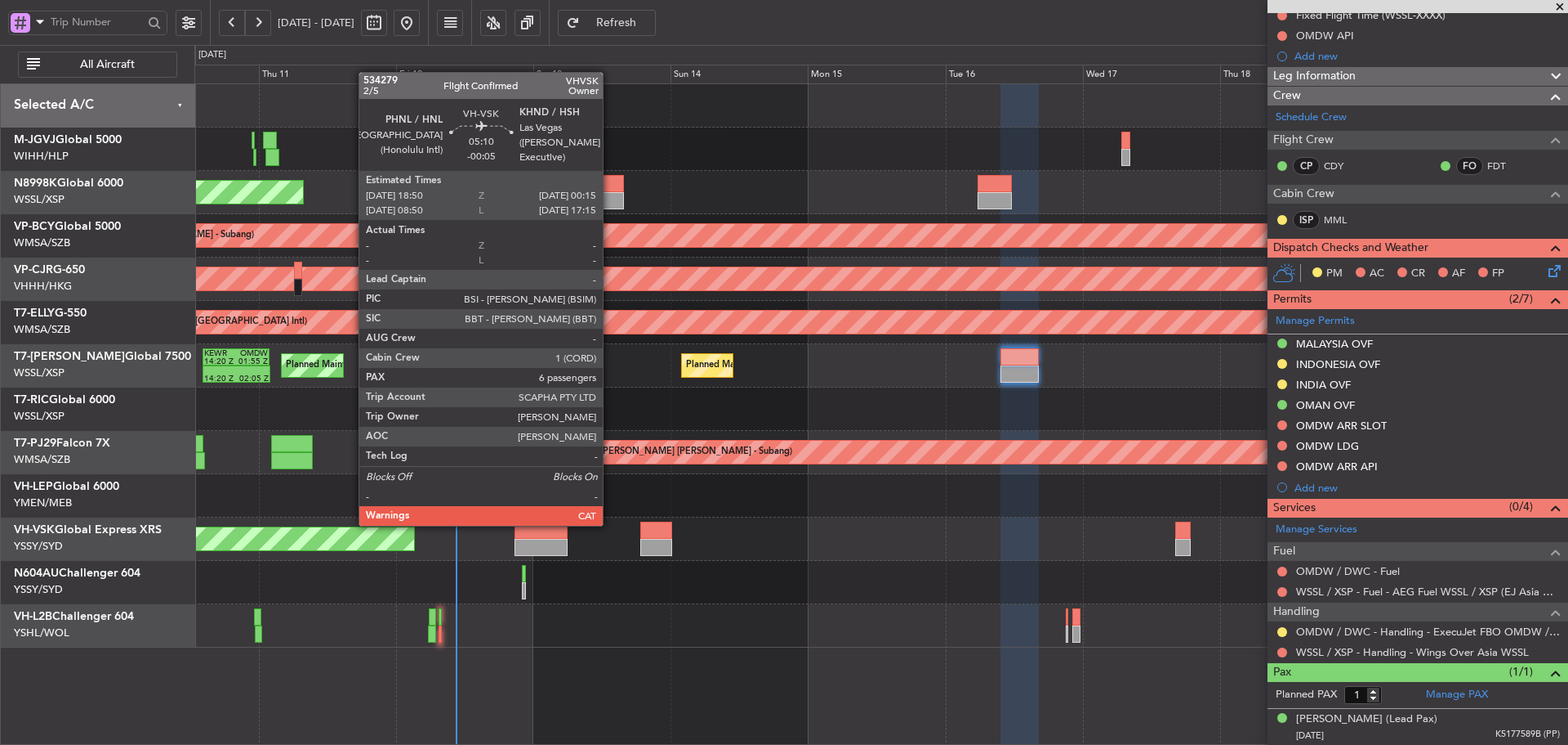
click at [671, 522] on div at bounding box center [656, 530] width 31 height 17
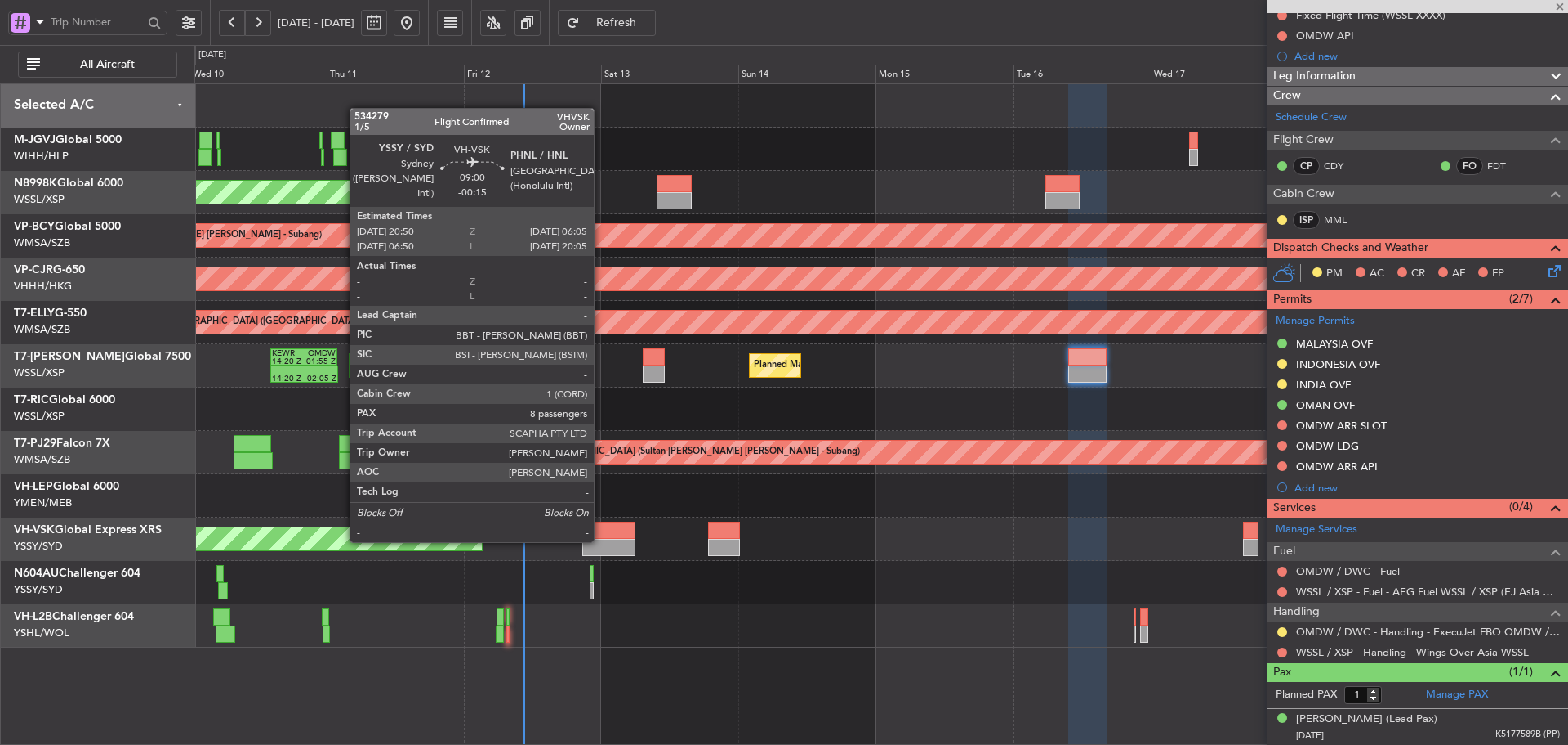
click at [601, 540] on div at bounding box center [609, 547] width 54 height 17
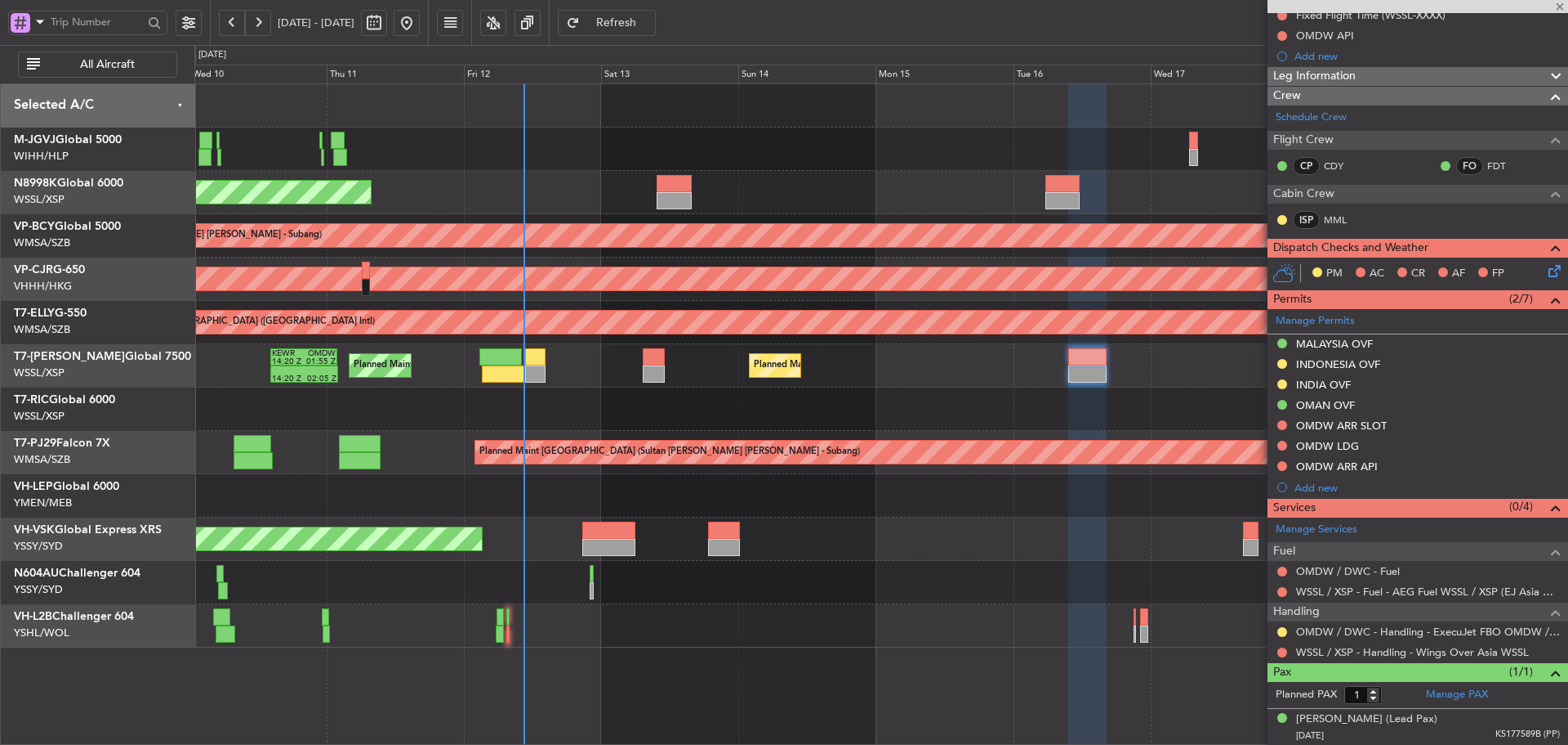
type input "-00:15"
type input "8"
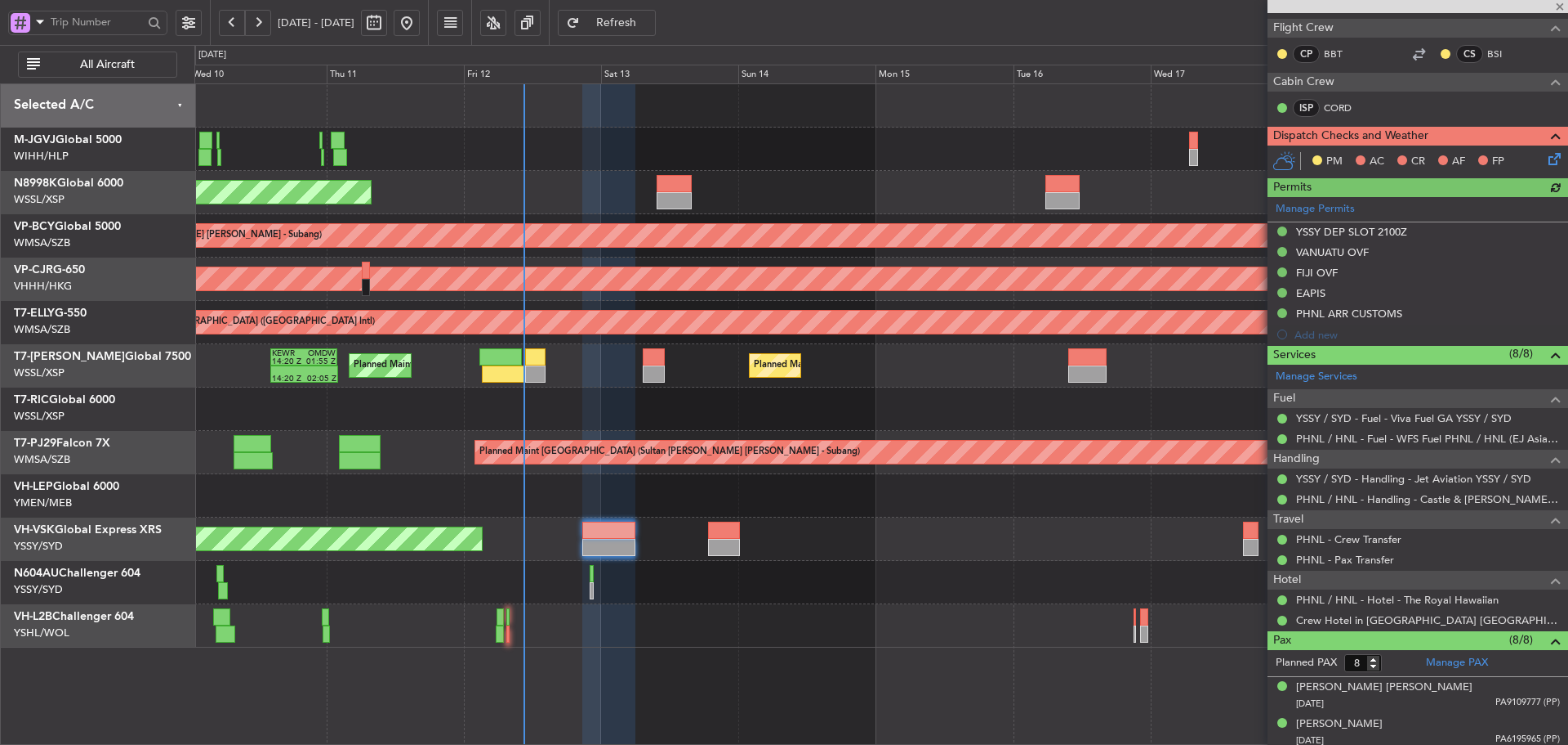
scroll to position [408, 0]
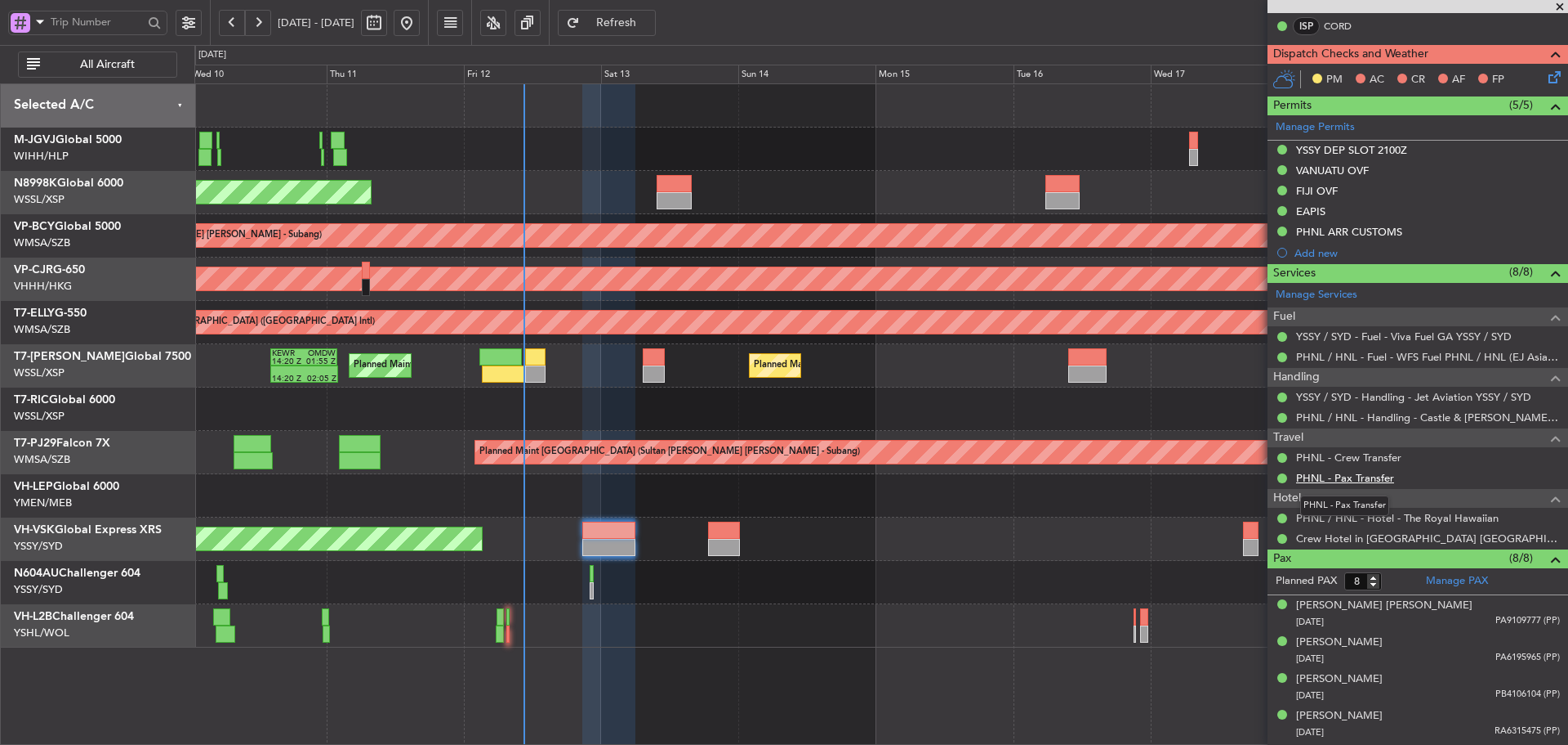
click at [1355, 477] on link "PHNL - Pax Transfer" at bounding box center [1346, 477] width 98 height 14
click at [741, 544] on div "Unplanned Maint Sydney ([PERSON_NAME] Intl) No Crew" at bounding box center [881, 539] width 1373 height 44
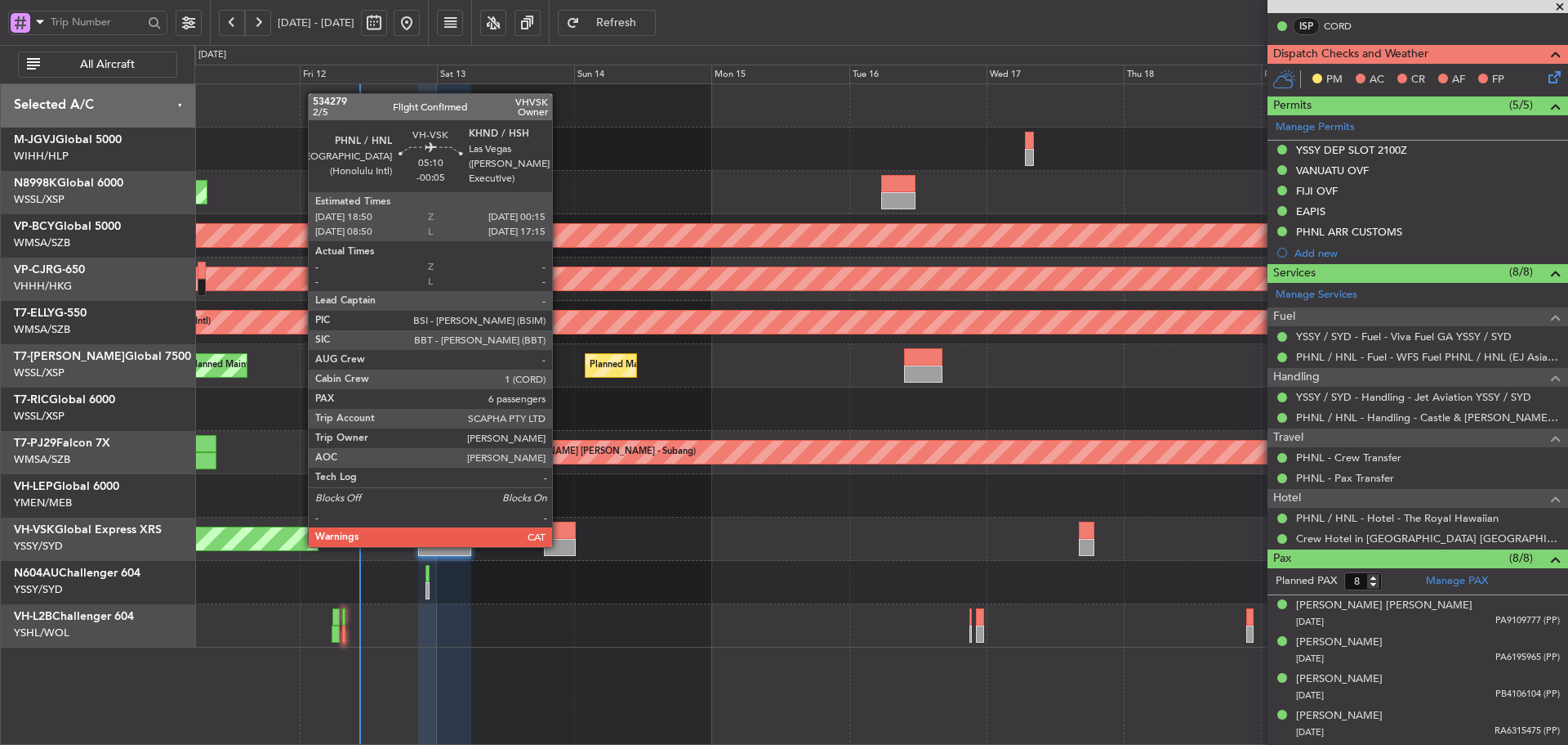
click at [560, 545] on div at bounding box center [560, 547] width 31 height 17
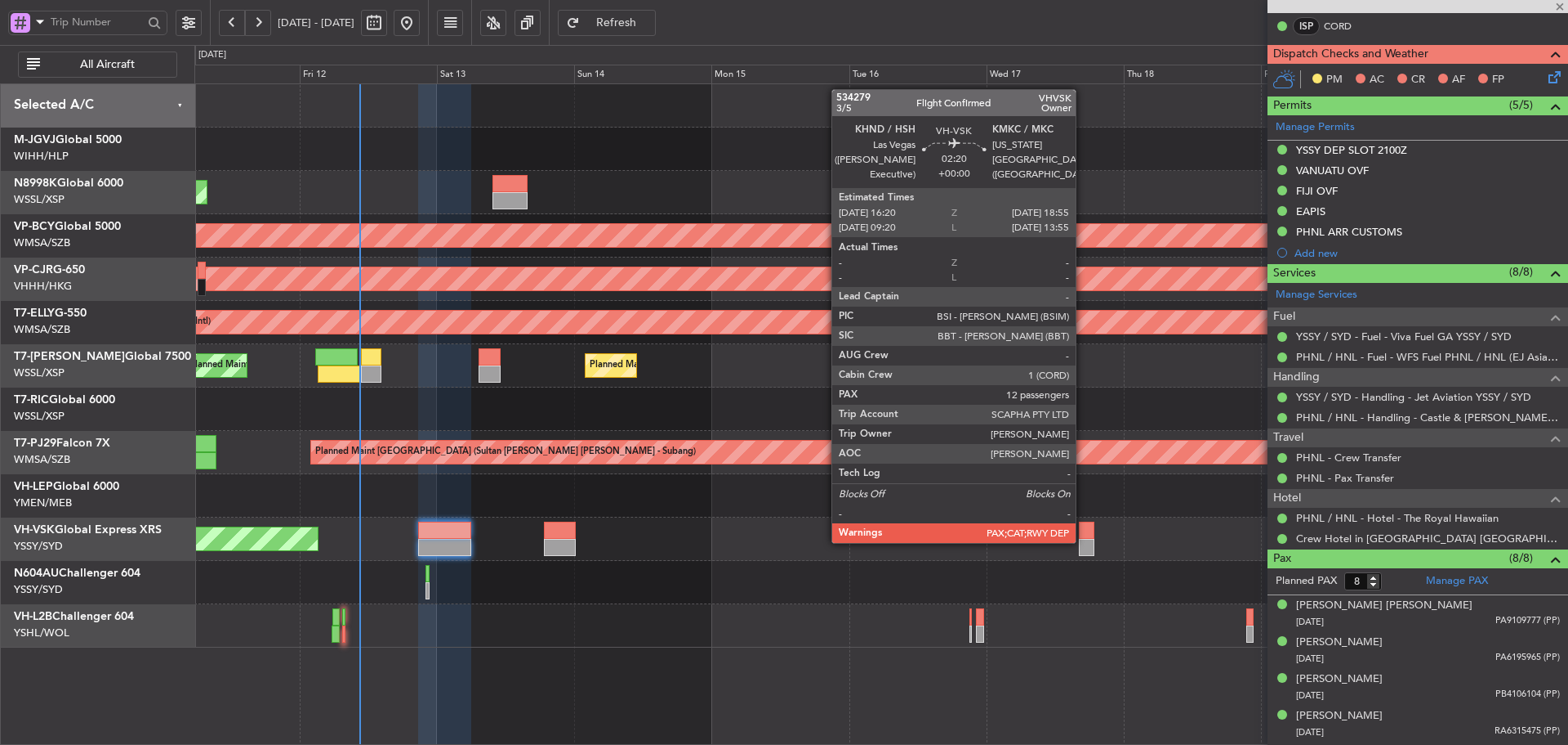
click at [1083, 541] on div at bounding box center [1086, 547] width 15 height 17
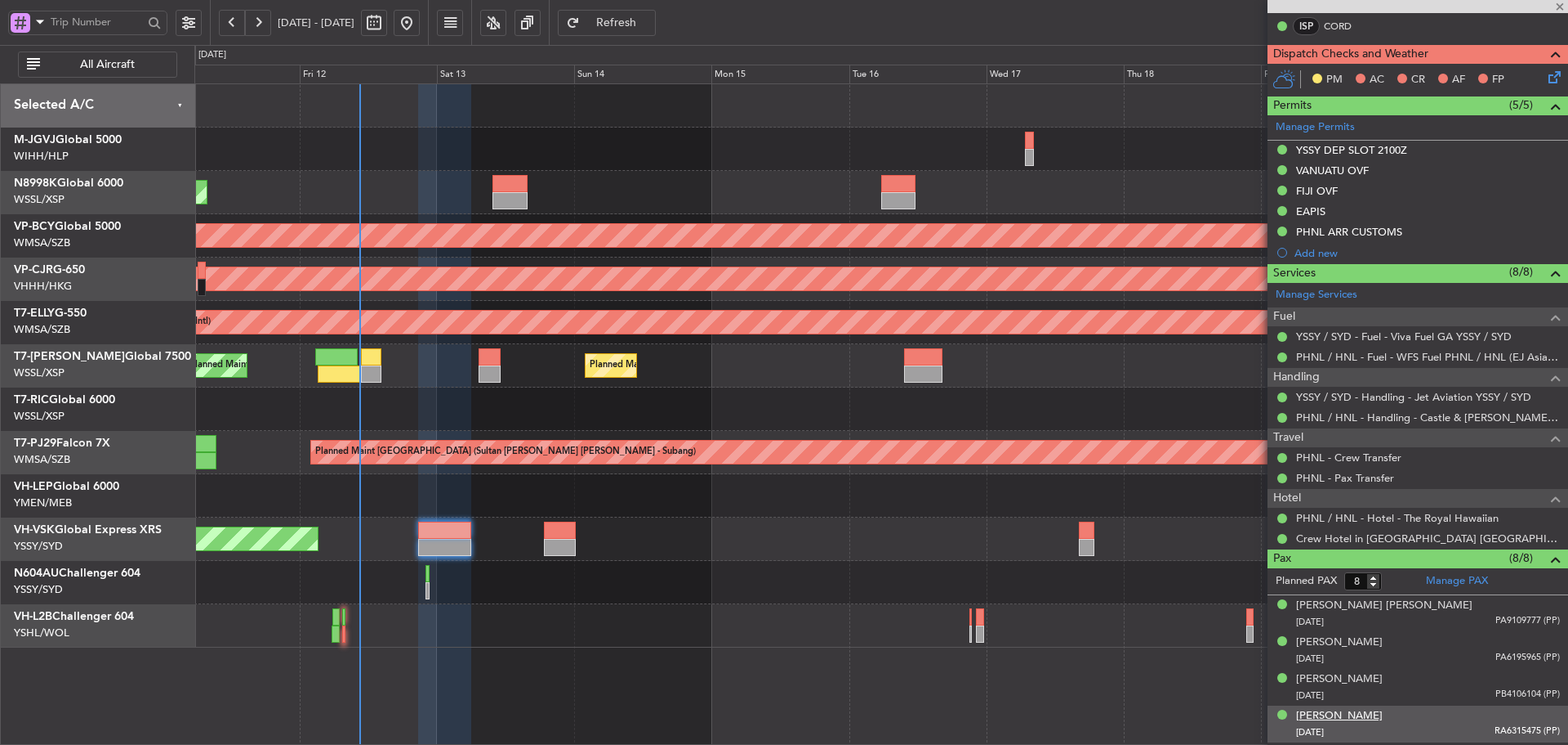
type input "12"
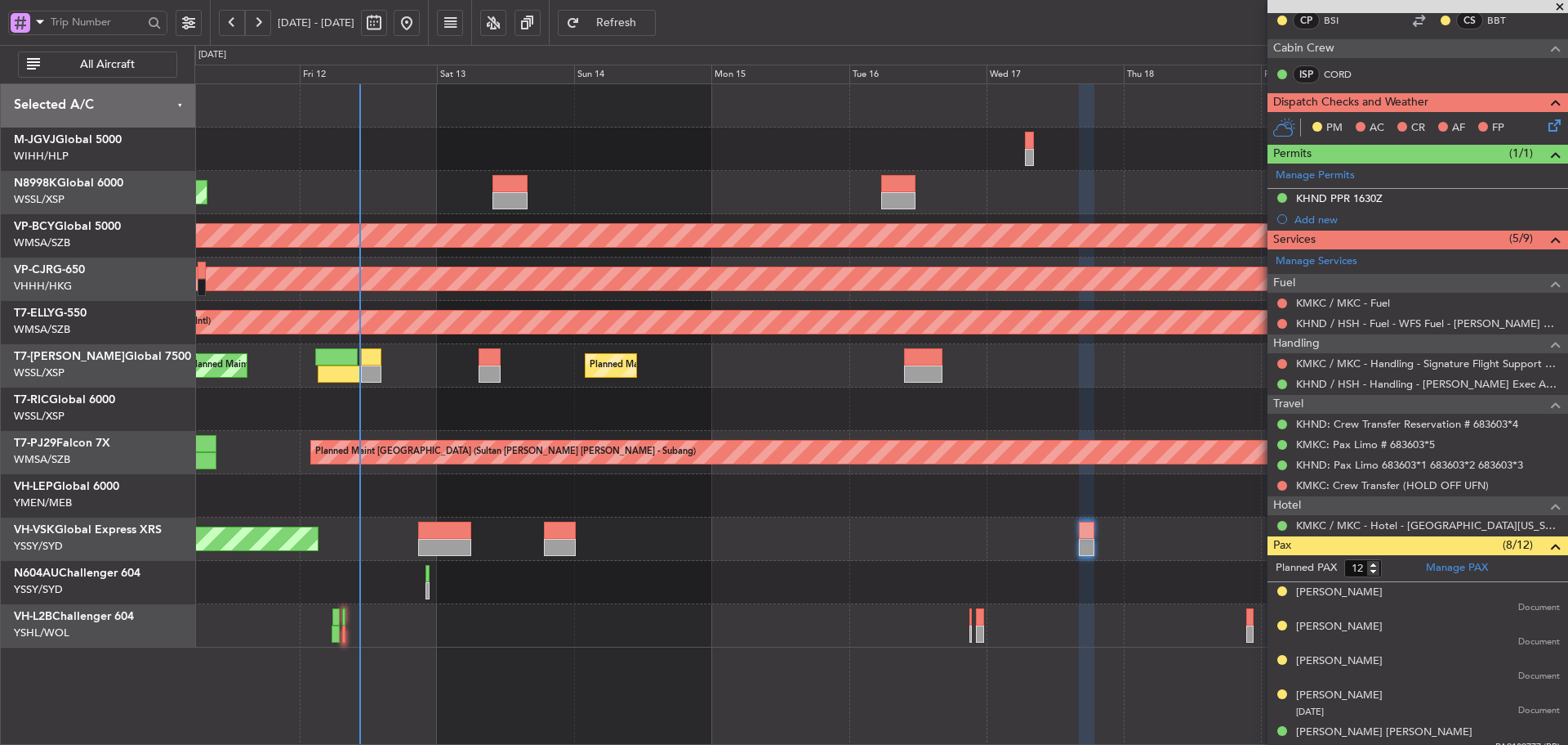
scroll to position [327, 0]
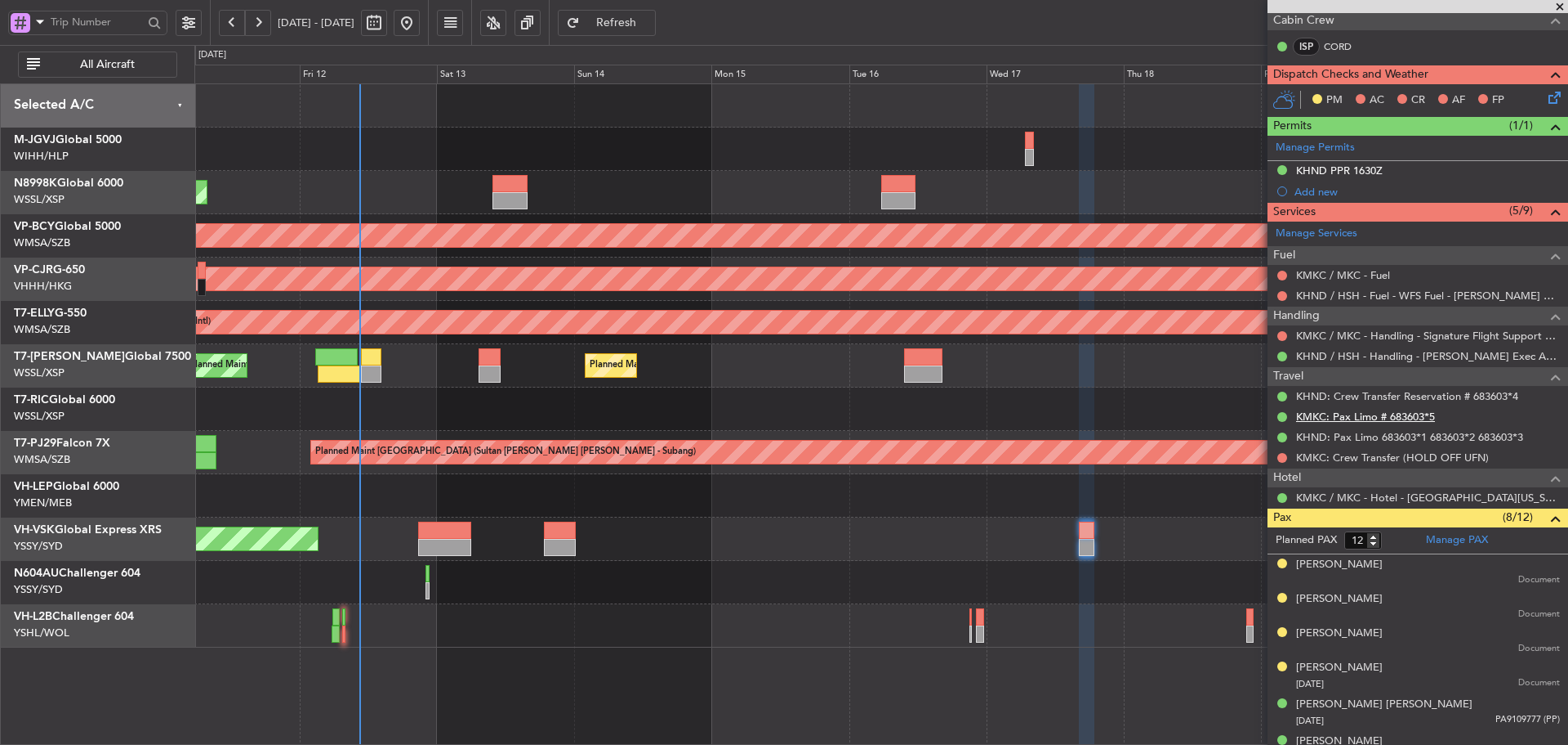
click at [1383, 417] on link "KMKC: Pax Limo # 683603*5" at bounding box center [1366, 416] width 139 height 14
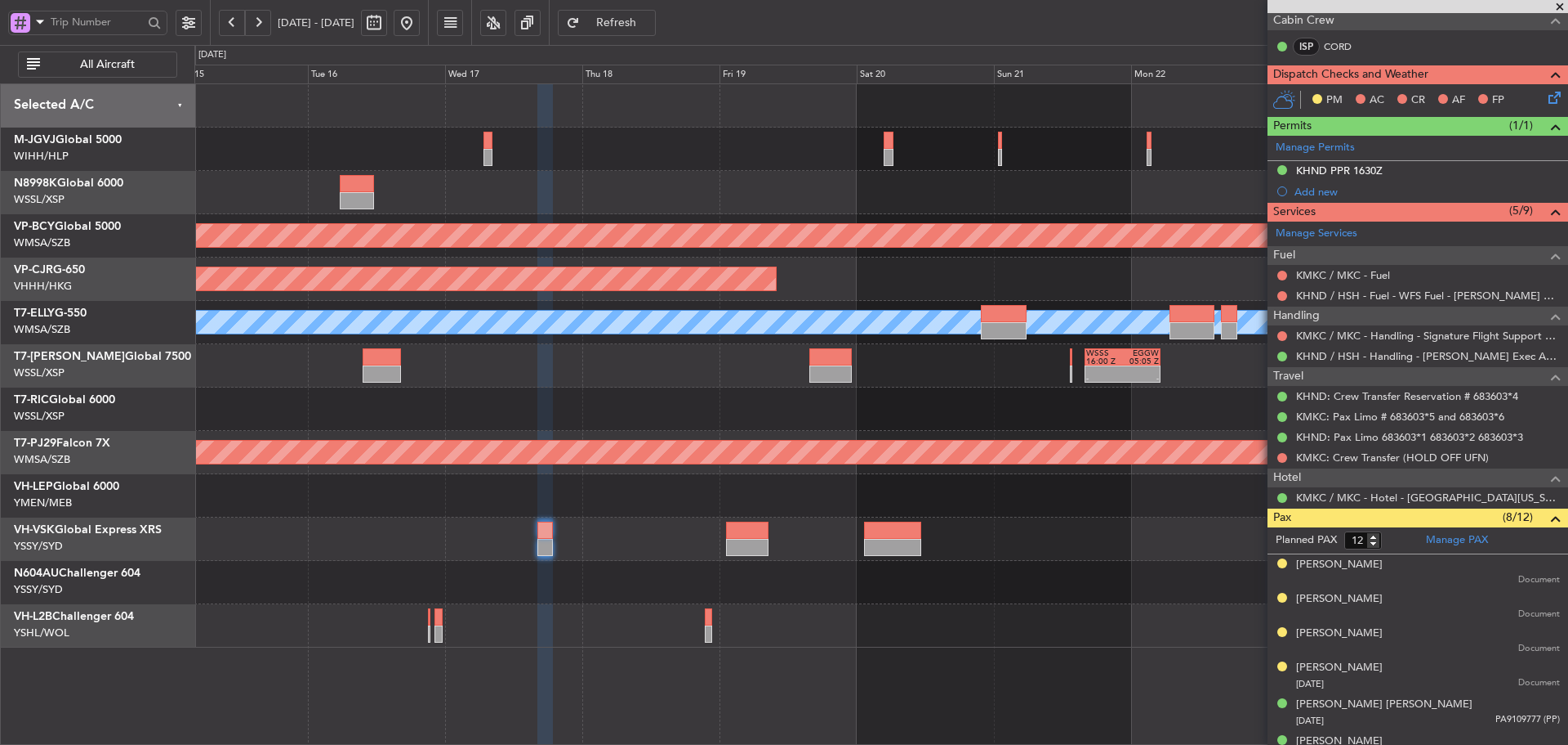
click at [477, 432] on div "Planned Maint [GEOGRAPHIC_DATA] (Sultan [PERSON_NAME] [PERSON_NAME] - Subang)" at bounding box center [881, 453] width 1373 height 44
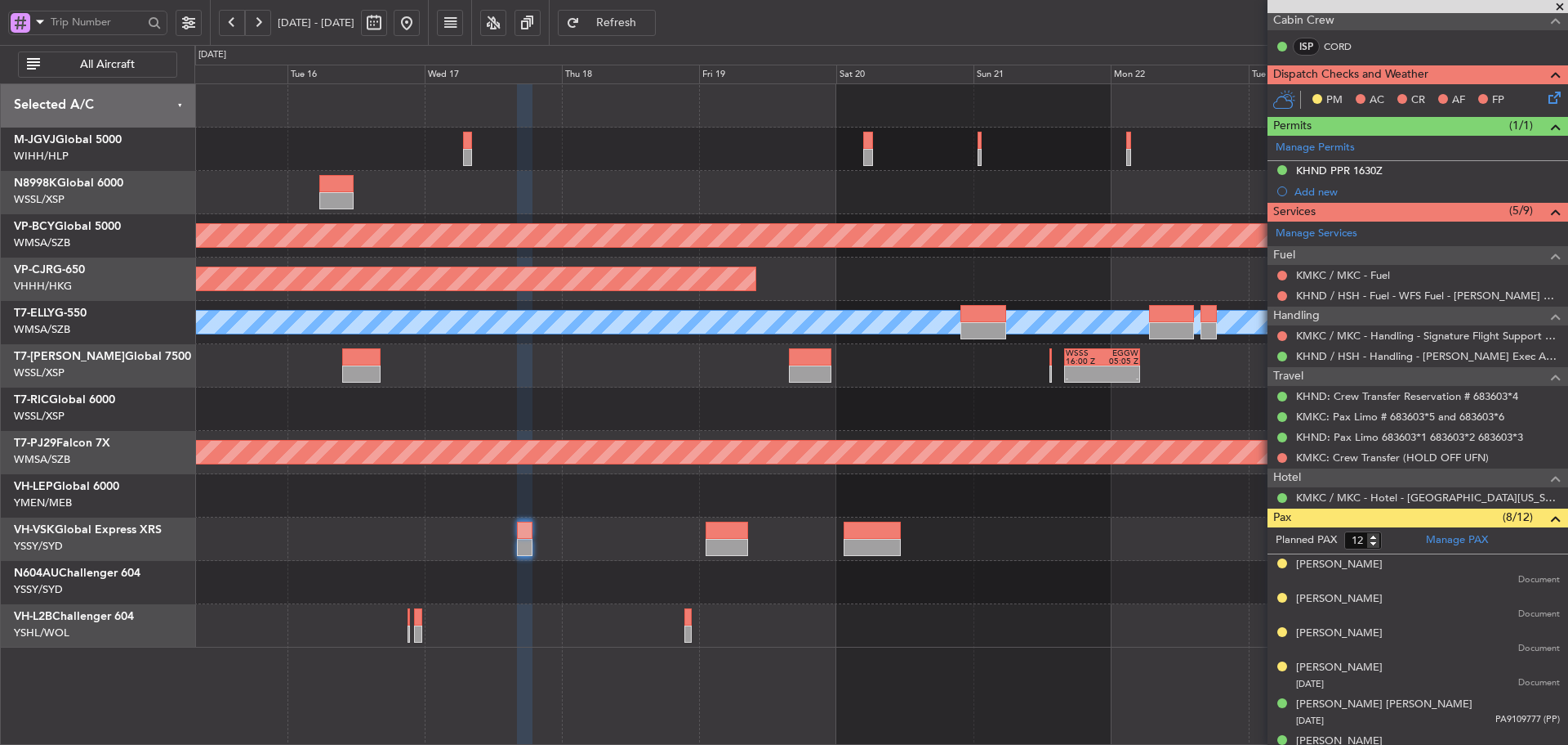
click at [300, 506] on div "Unplanned Maint Kuala Lumpur (Sultan Abdul Aziz Shah - Subang) Planned Maint Ho…" at bounding box center [881, 366] width 1373 height 564
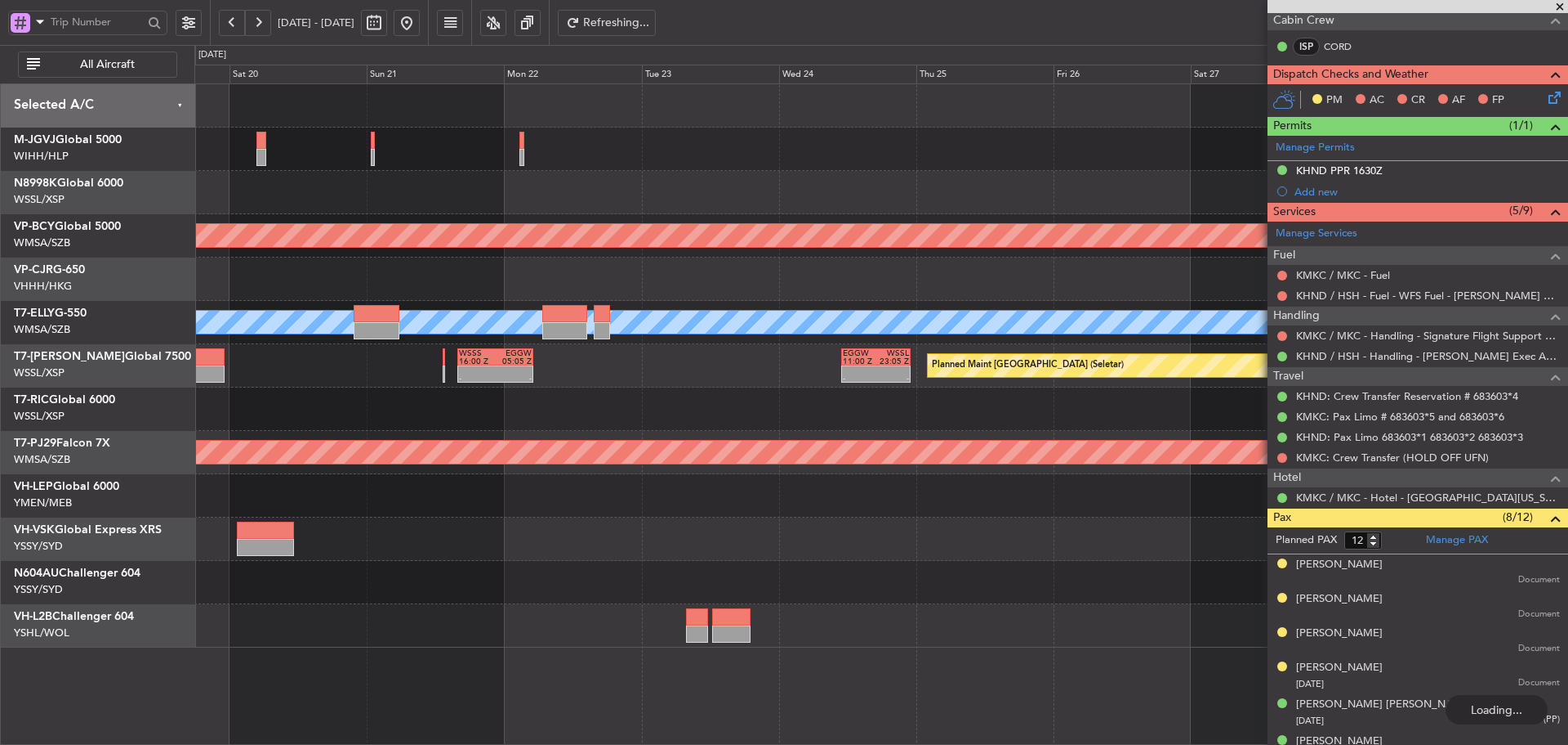
click at [918, 533] on div at bounding box center [881, 539] width 1373 height 44
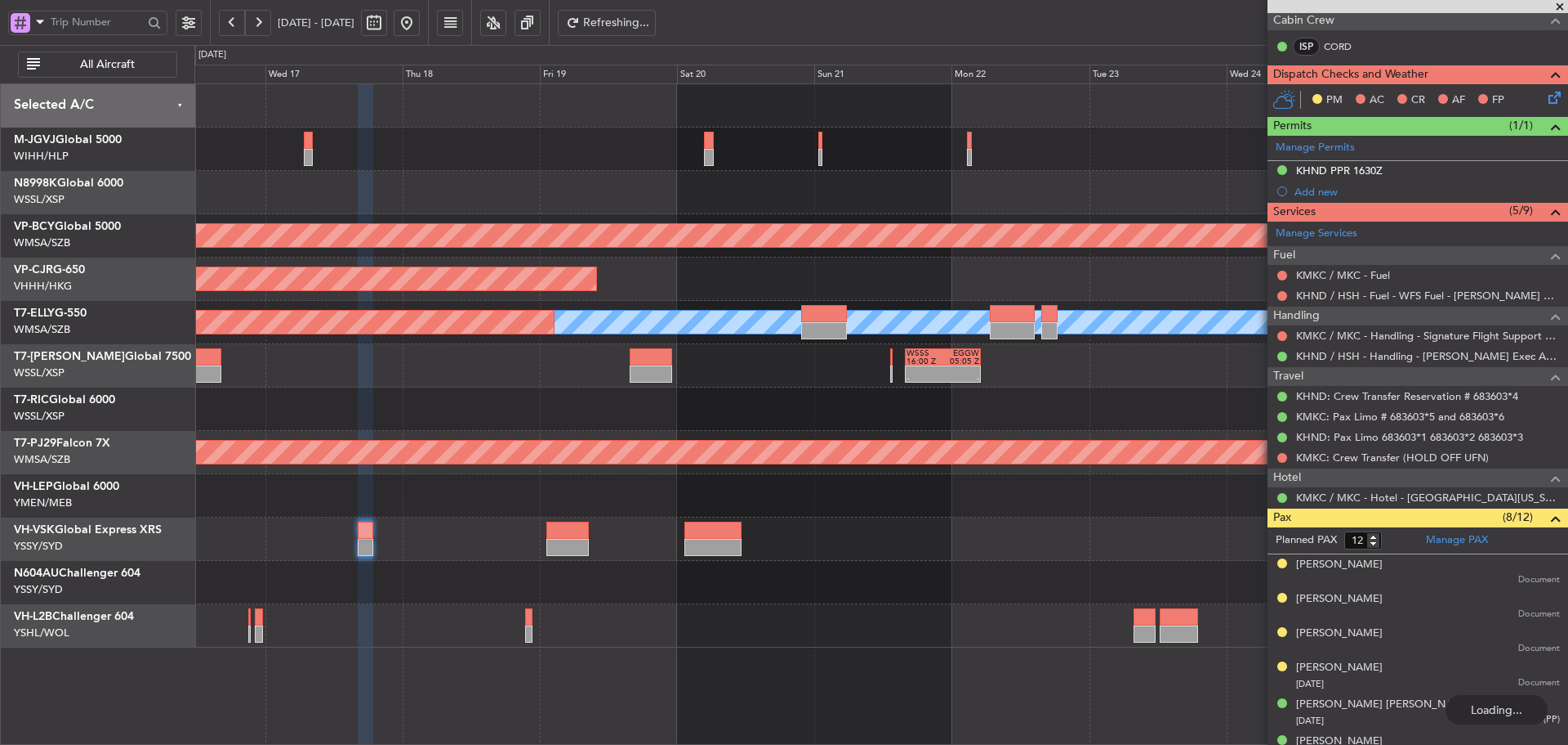
click at [991, 554] on div "Unplanned Maint Kuala Lumpur (Sultan Abdul Aziz Shah - Subang) Planned Maint Ho…" at bounding box center [881, 366] width 1373 height 564
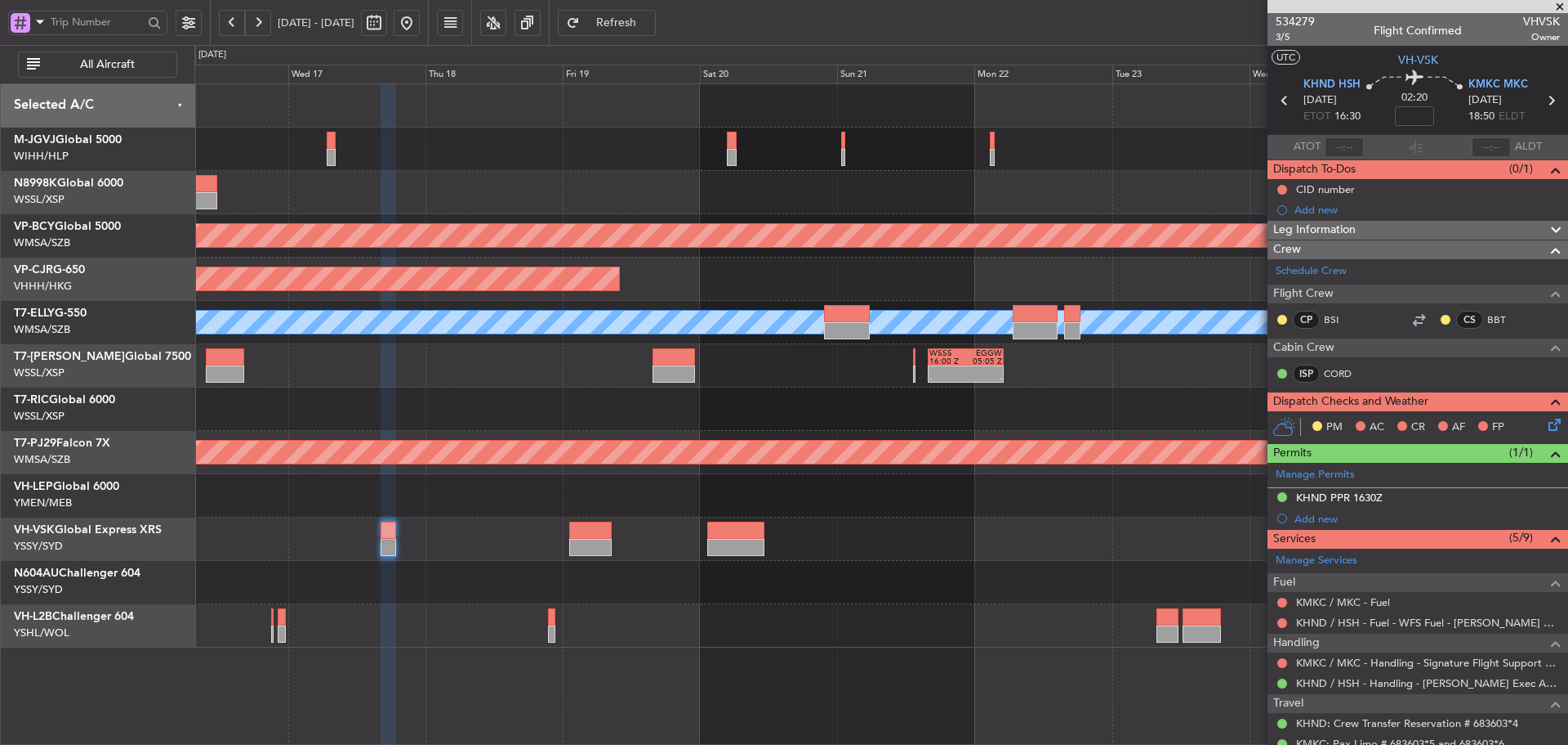
scroll to position [327, 0]
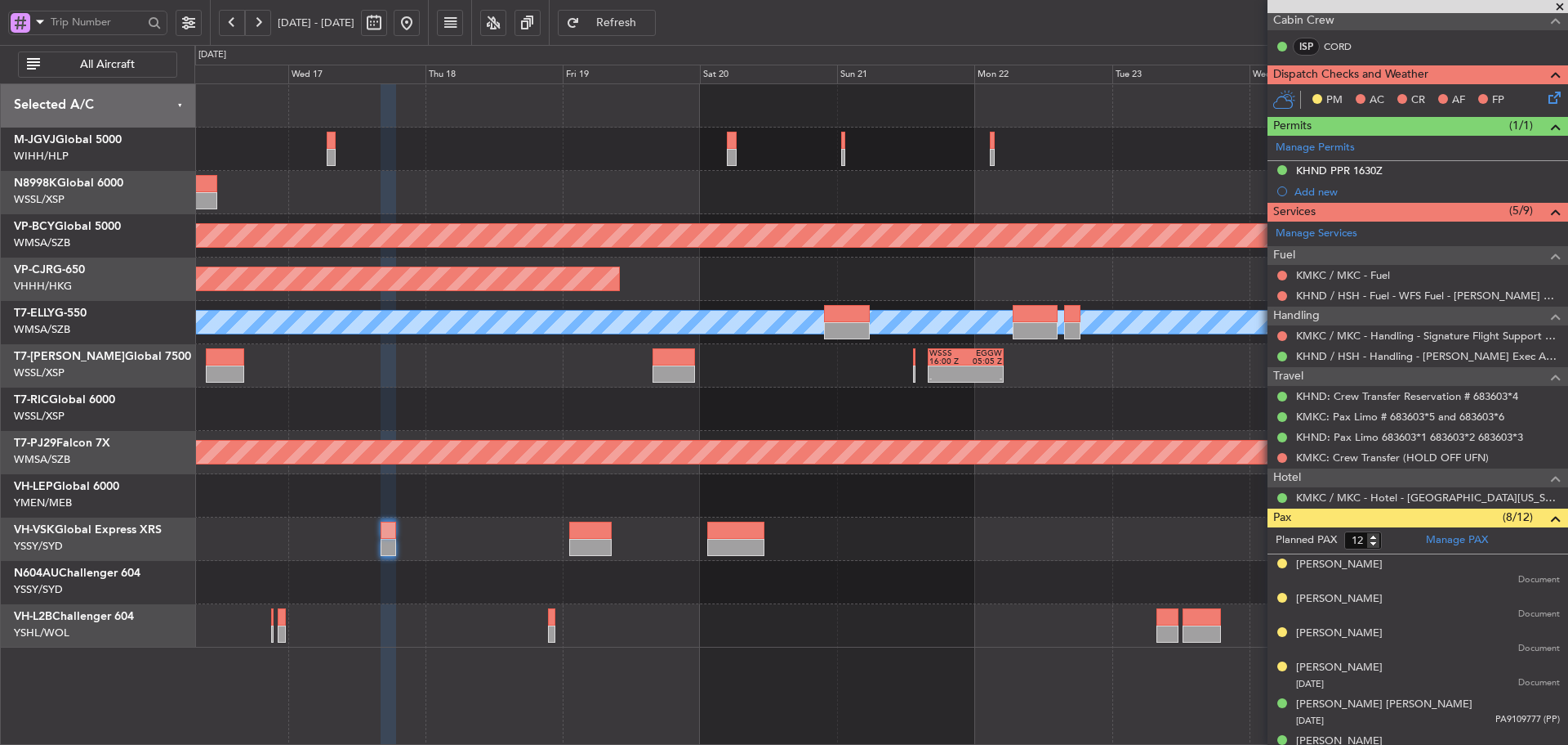
click at [966, 551] on div at bounding box center [881, 539] width 1373 height 44
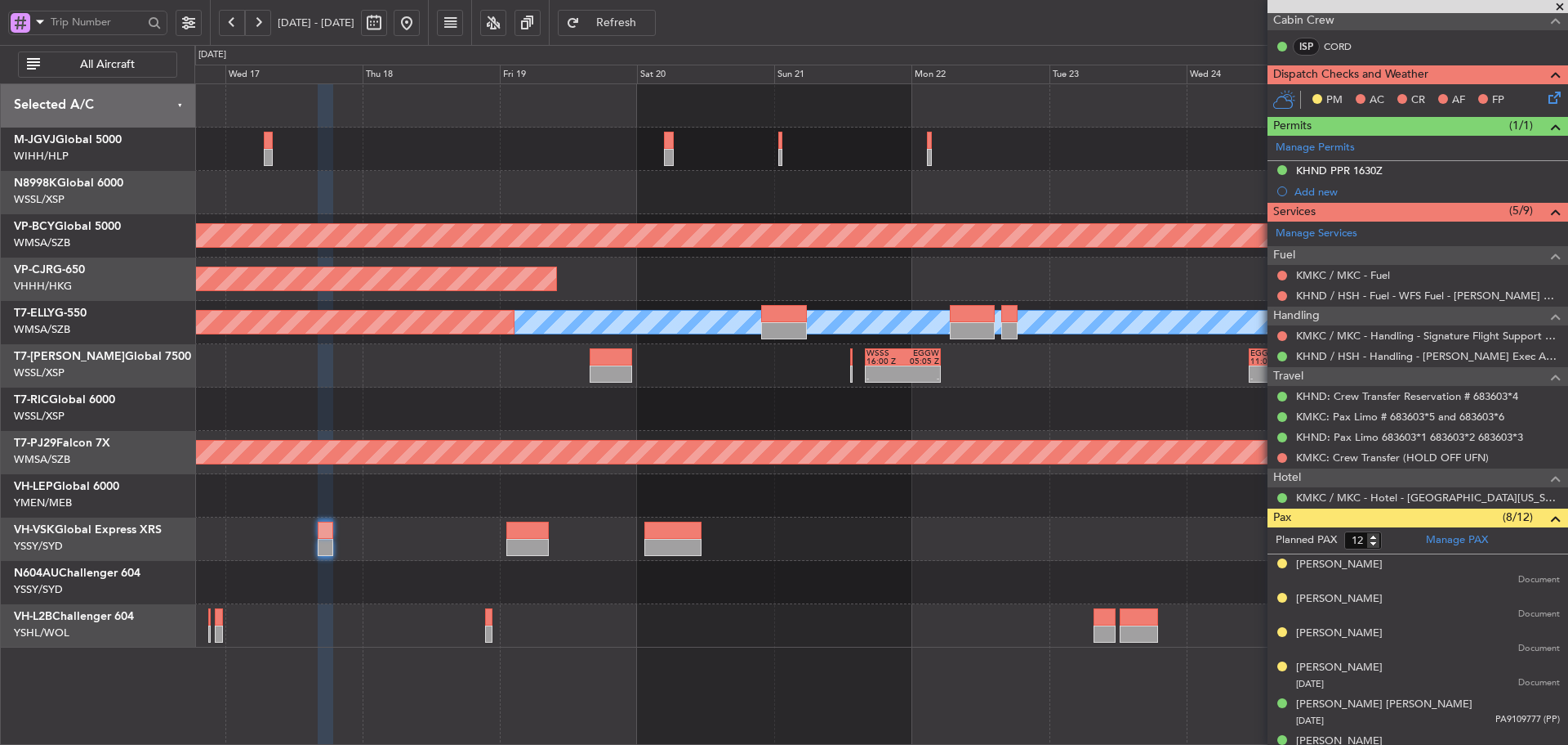
click at [963, 564] on div at bounding box center [881, 583] width 1373 height 44
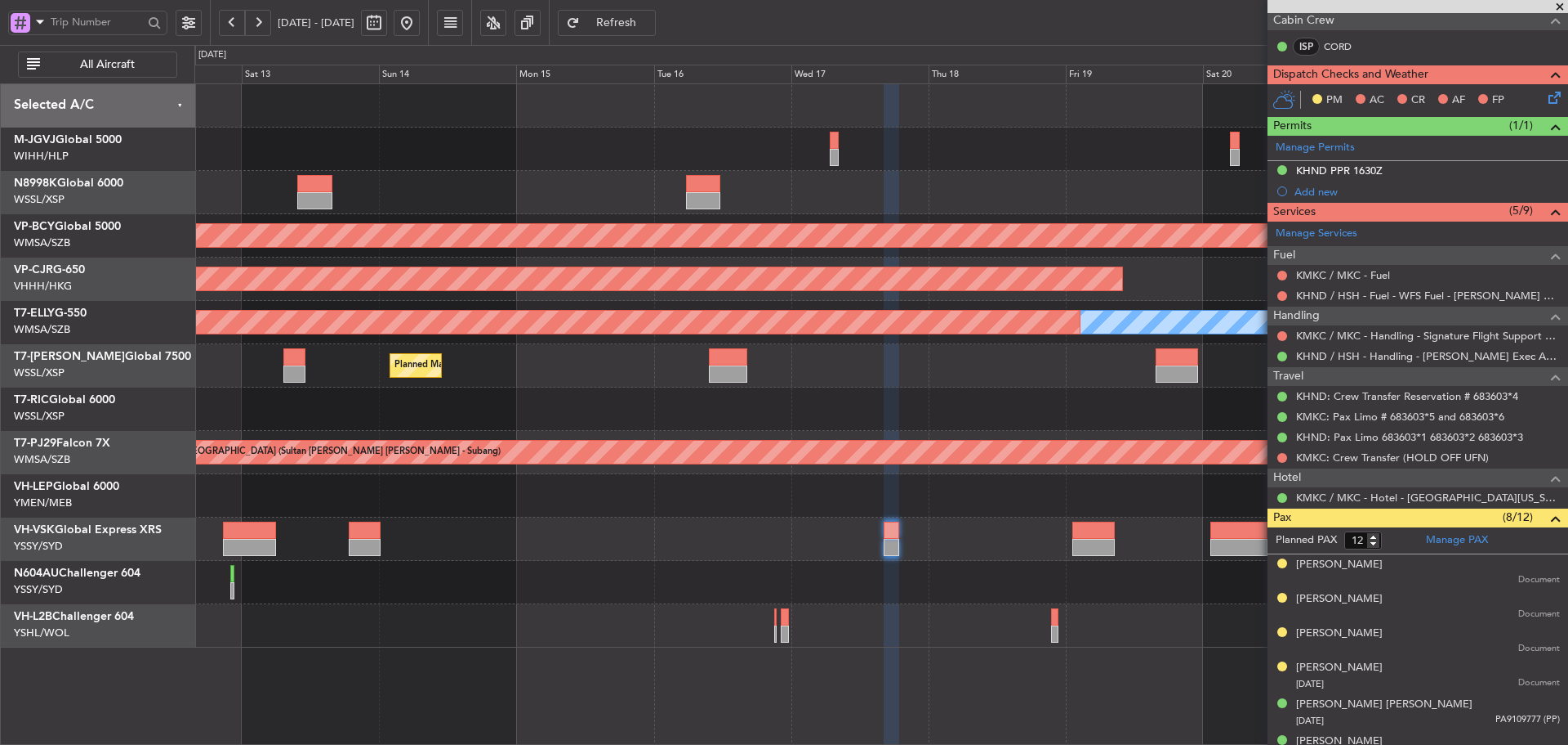
click at [1147, 611] on div "Planned Maint [GEOGRAPHIC_DATA] (Seletar) Unplanned Maint [GEOGRAPHIC_DATA] (Su…" at bounding box center [881, 366] width 1373 height 564
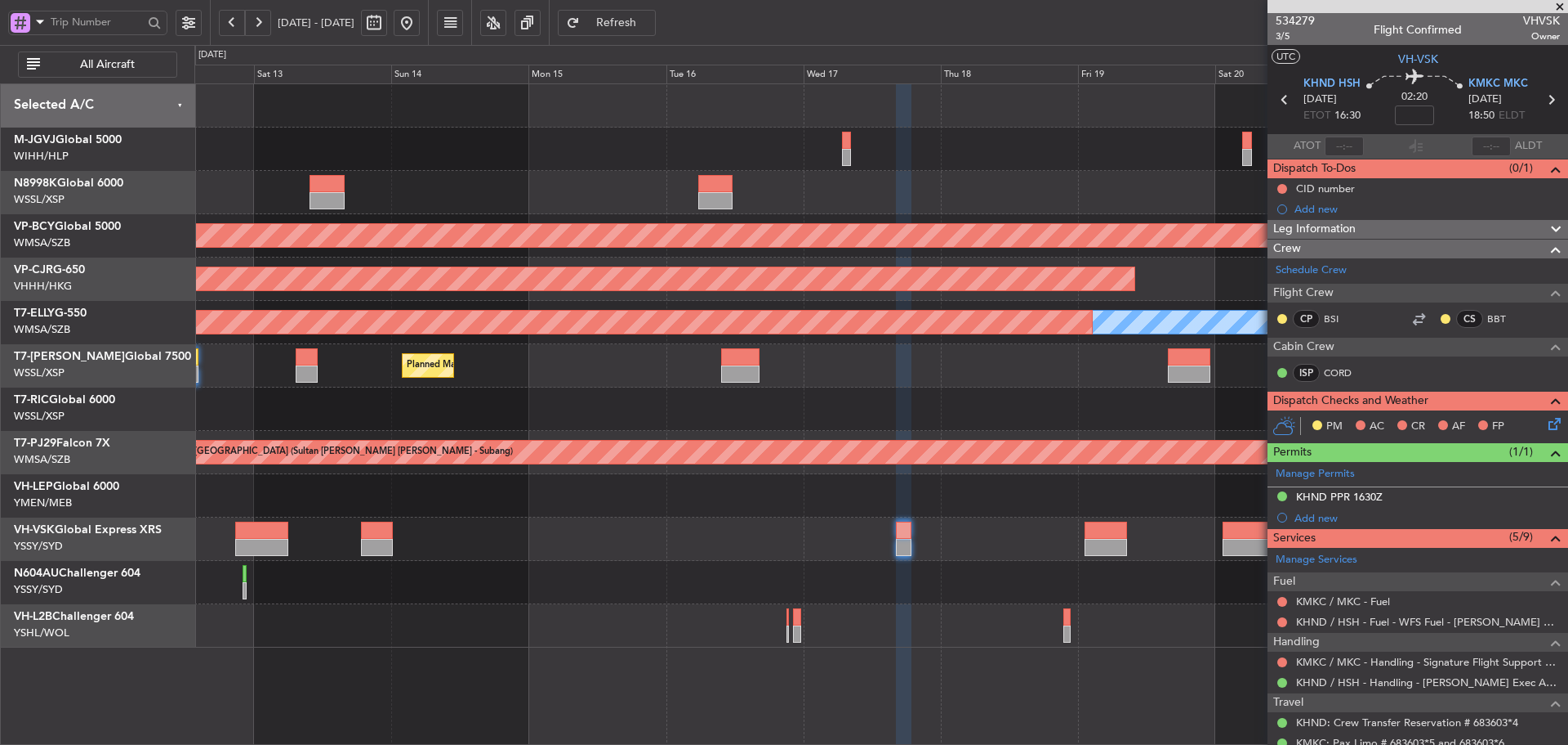
scroll to position [0, 0]
click at [1089, 534] on div at bounding box center [1105, 530] width 42 height 17
type input "8"
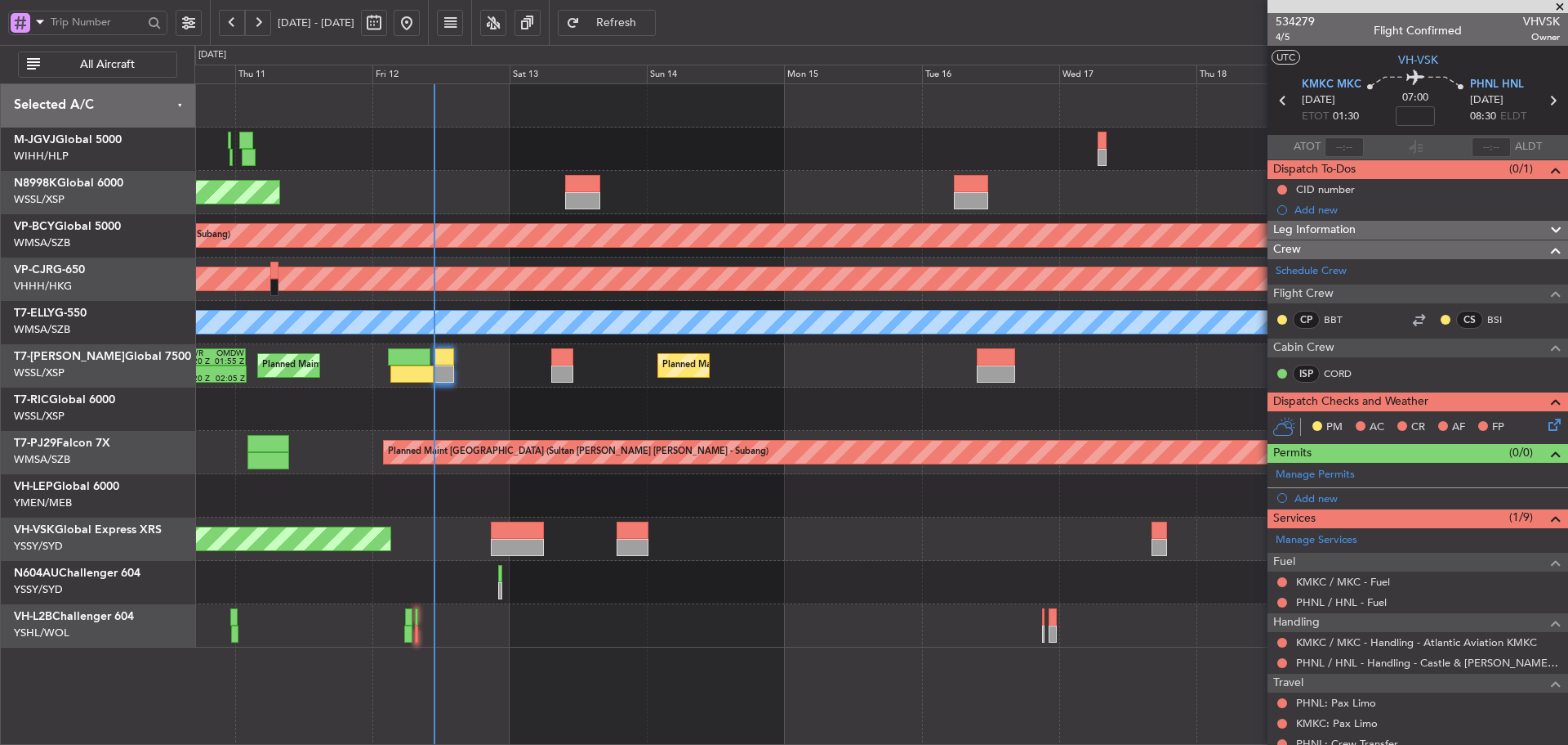
click at [996, 600] on div "Planned Maint [GEOGRAPHIC_DATA] (Seletar) Unplanned Maint [GEOGRAPHIC_DATA] (Su…" at bounding box center [881, 366] width 1373 height 564
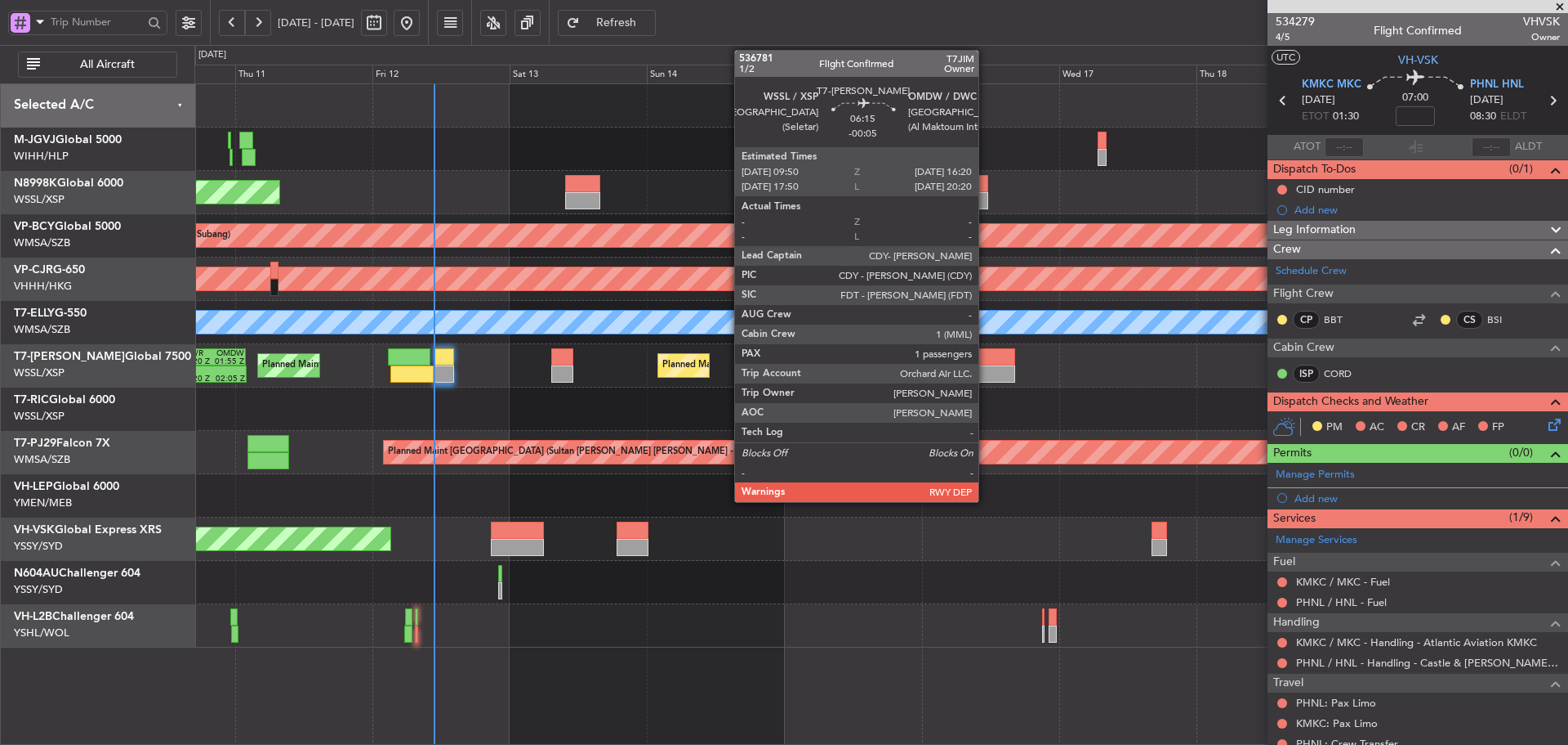
click at [986, 362] on div at bounding box center [995, 357] width 37 height 17
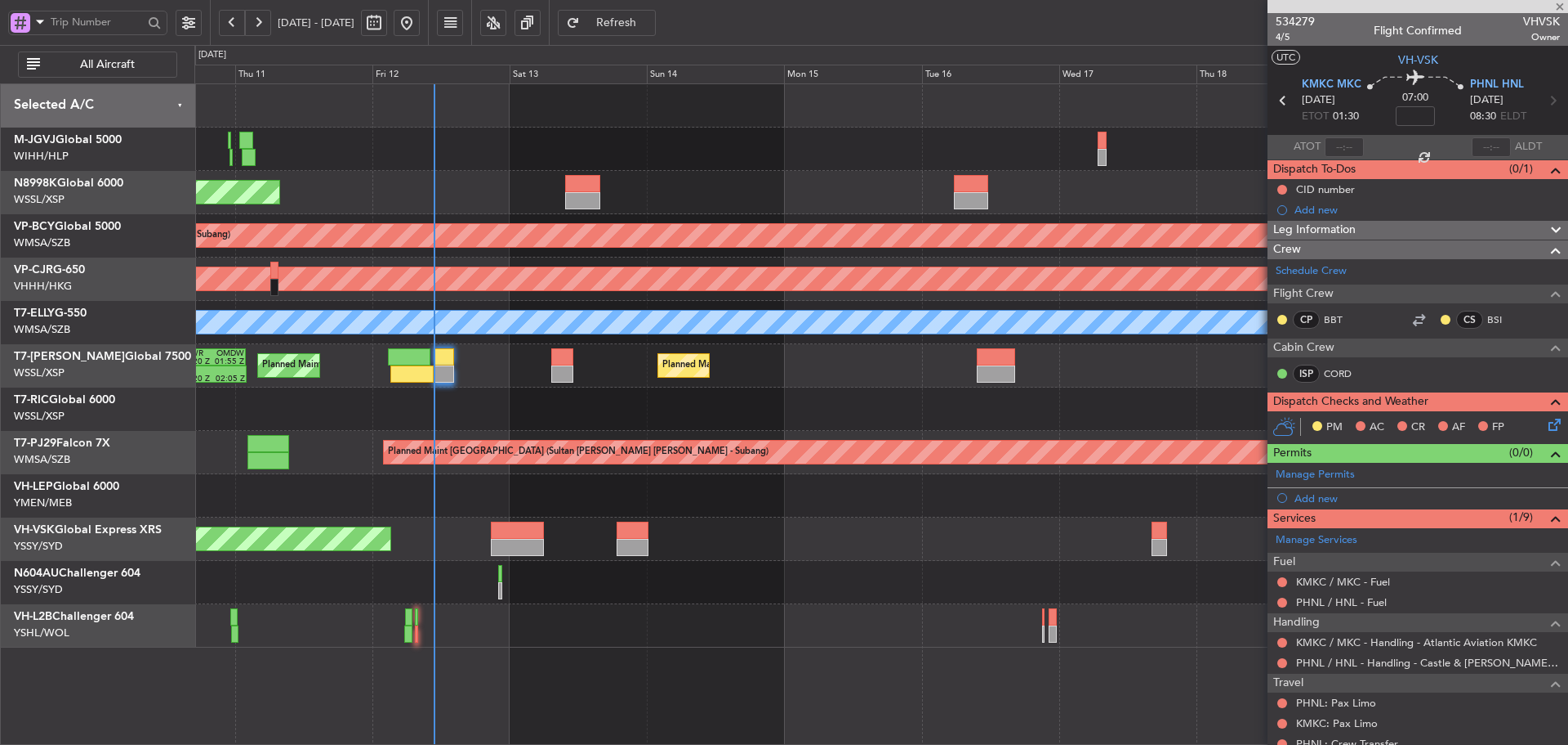
type input "-00:05"
type input "1"
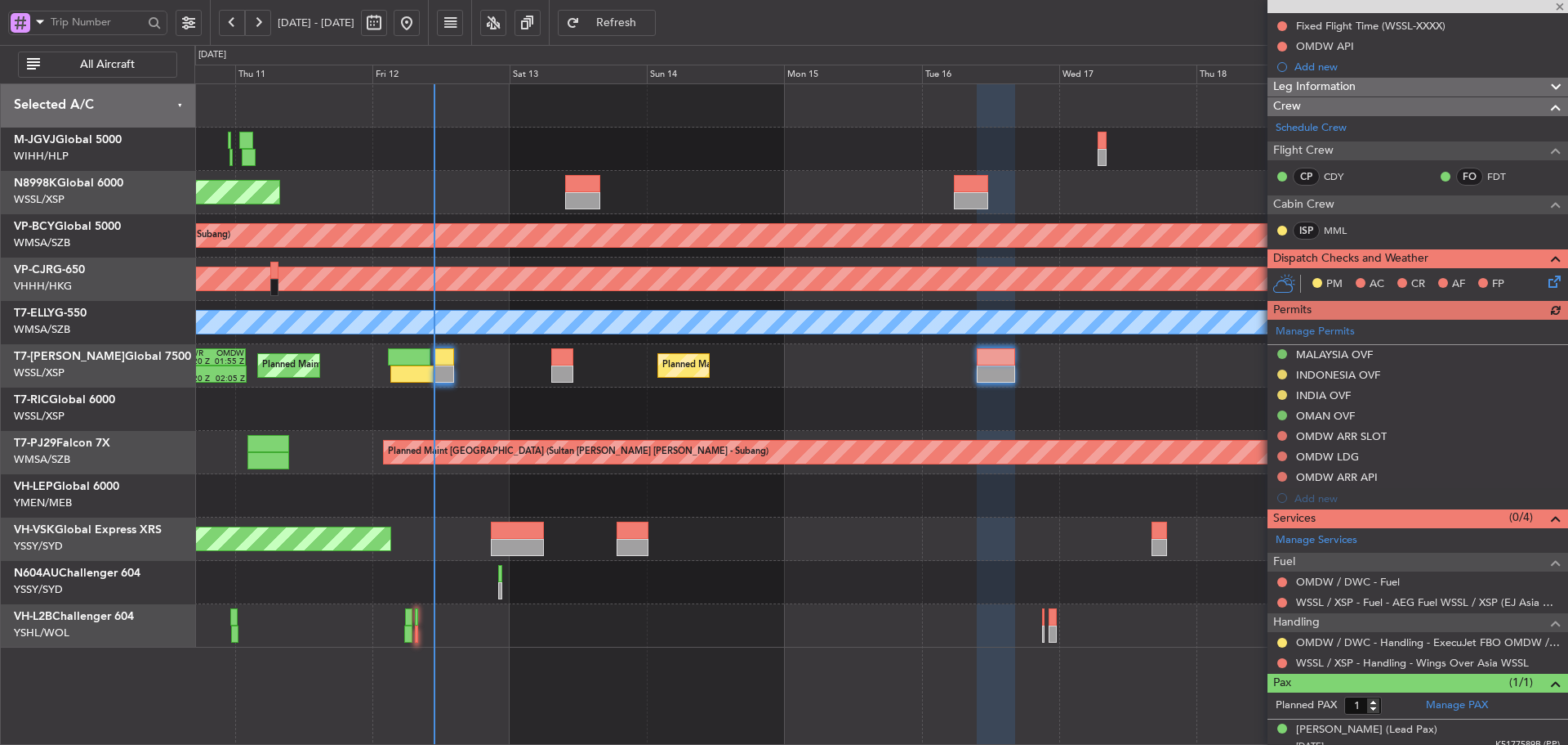
scroll to position [194, 0]
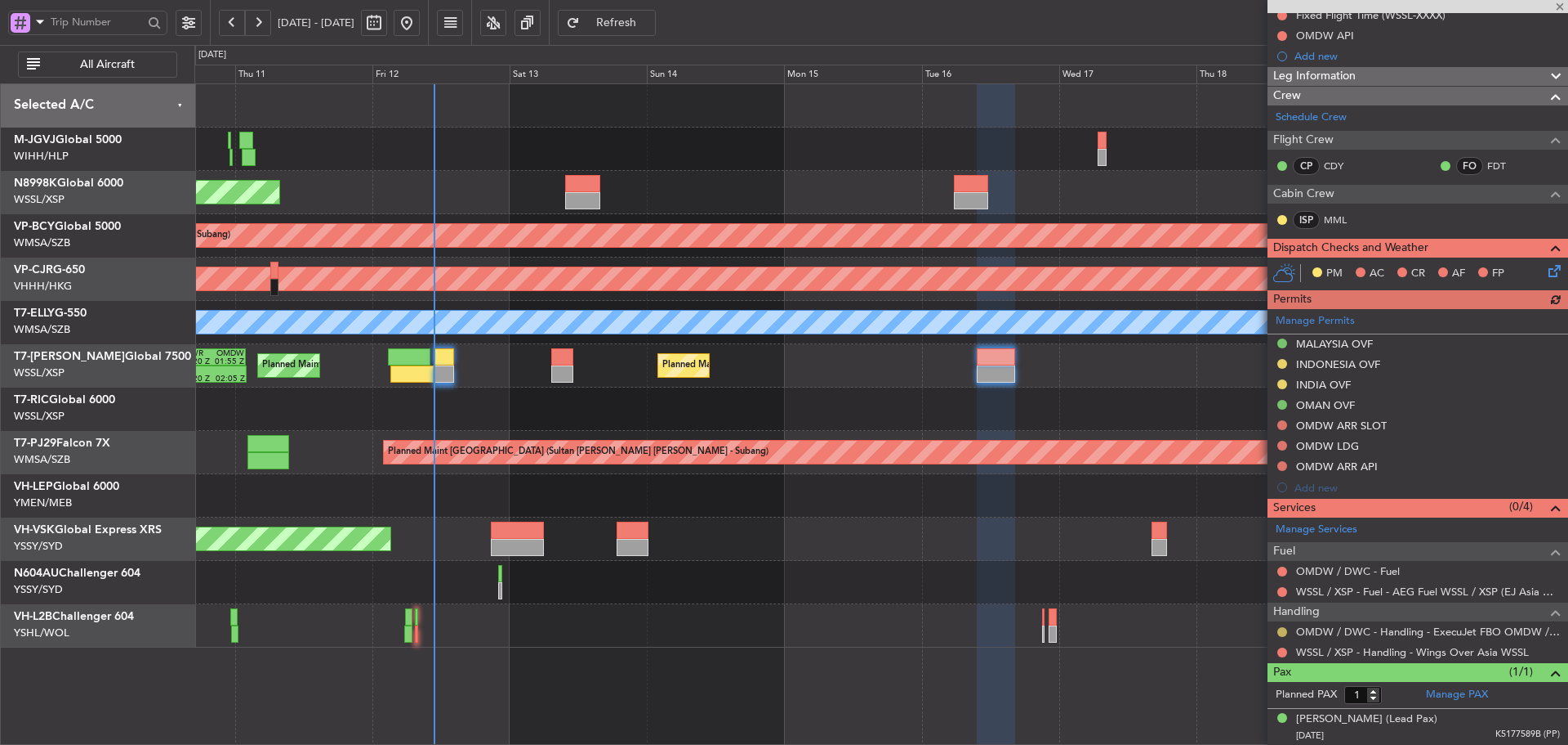
click at [1280, 631] on button at bounding box center [1282, 632] width 10 height 10
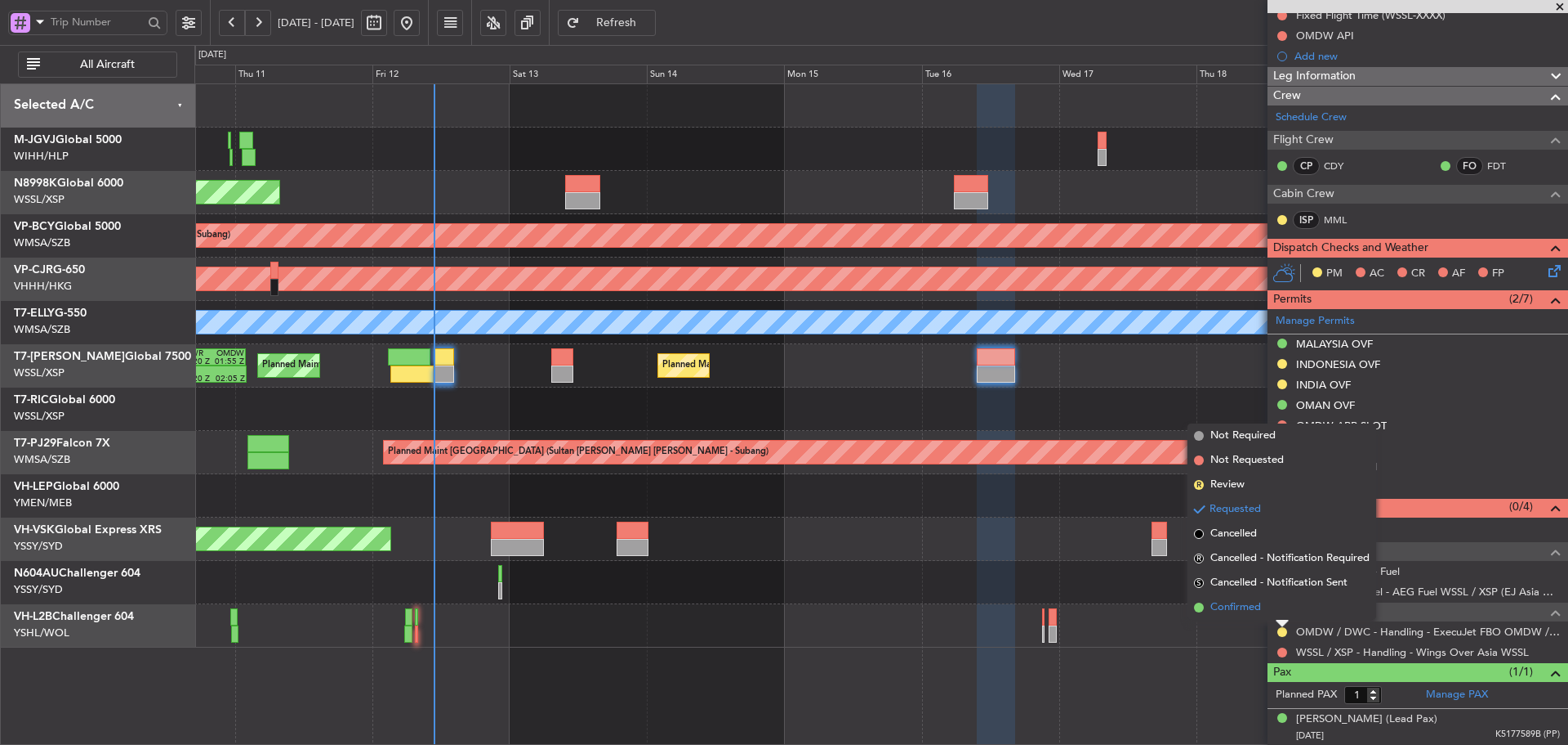
click at [1196, 605] on span at bounding box center [1199, 607] width 10 height 10
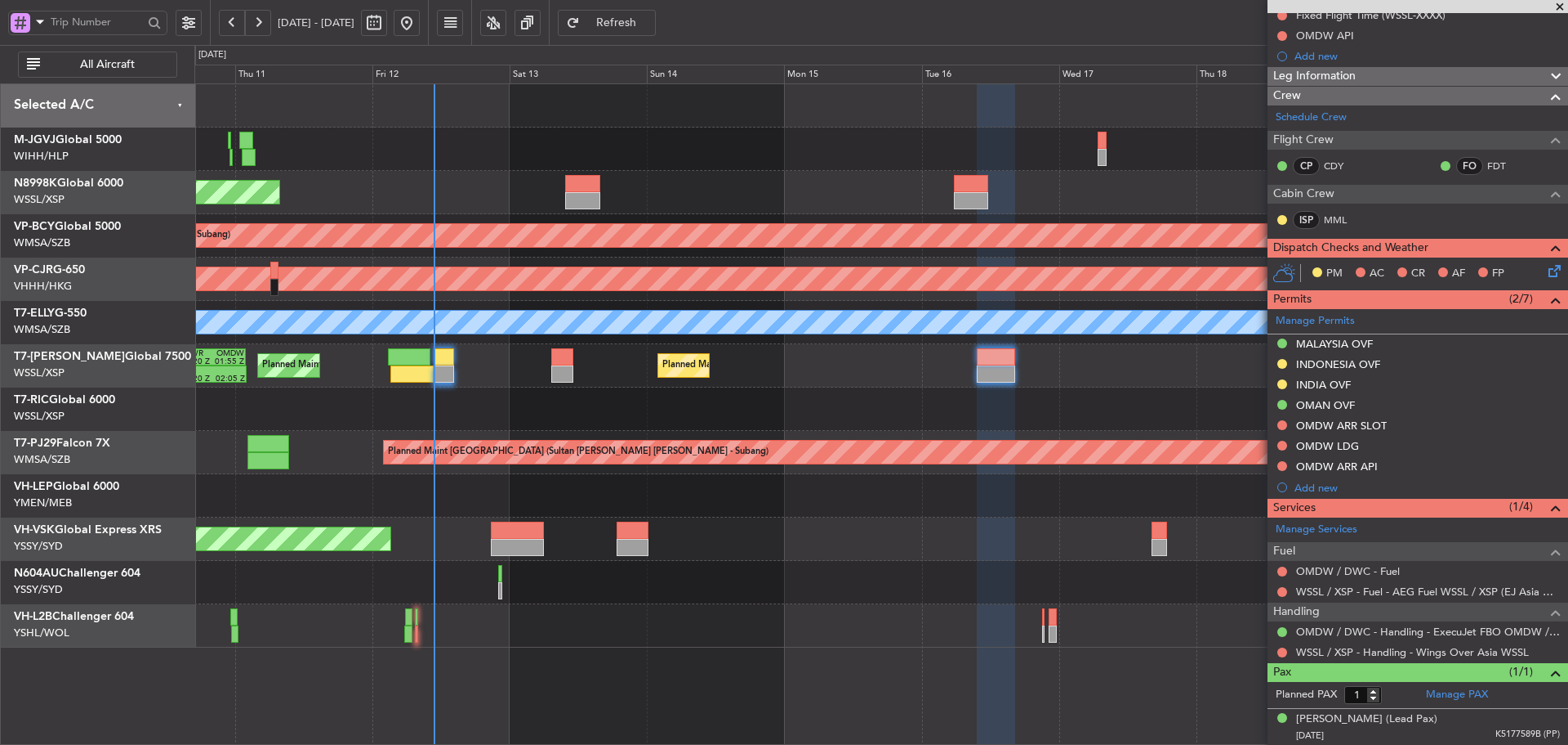
scroll to position [0, 0]
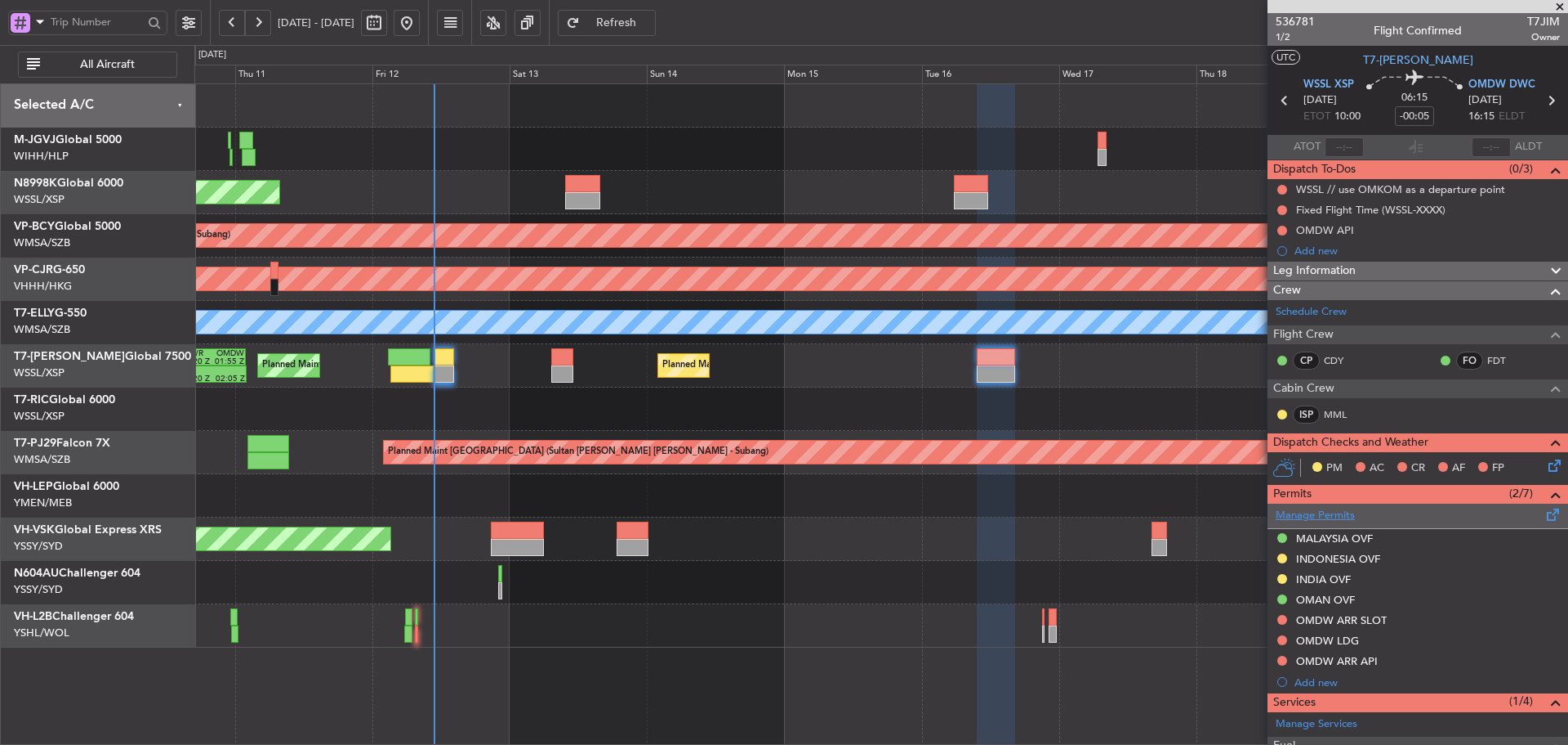
click at [1322, 520] on link "Manage Permits" at bounding box center [1315, 515] width 79 height 16
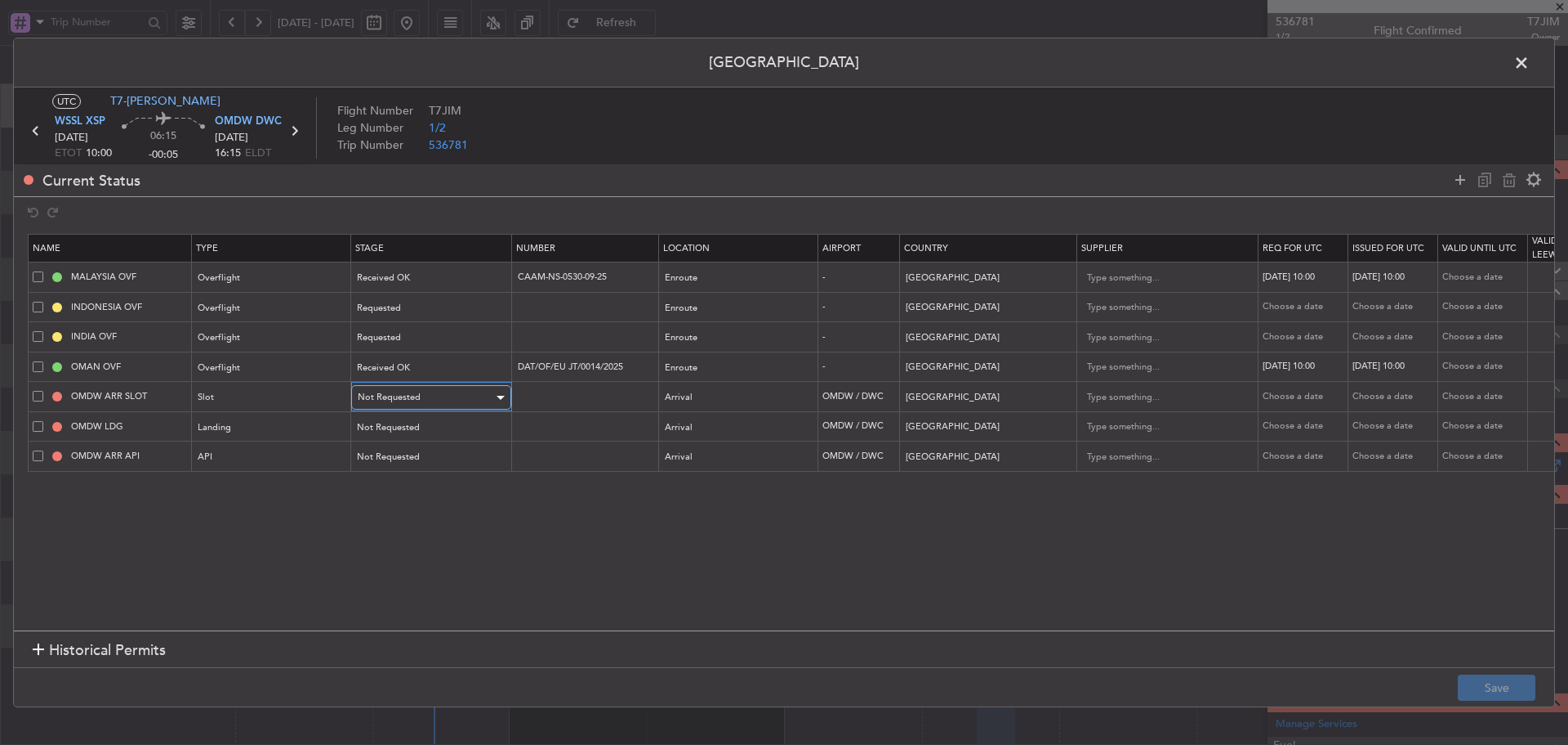
click at [416, 398] on span "Not Requested" at bounding box center [389, 397] width 63 height 13
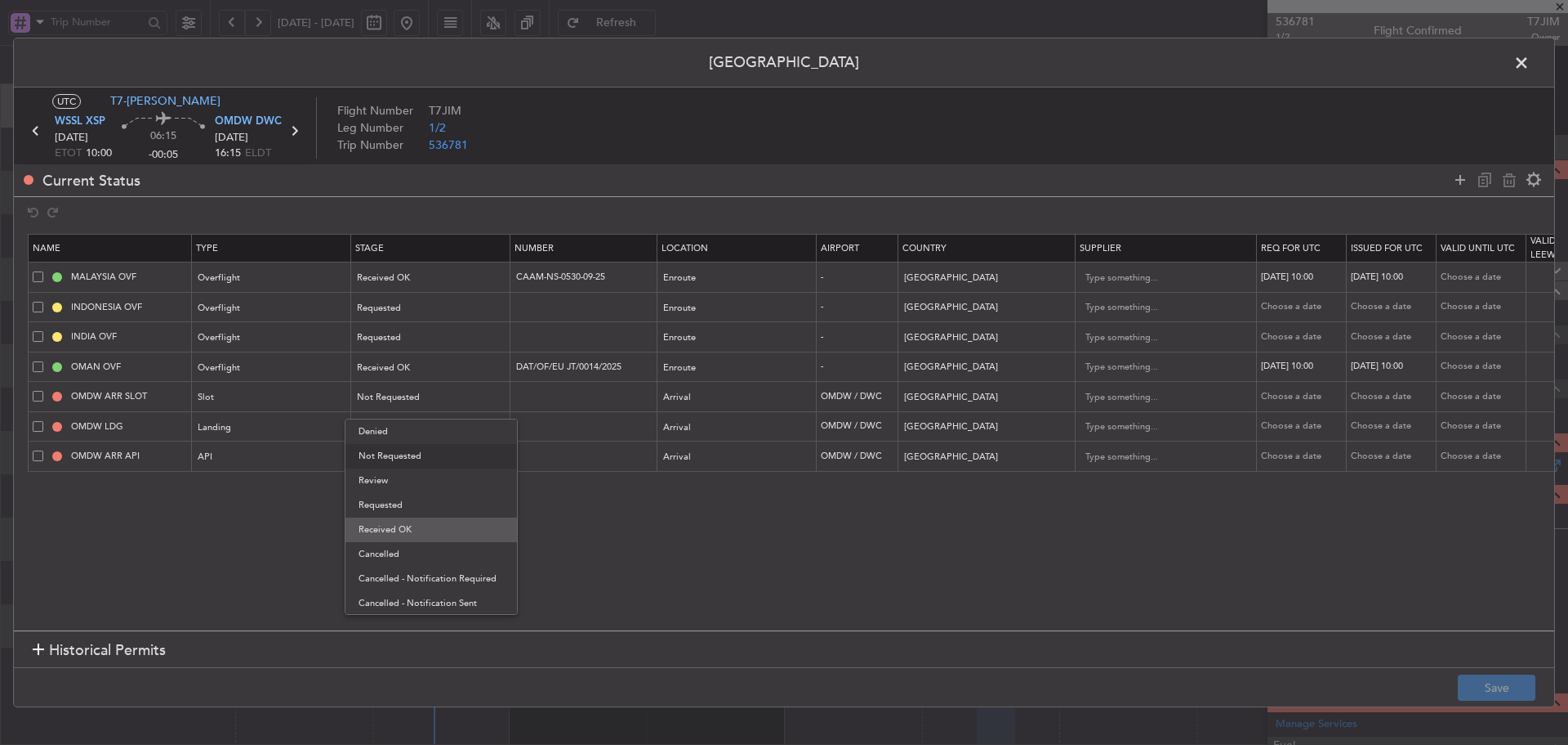
click at [403, 526] on span "Received OK" at bounding box center [431, 529] width 145 height 25
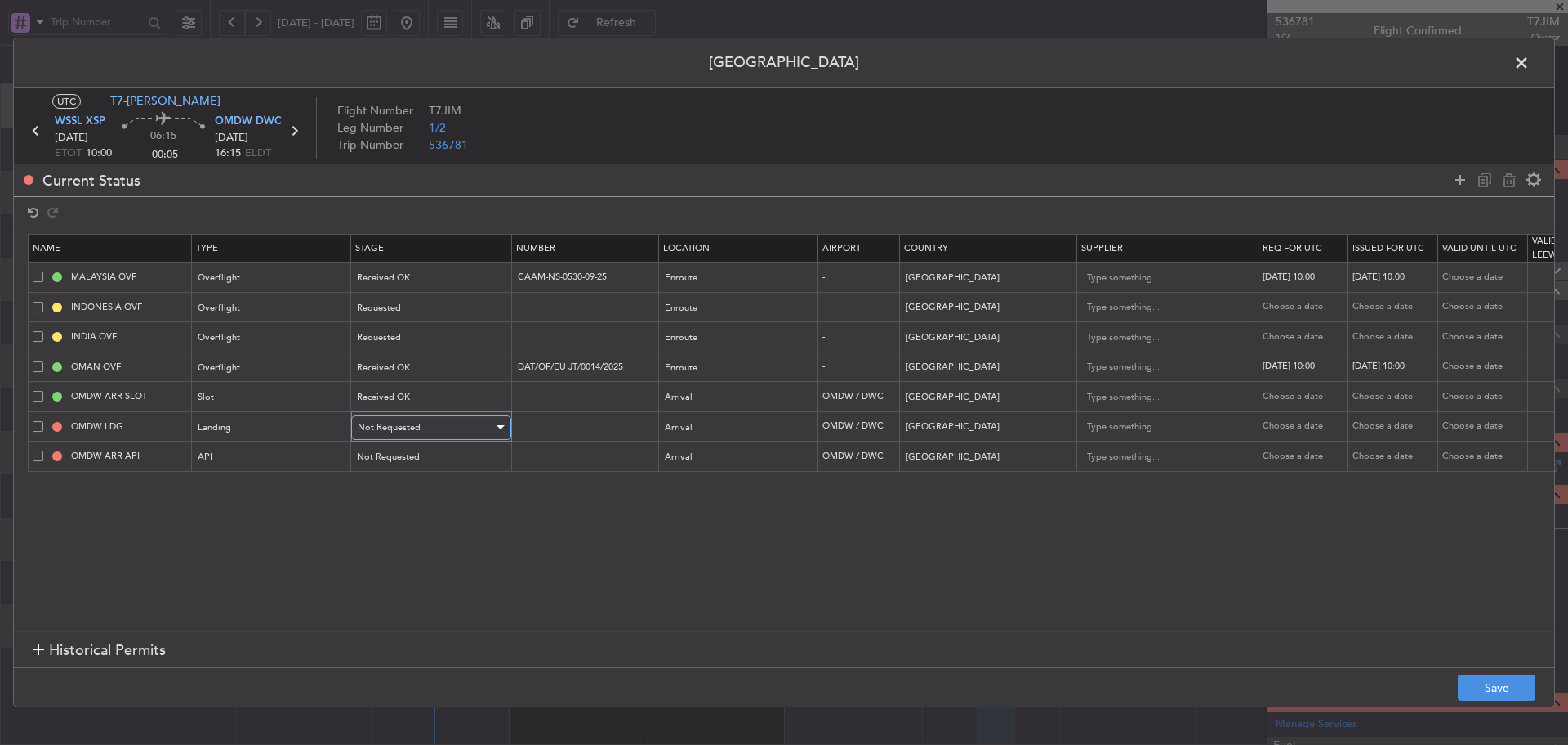
click at [441, 432] on div "Not Requested" at bounding box center [426, 427] width 136 height 25
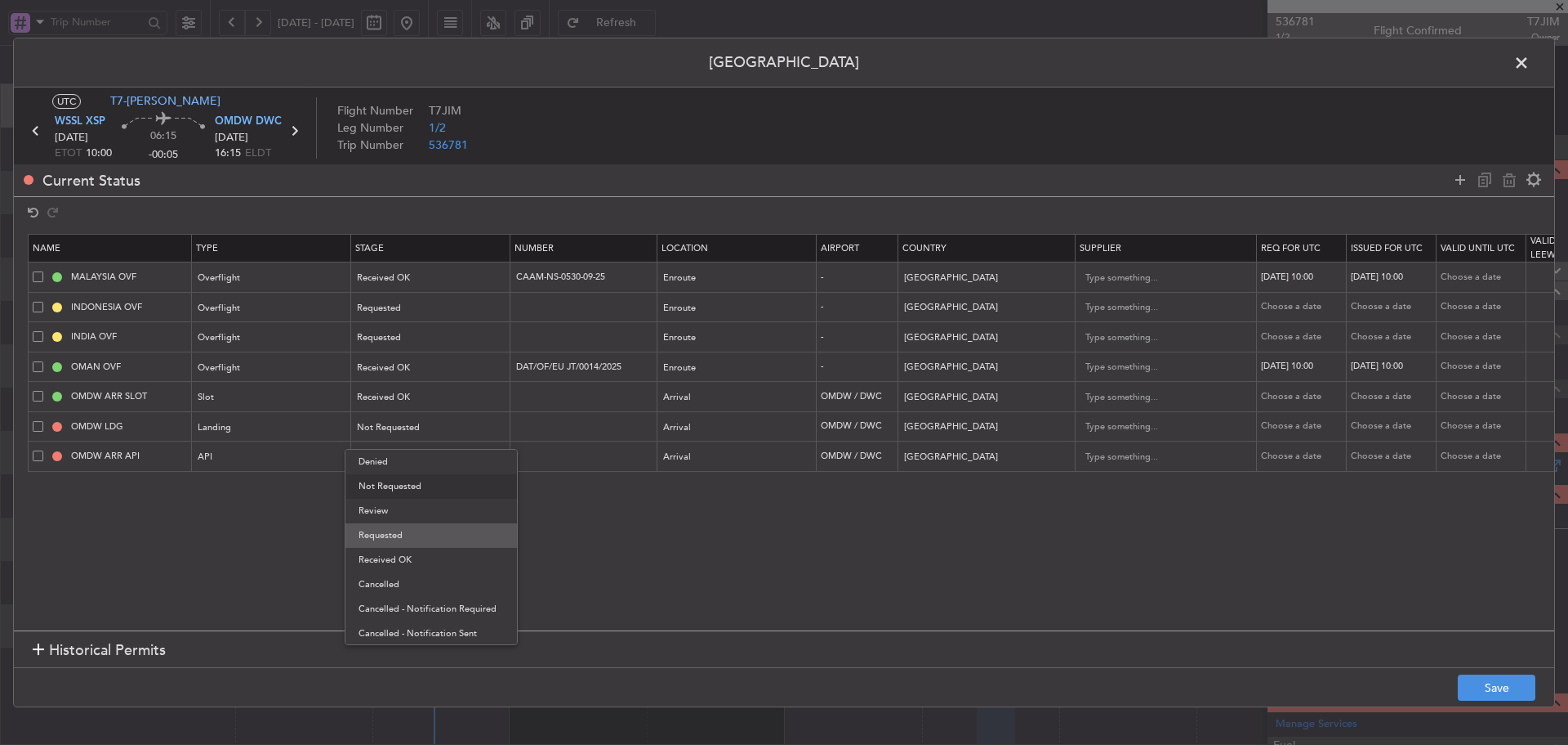
click at [400, 540] on span "Requested" at bounding box center [431, 534] width 145 height 25
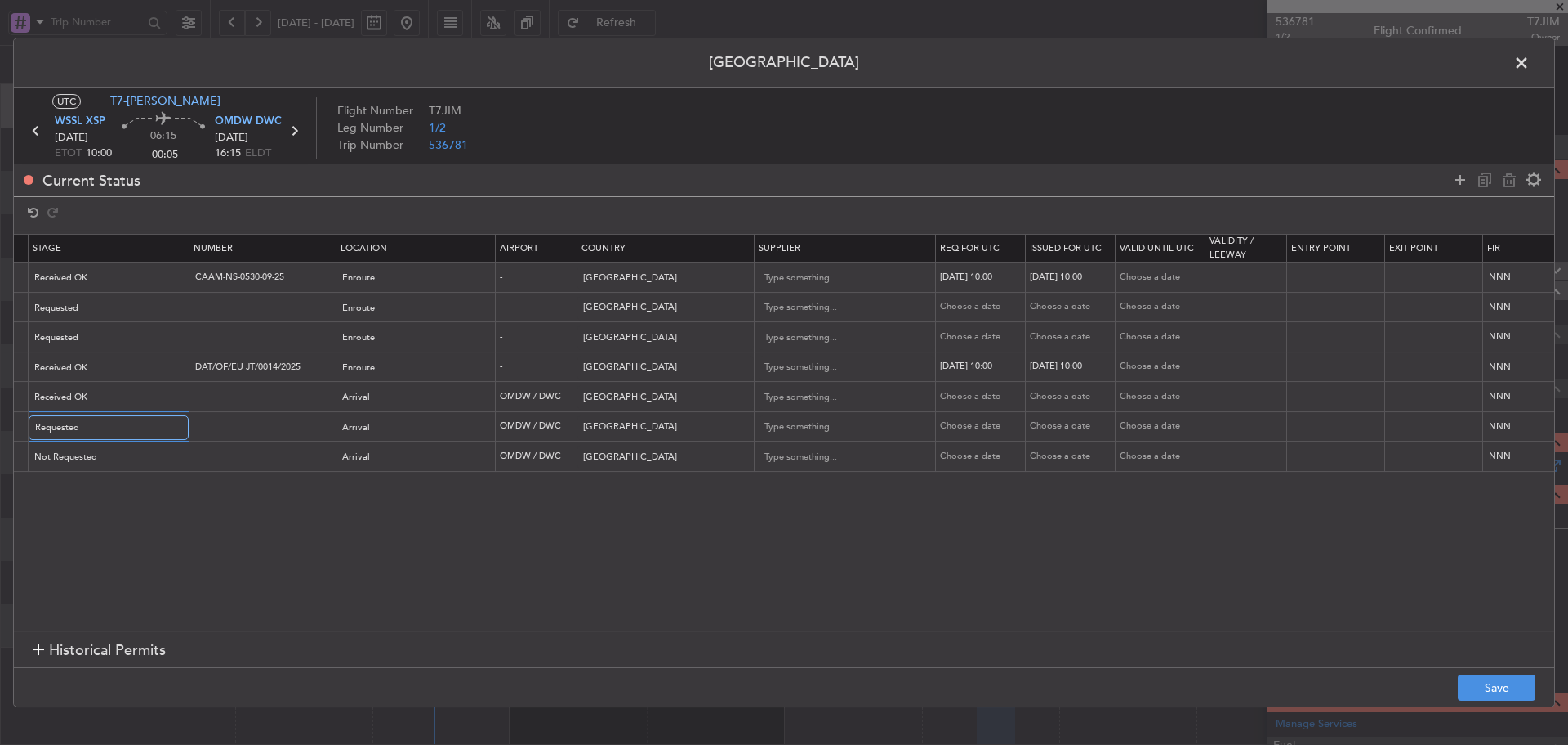
scroll to position [0, 336]
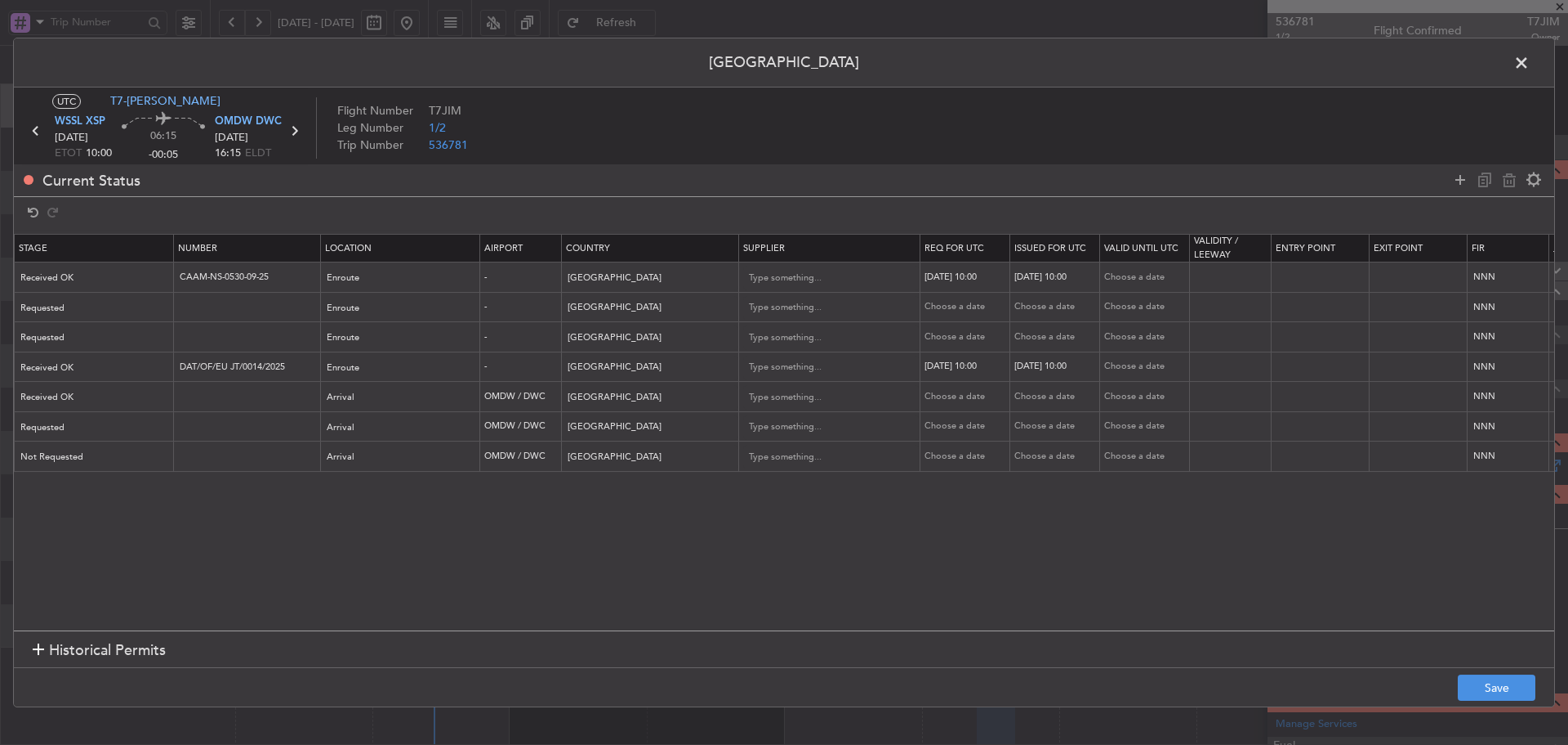
click at [959, 395] on div "Choose a date" at bounding box center [968, 397] width 85 height 14
select select "9"
select select "2025"
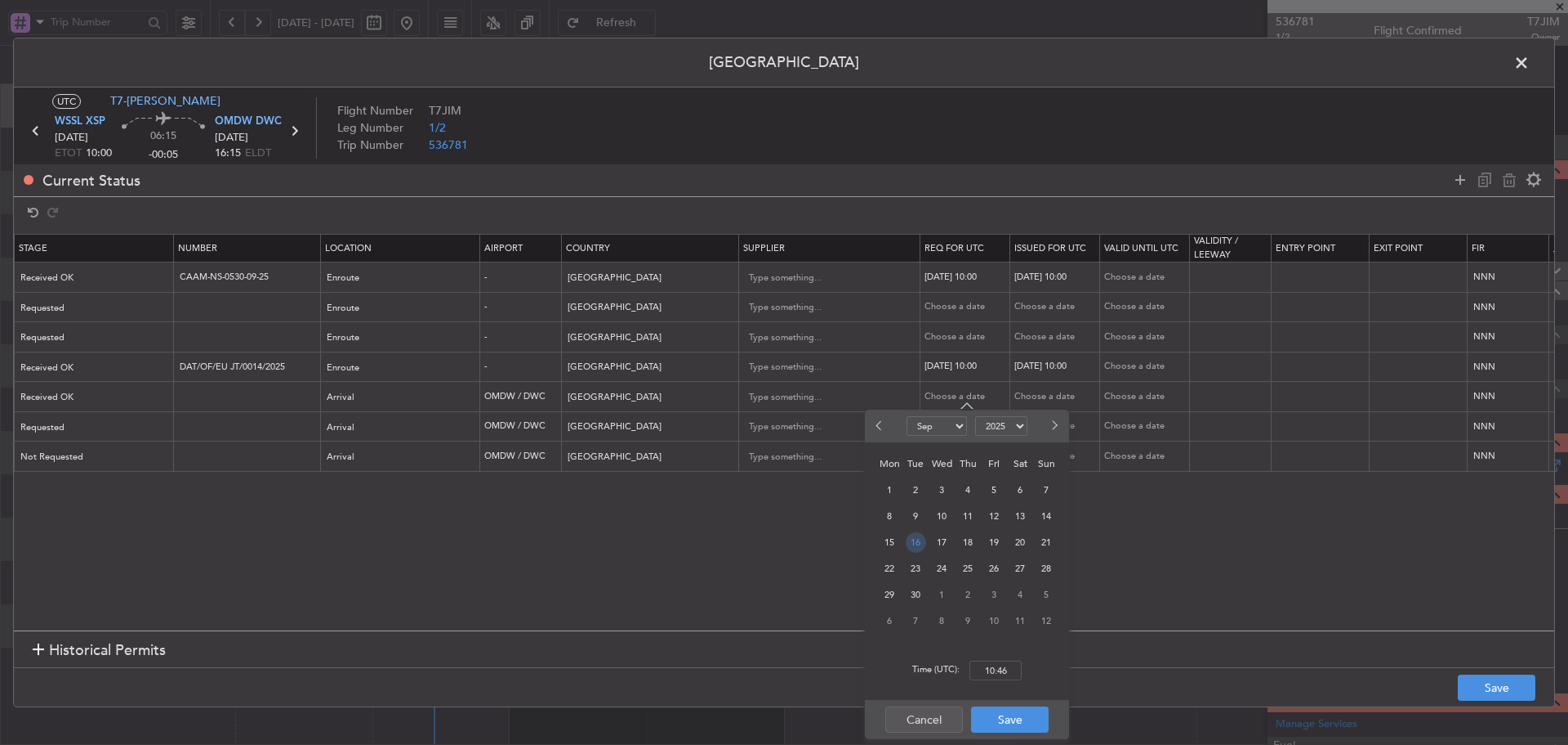
click at [920, 544] on span "16" at bounding box center [916, 542] width 21 height 21
click at [995, 678] on input "00:00" at bounding box center [996, 671] width 53 height 20
type input "16:15"
click at [1027, 722] on button "Save" at bounding box center [1010, 719] width 78 height 26
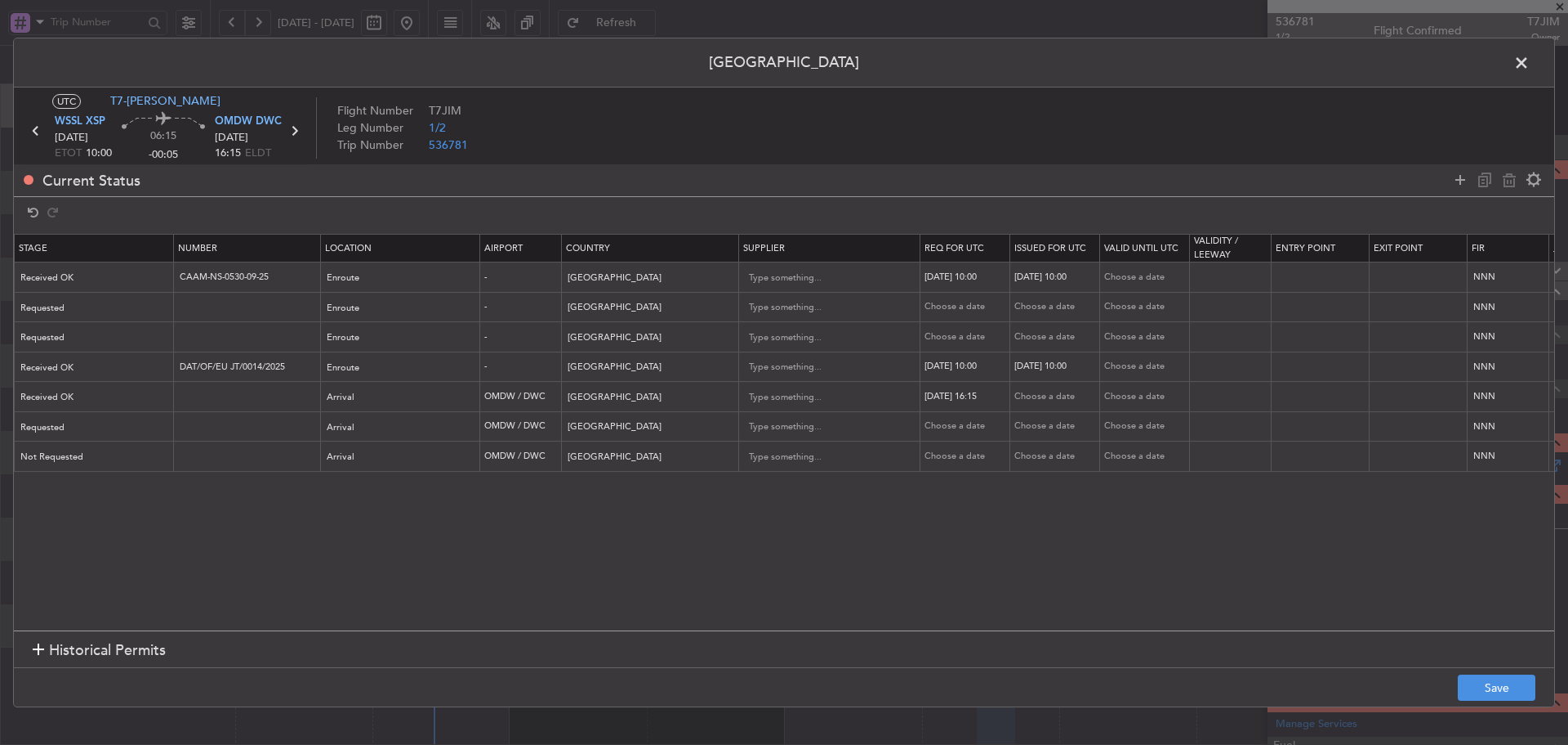
click at [1045, 403] on div "Choose a date" at bounding box center [1057, 397] width 85 height 14
select select "9"
select select "2025"
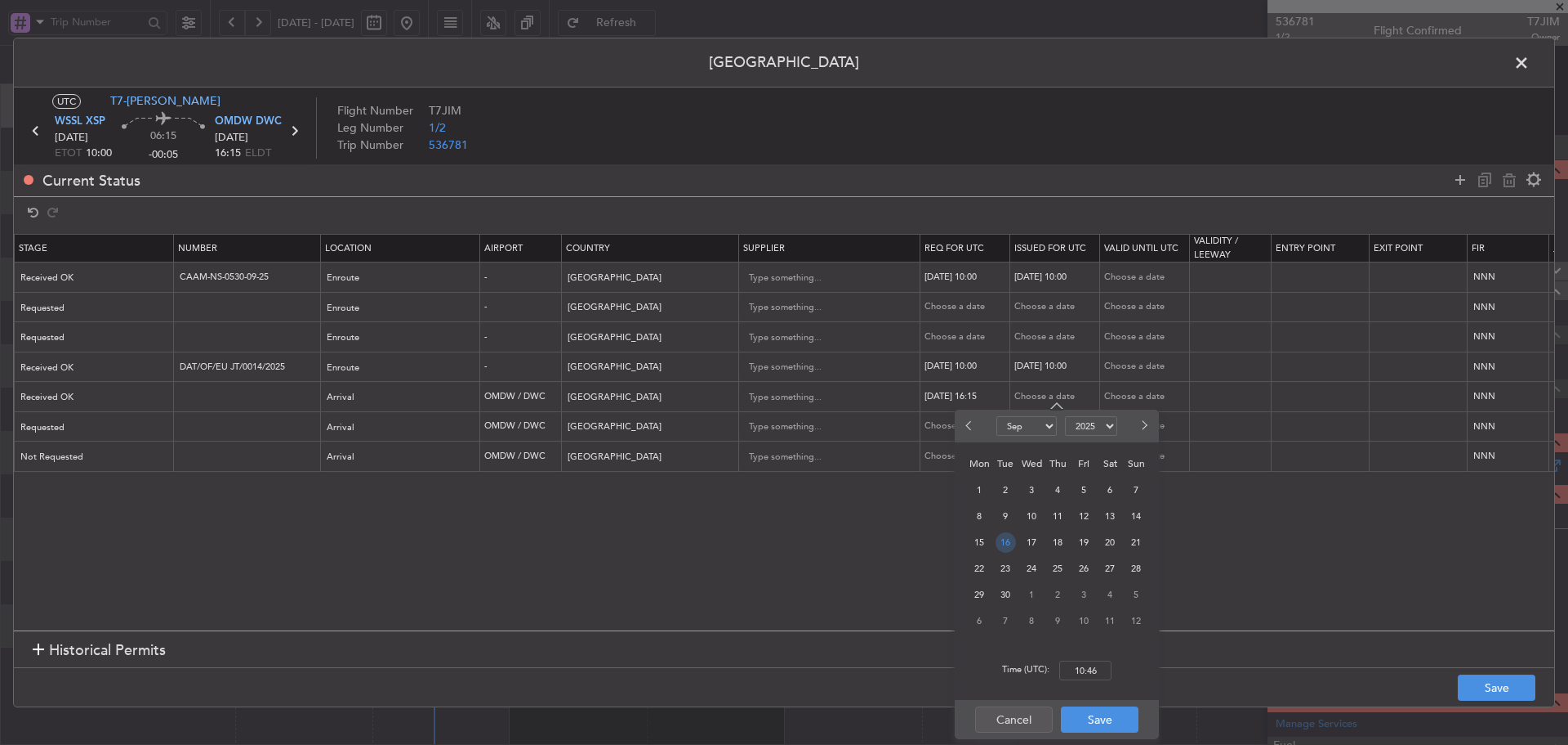
click at [1008, 544] on span "16" at bounding box center [1006, 542] width 21 height 21
click at [1090, 672] on input "00:00" at bounding box center [1086, 671] width 53 height 20
type input "16:00"
click at [1091, 721] on button "Save" at bounding box center [1100, 719] width 78 height 26
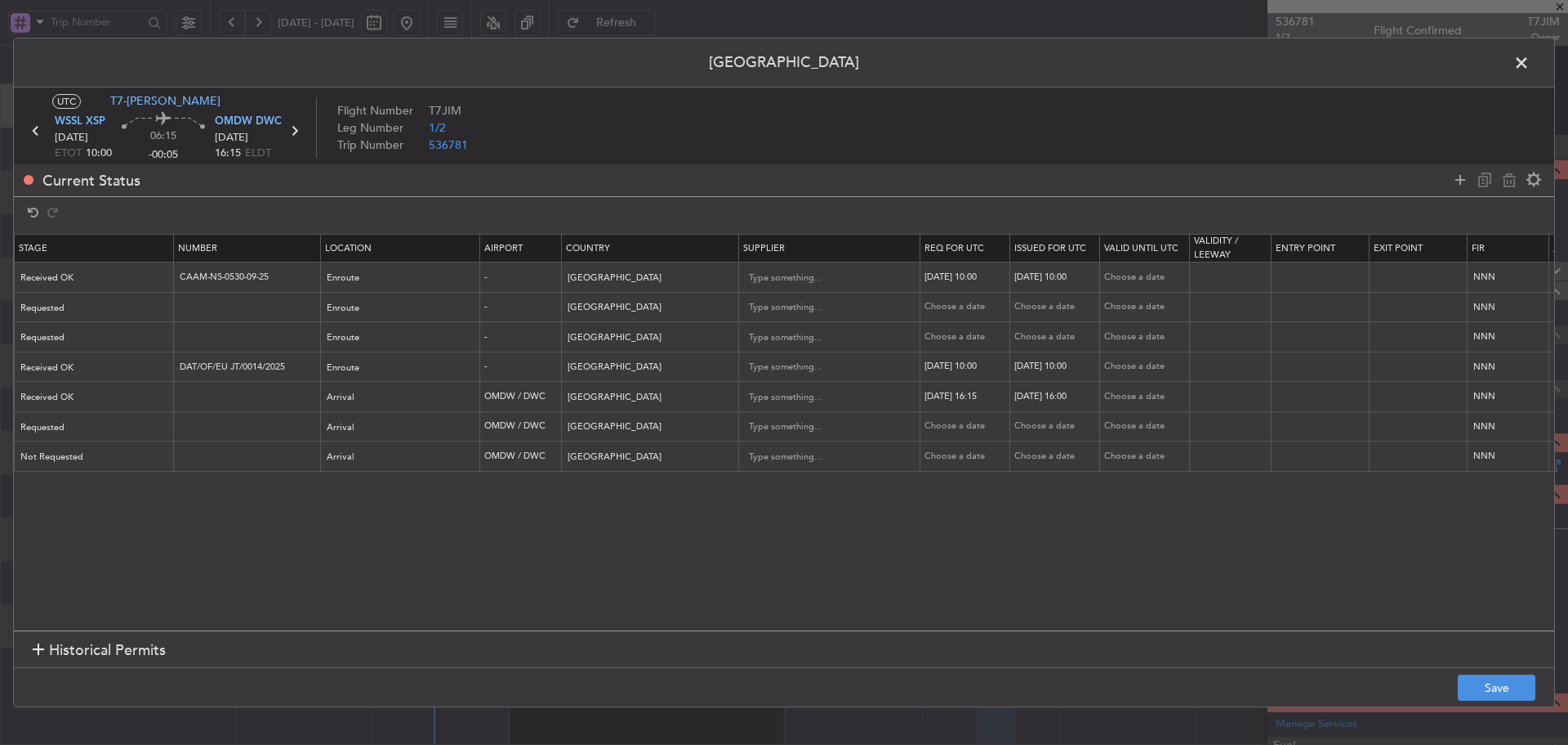
scroll to position [0, 558]
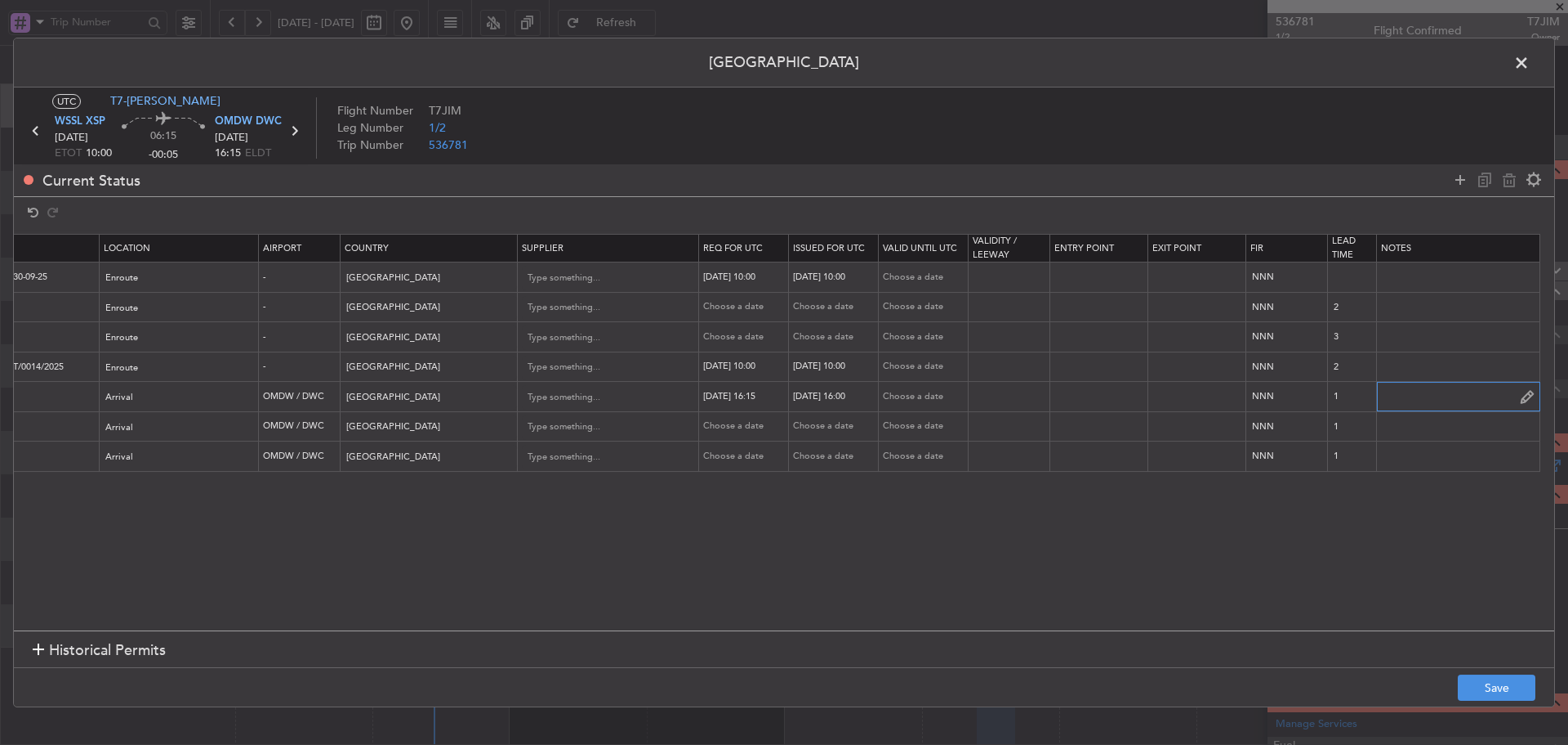
click at [1400, 398] on input "text" at bounding box center [1458, 396] width 162 height 25
paste input "KEJF180 16SEP16SEP 0200000 019CCX XSP1600 D / RE.T7JIM/"
type input "KEJF180 16SEP16SEP 0200000 019CCX XSP1600 D / RE.T7JIM/"
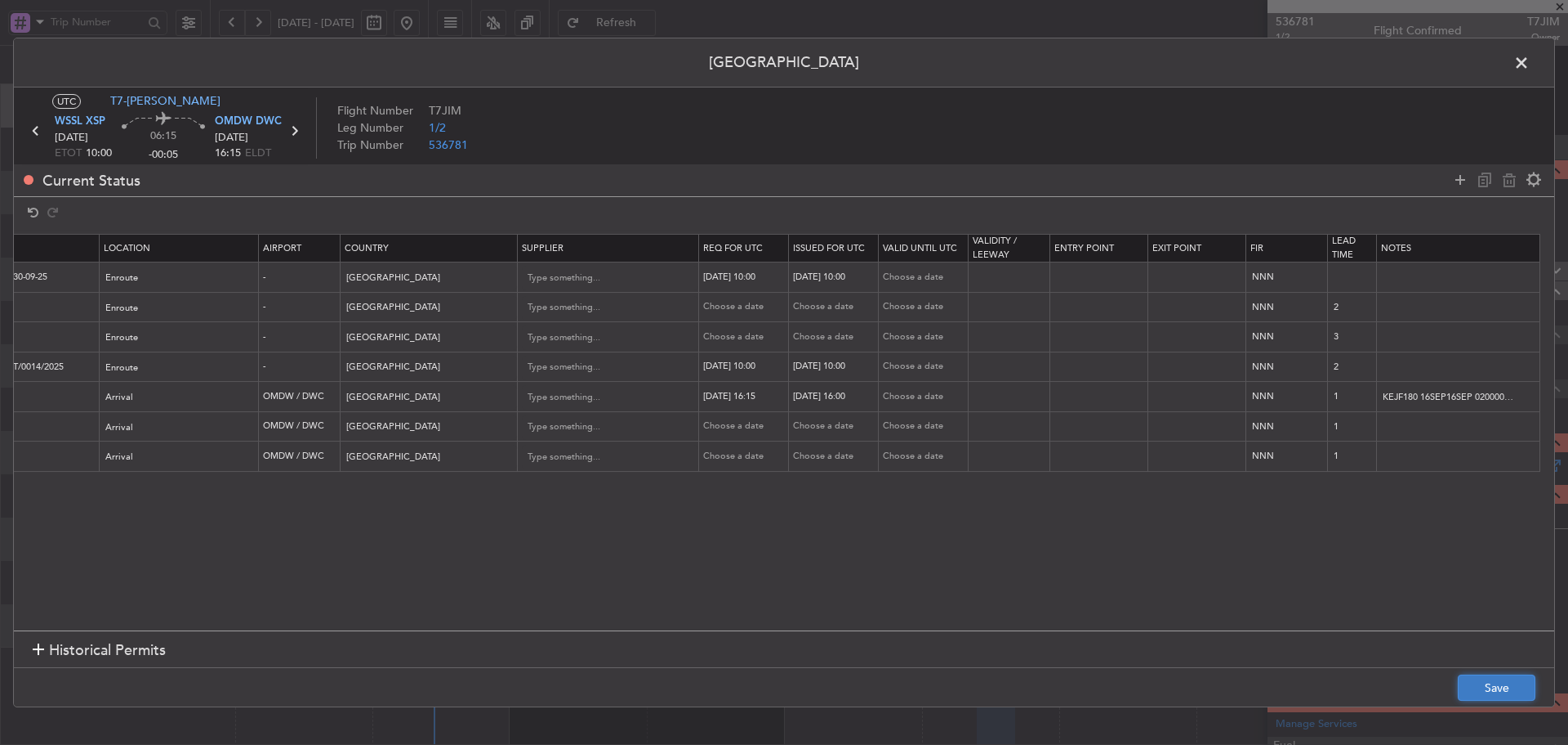
click at [1514, 689] on button "Save" at bounding box center [1497, 687] width 78 height 26
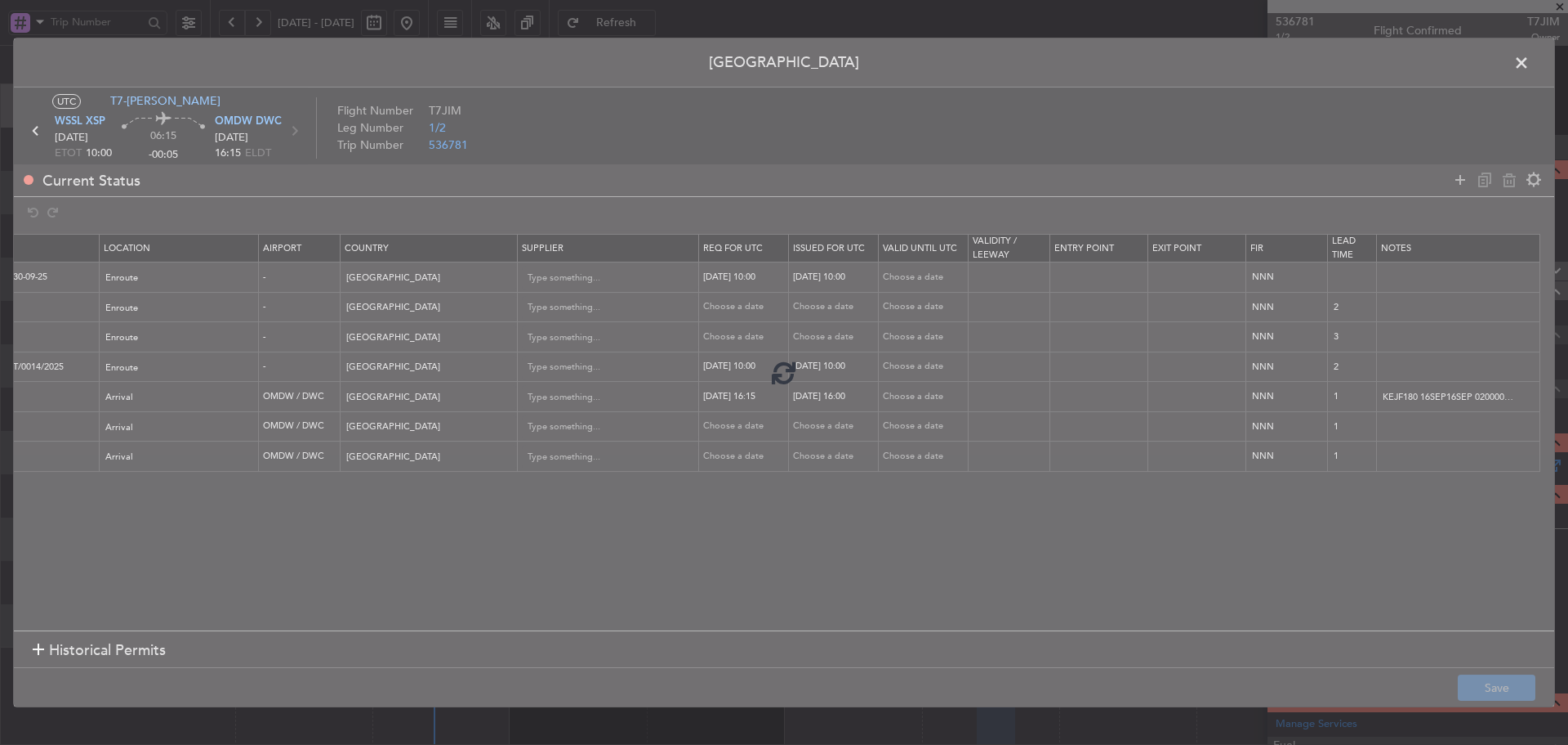
type input "OMDW ARR SLOT 1600Z"
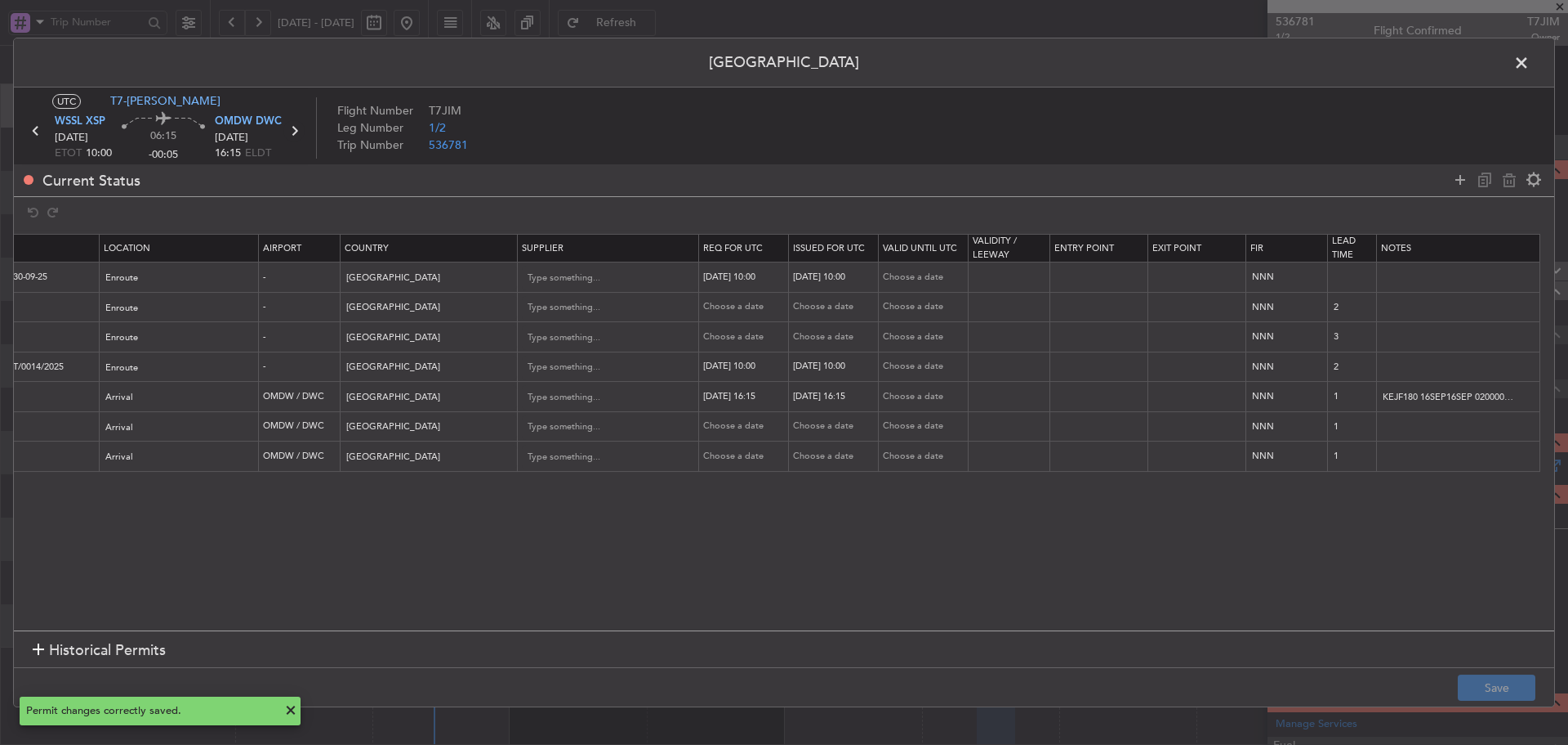
click at [294, 128] on icon at bounding box center [294, 130] width 21 height 21
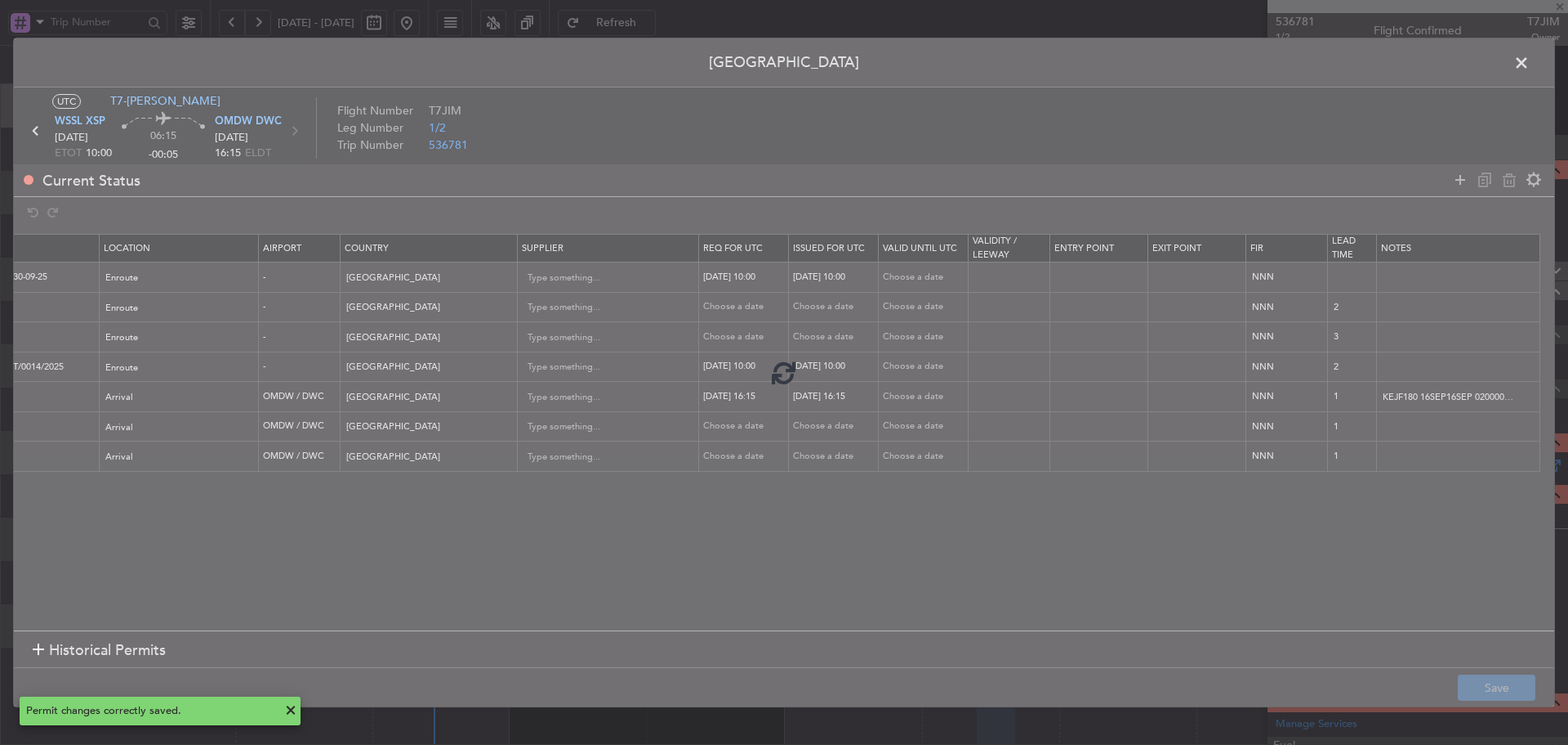
type input "+00:35"
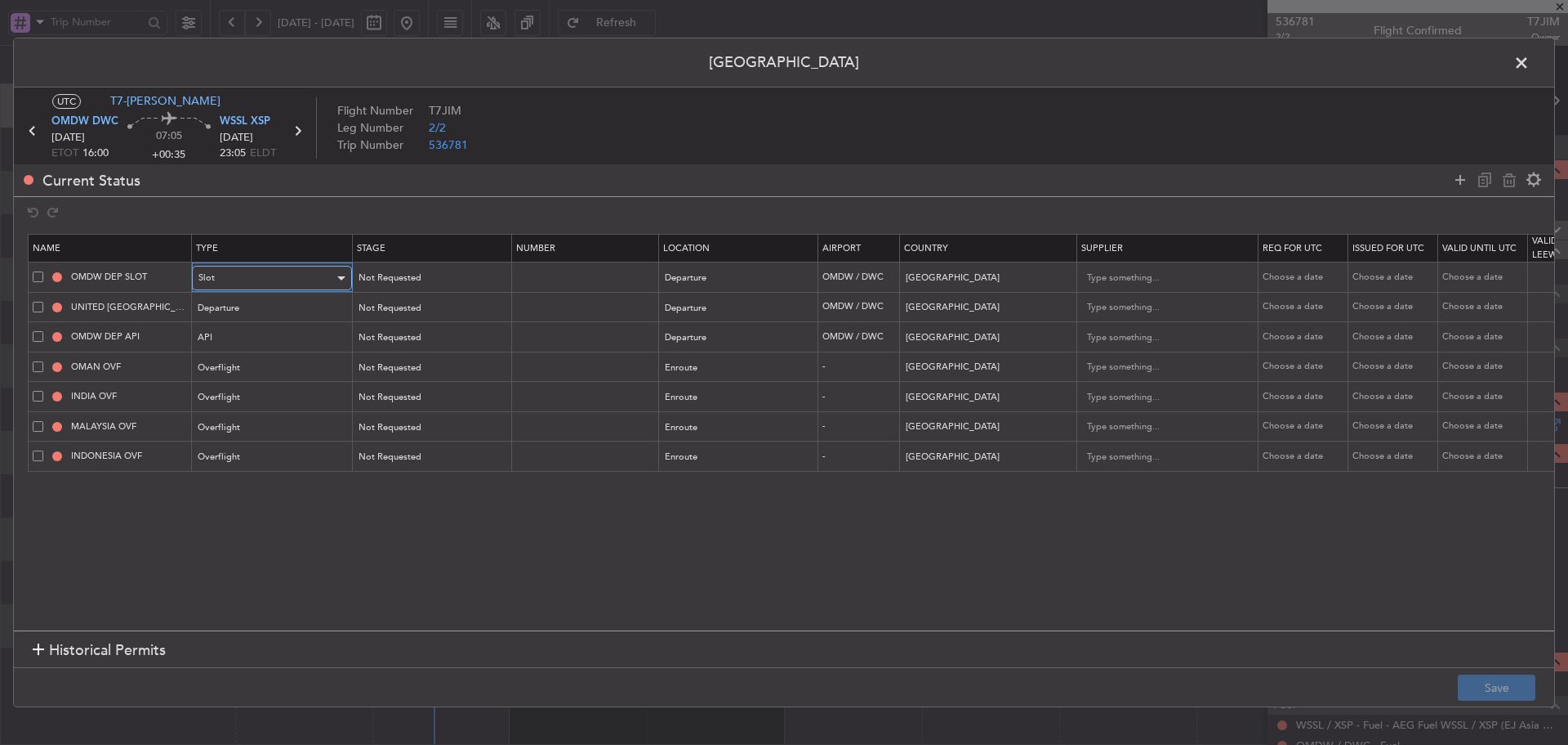
click at [268, 274] on div "Slot" at bounding box center [267, 278] width 136 height 25
click at [407, 274] on div at bounding box center [784, 372] width 1568 height 745
click at [407, 273] on span "Not Requested" at bounding box center [389, 278] width 63 height 13
click at [394, 413] on span "Received OK" at bounding box center [431, 410] width 145 height 25
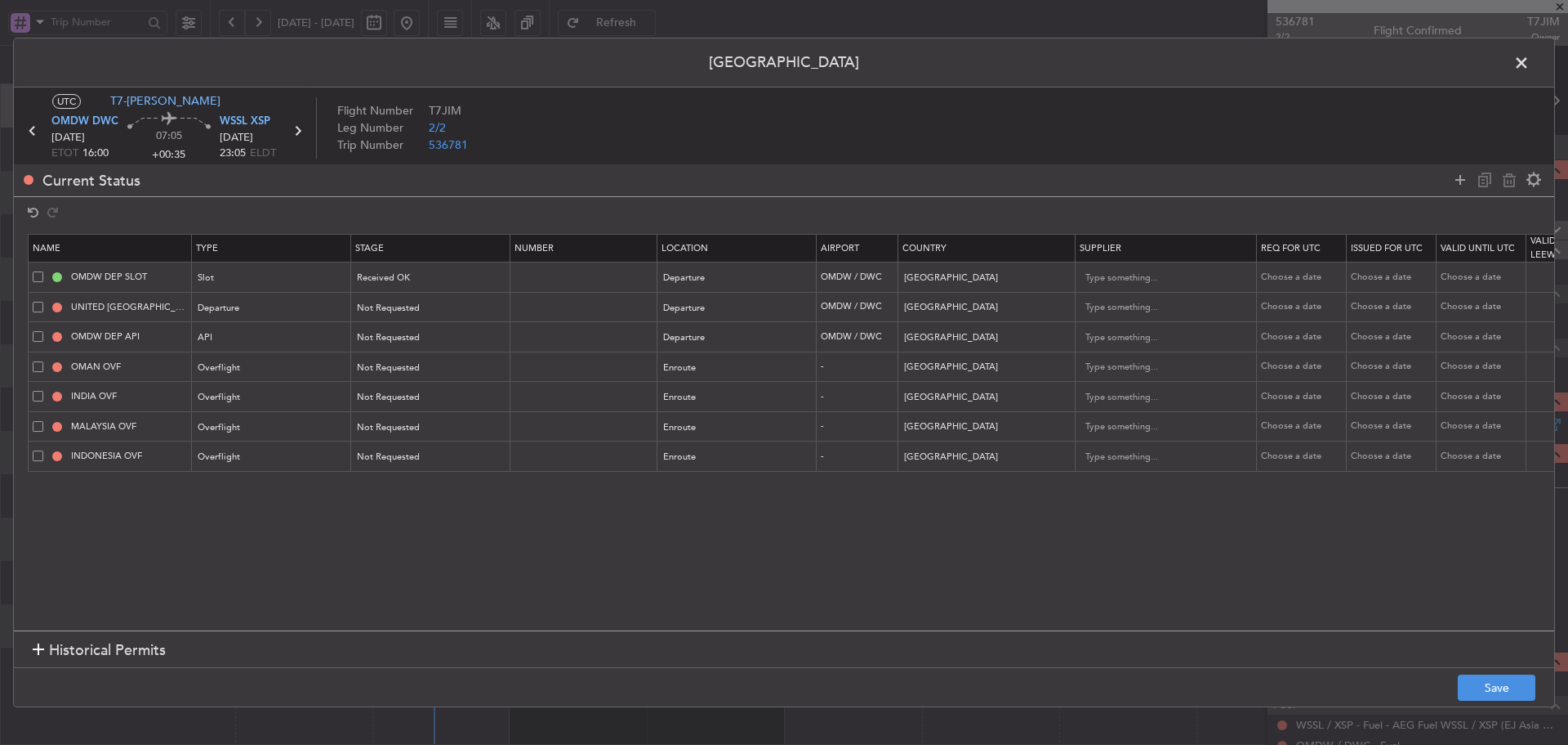
click at [1286, 279] on div "Choose a date" at bounding box center [1304, 277] width 85 height 14
select select "9"
select select "2025"
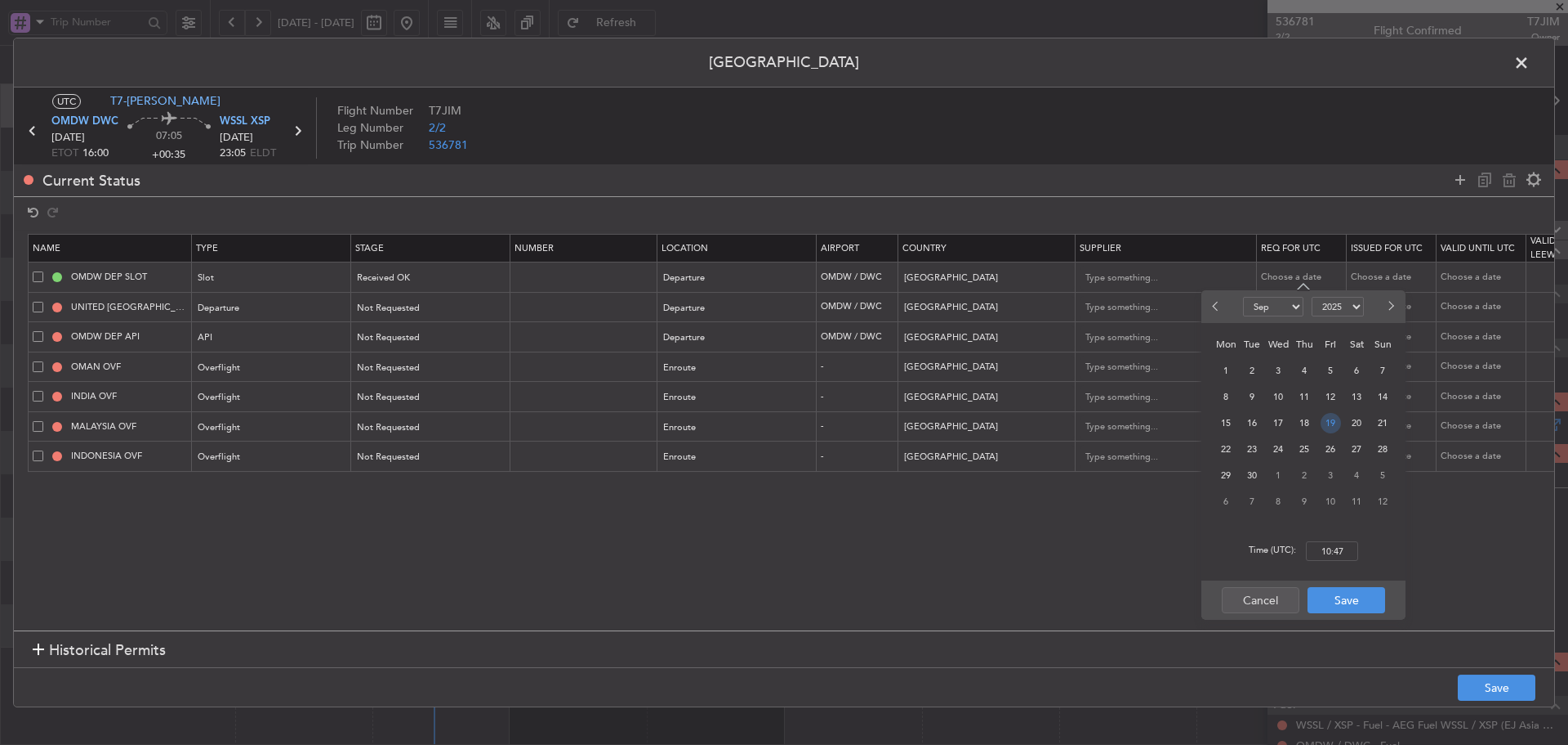
click at [1331, 424] on span "19" at bounding box center [1331, 423] width 21 height 21
click at [1331, 550] on input "00:00" at bounding box center [1332, 551] width 53 height 20
type input "16:00"
click at [1334, 610] on button "Save" at bounding box center [1347, 600] width 78 height 26
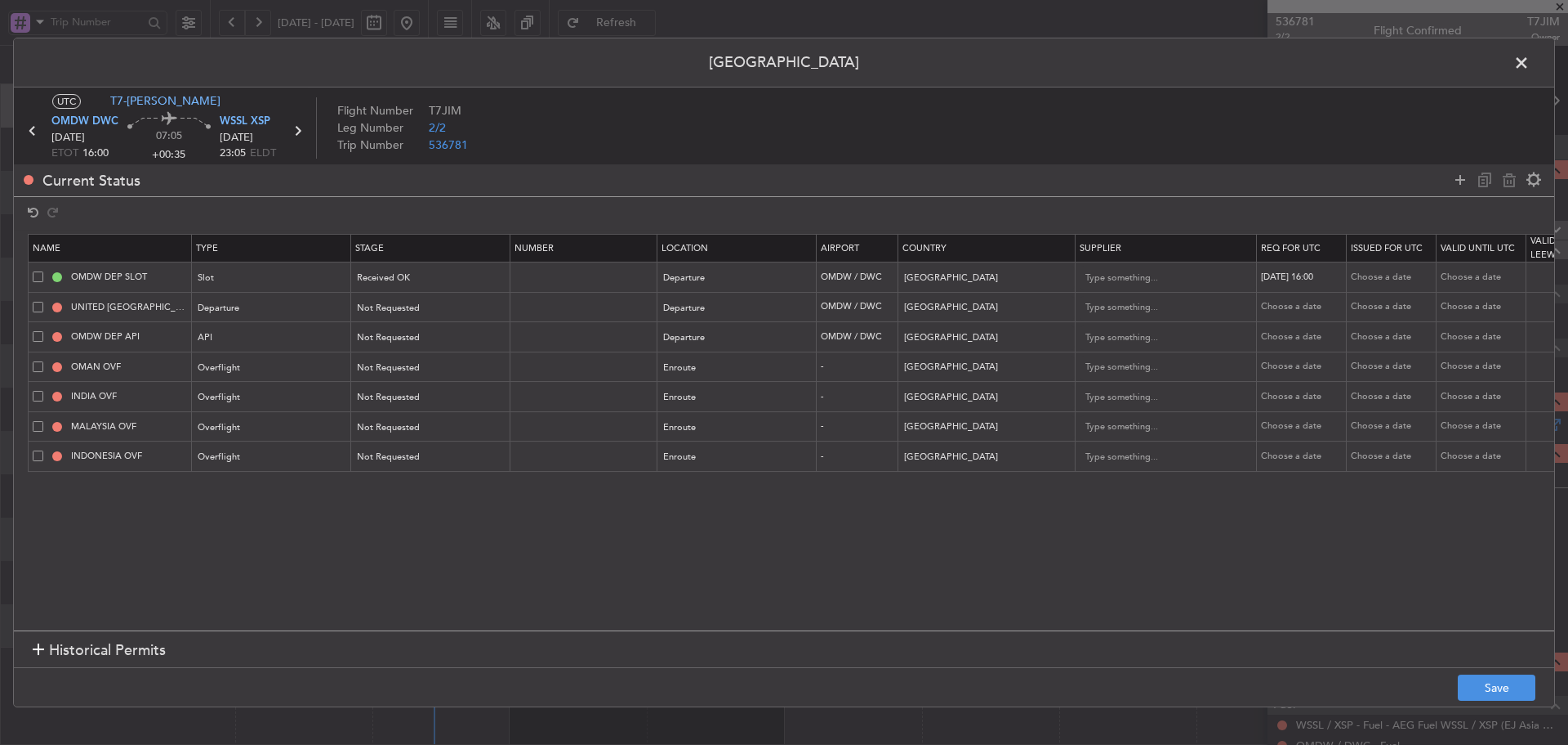
click at [1368, 272] on div "Choose a date" at bounding box center [1394, 277] width 85 height 14
select select "9"
select select "2025"
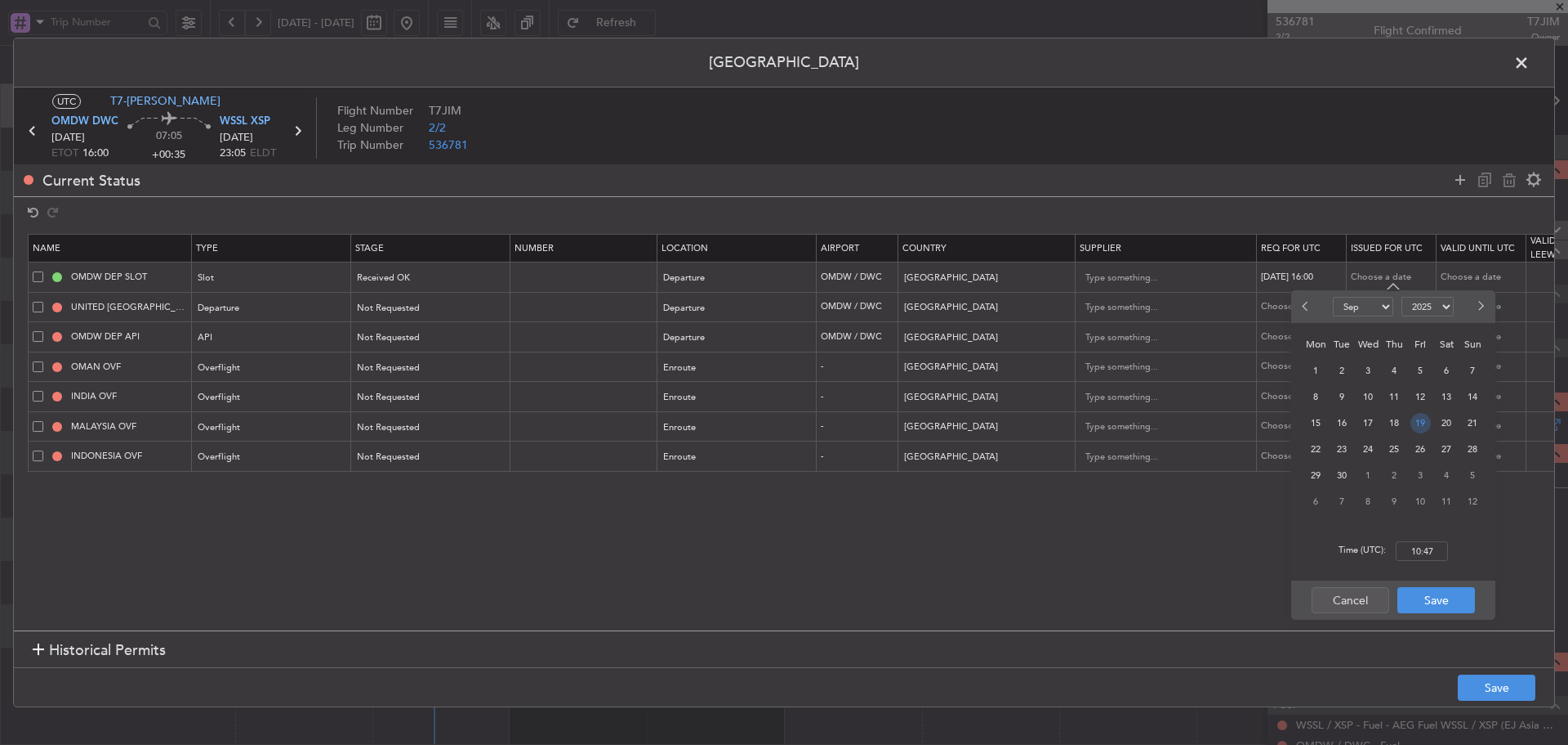
click at [1423, 426] on span "19" at bounding box center [1421, 423] width 21 height 21
click at [1420, 544] on input "00:00" at bounding box center [1422, 551] width 53 height 20
type input "16:15"
click at [1456, 600] on button "Save" at bounding box center [1437, 600] width 78 height 26
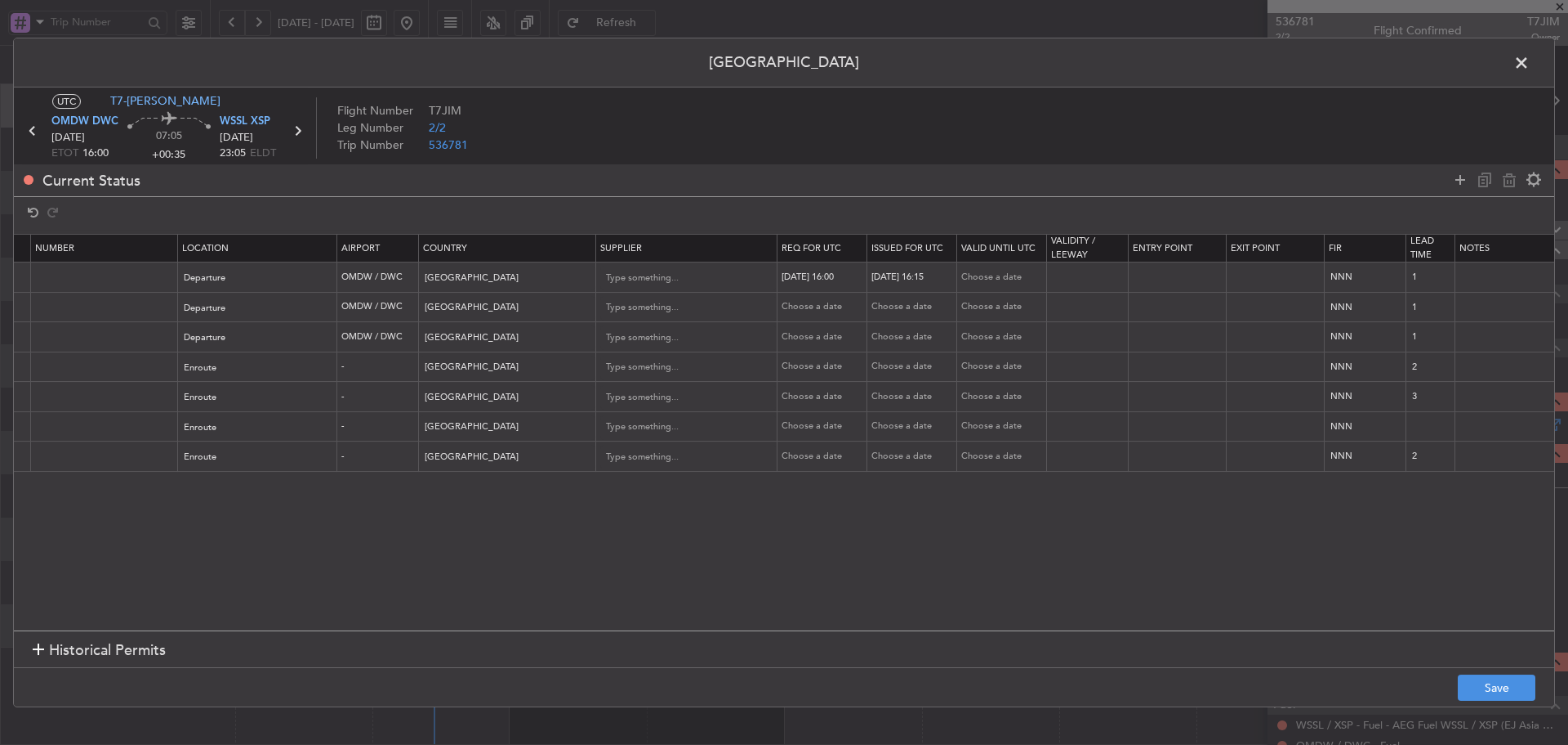
scroll to position [0, 558]
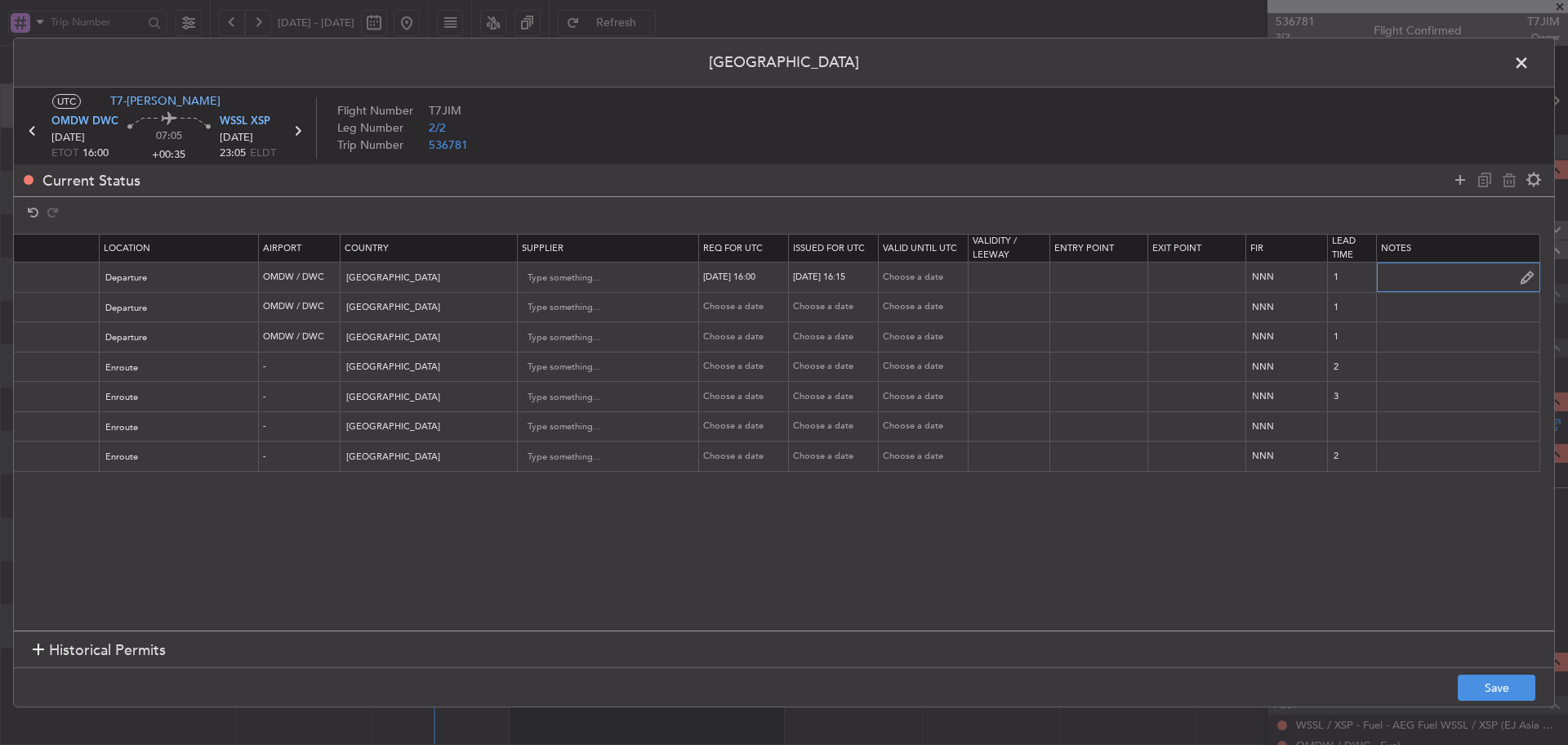
click at [1387, 285] on input "text" at bounding box center [1458, 277] width 162 height 25
paste input "K EJF190 19SEP19SEP 0000500 019CCX 1615XSP D / RE.T7JIM/"
type input "K EJF190 19SEP19SEP 0000500 019CCX 1615XSP D / RE.T7JIM/"
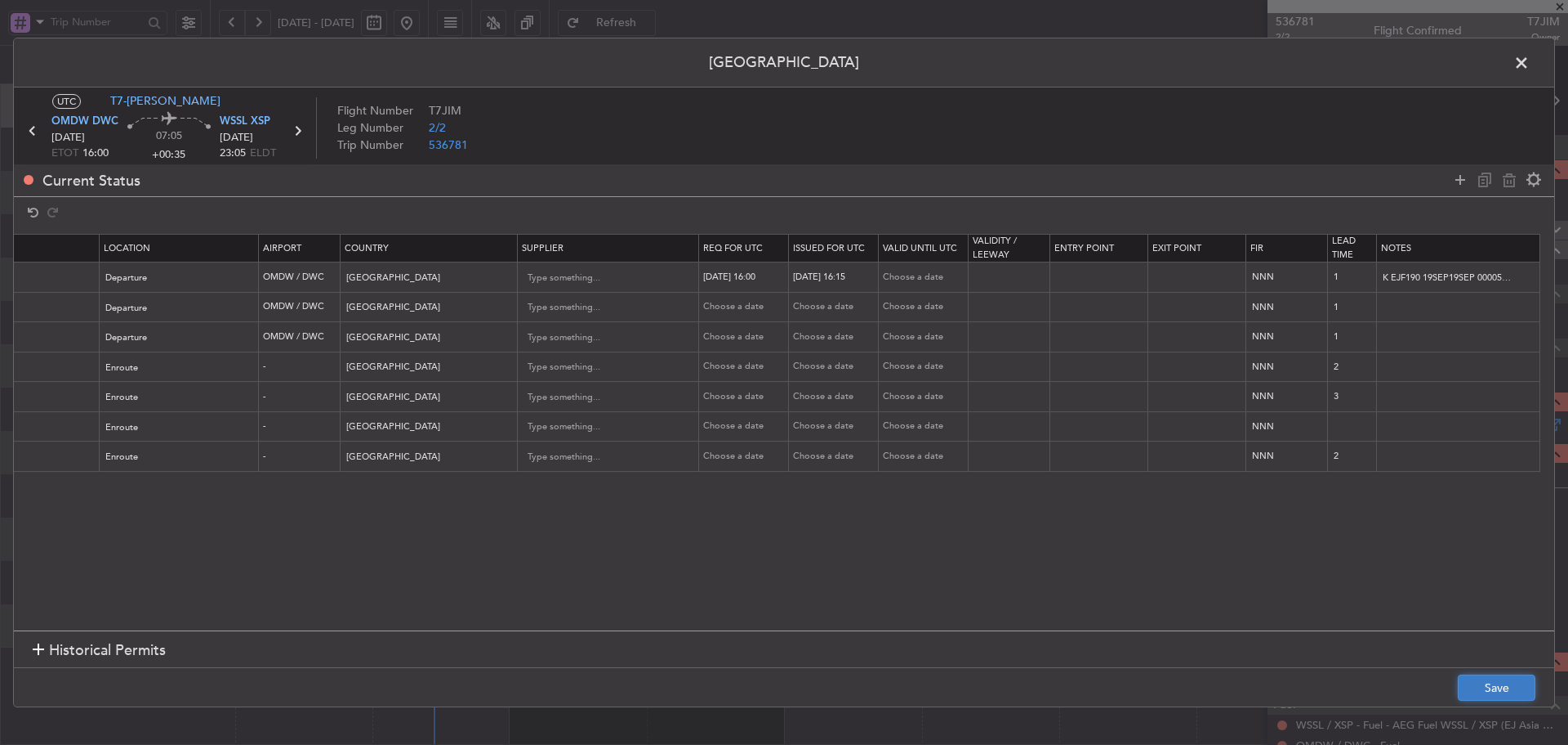
click at [1494, 681] on button "Save" at bounding box center [1497, 687] width 78 height 26
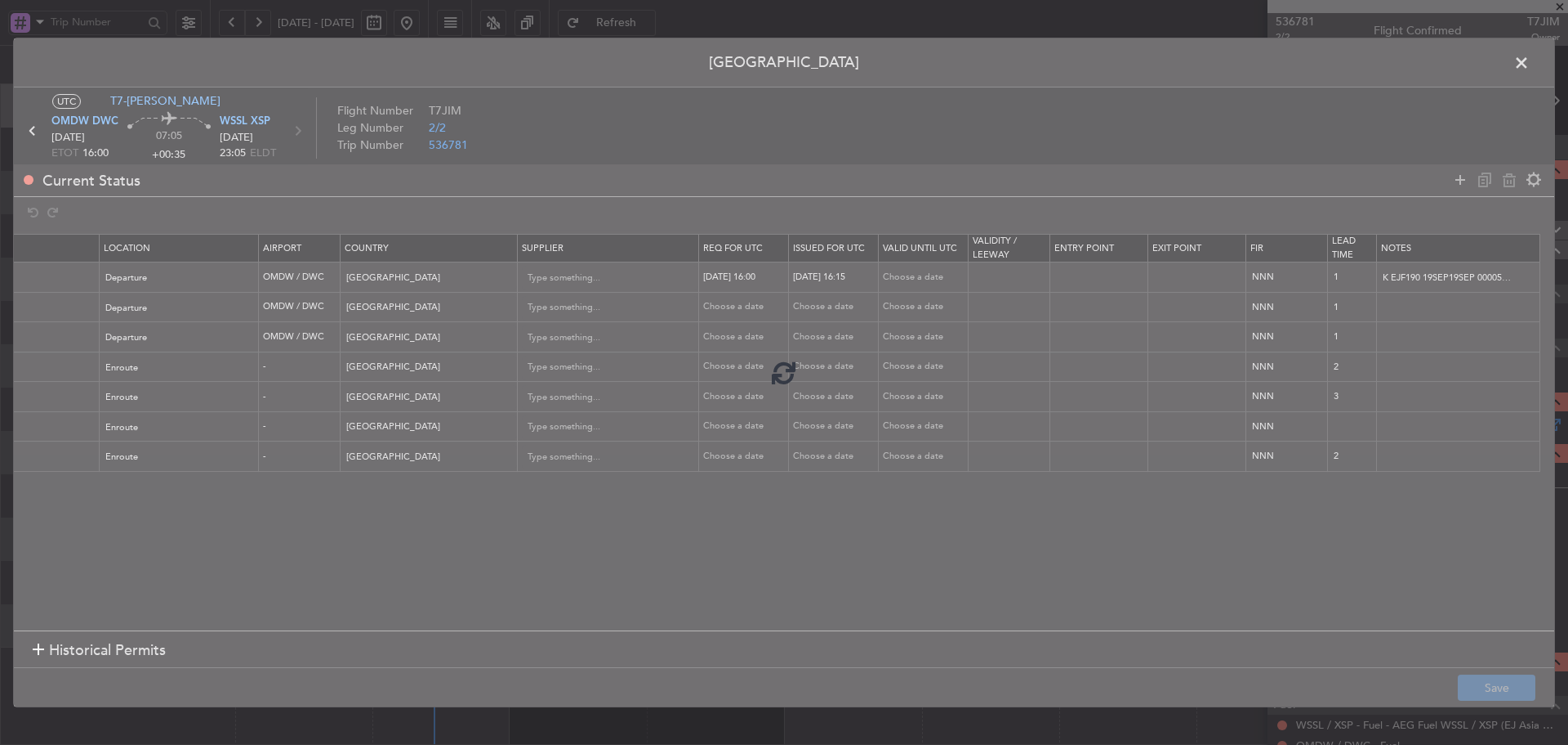
type input "OMDW DEP SLOT 1615Z"
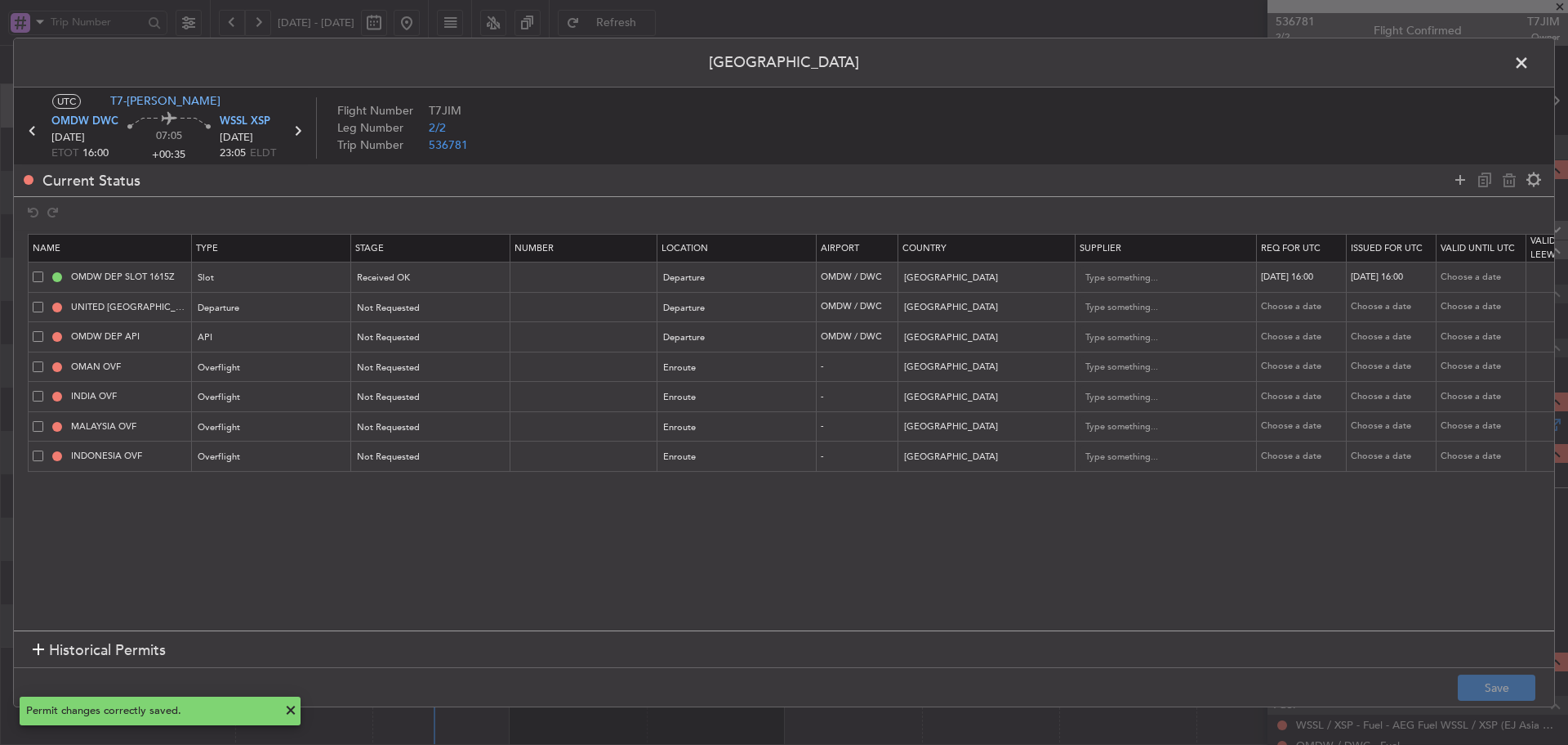
click at [1530, 64] on span at bounding box center [1530, 67] width 0 height 33
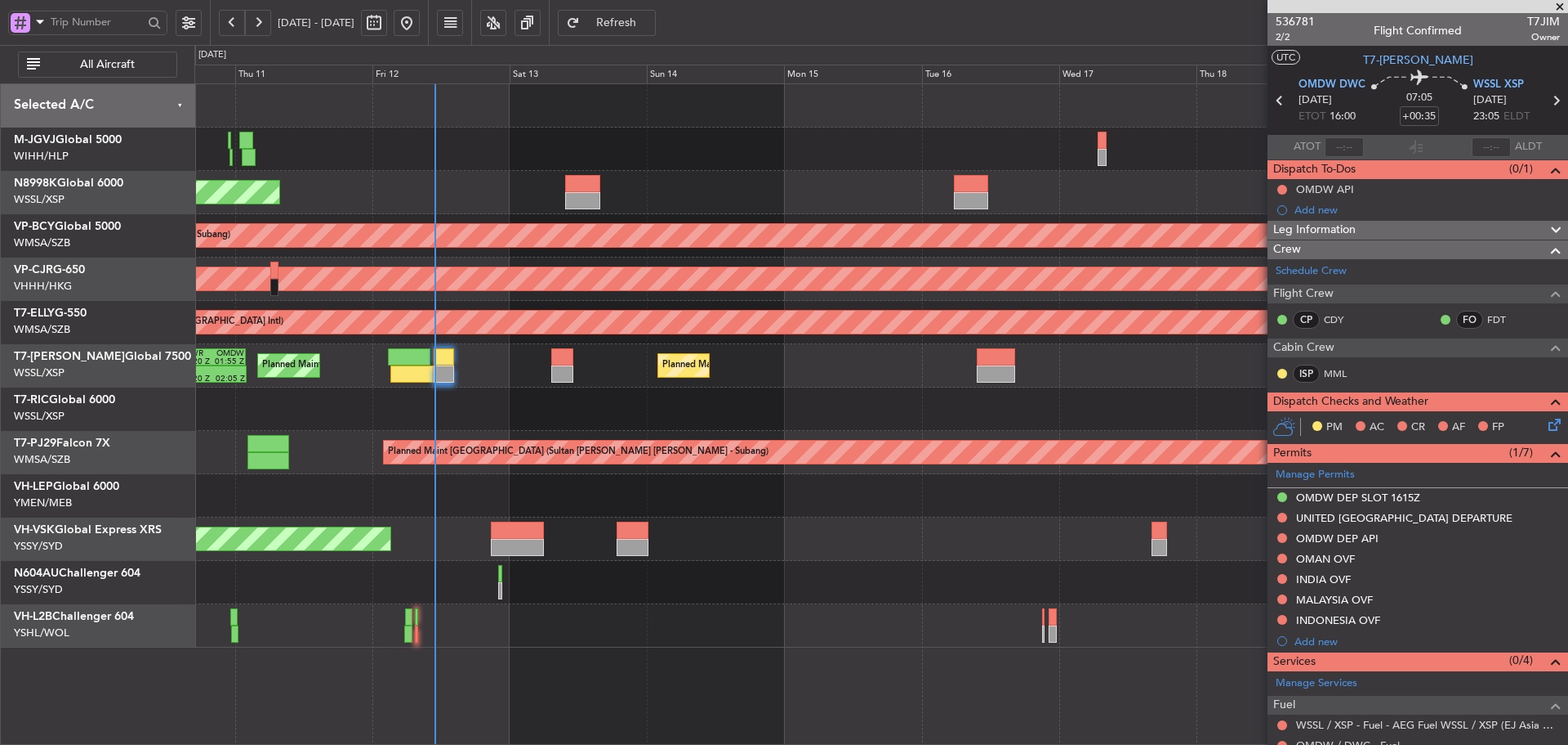
click at [454, 362] on div "Planned Maint [GEOGRAPHIC_DATA] (Seletar) Planned Maint [GEOGRAPHIC_DATA] (Al M…" at bounding box center [881, 366] width 1373 height 44
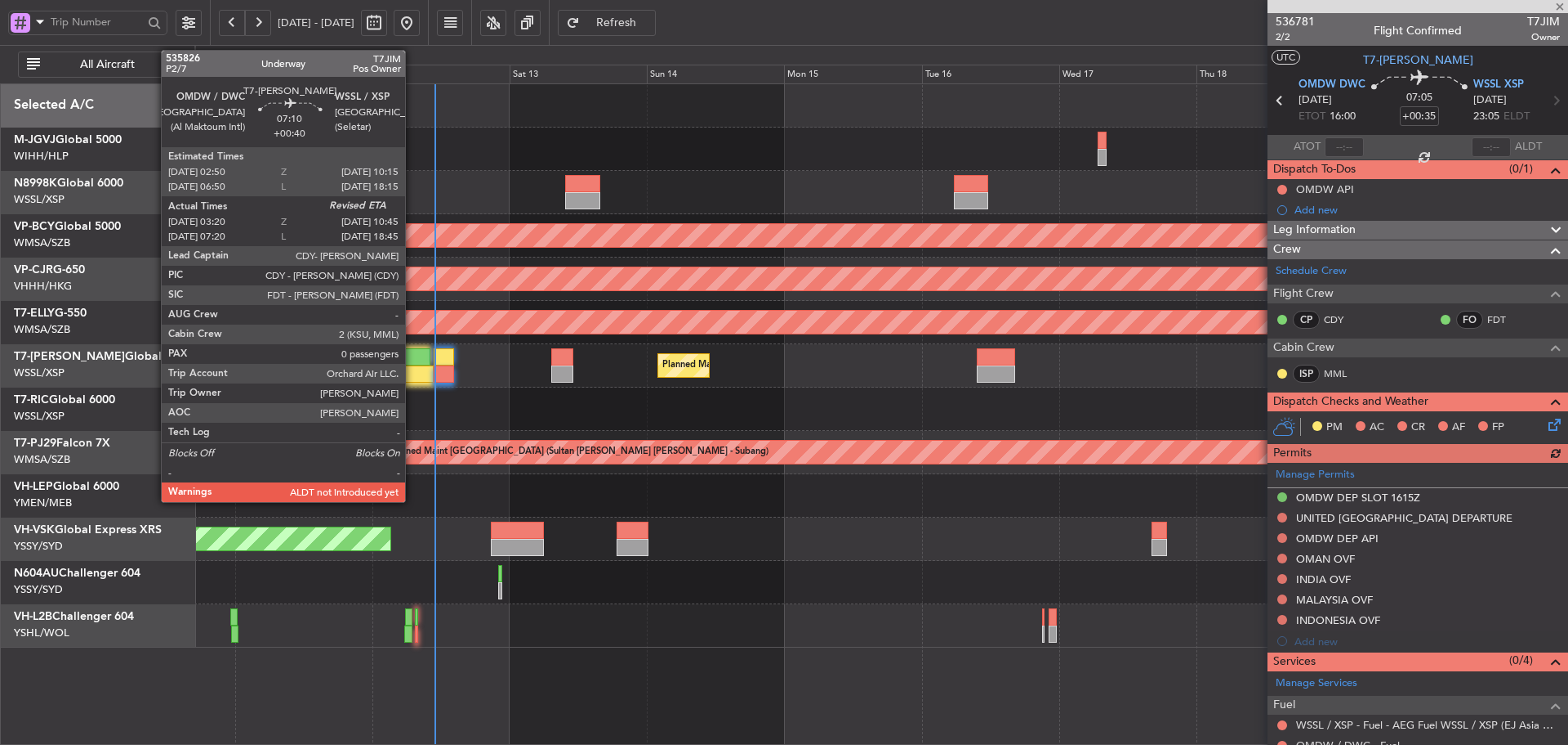
click at [413, 366] on div at bounding box center [412, 374] width 43 height 17
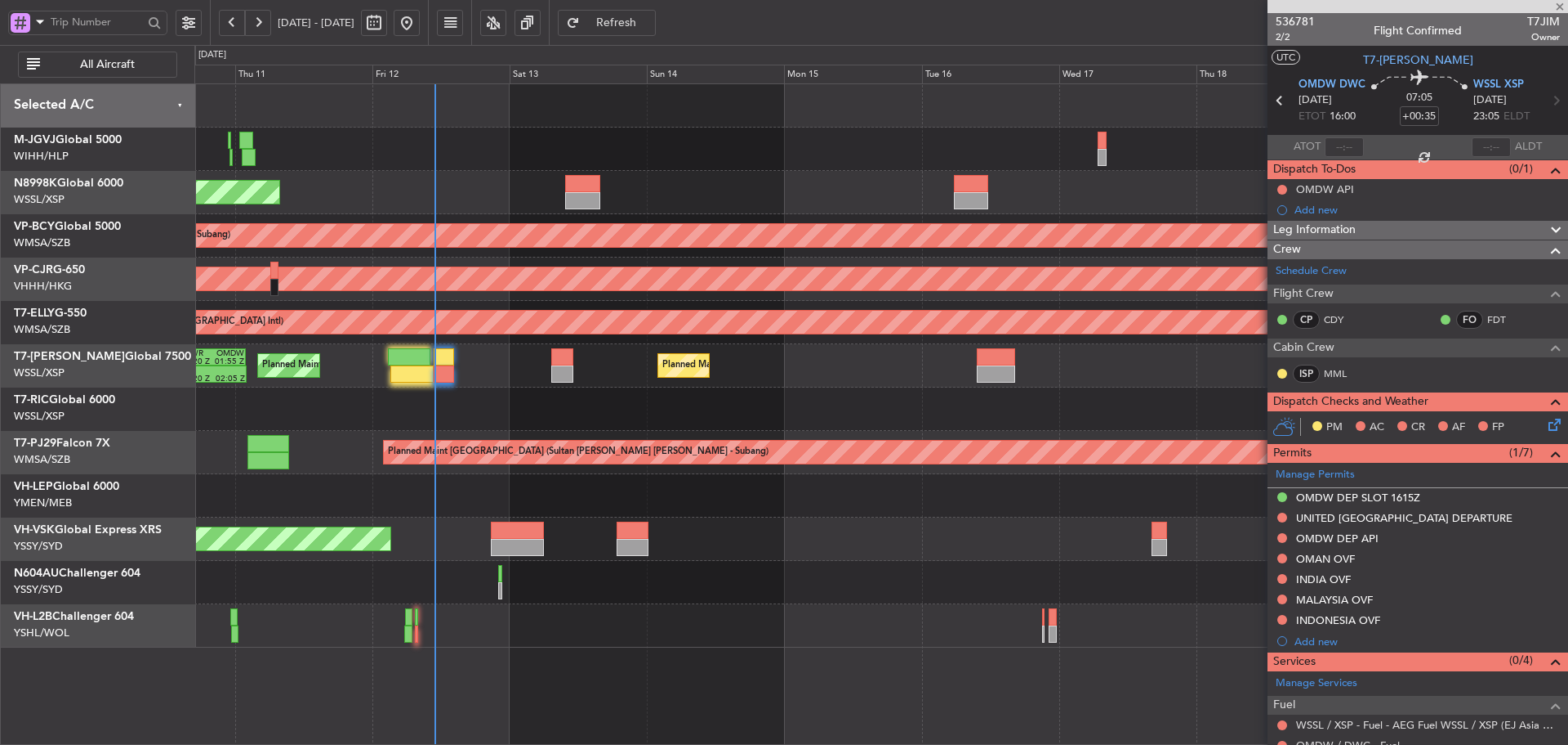
type input "+00:40"
type input "03:30"
type input "0"
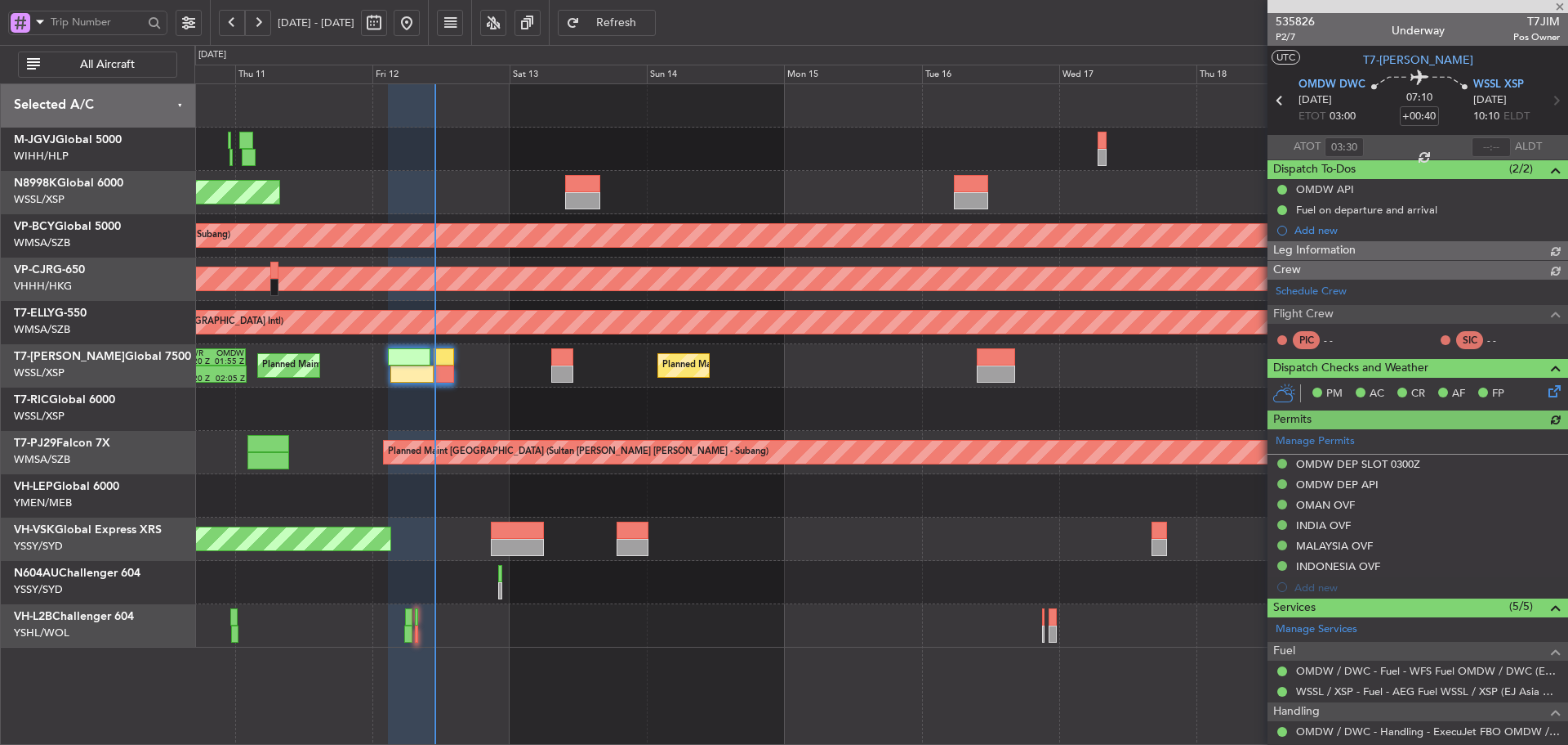
type input "[PERSON_NAME] (KYA)"
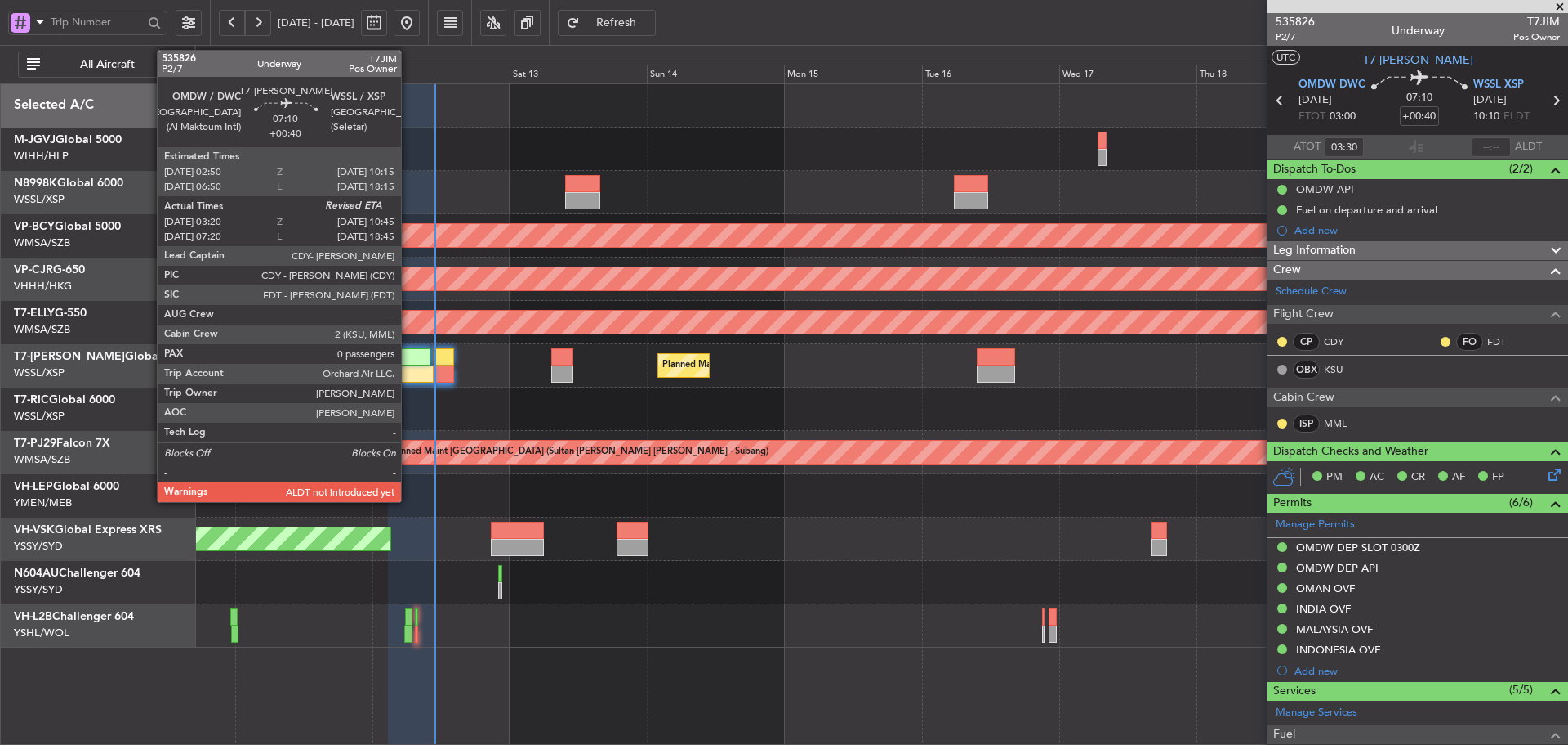
click at [408, 374] on div at bounding box center [412, 374] width 43 height 17
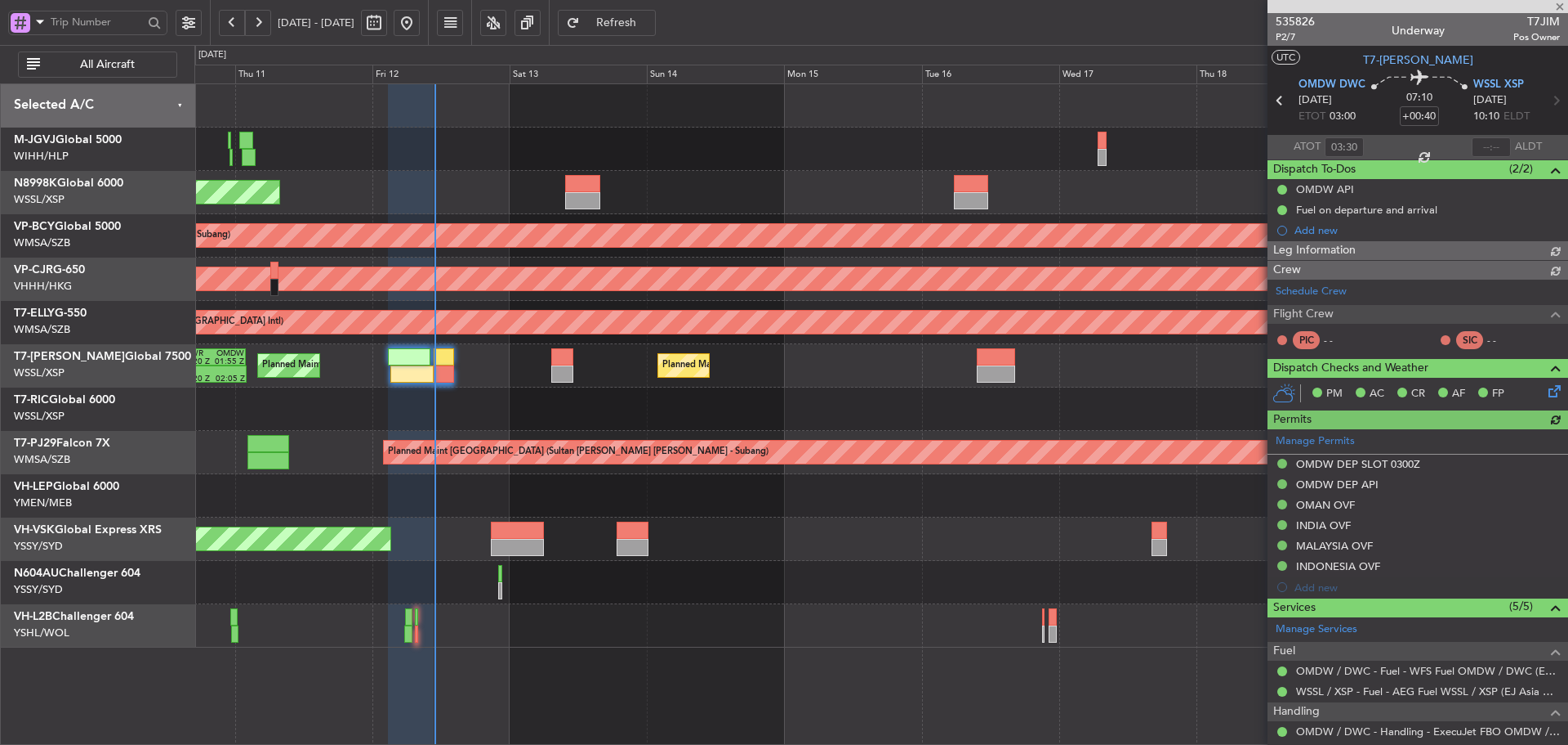
type input "[PERSON_NAME] (KYA)"
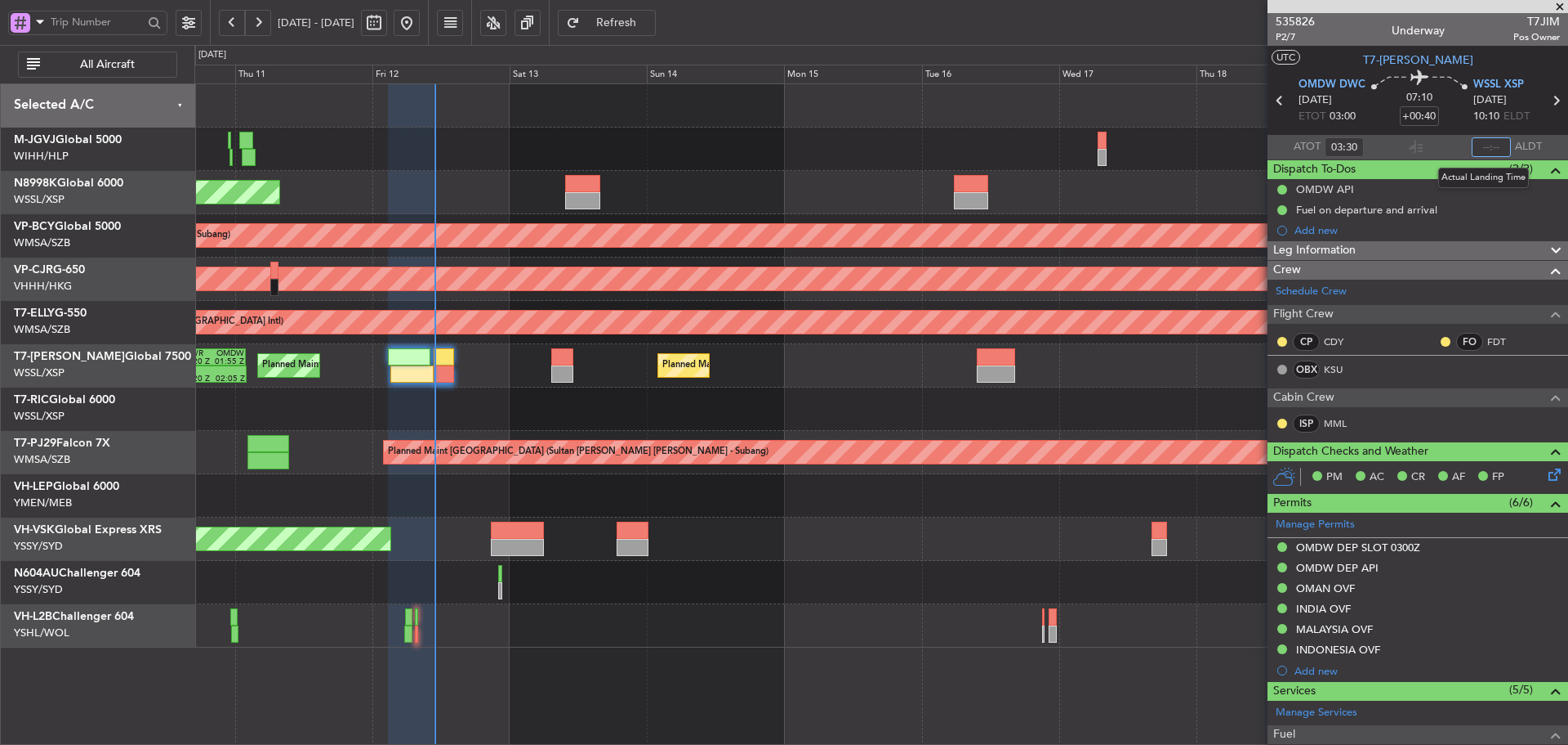
click at [1488, 148] on input "text" at bounding box center [1491, 147] width 39 height 20
click at [1452, 143] on section "ATOT 03:30 1050 ALDT" at bounding box center [1417, 147] width 300 height 25
click at [1450, 143] on section "ATOT 03:30 1050 ALDT" at bounding box center [1417, 147] width 300 height 25
type input "10:50"
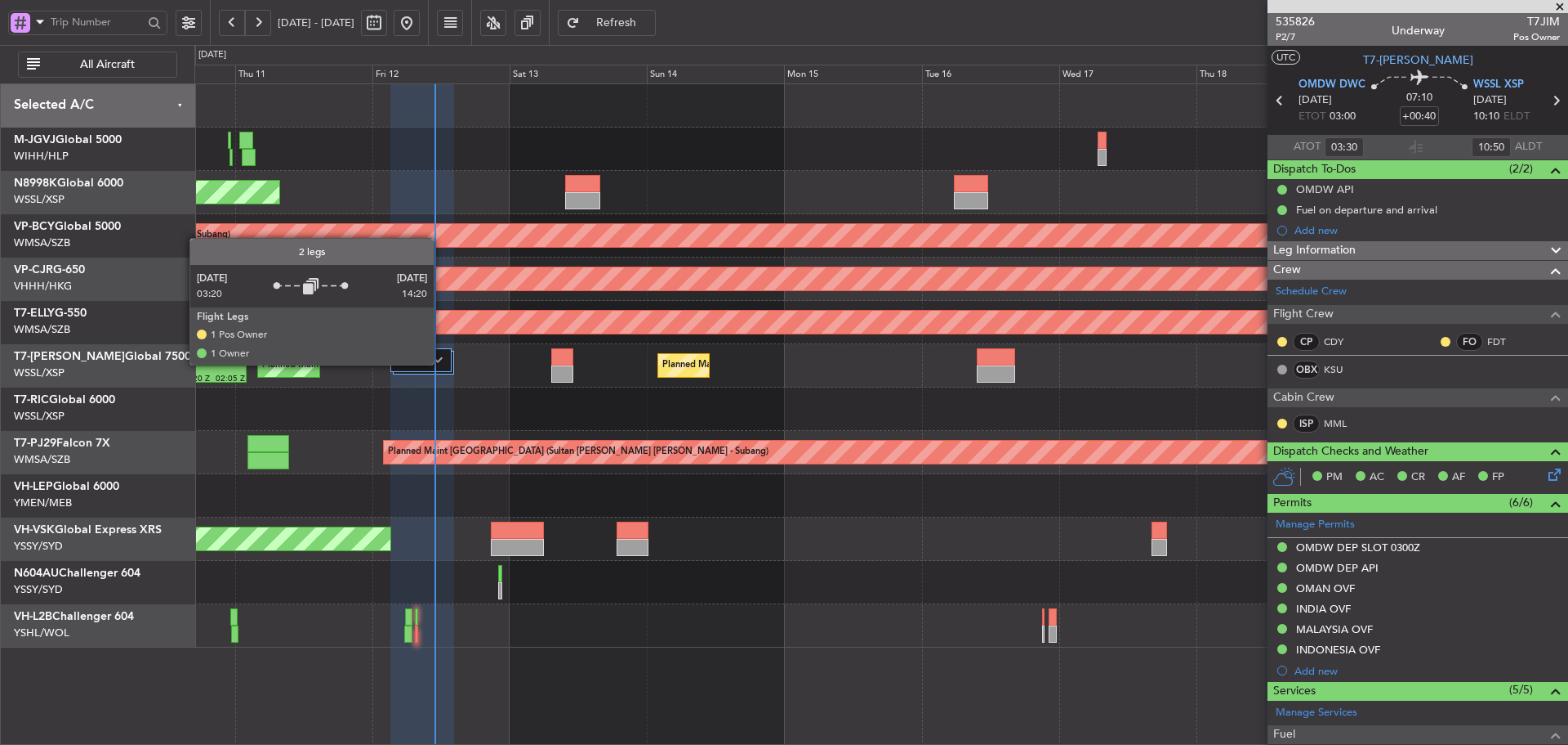
click at [441, 364] on div at bounding box center [422, 360] width 62 height 24
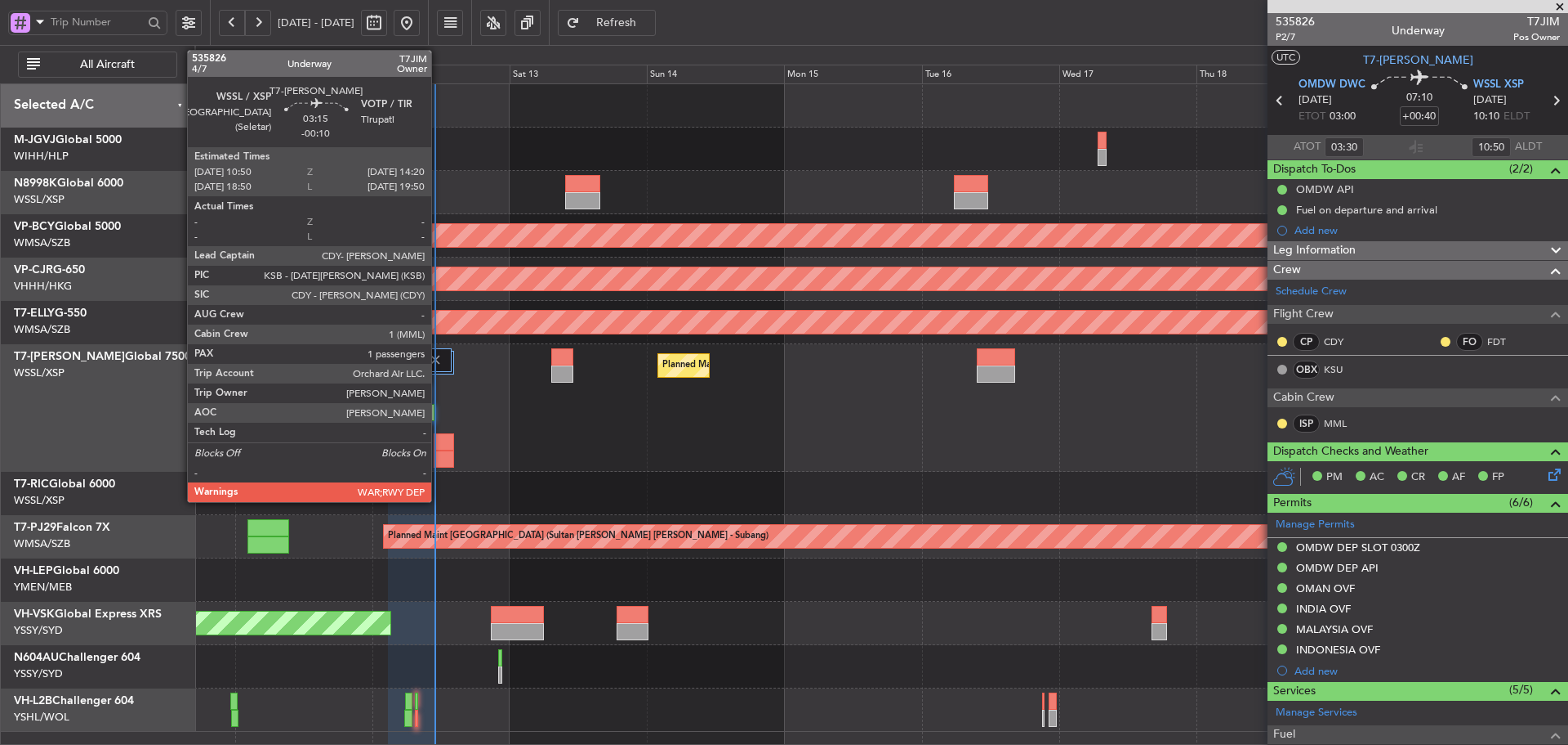
click at [439, 436] on div at bounding box center [443, 441] width 21 height 17
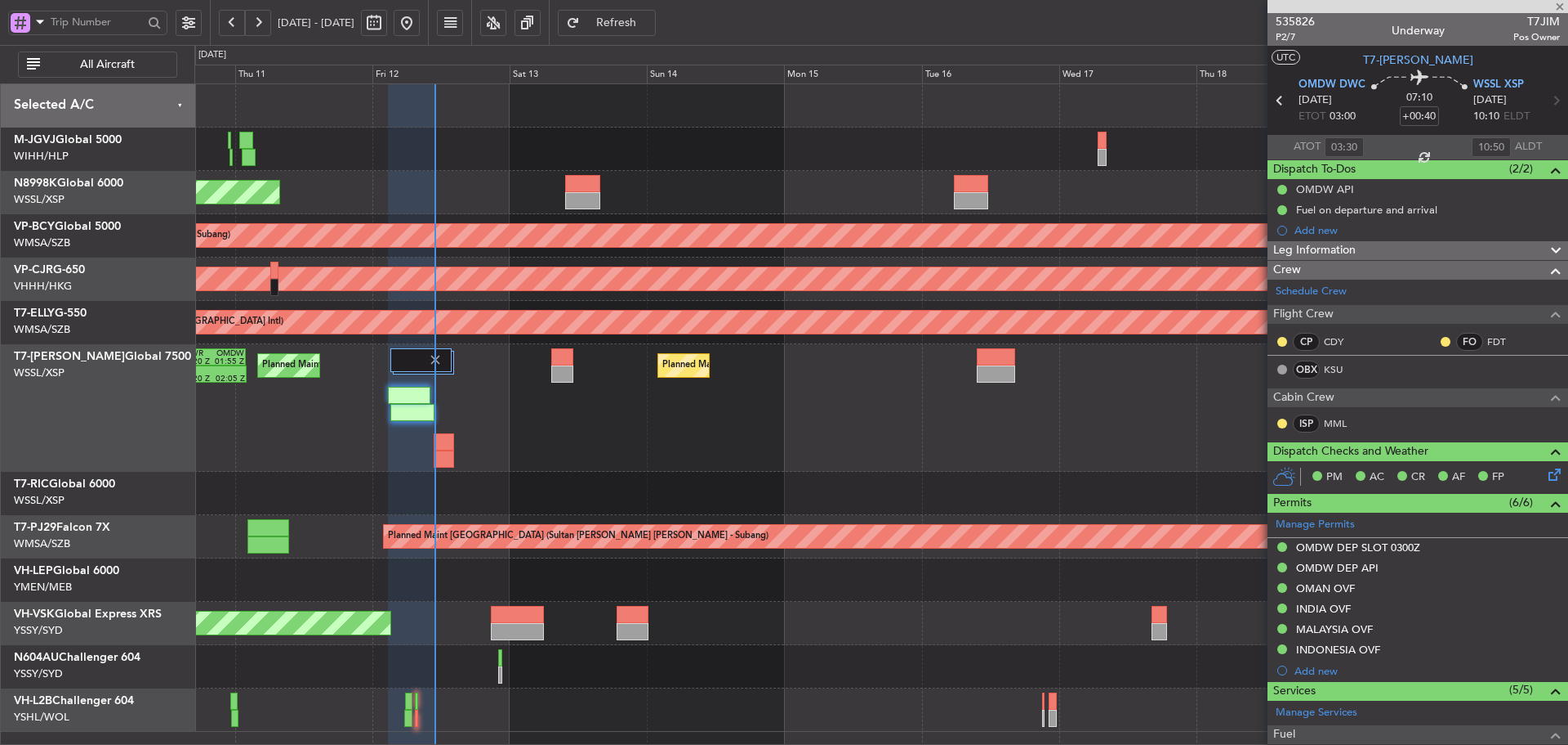
type input "-00:10"
type input "1"
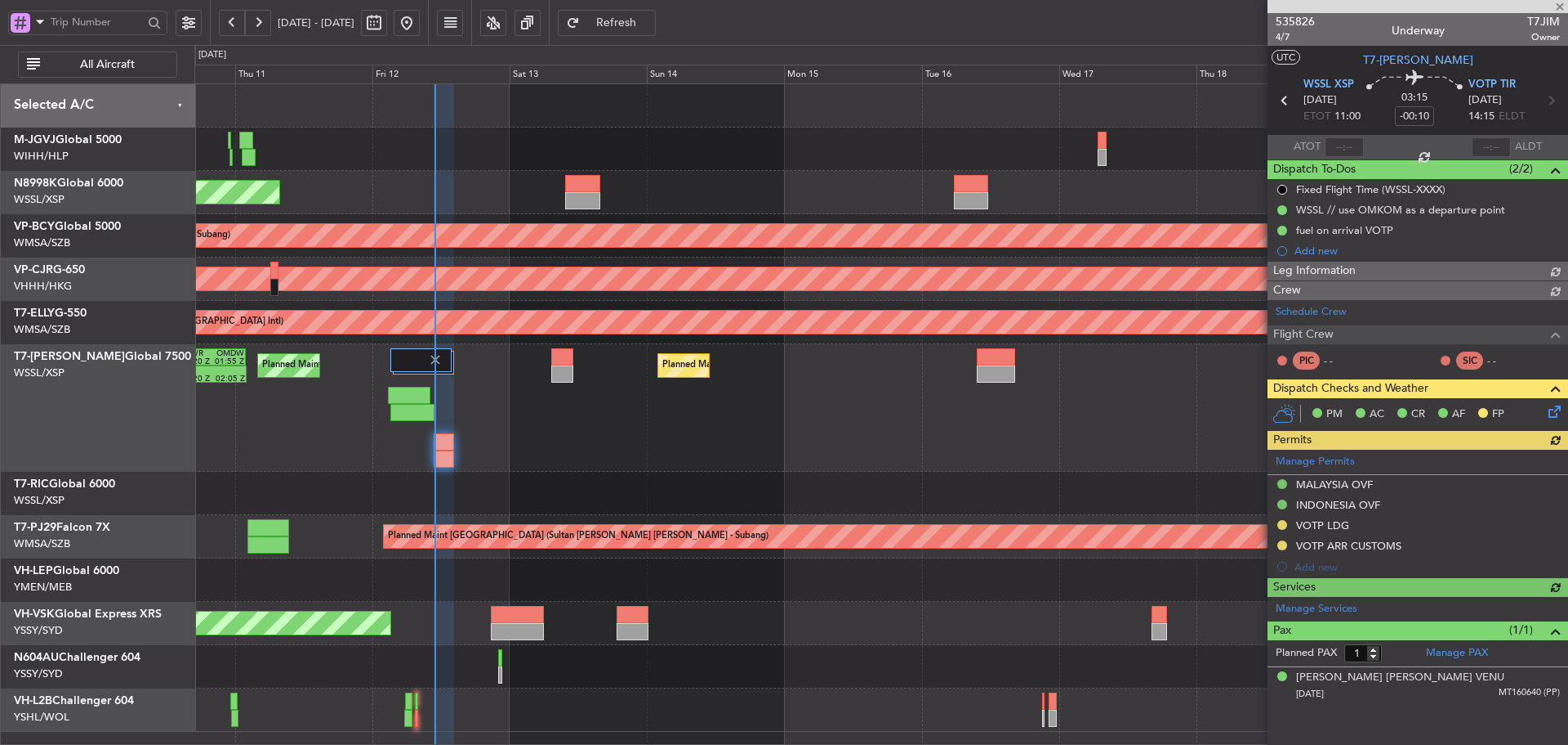
type input "[PERSON_NAME] (KYA)"
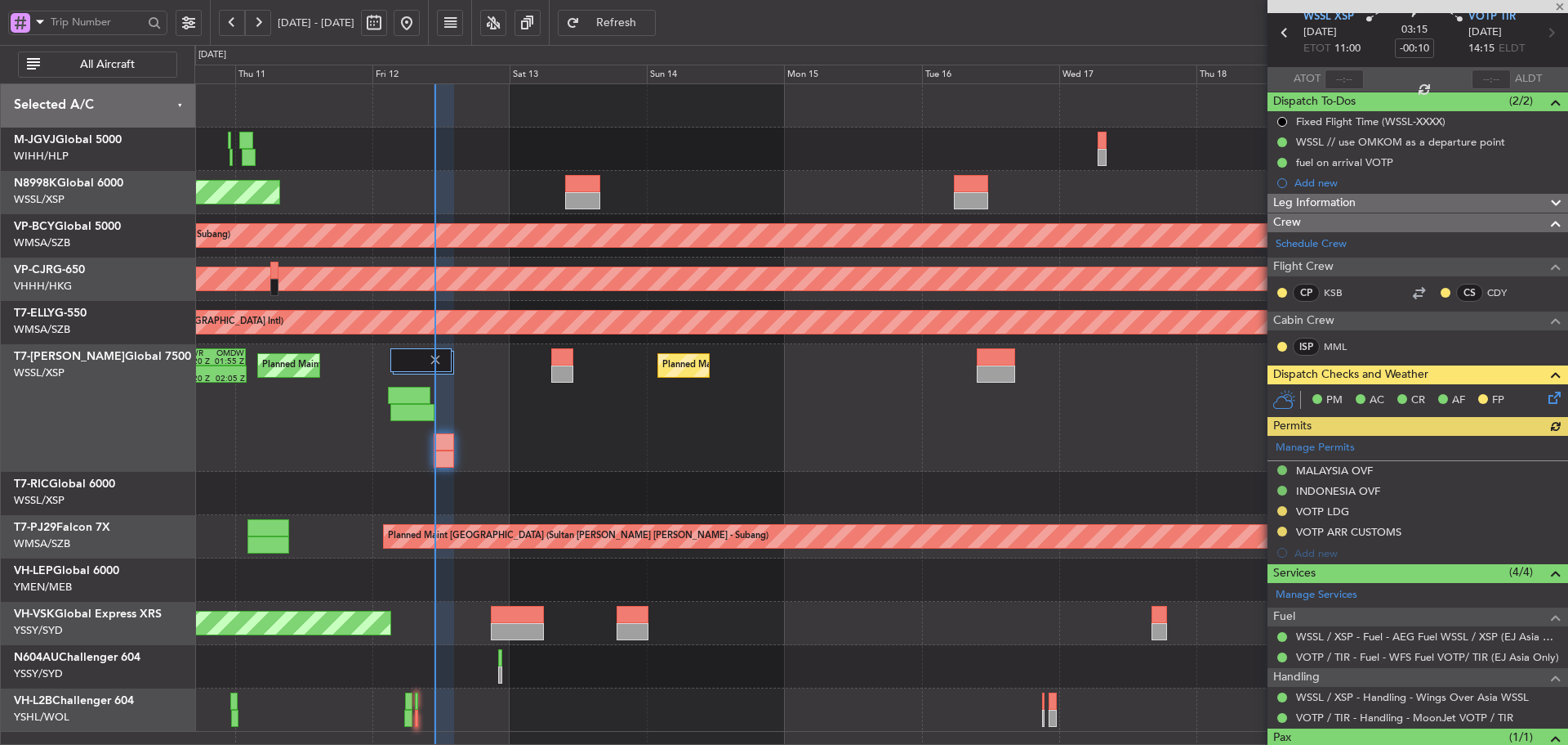
scroll to position [133, 0]
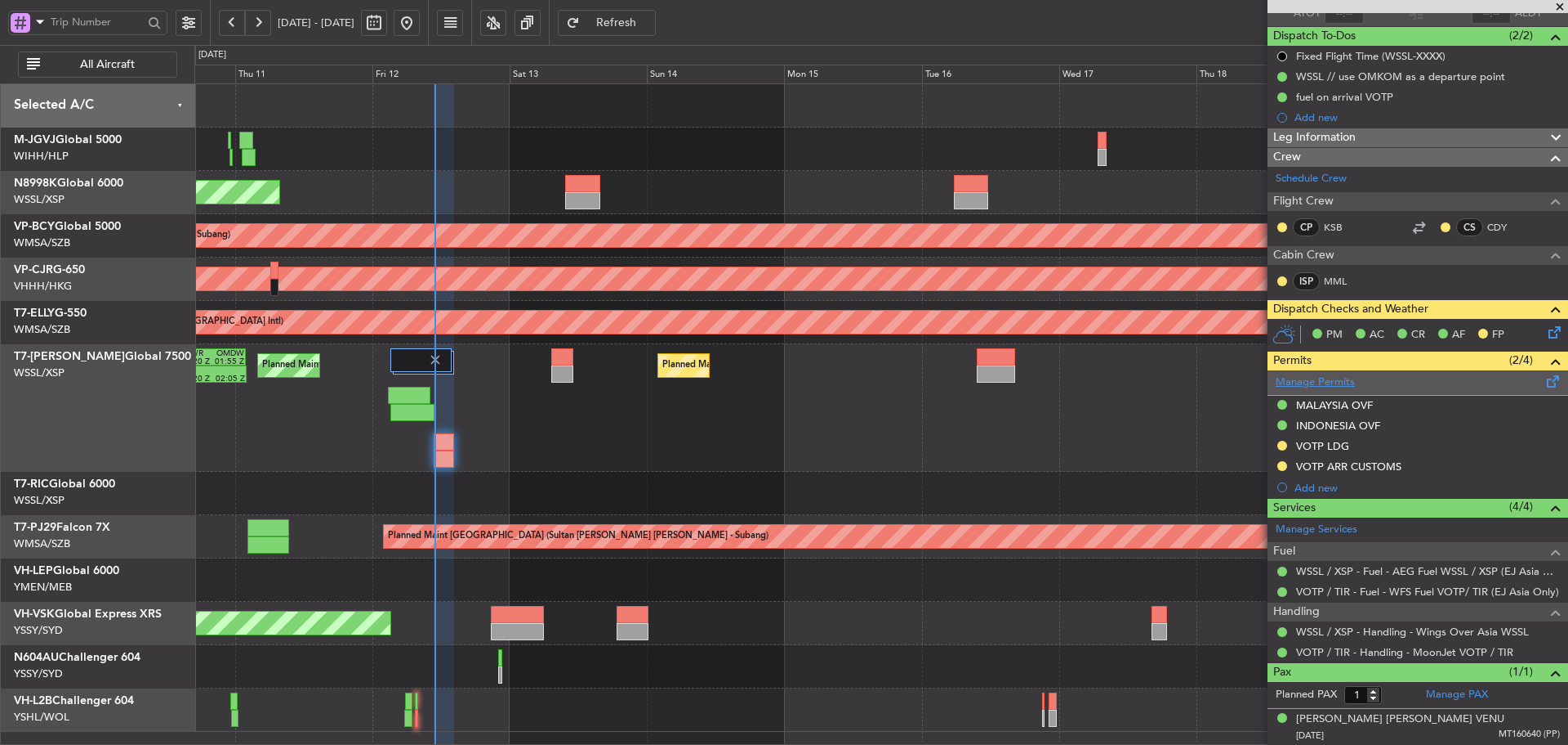
click at [1310, 384] on link "Manage Permits" at bounding box center [1315, 383] width 79 height 16
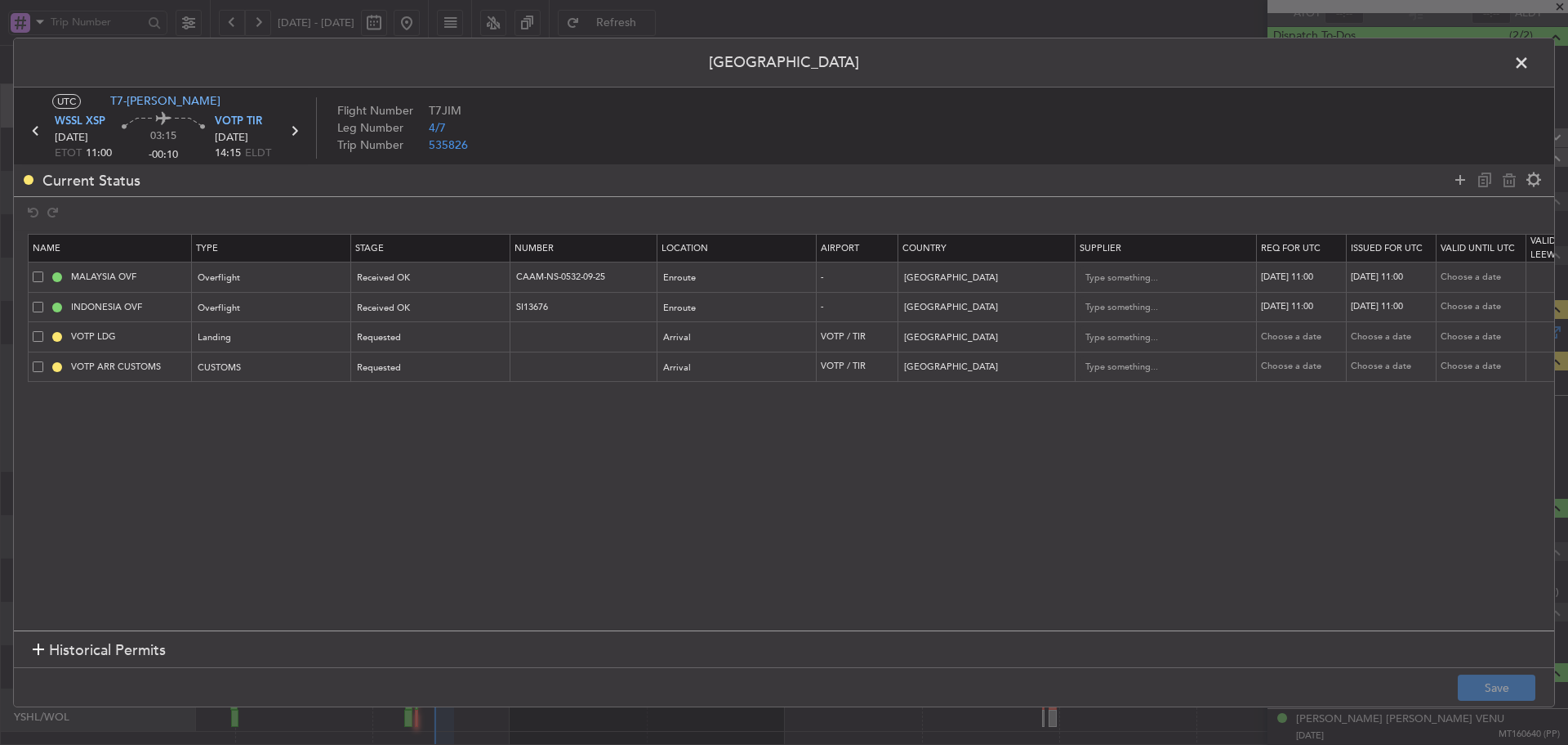
click at [1530, 64] on span at bounding box center [1530, 67] width 0 height 33
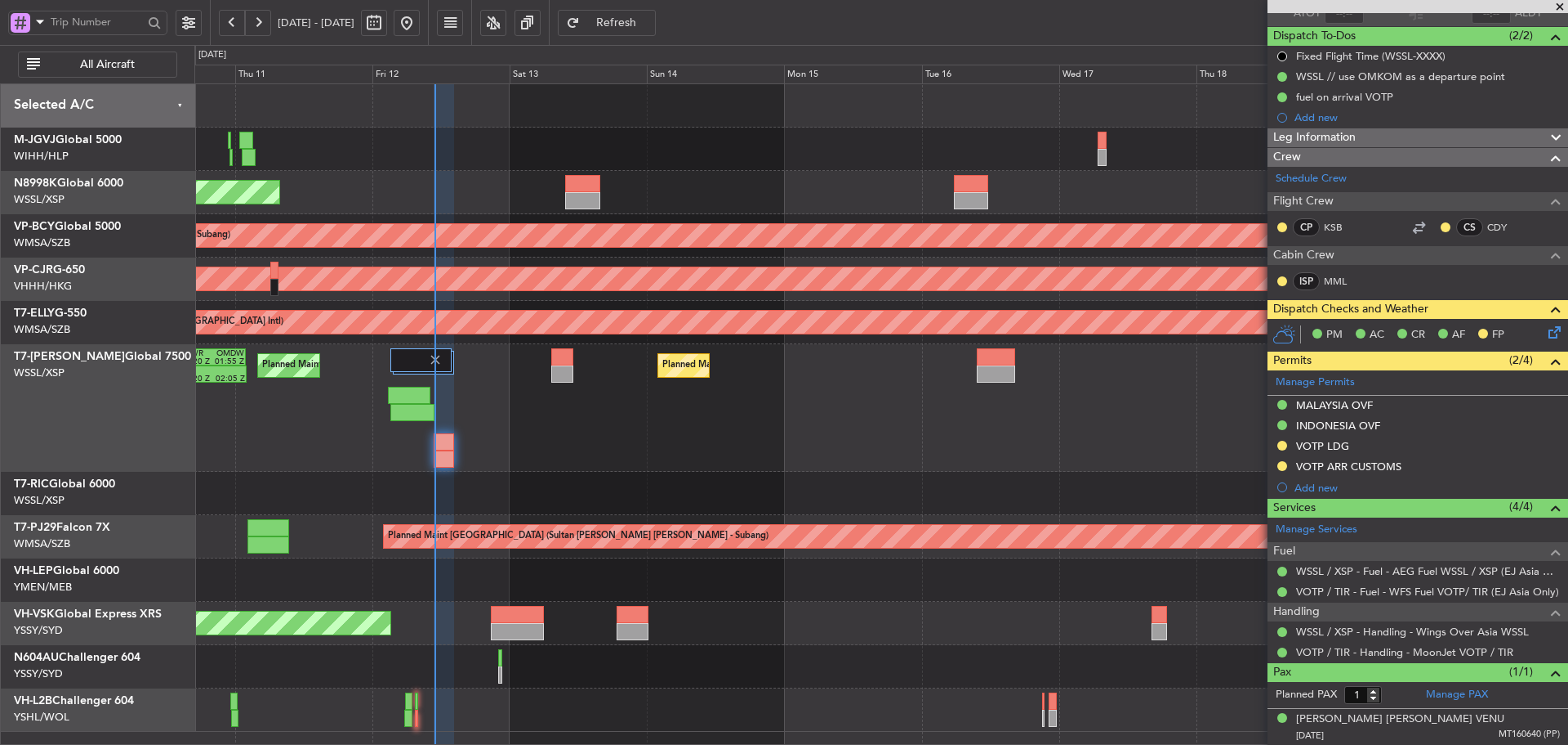
click at [615, 512] on div "Planned Maint [GEOGRAPHIC_DATA] (Seletar) Unplanned Maint [GEOGRAPHIC_DATA] (Su…" at bounding box center [881, 407] width 1373 height 647
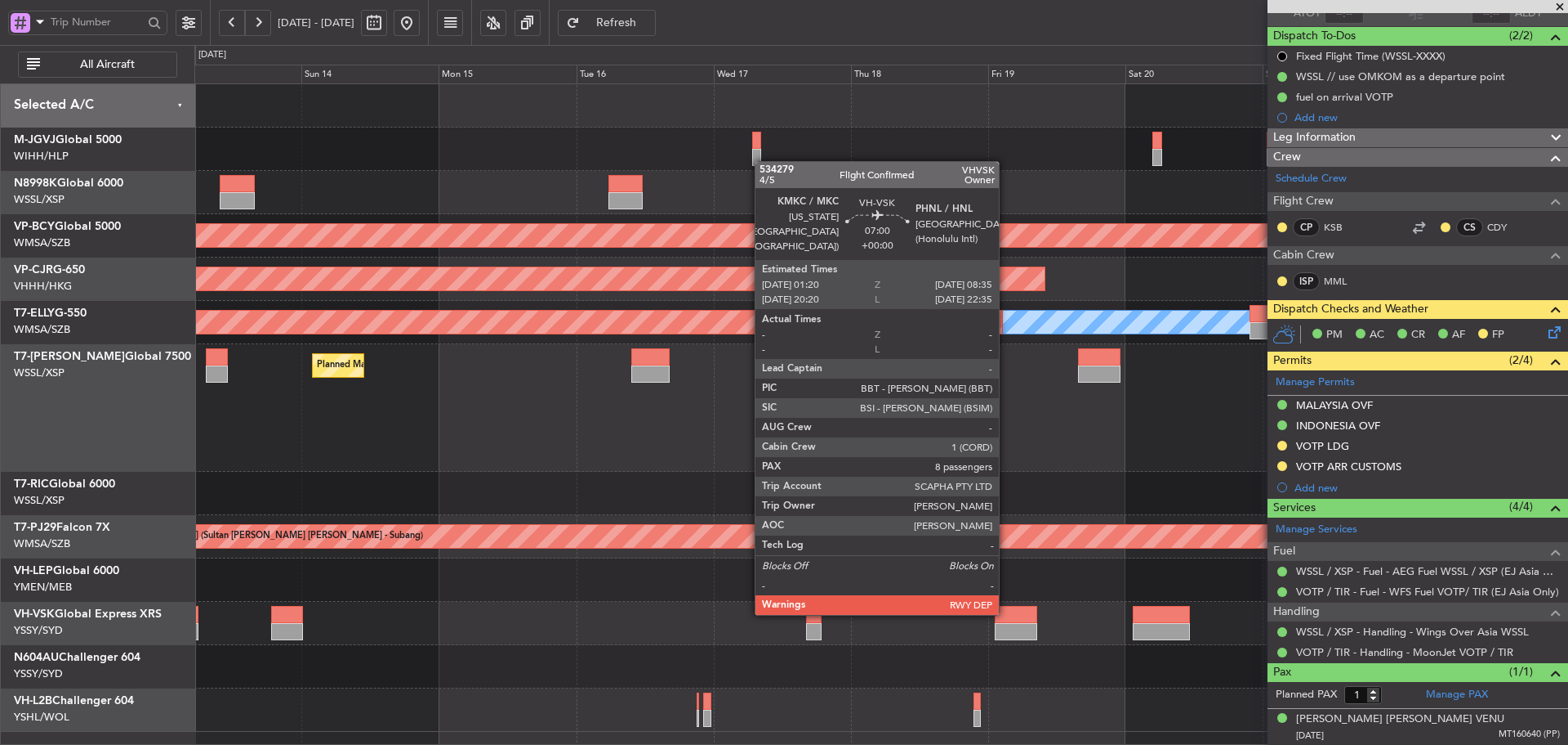
click at [1007, 613] on div at bounding box center [1016, 613] width 42 height 17
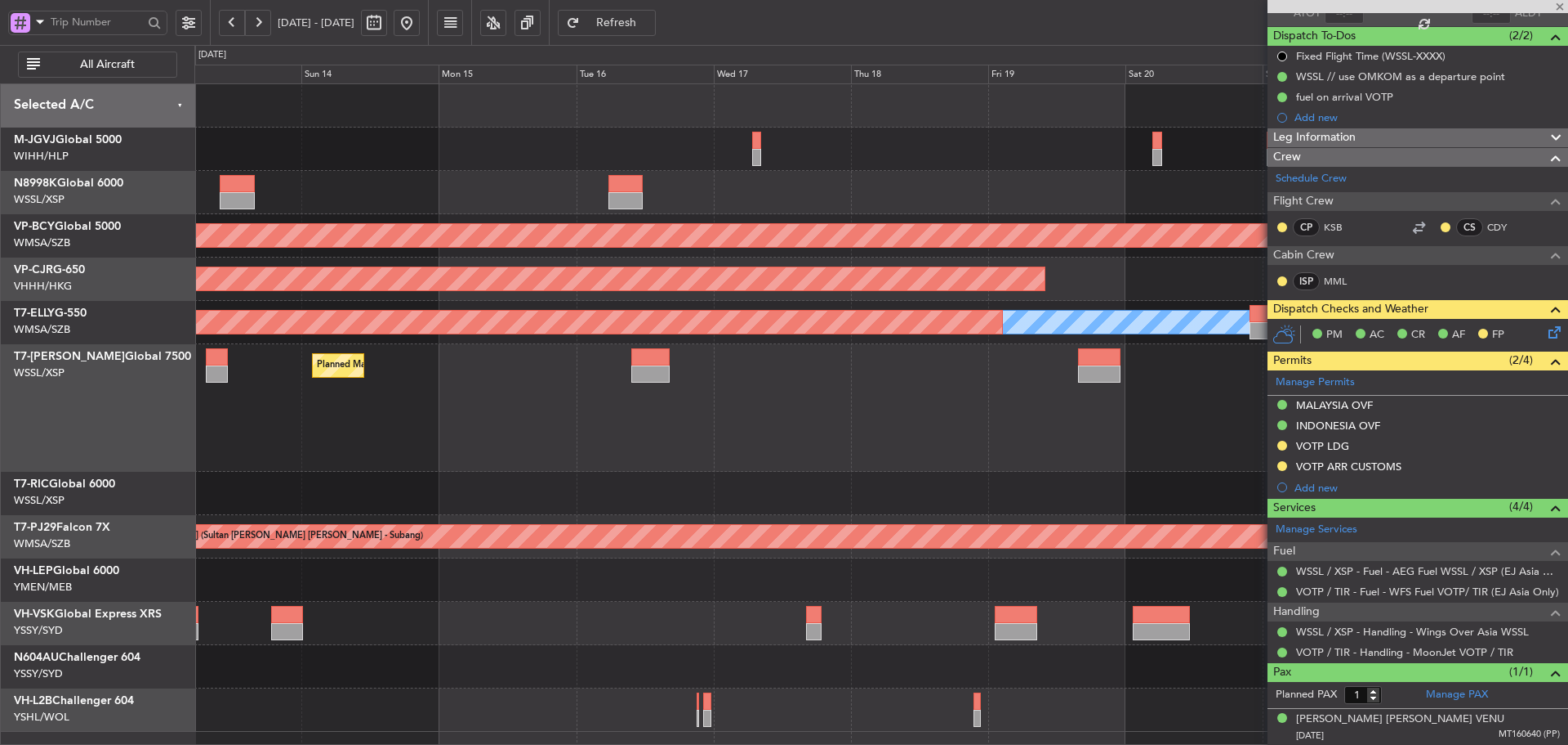
type input "8"
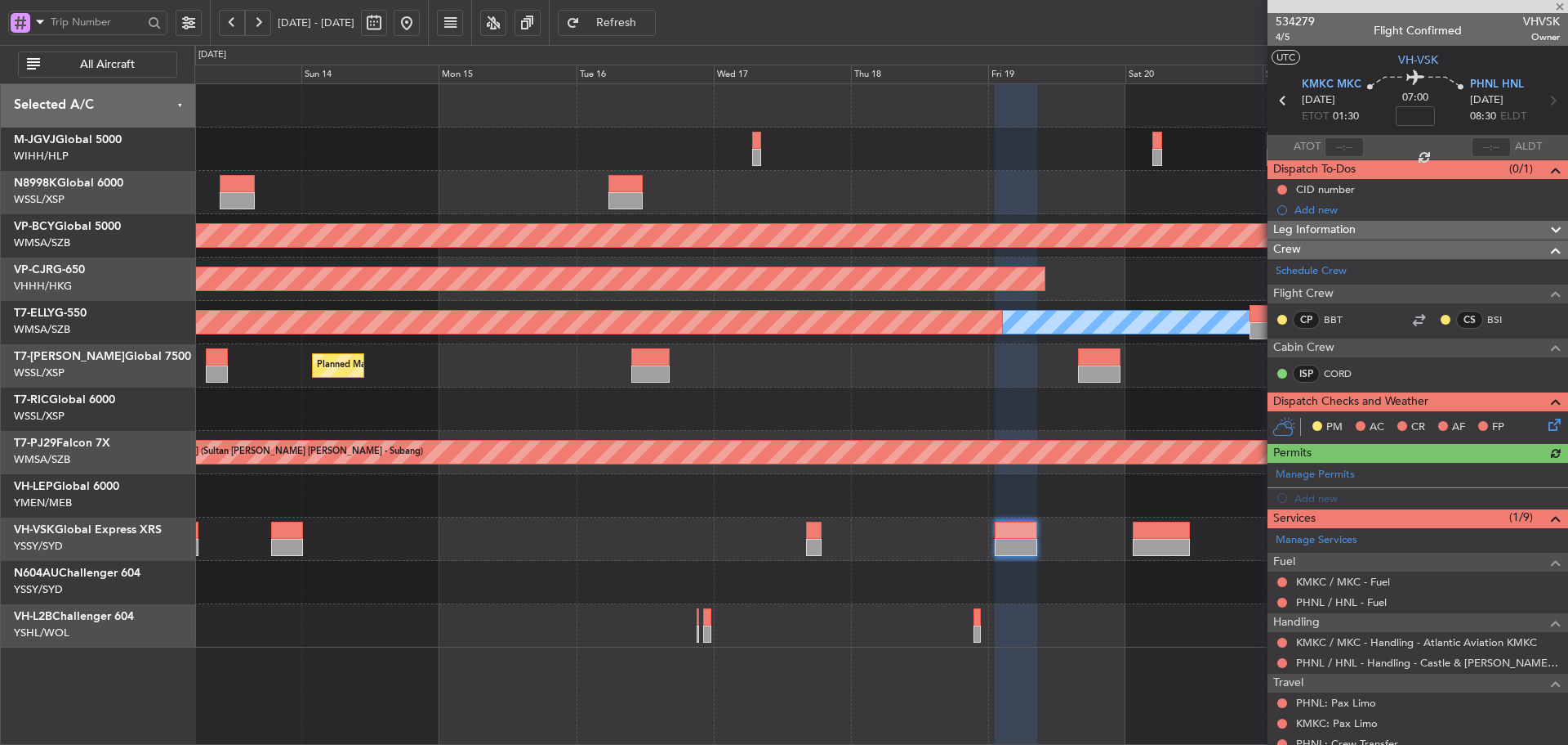
scroll to position [409, 0]
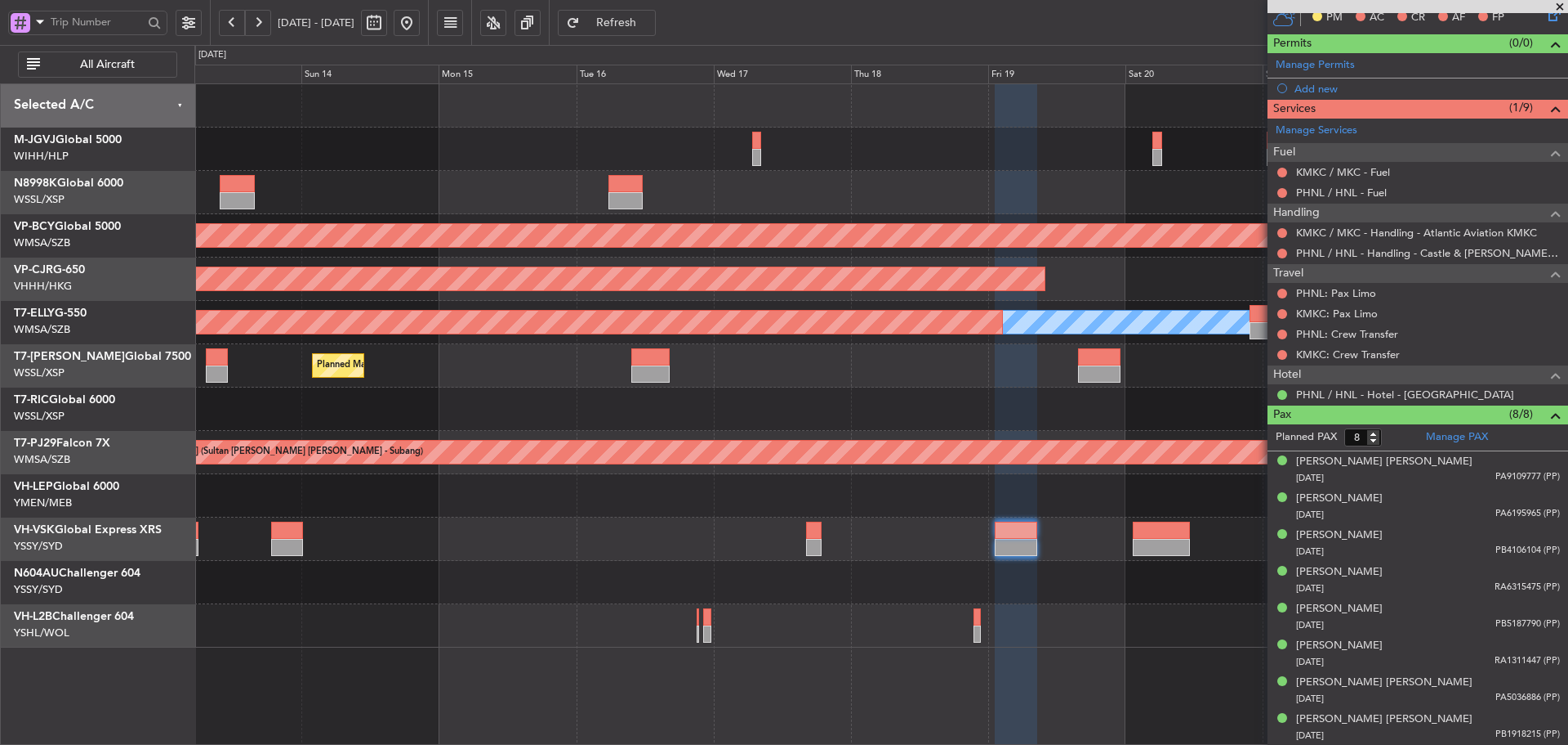
click at [1125, 556] on div "Planned Maint [GEOGRAPHIC_DATA] (Seletar) Unplanned Maint [GEOGRAPHIC_DATA] (Su…" at bounding box center [881, 366] width 1373 height 564
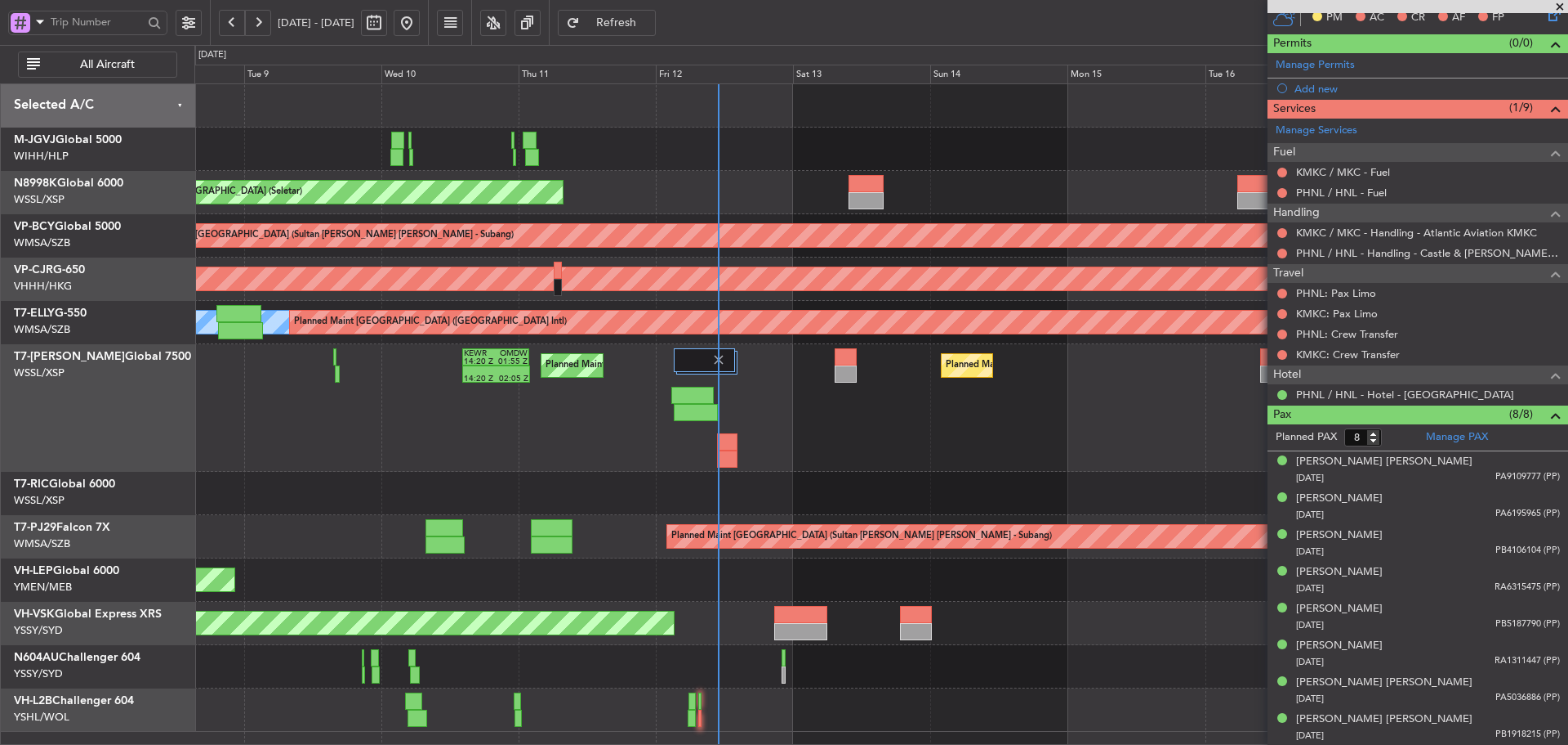
click at [979, 521] on div "Planned Maint [GEOGRAPHIC_DATA] (Seletar) Unplanned Maint [GEOGRAPHIC_DATA] (Su…" at bounding box center [881, 407] width 1373 height 647
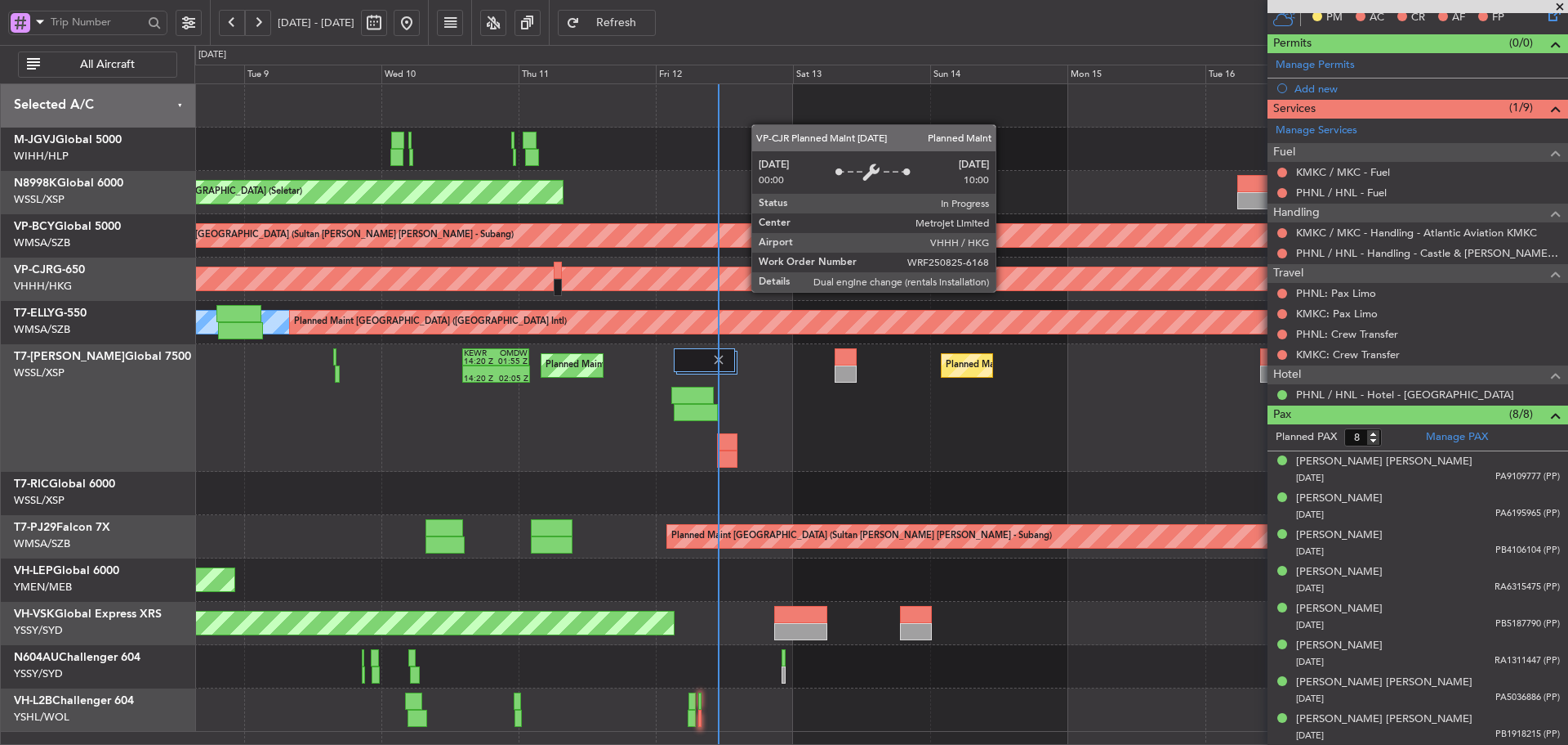
click at [1003, 291] on div "Planned Maint [GEOGRAPHIC_DATA] ([GEOGRAPHIC_DATA] Intl)" at bounding box center [248, 279] width 2853 height 26
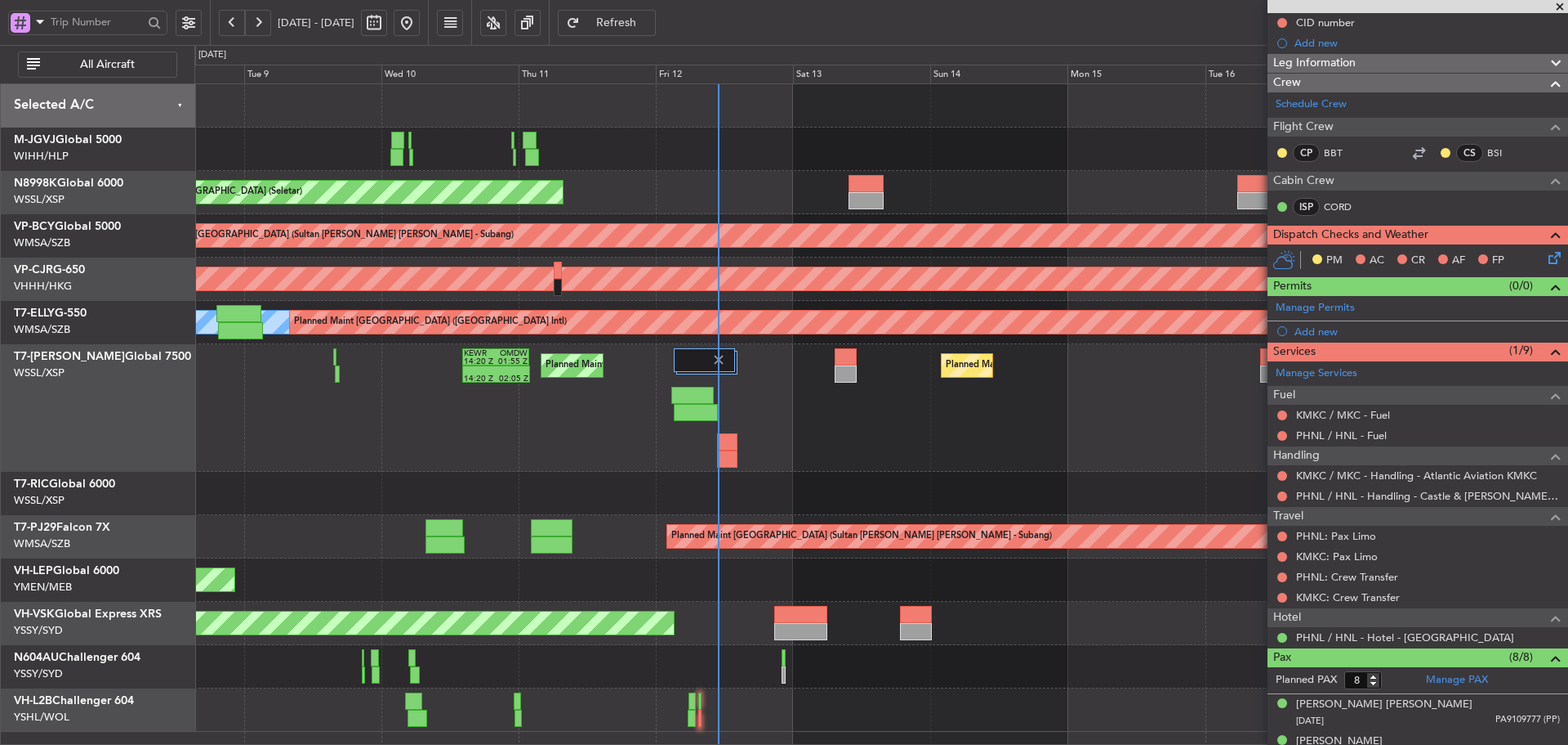
scroll to position [164, 0]
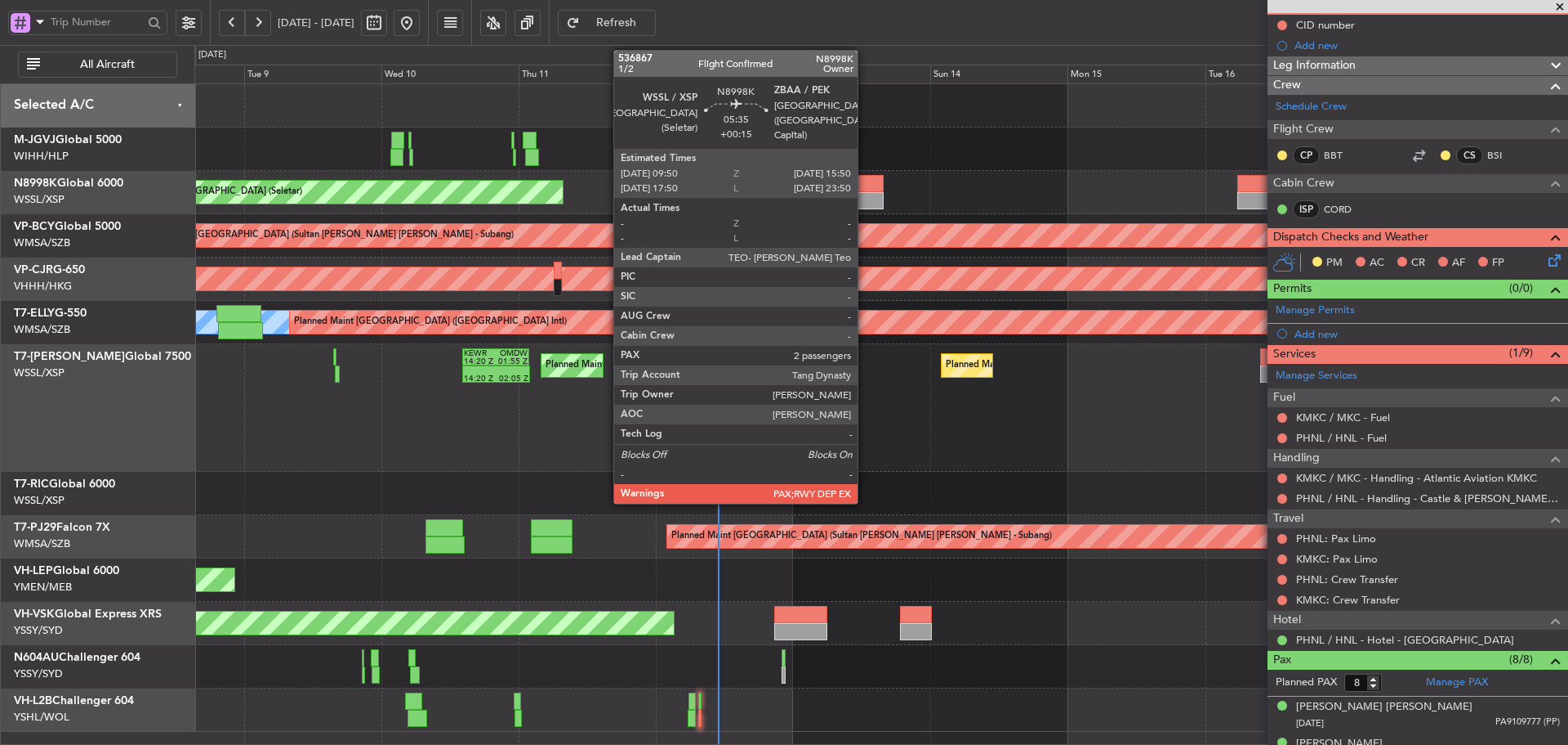
click at [865, 196] on div at bounding box center [866, 201] width 35 height 17
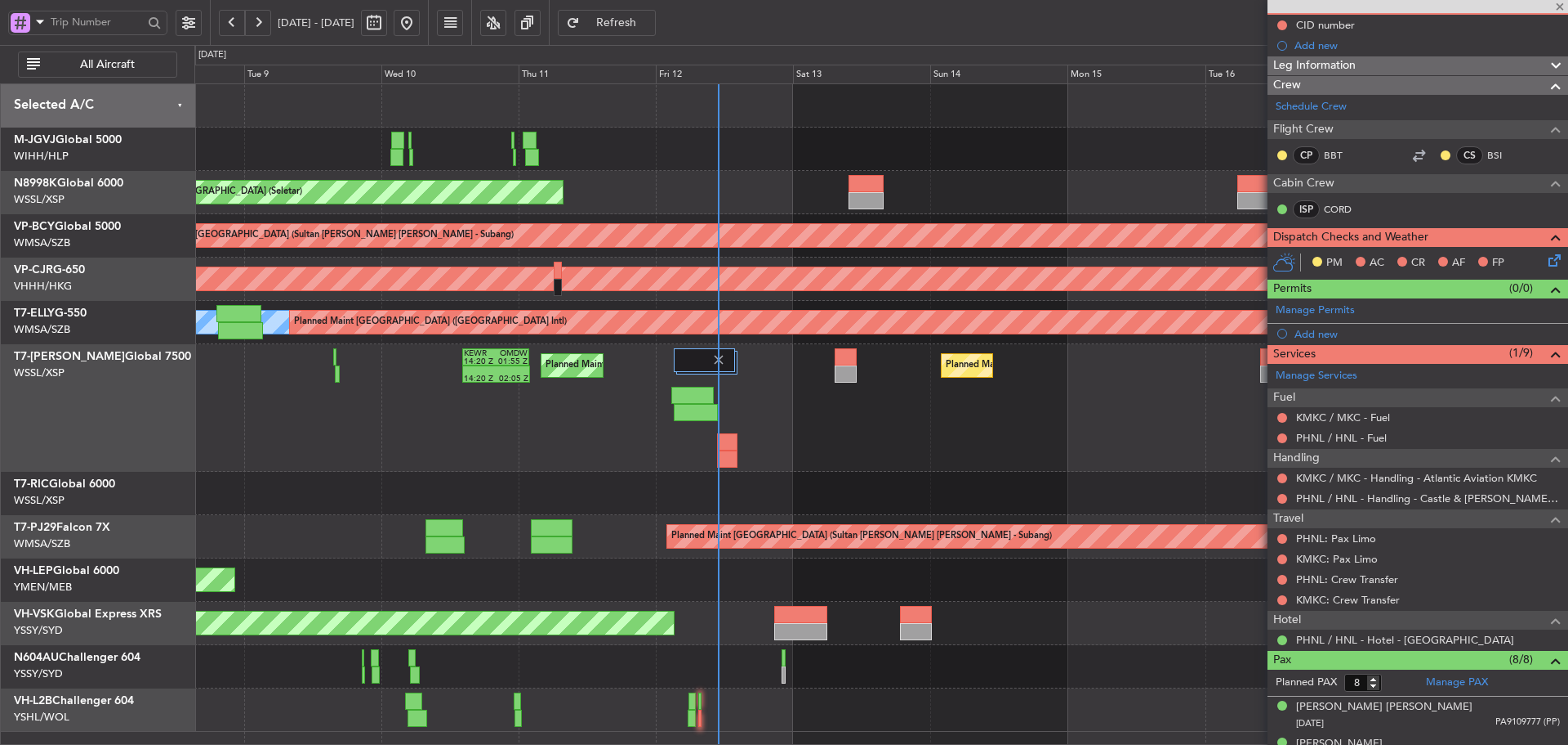
type input "+00:15"
type input "2"
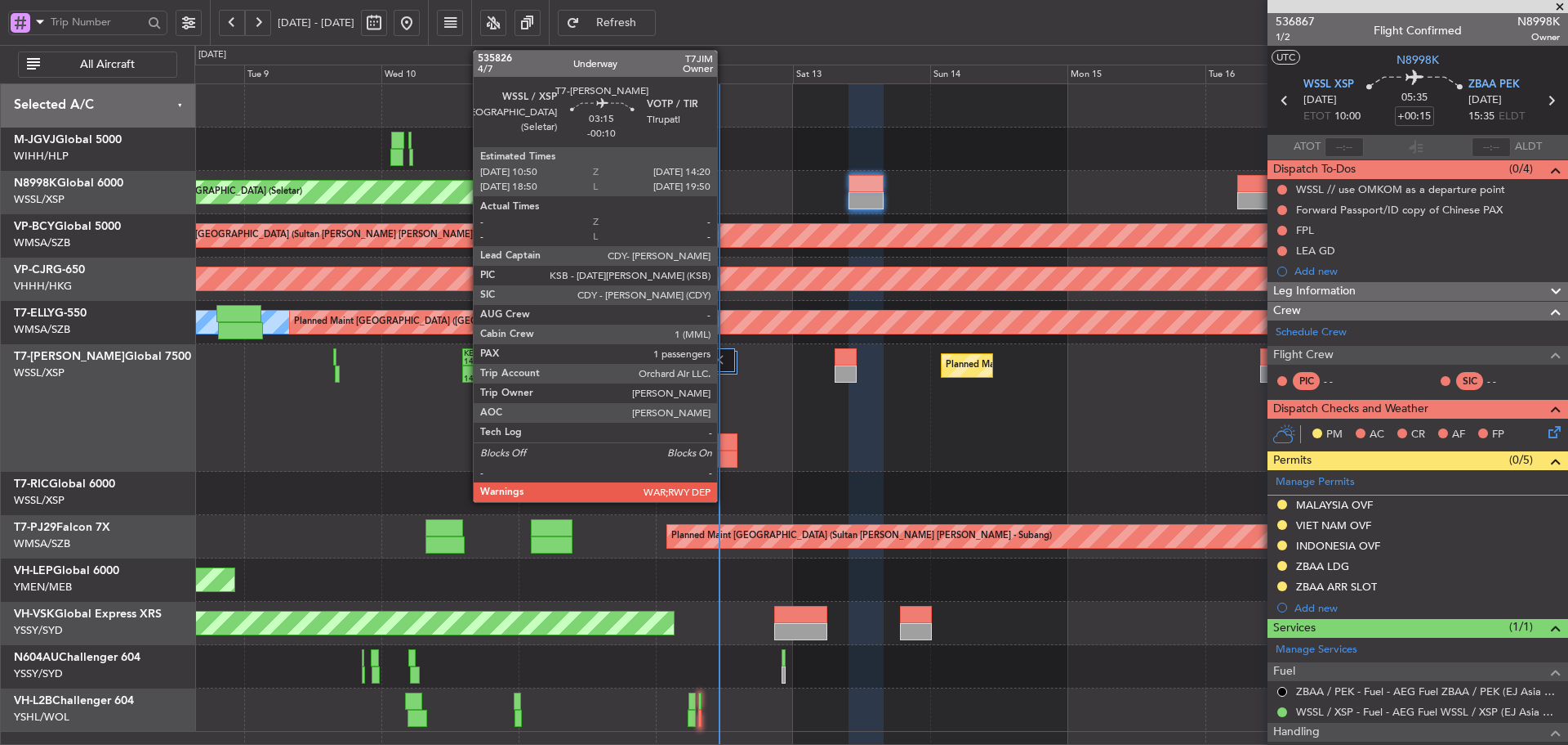
click at [725, 453] on div at bounding box center [727, 458] width 21 height 17
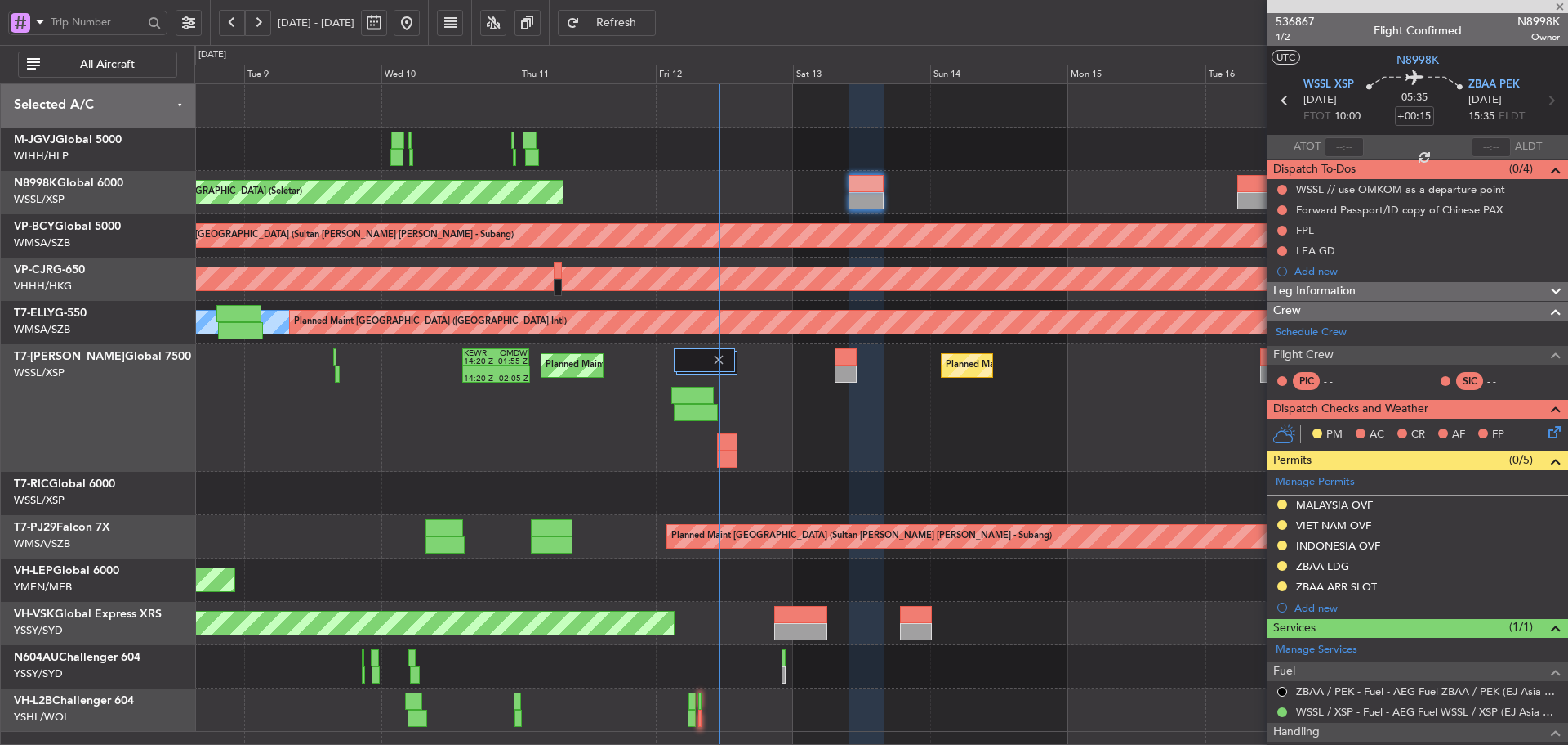
type input "-00:10"
type input "1"
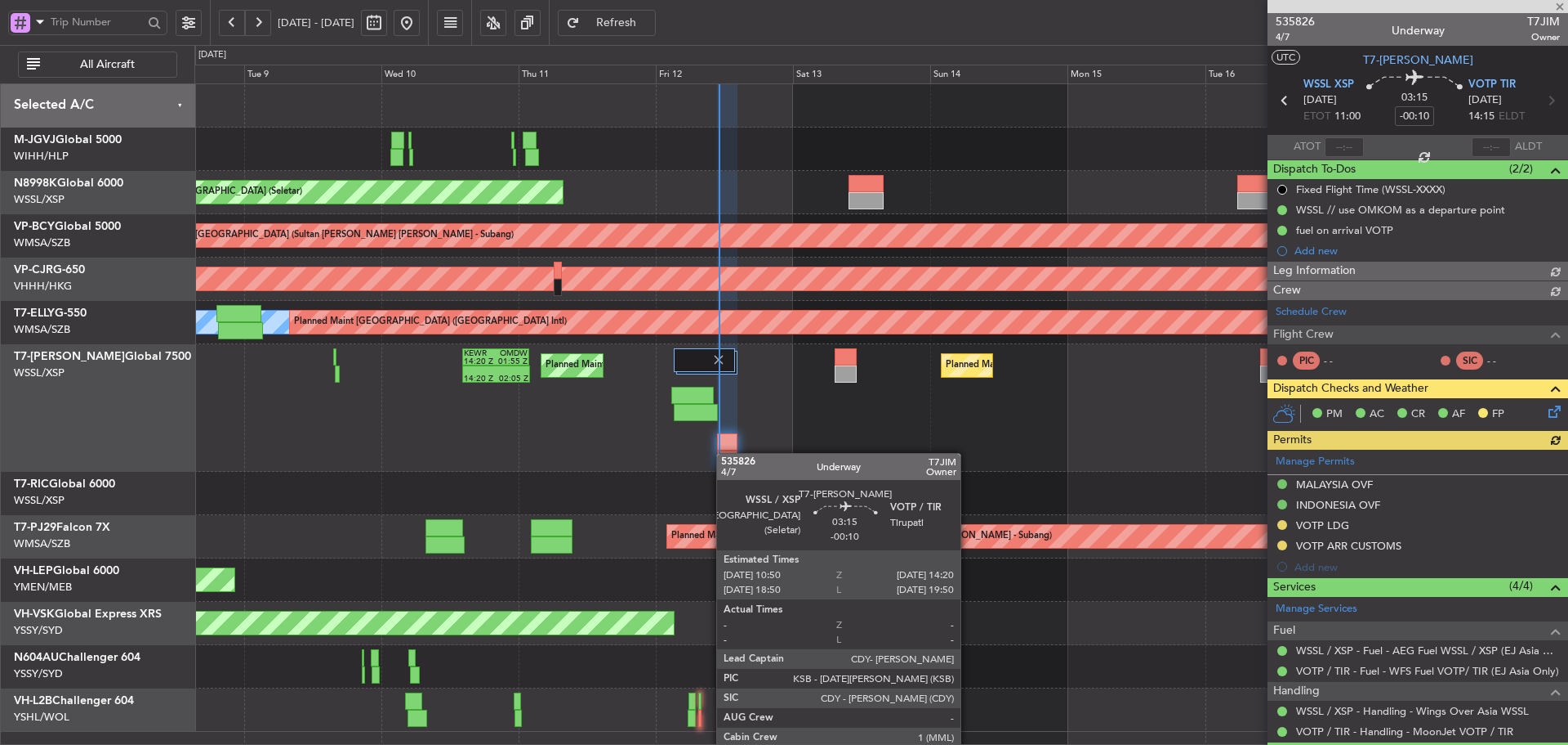
type input "[PERSON_NAME] (KYA)"
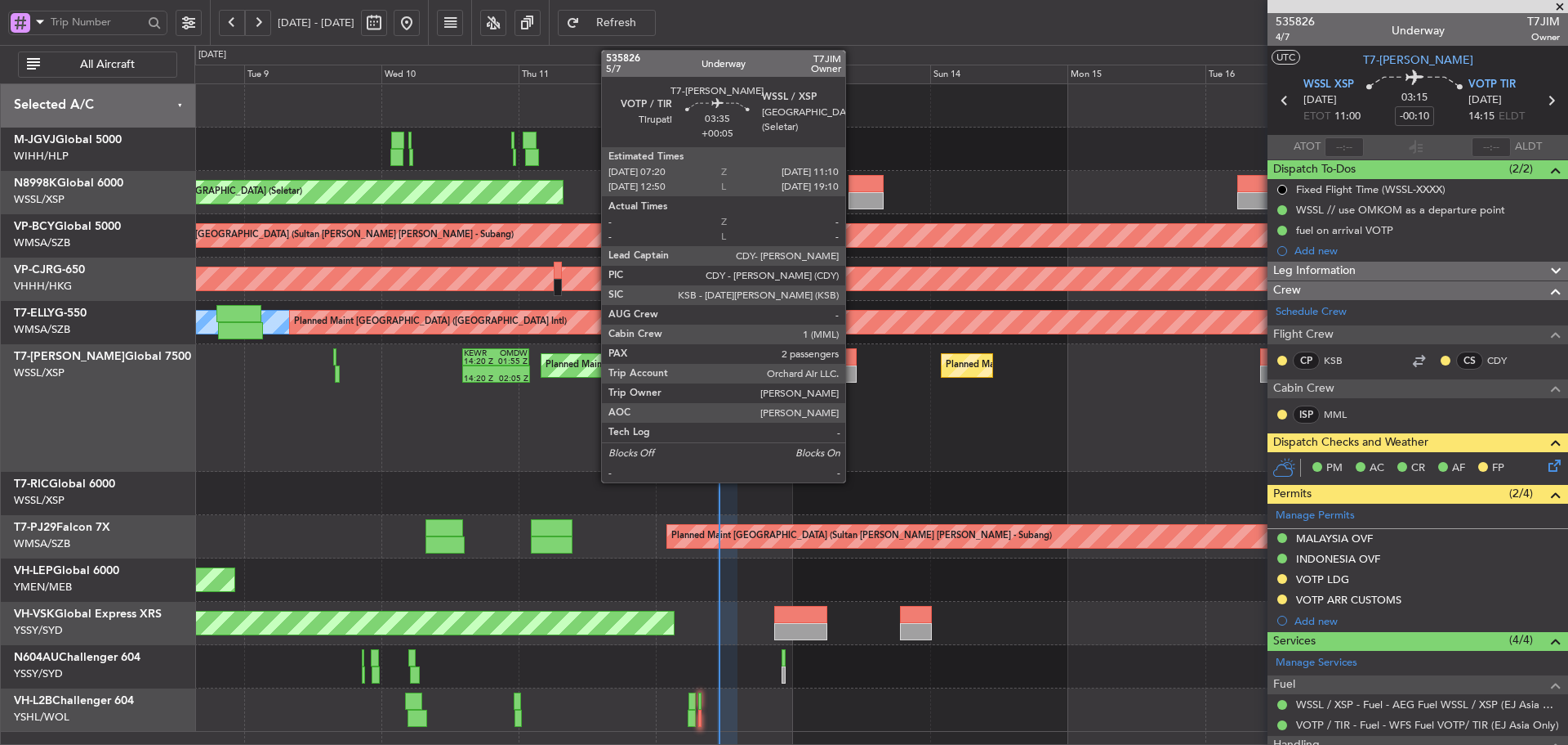
click at [835, 370] on div at bounding box center [846, 374] width 22 height 17
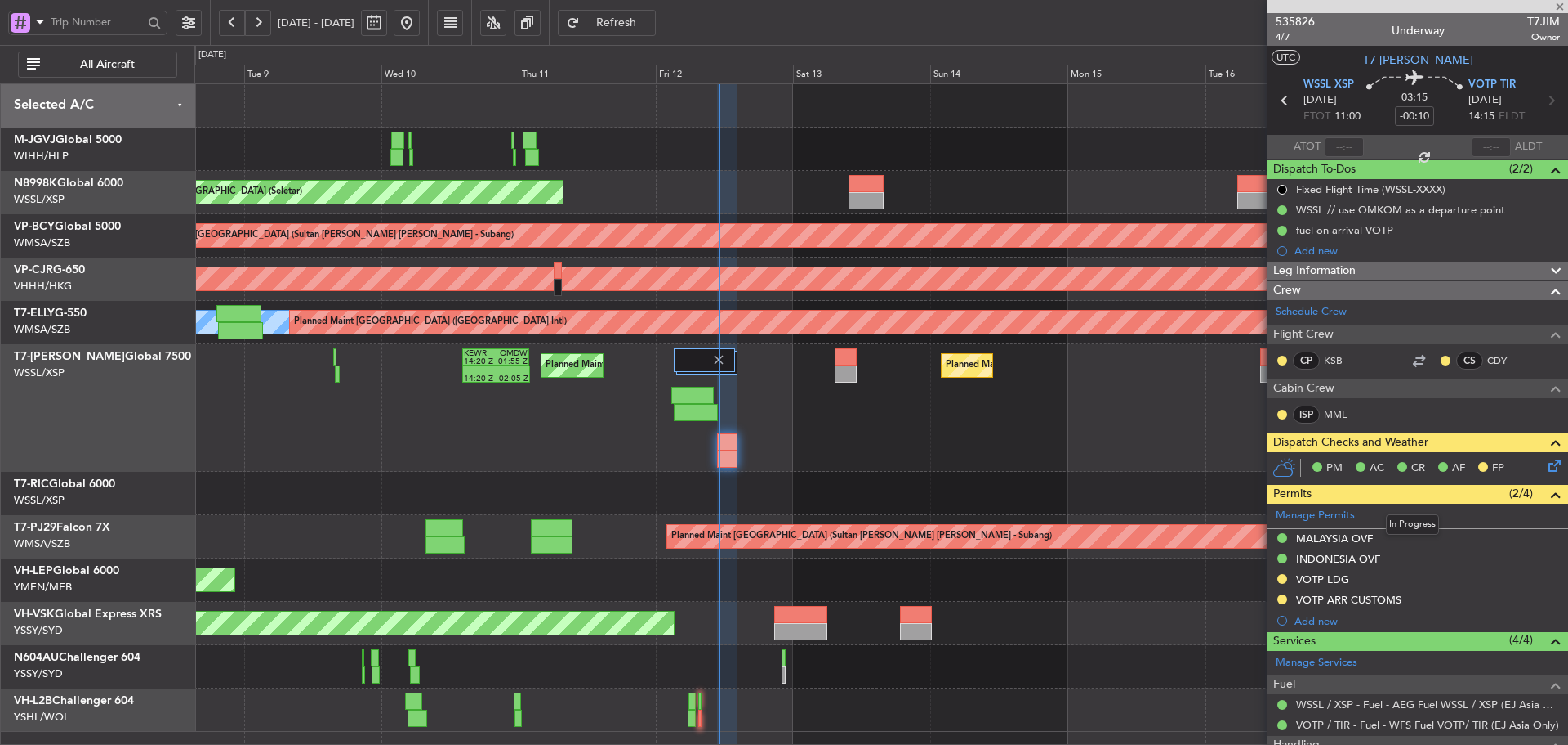
type input "+00:05"
type input "2"
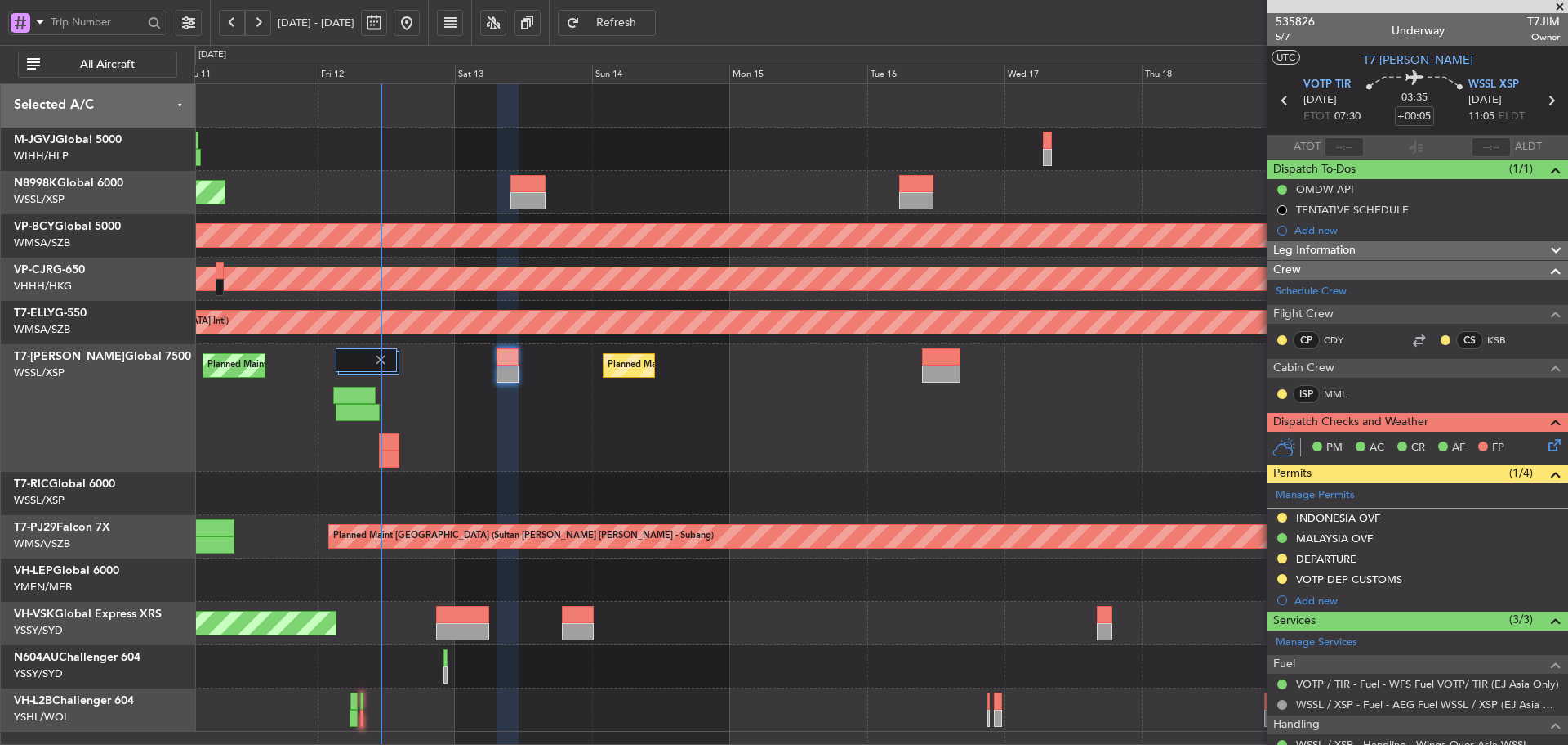
click at [728, 487] on div at bounding box center [881, 494] width 1373 height 44
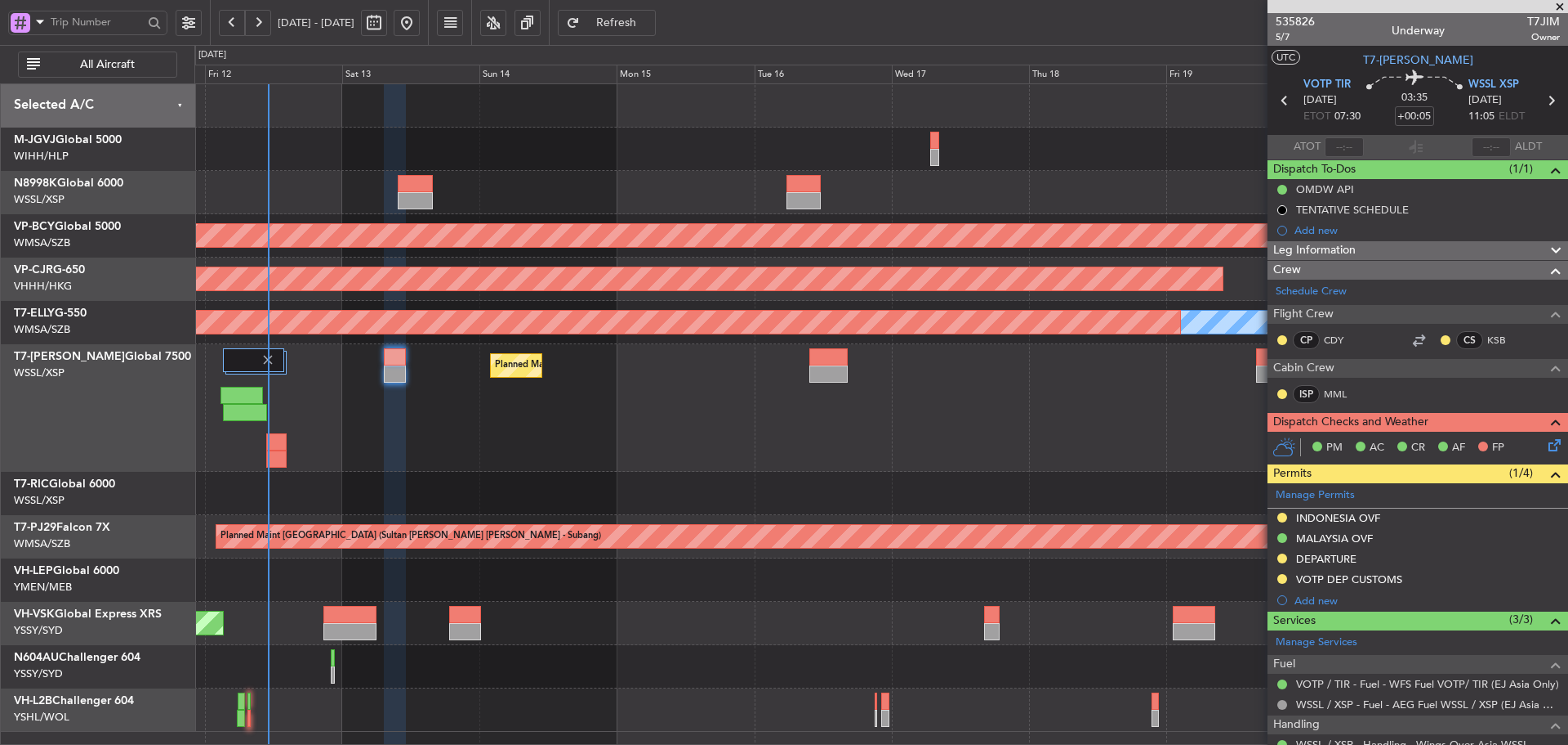
click at [770, 466] on div "Planned Maint [GEOGRAPHIC_DATA] (Seletar) - - WSSS 16:00 Z EGGW 05:05 Z KEWR 14…" at bounding box center [881, 407] width 1373 height 128
click at [797, 433] on div "Planned Maint [GEOGRAPHIC_DATA] (Seletar) - - WSSS 16:00 Z EGGW 05:05 Z KEWR 14…" at bounding box center [881, 407] width 1373 height 128
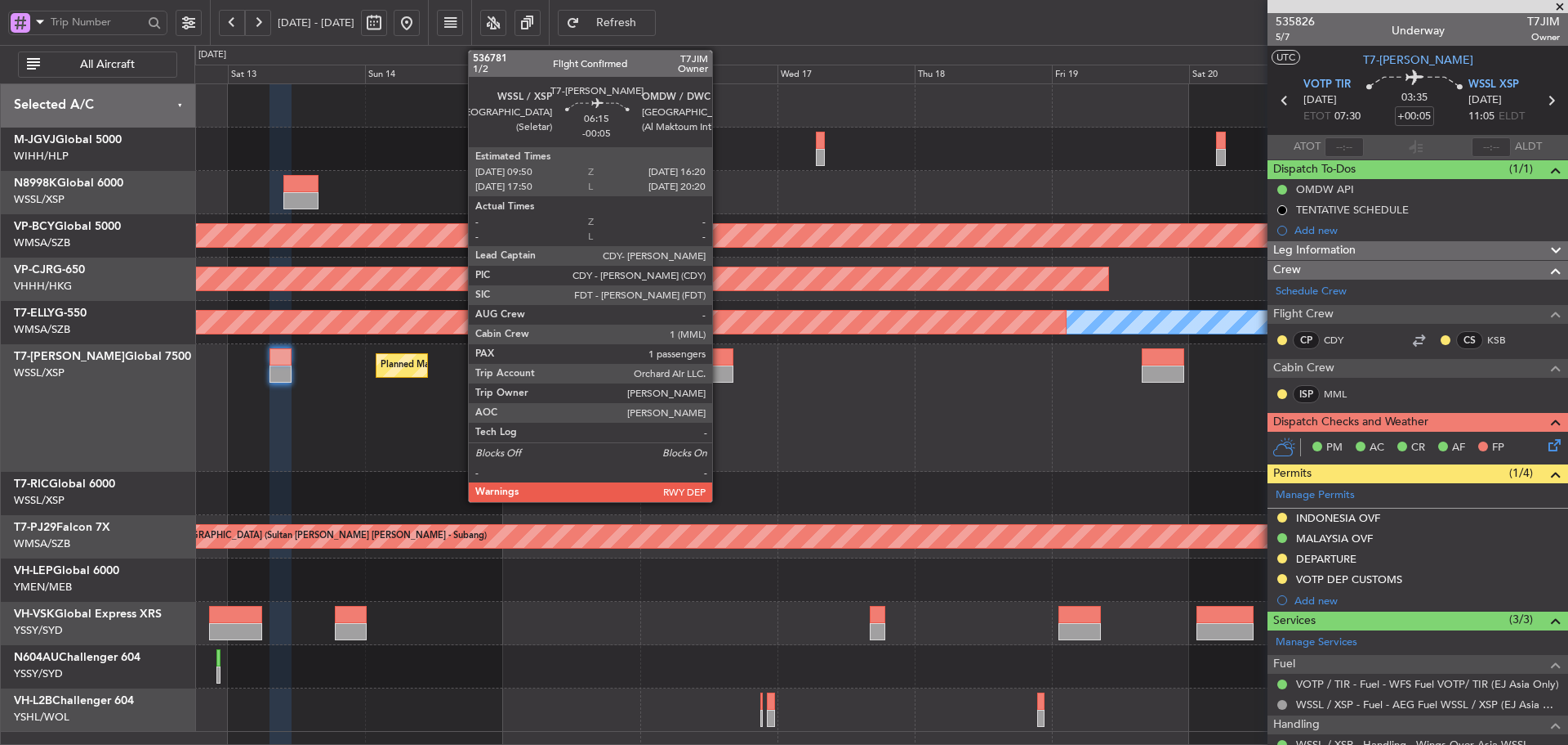
click at [720, 369] on div at bounding box center [714, 374] width 37 height 17
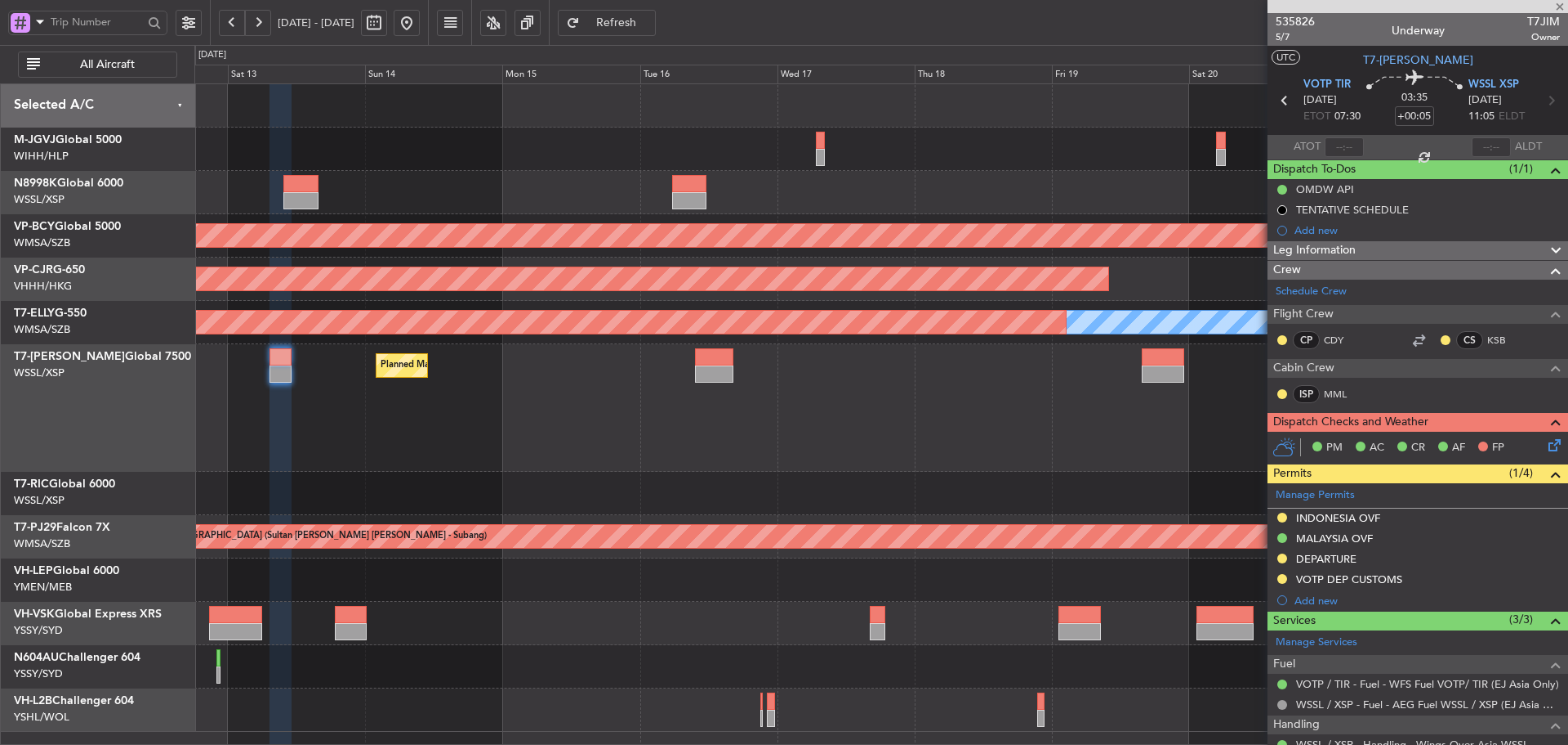
type input "-00:05"
type input "1"
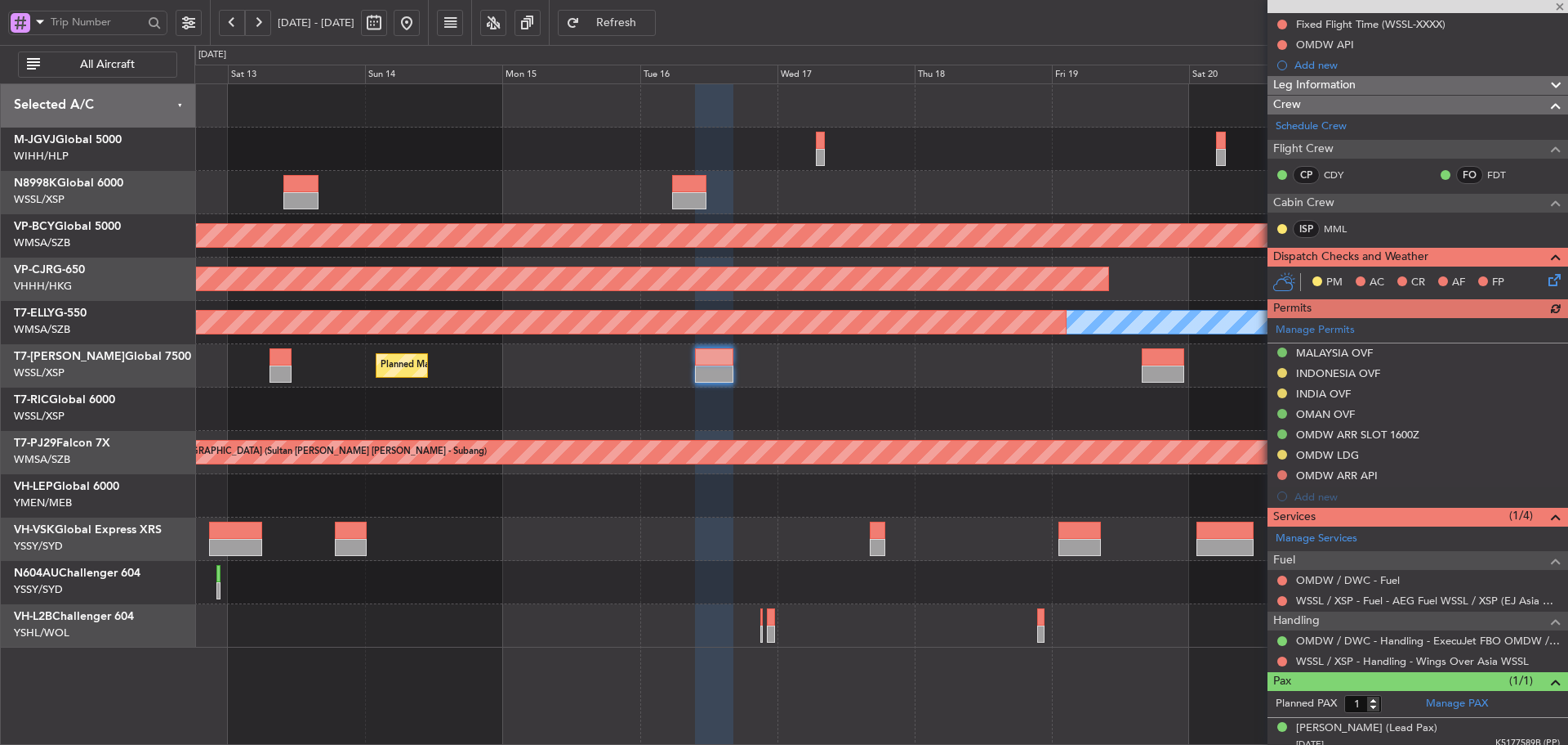
scroll to position [194, 0]
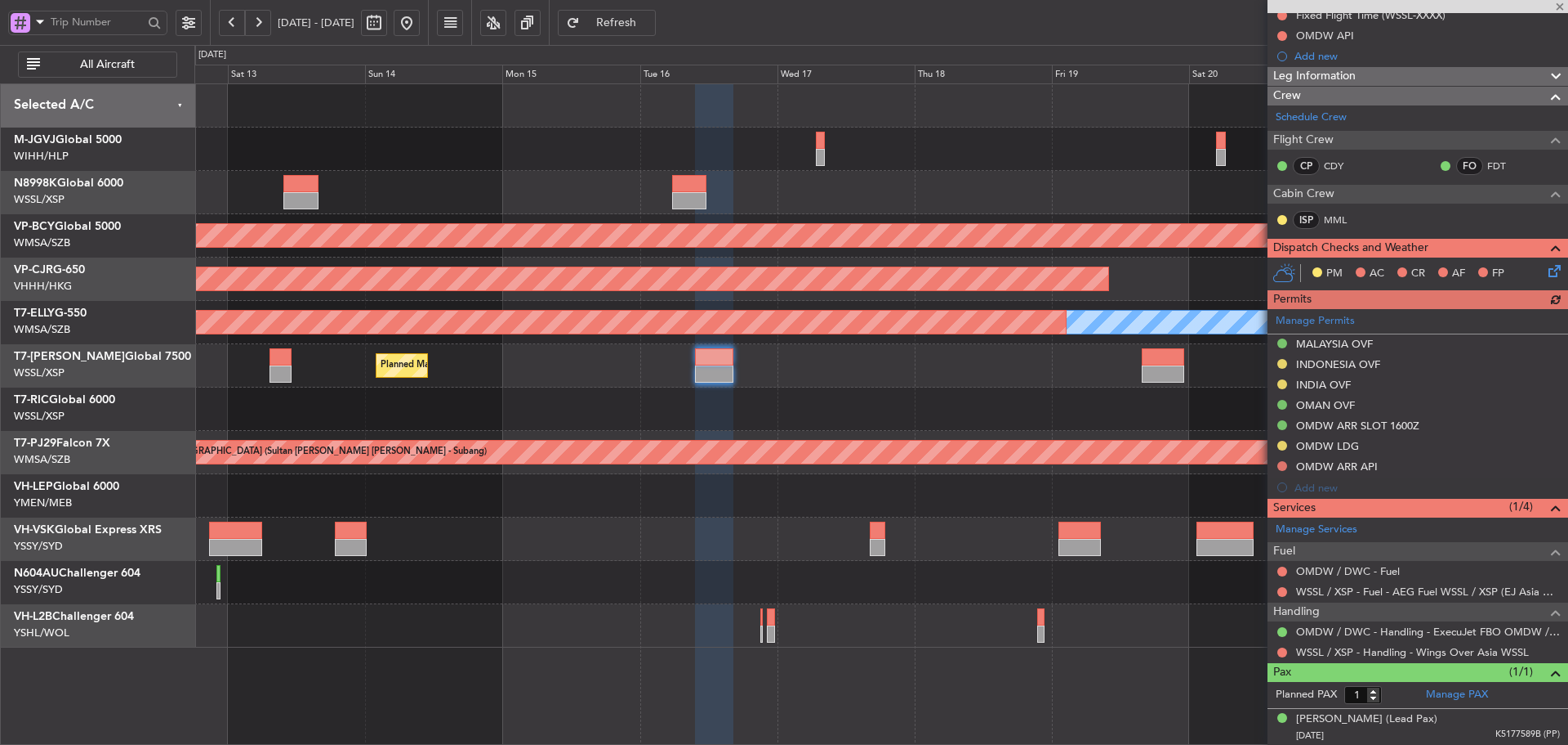
click at [1337, 318] on div "Manage Permits MALAYSIA OVF [GEOGRAPHIC_DATA] OVF INDIA OVF OMAN OVF OMDW ARR S…" at bounding box center [1417, 403] width 300 height 189
click at [1311, 320] on div "Manage Permits MALAYSIA OVF [GEOGRAPHIC_DATA] OVF INDIA OVF OMAN OVF OMDW ARR S…" at bounding box center [1417, 403] width 300 height 189
click at [1305, 320] on link "Manage Permits" at bounding box center [1315, 321] width 79 height 16
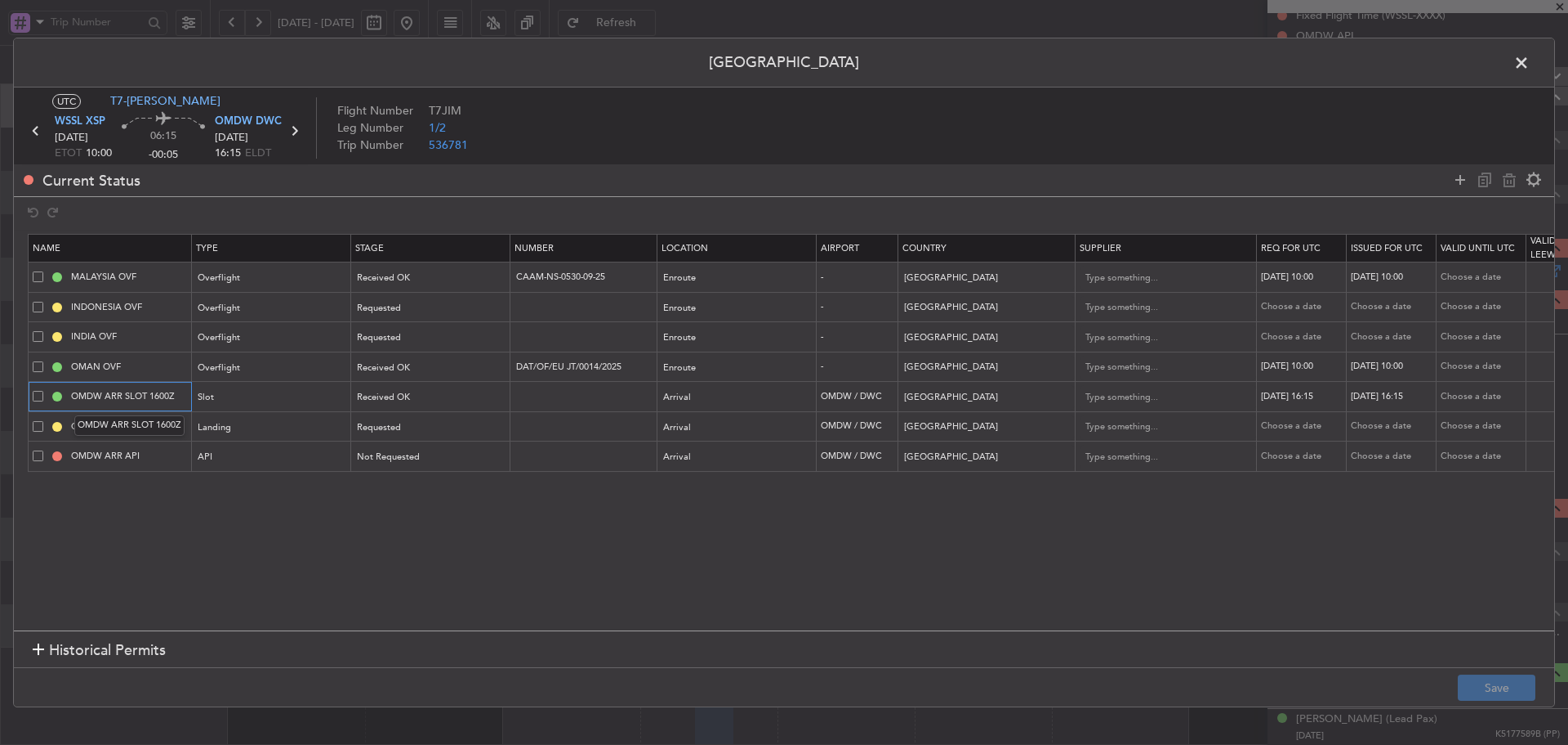
click at [165, 392] on input "OMDW ARR SLOT 1600Z" at bounding box center [129, 396] width 122 height 14
type input "OMDW ARR SLOT 1615Z"
click at [1495, 691] on button "Save" at bounding box center [1497, 687] width 78 height 26
click at [1530, 67] on span at bounding box center [1530, 67] width 0 height 33
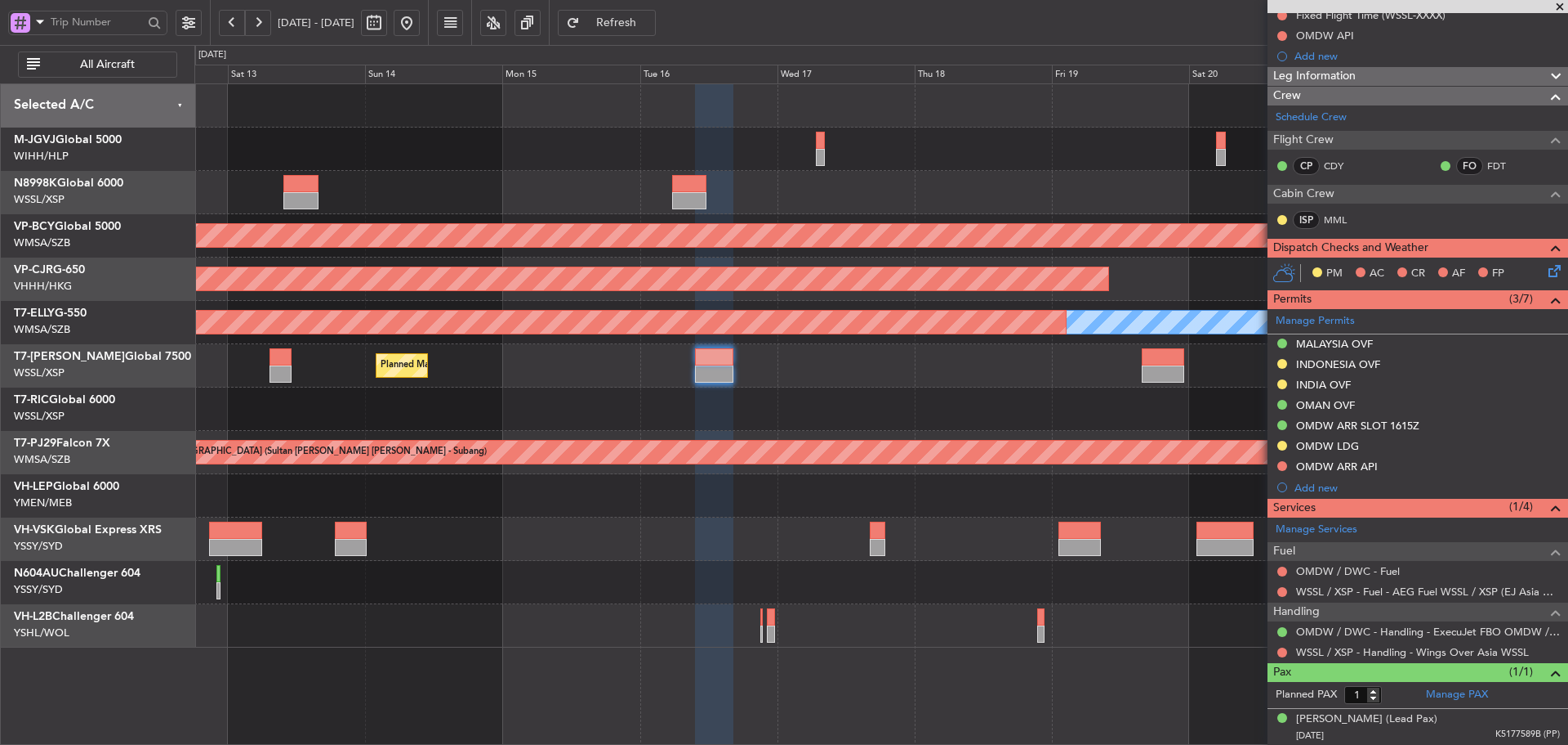
click at [994, 436] on div "Planned Maint [GEOGRAPHIC_DATA] (Sultan [PERSON_NAME] [PERSON_NAME] - Subang)" at bounding box center [881, 453] width 1373 height 44
click at [995, 395] on div at bounding box center [881, 409] width 1373 height 44
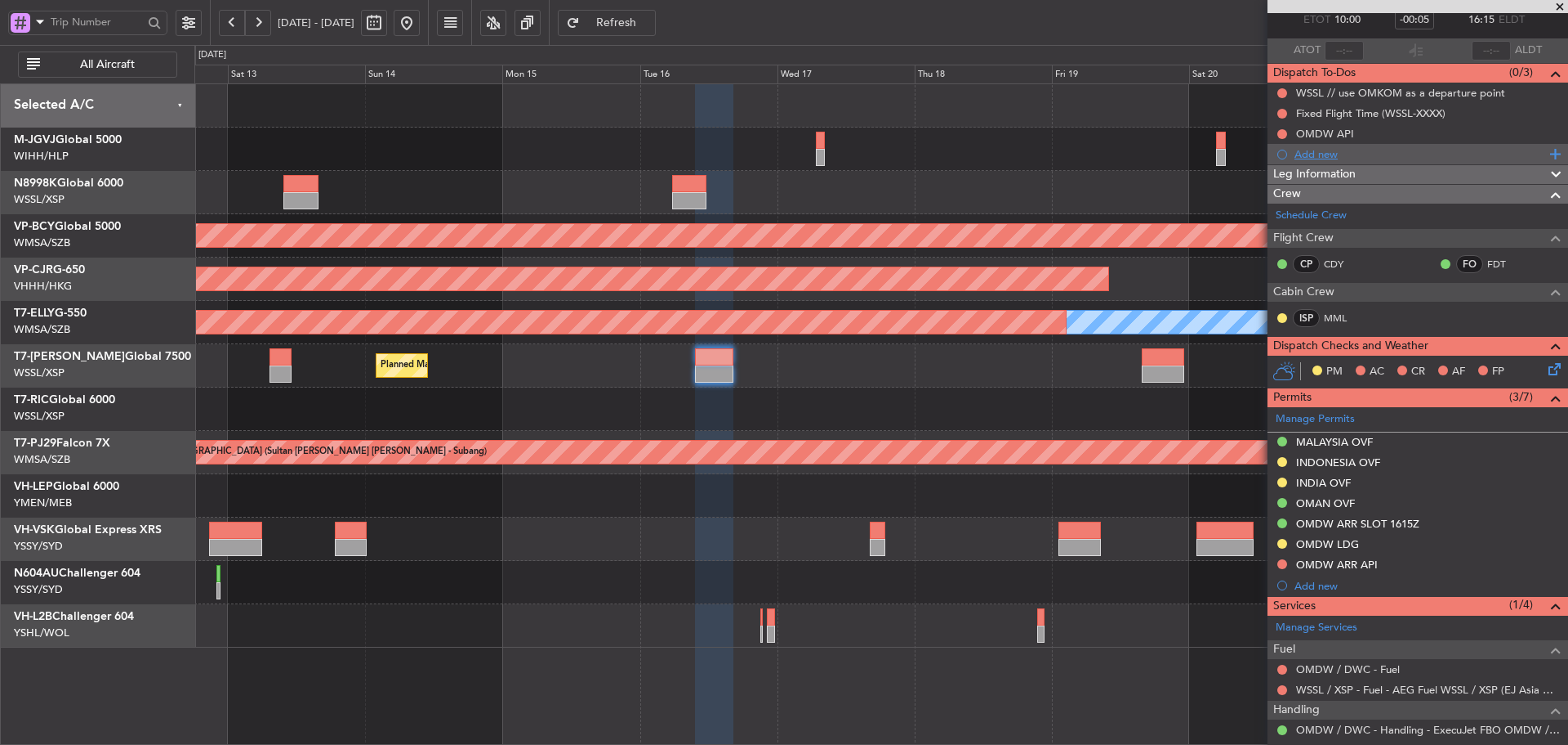
scroll to position [0, 0]
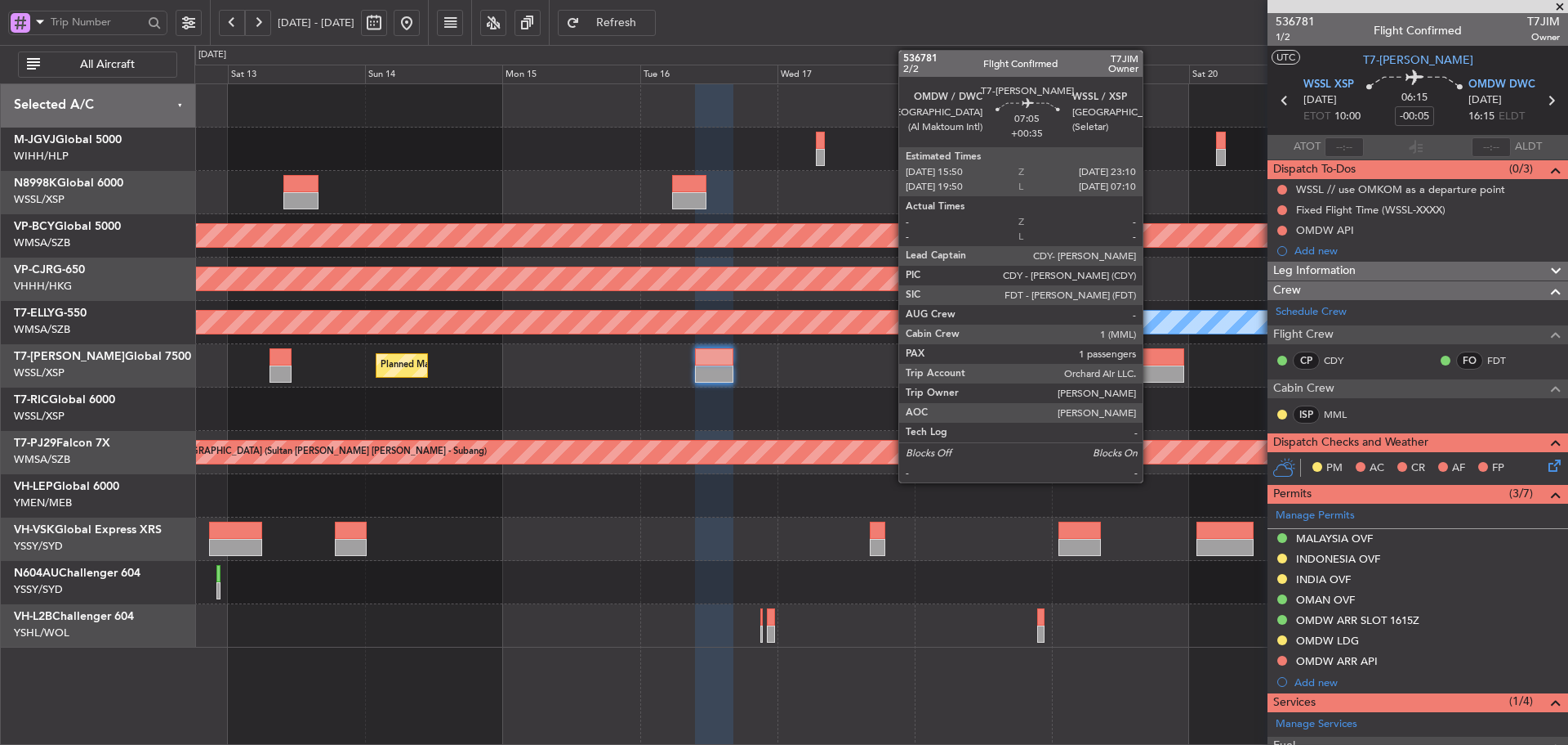
click at [1150, 375] on div at bounding box center [1163, 374] width 43 height 17
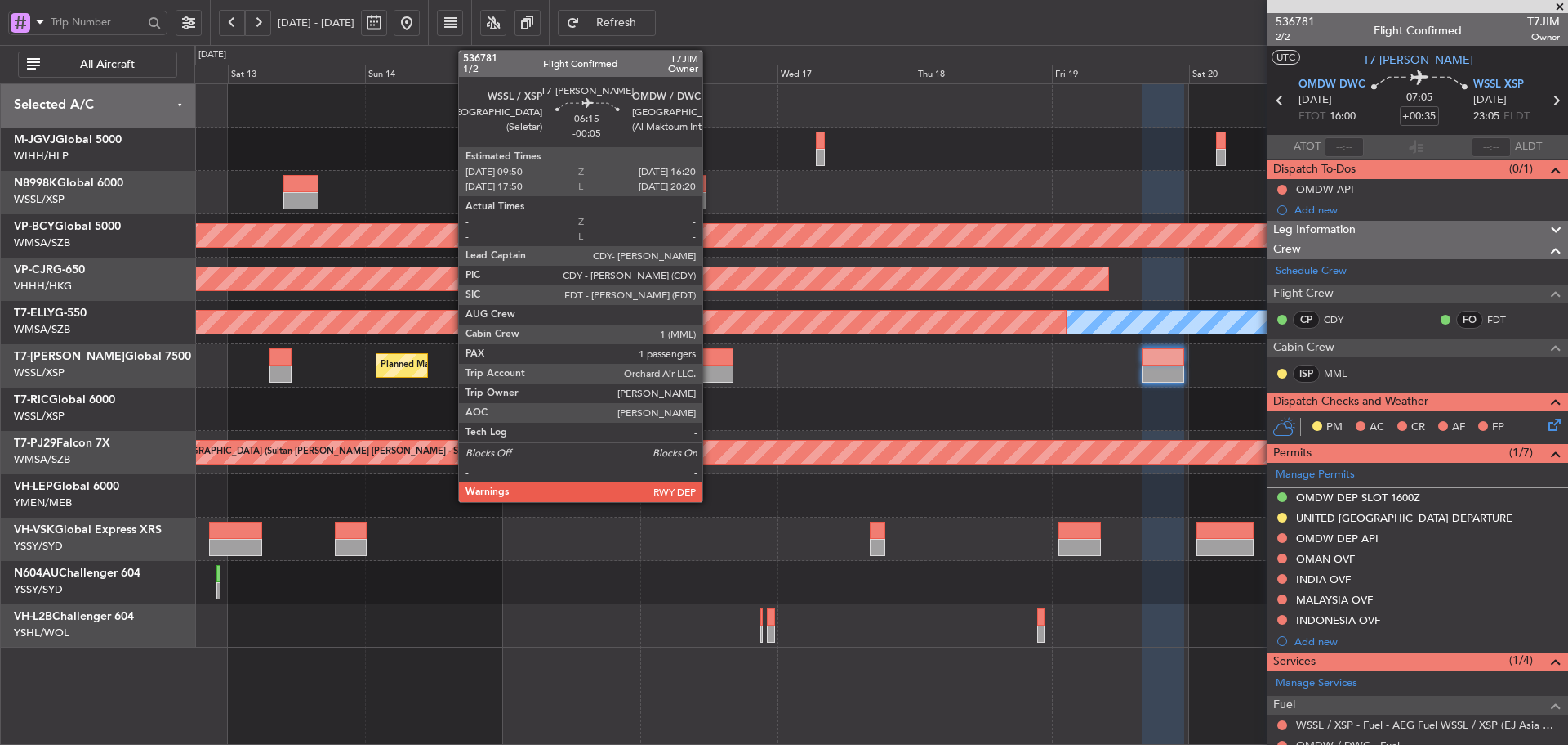
click at [710, 370] on div at bounding box center [714, 374] width 37 height 17
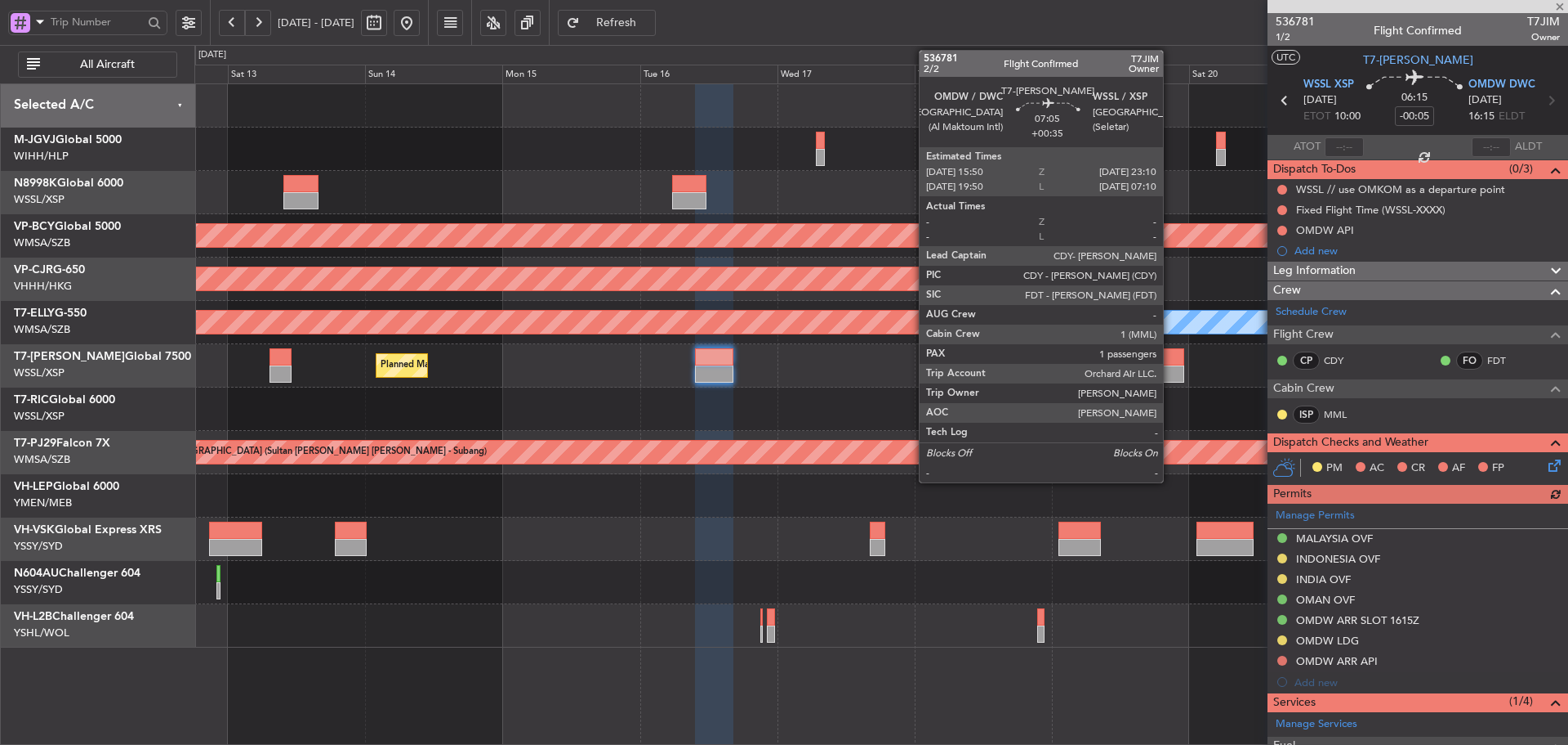
click at [1171, 377] on div at bounding box center [1163, 374] width 43 height 17
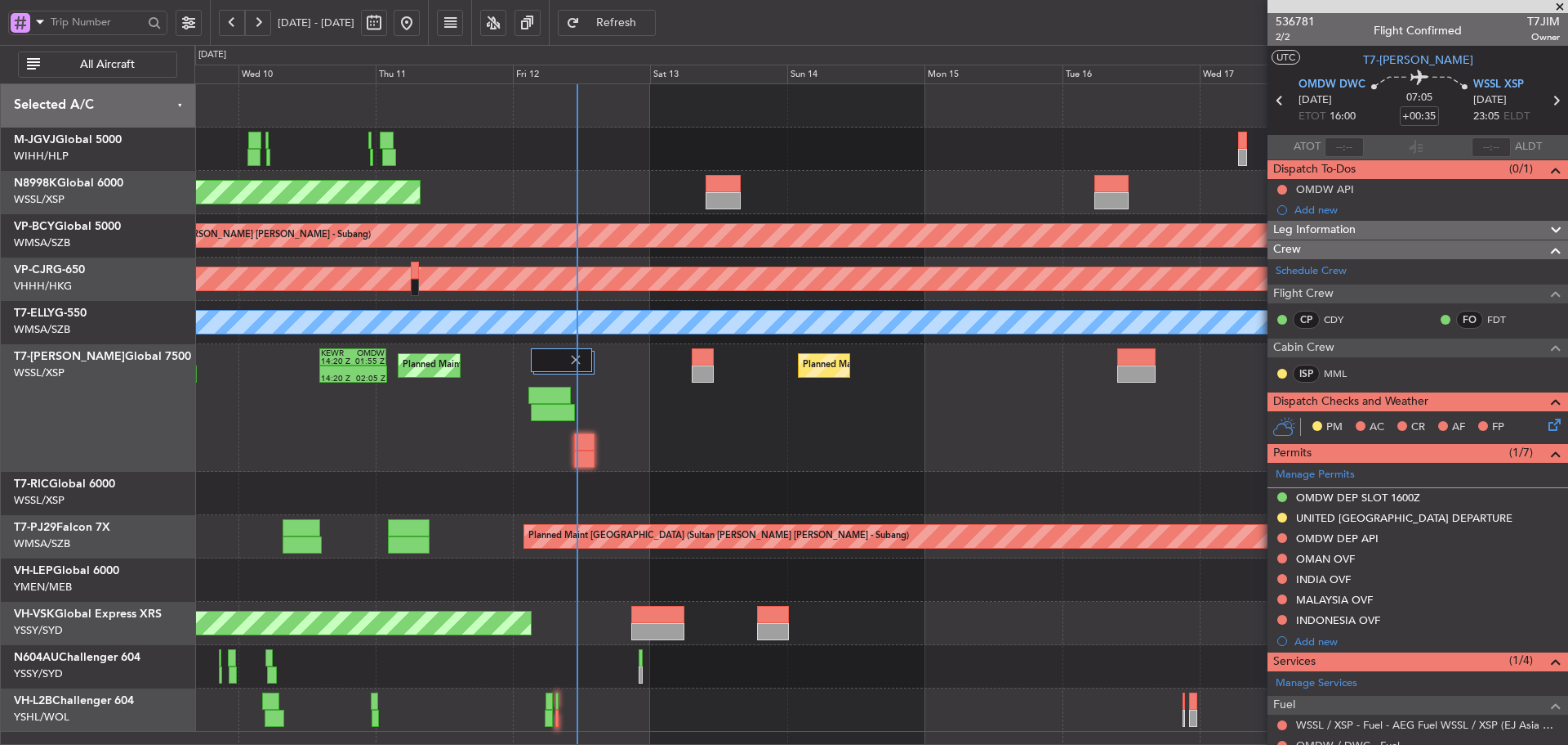
click at [1107, 563] on div "Planned Maint [GEOGRAPHIC_DATA] (Seletar) Unplanned Maint [GEOGRAPHIC_DATA] (Su…" at bounding box center [881, 407] width 1373 height 647
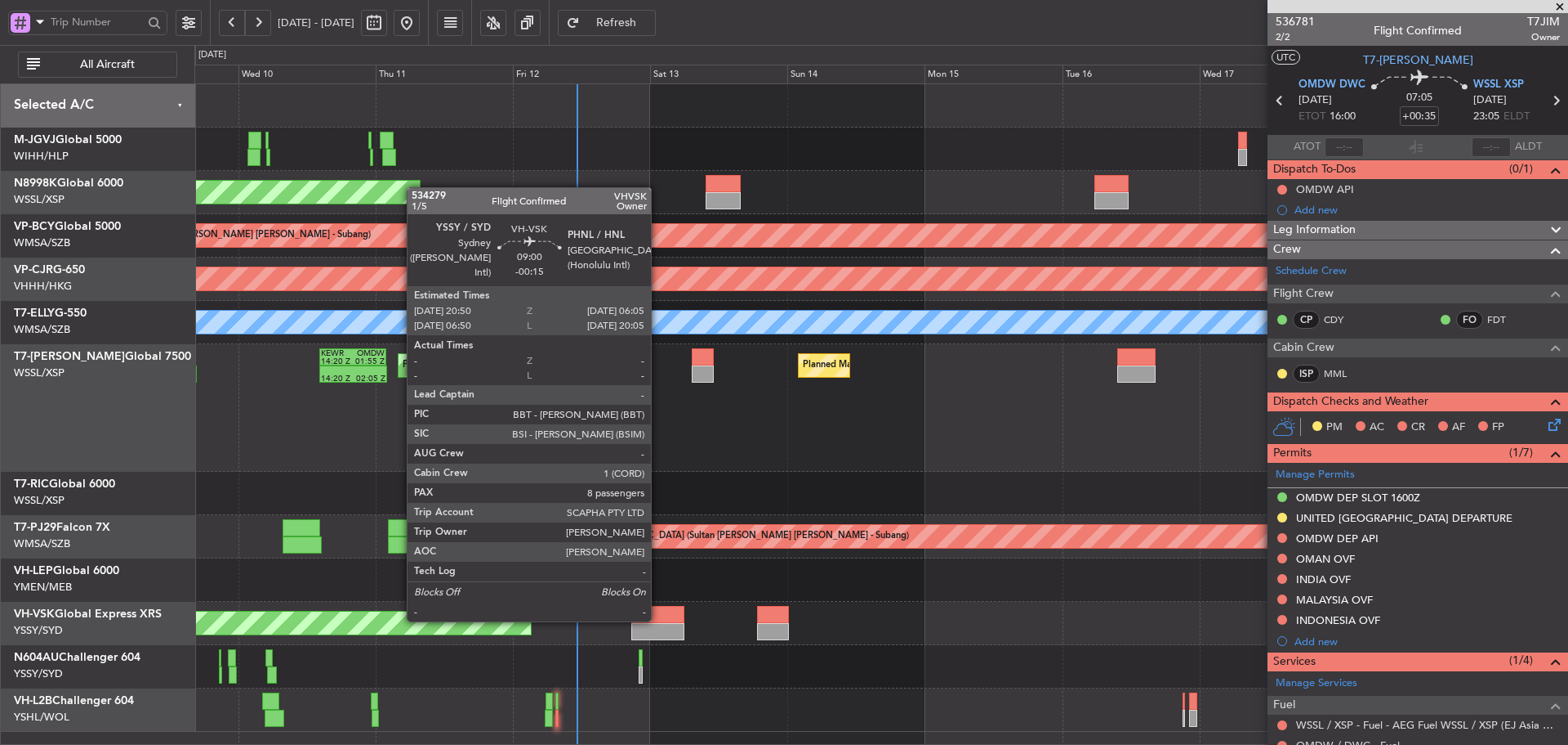
click at [658, 620] on div at bounding box center [657, 613] width 54 height 17
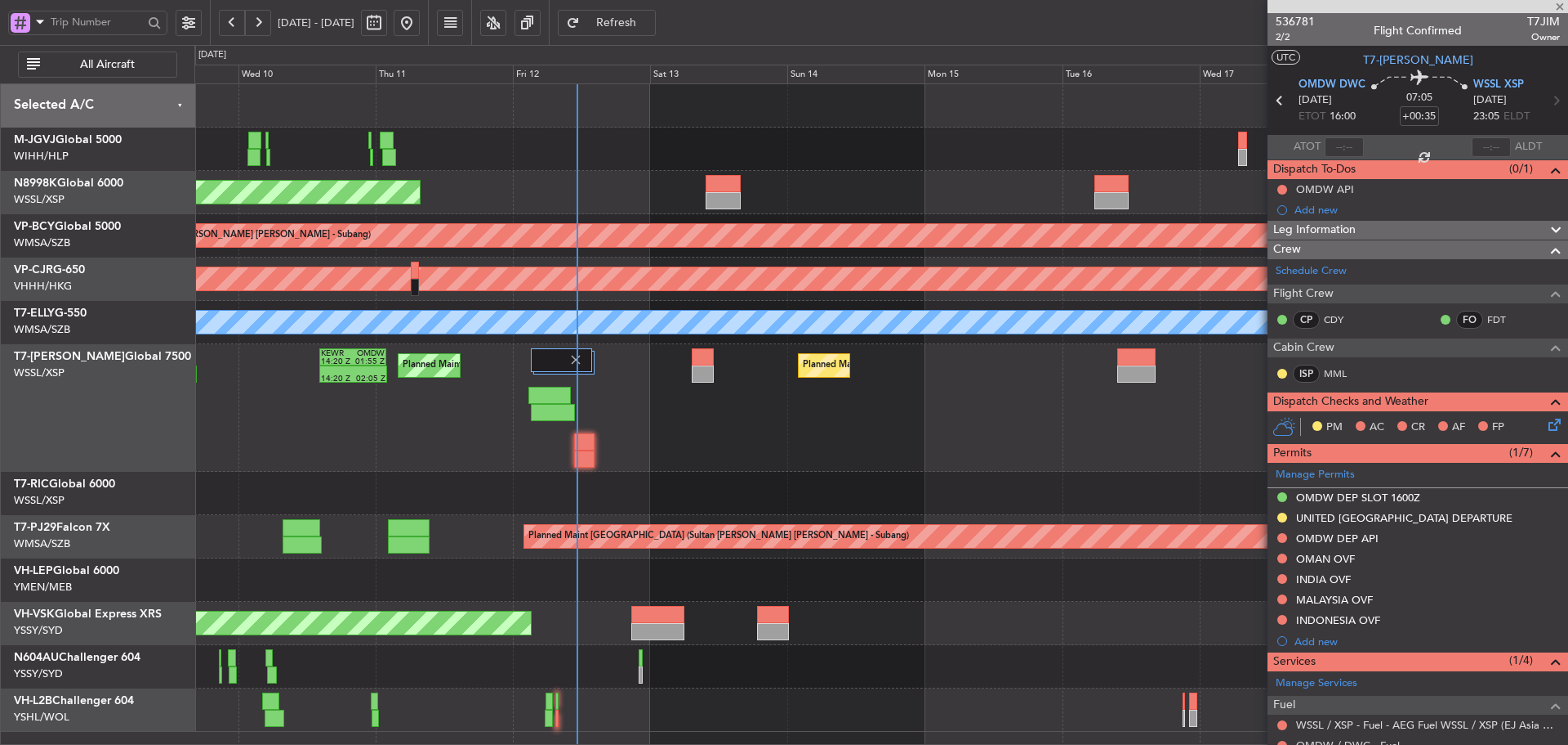
type input "-00:15"
type input "8"
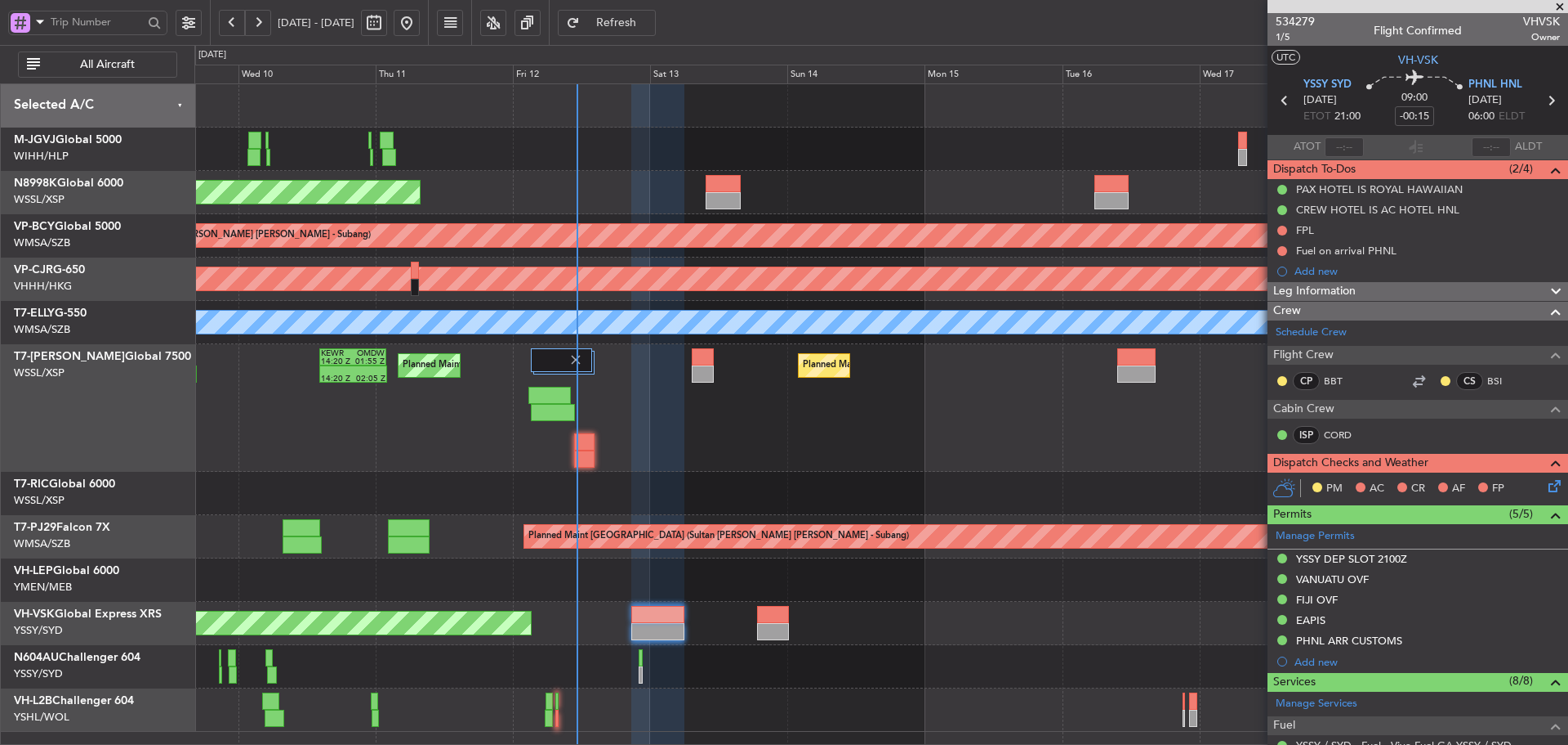
click at [813, 611] on div "Unplanned Maint Sydney ([PERSON_NAME] Intl) No Crew" at bounding box center [881, 623] width 1373 height 44
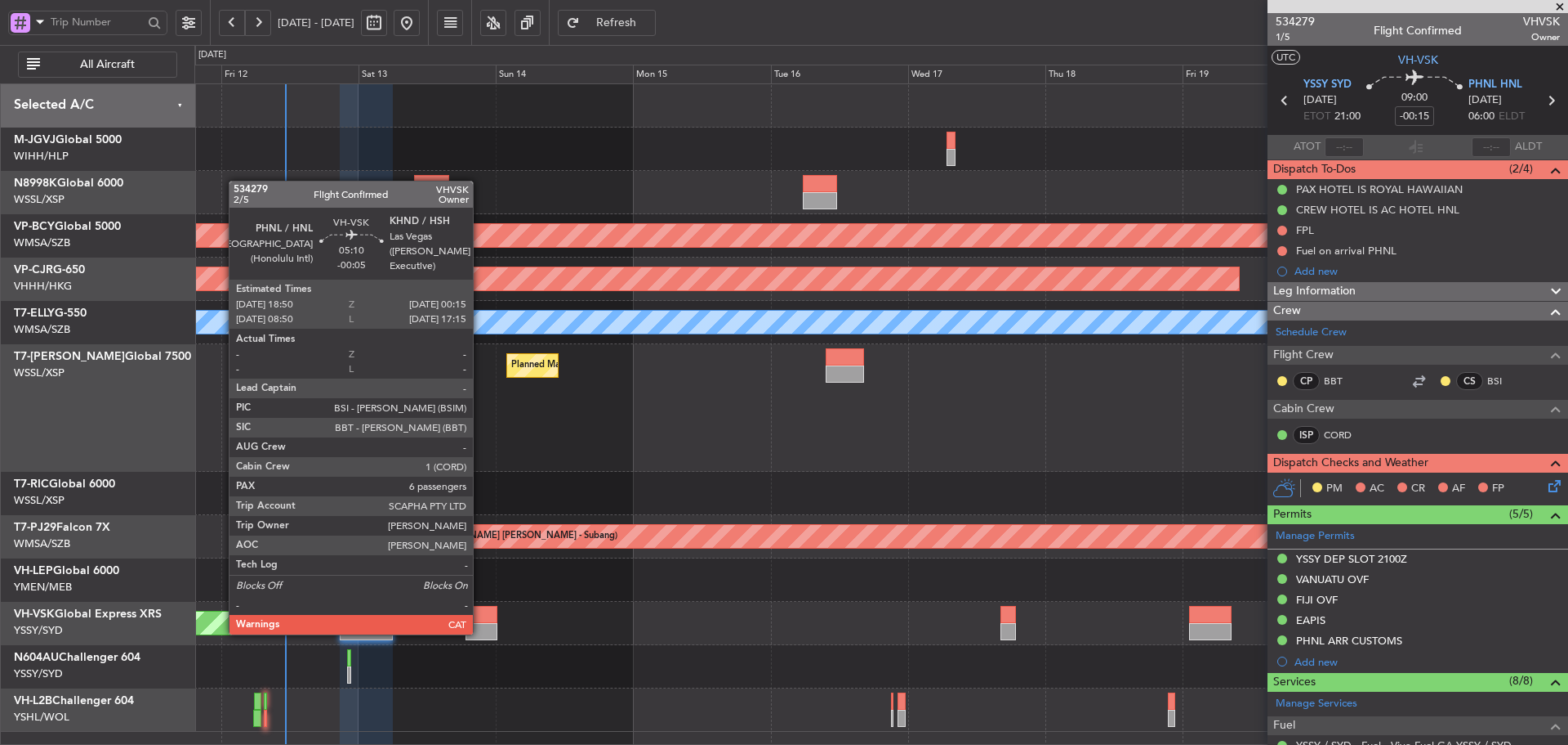
click at [481, 632] on div at bounding box center [481, 631] width 31 height 17
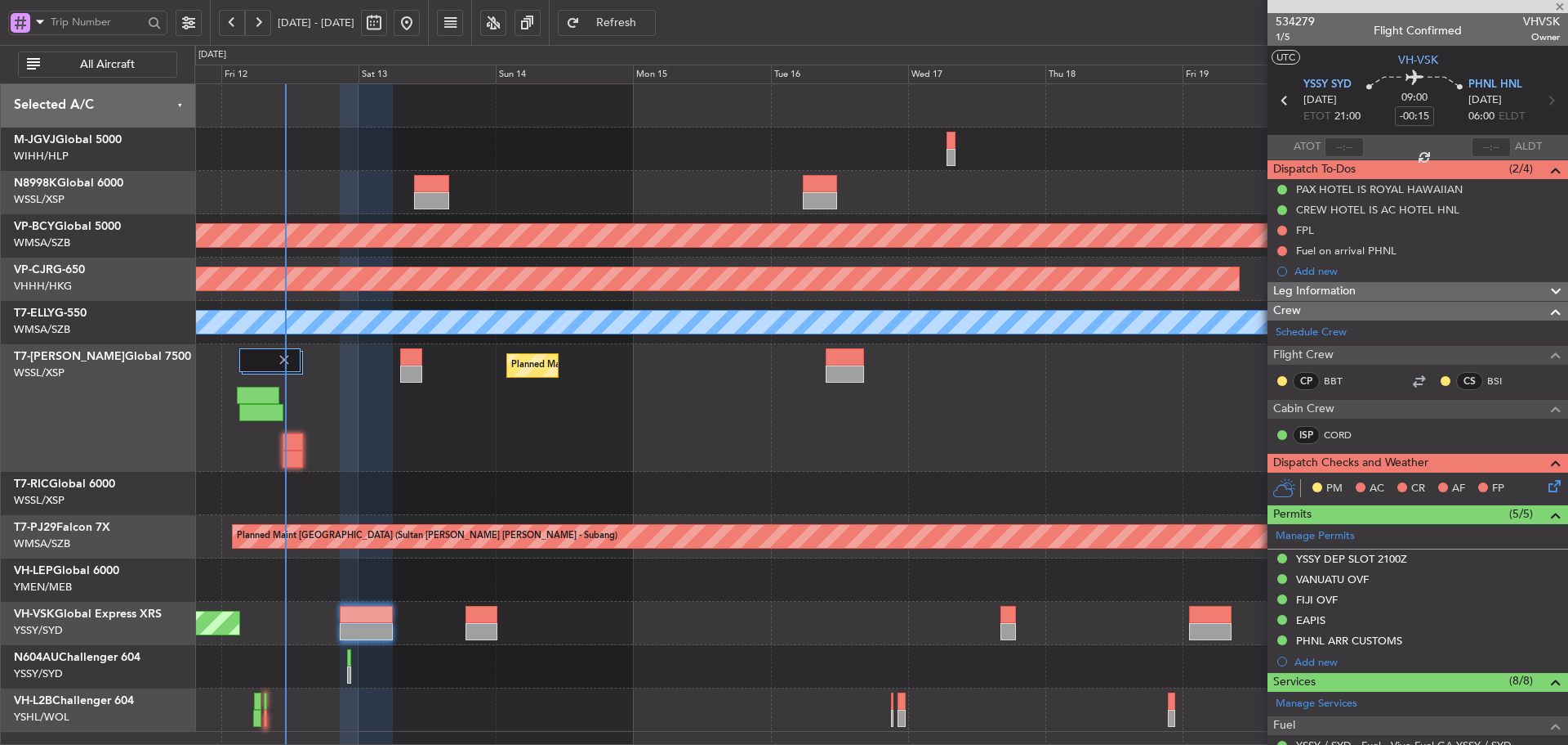
type input "-00:05"
type input "6"
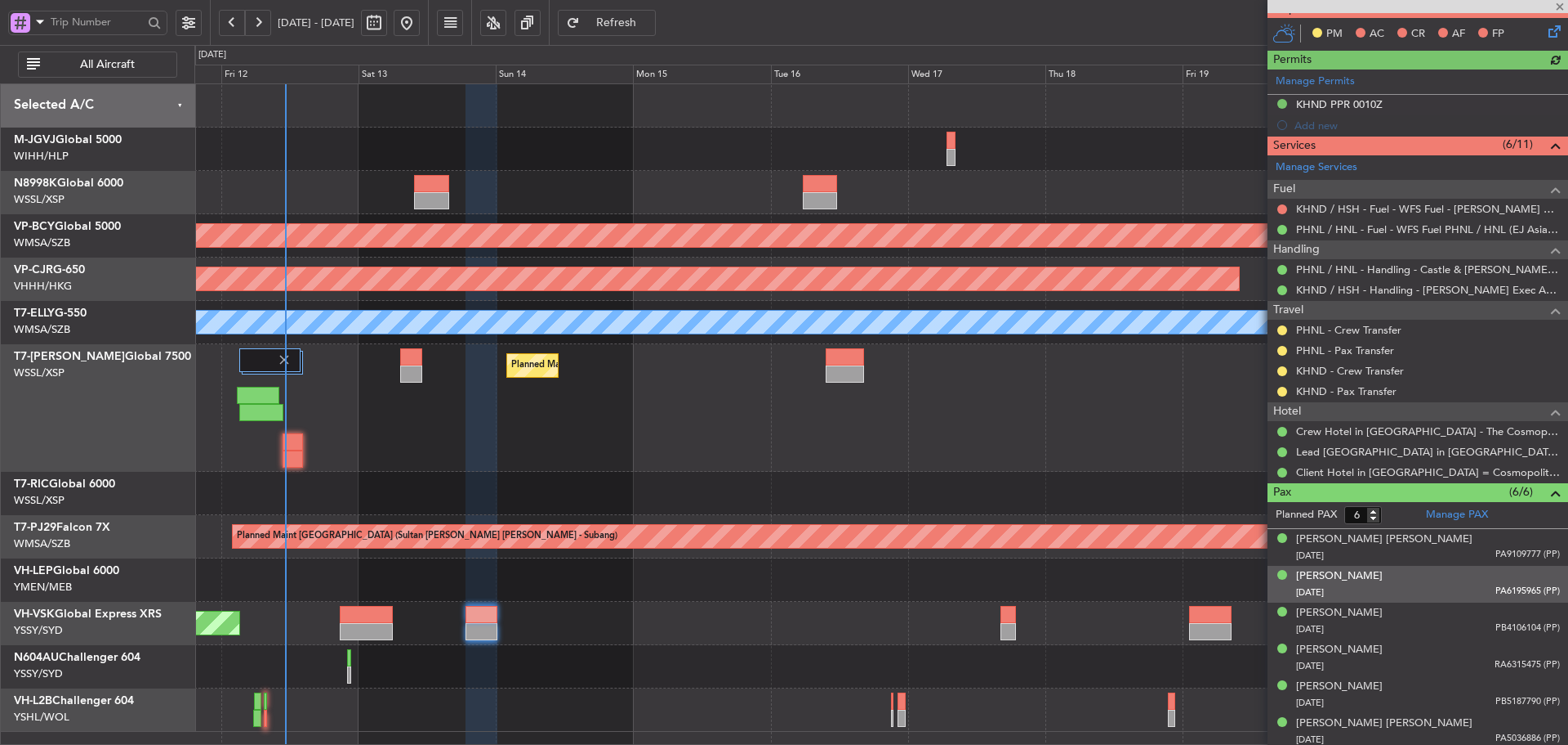
scroll to position [397, 0]
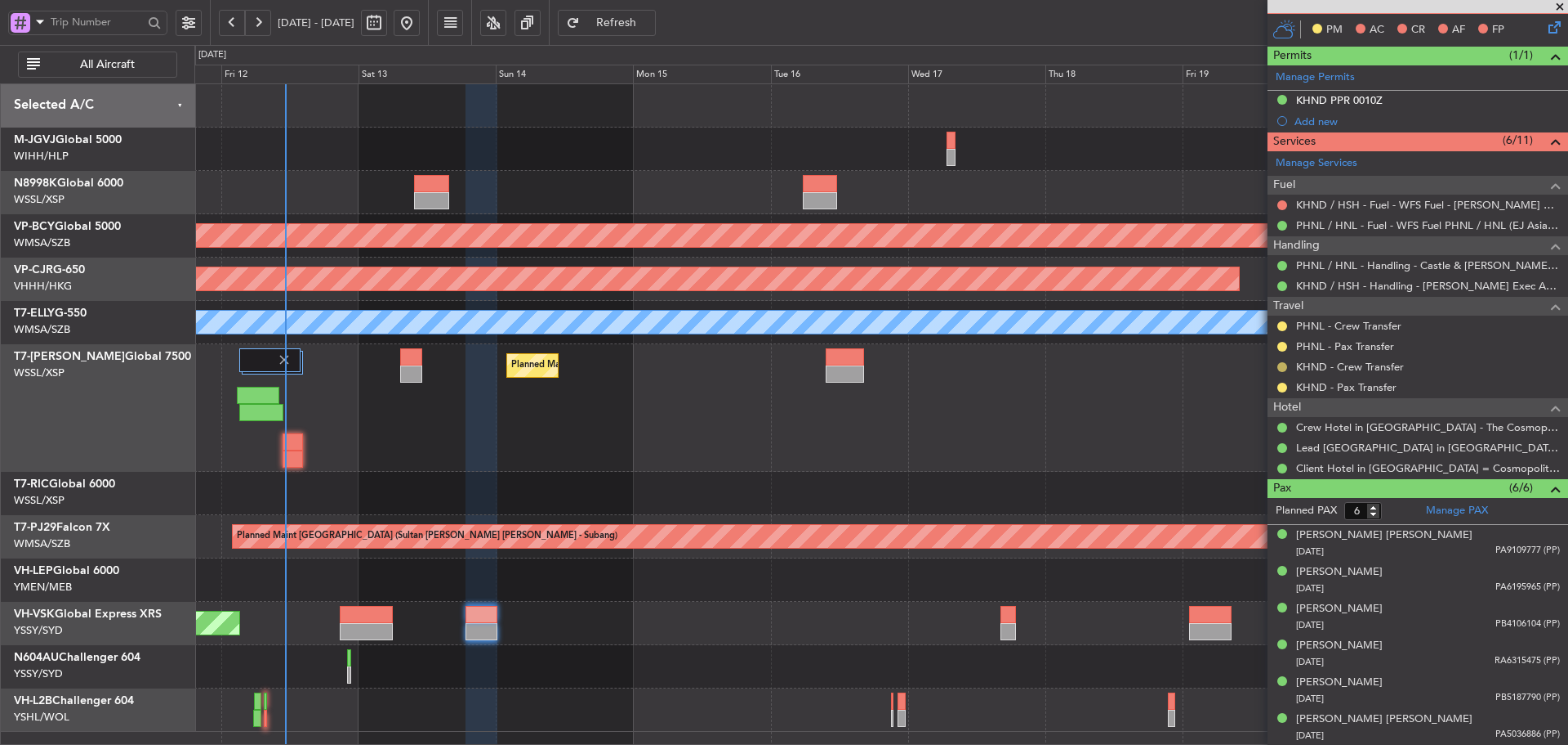
click at [1280, 366] on button at bounding box center [1282, 367] width 10 height 10
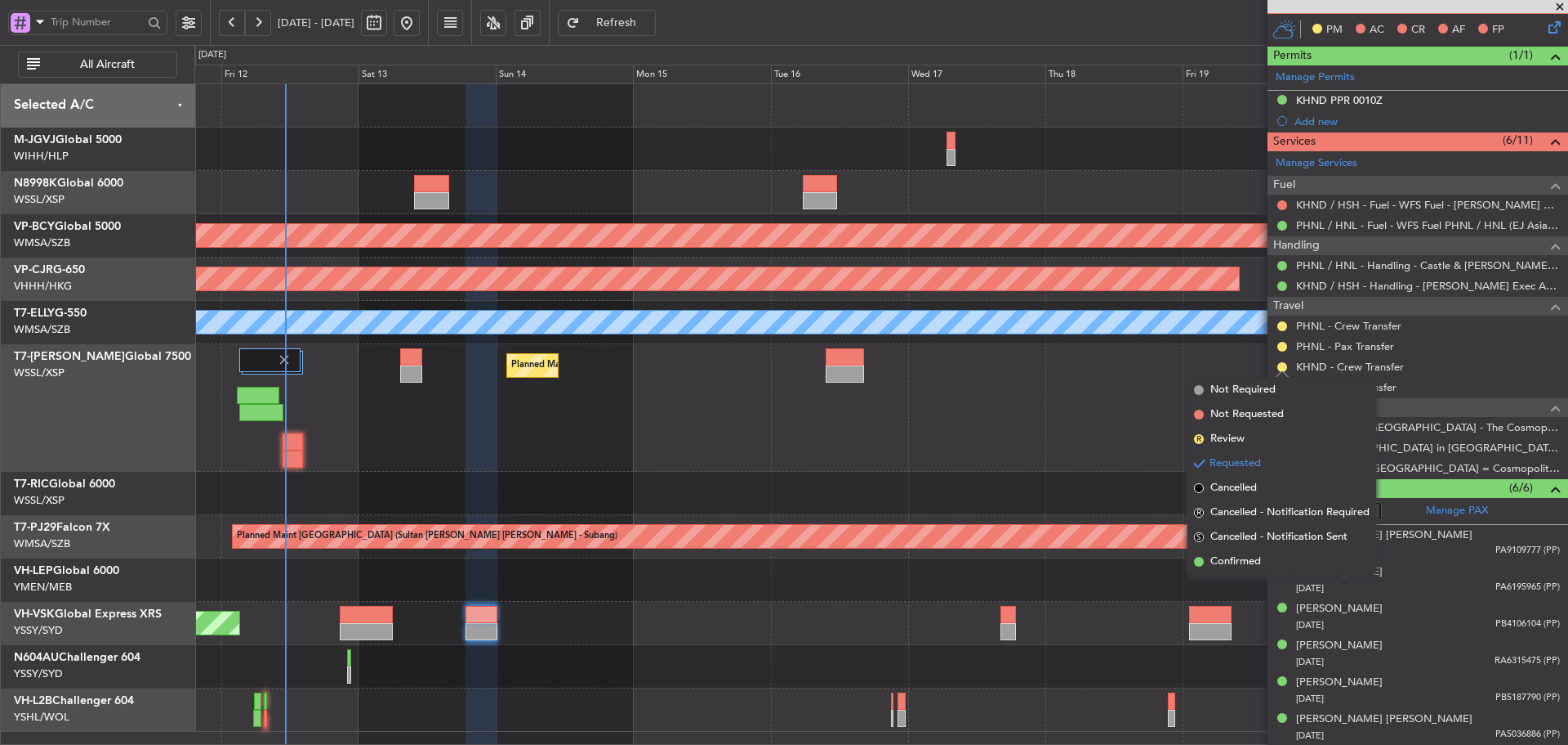
click at [1010, 425] on div "Planned Maint [GEOGRAPHIC_DATA] (Seletar) - - WSSS 16:00 Z EGGW 05:05 Z KEWR 14…" at bounding box center [881, 407] width 1373 height 128
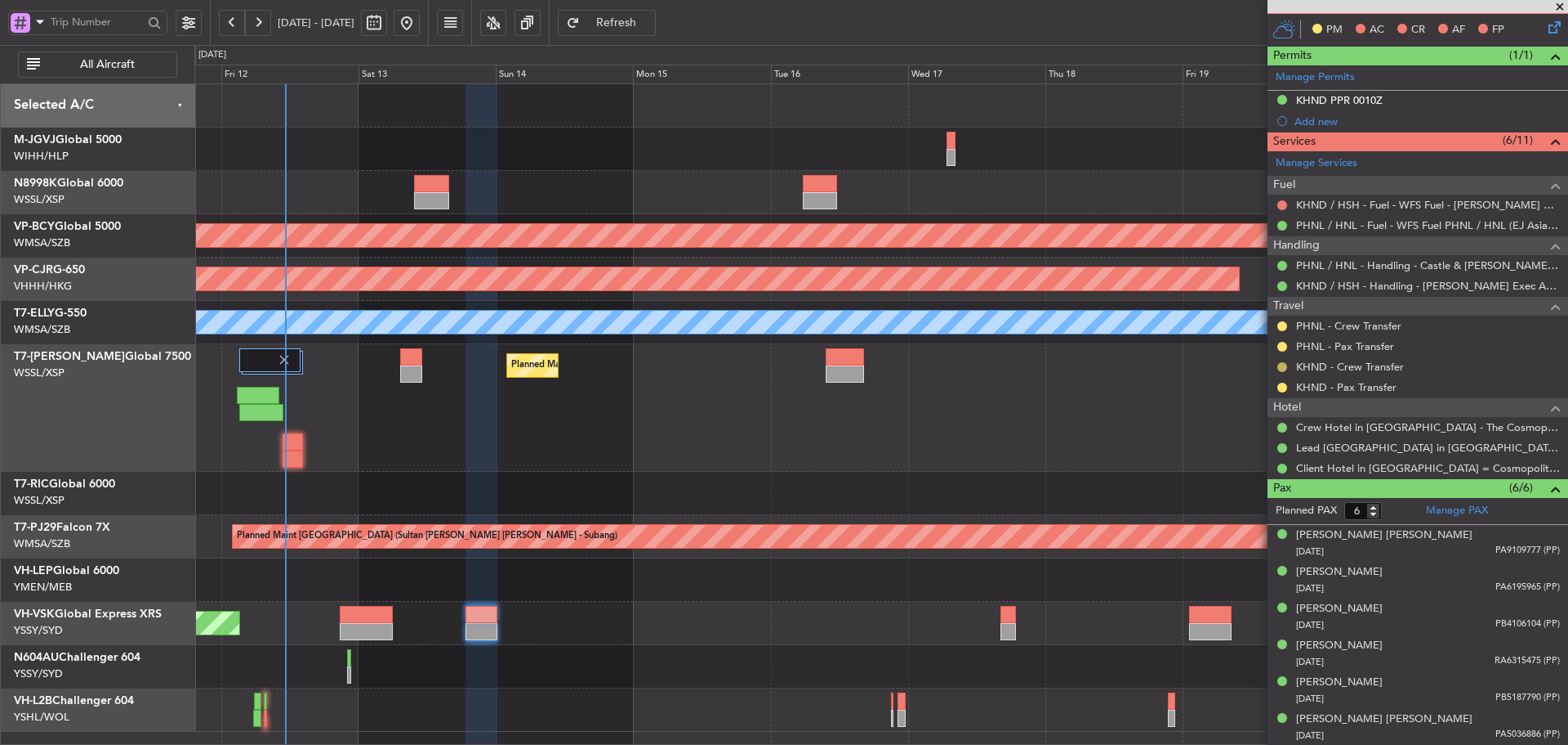
click at [1280, 367] on button at bounding box center [1282, 367] width 10 height 10
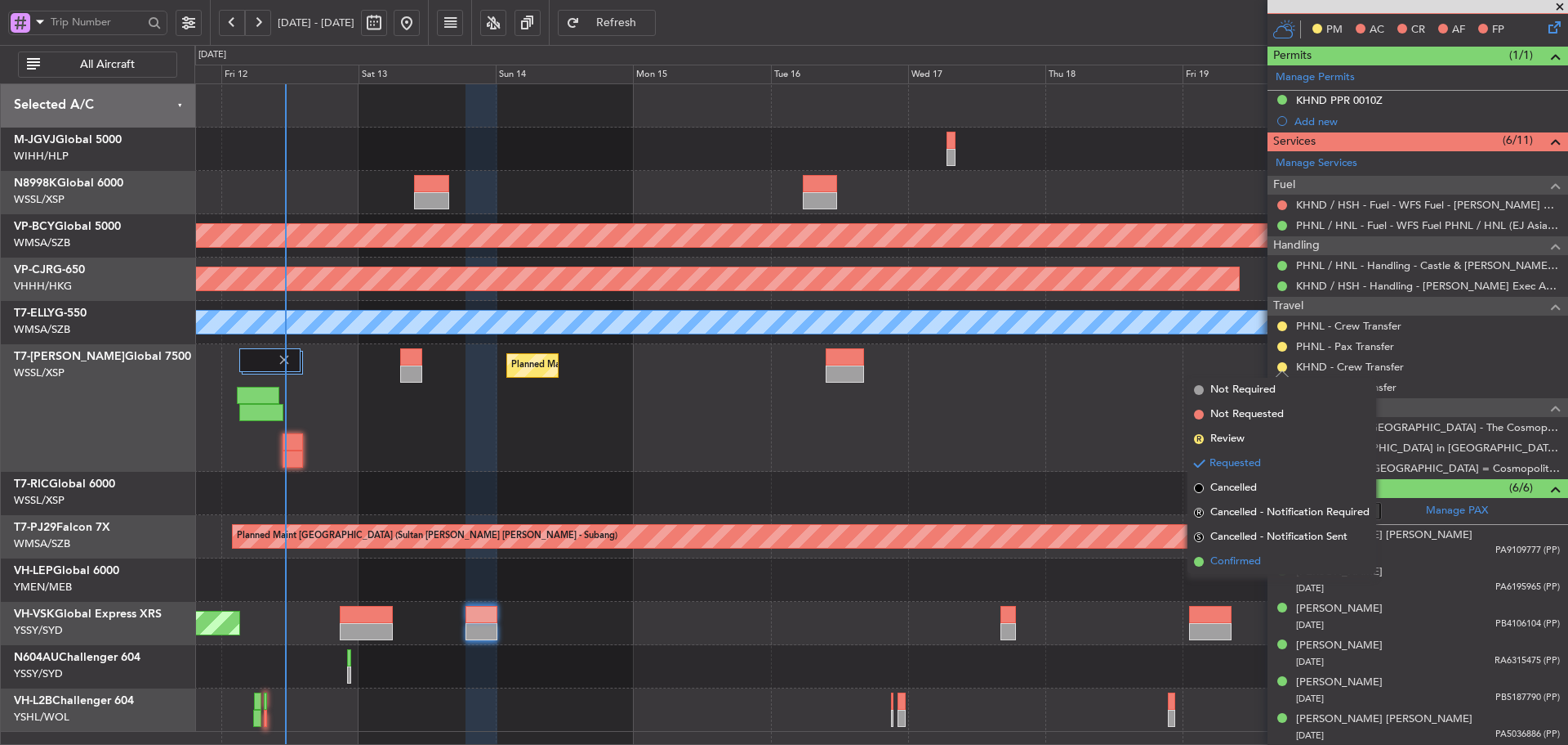
click at [1197, 562] on span at bounding box center [1199, 561] width 10 height 10
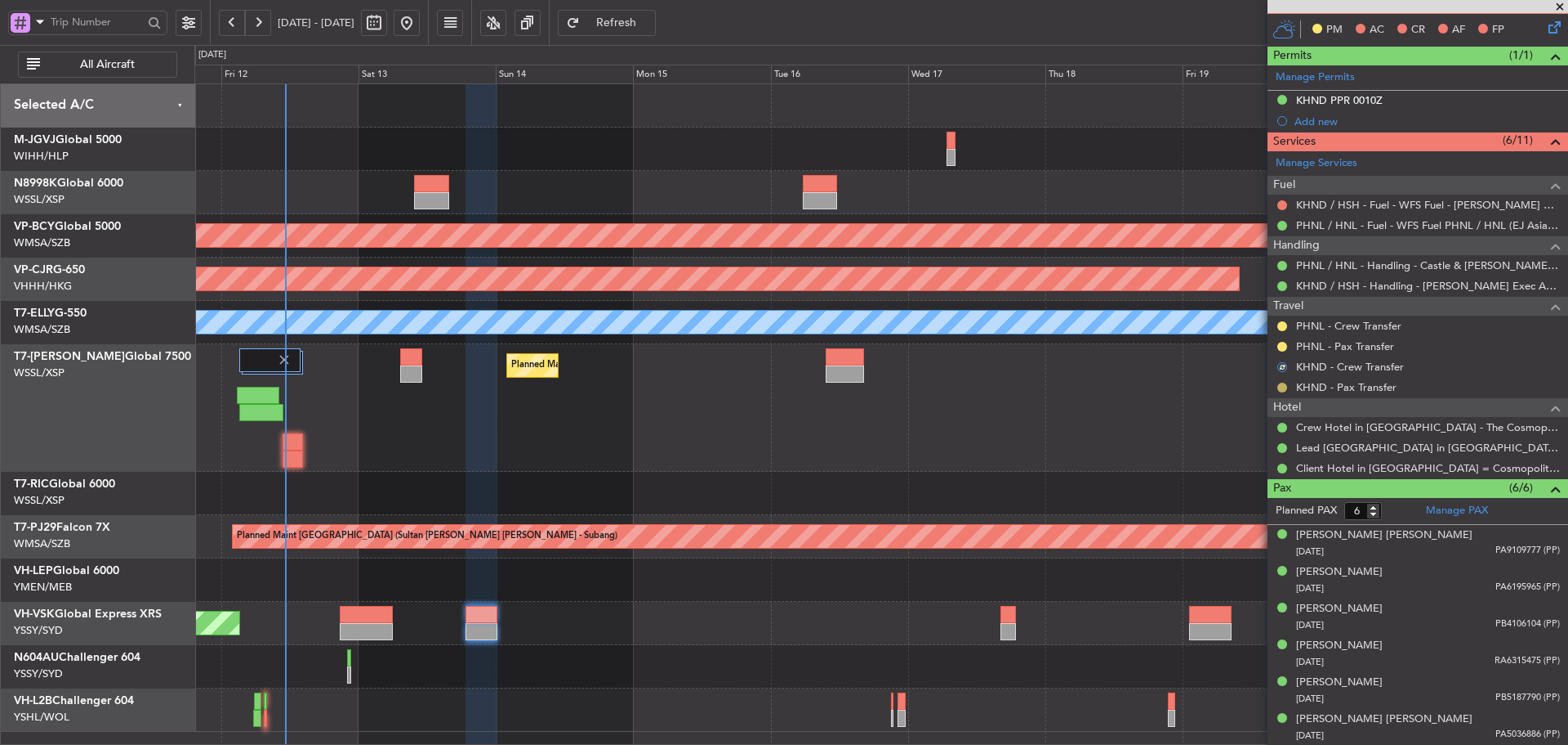
click at [1284, 384] on button at bounding box center [1282, 387] width 10 height 10
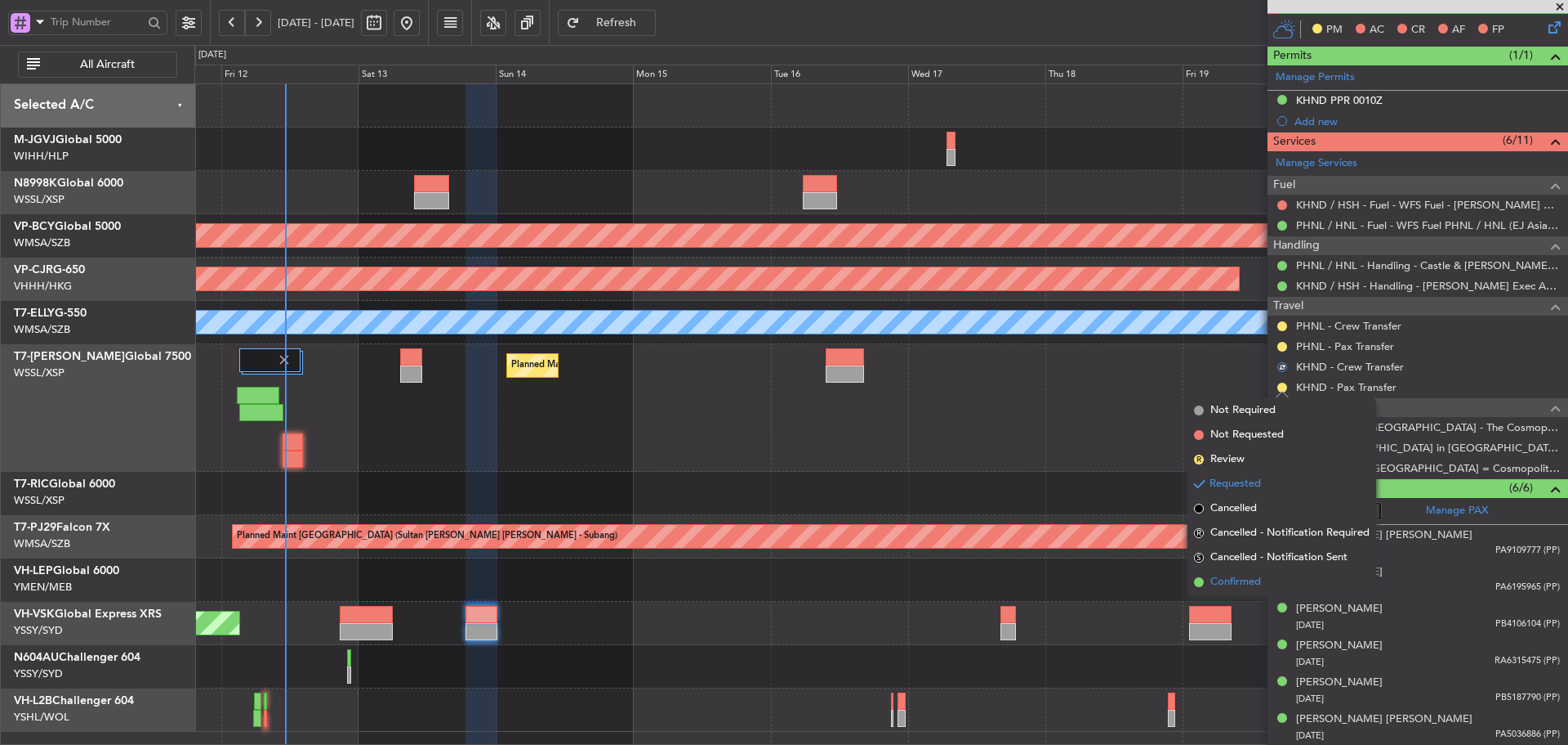
click at [1200, 582] on span at bounding box center [1199, 582] width 10 height 10
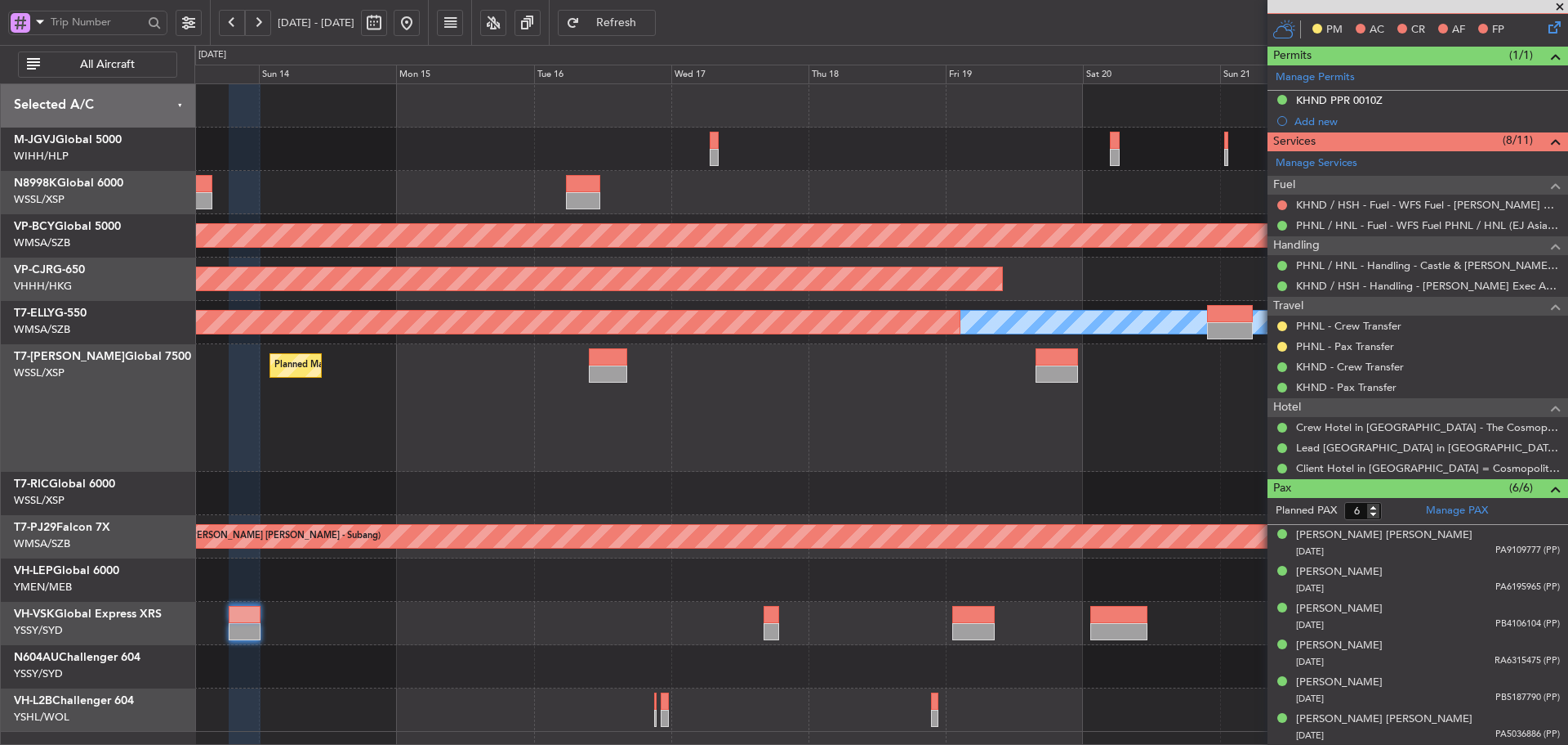
click at [886, 564] on div at bounding box center [881, 580] width 1373 height 44
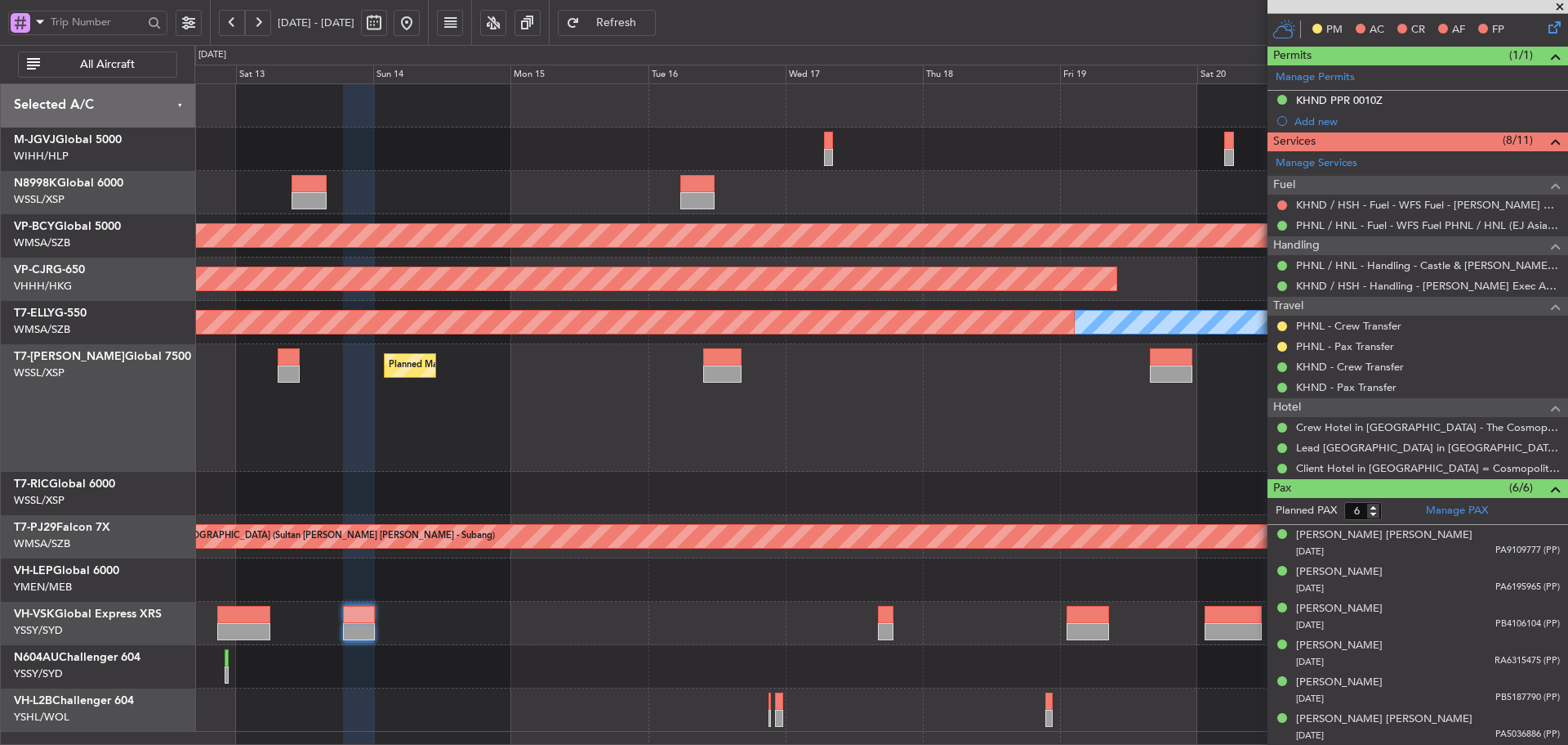
click at [745, 556] on div "Planned Maint [GEOGRAPHIC_DATA] (Seletar) Unplanned Maint [GEOGRAPHIC_DATA] (Su…" at bounding box center [881, 407] width 1373 height 647
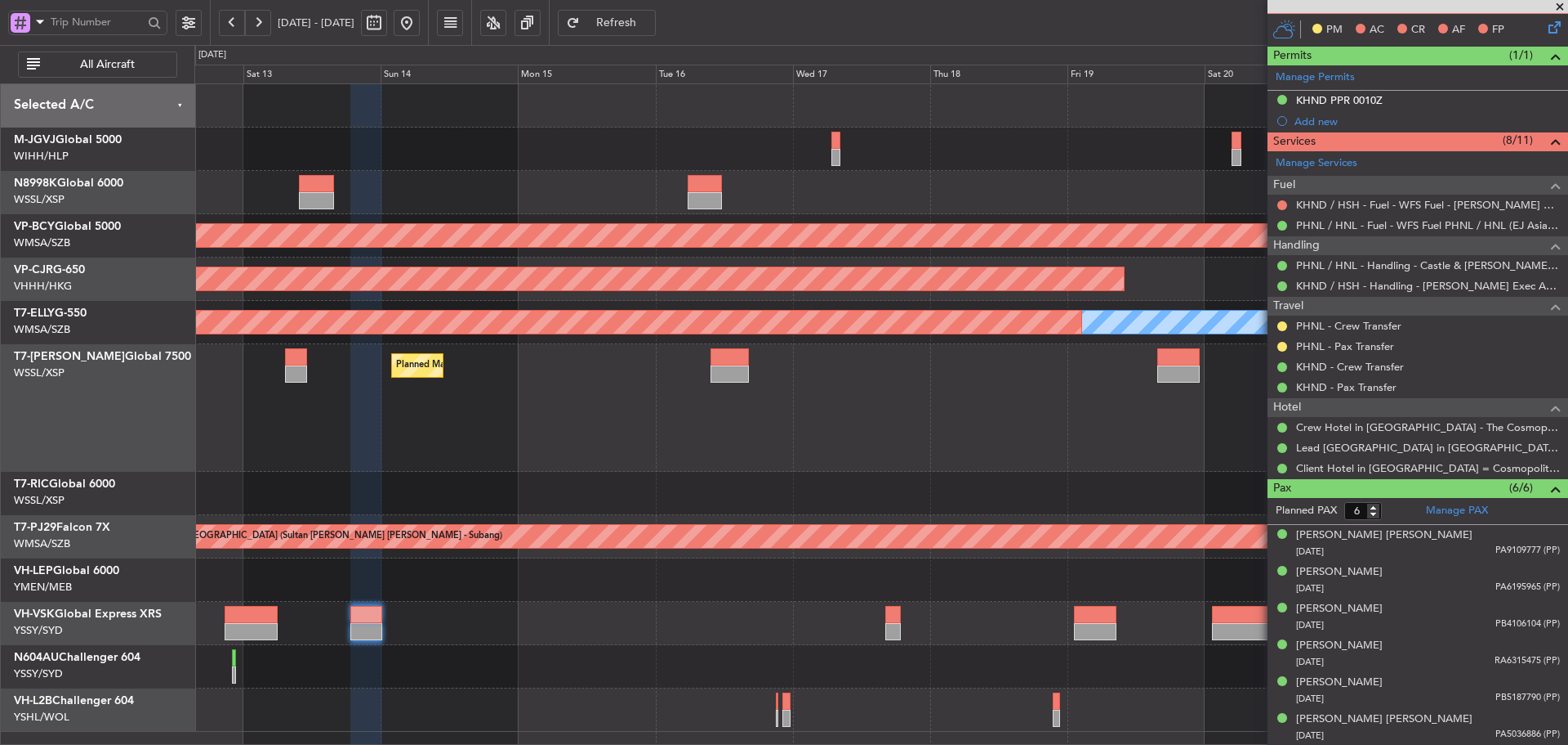
click at [854, 566] on div at bounding box center [881, 580] width 1373 height 44
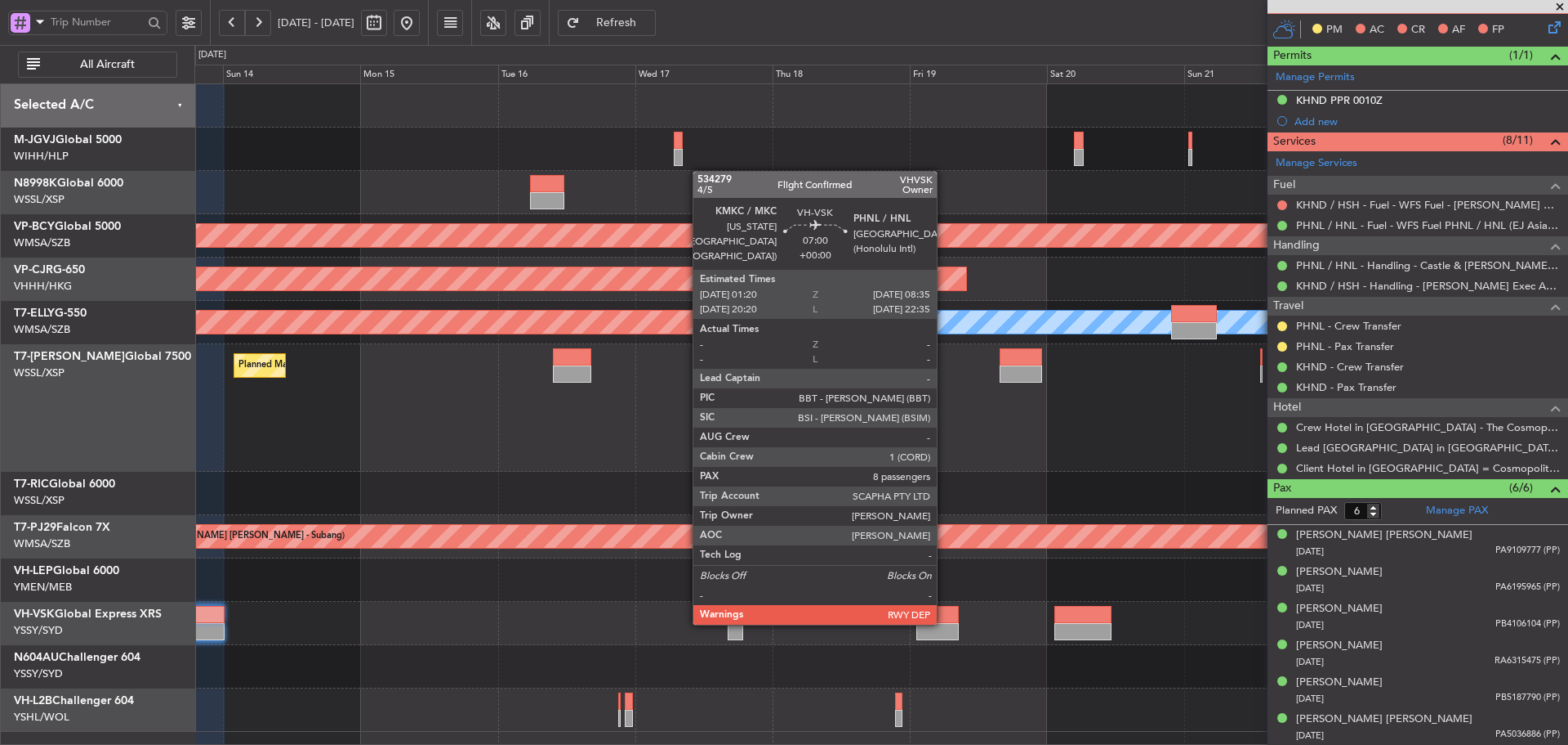
click at [944, 622] on div at bounding box center [938, 631] width 42 height 17
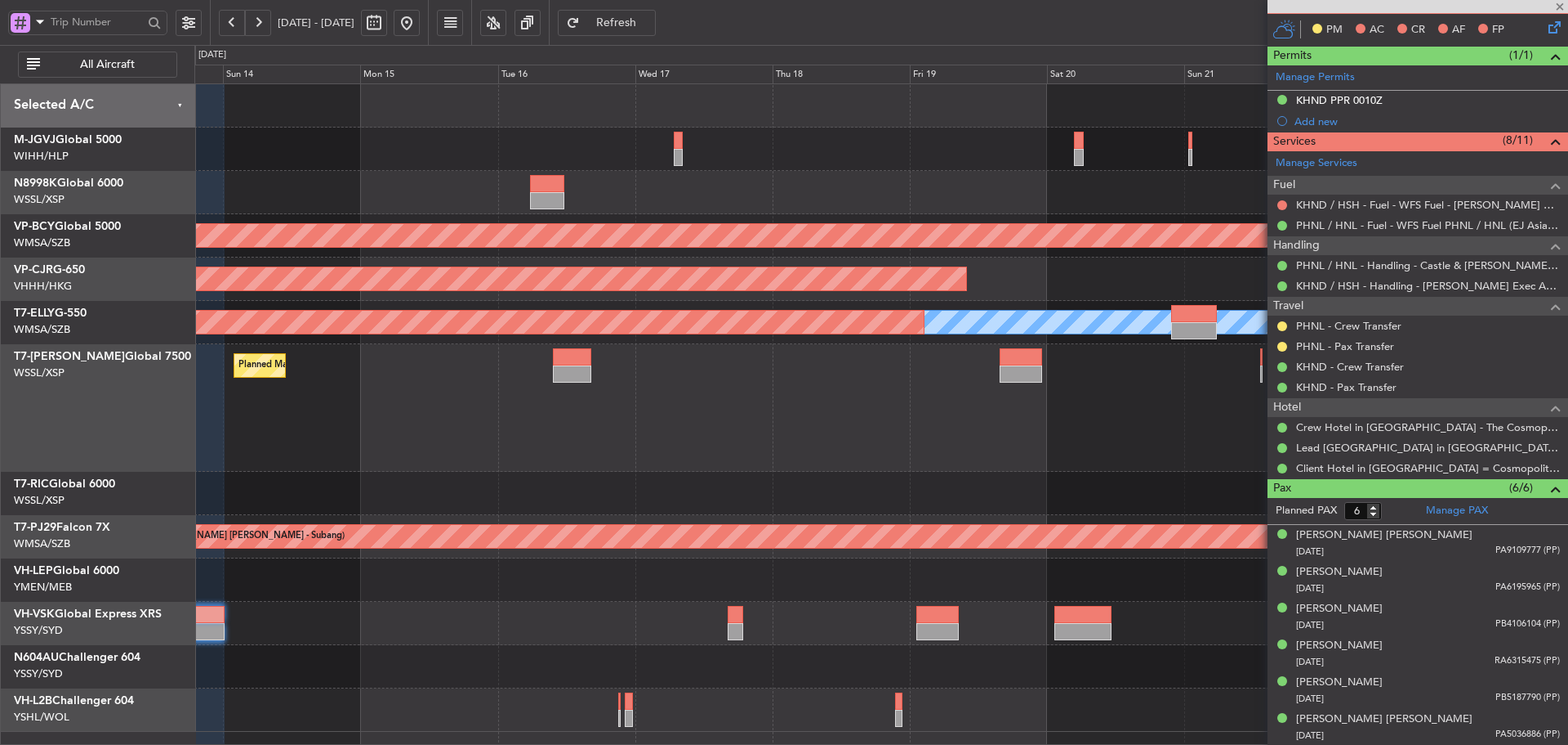
type input "8"
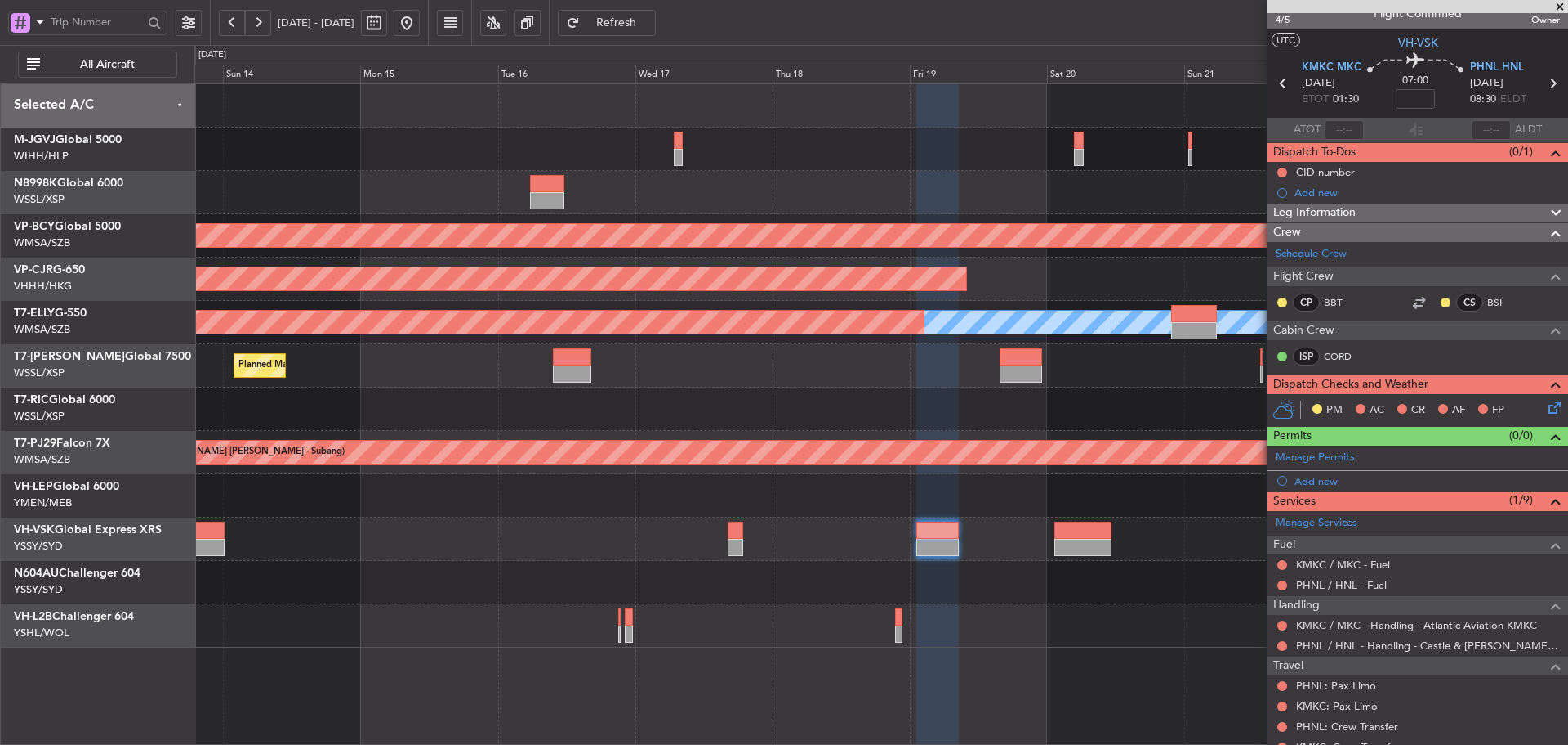
scroll to position [0, 0]
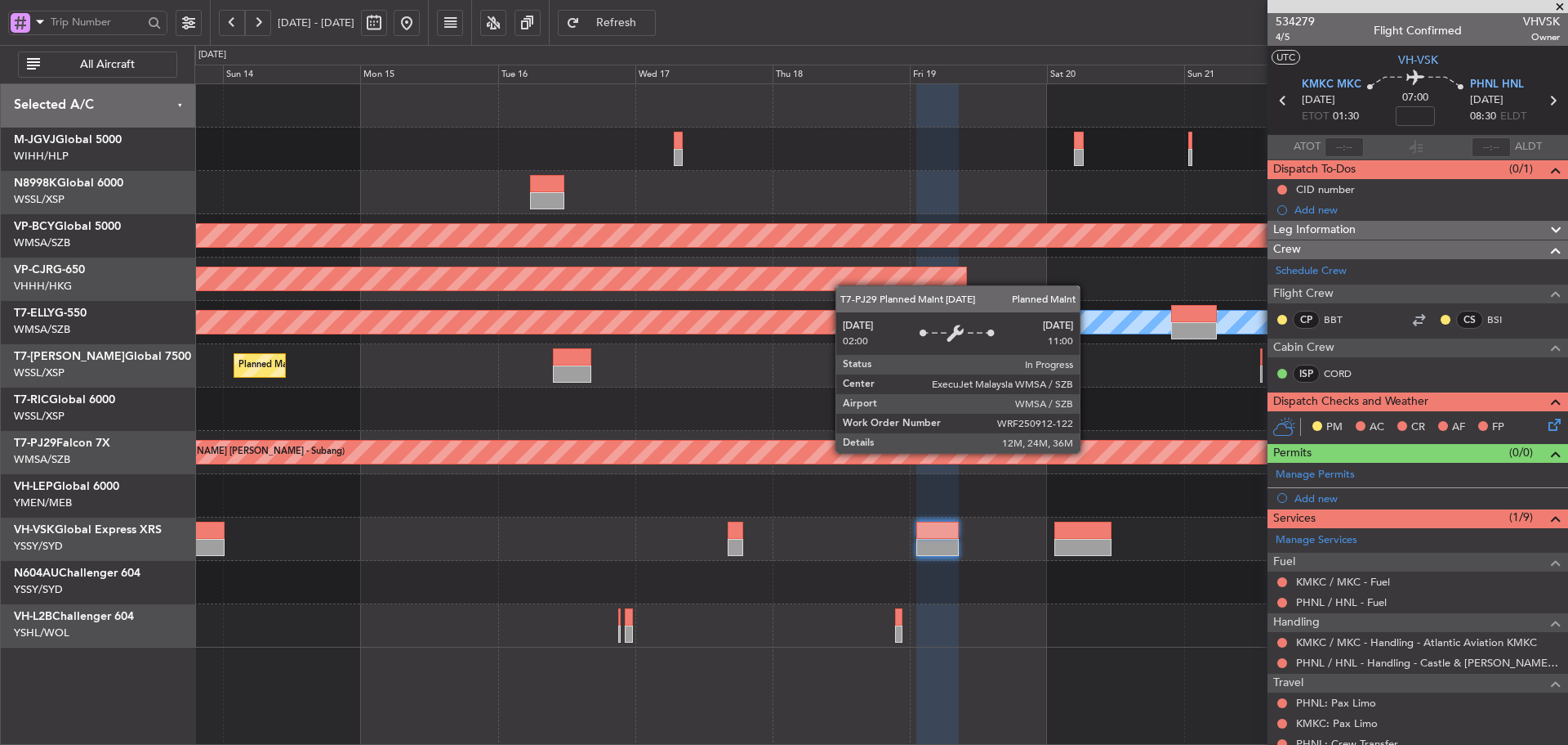
click at [881, 448] on div "Planned Maint [GEOGRAPHIC_DATA] (Sultan [PERSON_NAME] [PERSON_NAME] - Subang)" at bounding box center [1450, 452] width 2981 height 23
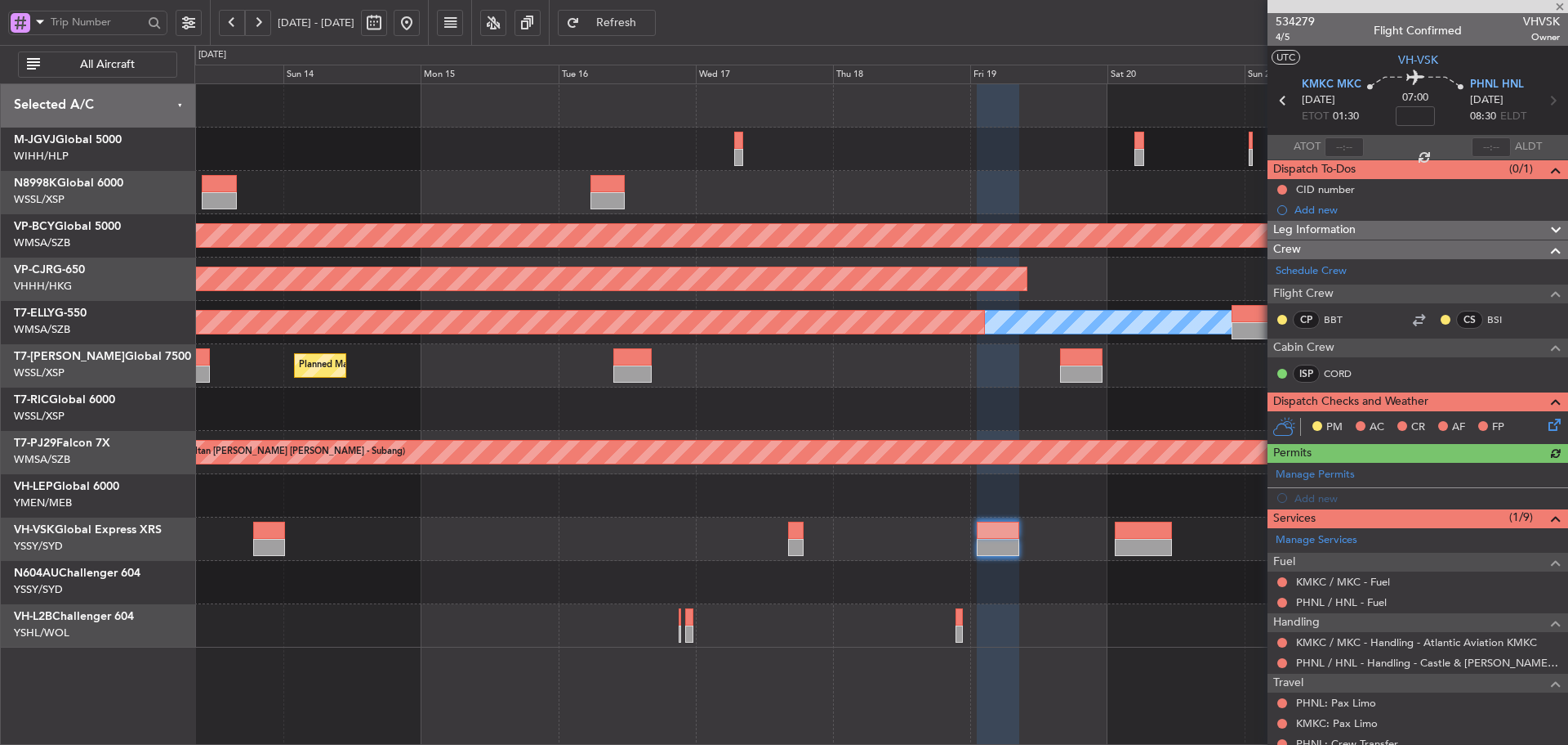
click at [904, 490] on div "Planned Maint [GEOGRAPHIC_DATA] (Seletar) Unplanned Maint [GEOGRAPHIC_DATA] (Su…" at bounding box center [881, 366] width 1373 height 564
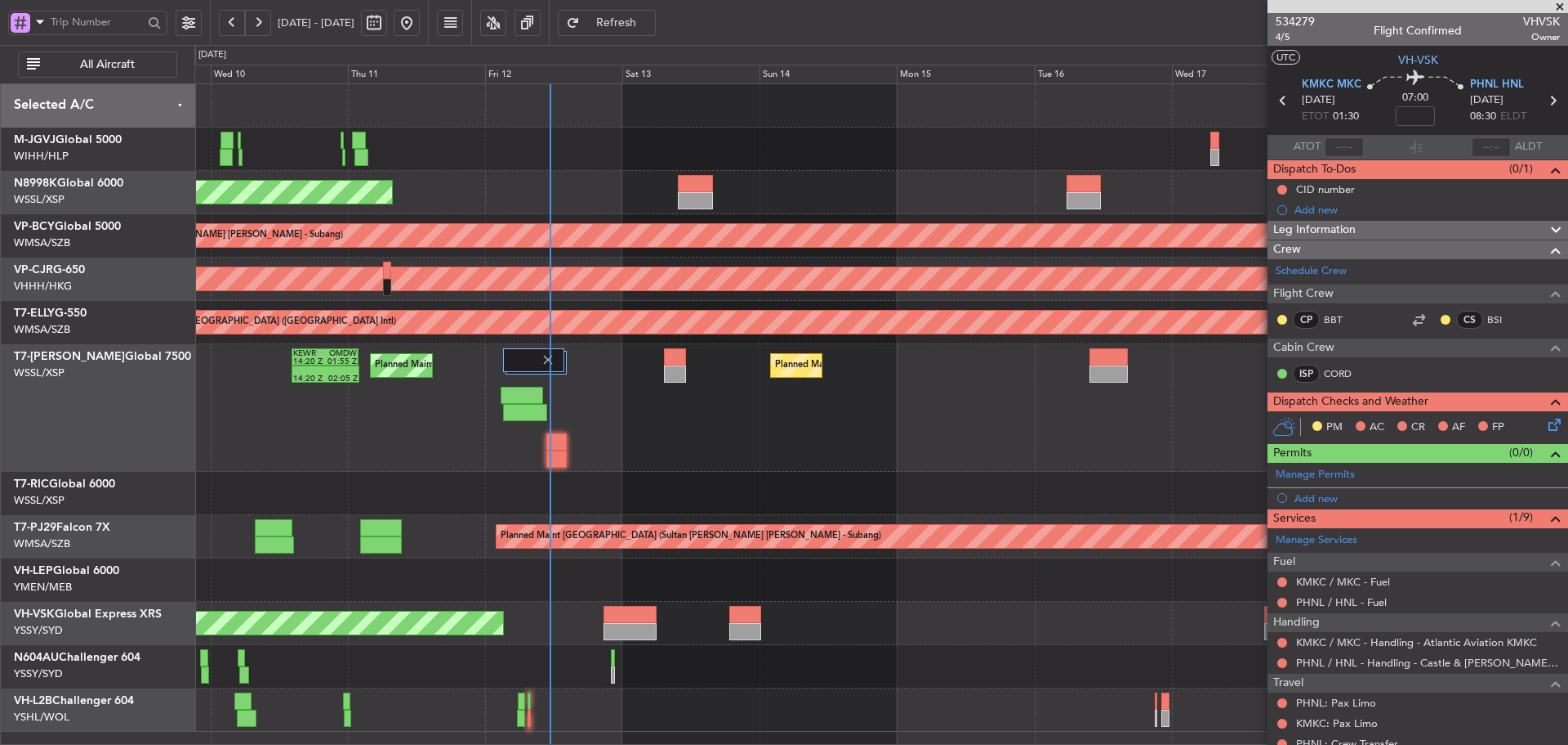
click at [743, 486] on div at bounding box center [881, 494] width 1373 height 44
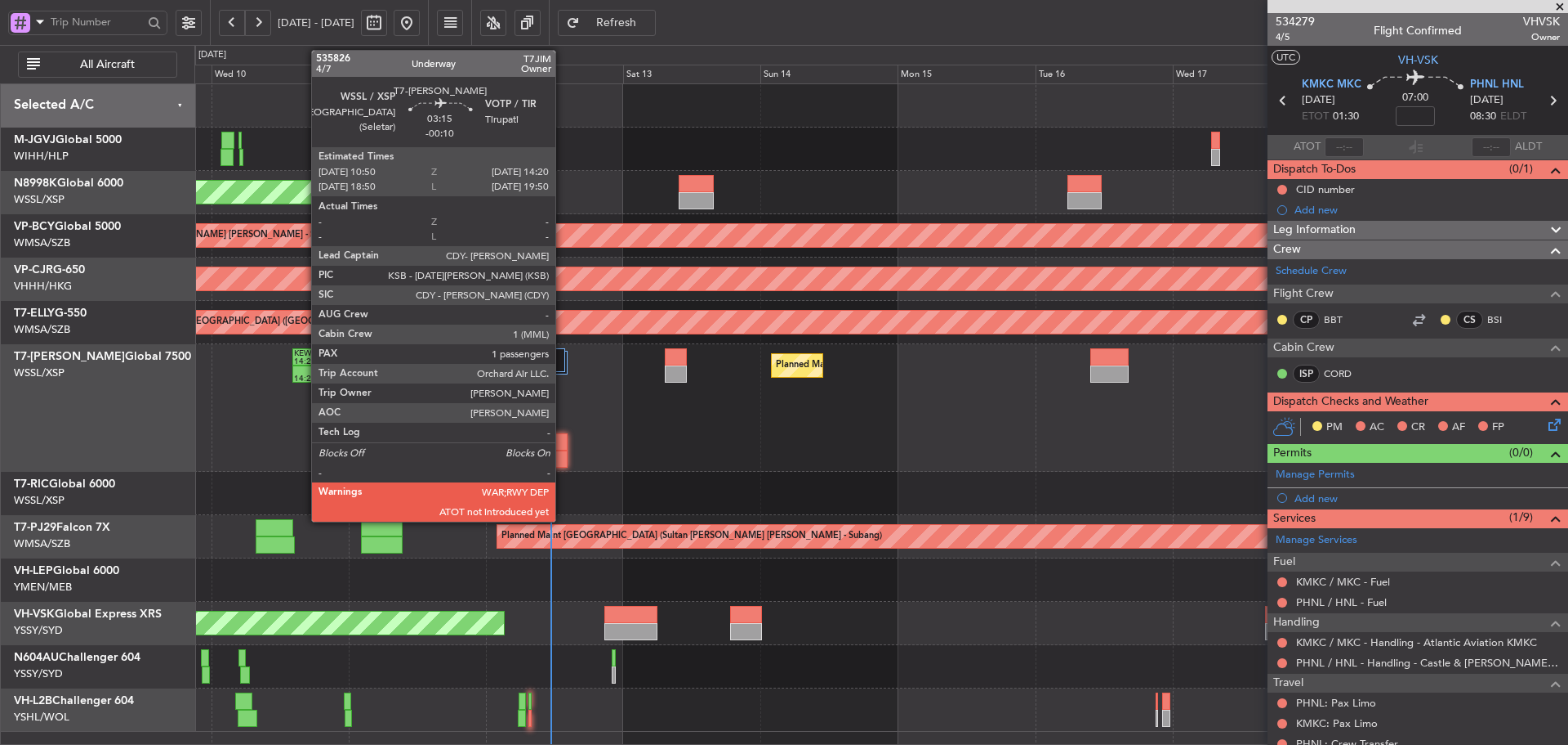
click at [563, 449] on div at bounding box center [558, 441] width 21 height 17
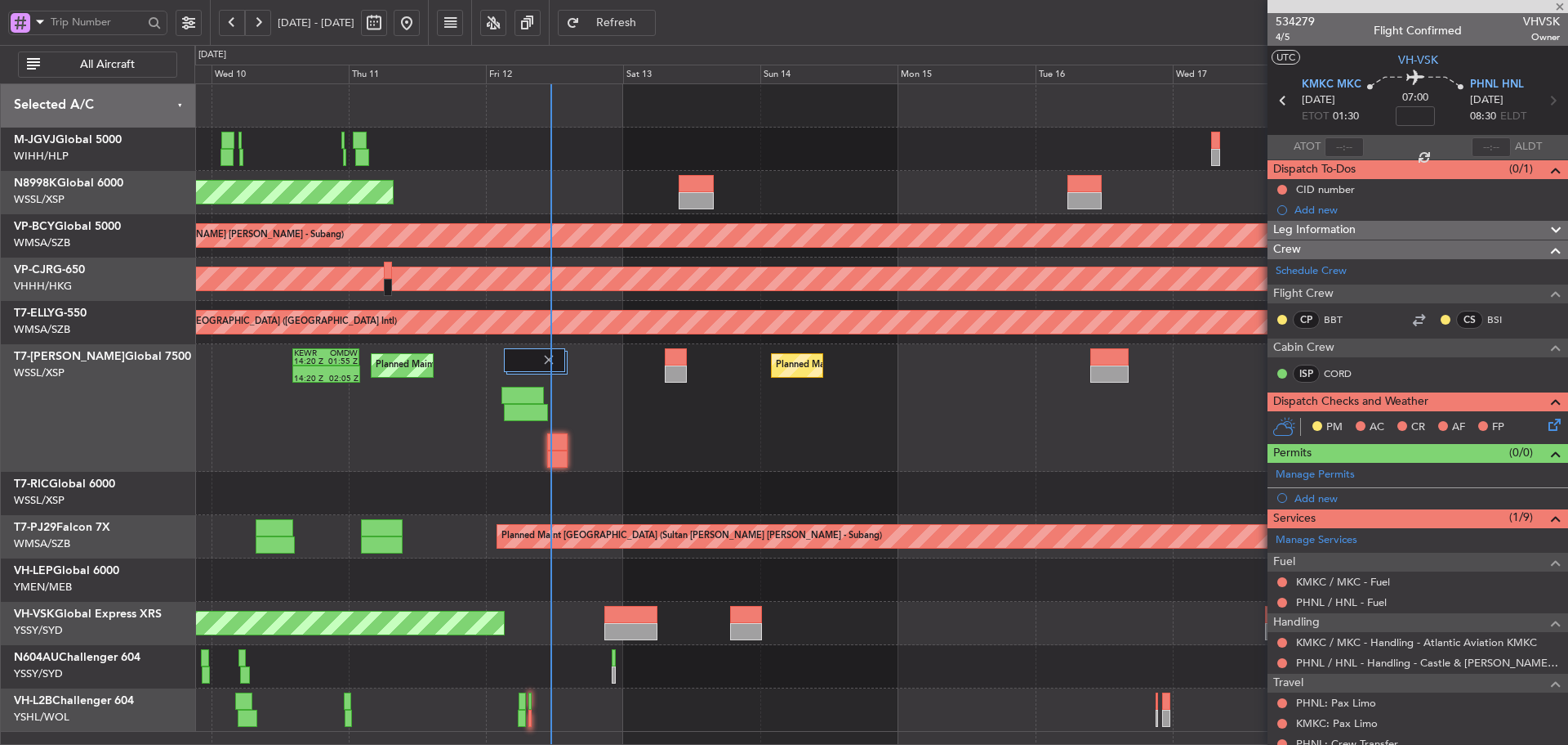
type input "-00:10"
type input "1"
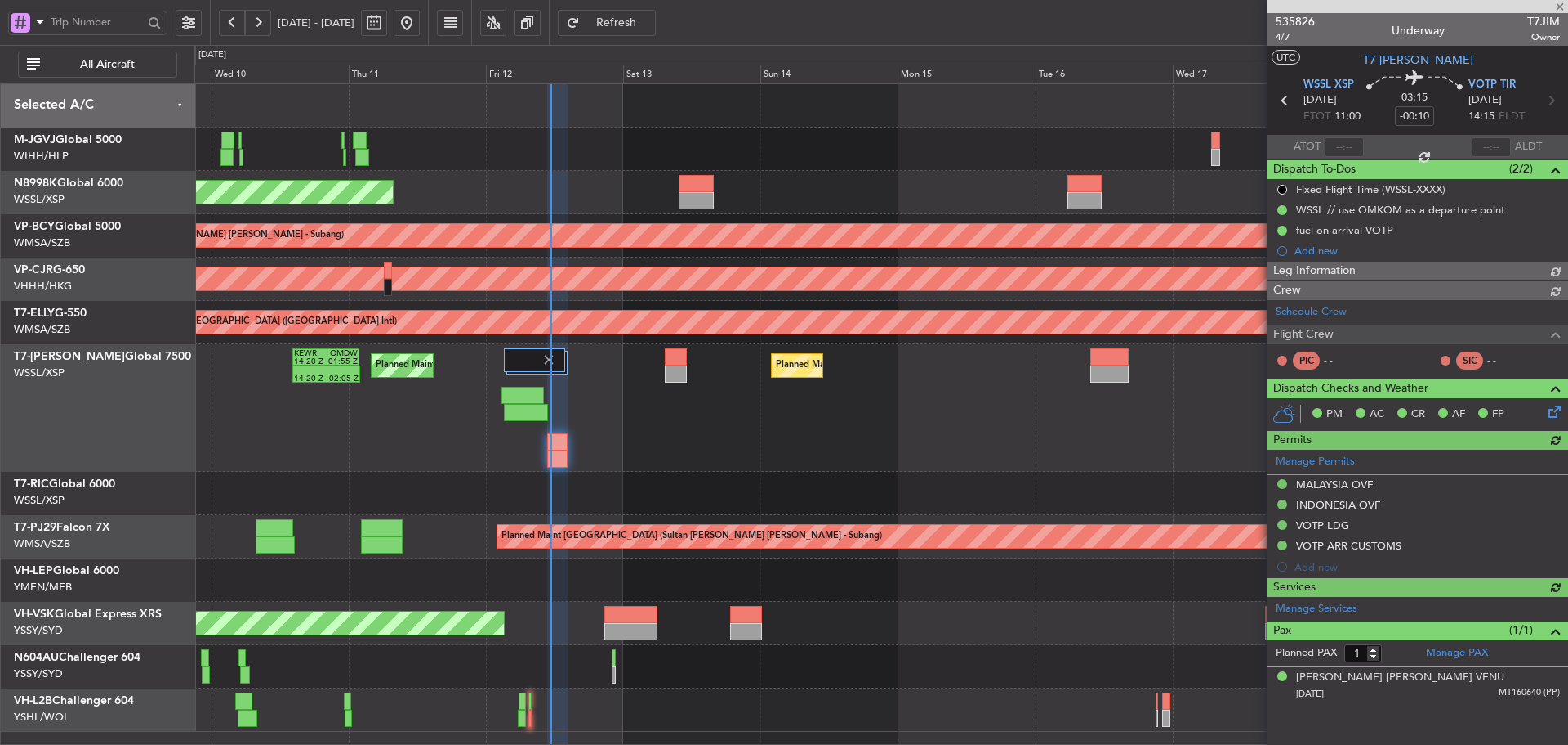
type input "[PERSON_NAME] (KYA)"
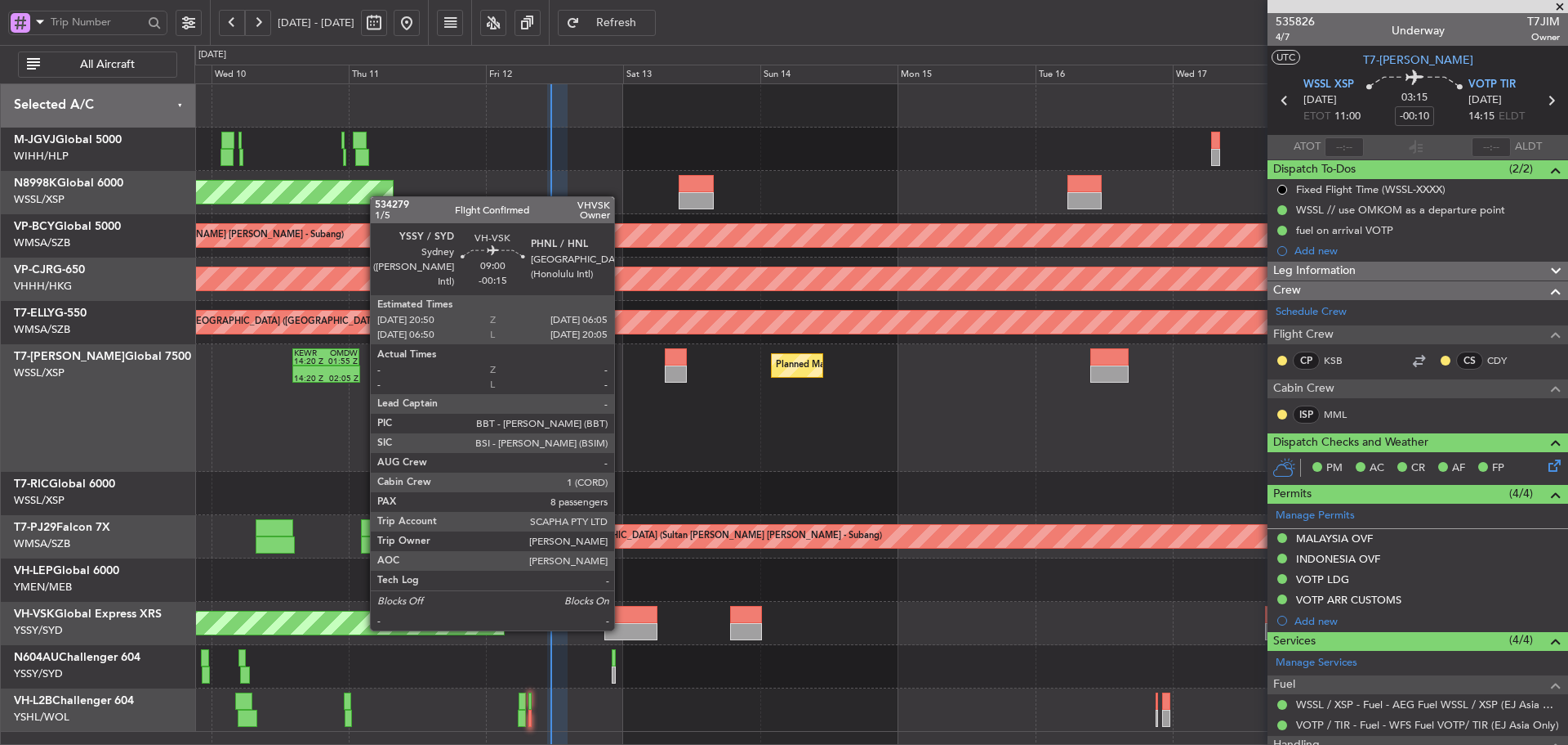
click at [621, 629] on div at bounding box center [631, 631] width 54 height 17
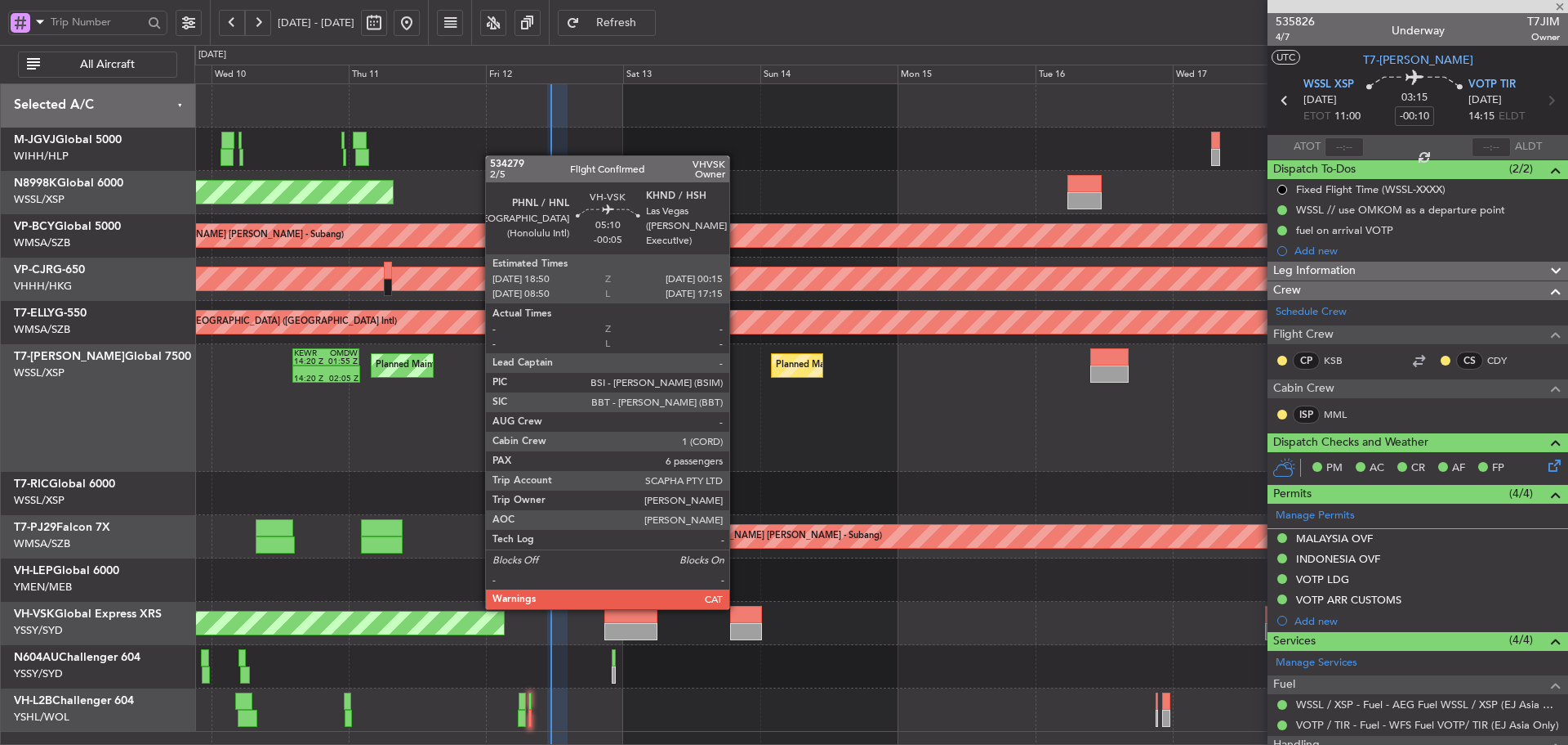
type input "-00:15"
type input "8"
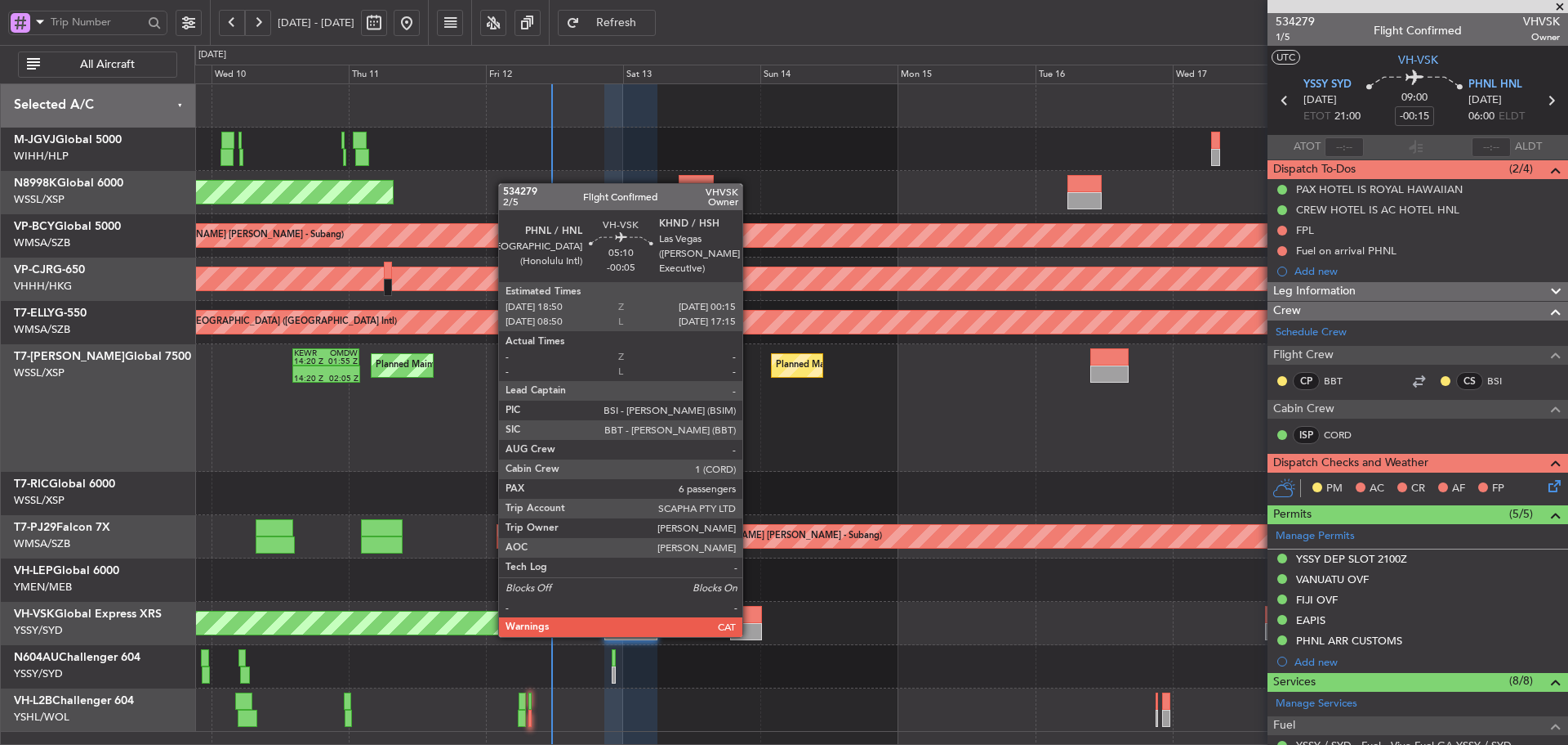
click at [750, 635] on div at bounding box center [745, 631] width 31 height 17
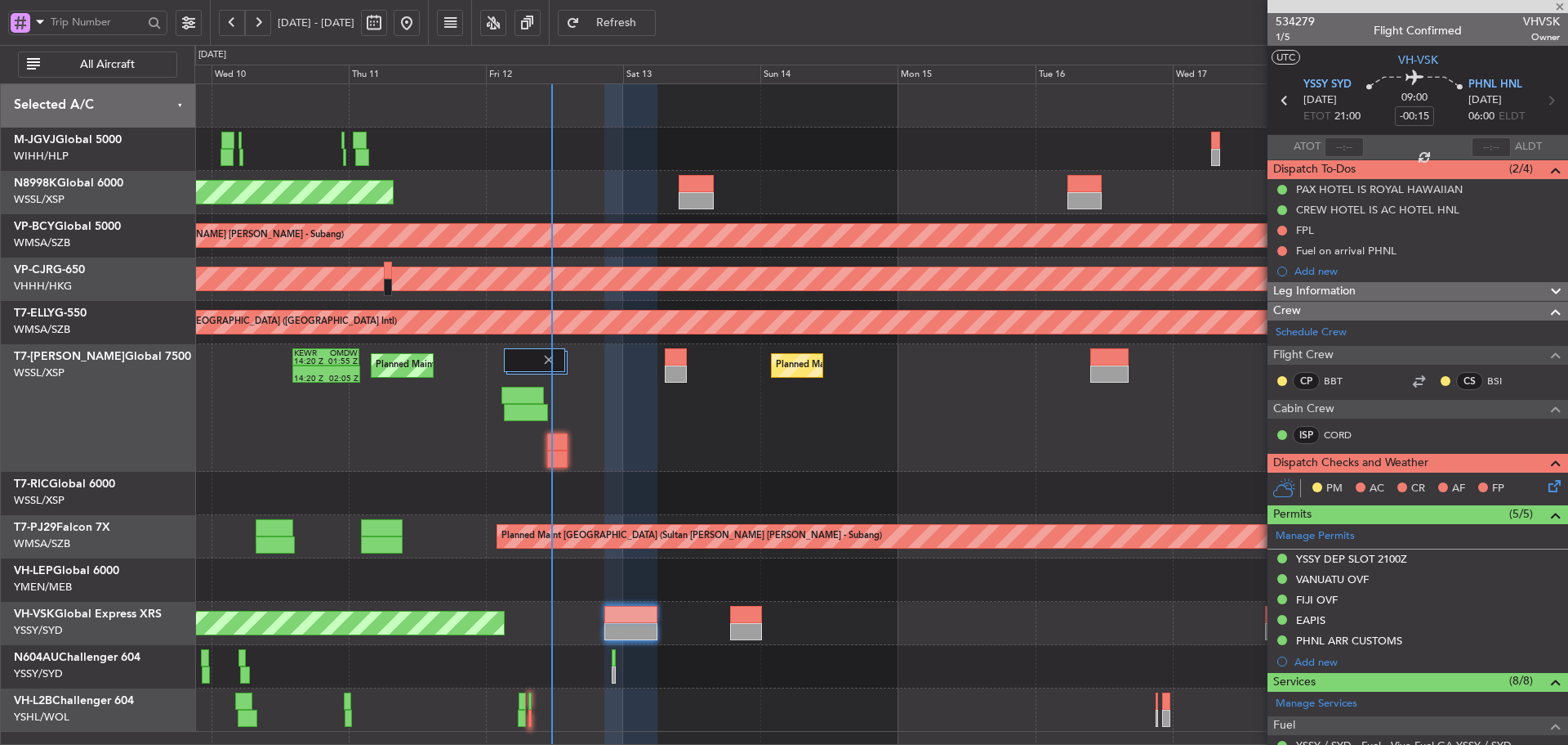
type input "-00:05"
type input "6"
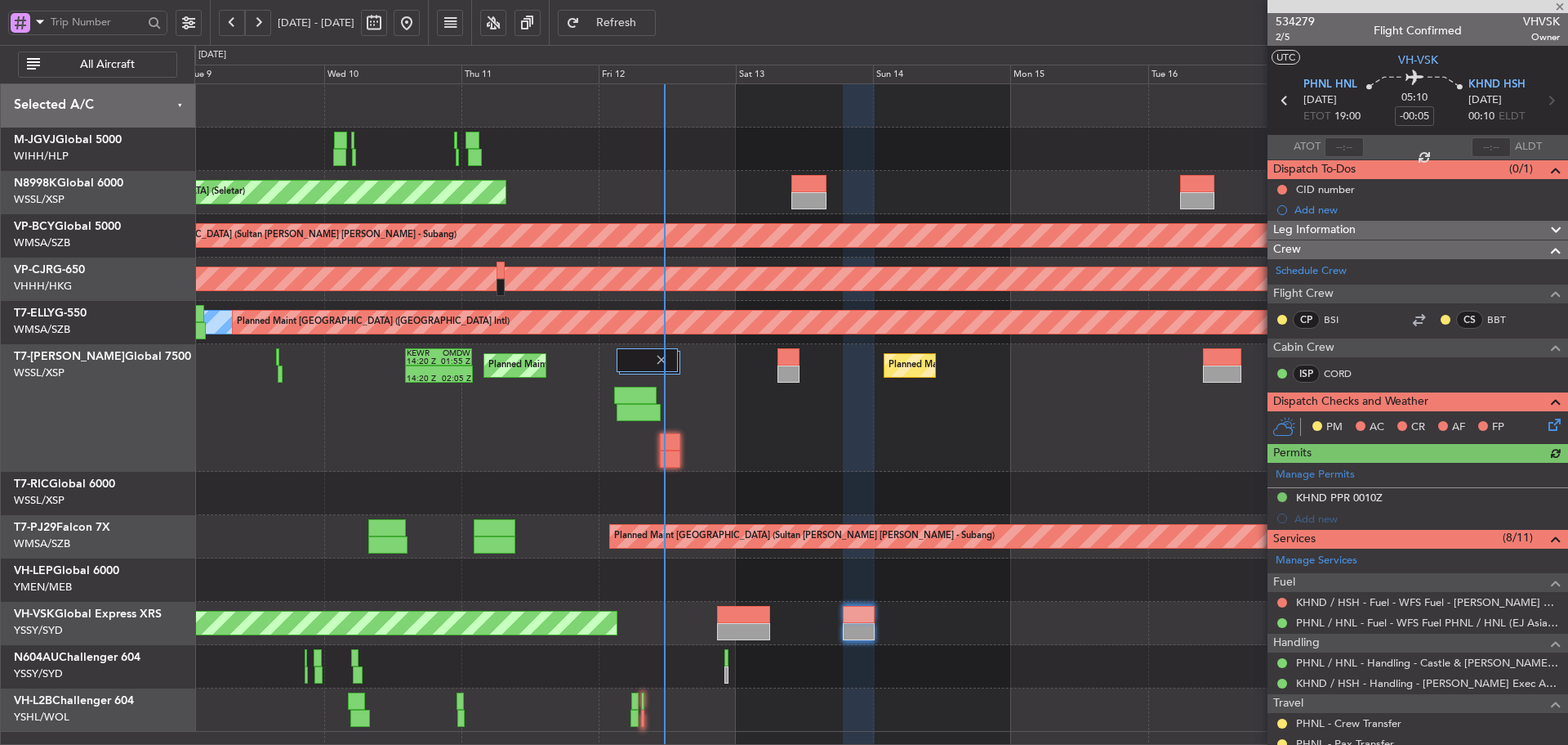
click at [942, 563] on div "Planned Maint [GEOGRAPHIC_DATA] (Seletar) Unplanned Maint [GEOGRAPHIC_DATA] (Su…" at bounding box center [881, 407] width 1373 height 647
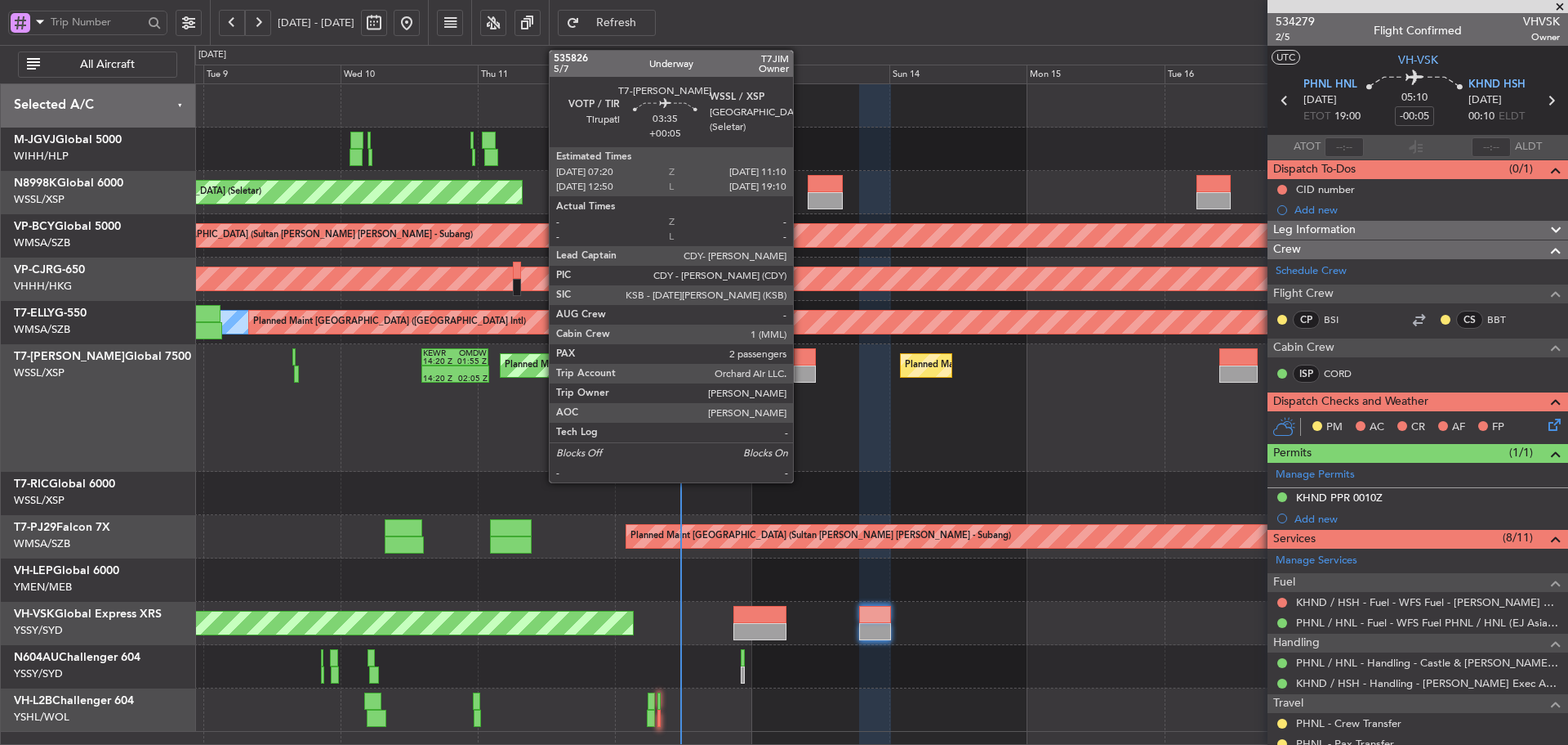
click at [801, 373] on div at bounding box center [805, 374] width 22 height 17
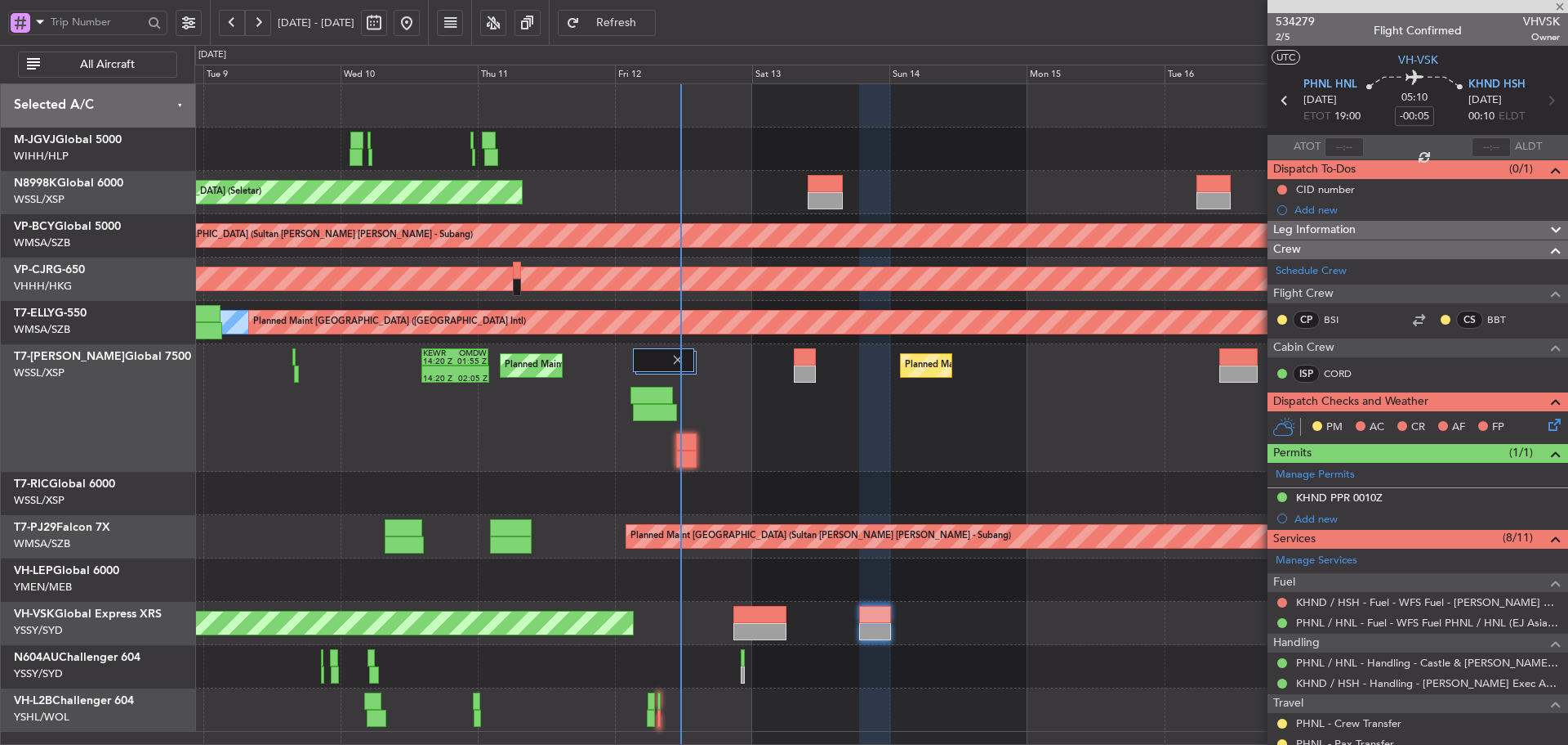
type input "+00:05"
type input "2"
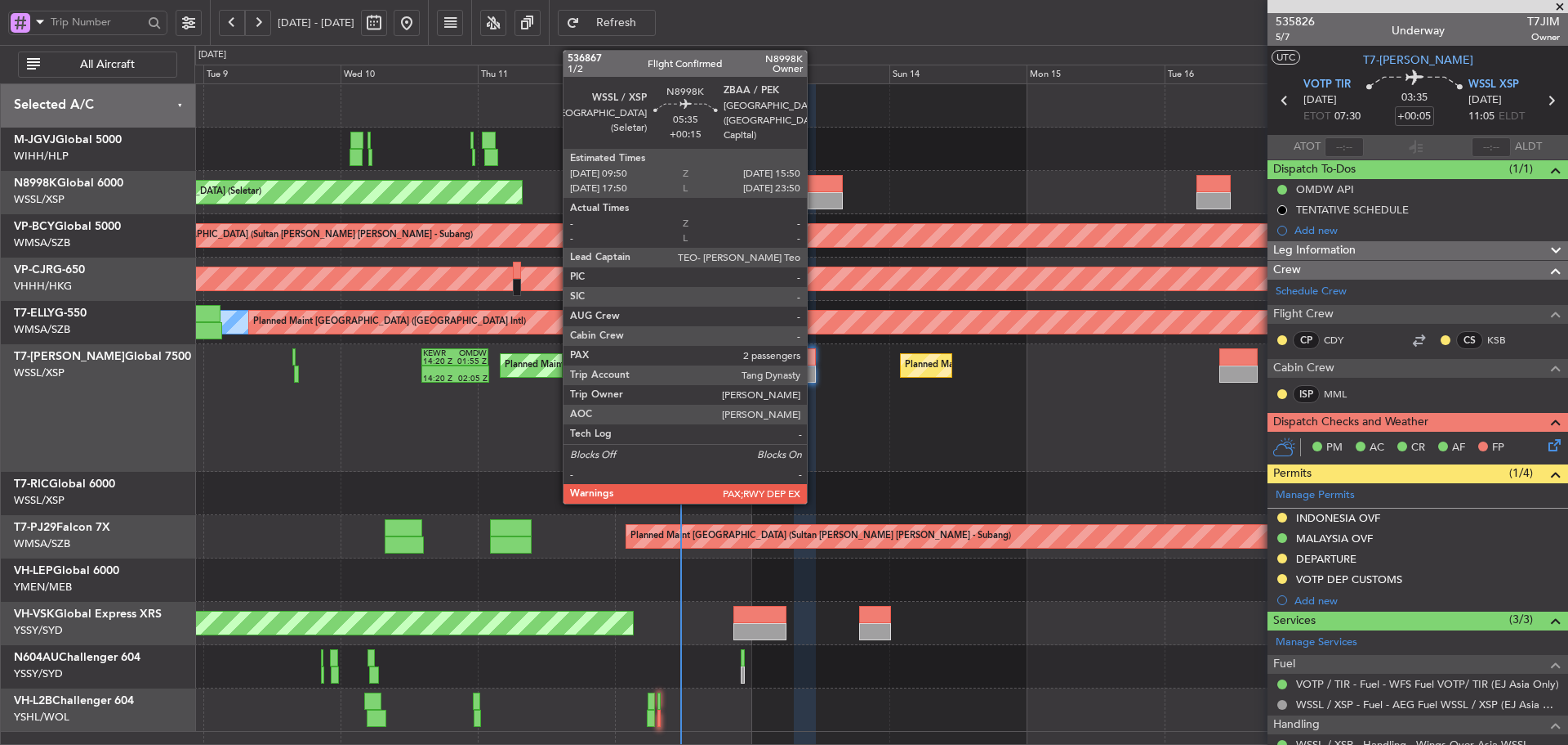
click at [814, 199] on div at bounding box center [825, 201] width 35 height 17
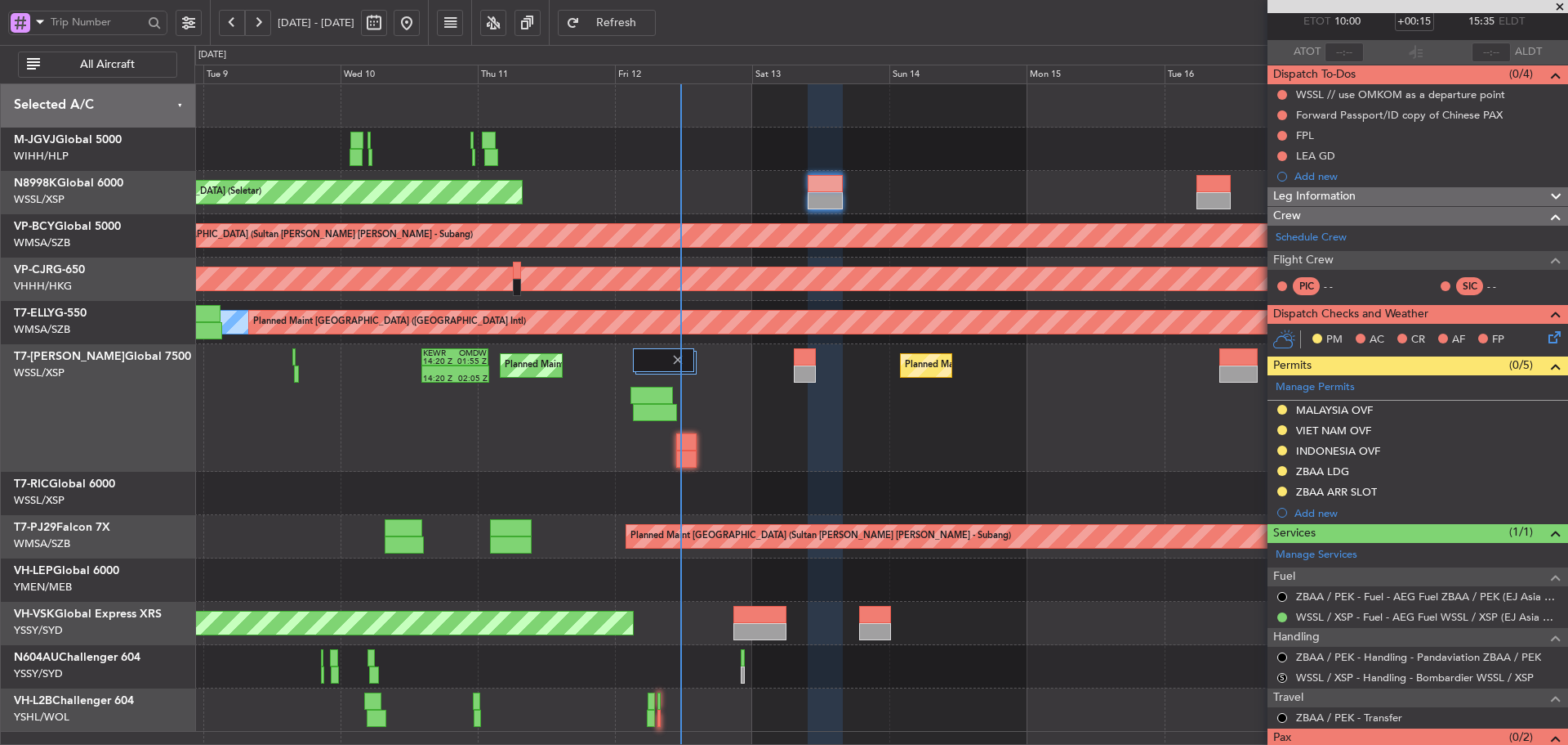
scroll to position [74, 0]
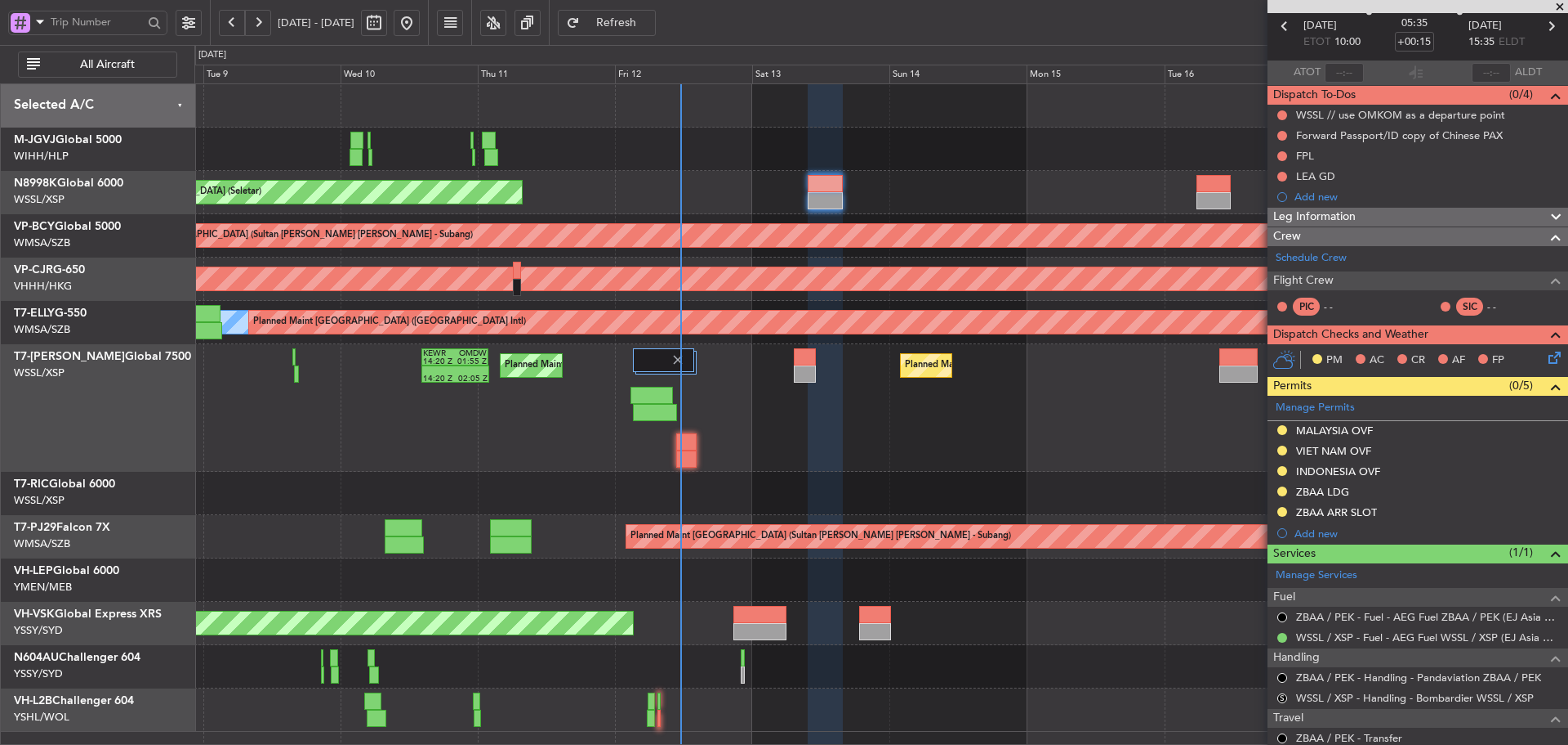
click at [899, 187] on div "Planned Maint [GEOGRAPHIC_DATA] (Seletar)" at bounding box center [881, 192] width 1373 height 44
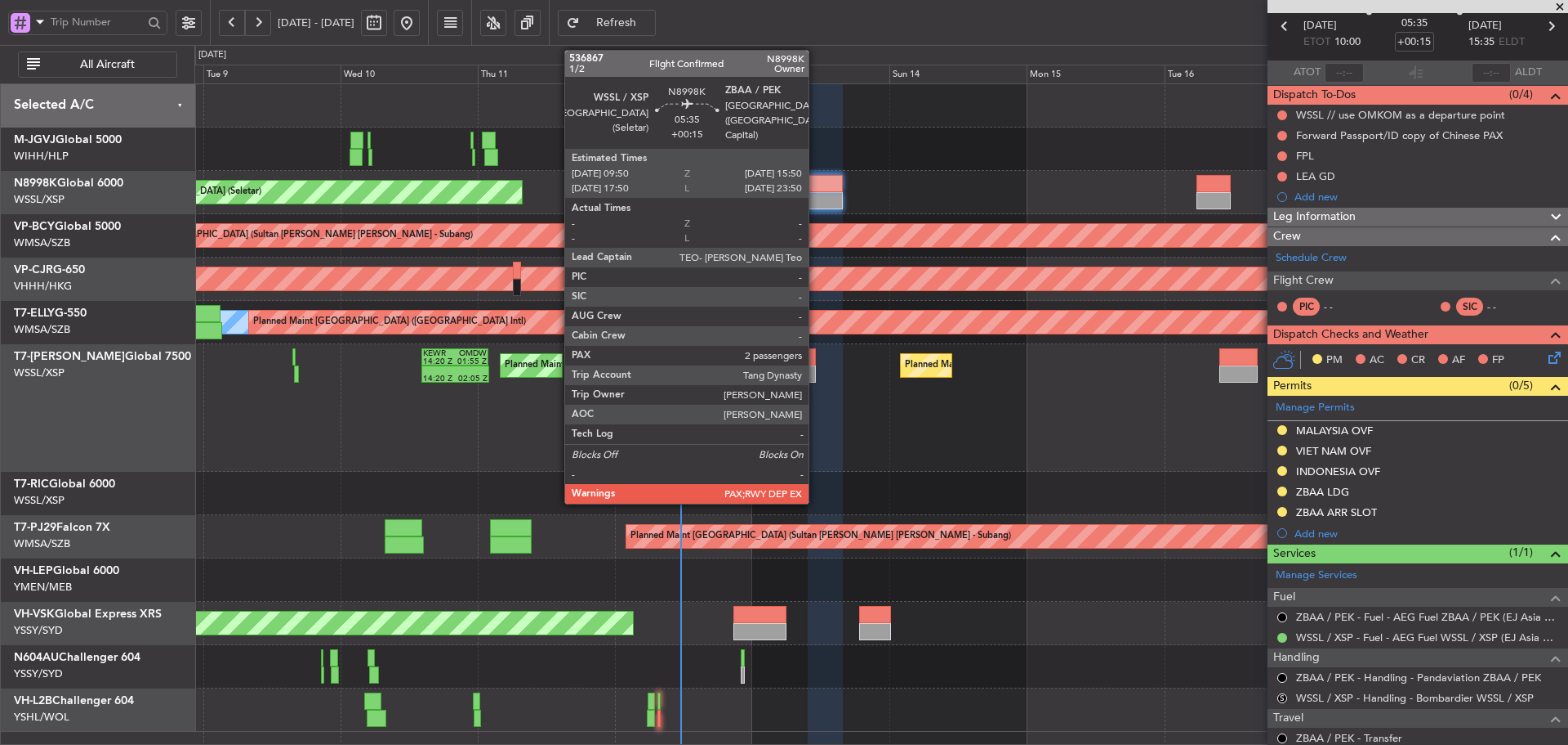
click at [816, 197] on div at bounding box center [825, 201] width 35 height 17
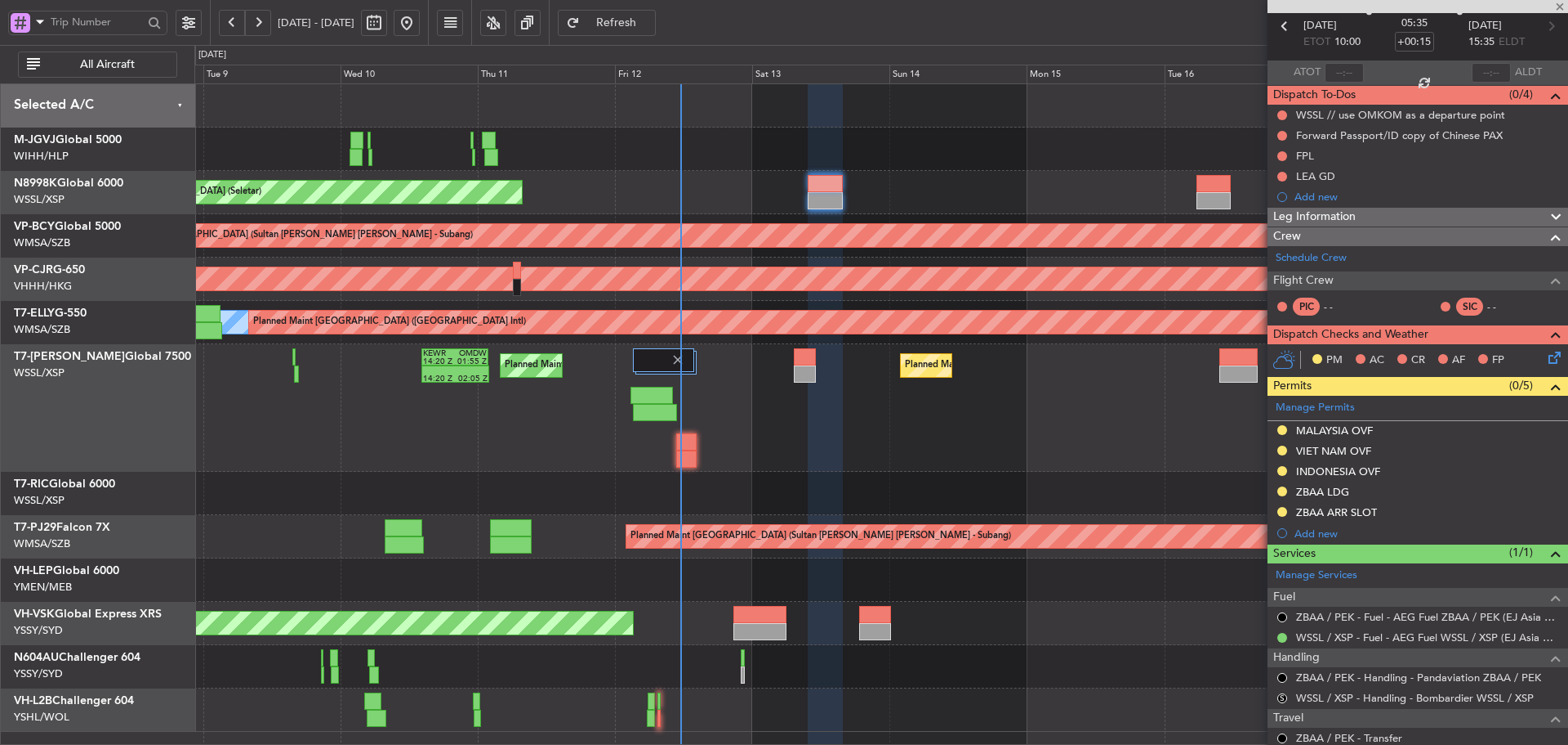
scroll to position [0, 0]
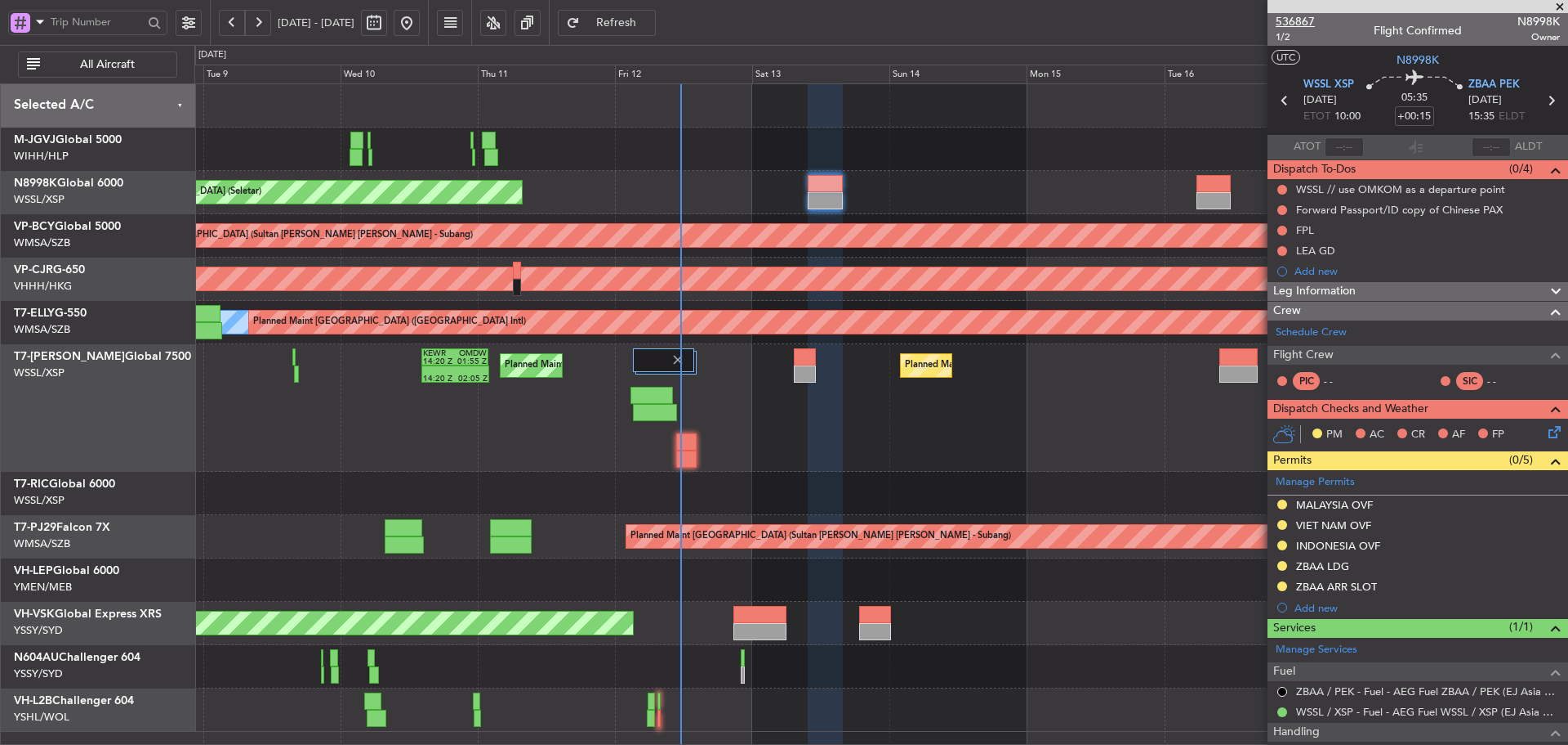
click at [1293, 25] on span "536867" at bounding box center [1295, 21] width 39 height 17
click at [656, 34] on button "Refresh" at bounding box center [607, 23] width 98 height 26
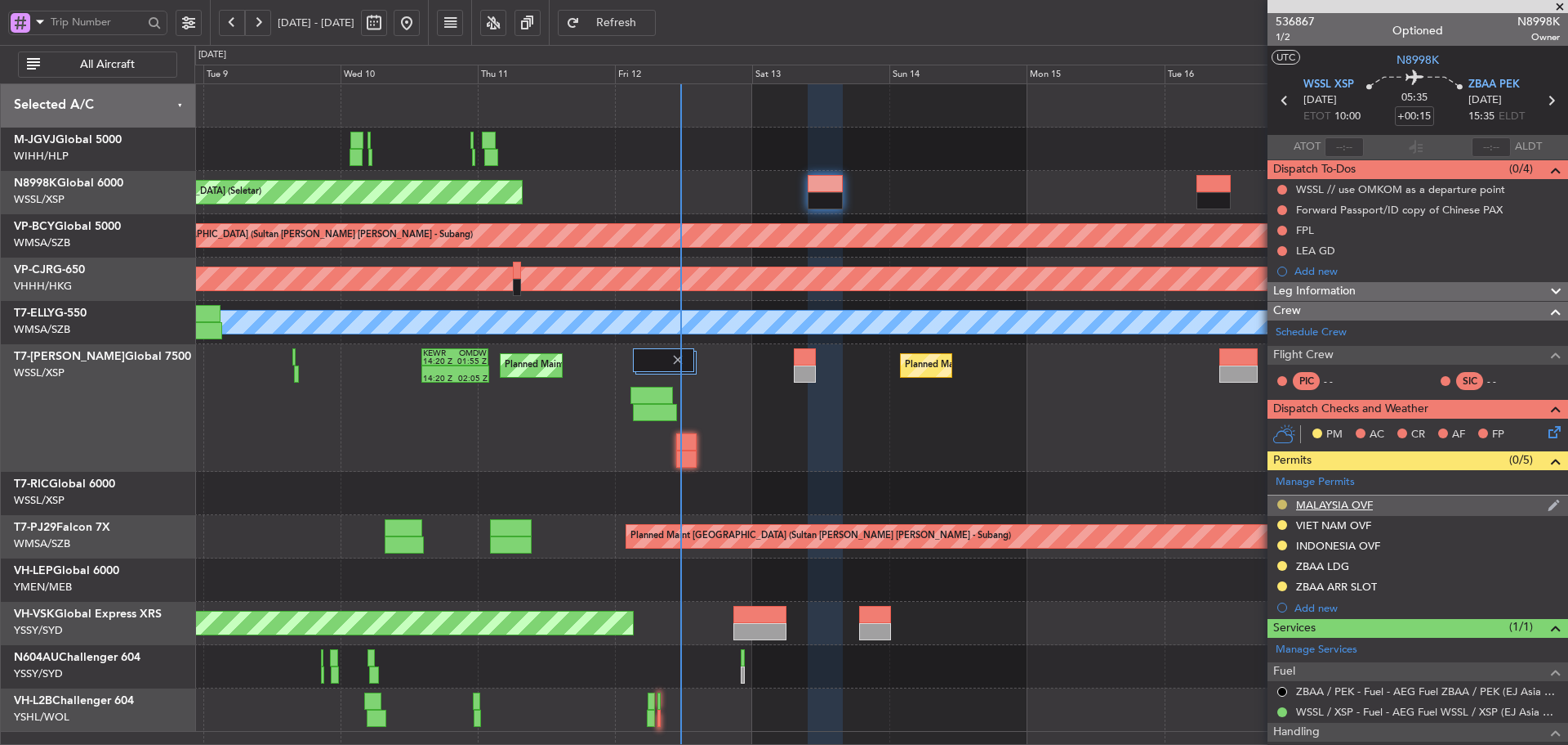
click at [1280, 500] on button at bounding box center [1282, 504] width 10 height 10
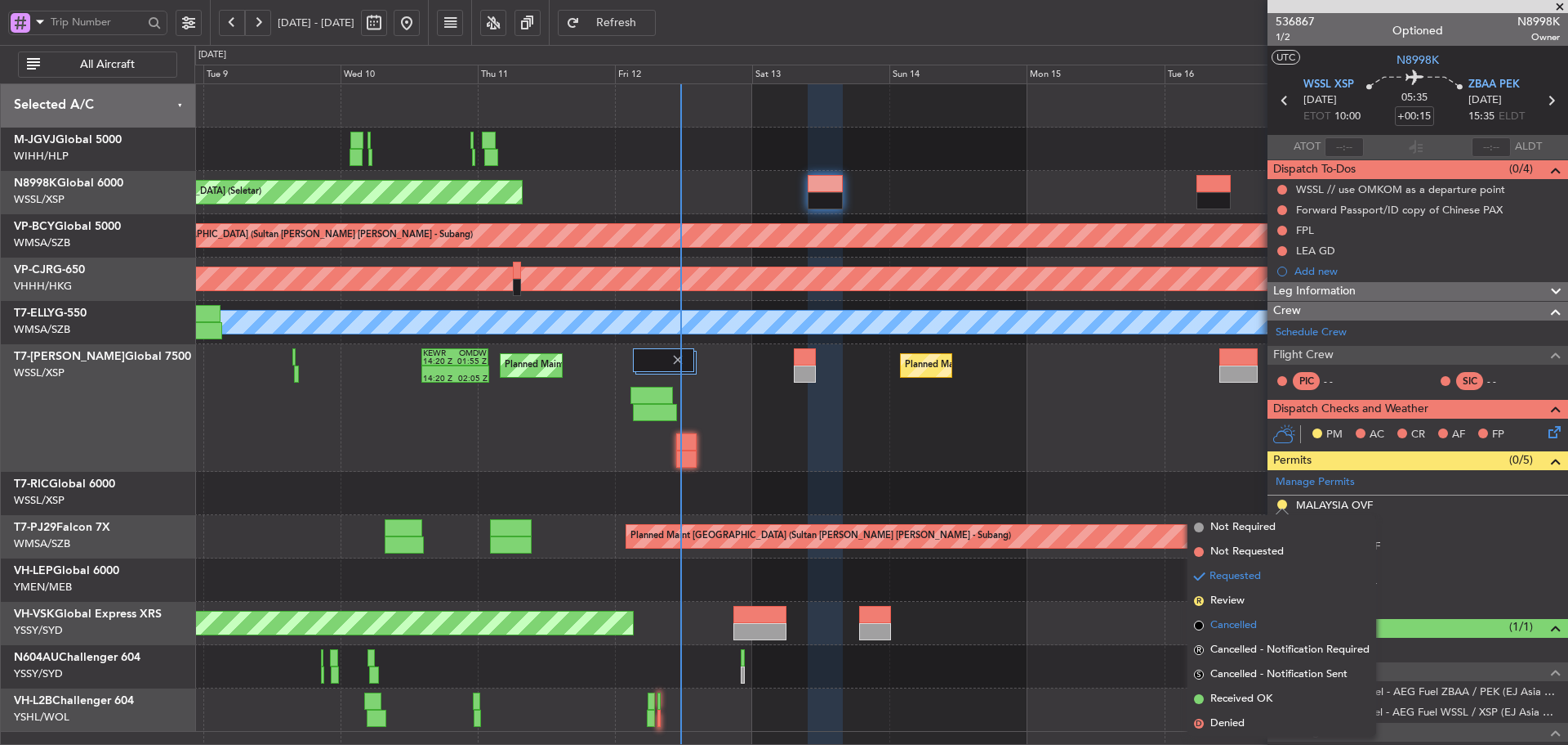
click at [1196, 624] on span at bounding box center [1199, 625] width 10 height 10
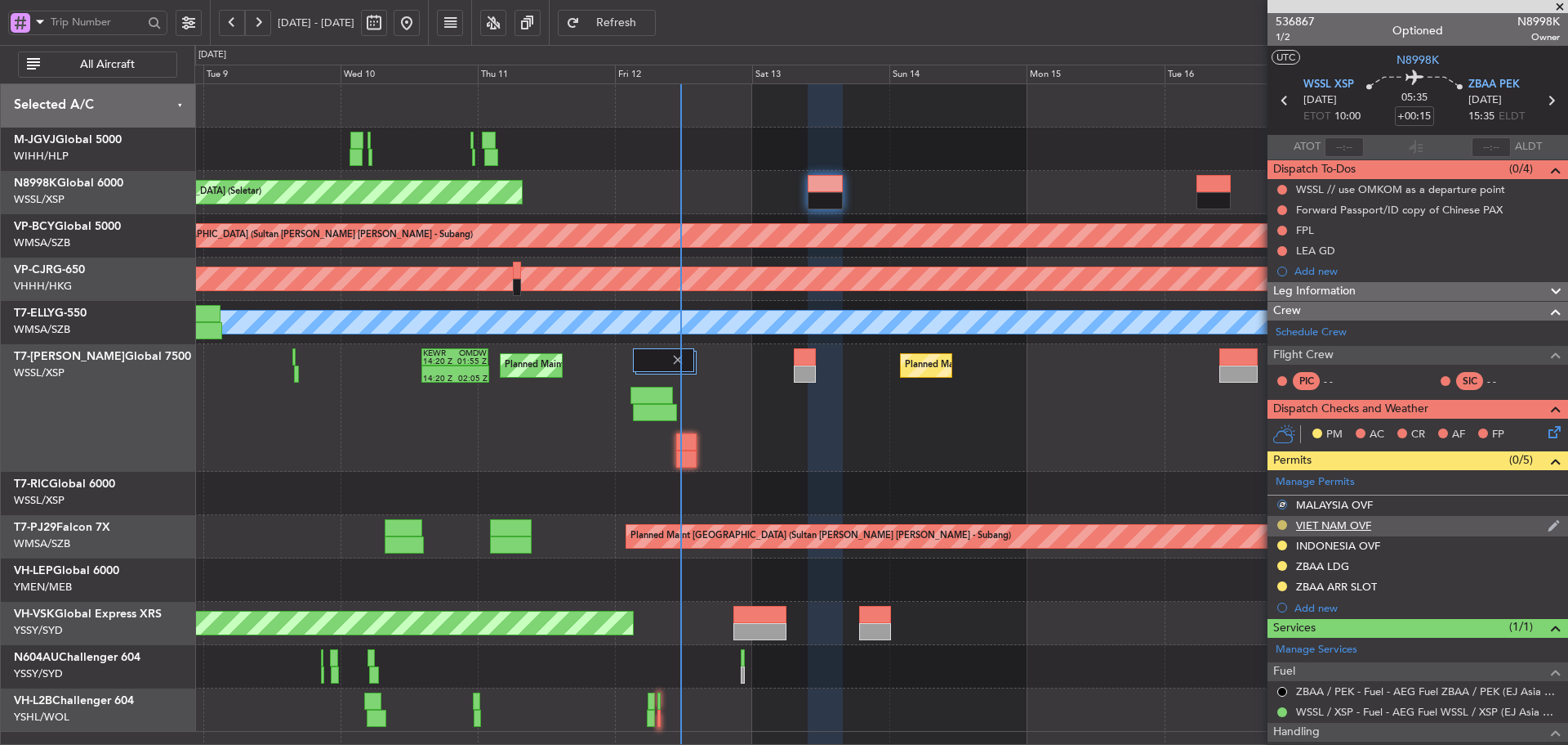
click at [1281, 524] on button at bounding box center [1282, 524] width 10 height 10
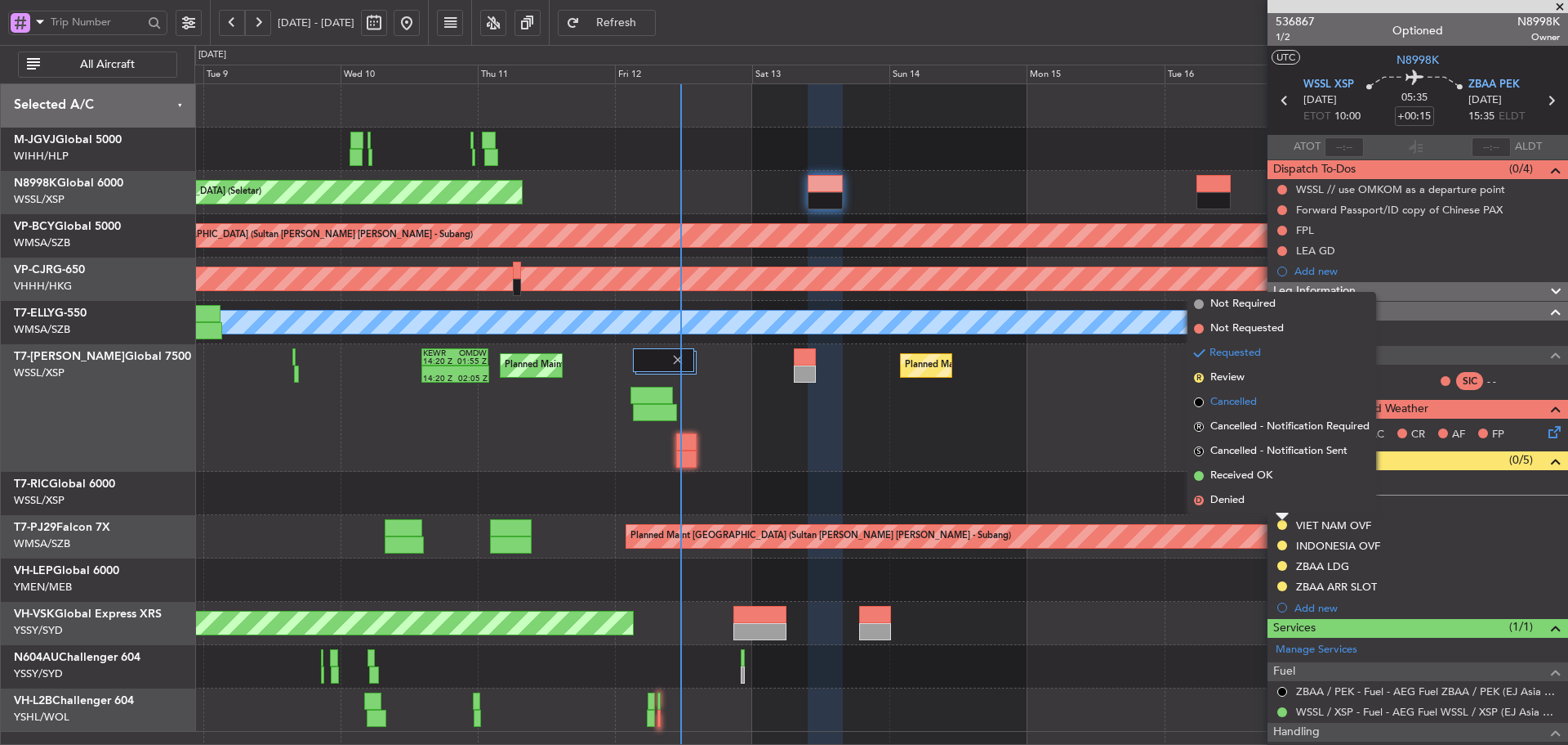
click at [1198, 407] on span at bounding box center [1199, 402] width 10 height 10
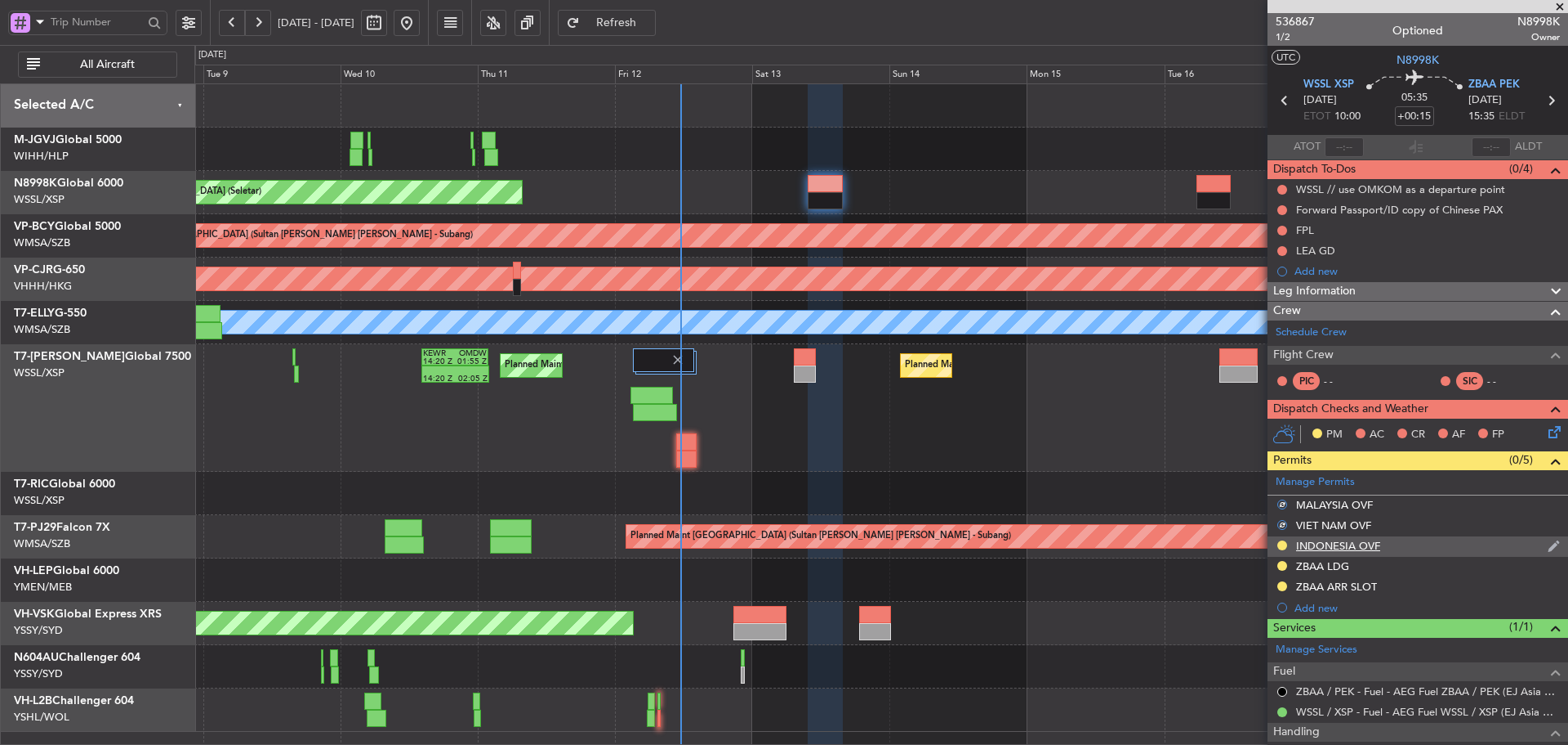
click at [1282, 547] on button at bounding box center [1282, 544] width 10 height 10
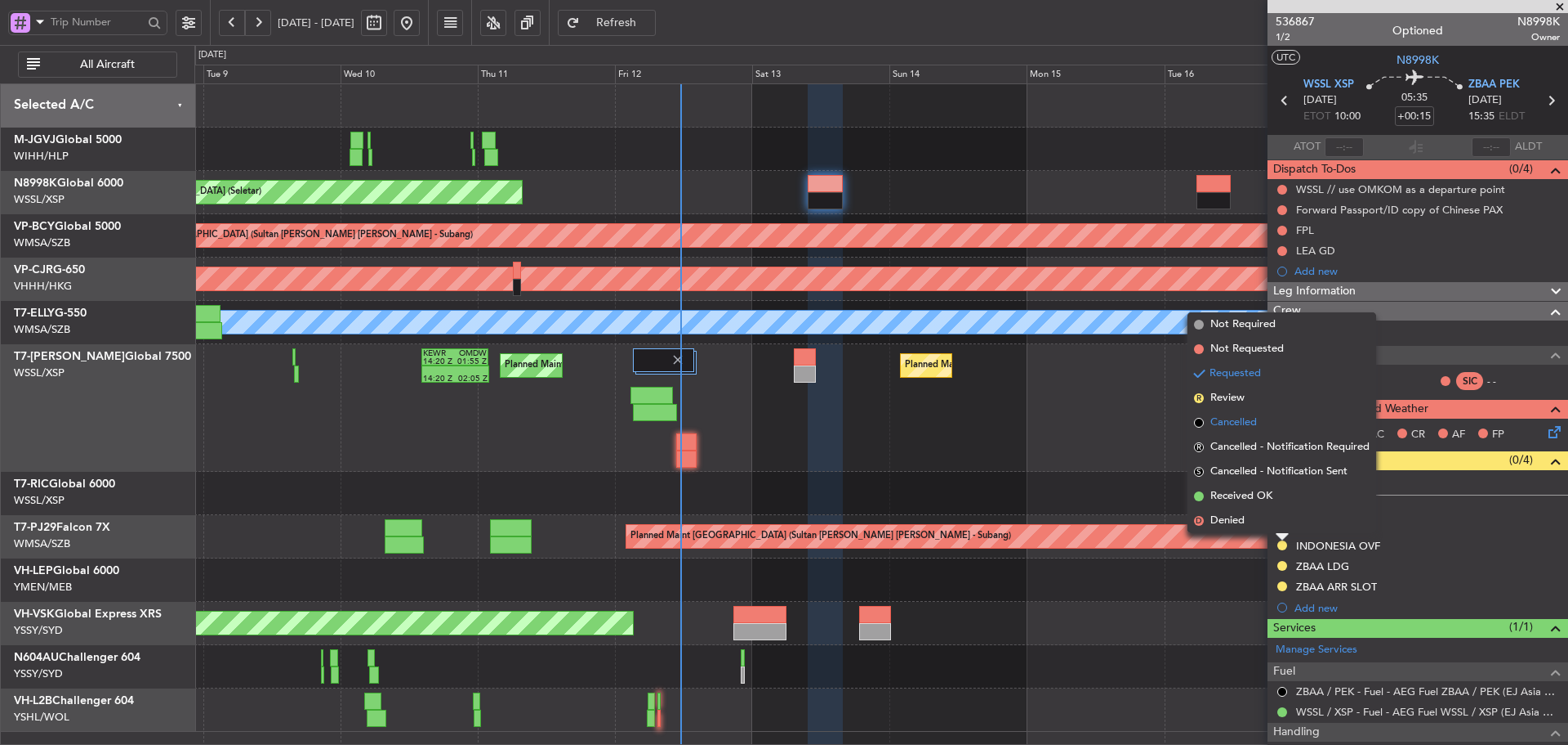
click at [1199, 422] on span at bounding box center [1199, 422] width 10 height 10
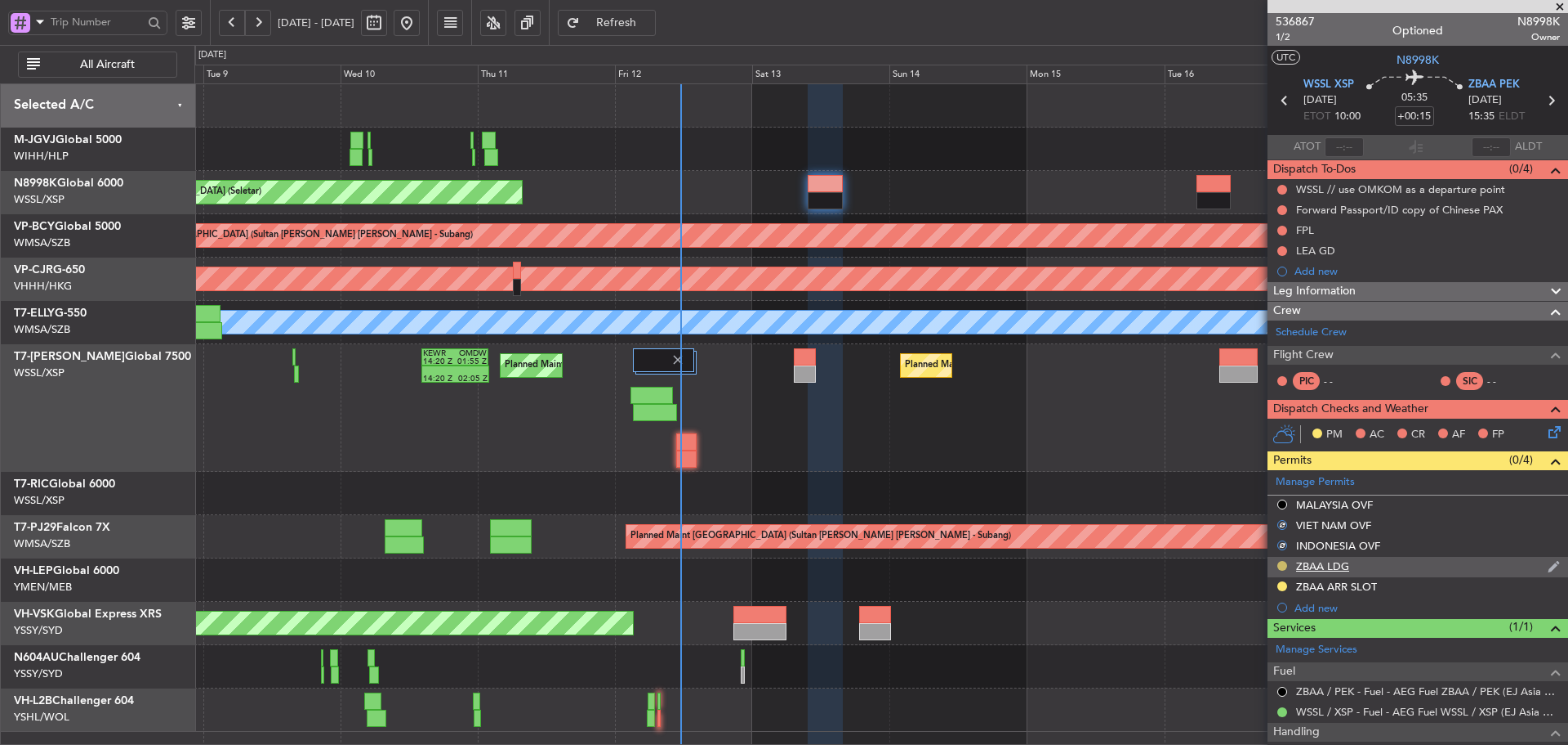
click at [1286, 564] on button at bounding box center [1282, 565] width 10 height 10
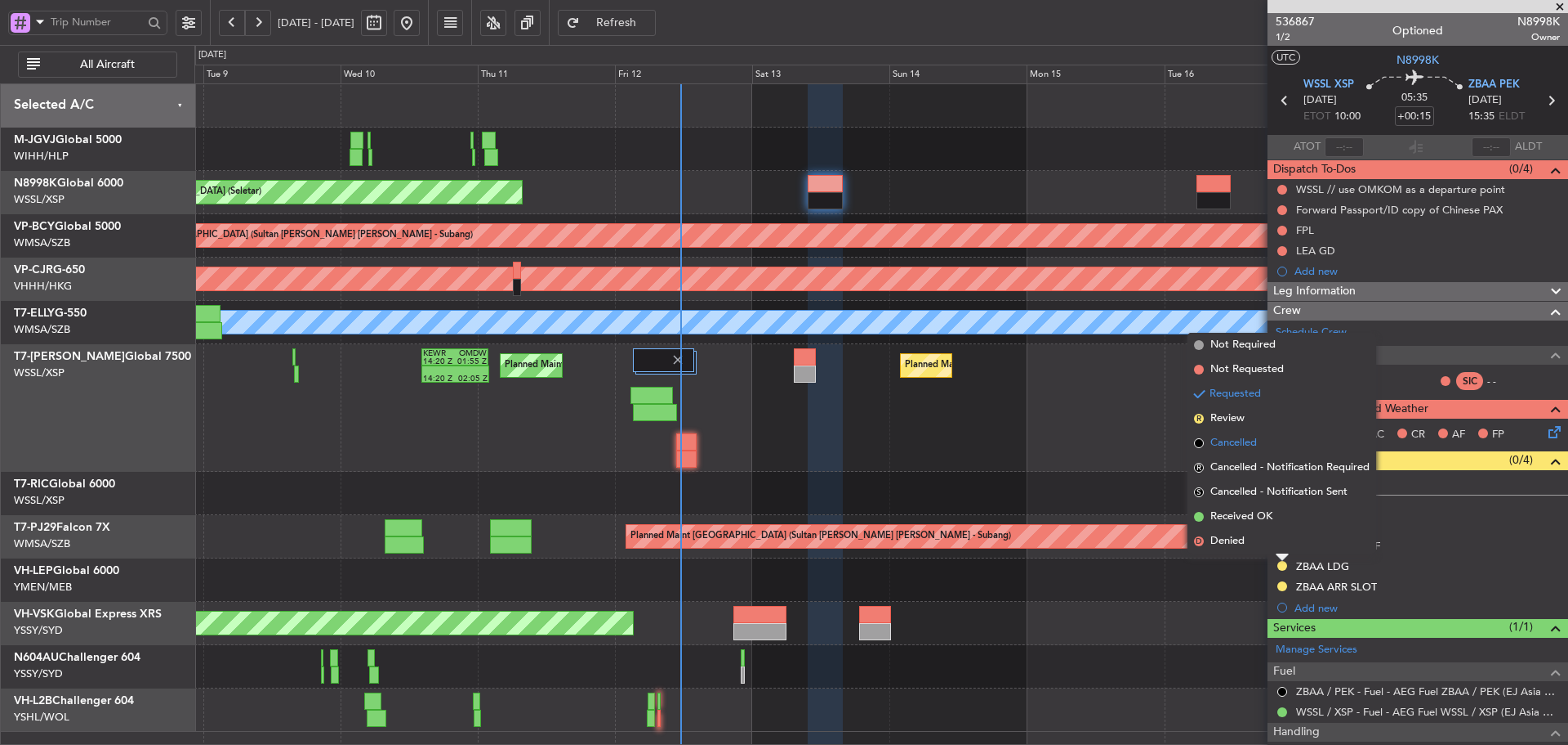
click at [1198, 441] on span at bounding box center [1199, 443] width 10 height 10
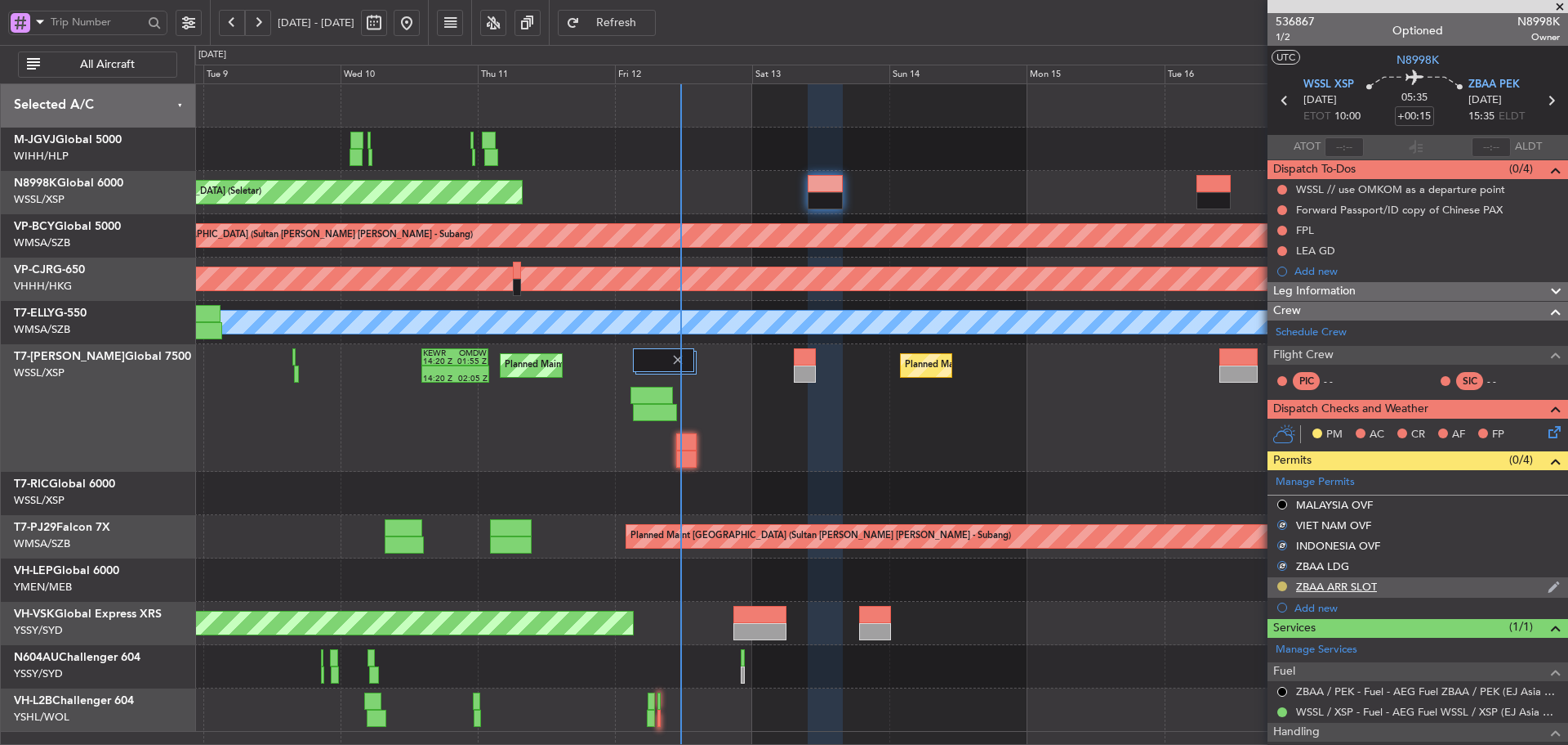
click at [1283, 587] on button at bounding box center [1282, 585] width 10 height 10
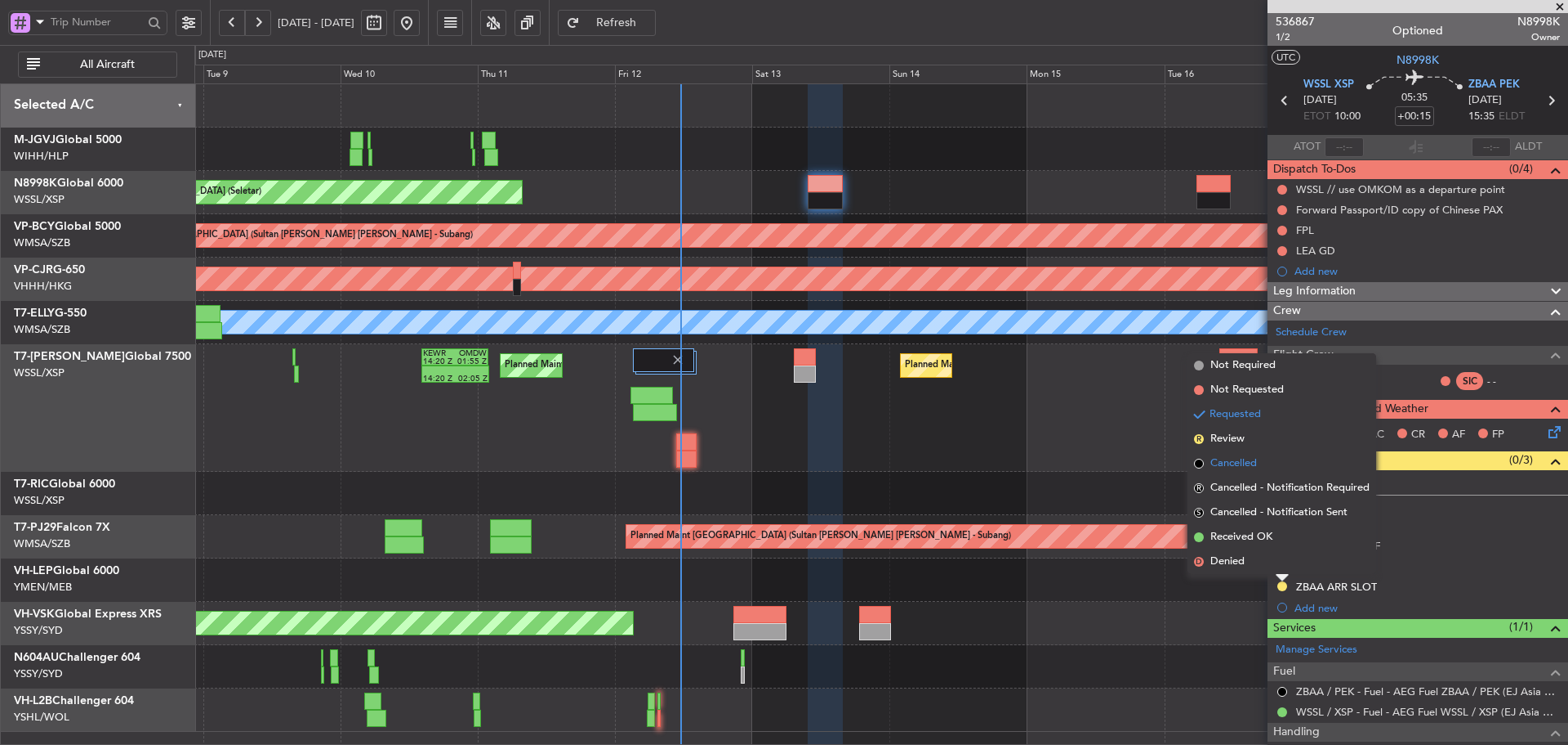
click at [1200, 458] on span at bounding box center [1199, 463] width 10 height 10
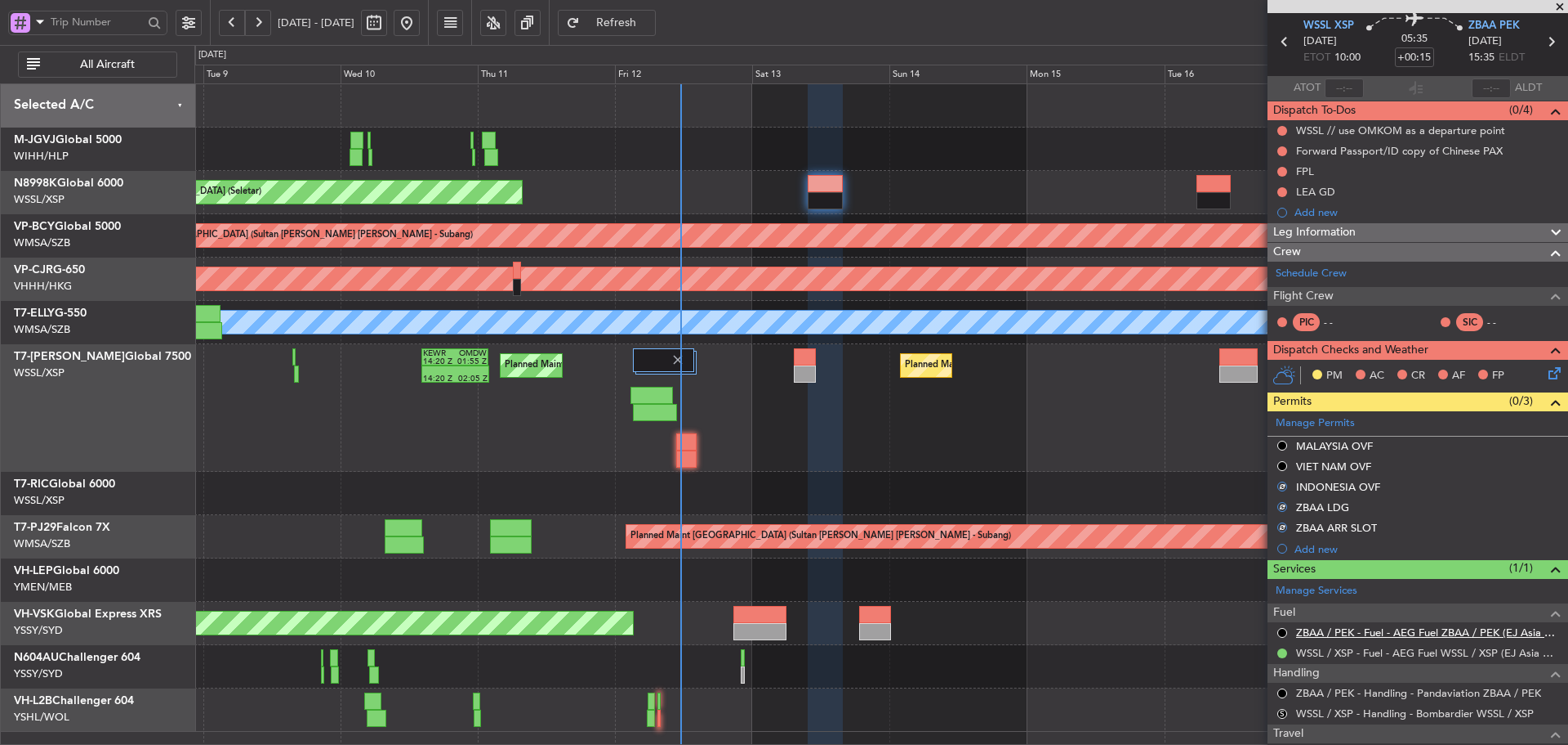
scroll to position [82, 0]
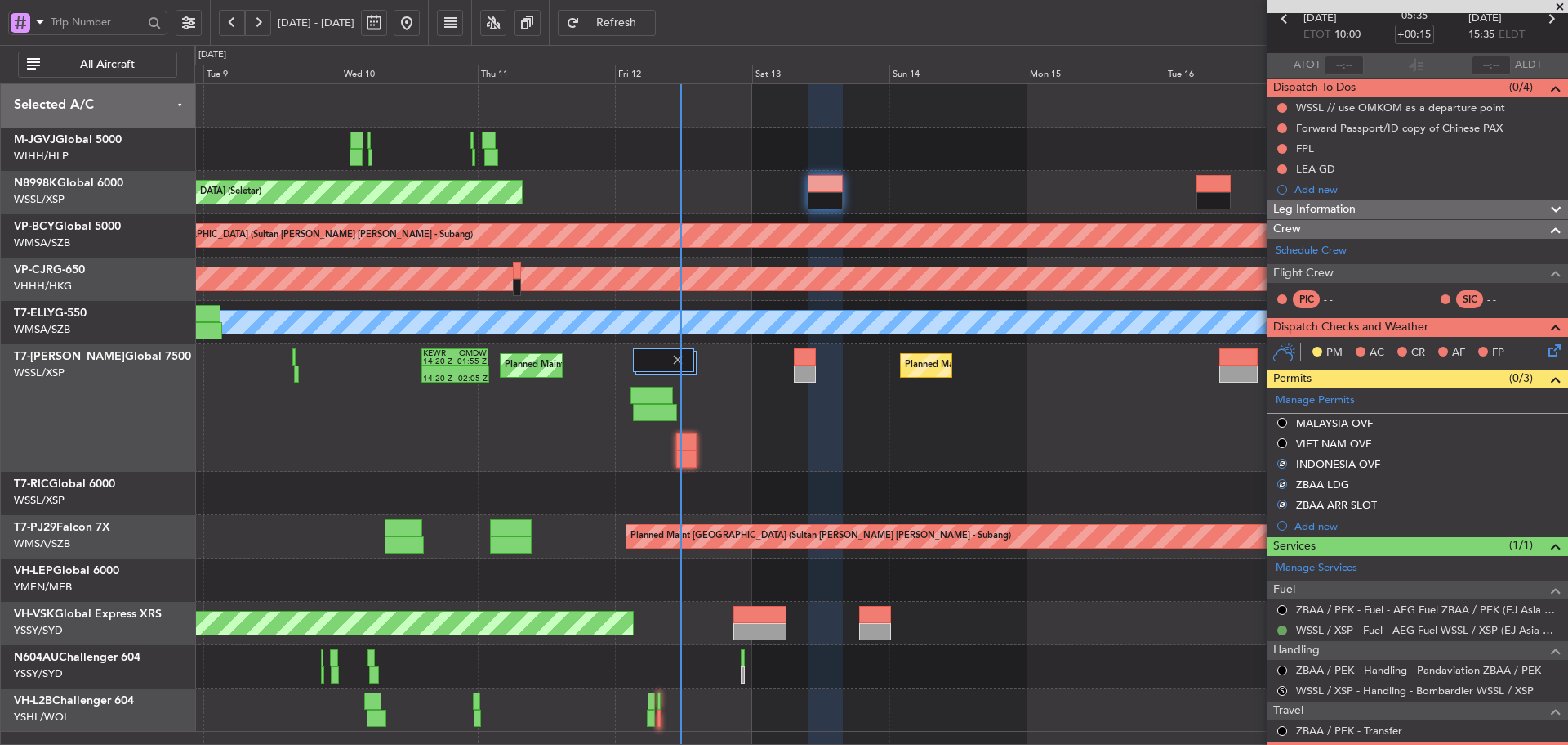
click at [1281, 632] on button at bounding box center [1282, 630] width 10 height 10
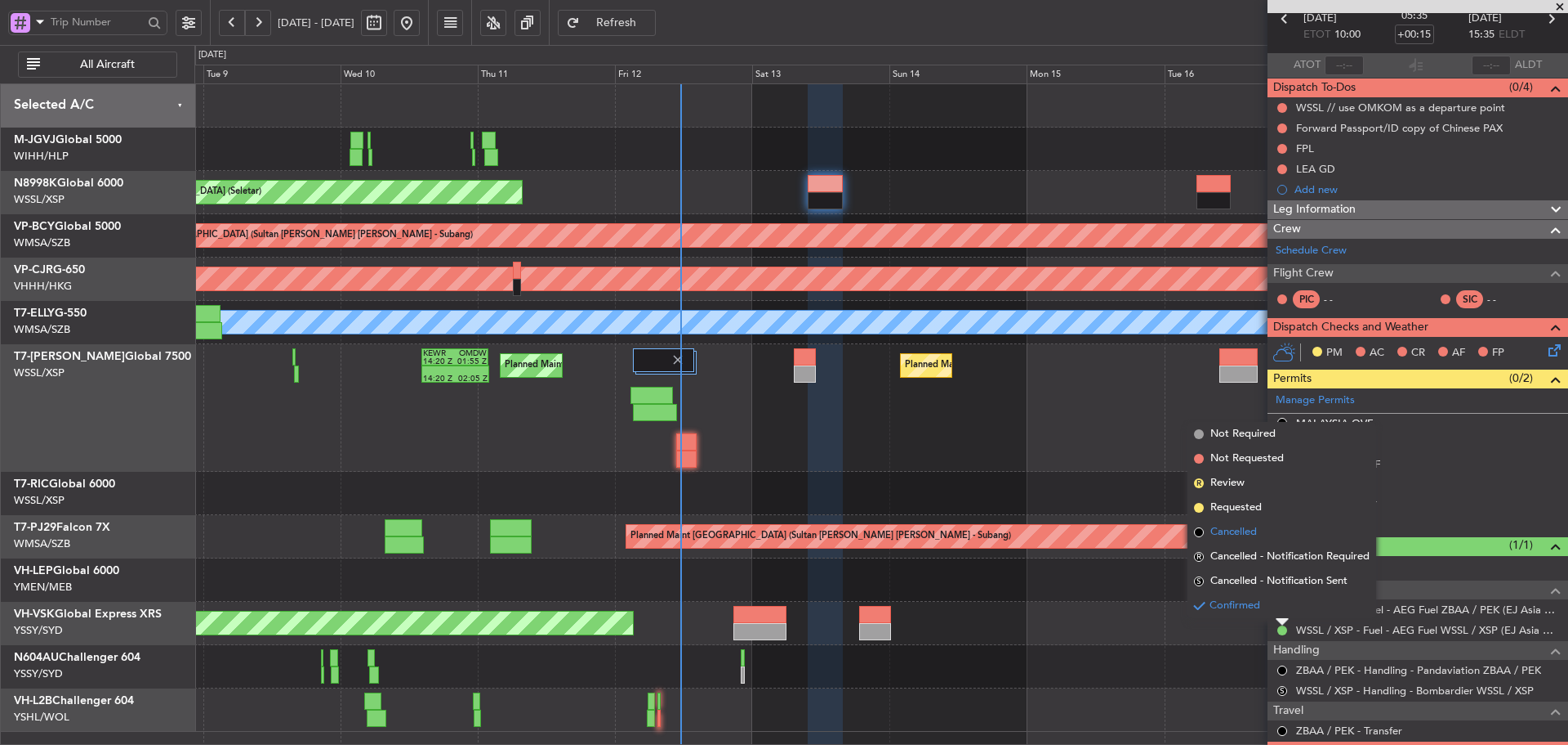
click at [1200, 531] on span at bounding box center [1199, 532] width 10 height 10
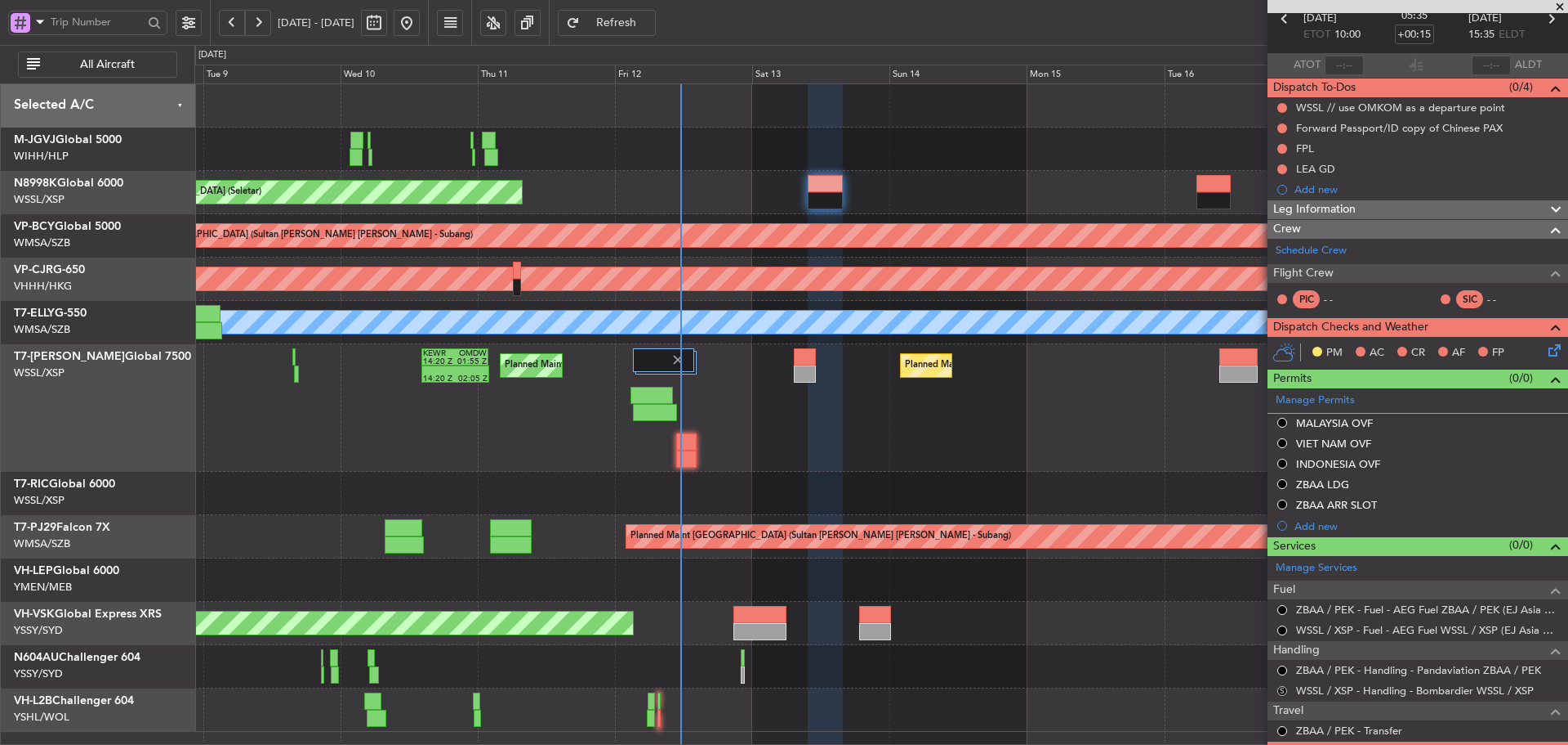
click at [1280, 691] on button "S" at bounding box center [1282, 691] width 10 height 10
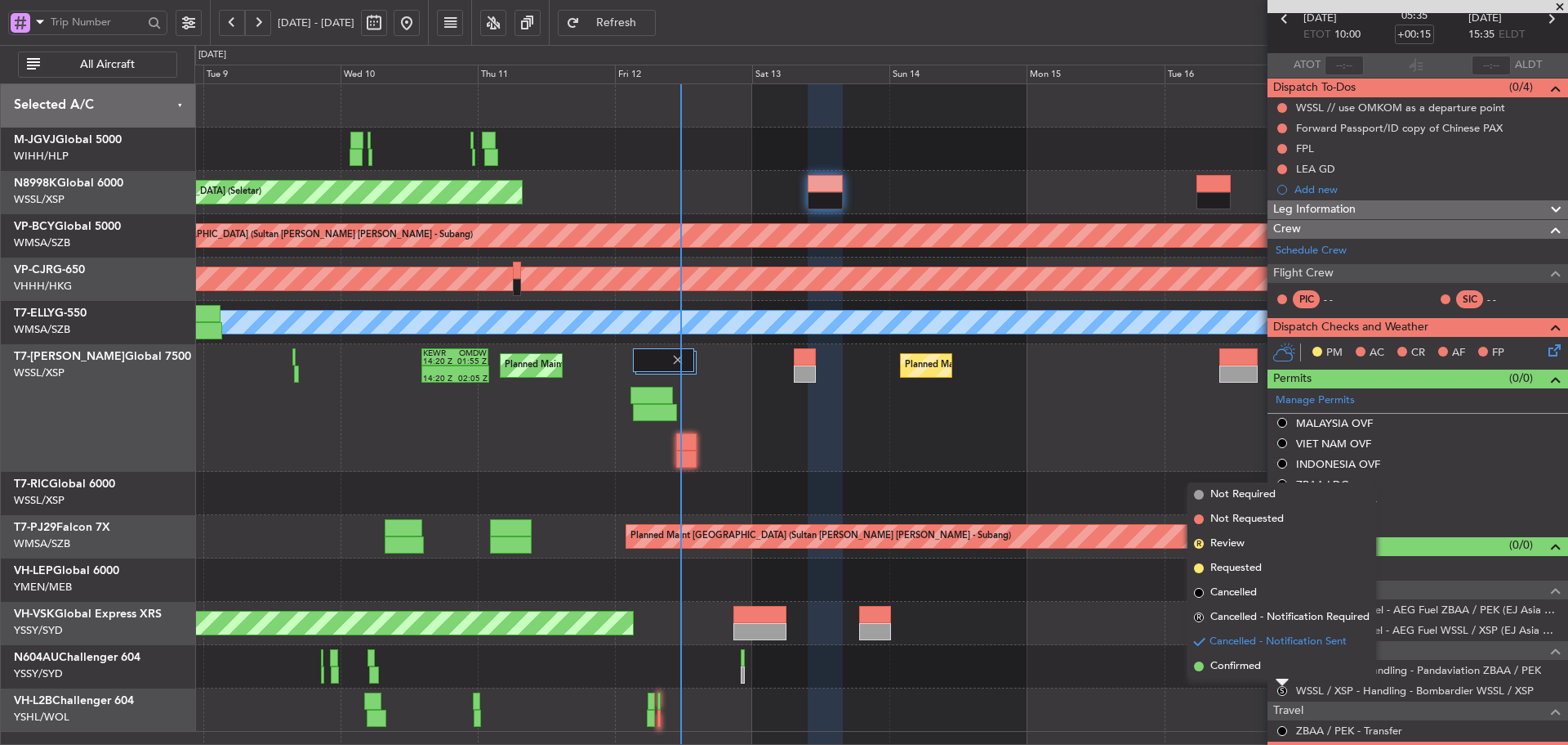
click at [1201, 591] on span at bounding box center [1199, 593] width 10 height 10
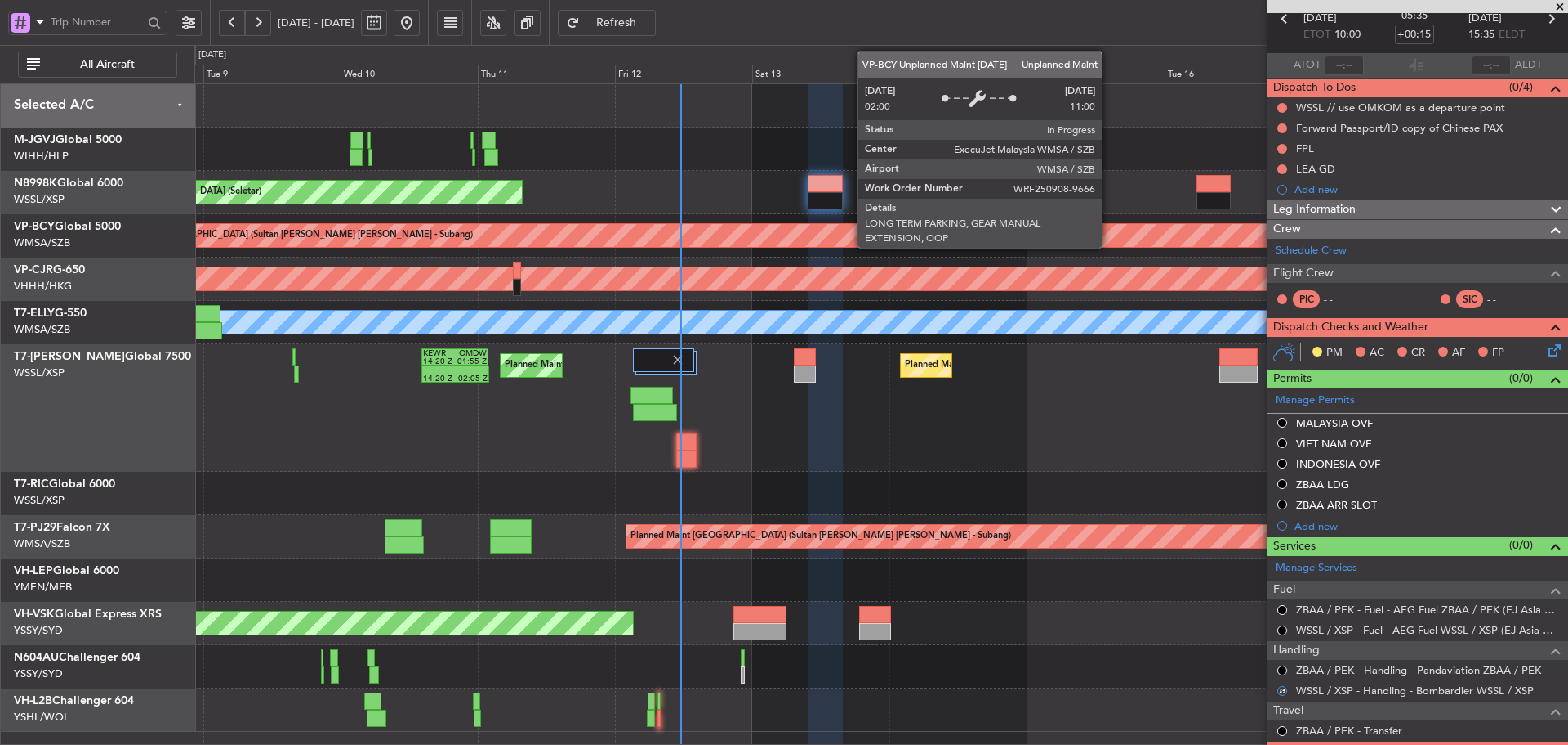
click at [1109, 247] on div "Unplanned Maint [GEOGRAPHIC_DATA] (Sultan [PERSON_NAME] [PERSON_NAME] - Subang)" at bounding box center [1508, 235] width 2865 height 25
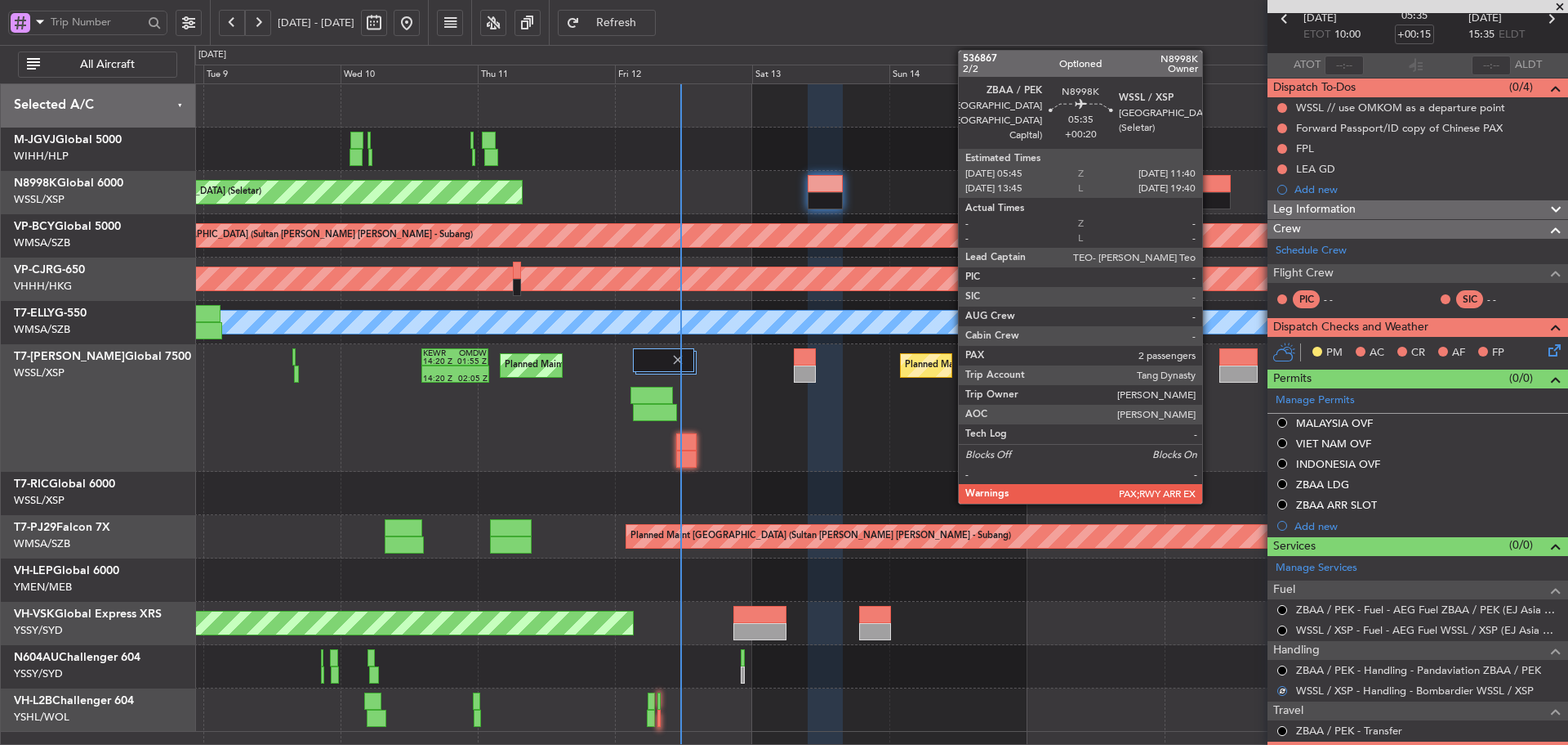
click at [1210, 187] on div at bounding box center [1214, 183] width 34 height 17
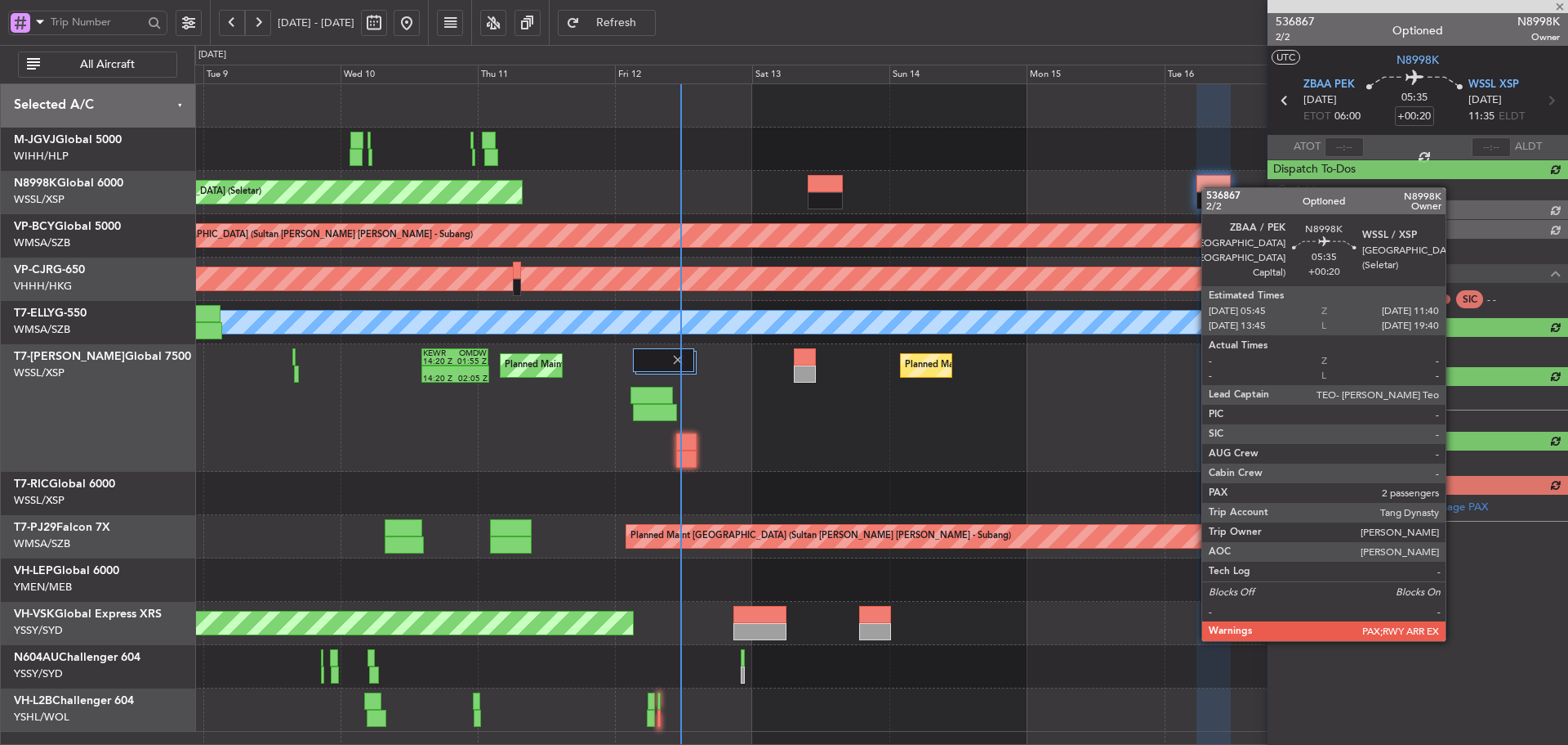
scroll to position [0, 0]
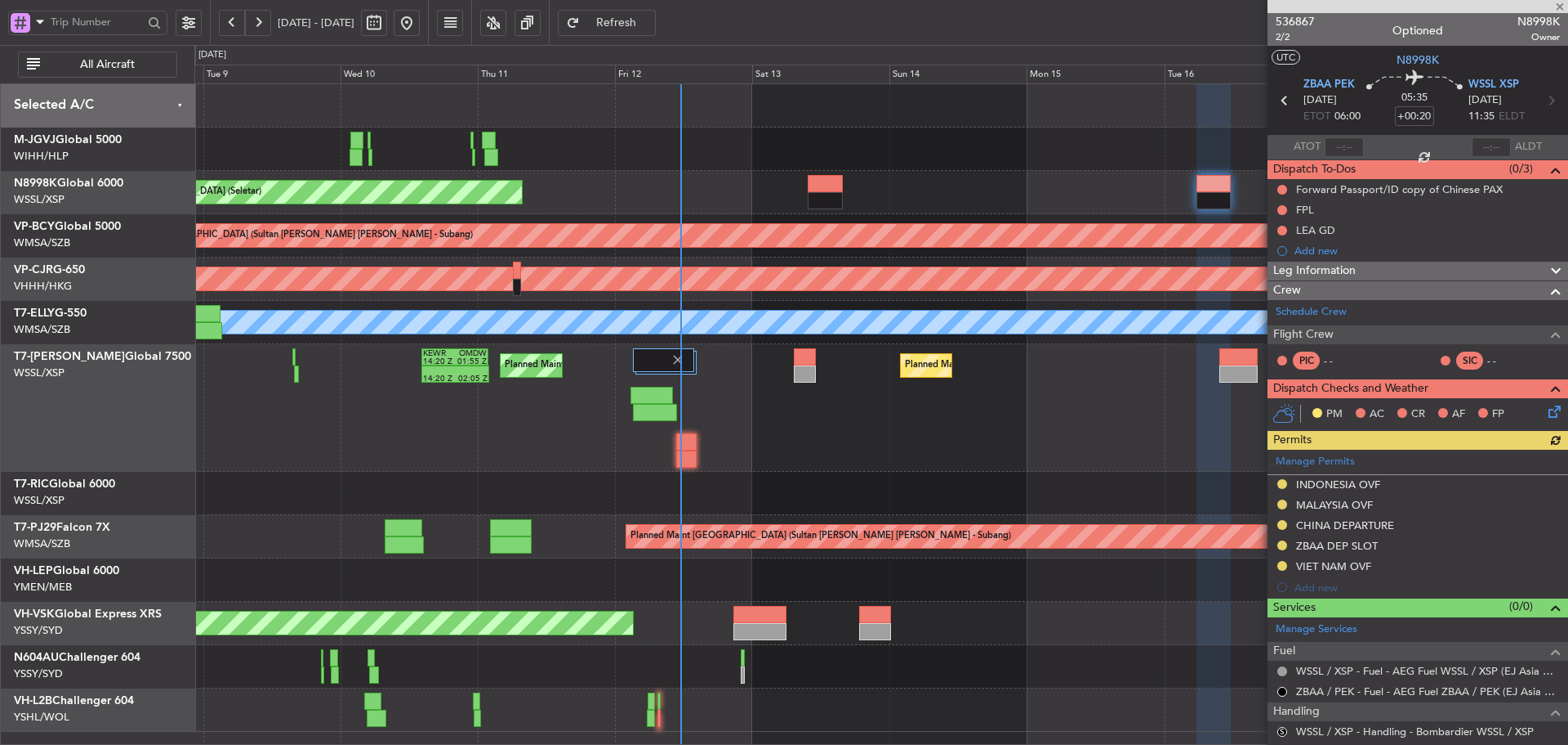
click at [1281, 486] on div "Manage Permits [GEOGRAPHIC_DATA] OVF MALAYSIA OVF CHINA DEPARTURE ZBAA DEP SLOT…" at bounding box center [1417, 523] width 300 height 148
click at [1281, 485] on div "Manage Permits [GEOGRAPHIC_DATA] OVF MALAYSIA OVF CHINA DEPARTURE ZBAA DEP SLOT…" at bounding box center [1417, 523] width 300 height 148
click at [1281, 482] on div "Manage Permits [GEOGRAPHIC_DATA] OVF MALAYSIA OVF CHINA DEPARTURE ZBAA DEP SLOT…" at bounding box center [1417, 523] width 300 height 148
click at [1281, 484] on button at bounding box center [1282, 484] width 10 height 10
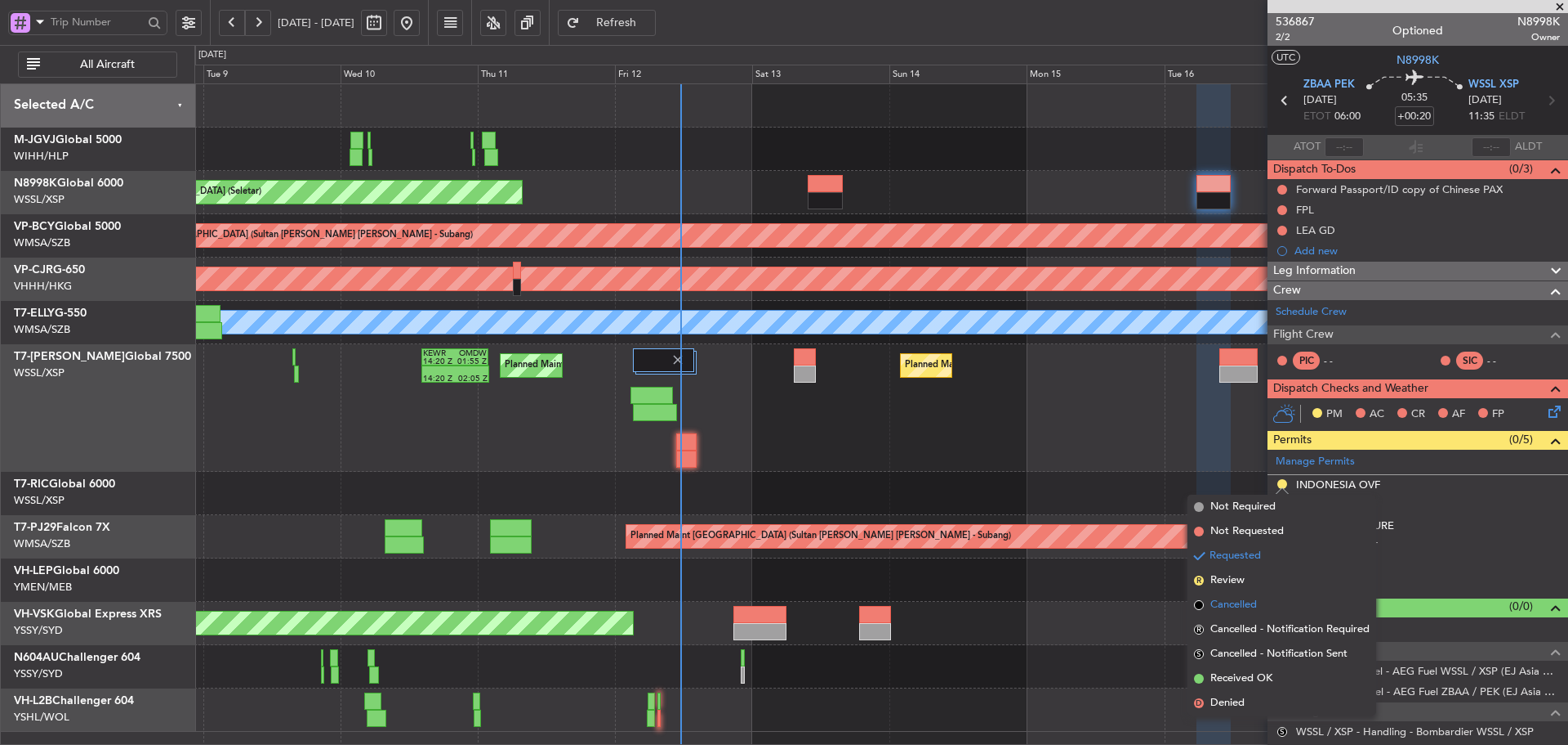
click at [1198, 606] on span at bounding box center [1199, 604] width 10 height 10
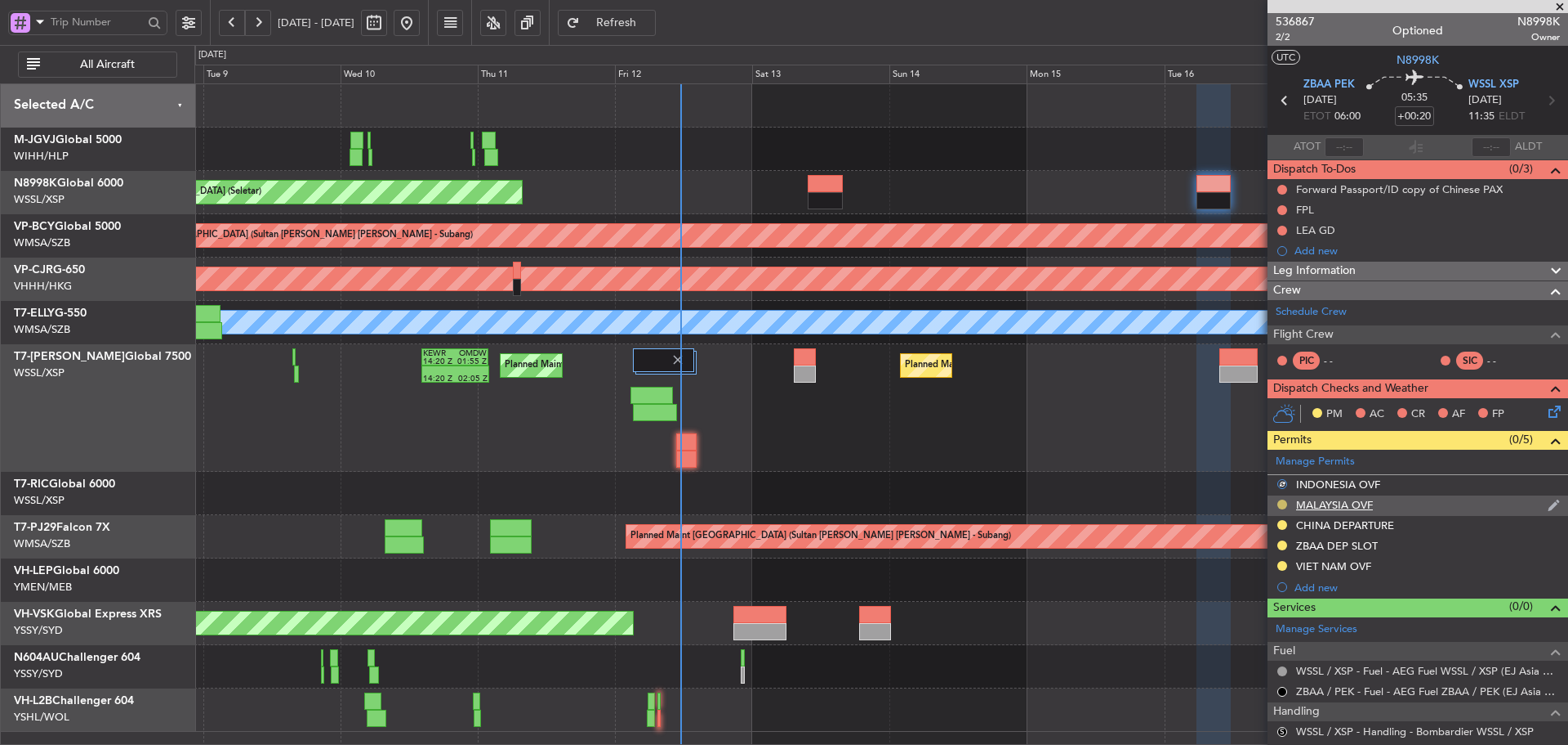
click at [1281, 505] on button at bounding box center [1282, 504] width 10 height 10
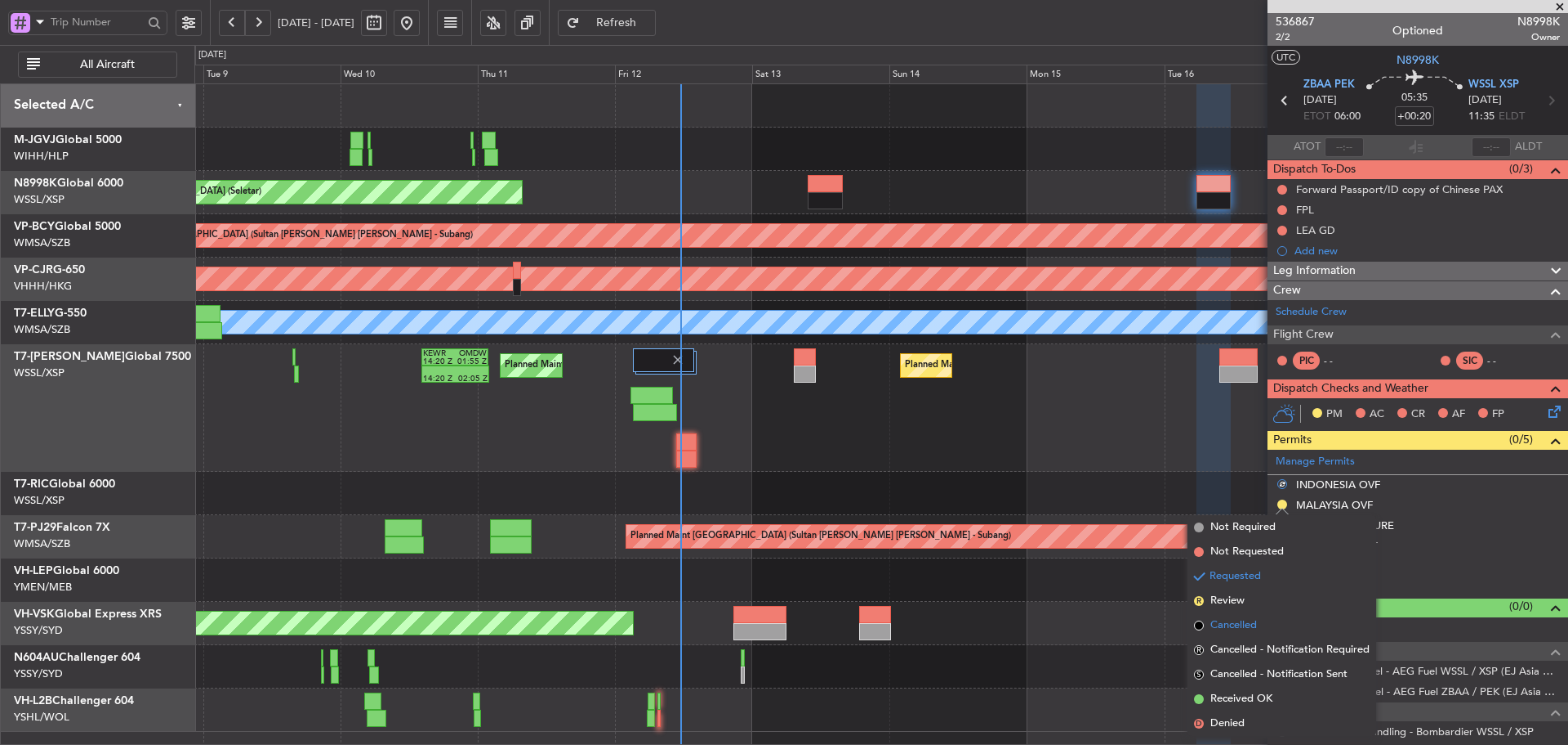
click at [1199, 624] on span at bounding box center [1199, 625] width 10 height 10
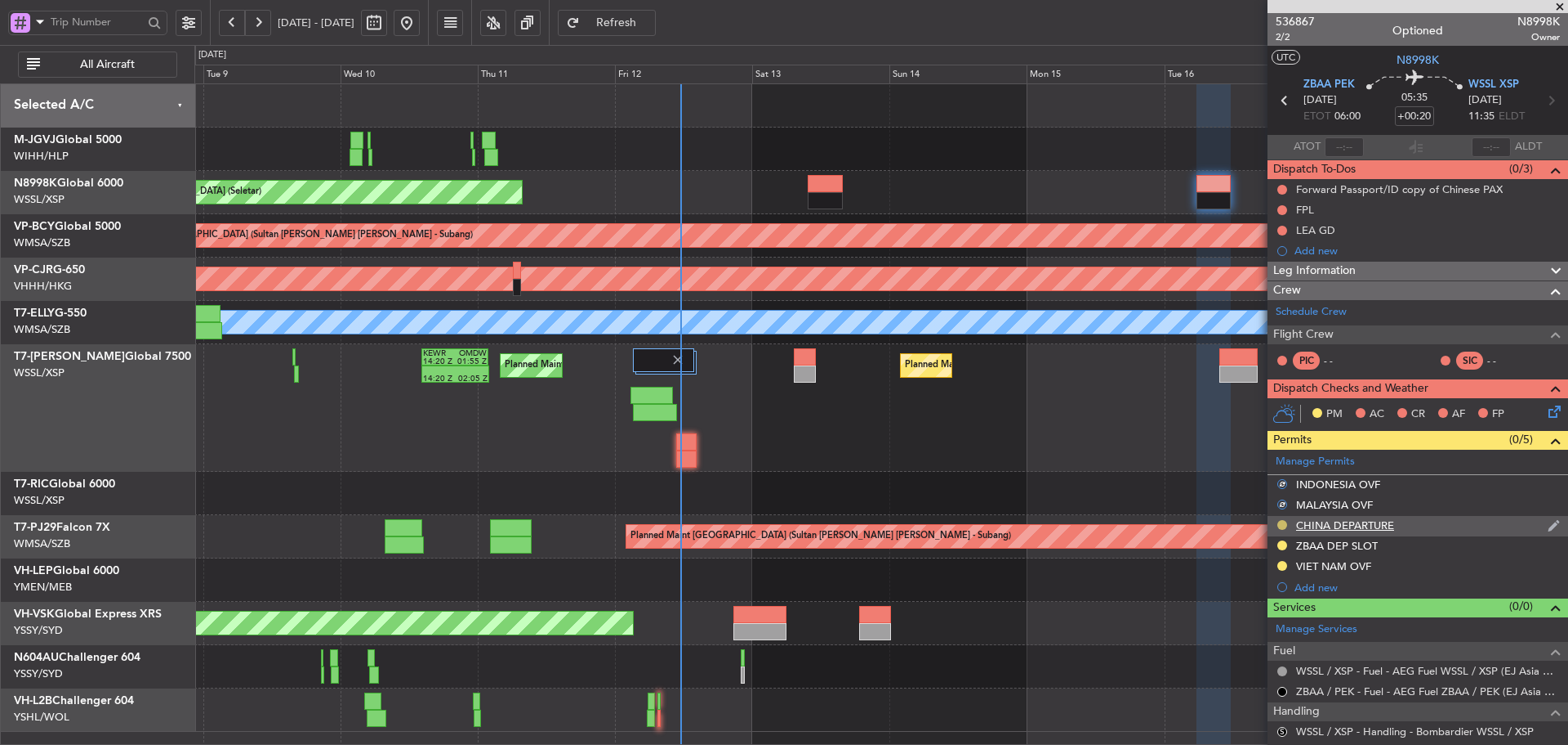
click at [1283, 524] on button at bounding box center [1282, 524] width 10 height 10
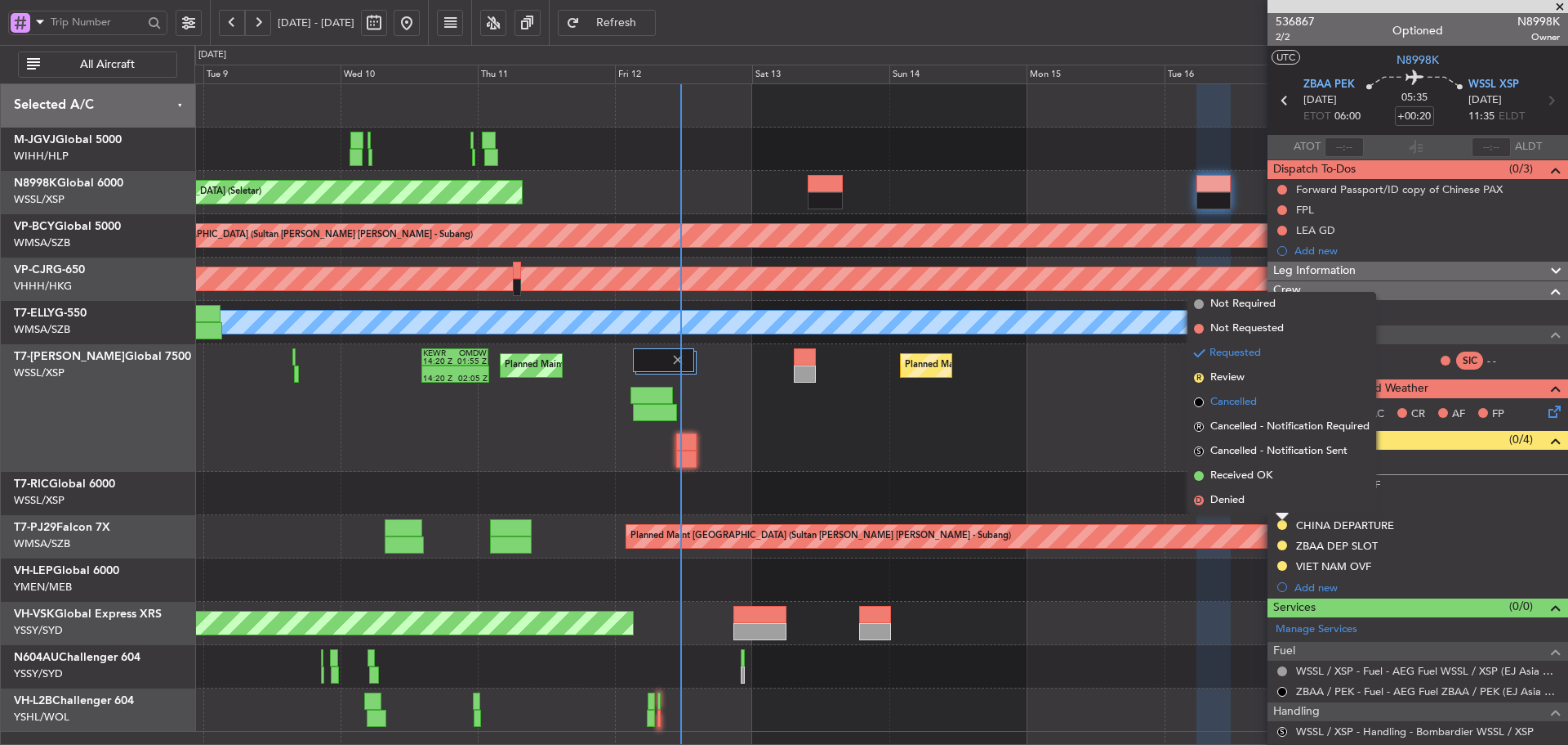
click at [1198, 404] on span at bounding box center [1199, 402] width 10 height 10
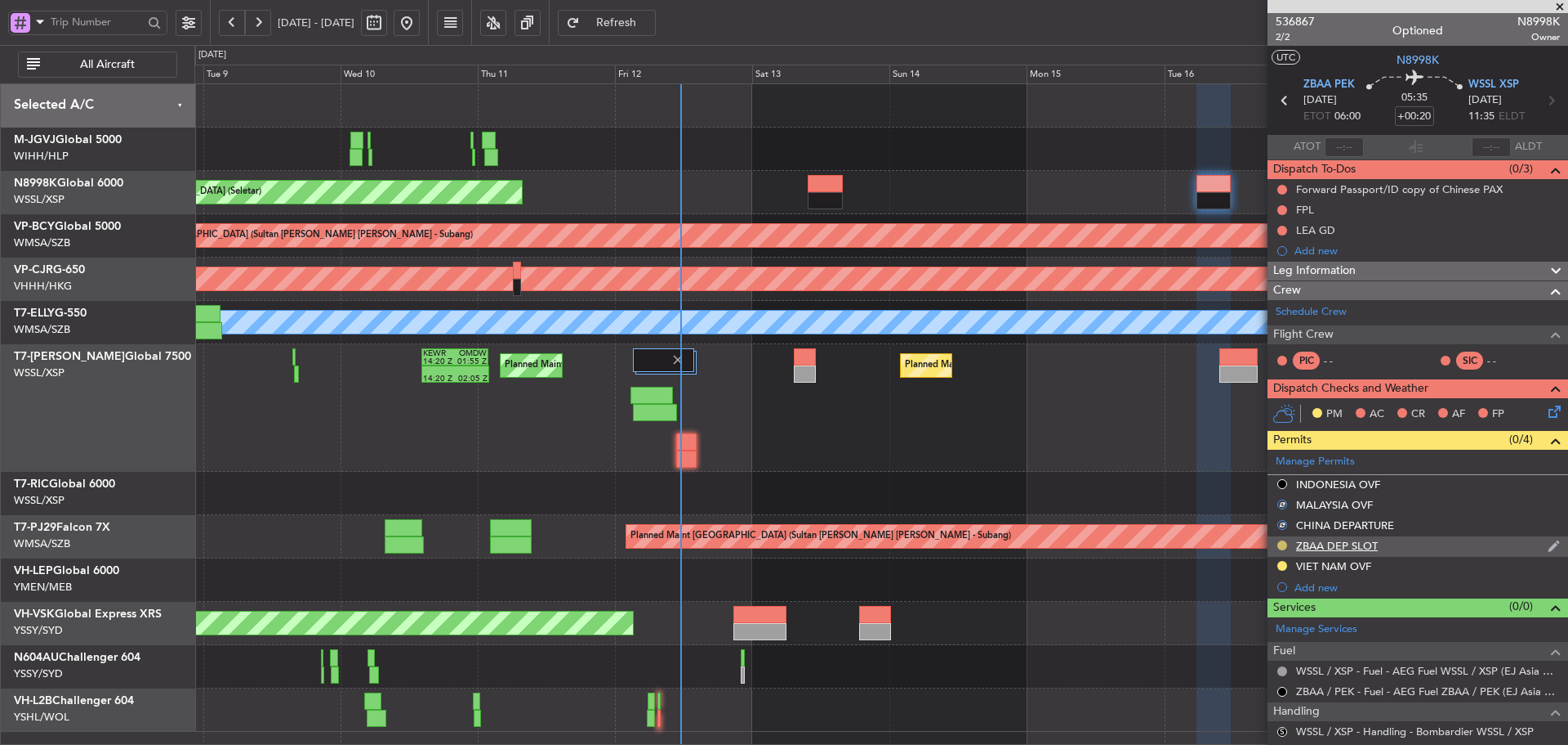
click at [1281, 546] on button at bounding box center [1282, 544] width 10 height 10
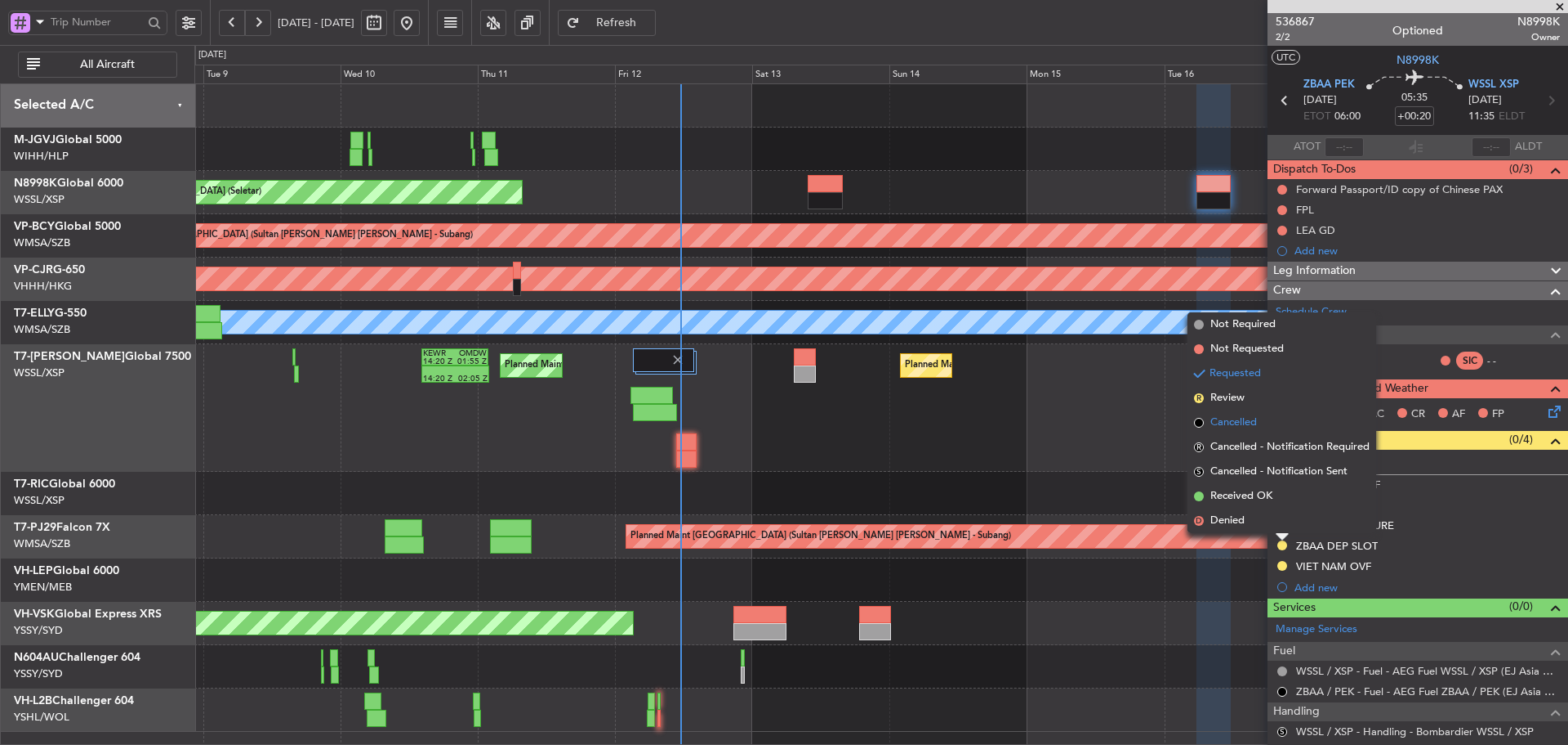
click at [1197, 424] on span at bounding box center [1199, 422] width 10 height 10
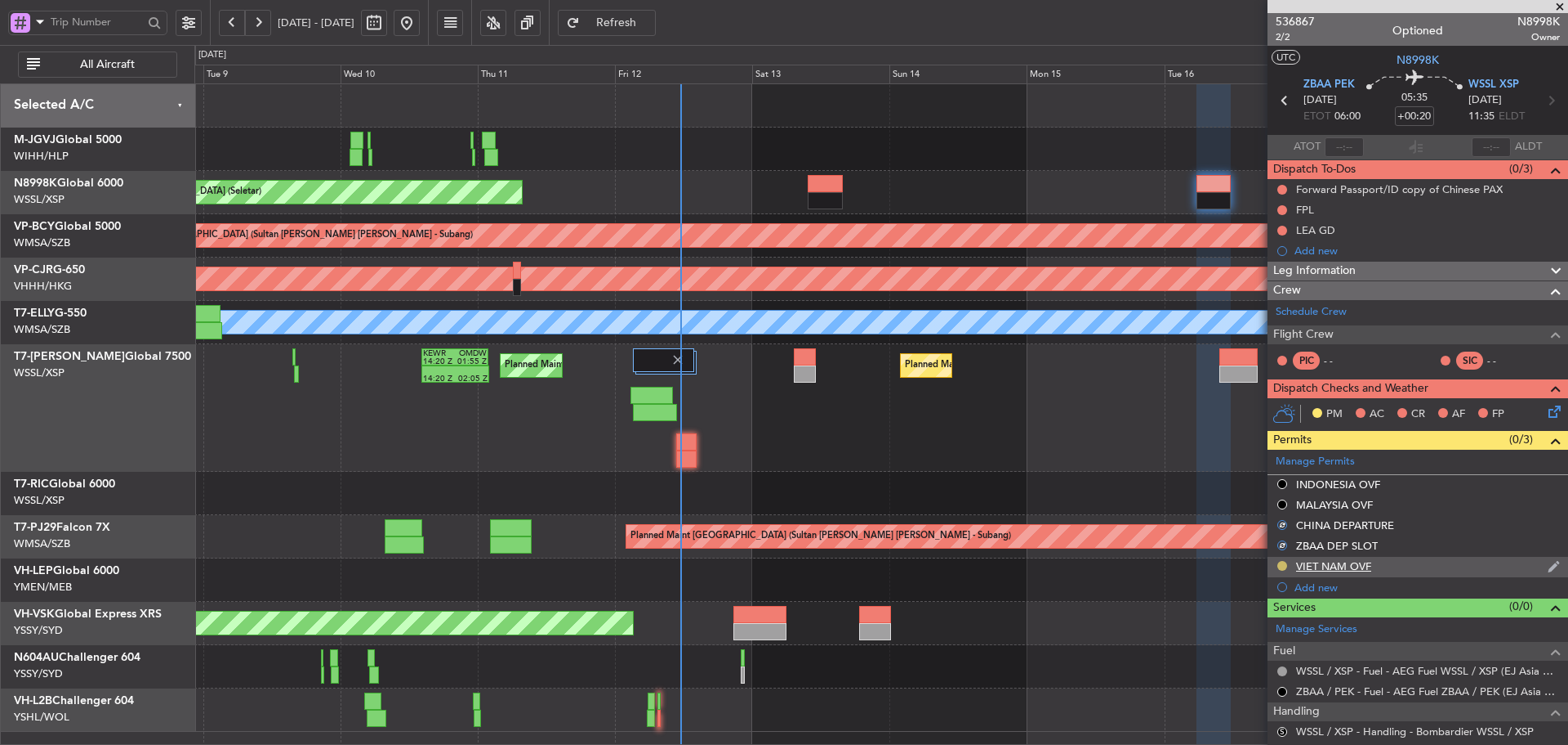
click at [1283, 567] on button at bounding box center [1282, 565] width 10 height 10
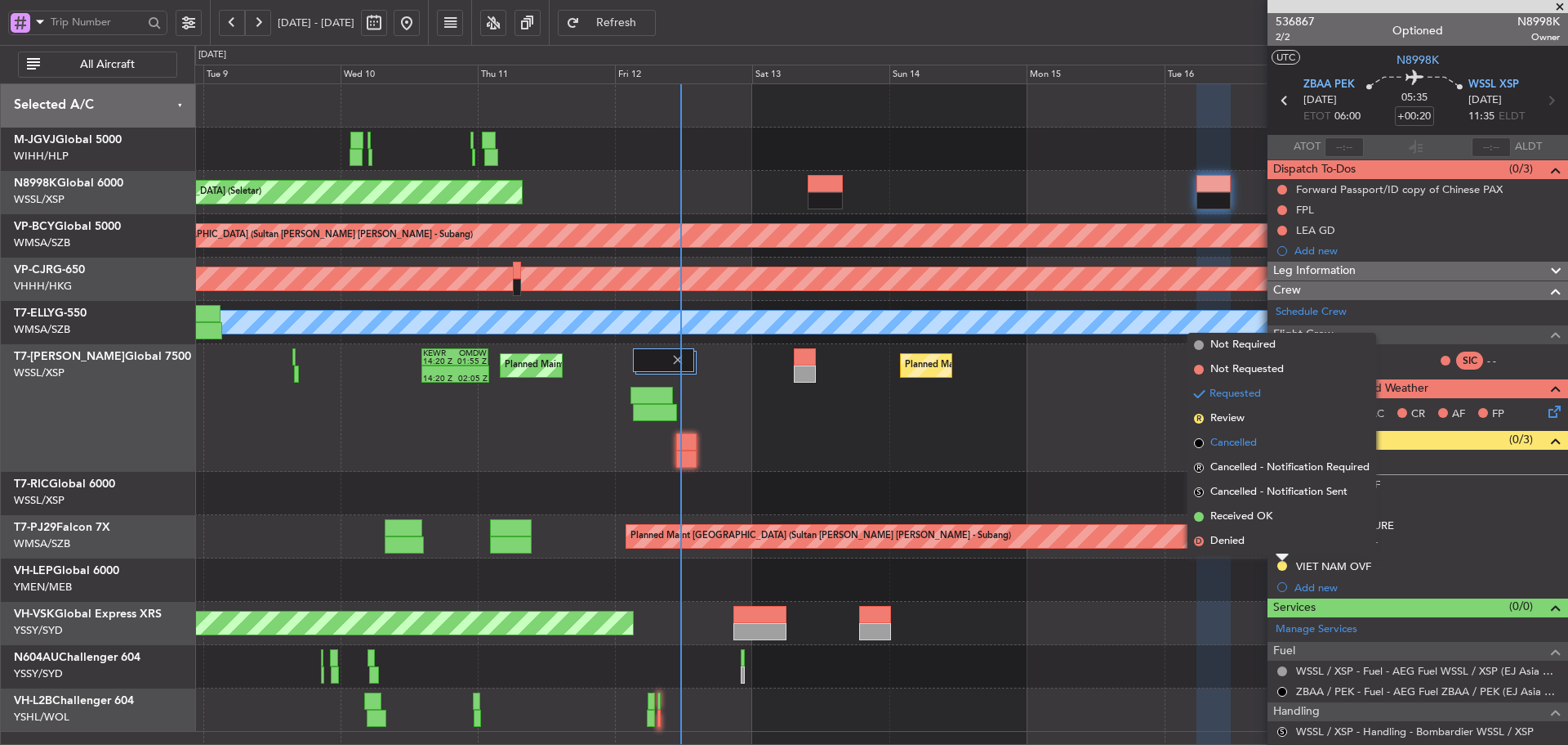
click at [1199, 446] on span at bounding box center [1199, 443] width 10 height 10
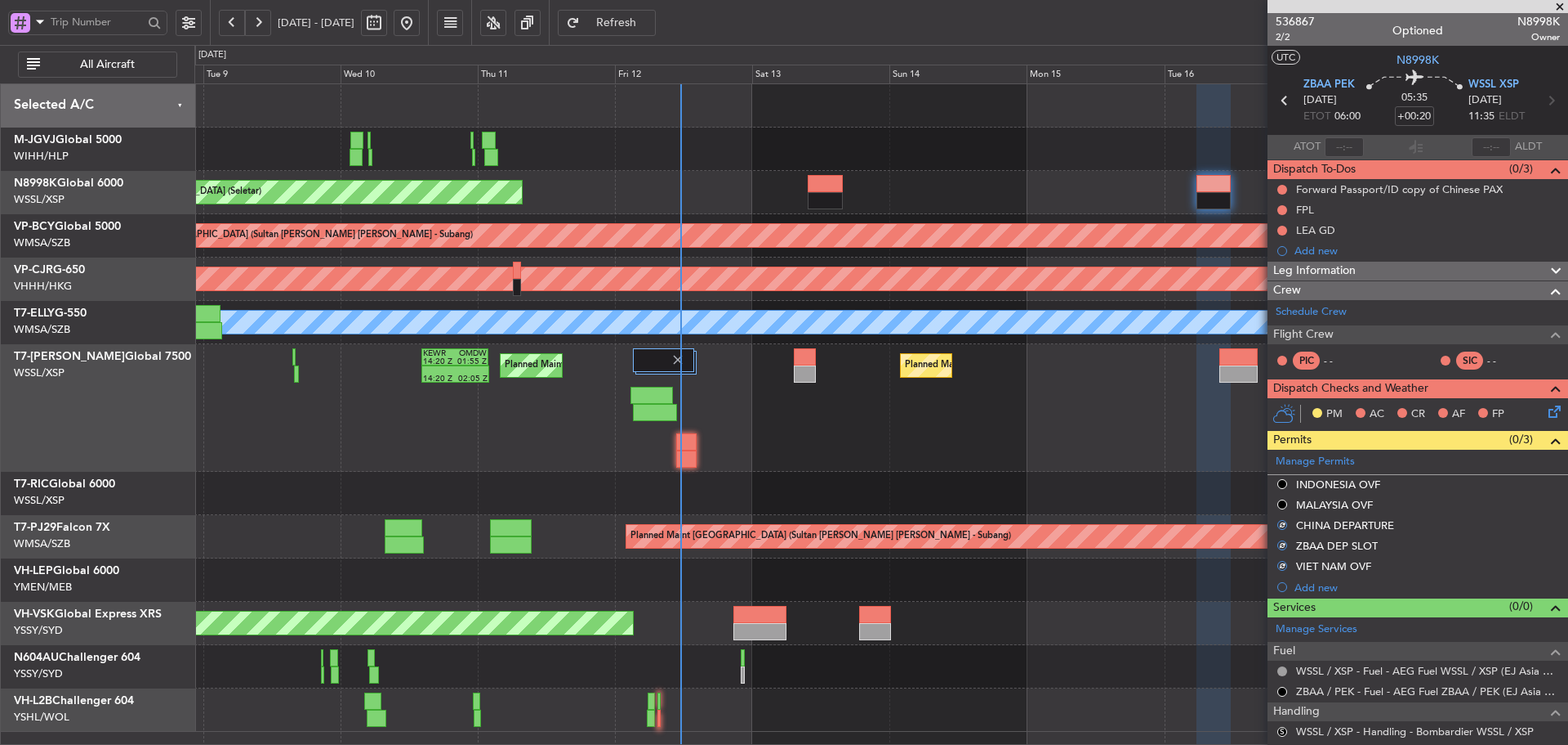
click at [1068, 463] on div "Planned Maint [GEOGRAPHIC_DATA] (Seletar) Planned Maint [GEOGRAPHIC_DATA] (Al M…" at bounding box center [881, 407] width 1373 height 128
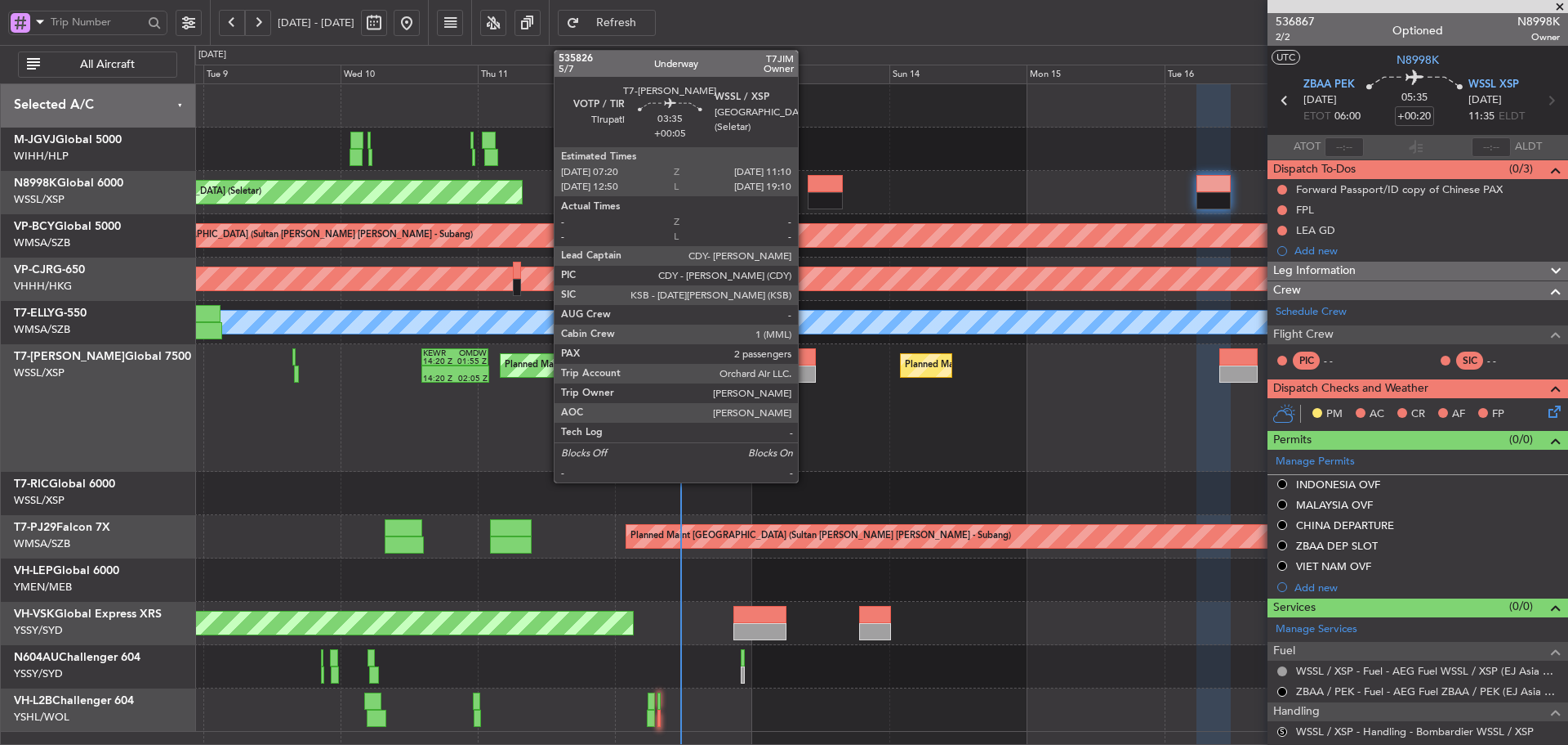
click at [805, 360] on div at bounding box center [805, 357] width 22 height 17
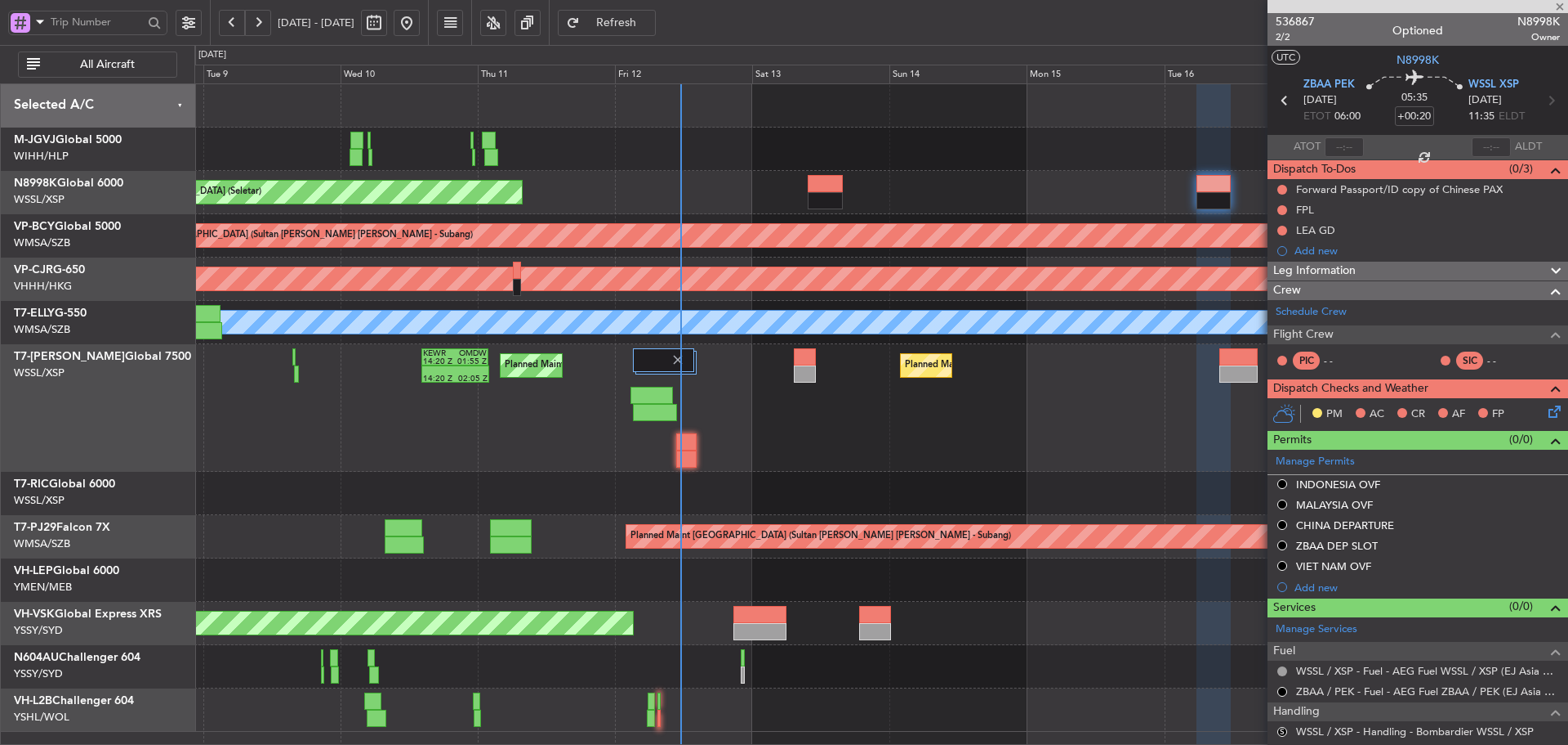
type input "+00:05"
